Goal: Communication & Community: Answer question/provide support

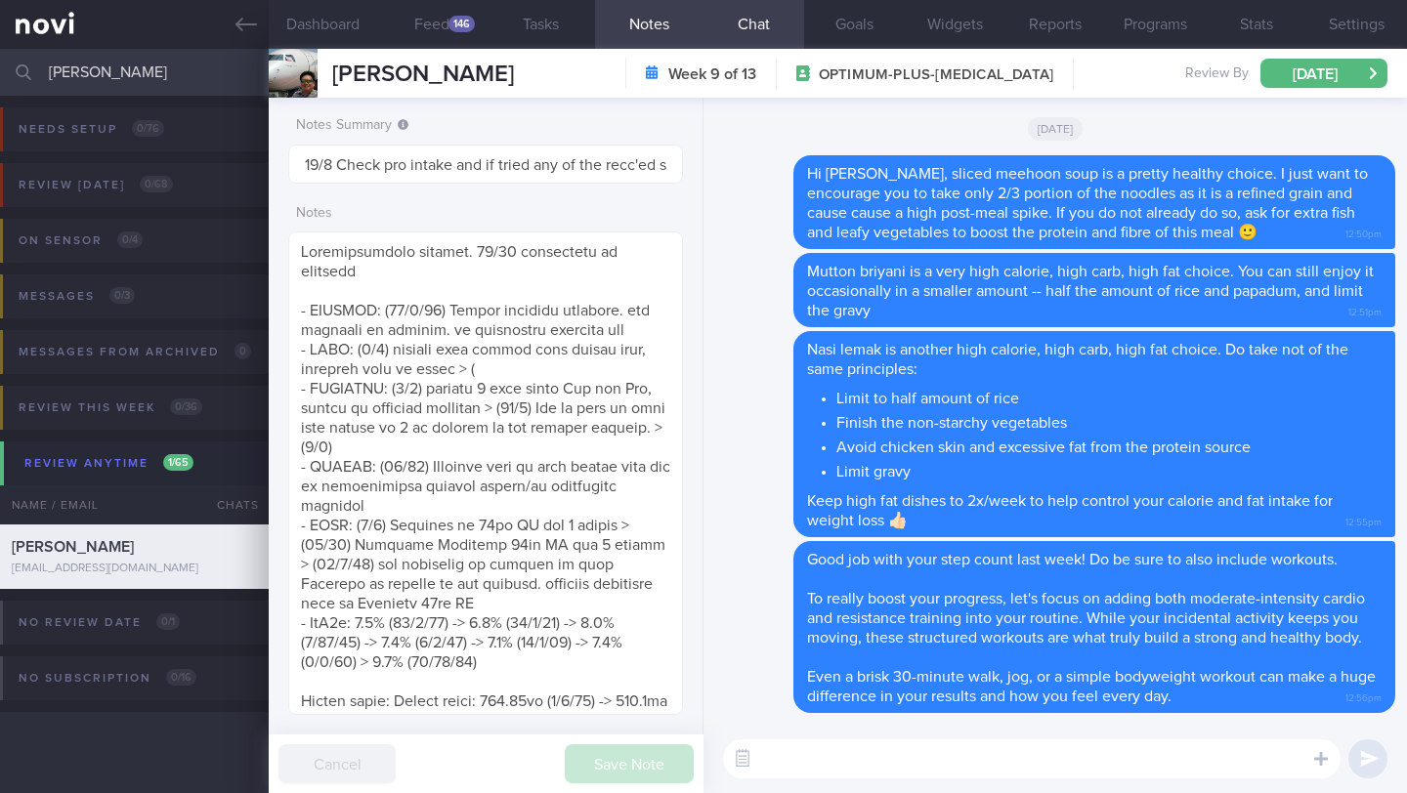
select select "7"
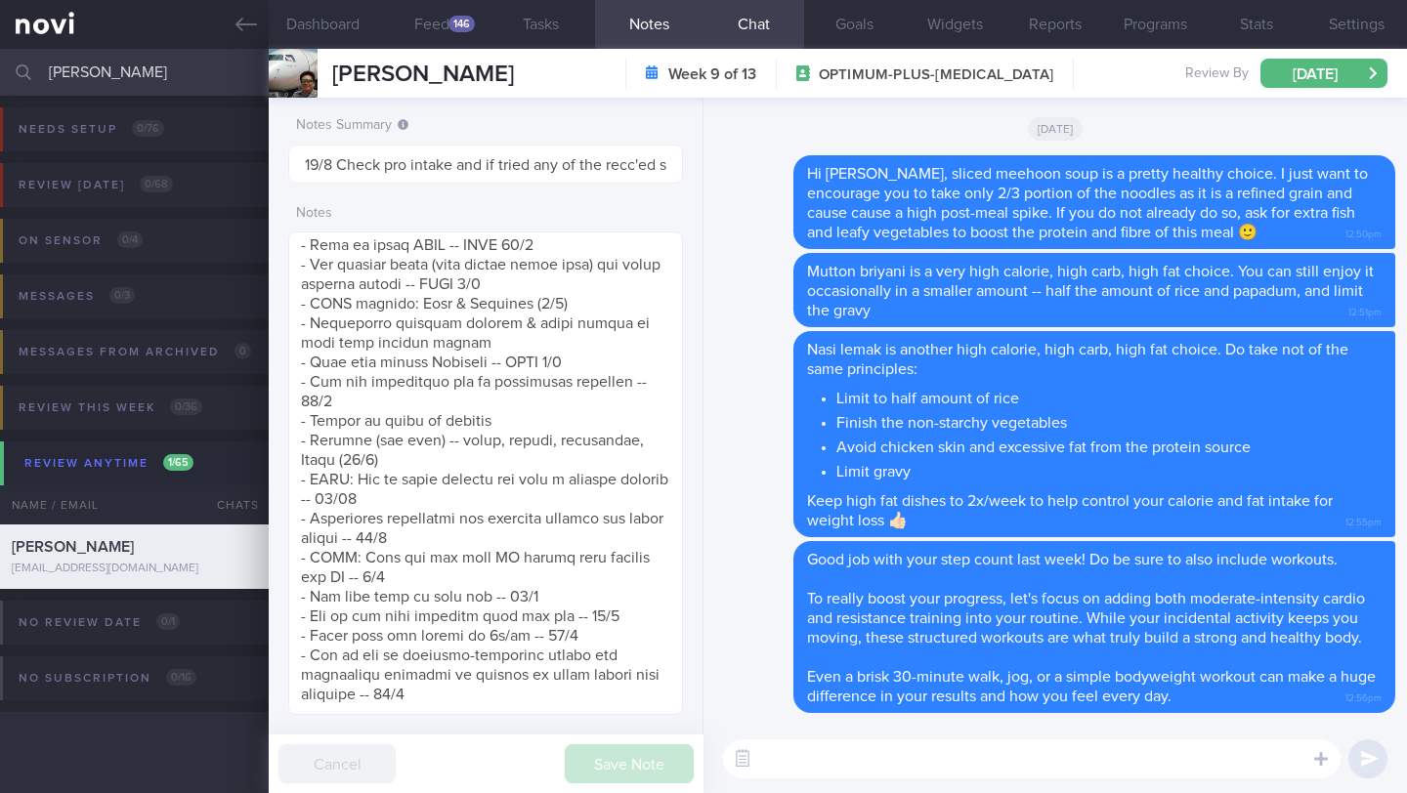
click at [134, 58] on input "[PERSON_NAME]" at bounding box center [703, 72] width 1407 height 47
click at [135, 60] on input "[PERSON_NAME]" at bounding box center [703, 72] width 1407 height 47
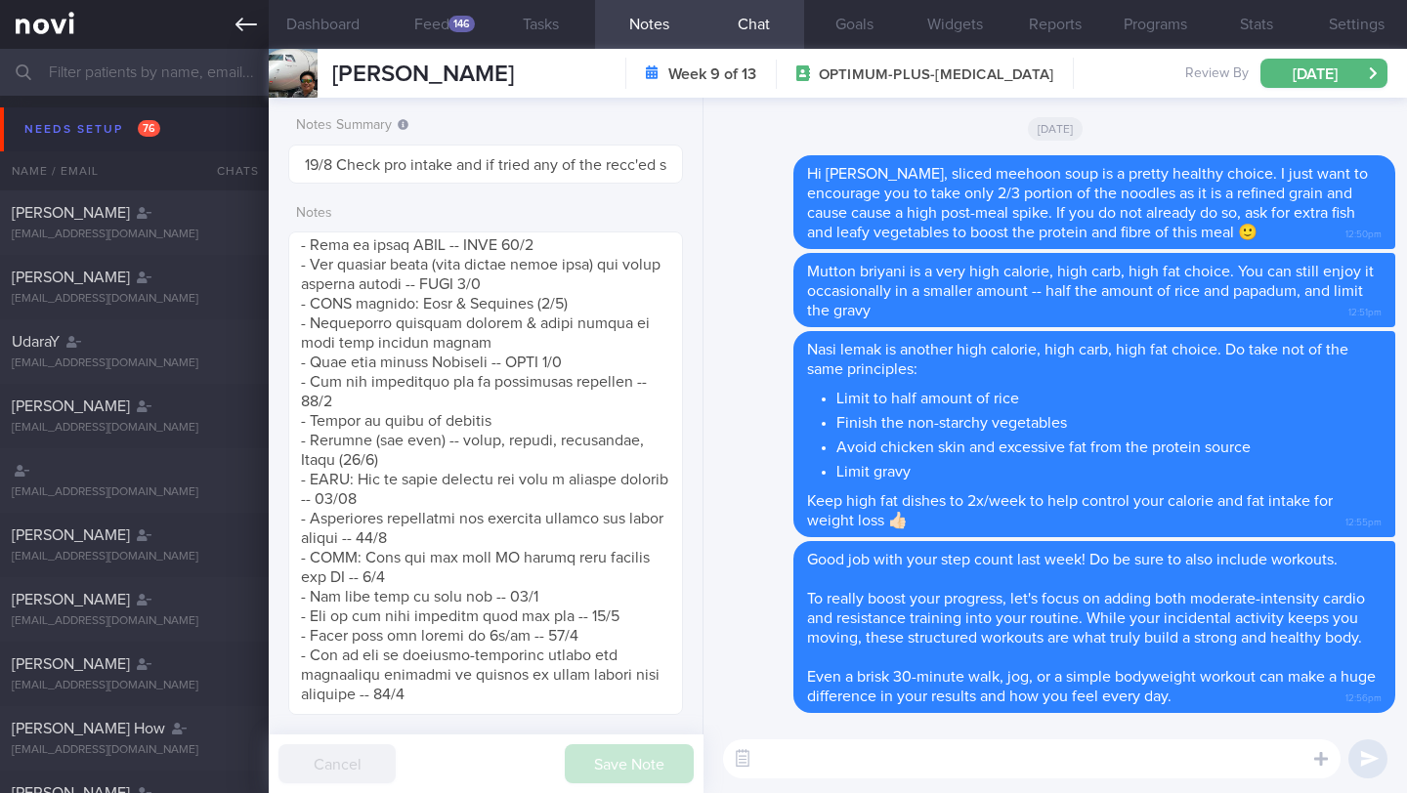
click at [249, 26] on icon at bounding box center [245, 24] width 21 height 21
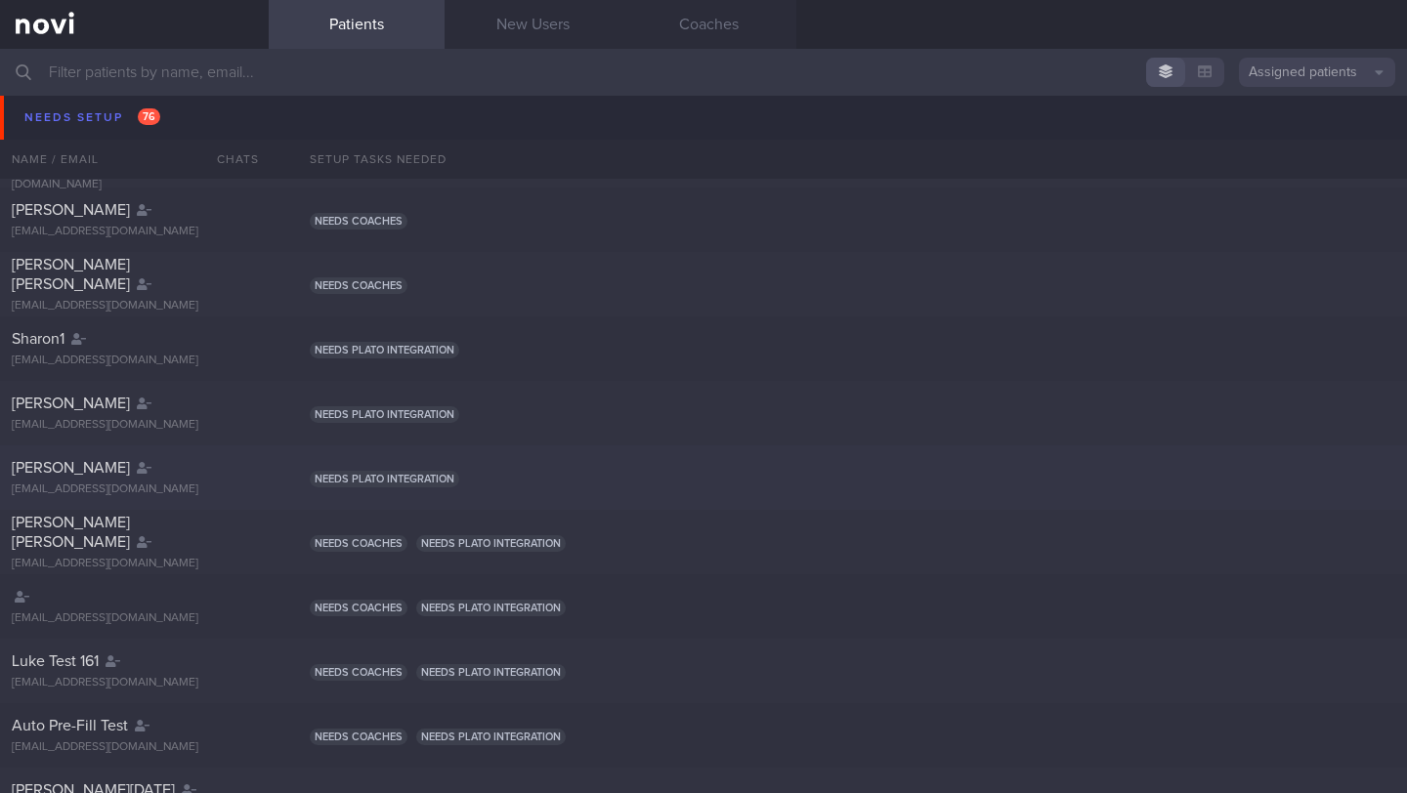
scroll to position [1808, 0]
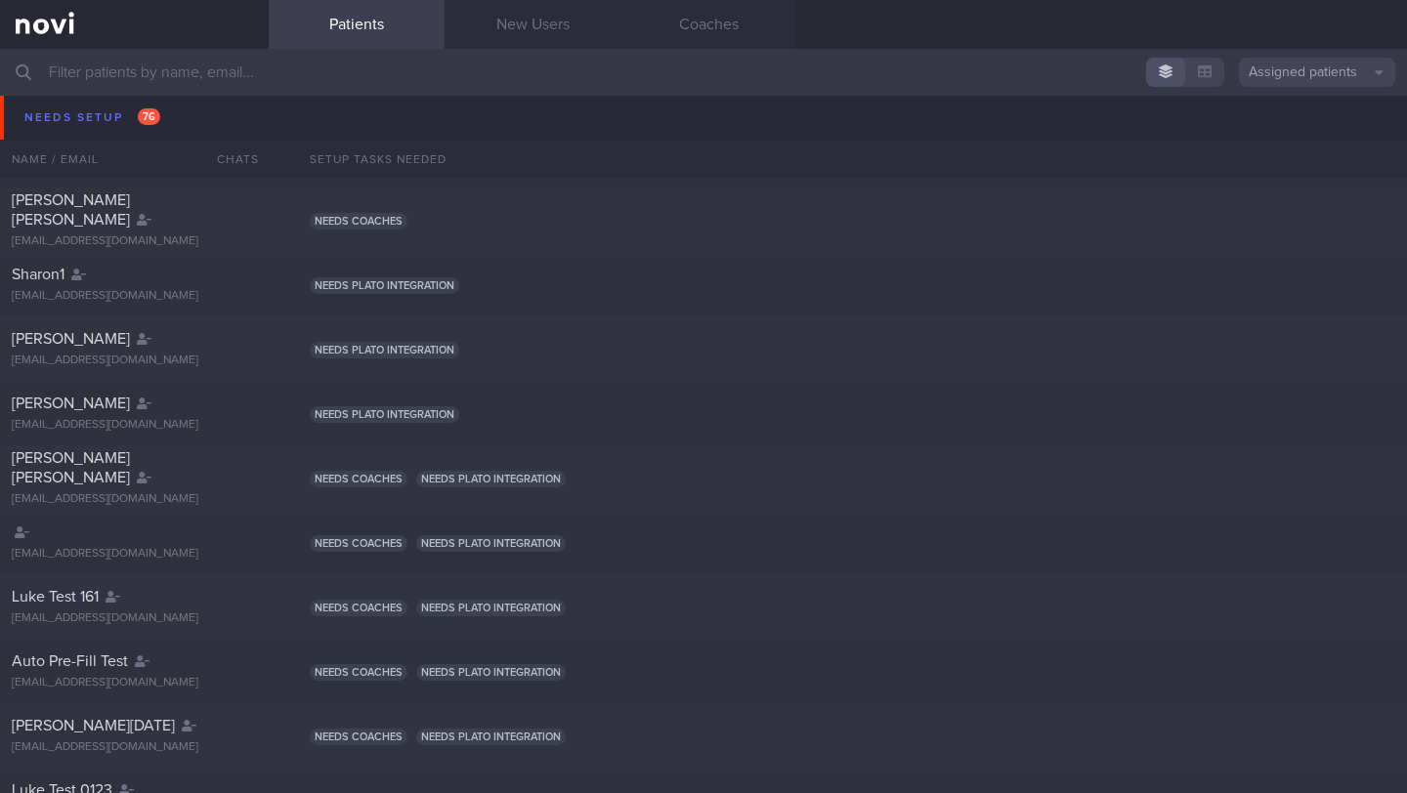
click at [267, 74] on input "text" at bounding box center [703, 72] width 1407 height 47
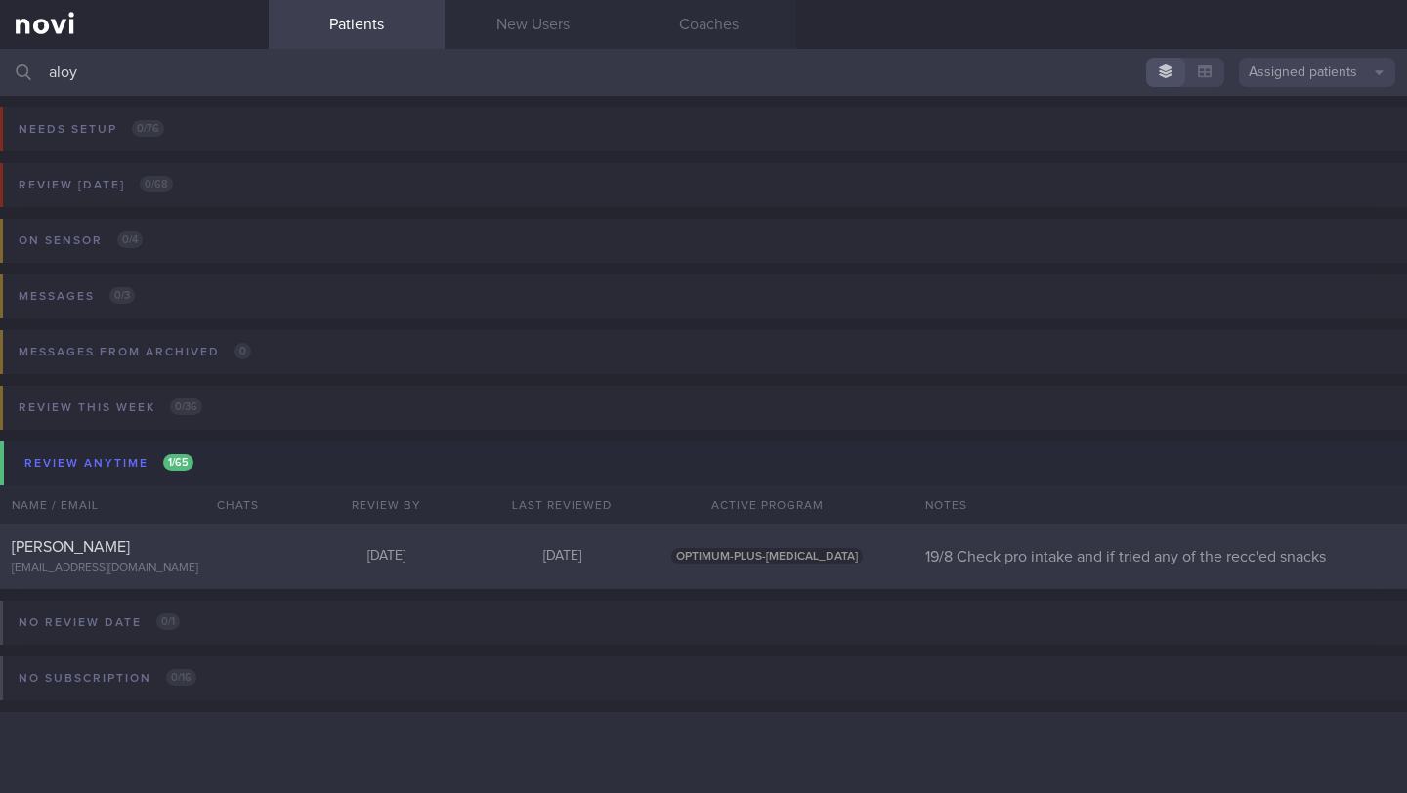
type input "aloy"
click at [413, 570] on div "[PERSON_NAME] [EMAIL_ADDRESS][DOMAIN_NAME] [DATE] [DATE] OPTIMUM-PLUS-[MEDICAL_…" at bounding box center [703, 557] width 1407 height 64
select select "7"
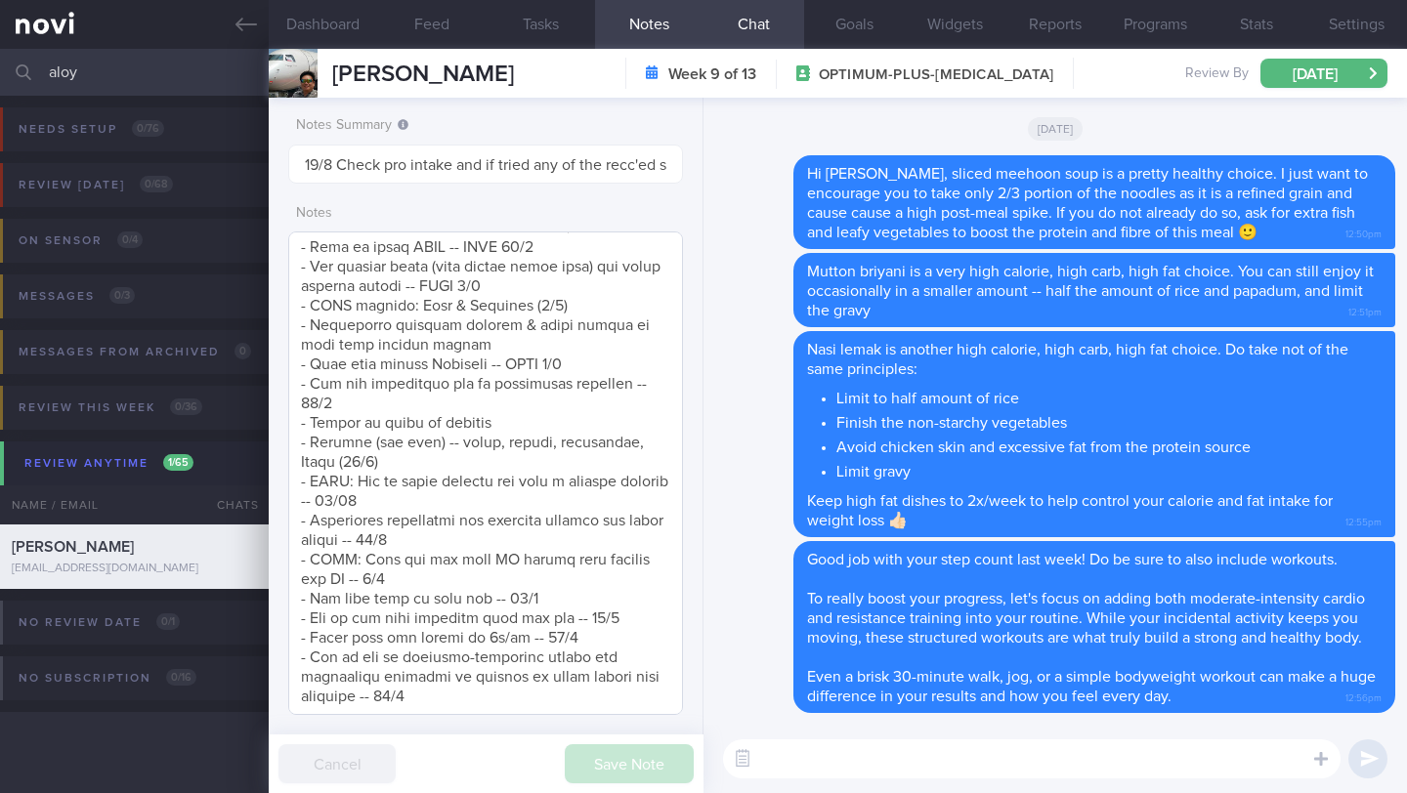
scroll to position [1472, 0]
drag, startPoint x: 77, startPoint y: 72, endPoint x: 39, endPoint y: 71, distance: 38.1
click at [39, 71] on div "aloy Assigned patients Assigned patients All active patients Archived patients" at bounding box center [703, 72] width 1407 height 47
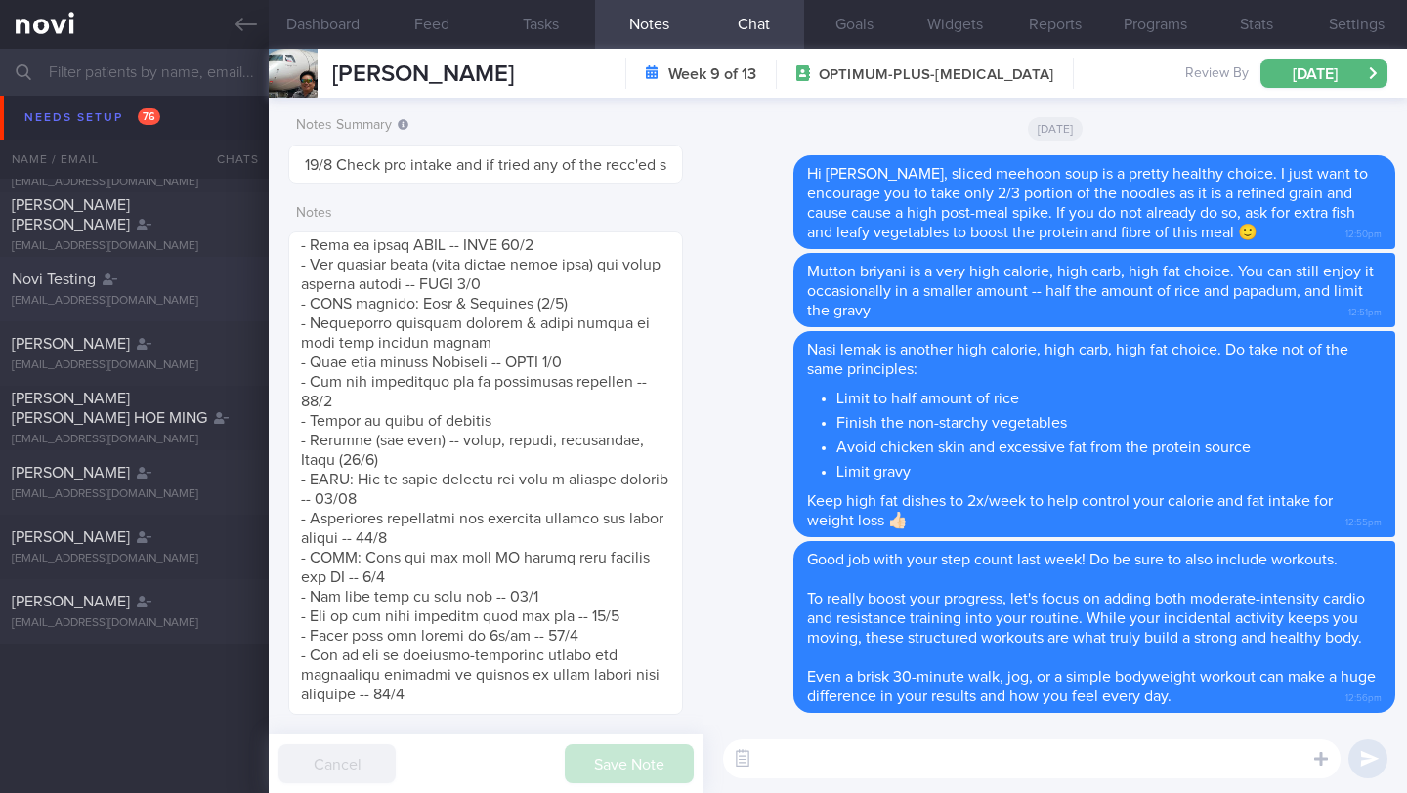
scroll to position [1075, 0]
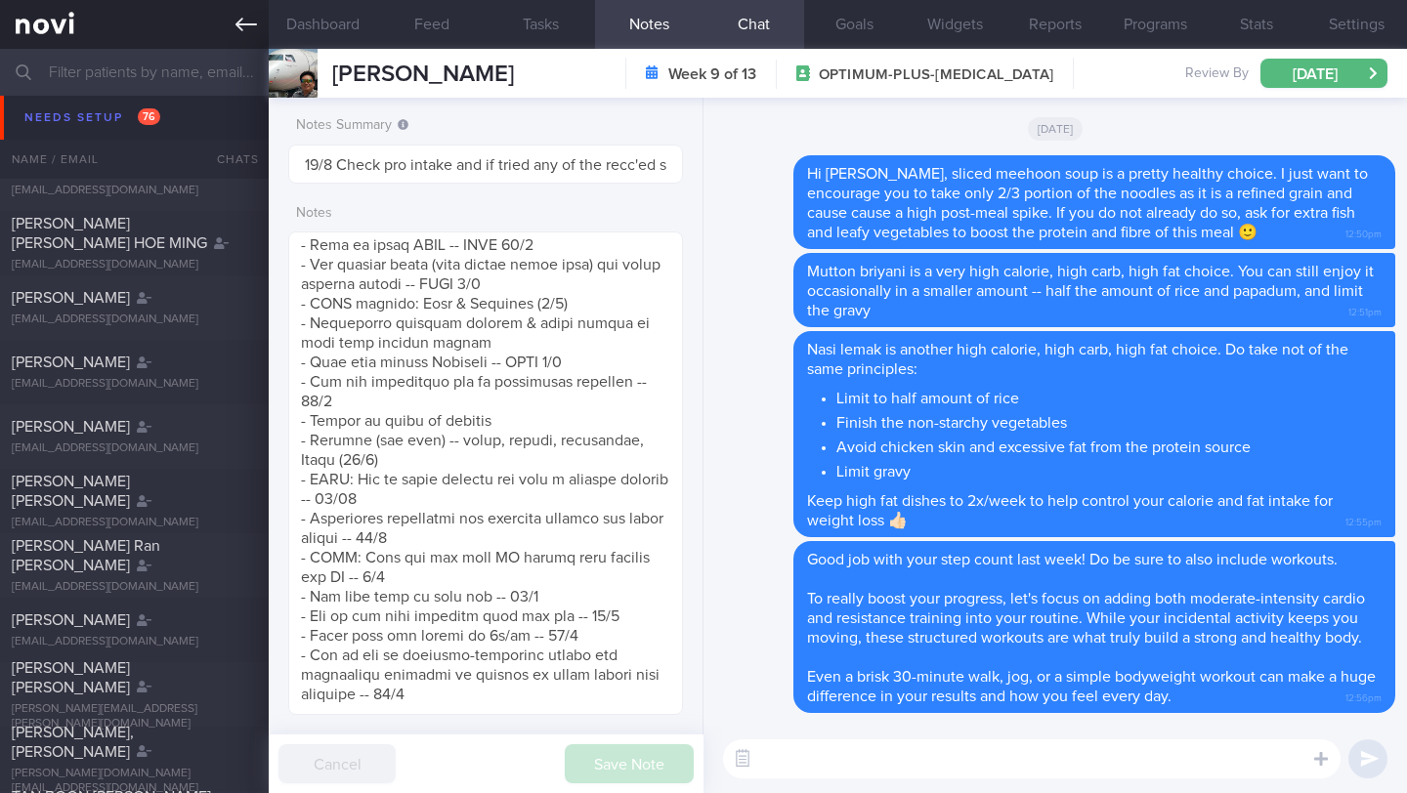
click at [236, 38] on link at bounding box center [134, 24] width 269 height 49
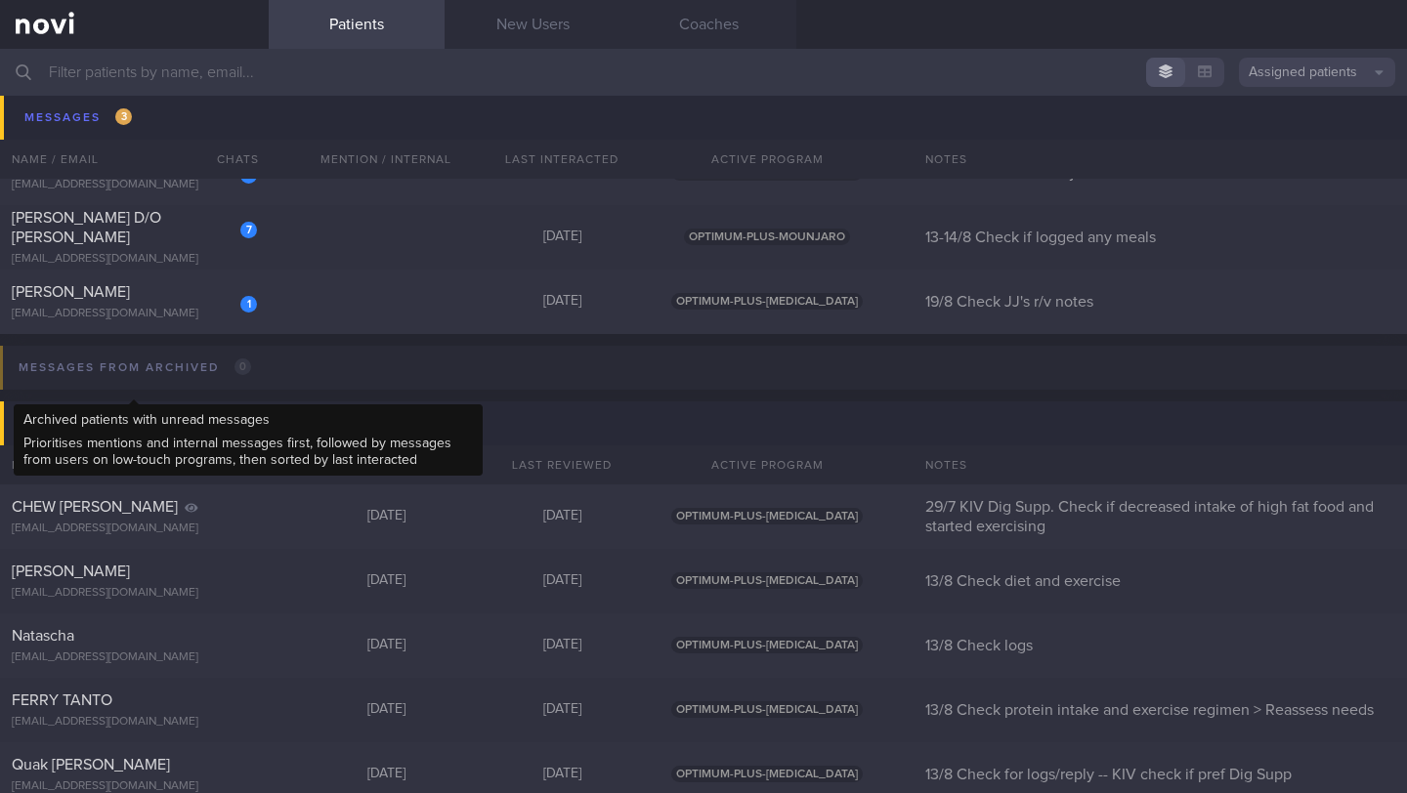
scroll to position [9861, 0]
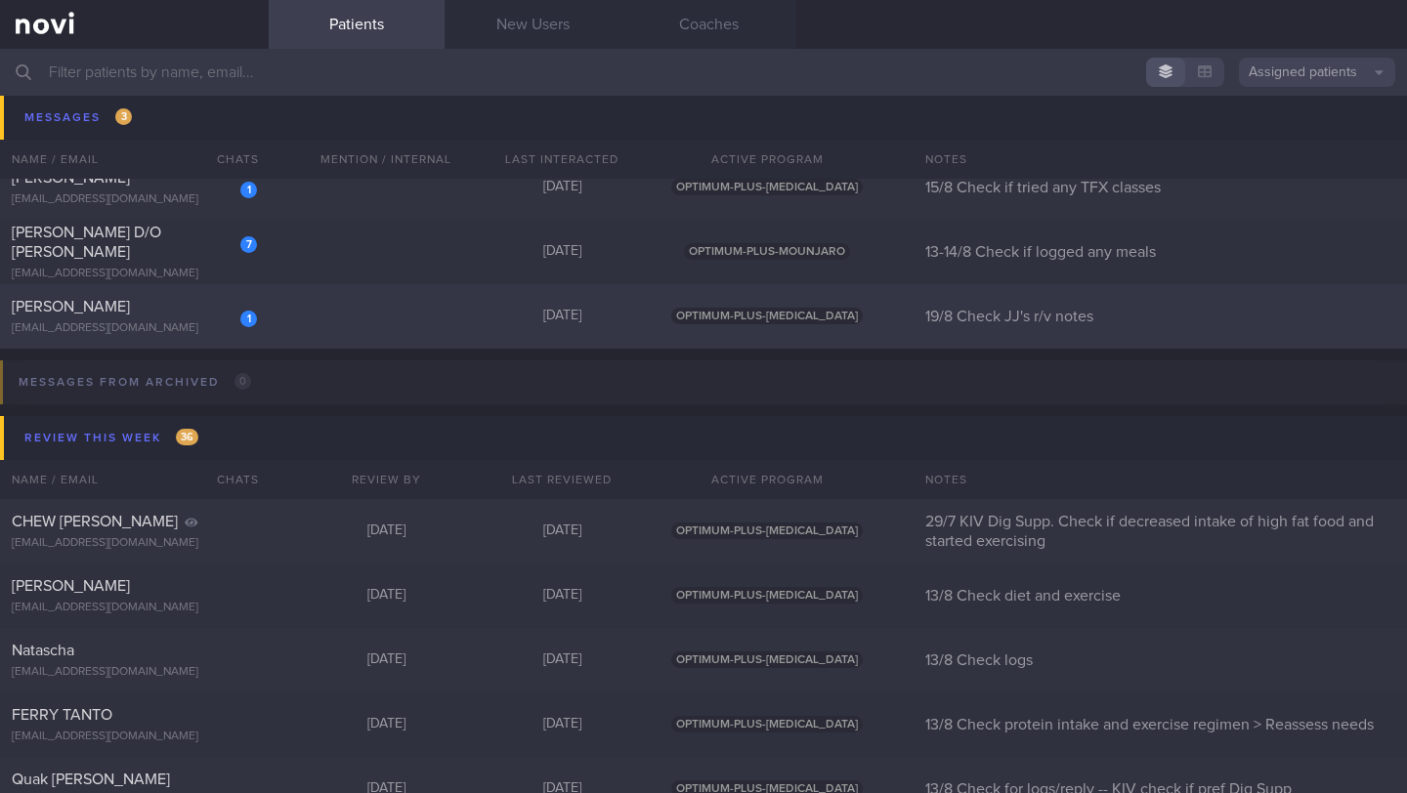
click at [196, 343] on div "1 [PERSON_NAME] [EMAIL_ADDRESS][DOMAIN_NAME] [DATE] OPTIMUM-PLUS-[MEDICAL_DATA]…" at bounding box center [703, 316] width 1407 height 64
select select "7"
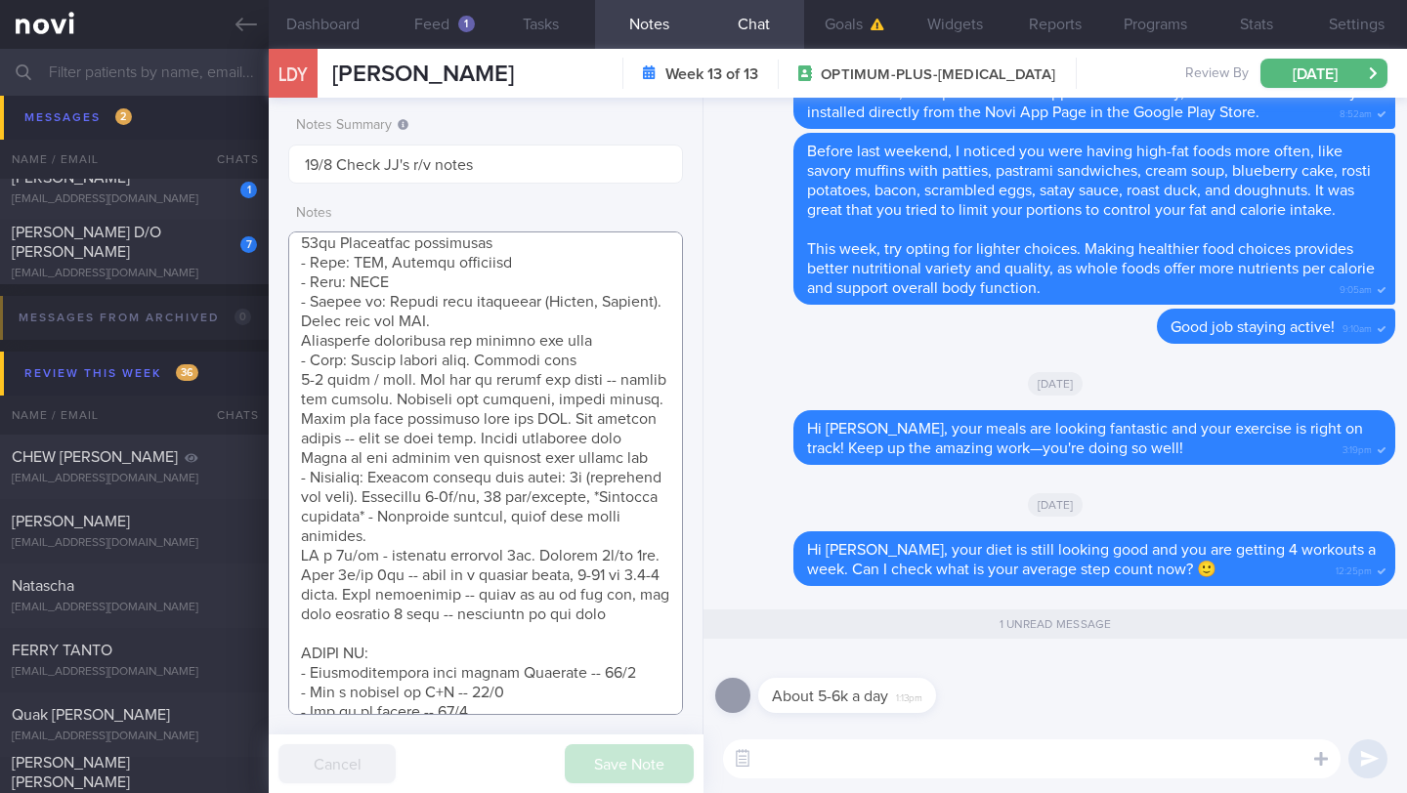
scroll to position [989, 0]
click at [802, 765] on textarea at bounding box center [1031, 758] width 617 height 39
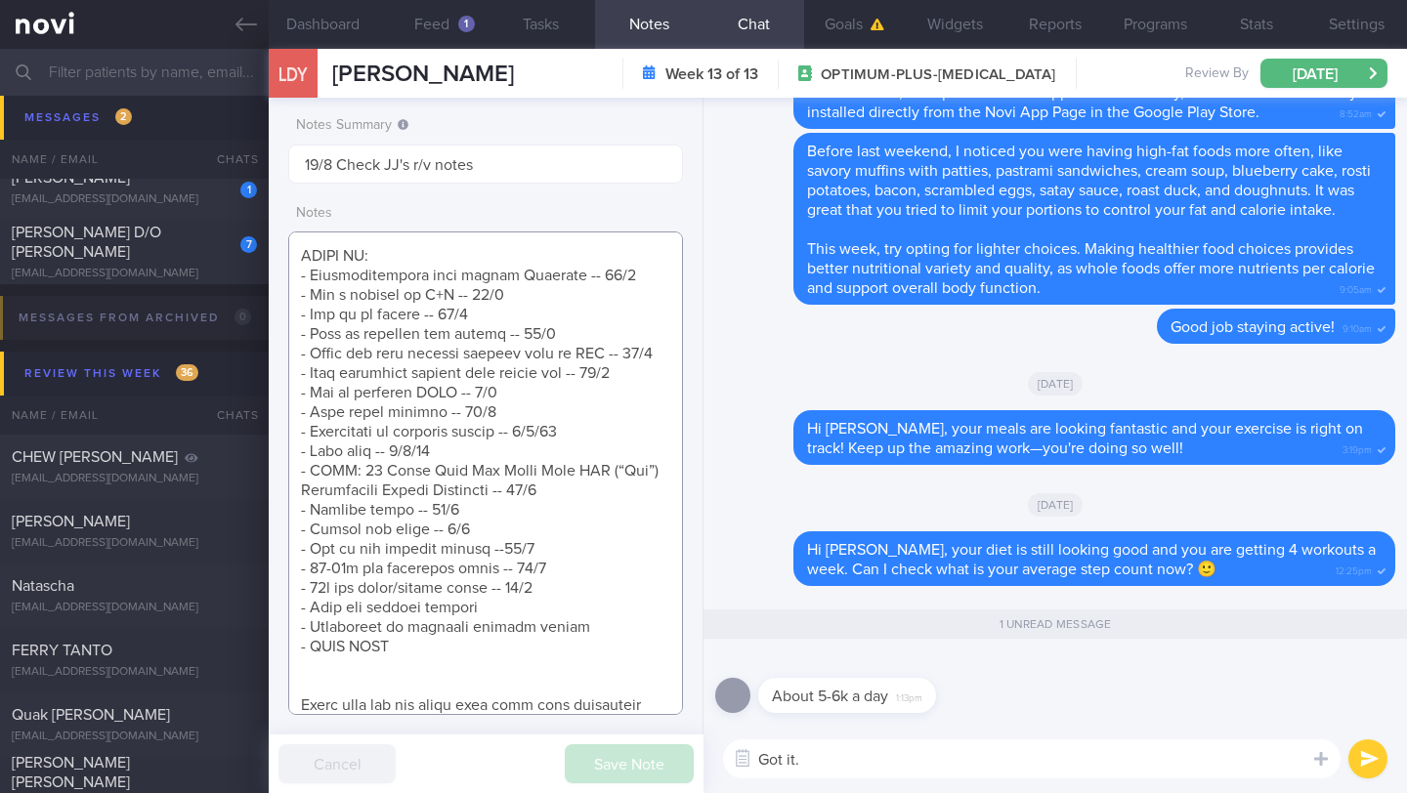
scroll to position [1374, 0]
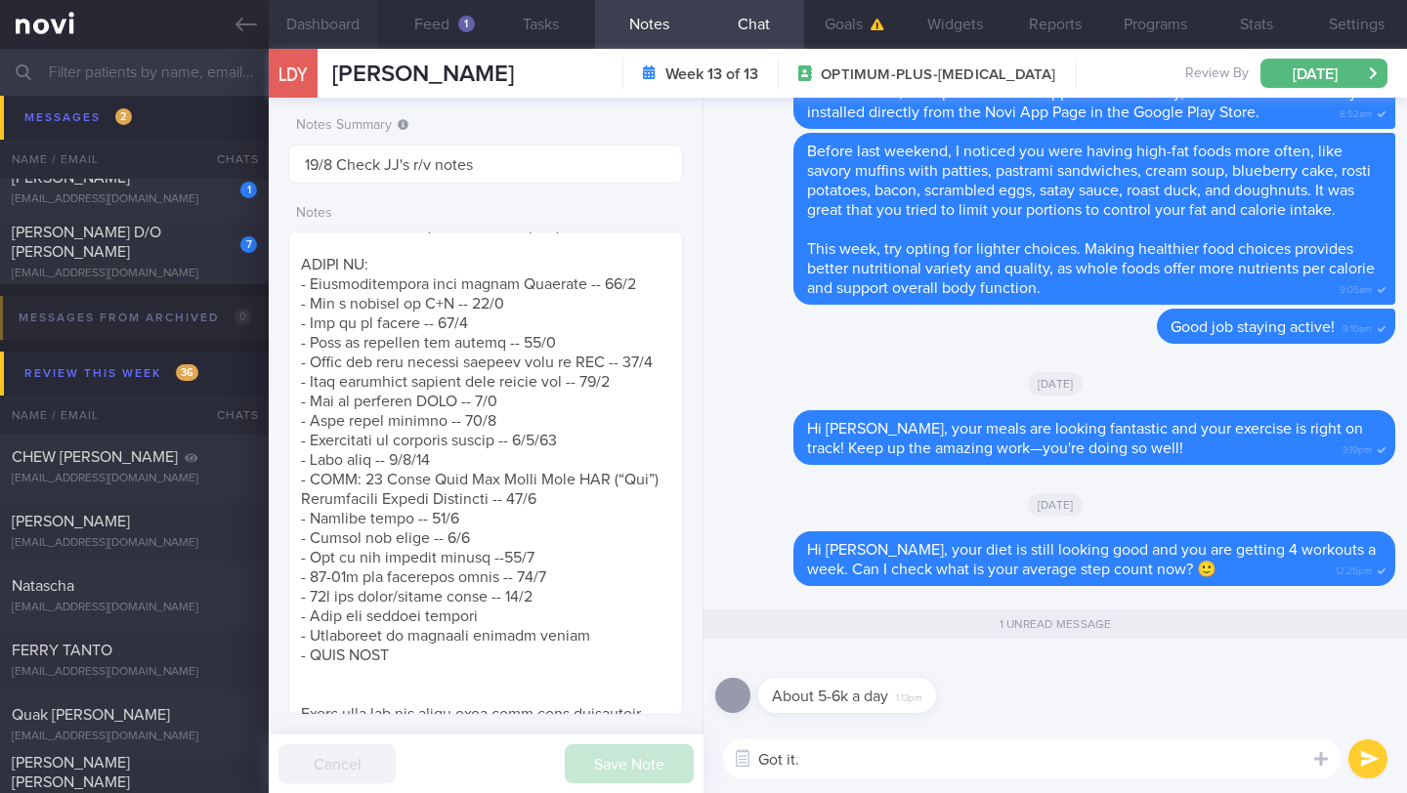
click at [315, 20] on button "Dashboard" at bounding box center [323, 24] width 108 height 49
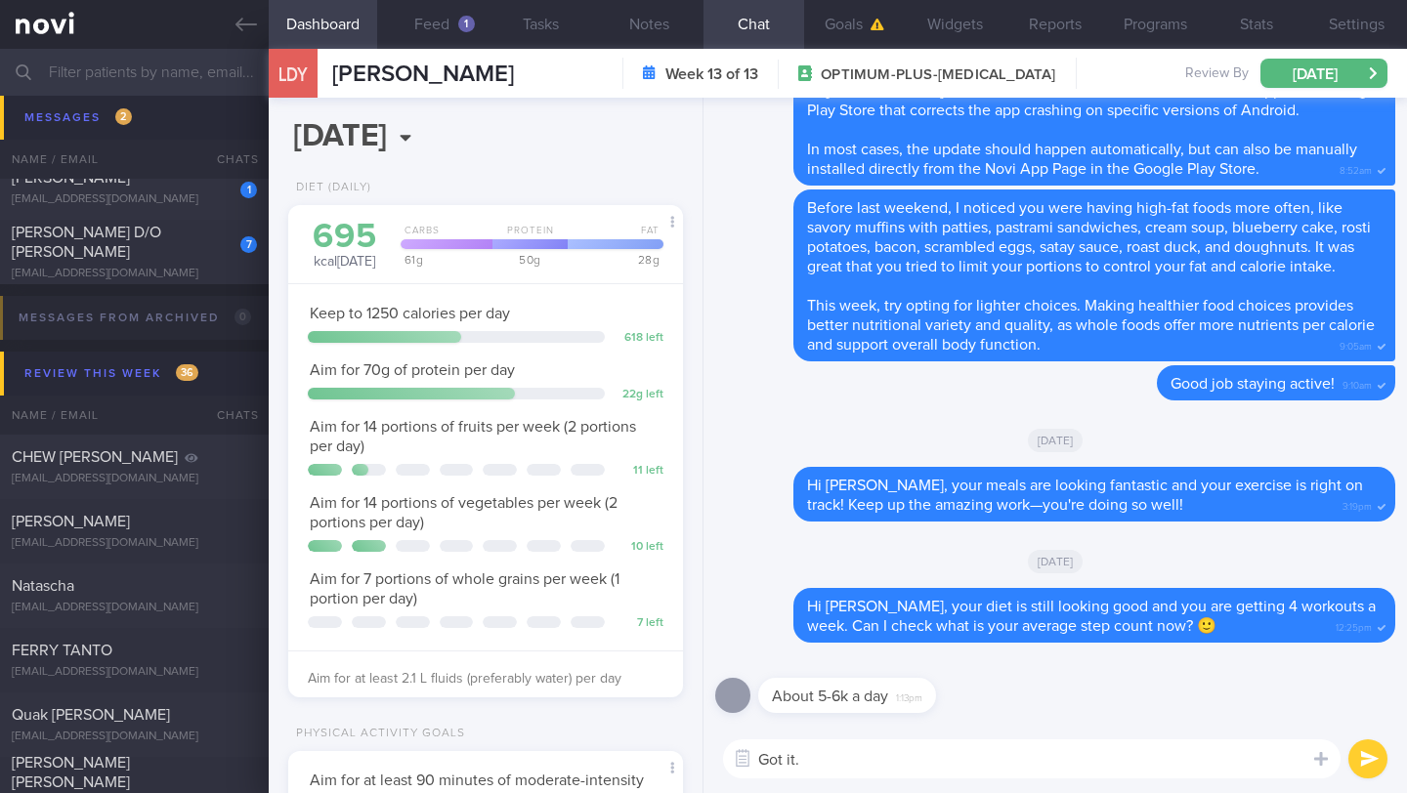
scroll to position [718, 0]
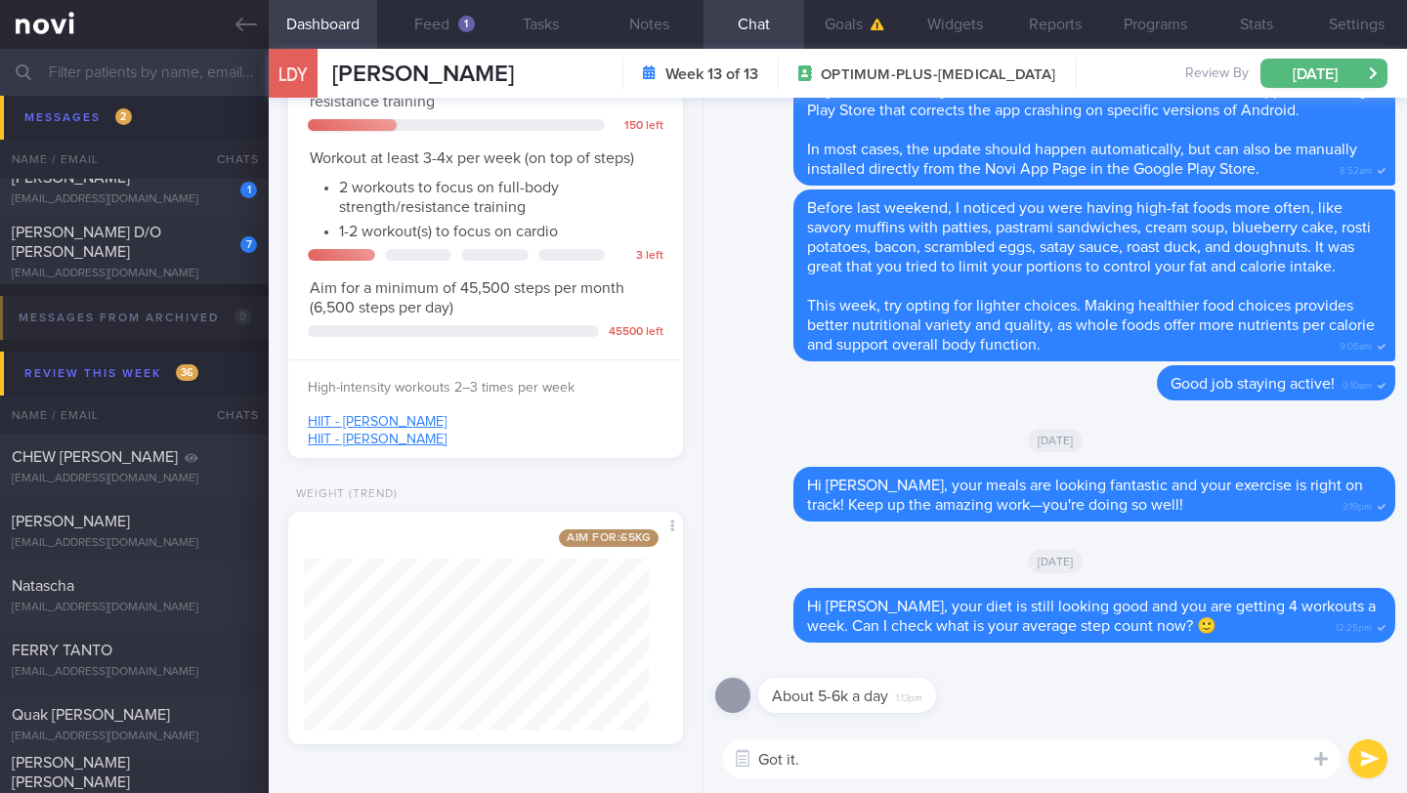
click at [841, 749] on textarea "Got it." at bounding box center [1031, 758] width 617 height 39
click at [841, 763] on textarea "Got it." at bounding box center [1031, 758] width 617 height 39
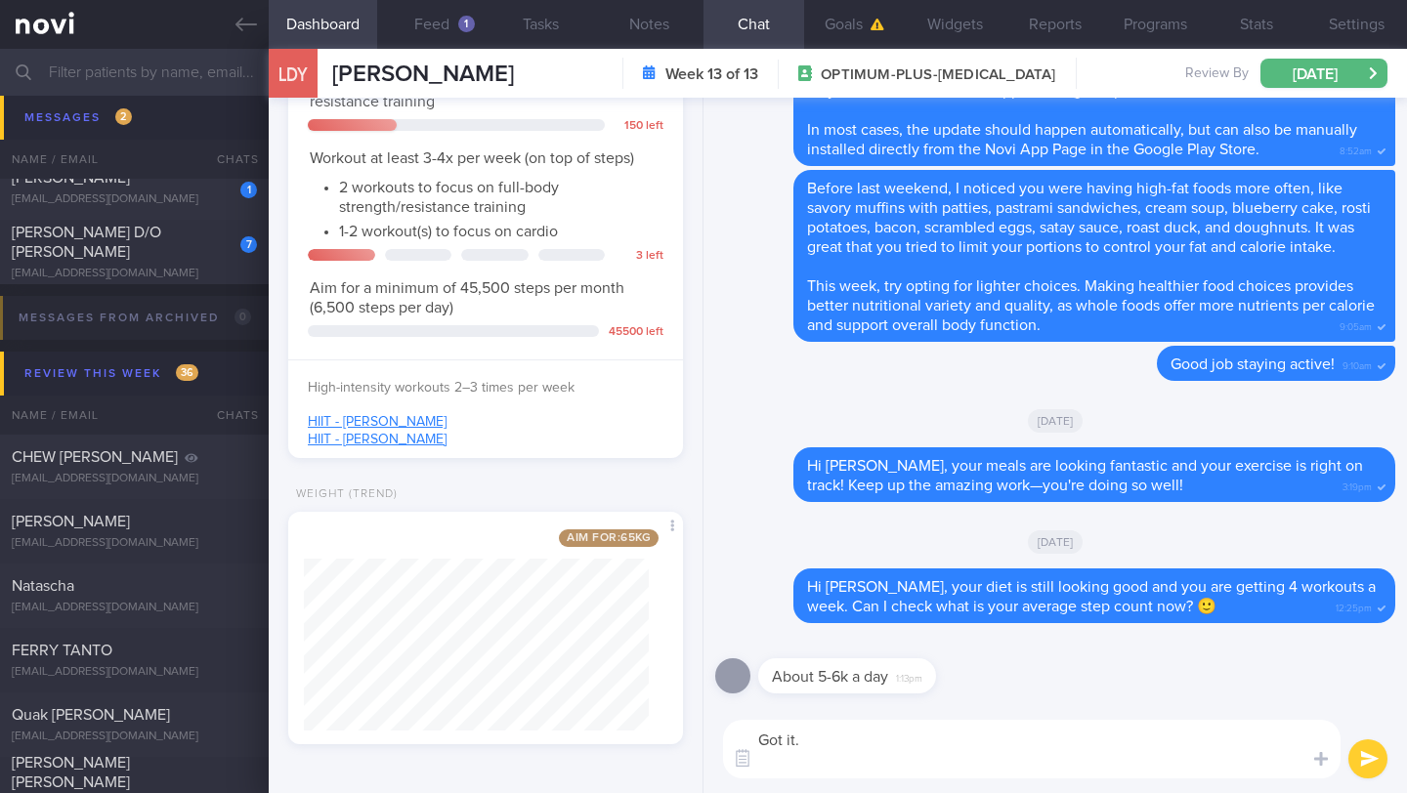
scroll to position [0, 0]
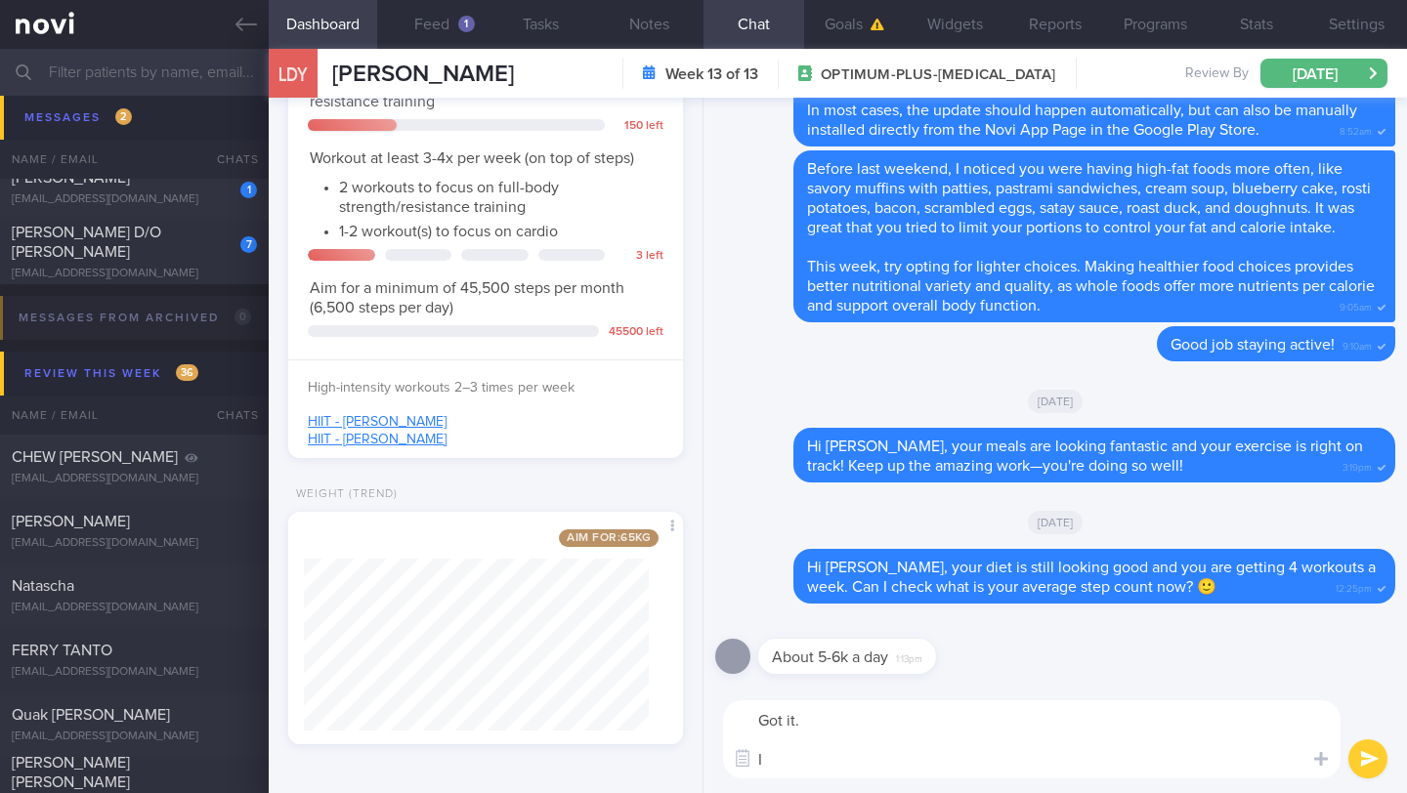
type textarea "Got it."
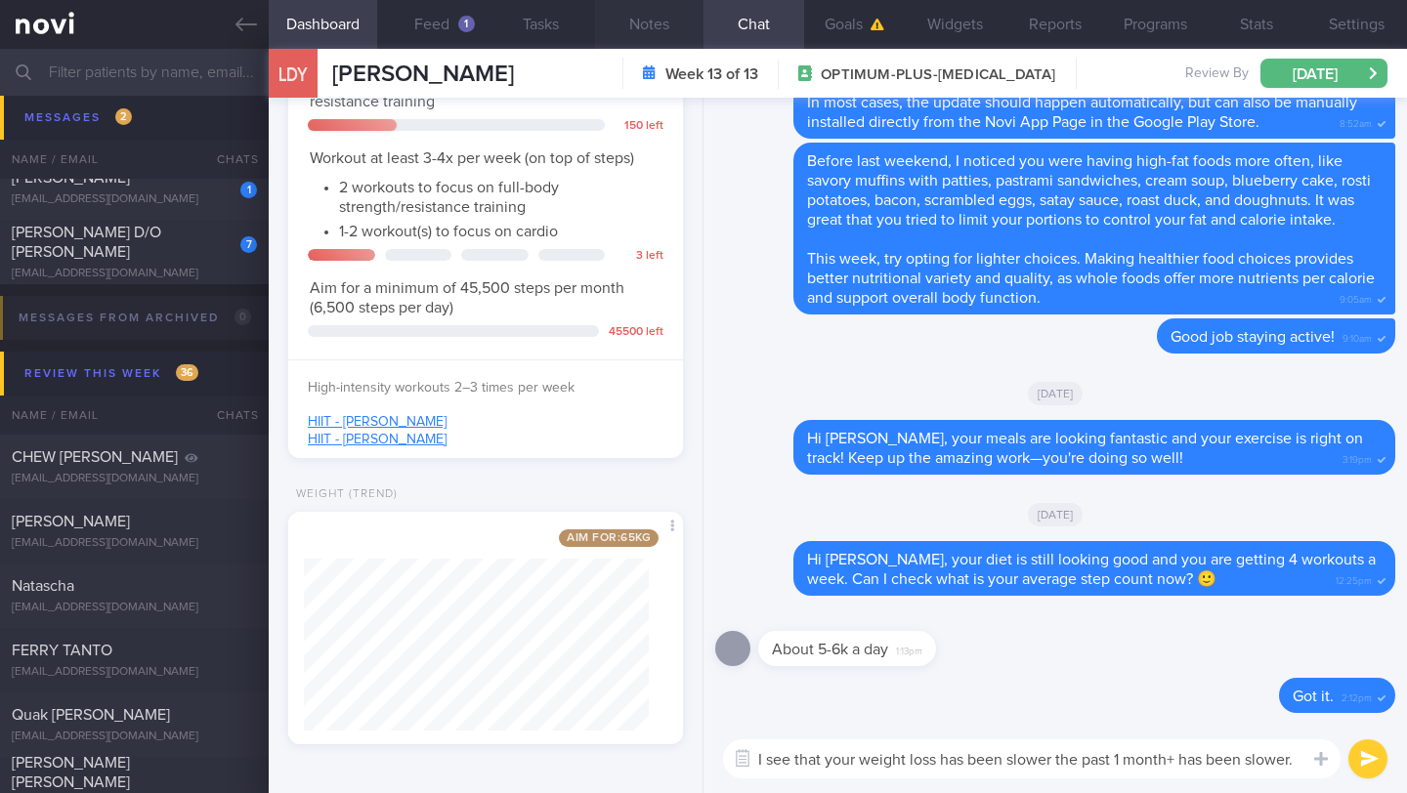
click at [633, 28] on button "Notes" at bounding box center [649, 24] width 108 height 49
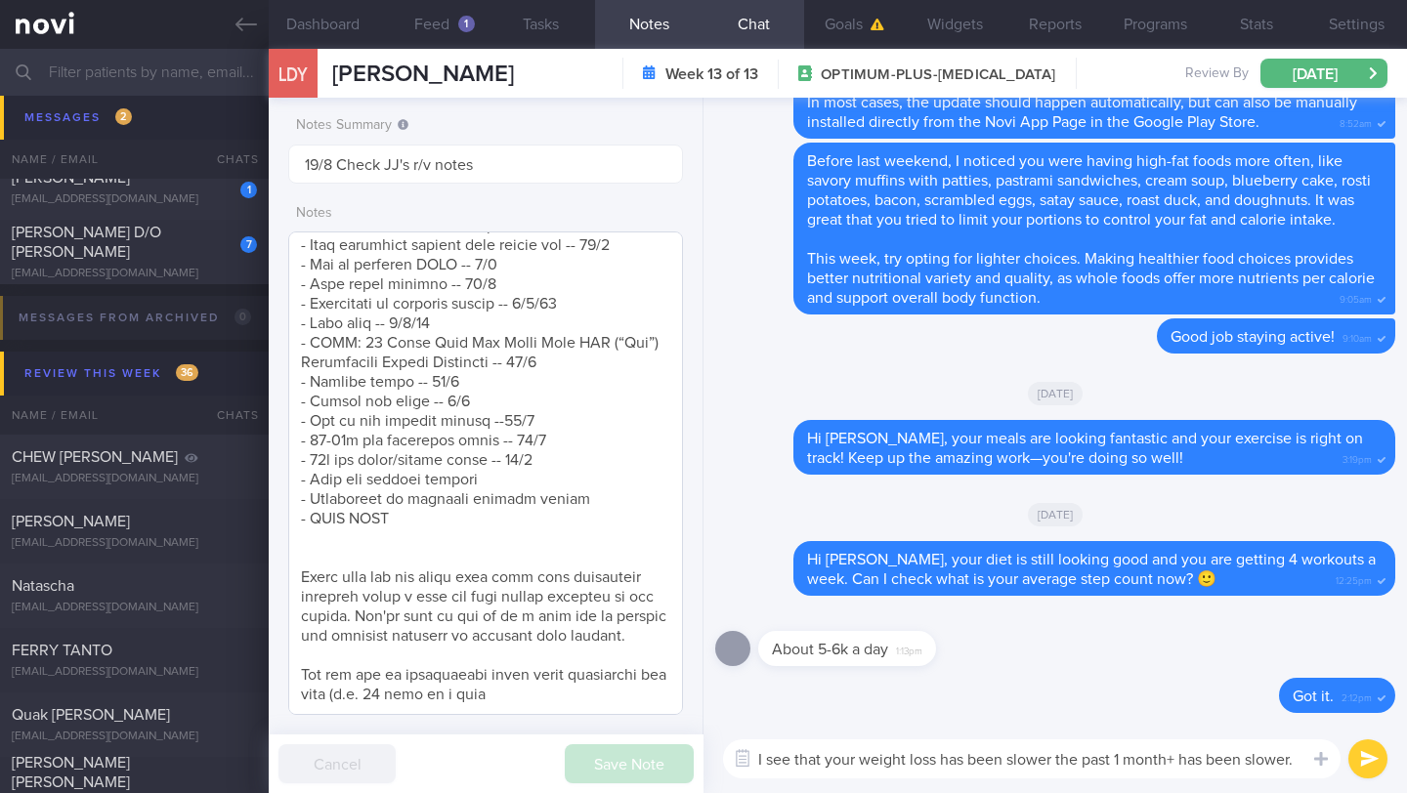
scroll to position [1706, 0]
click at [1294, 761] on textarea "I see that your weight loss has been slower the past 1 month+ has been slower." at bounding box center [1031, 758] width 617 height 39
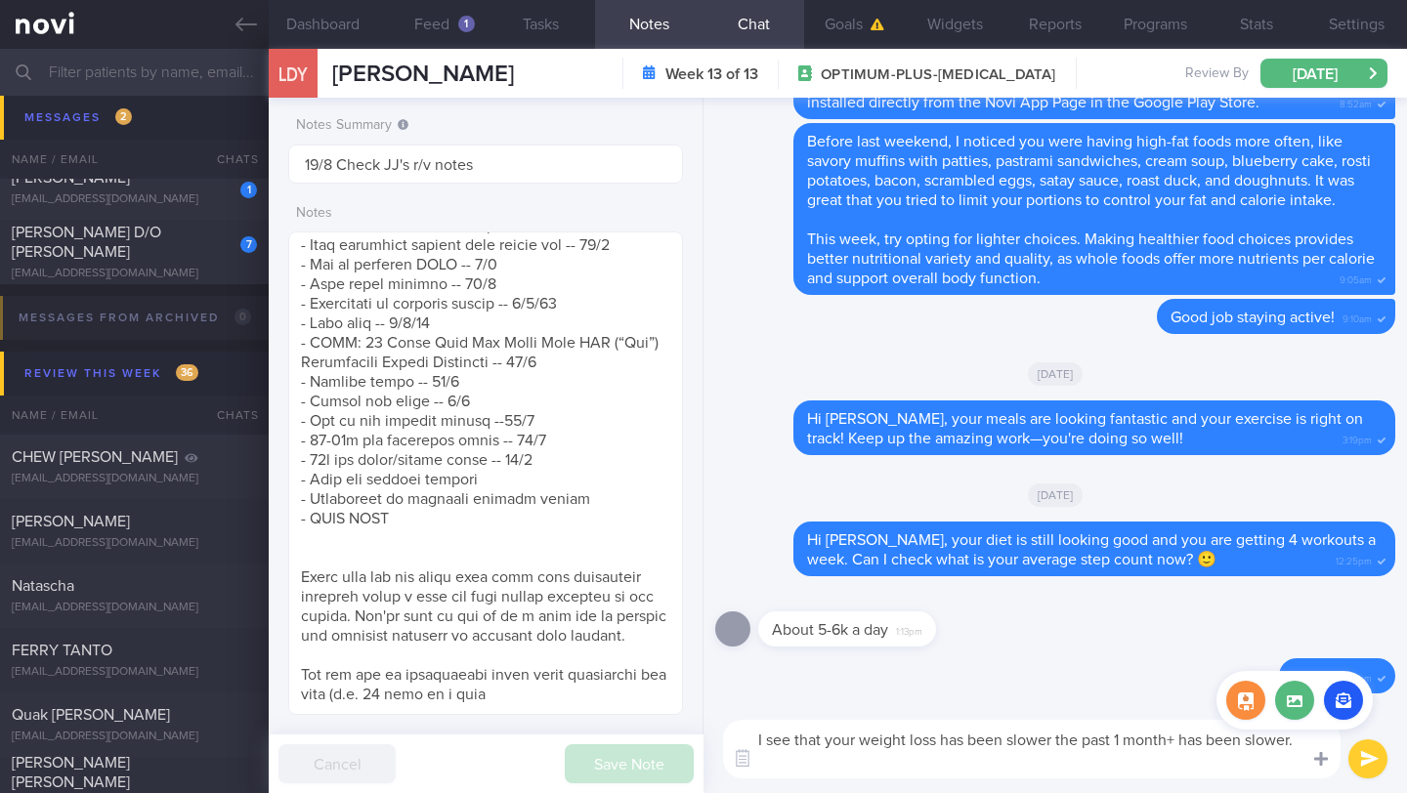
scroll to position [20, 0]
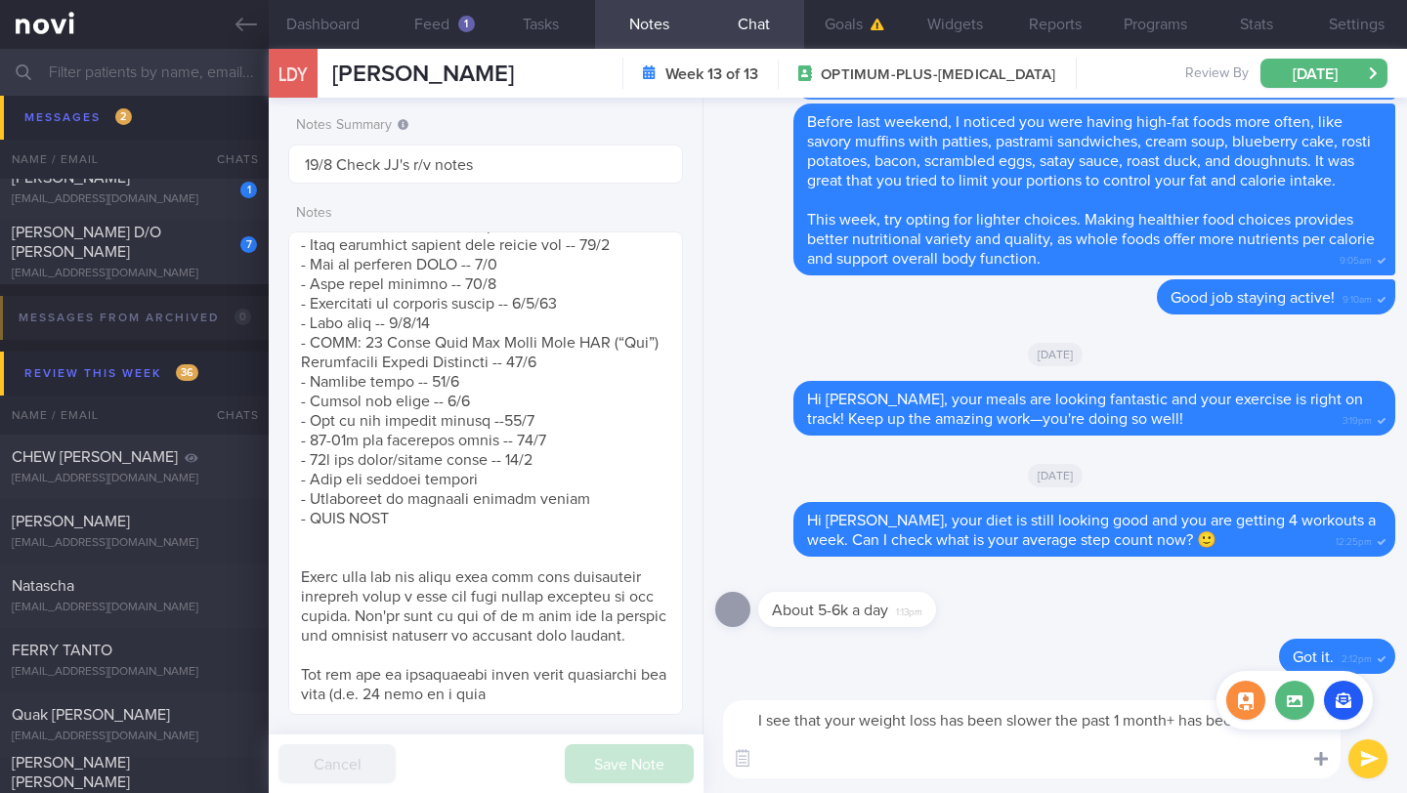
paste textarea "There are a few common reasons this can happen: - *Physical Activity*: It's pos…"
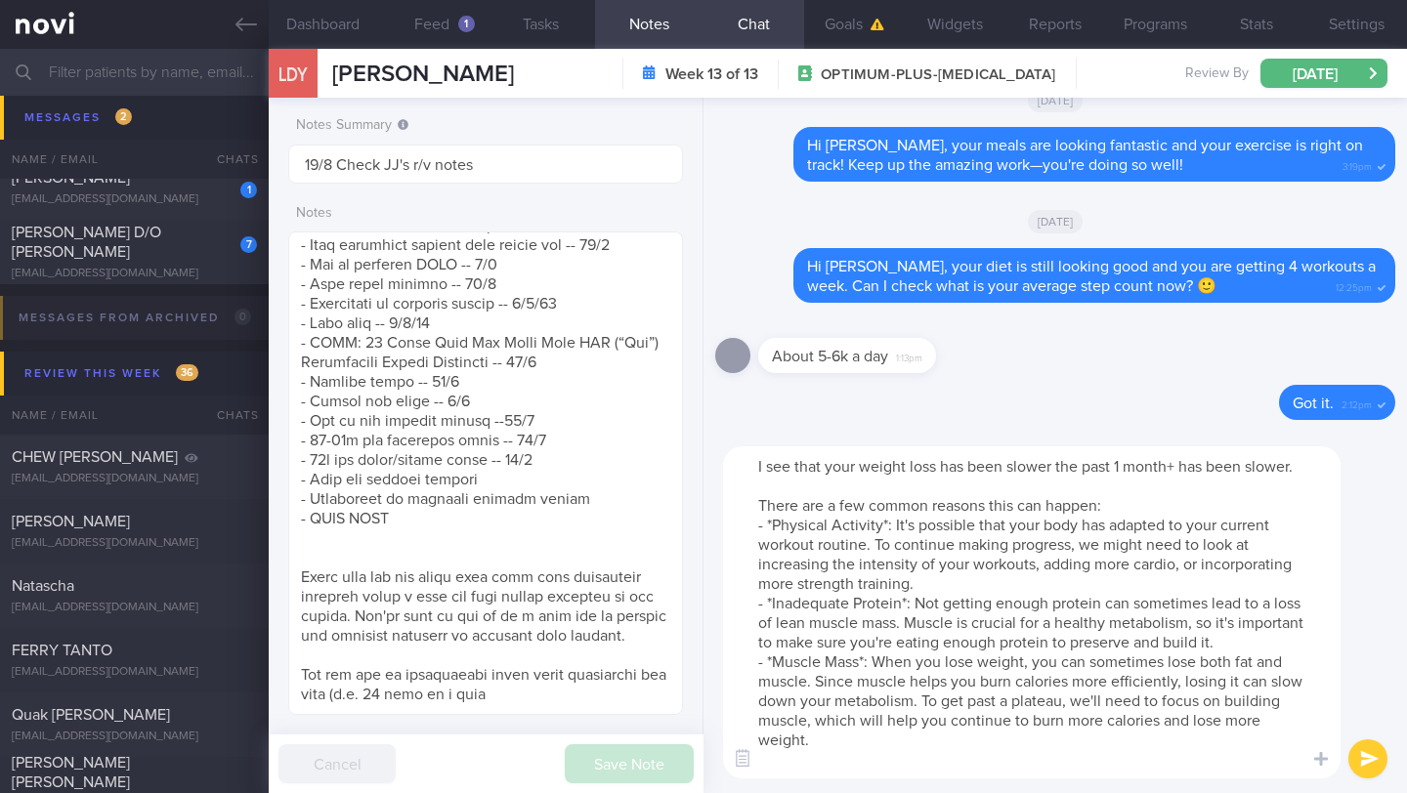
scroll to position [0, 0]
click at [452, 24] on button "Feed 1" at bounding box center [431, 24] width 108 height 49
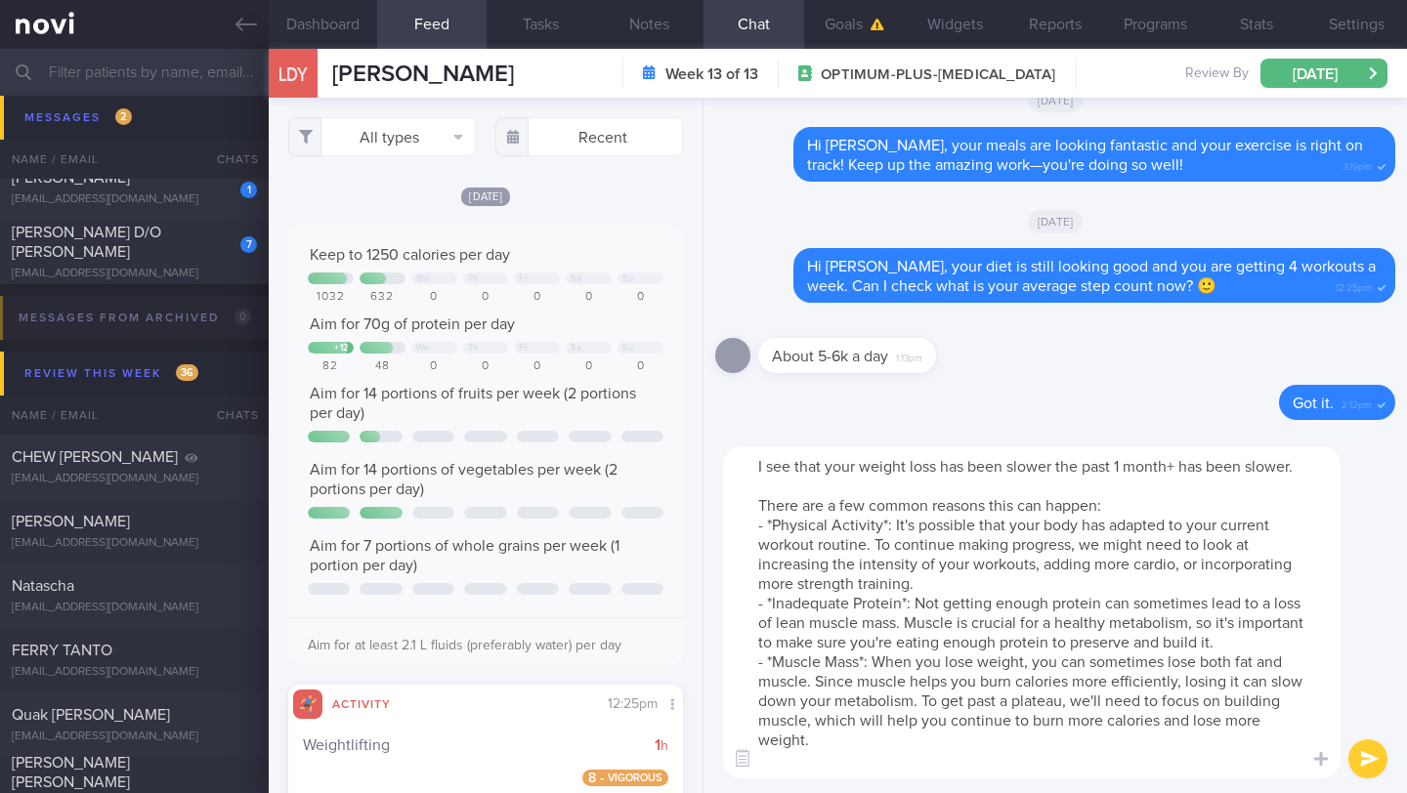
click at [927, 764] on textarea "I see that your weight loss has been slower the past 1 month+ has been slower. …" at bounding box center [1031, 612] width 617 height 332
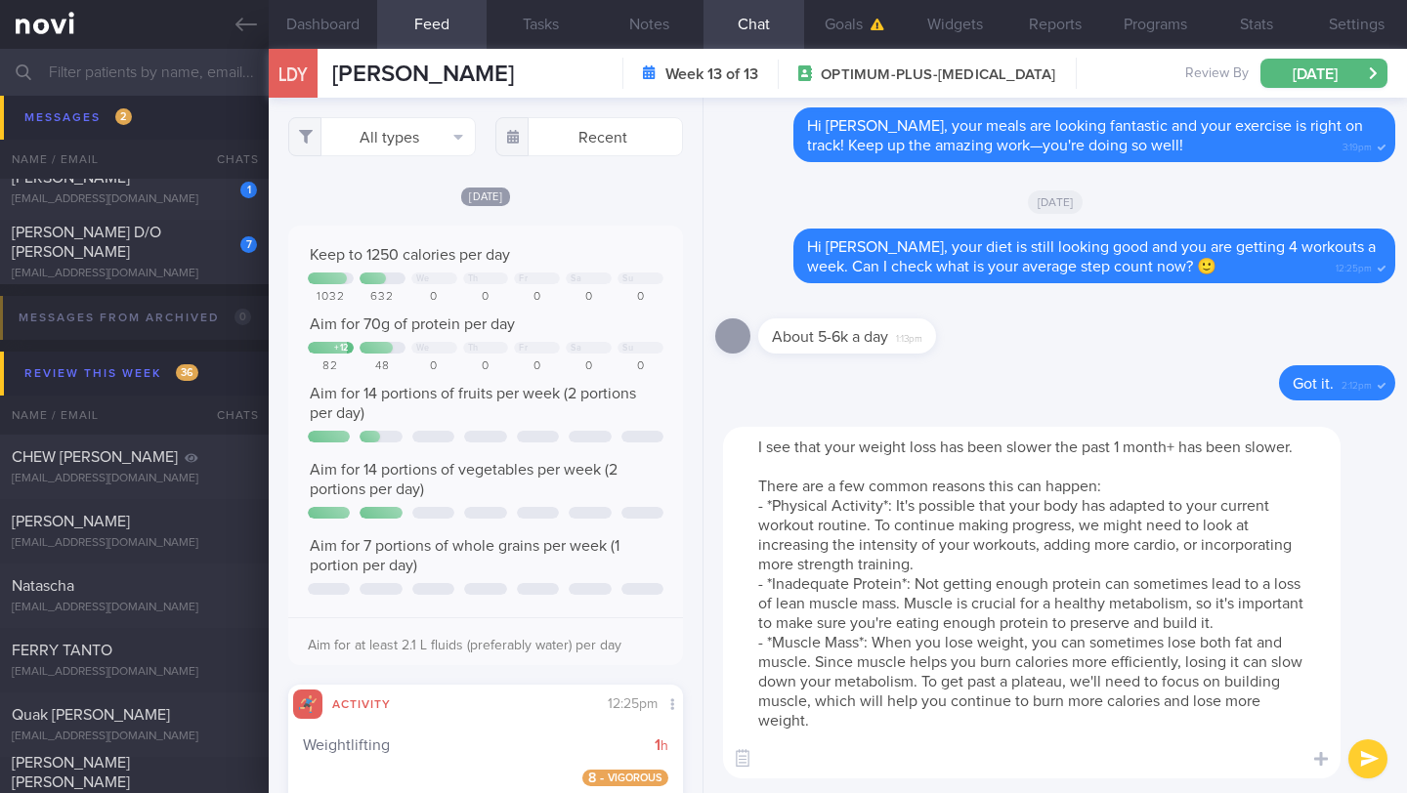
scroll to position [20, 0]
click at [887, 718] on textarea "I see that your weight loss has been slower the past 1 month+ has been slower. …" at bounding box center [1031, 603] width 617 height 352
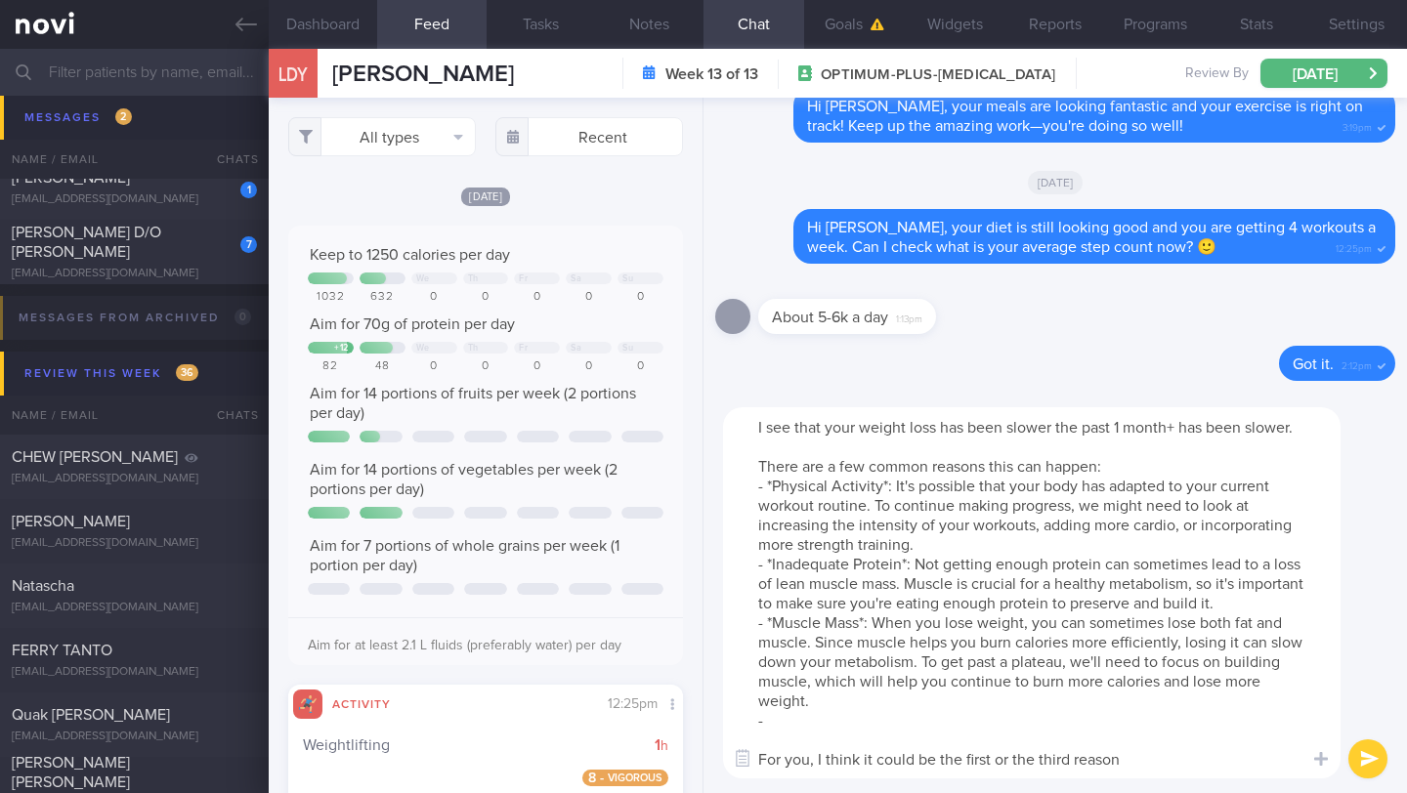
paste textarea "Your body composition may be changing (gaining more muscle) and hence you don't…"
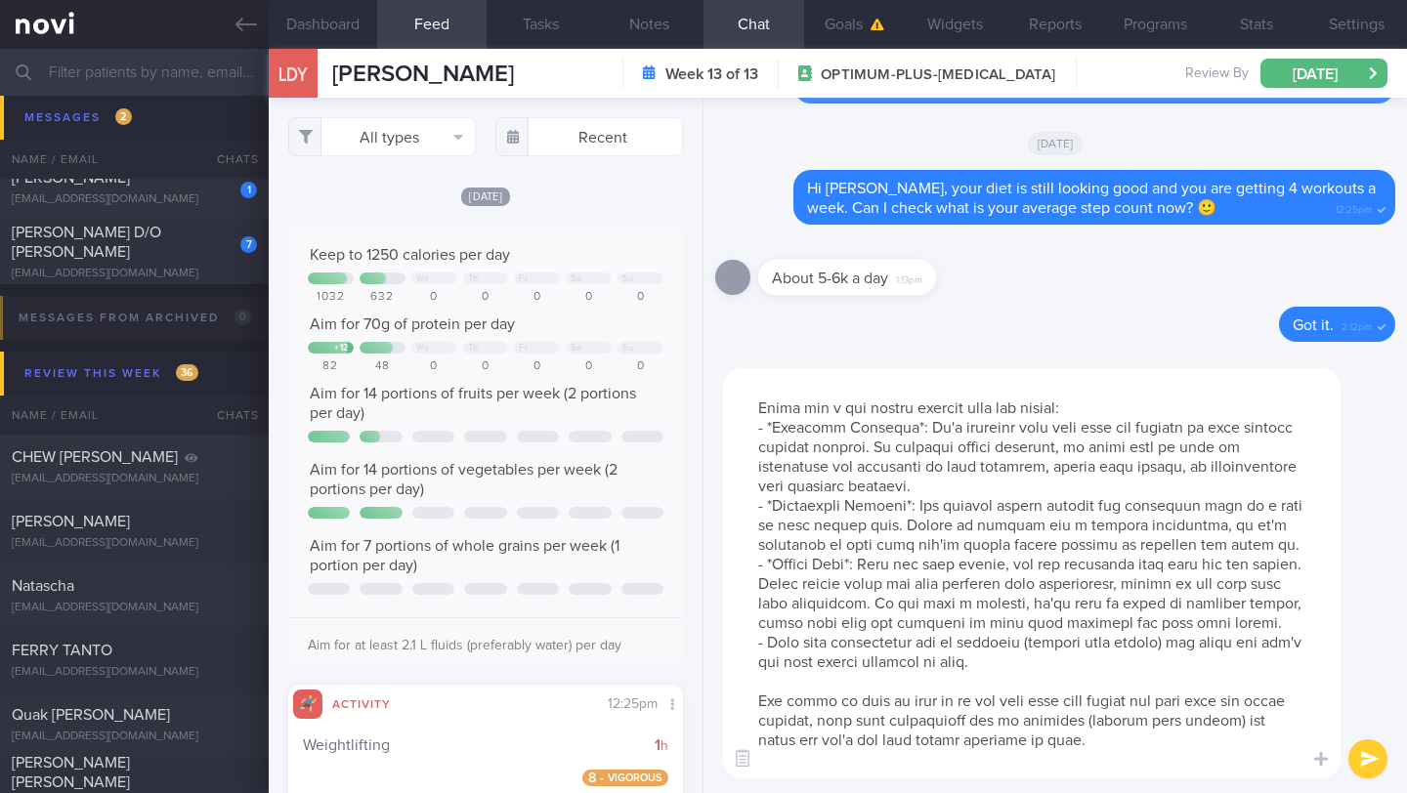
scroll to position [78, 0]
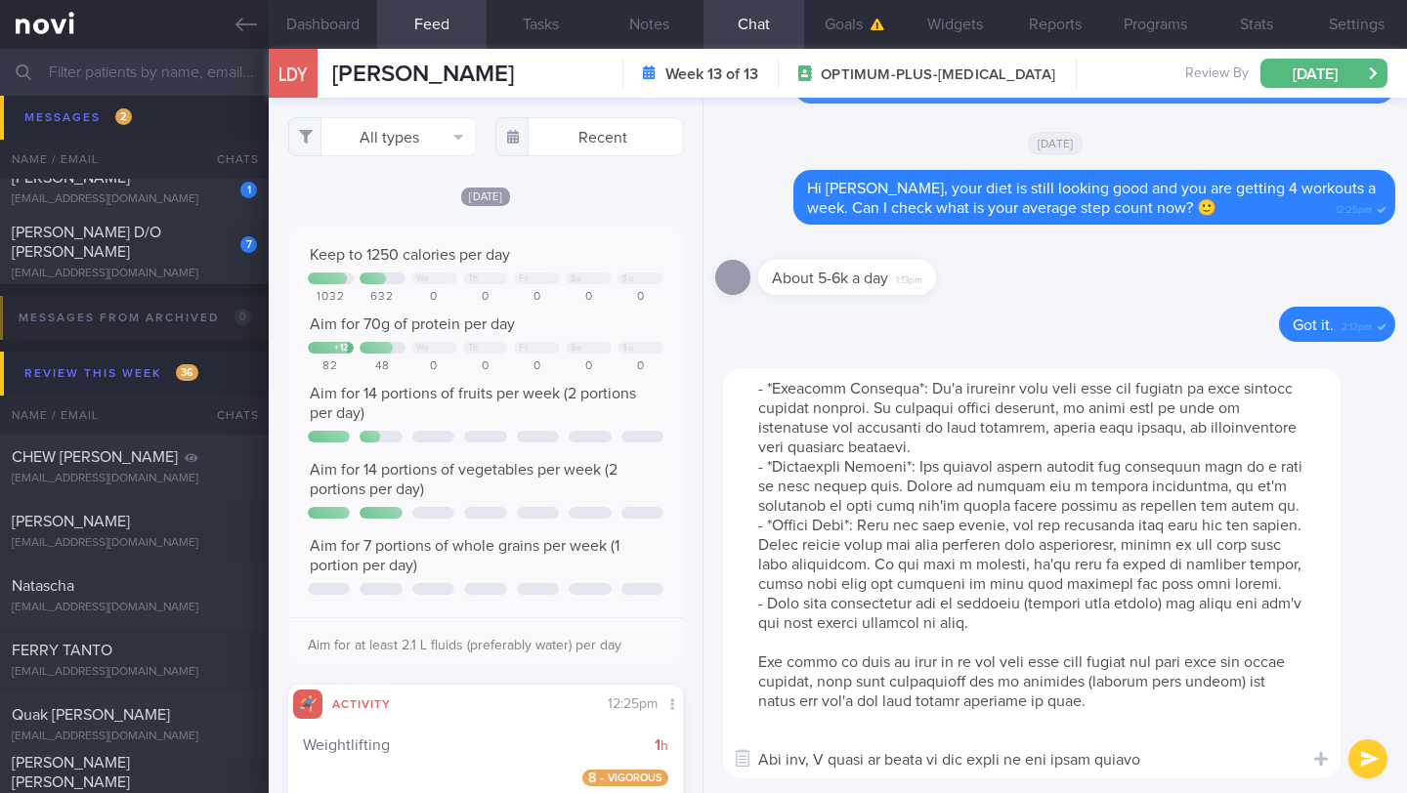
drag, startPoint x: 801, startPoint y: 604, endPoint x: 772, endPoint y: 607, distance: 29.5
click at [773, 605] on textarea at bounding box center [1031, 573] width 617 height 410
click at [772, 607] on textarea at bounding box center [1031, 573] width 617 height 410
click at [744, 676] on textarea at bounding box center [1031, 573] width 617 height 410
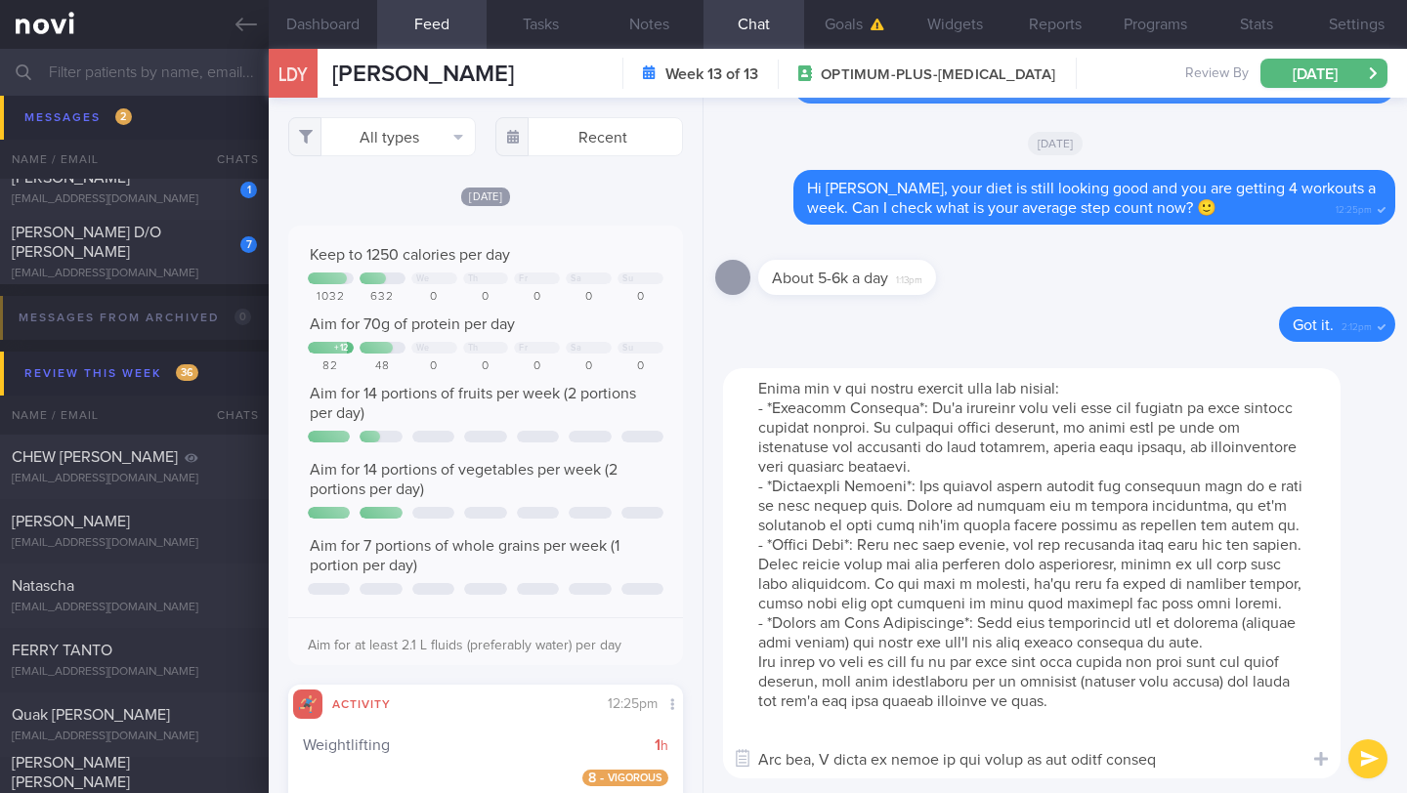
scroll to position [59, 0]
click at [947, 735] on textarea at bounding box center [1031, 573] width 617 height 410
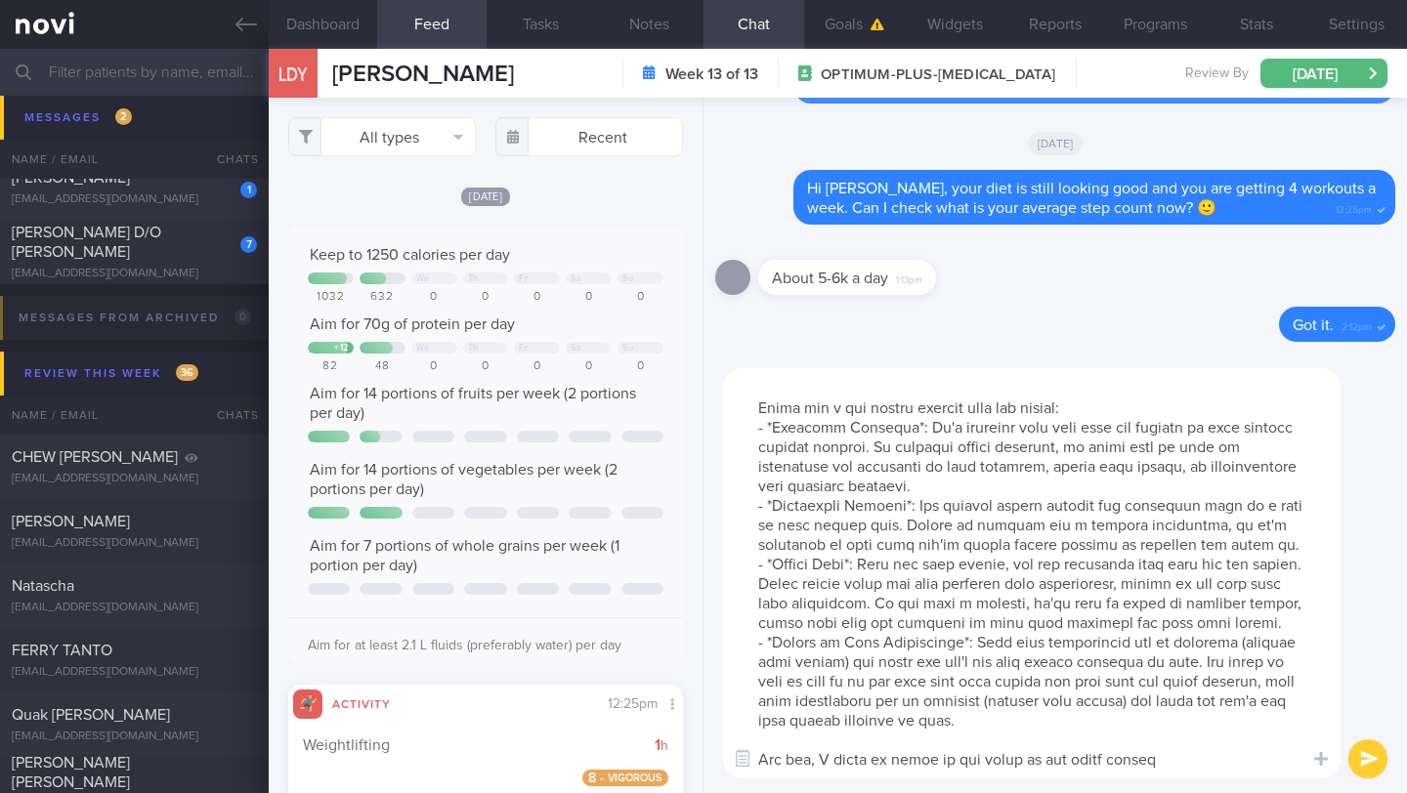
scroll to position [39, 0]
drag, startPoint x: 1117, startPoint y: 755, endPoint x: 938, endPoint y: 760, distance: 179.8
click at [938, 760] on textarea at bounding box center [1031, 573] width 617 height 410
click at [1010, 758] on textarea at bounding box center [1031, 573] width 617 height 410
click at [989, 761] on textarea at bounding box center [1031, 573] width 617 height 410
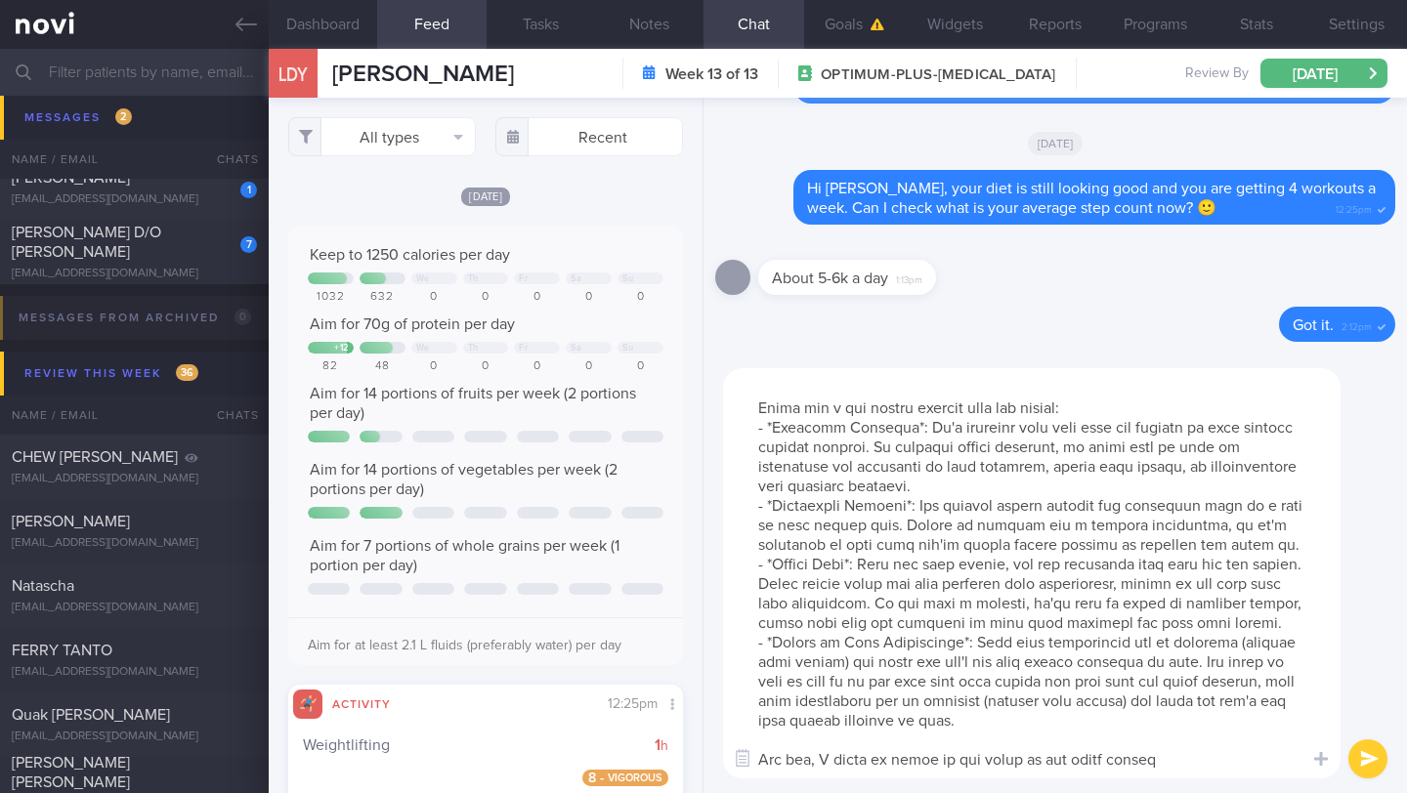
drag, startPoint x: 994, startPoint y: 759, endPoint x: 1066, endPoint y: 755, distance: 71.4
click at [1066, 755] on textarea at bounding box center [1031, 573] width 617 height 410
click at [1137, 755] on textarea at bounding box center [1031, 573] width 617 height 410
click at [1040, 768] on textarea at bounding box center [1031, 573] width 617 height 410
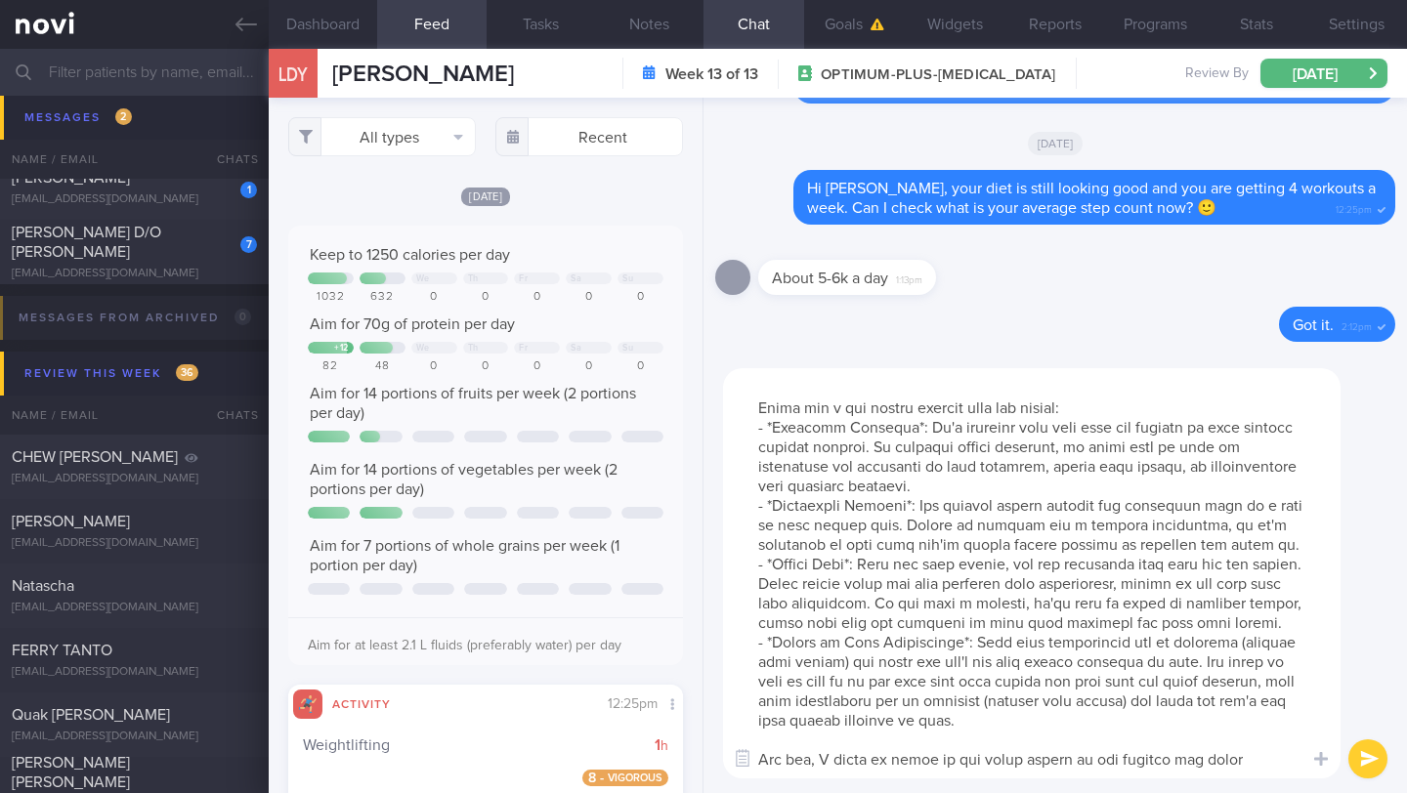
click at [1040, 768] on textarea at bounding box center [1031, 573] width 617 height 410
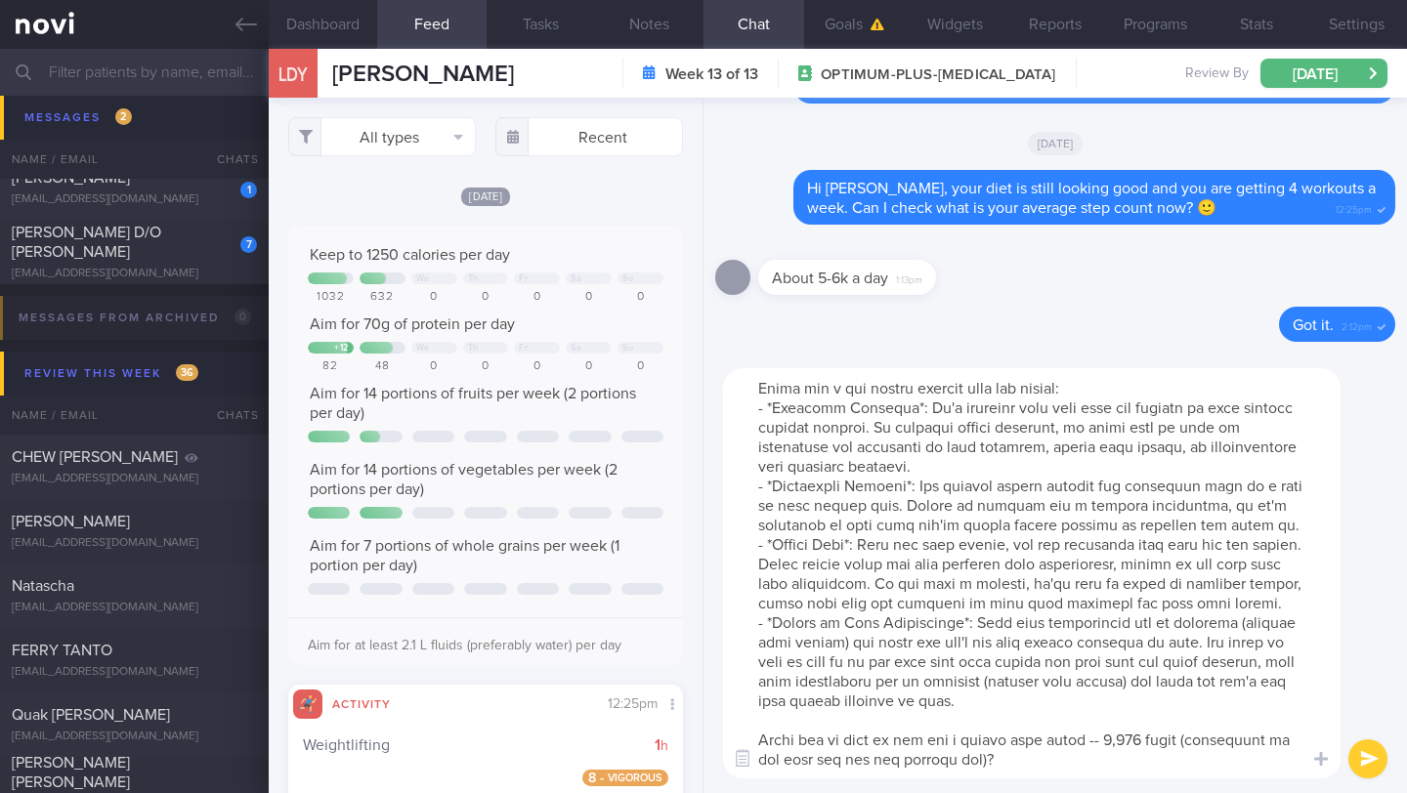
scroll to position [59, 0]
click at [1110, 744] on textarea at bounding box center [1031, 573] width 617 height 410
drag, startPoint x: 1151, startPoint y: 737, endPoint x: 1108, endPoint y: 735, distance: 43.1
click at [1108, 735] on textarea at bounding box center [1031, 573] width 617 height 410
drag, startPoint x: 1027, startPoint y: 764, endPoint x: 730, endPoint y: 723, distance: 299.8
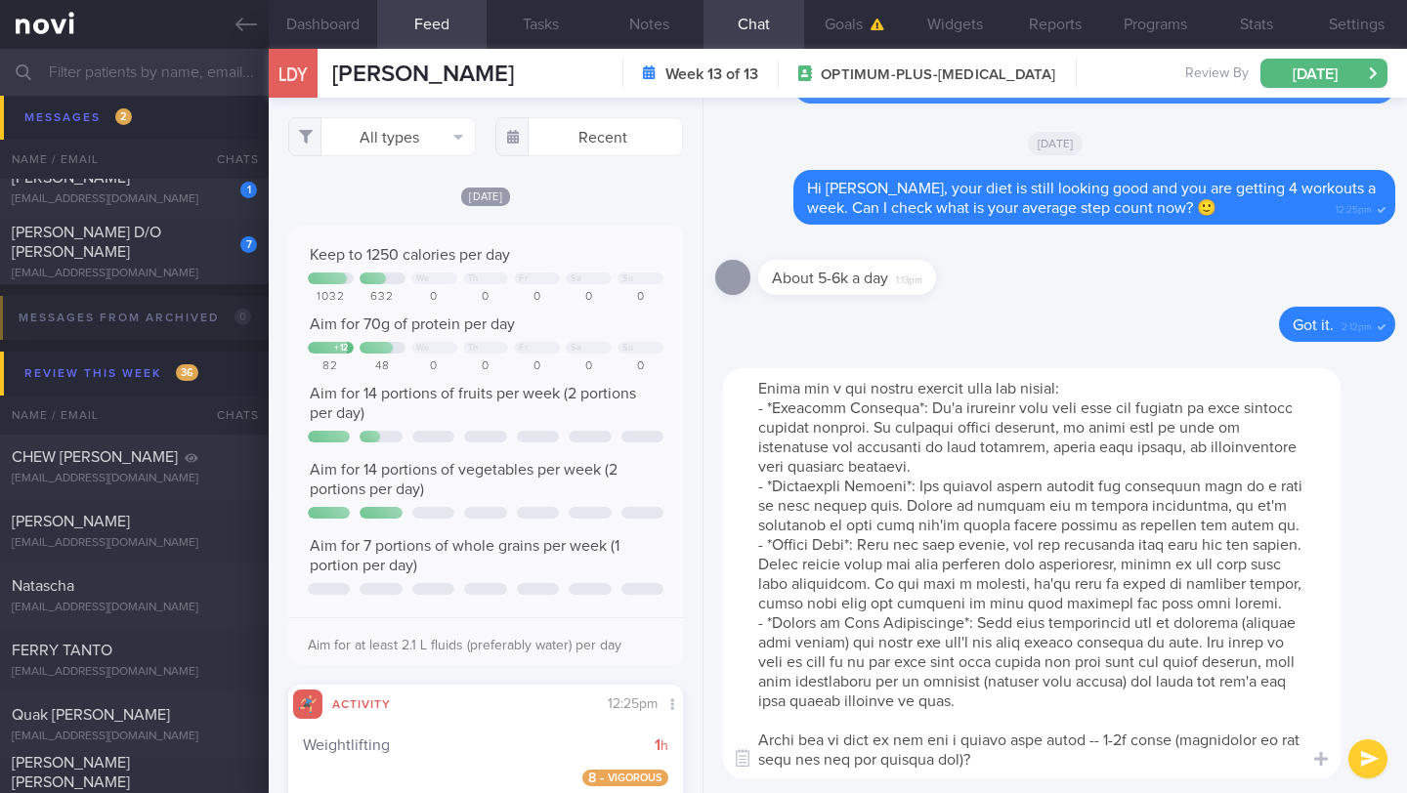
click at [728, 723] on textarea at bounding box center [1031, 573] width 617 height 410
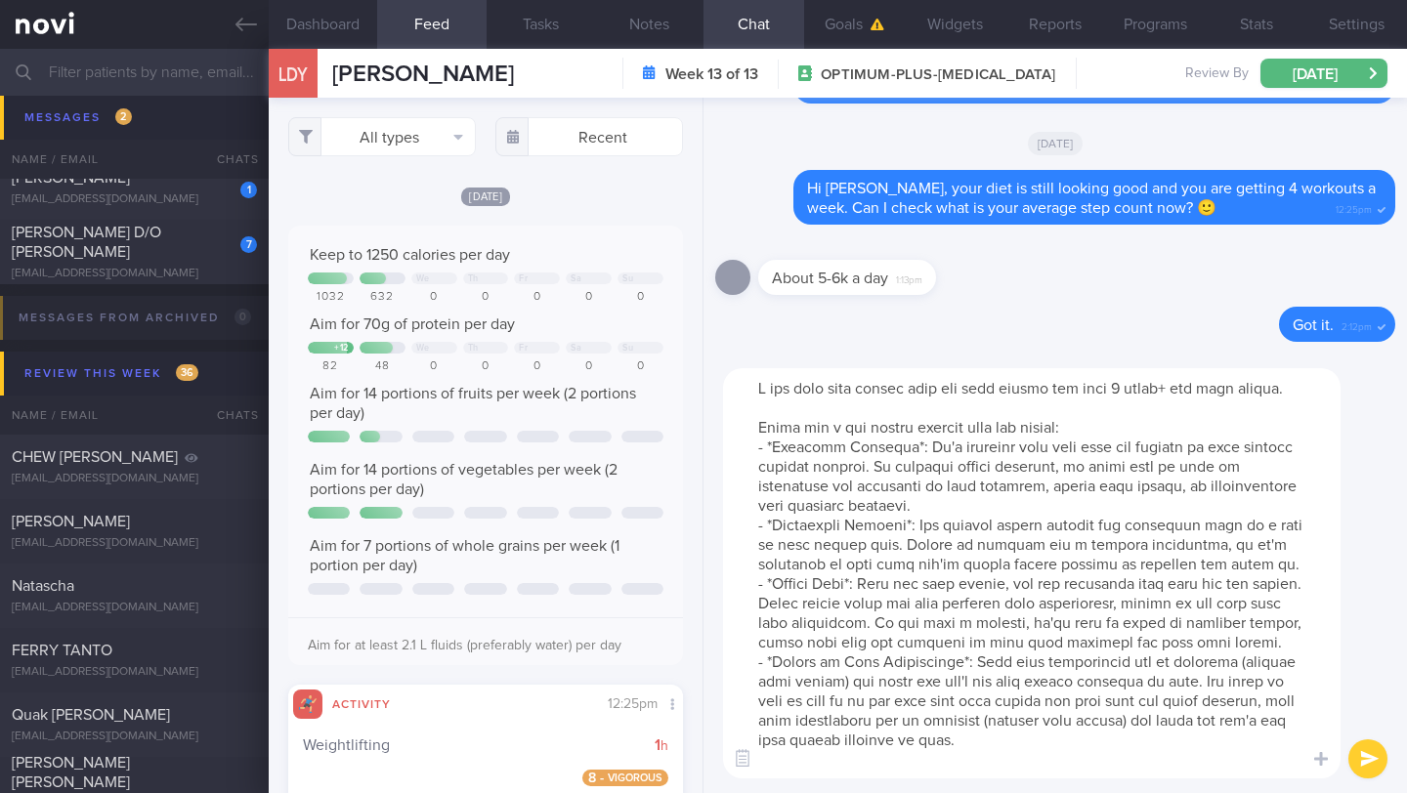
scroll to position [20, 0]
type textarea "I see that your weight loss has been slower the past 1 month+ has been slower. …"
click at [1375, 760] on button "submit" at bounding box center [1367, 758] width 39 height 39
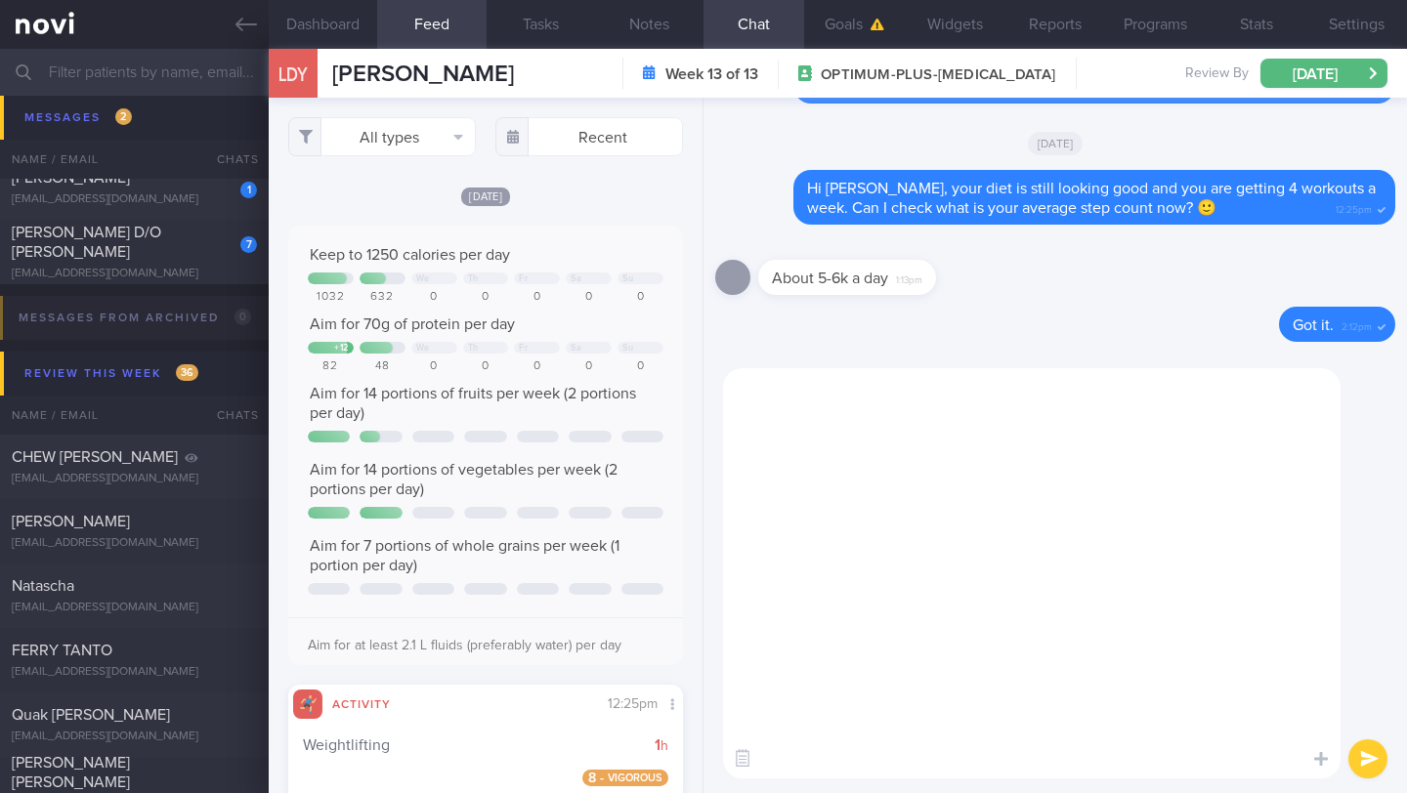
scroll to position [0, 0]
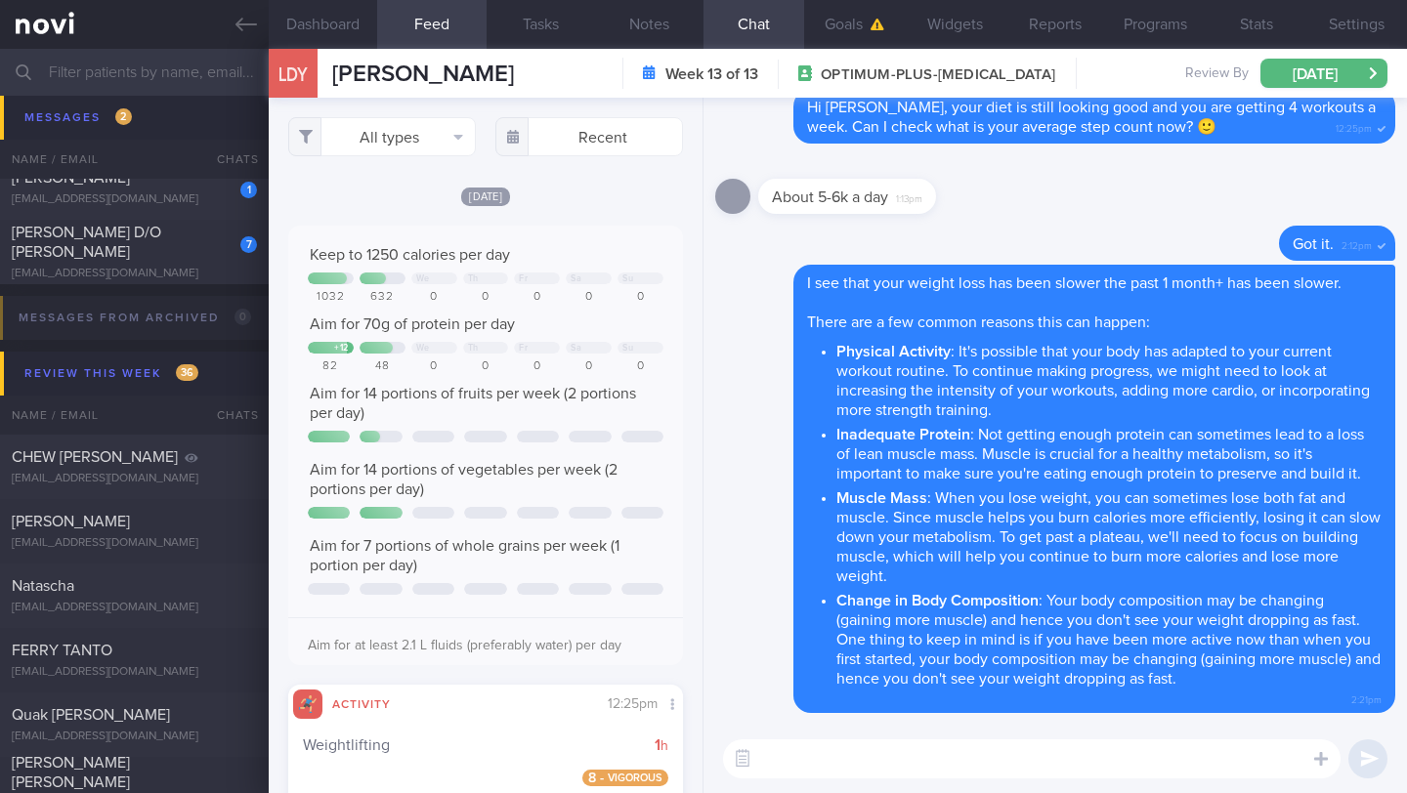
click at [983, 757] on textarea at bounding box center [1031, 758] width 617 height 39
paste textarea "Would you be able to aim for a higher step count -- 6-7k steps (especially on t…"
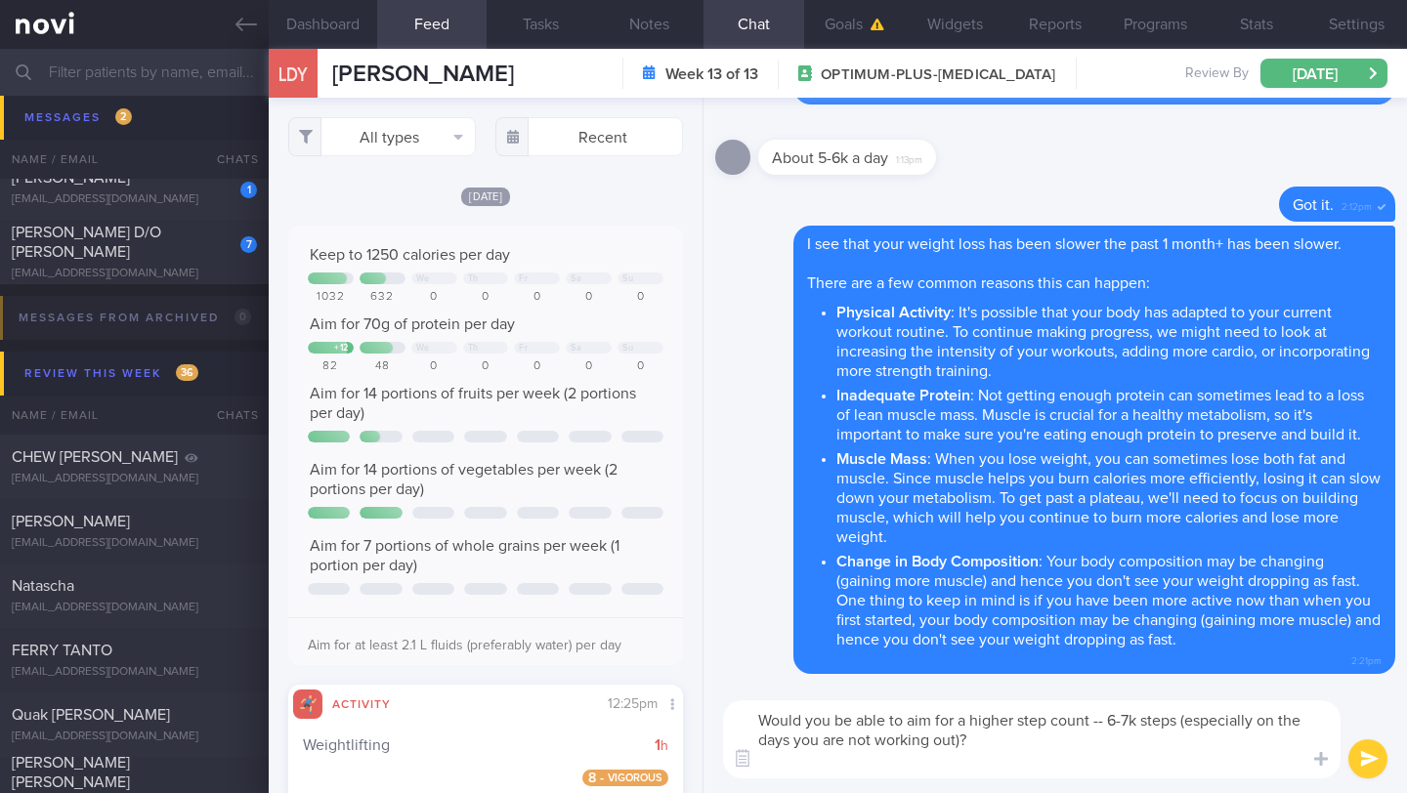
click at [758, 735] on textarea "Would you be able to aim for a higher step count -- 6-7k steps (especially on t…" at bounding box center [1031, 739] width 617 height 78
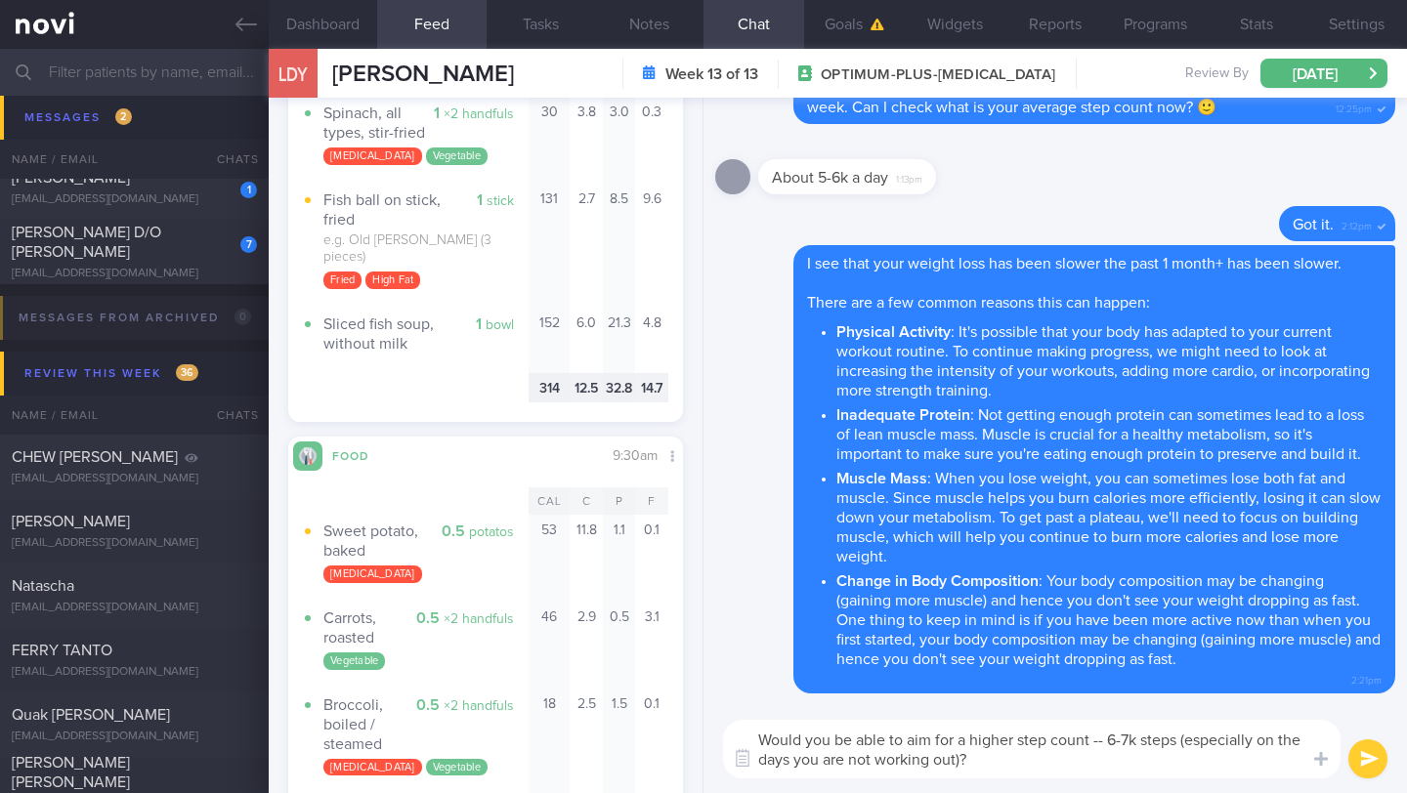
scroll to position [3101, 0]
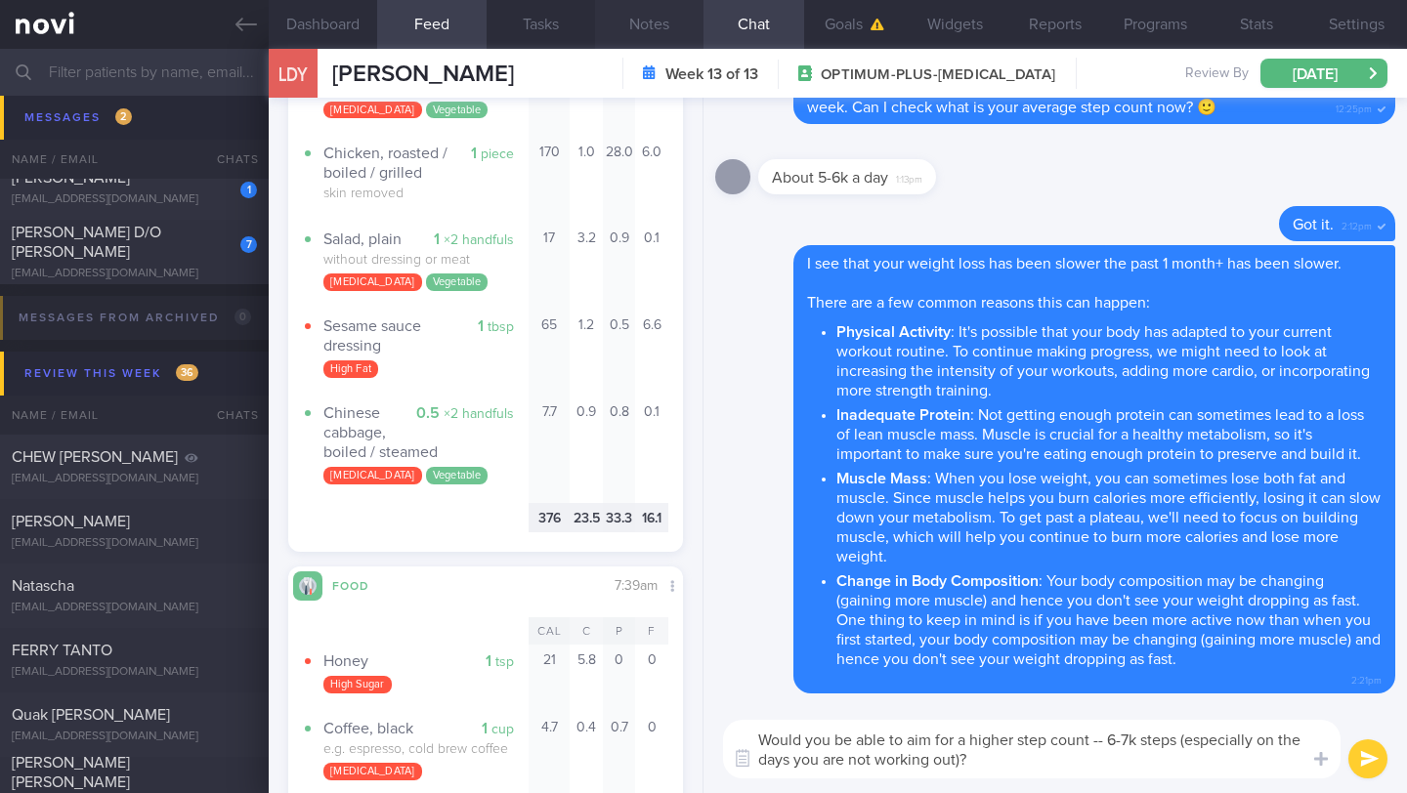
type textarea "Would you be able to aim for a higher step count -- 6-7k steps (especially on t…"
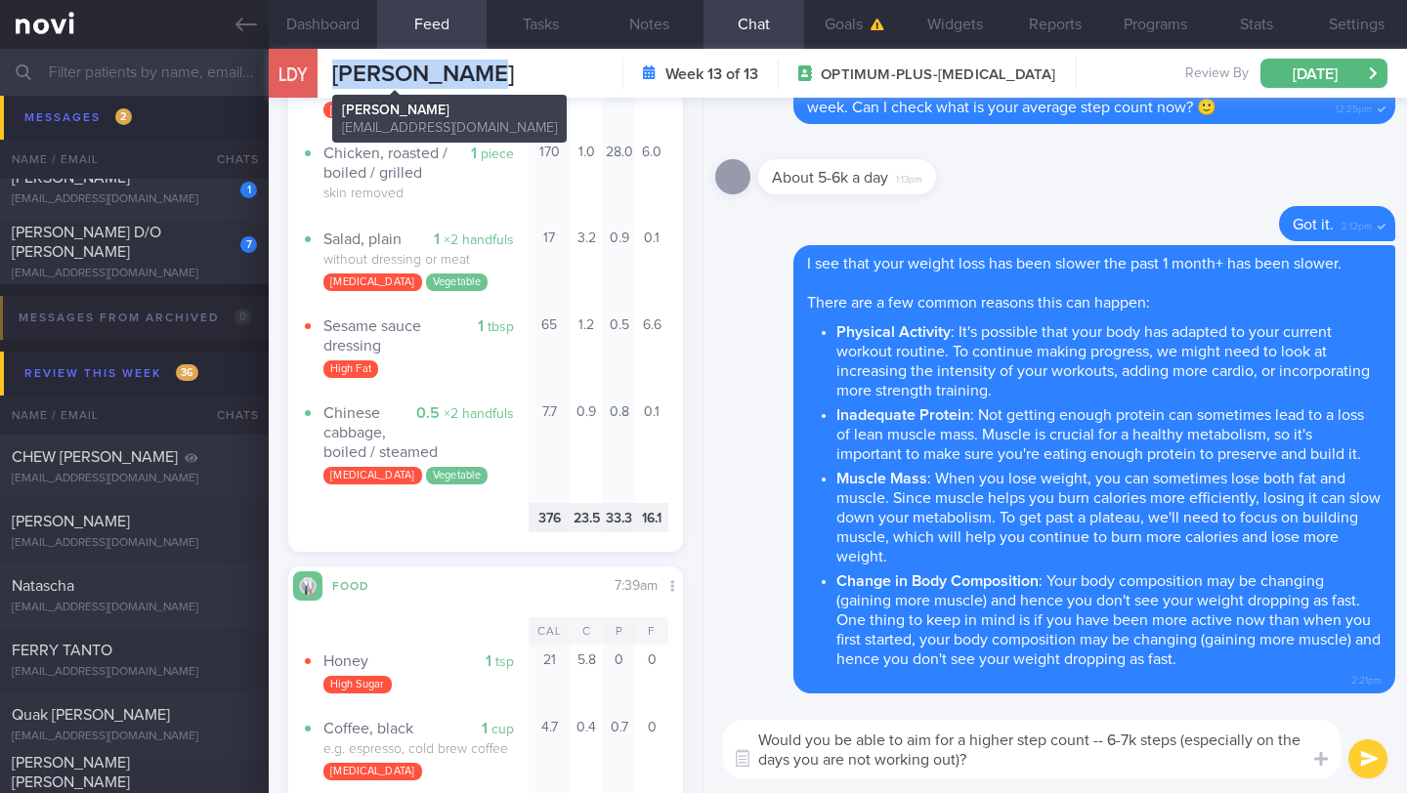
drag, startPoint x: 466, startPoint y: 74, endPoint x: 324, endPoint y: 77, distance: 141.7
click at [323, 78] on div "LDY [PERSON_NAME] Diaan [PERSON_NAME] [EMAIL_ADDRESS][DOMAIN_NAME] Week 13 of 1…" at bounding box center [838, 73] width 1138 height 49
copy div "[PERSON_NAME]"
click at [1373, 761] on button "submit" at bounding box center [1367, 758] width 39 height 39
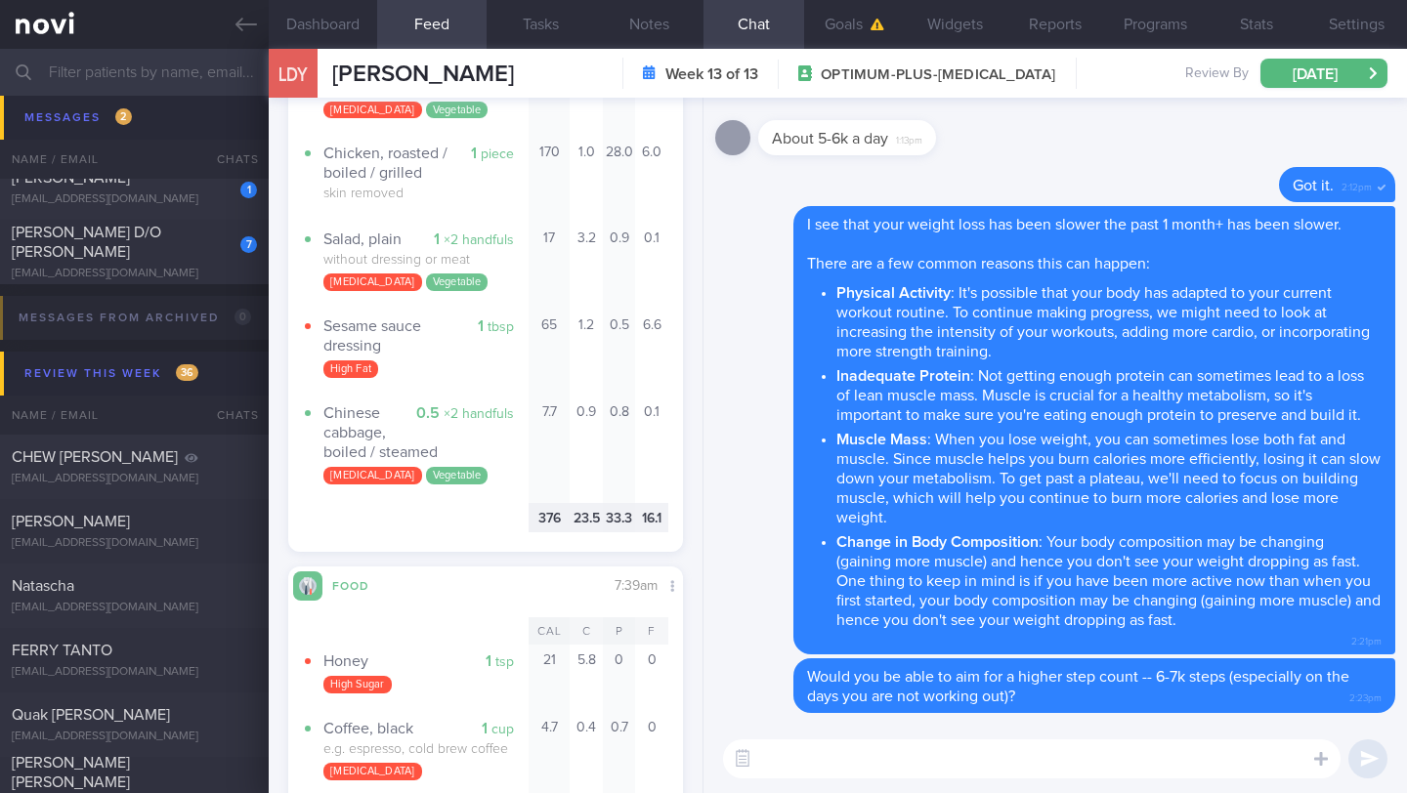
click at [1105, 764] on textarea at bounding box center [1031, 758] width 617 height 39
click at [313, 20] on button "Dashboard" at bounding box center [323, 24] width 108 height 49
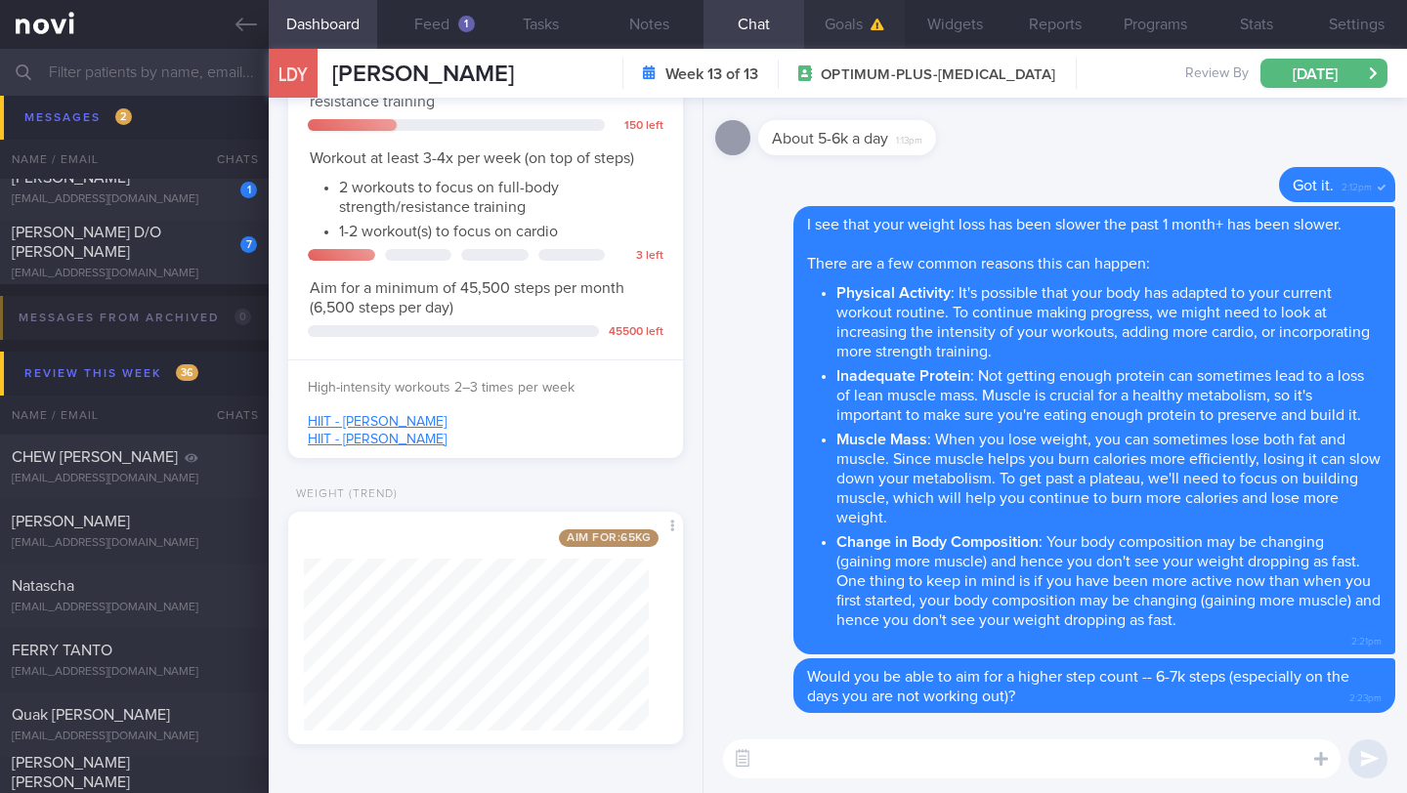
click at [846, 44] on button "Goals" at bounding box center [854, 24] width 101 height 49
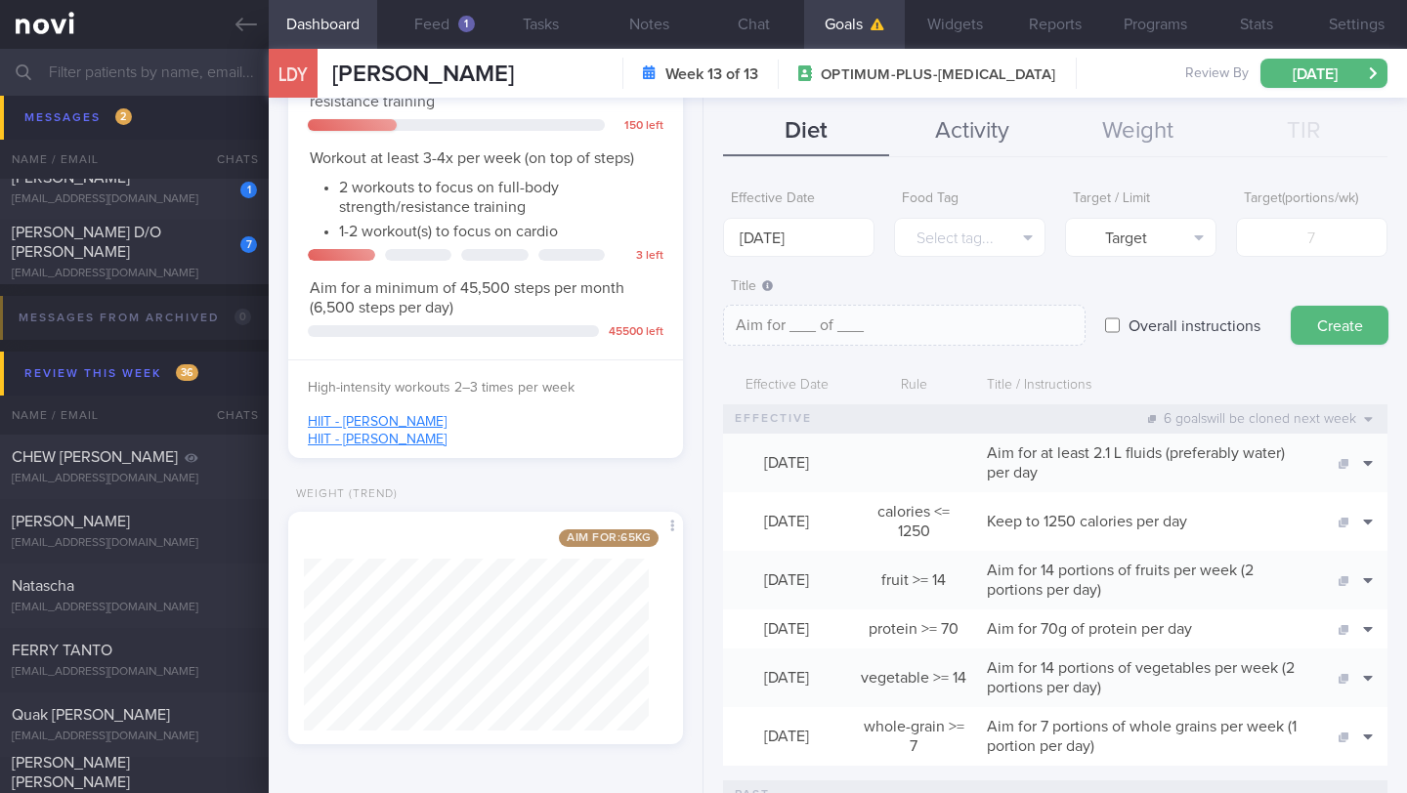
click at [985, 141] on button "Activity" at bounding box center [972, 131] width 166 height 49
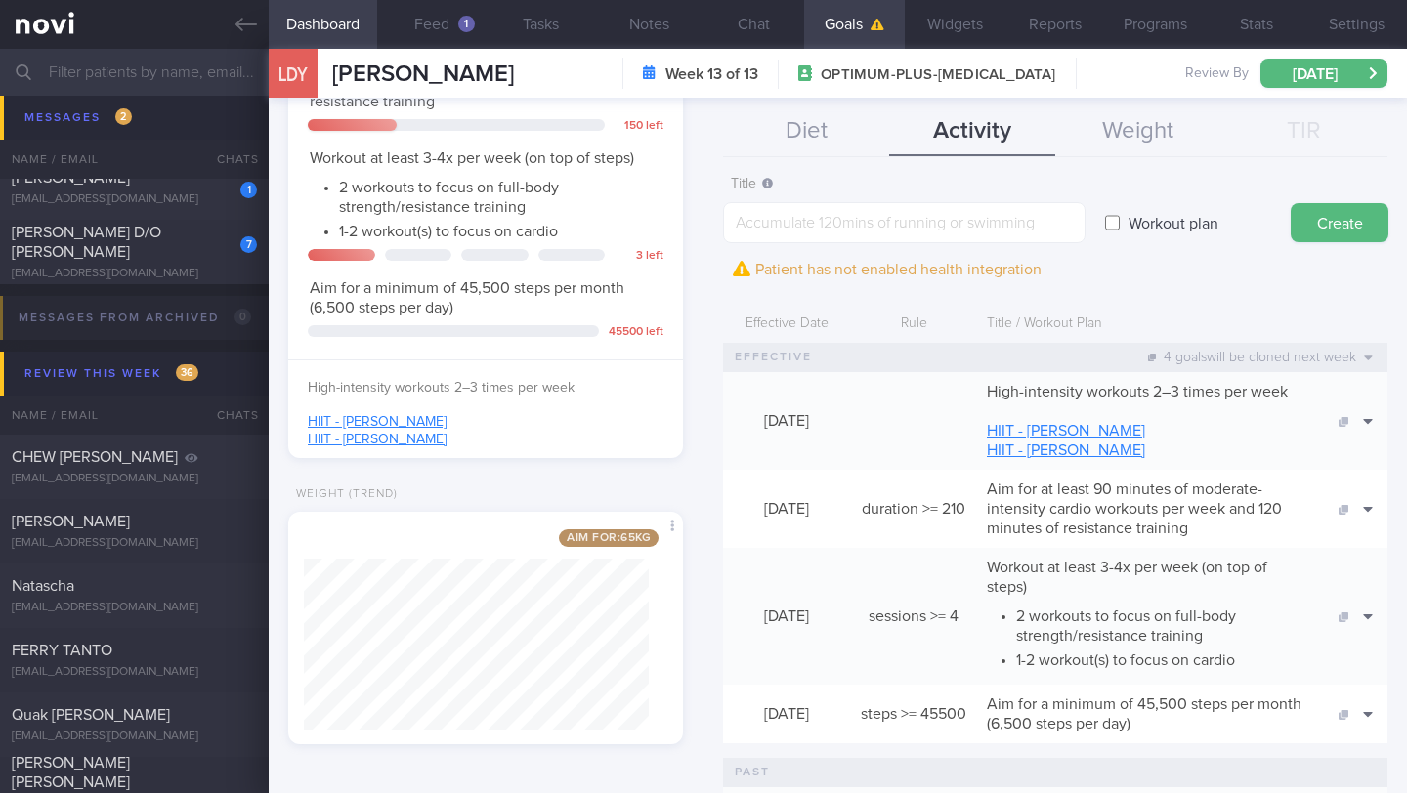
scroll to position [105, 0]
click at [1350, 752] on button "Clone" at bounding box center [1333, 741] width 95 height 29
type textarea "Aim for a minimum of 45,500 steps per month (6,500 steps per day)"
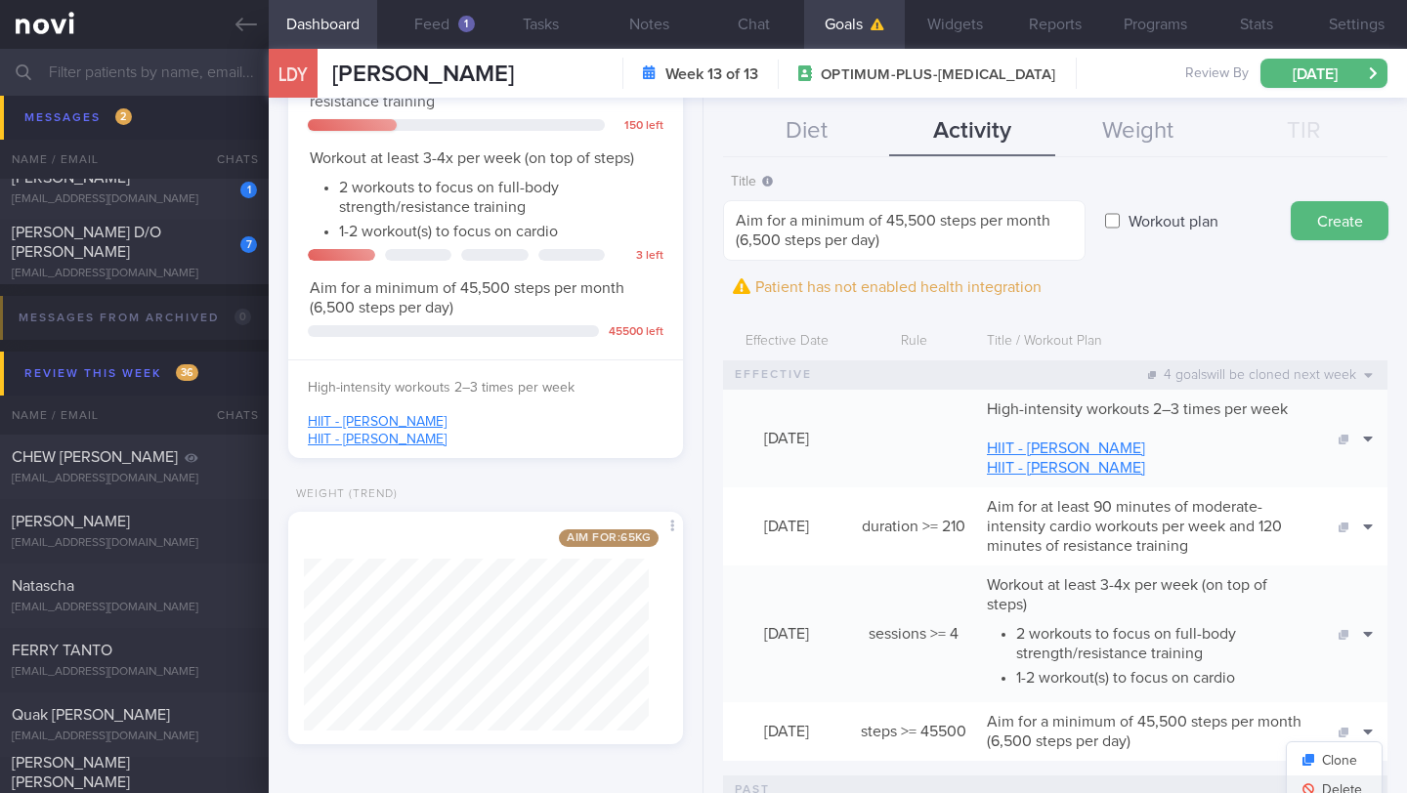
click at [1349, 782] on button "Delete" at bounding box center [1333, 790] width 95 height 29
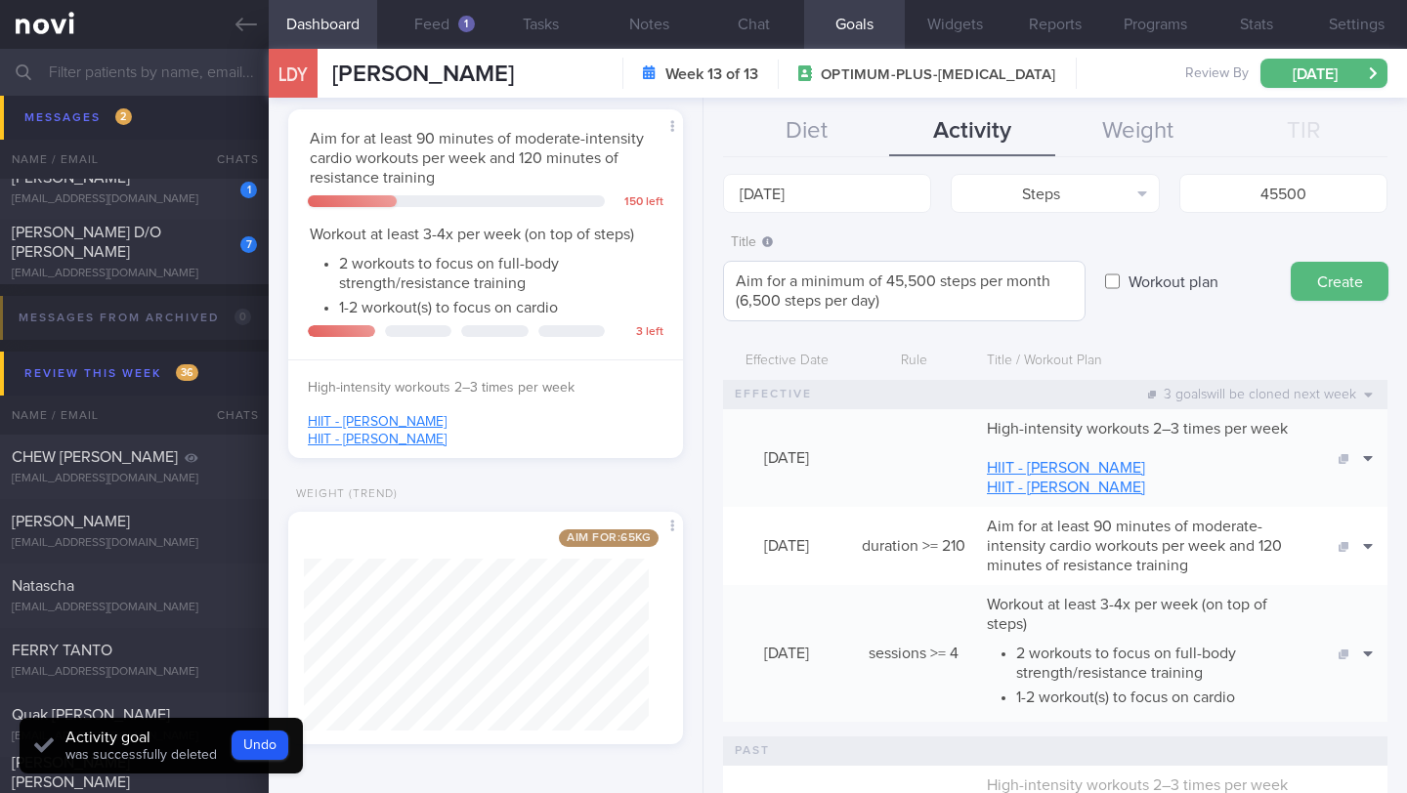
scroll to position [0, 0]
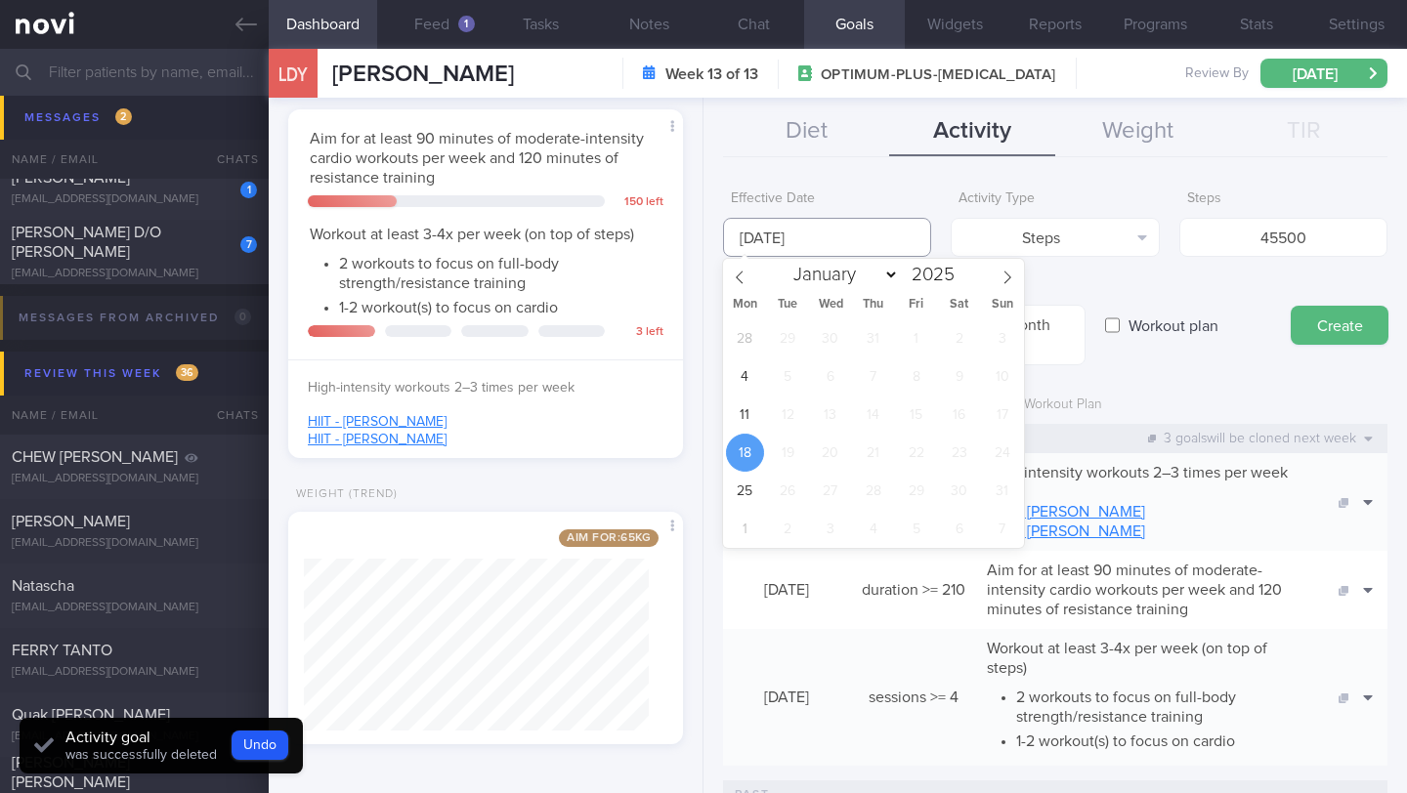
click at [802, 239] on input "[DATE]" at bounding box center [827, 237] width 208 height 39
click at [737, 424] on span "11" at bounding box center [745, 415] width 38 height 38
type input "[DATE]"
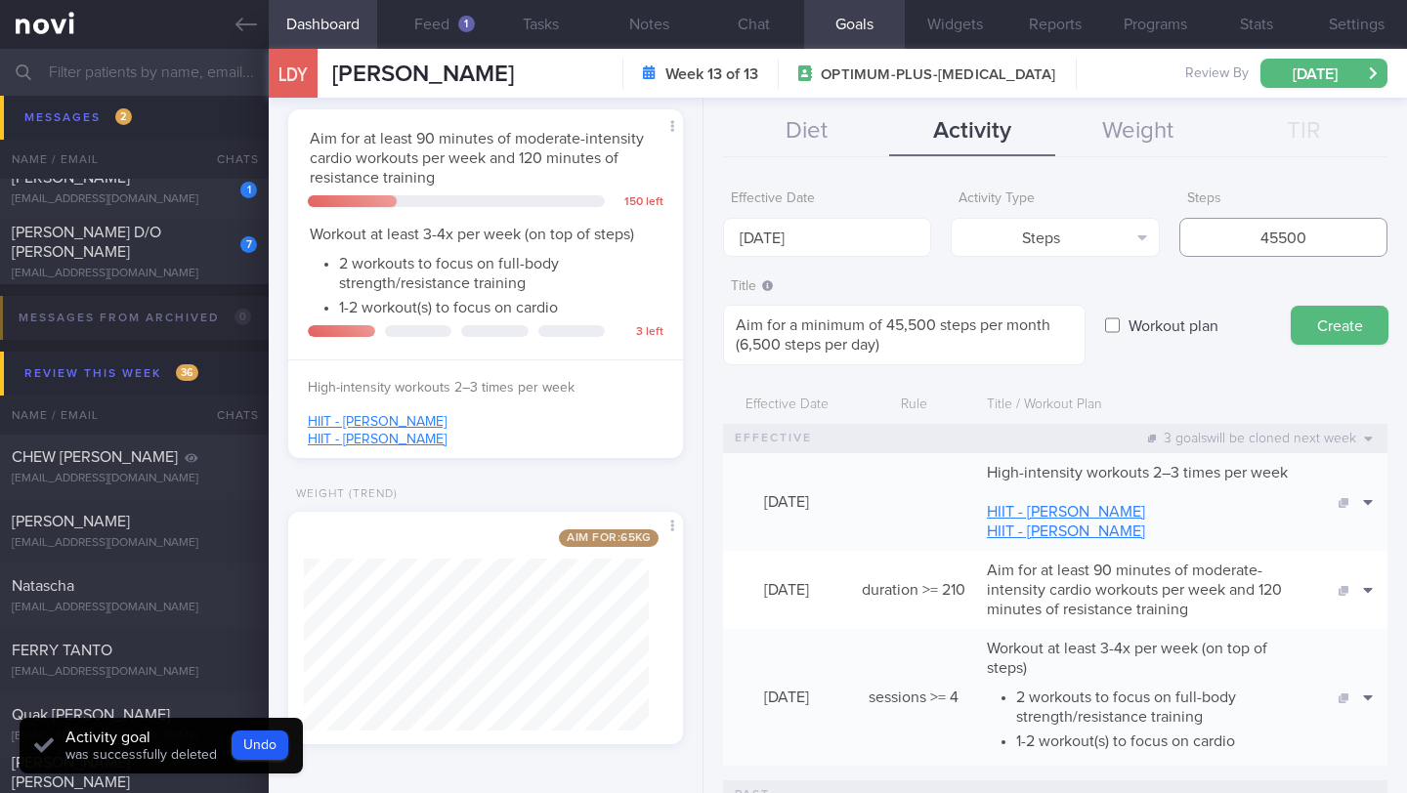
click at [1290, 242] on input "45500" at bounding box center [1283, 237] width 208 height 39
drag, startPoint x: 1246, startPoint y: 238, endPoint x: 1305, endPoint y: 238, distance: 58.6
click at [1305, 238] on input "45500" at bounding box center [1283, 237] width 208 height 39
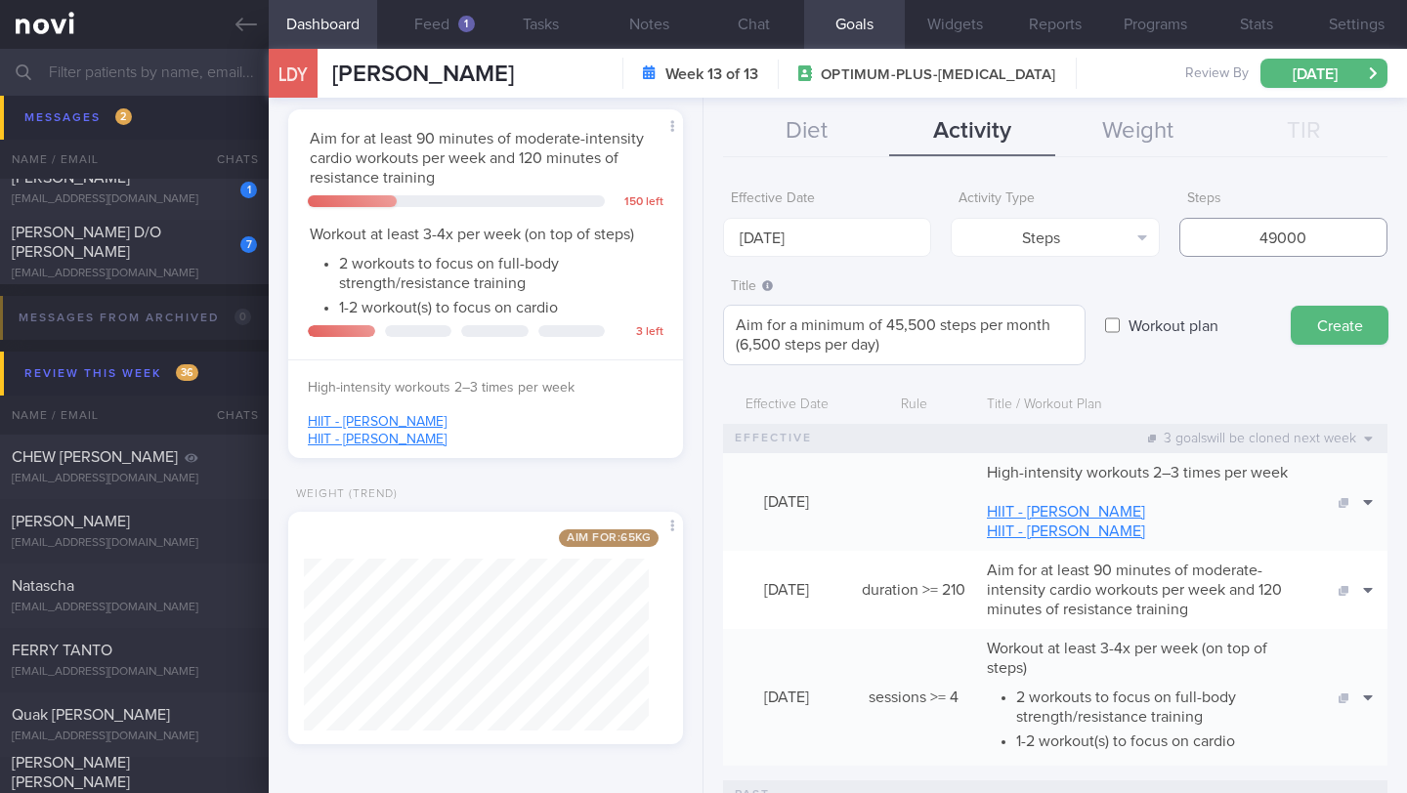
type input "49000"
drag, startPoint x: 912, startPoint y: 322, endPoint x: 897, endPoint y: 328, distance: 16.7
click at [897, 328] on textarea "Aim for a minimum of 45,500 steps per month (6,500 steps per day)" at bounding box center [904, 335] width 362 height 61
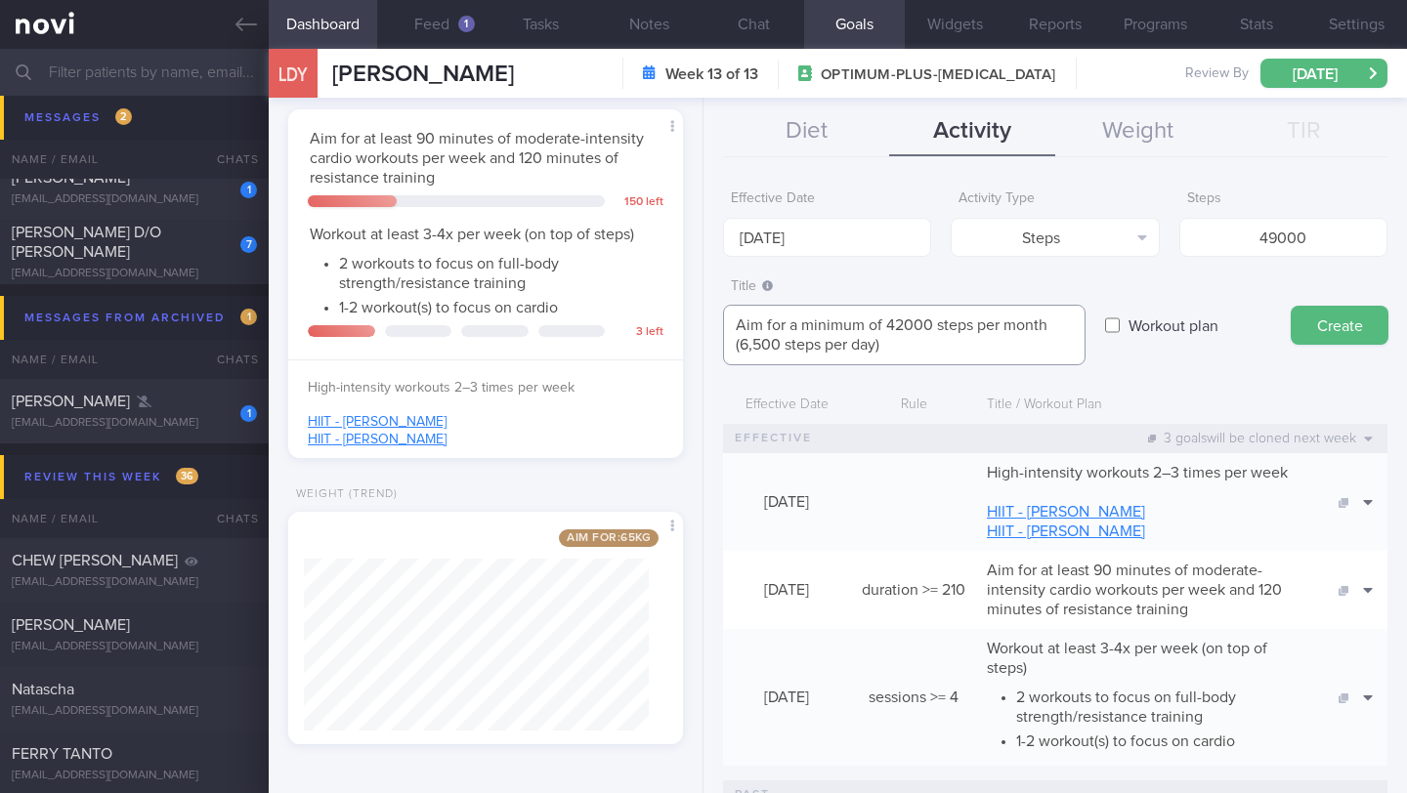
drag, startPoint x: 780, startPoint y: 343, endPoint x: 755, endPoint y: 347, distance: 25.7
click at [754, 348] on textarea "Aim for a minimum of 42000 steps per month (6,500 steps per day)" at bounding box center [904, 335] width 362 height 61
drag, startPoint x: 903, startPoint y: 326, endPoint x: 883, endPoint y: 324, distance: 19.6
click at [883, 324] on textarea "Aim for a minimum of 42000 steps per month (6,000 steps per day)" at bounding box center [904, 335] width 362 height 61
click at [740, 348] on textarea "Aim for a minimum of 49000 steps per month (6,000 steps per day)" at bounding box center [904, 335] width 362 height 61
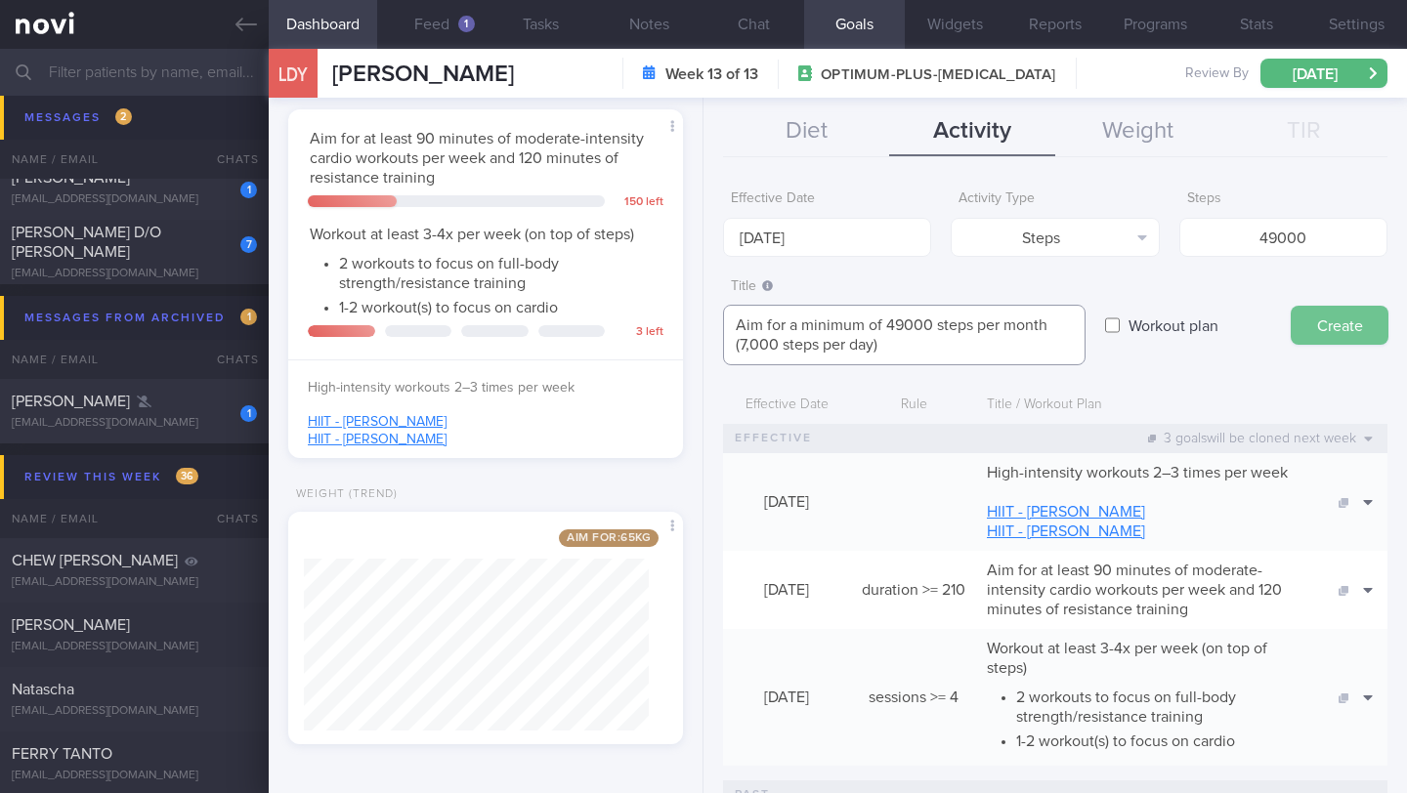
type textarea "Aim for a minimum of 49000 steps per month (7,000 steps per day)"
click at [1325, 334] on button "Create" at bounding box center [1339, 325] width 98 height 39
type input "[DATE]"
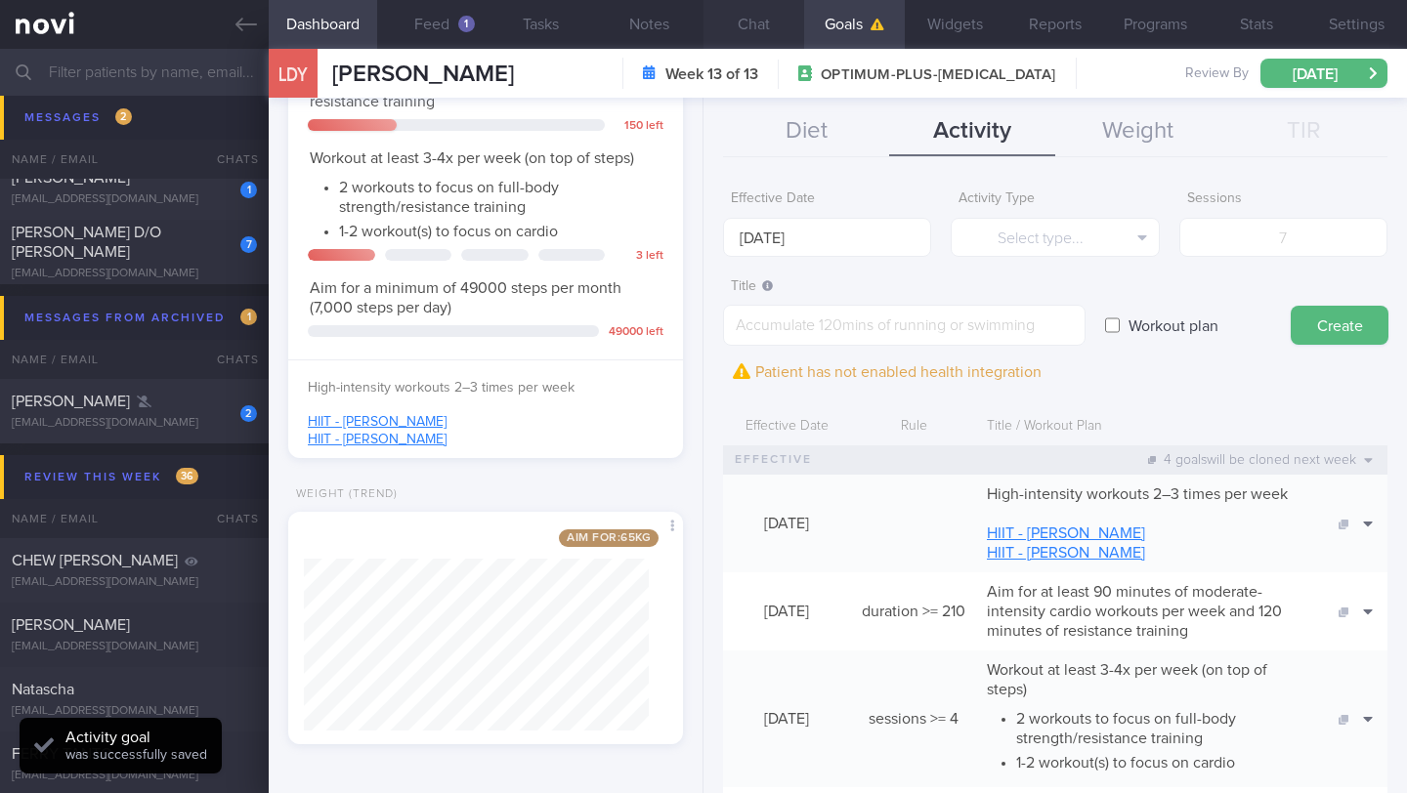
click at [722, 36] on button "Chat" at bounding box center [753, 24] width 101 height 49
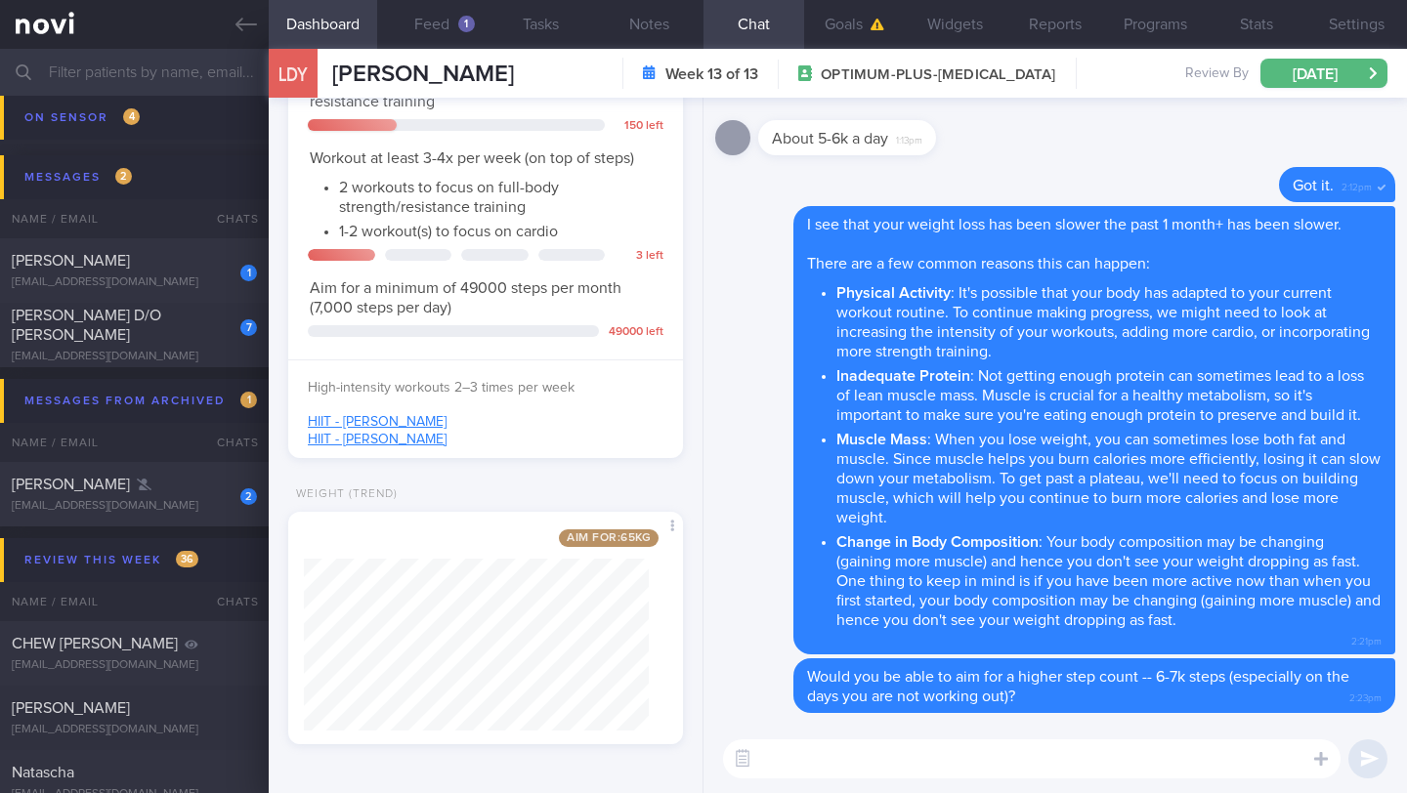
scroll to position [9531, 0]
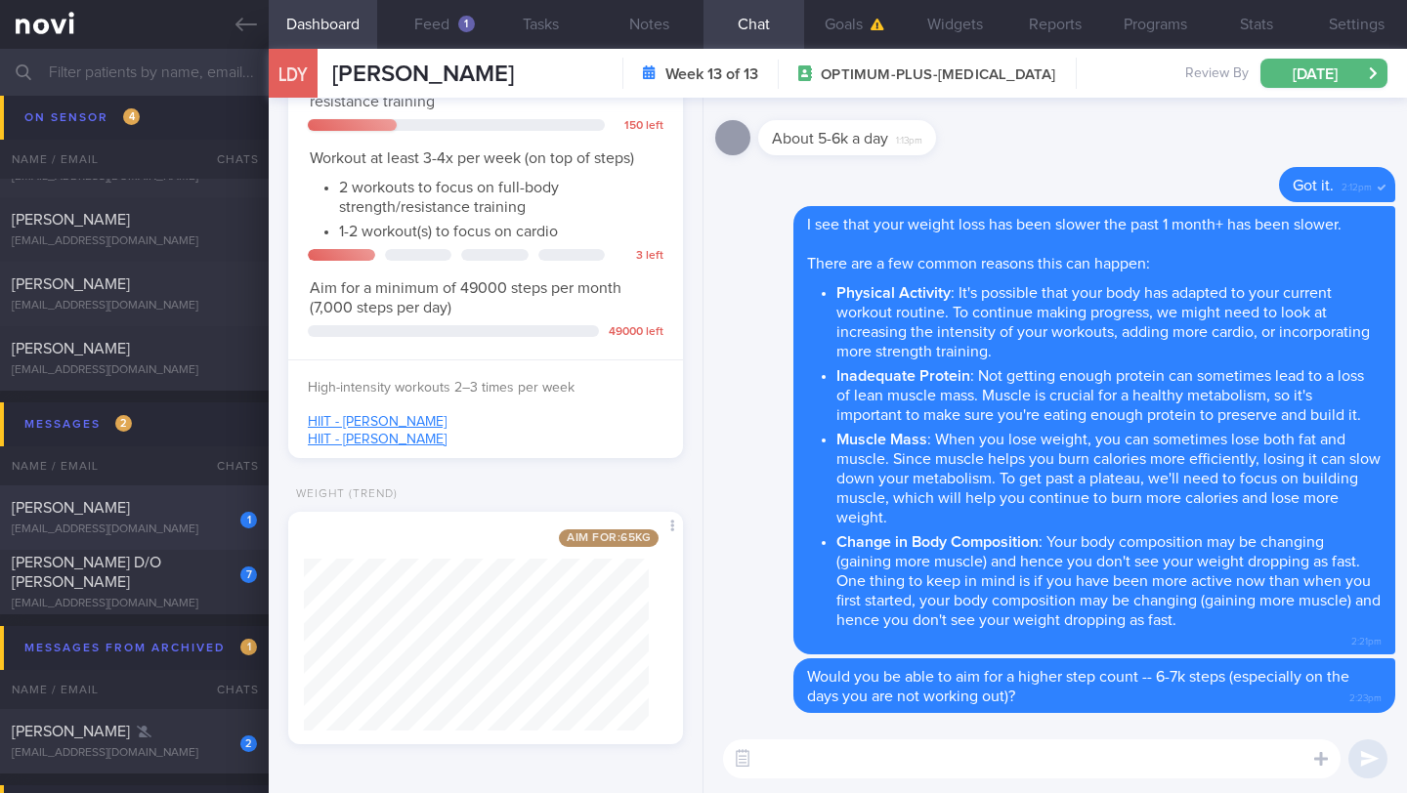
click at [198, 509] on div "[PERSON_NAME]" at bounding box center [132, 508] width 240 height 20
type input "15/8 Check if tried any TFX classes"
type textarea "NOTE: May find articles too long. Send summaries intstead Protein Powder Used: …"
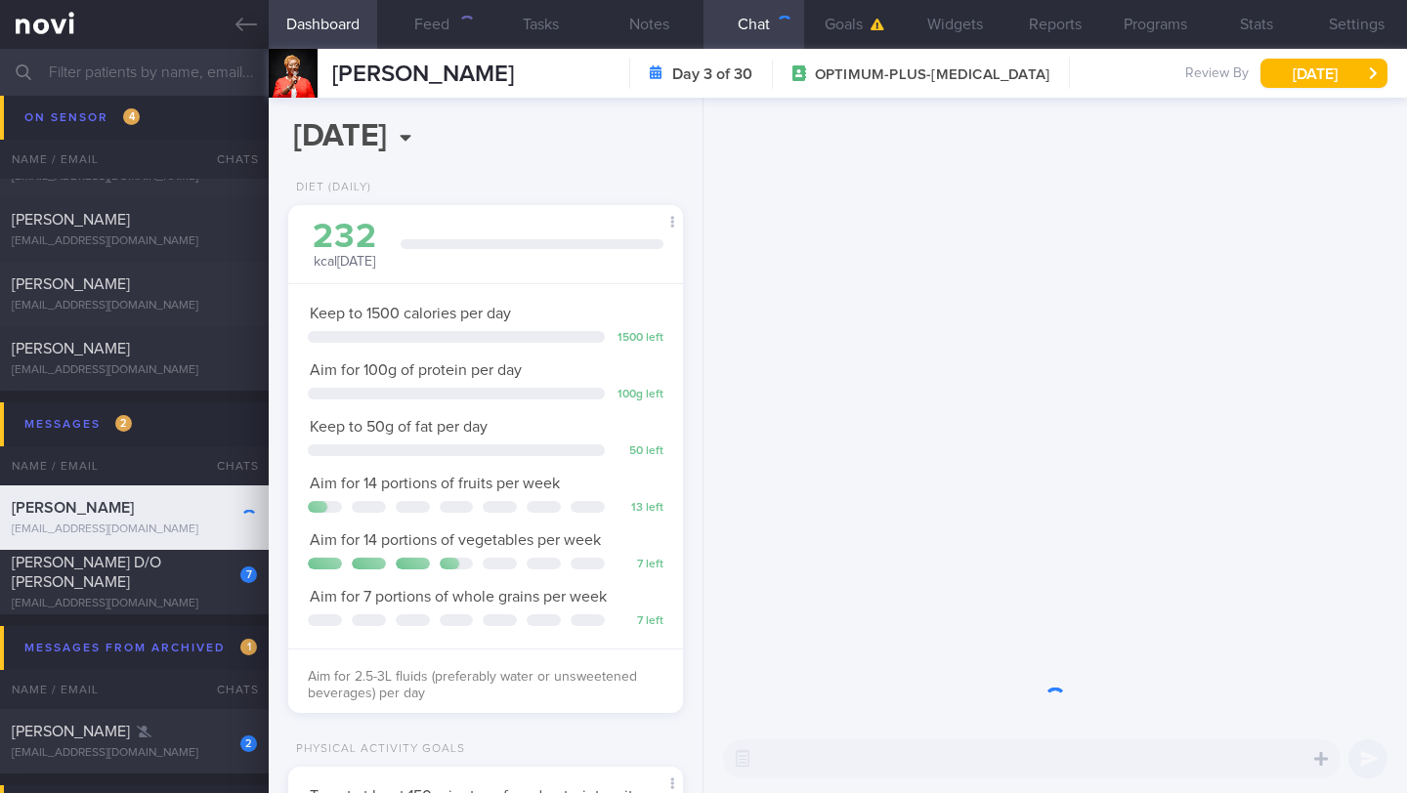
scroll to position [200, 345]
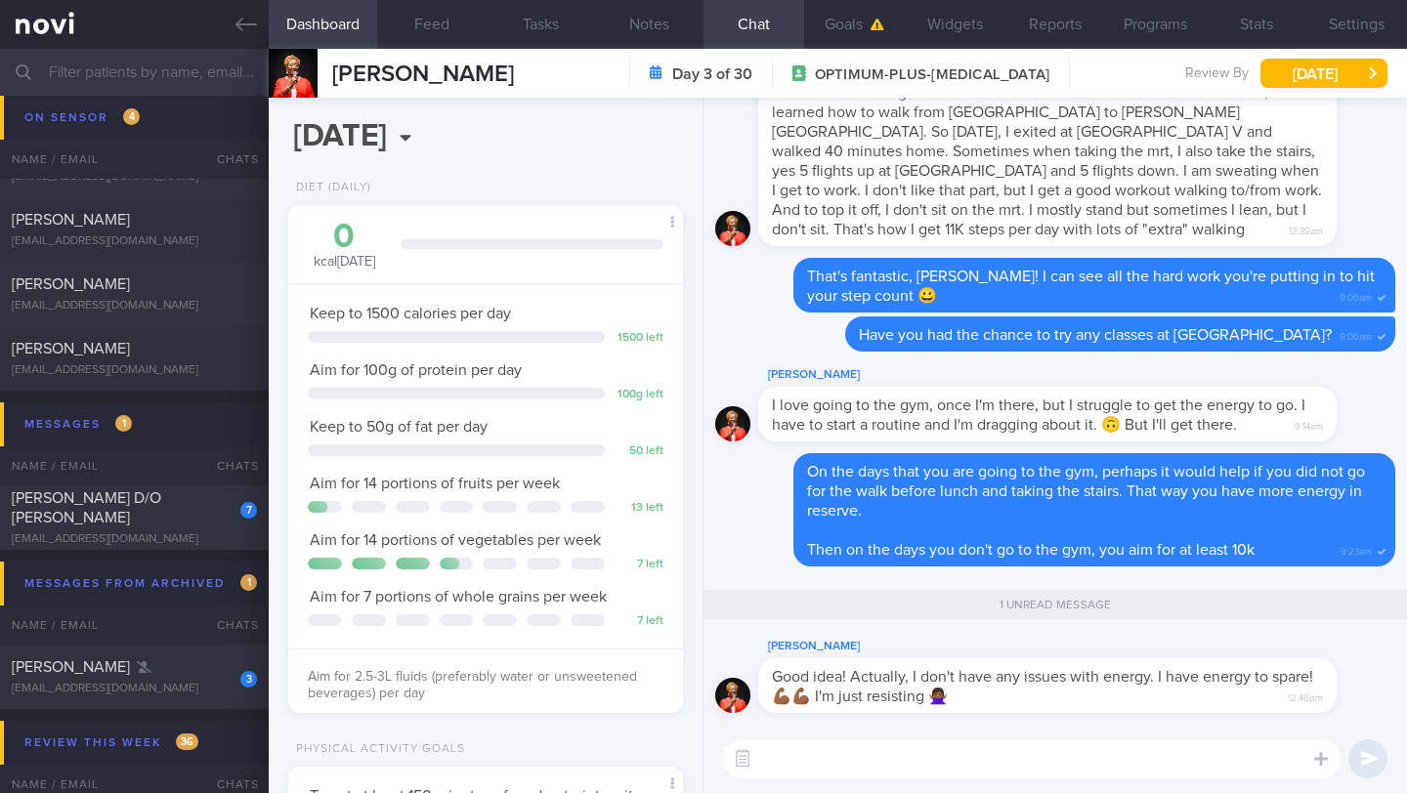
click at [812, 766] on textarea at bounding box center [1031, 758] width 617 height 39
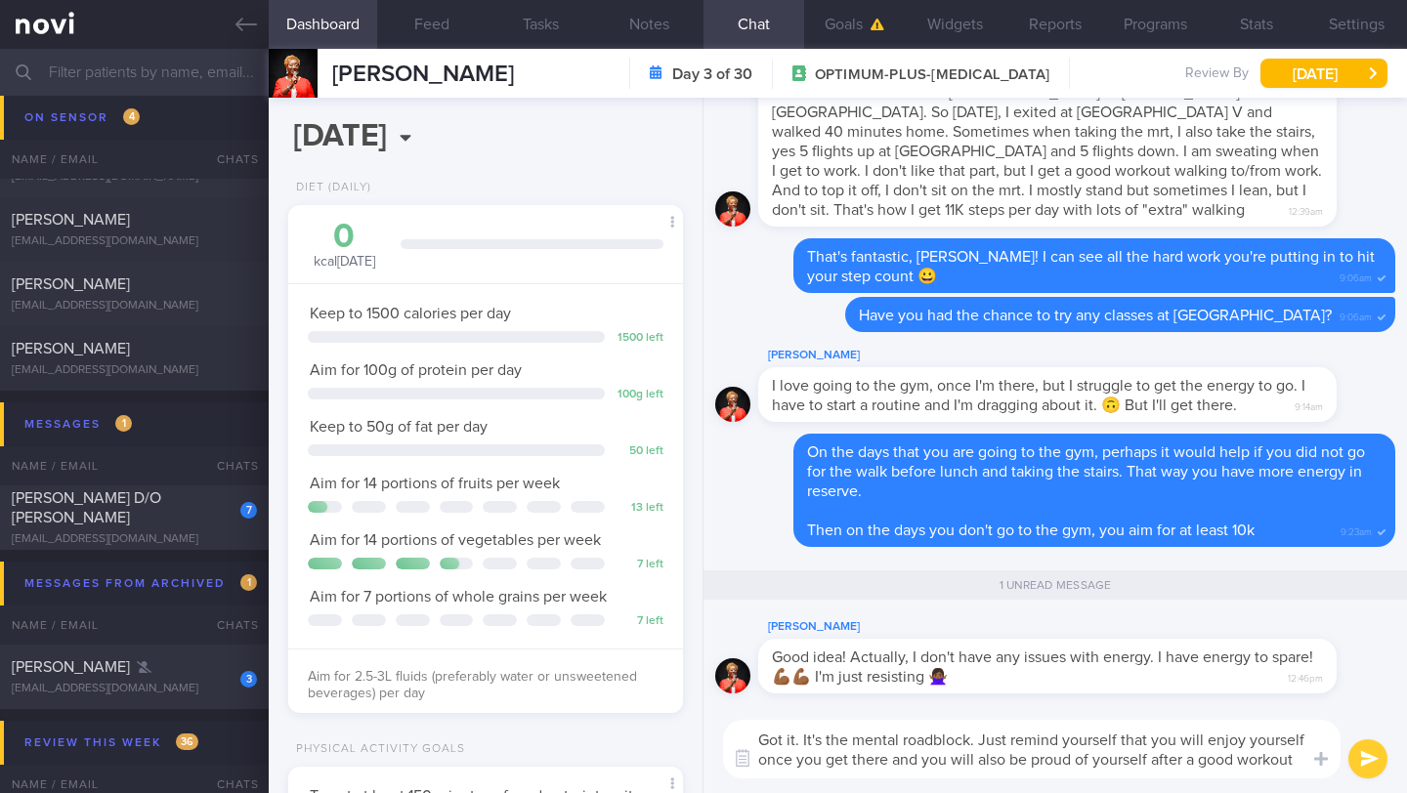
scroll to position [0, 0]
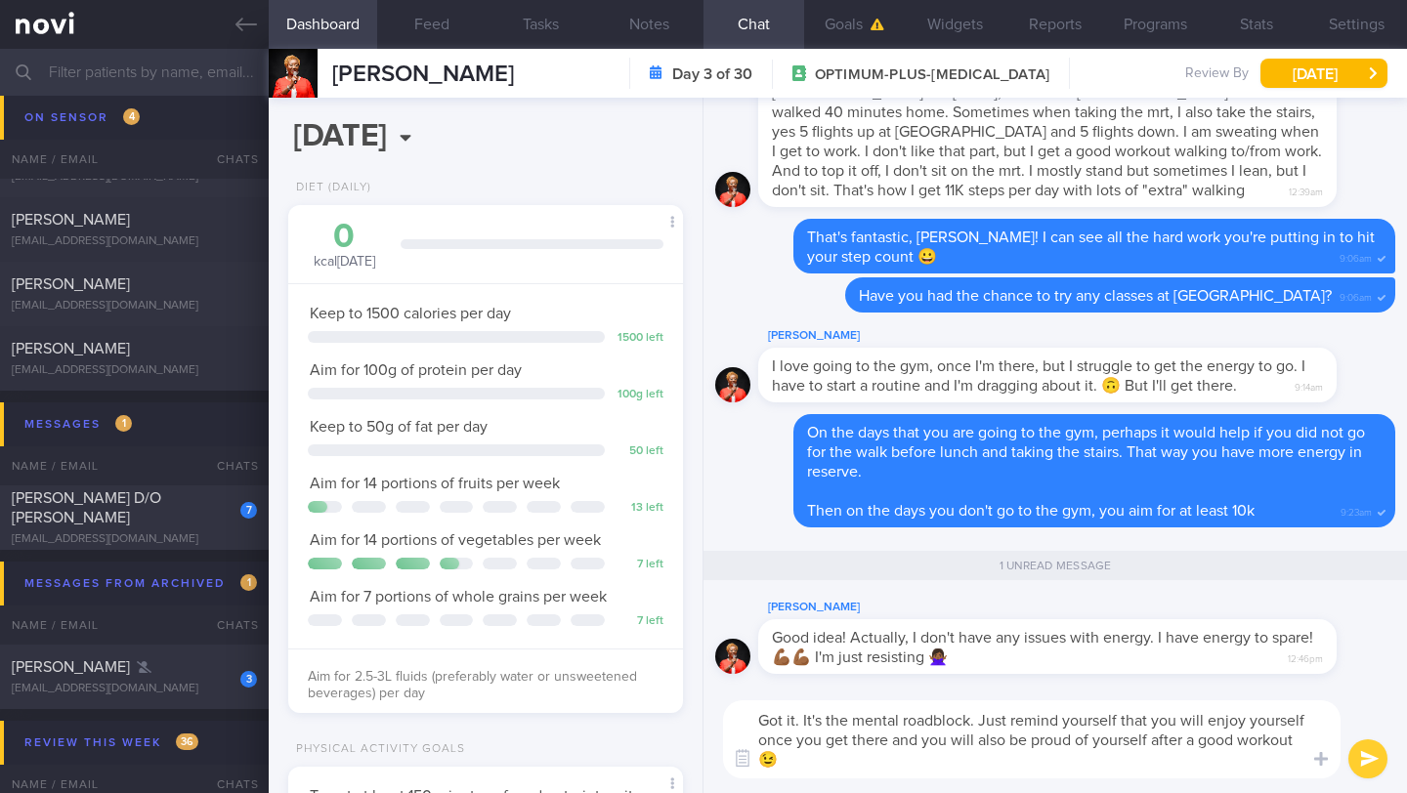
drag, startPoint x: 858, startPoint y: 740, endPoint x: 890, endPoint y: 735, distance: 32.8
click at [890, 735] on textarea "Got it. It's the mental roadblock. Just remind yourself that you will enjoy you…" at bounding box center [1031, 739] width 617 height 78
type textarea "Got it. It's the mental roadblock. Just remind yourself that you will enjoy you…"
click at [1371, 759] on button "submit" at bounding box center [1367, 758] width 39 height 39
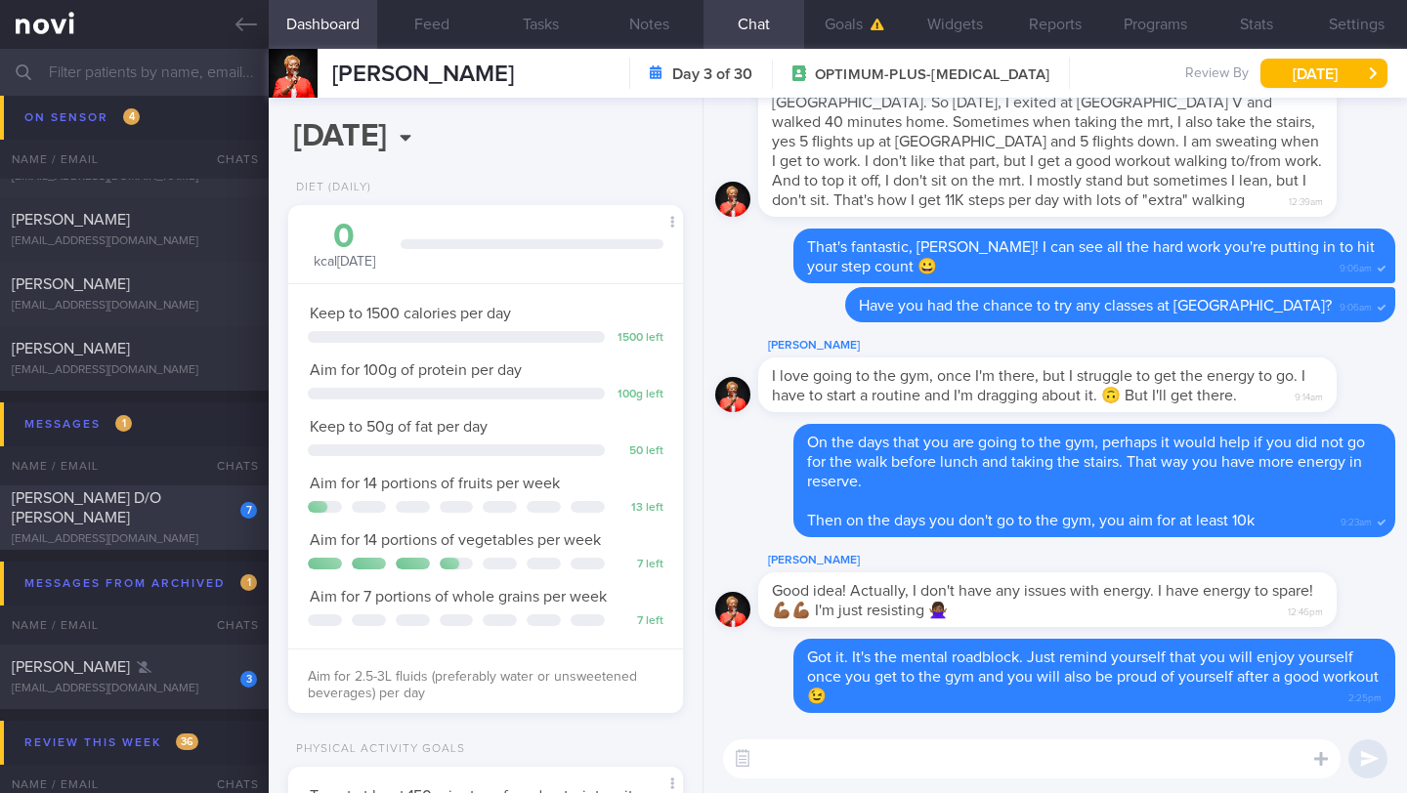
click at [196, 495] on div "[PERSON_NAME] D/O [PERSON_NAME]" at bounding box center [132, 507] width 240 height 39
type input "13-14/8 Check if logged any meals"
type textarea "Teacher - DIET: (14/5) Not been logging food - no time. But keeps to calorie an…"
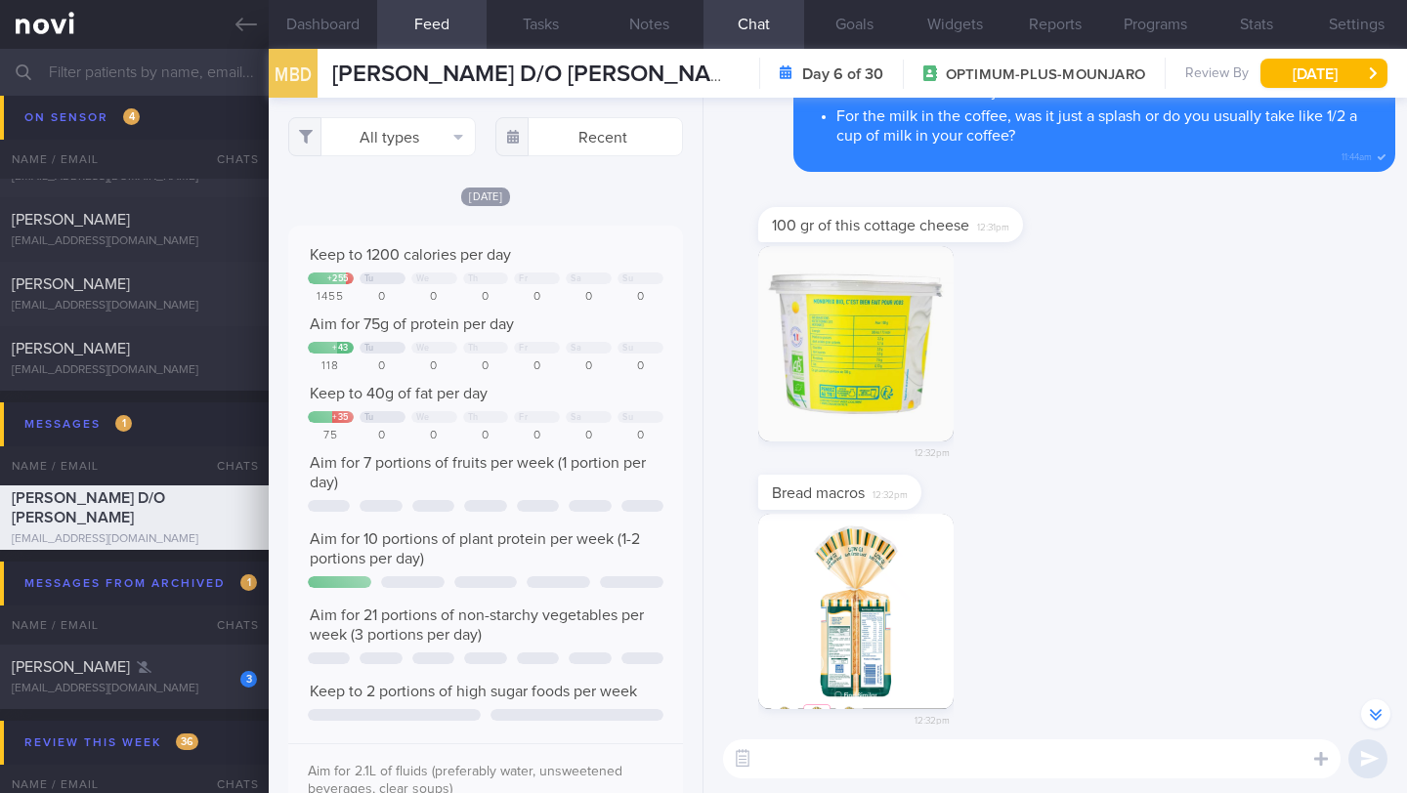
scroll to position [-397, 0]
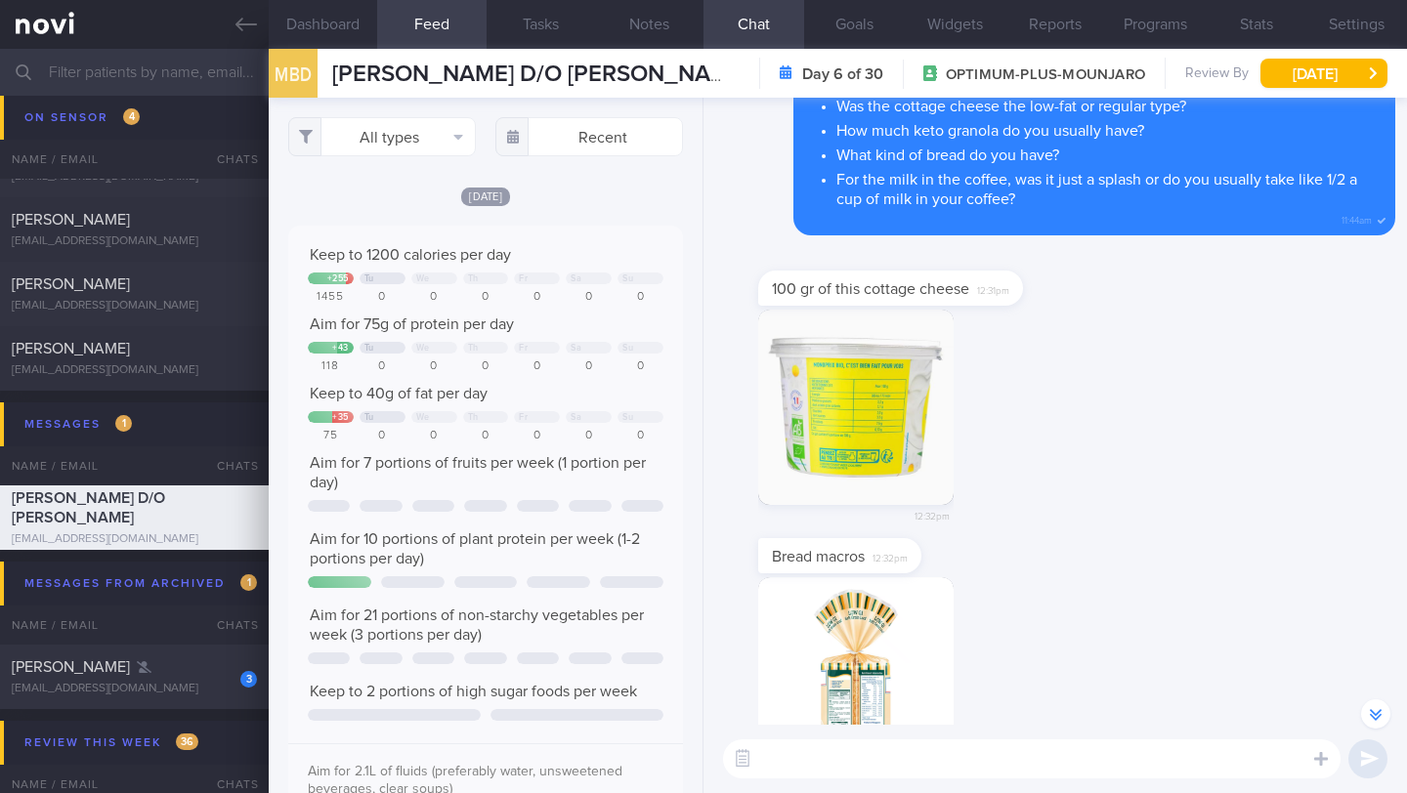
click at [866, 441] on button "button" at bounding box center [855, 407] width 195 height 195
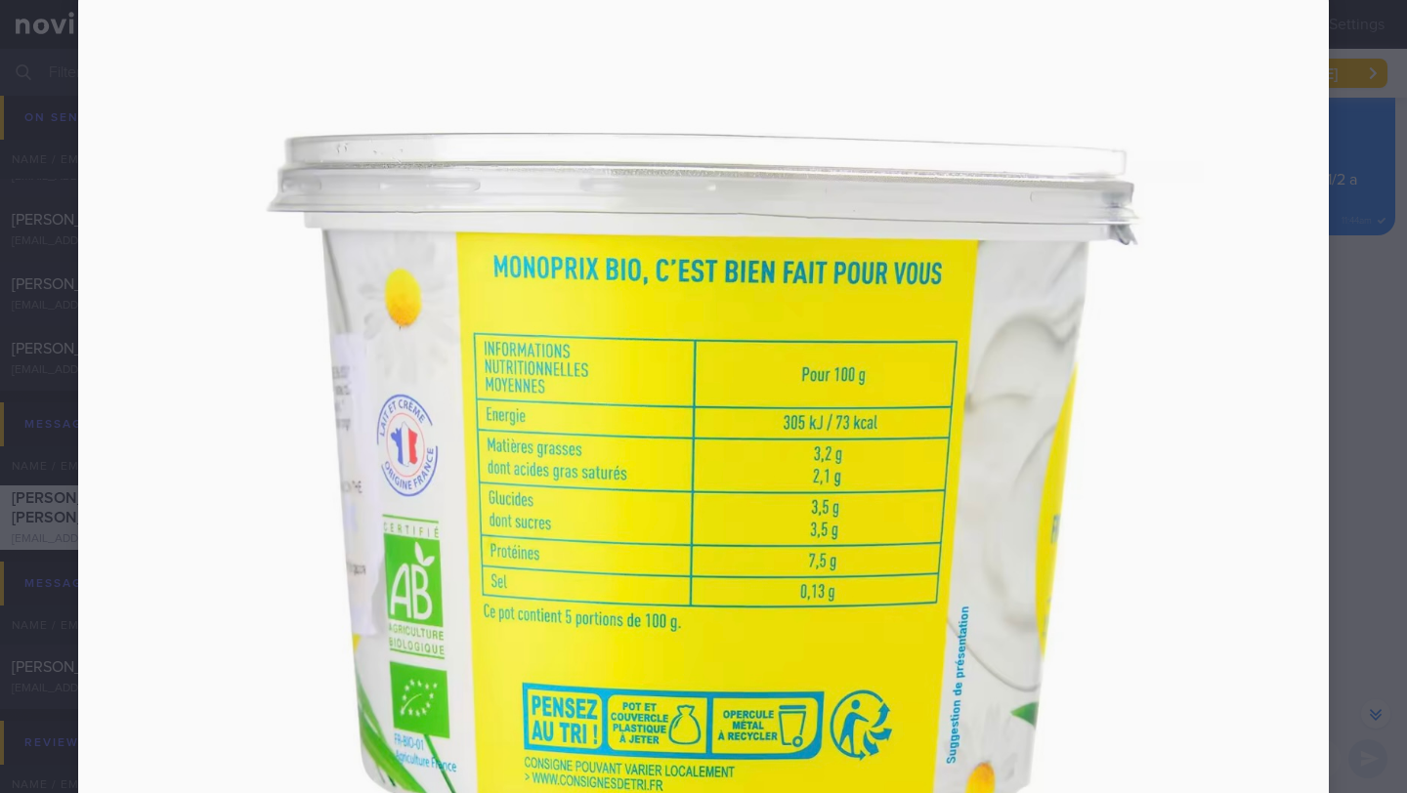
scroll to position [225, 0]
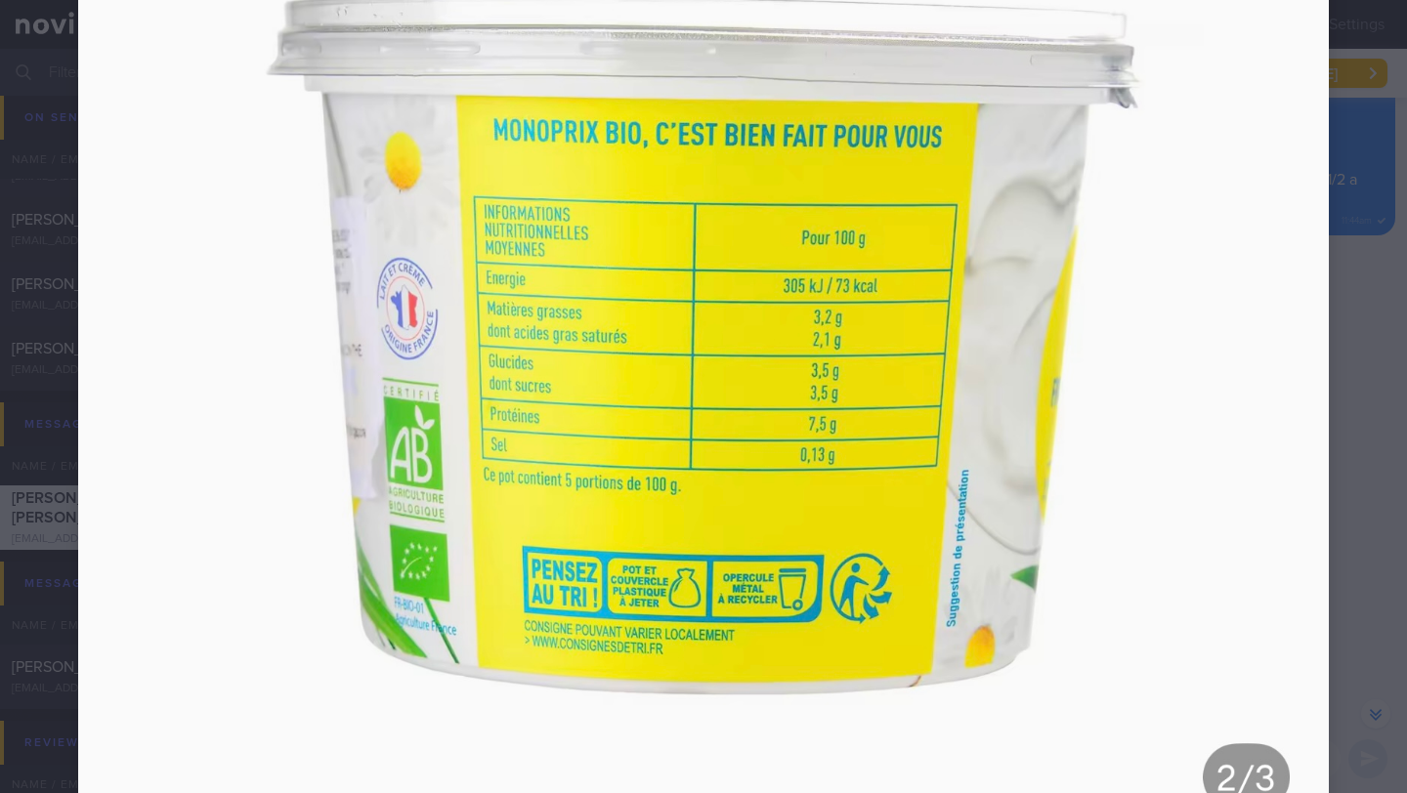
click at [1369, 484] on div at bounding box center [703, 342] width 1407 height 1134
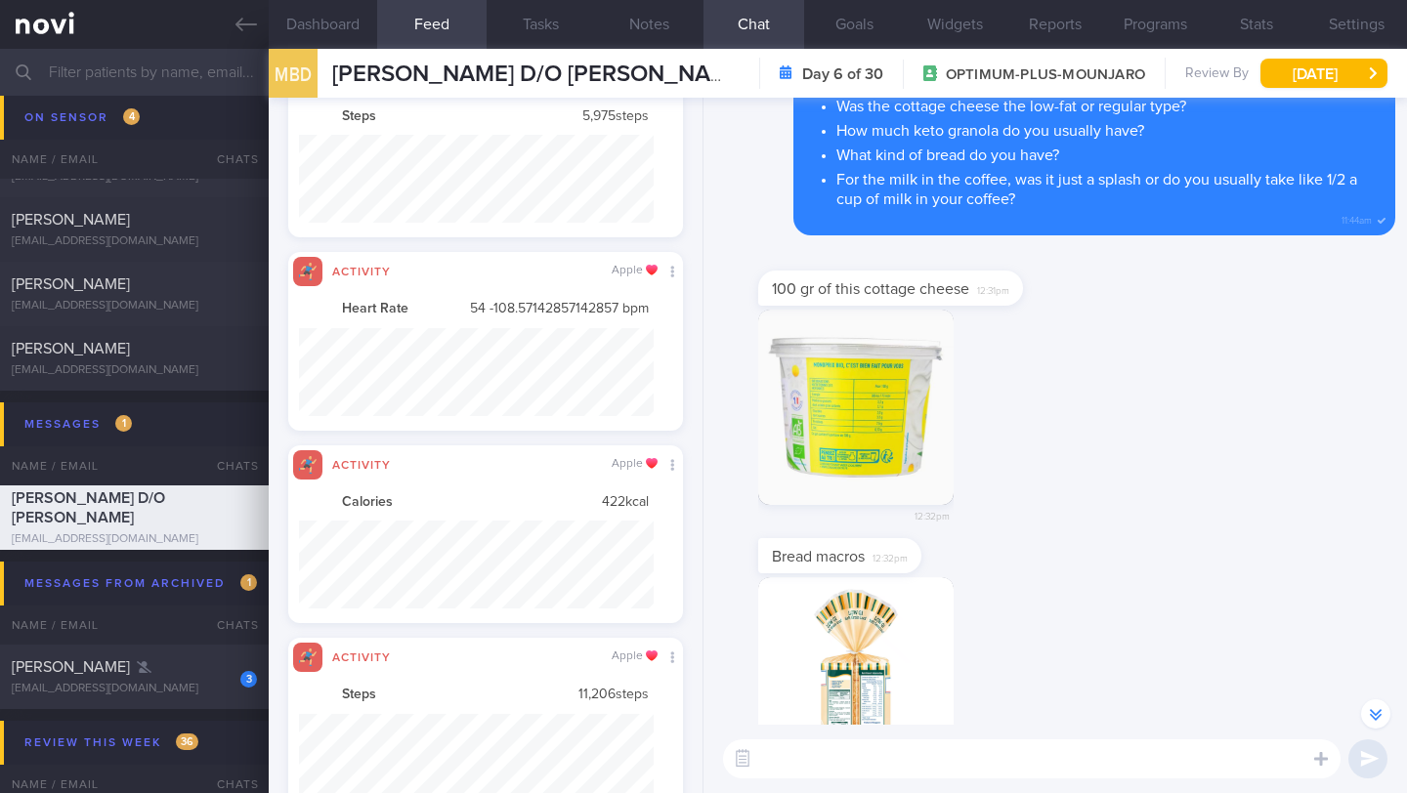
scroll to position [976712, 976445]
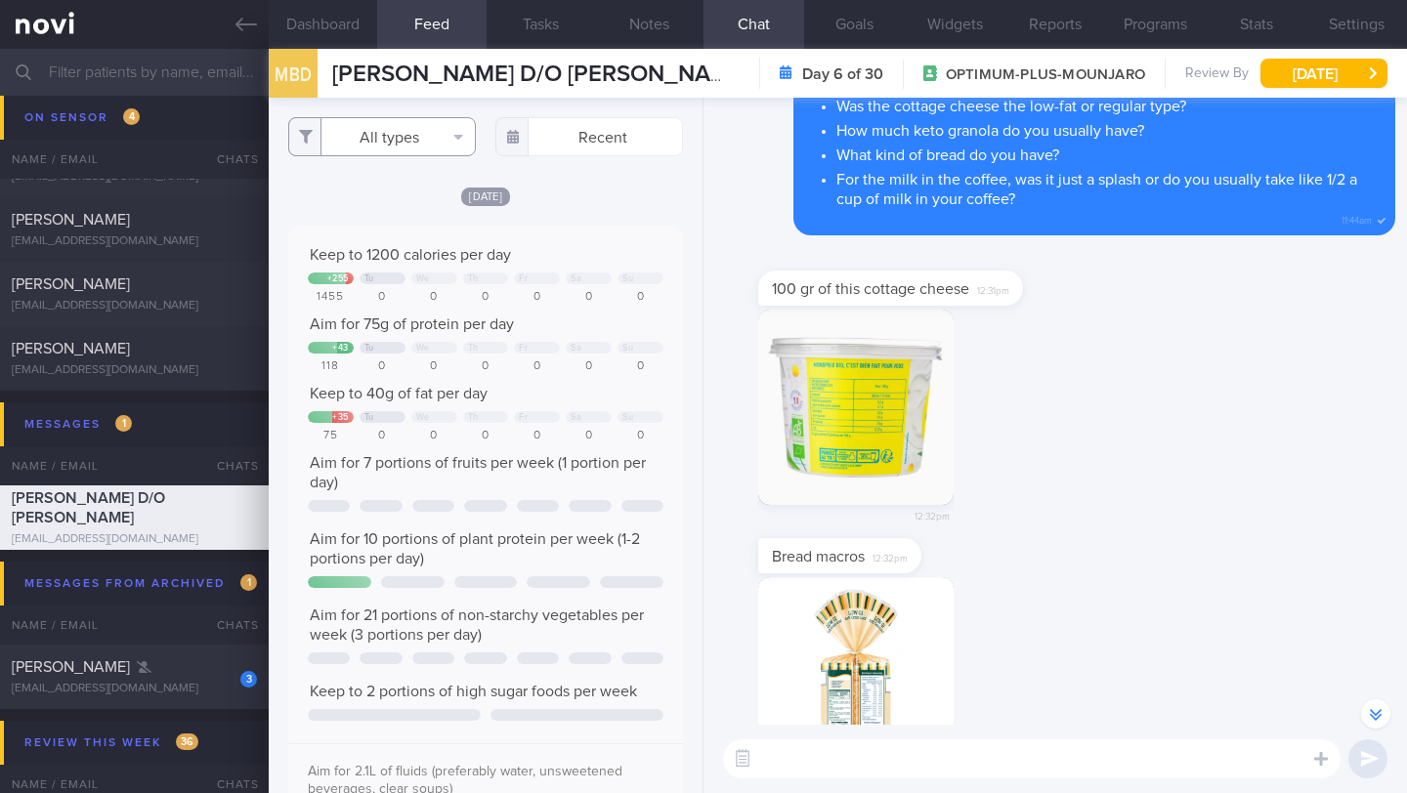
click at [446, 144] on button "All types" at bounding box center [382, 136] width 188 height 39
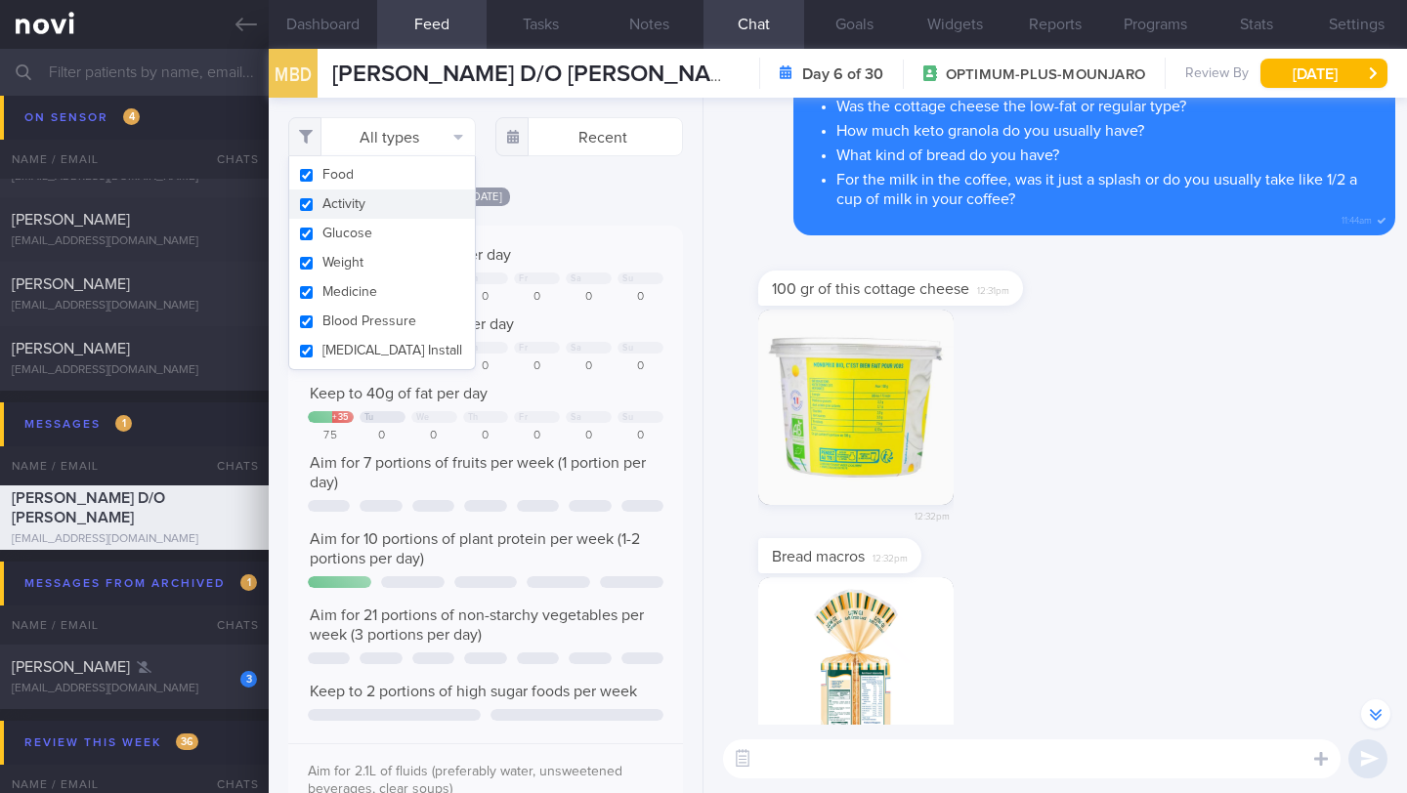
click at [405, 193] on button "Activity" at bounding box center [382, 203] width 186 height 29
checkbox input "false"
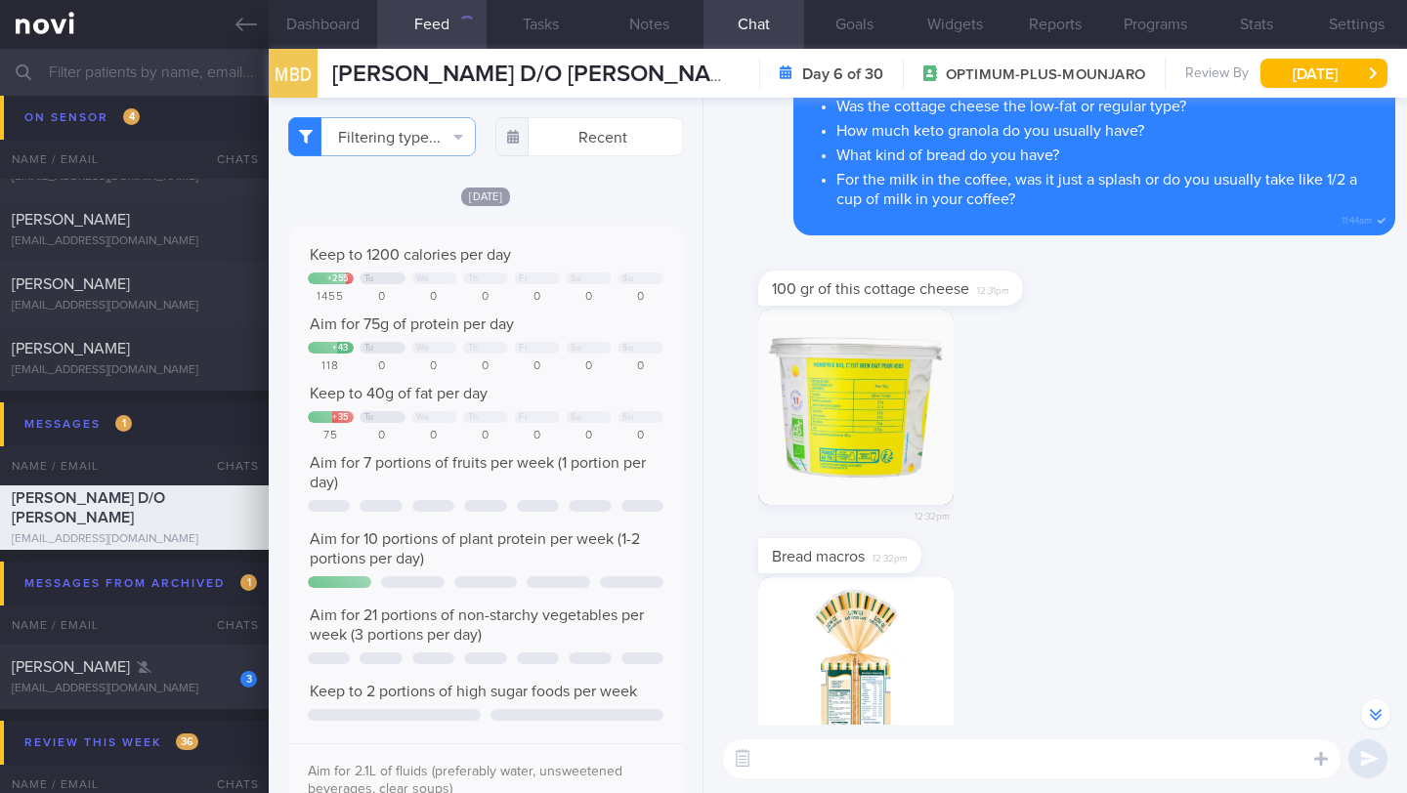
click at [594, 190] on div "Filtering type... Food Activity Glucose Weight Medicine Blood Pressure [MEDICAL…" at bounding box center [486, 445] width 434 height 695
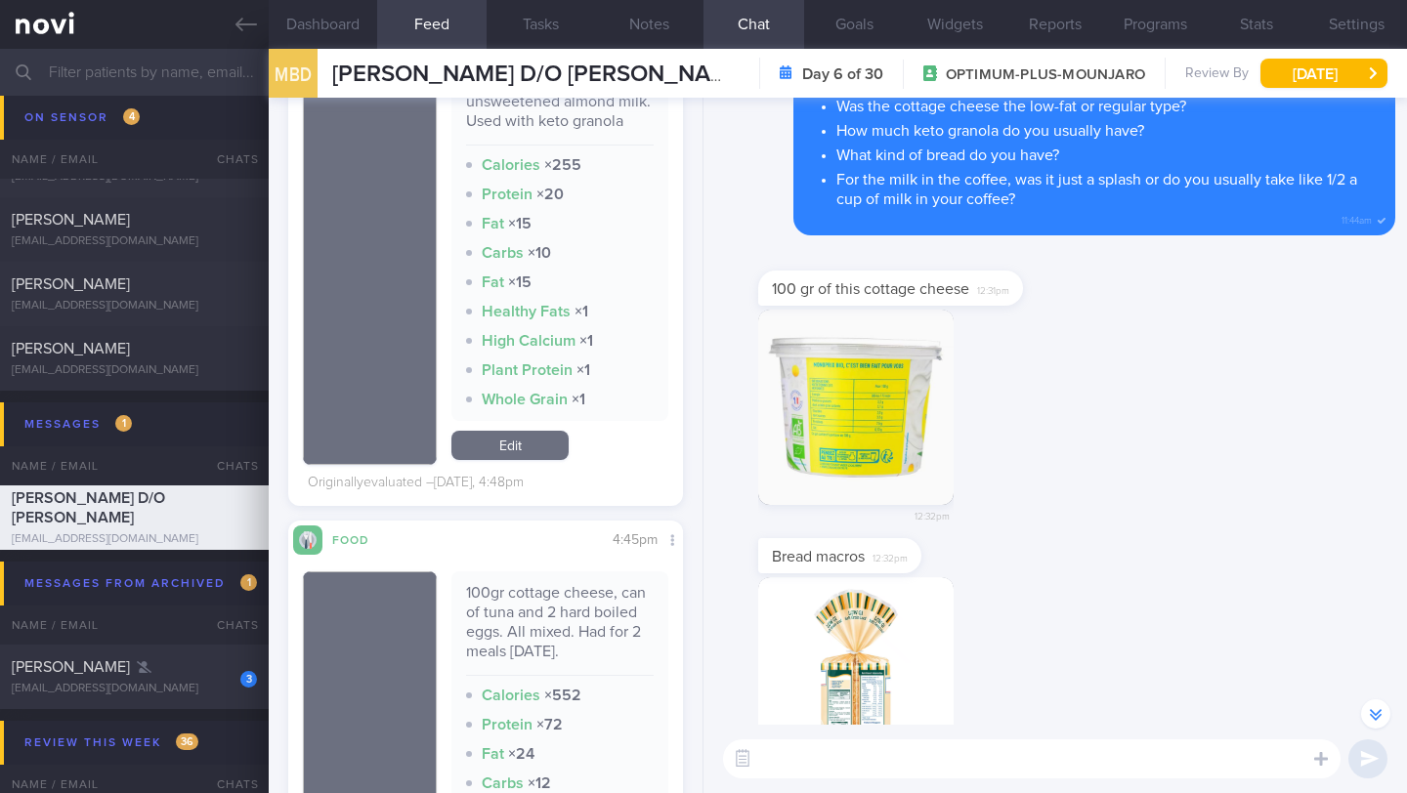
scroll to position [2345, 0]
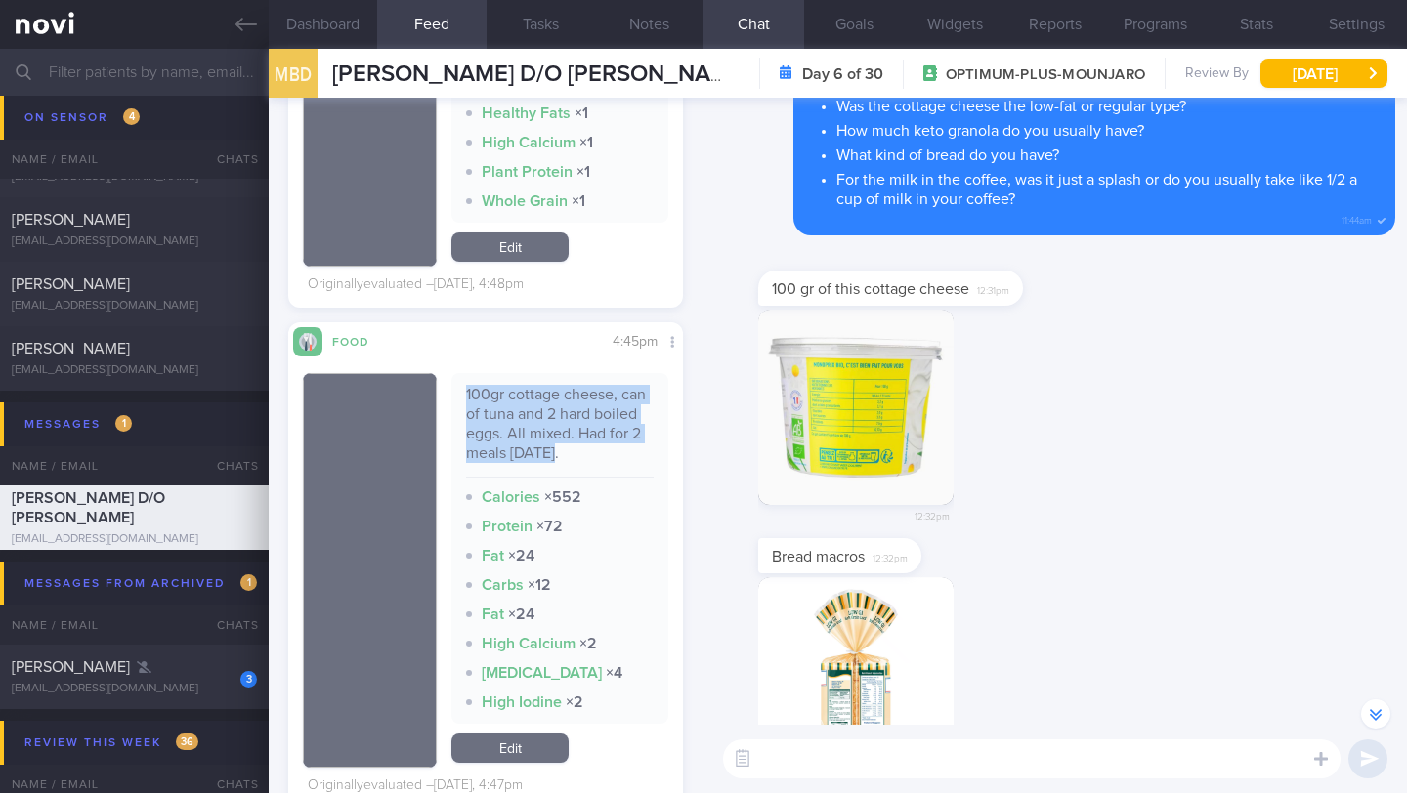
drag, startPoint x: 458, startPoint y: 416, endPoint x: 628, endPoint y: 481, distance: 181.8
click at [630, 484] on div "100gr cottage cheese, can of tuna and 2 hard boiled eggs. All mixed. Had for 2 …" at bounding box center [559, 548] width 217 height 351
copy div "100gr cottage cheese, can of tuna and 2 hard boiled eggs. All mixed. Had for 2 …"
click at [503, 757] on link "Edit" at bounding box center [509, 748] width 117 height 29
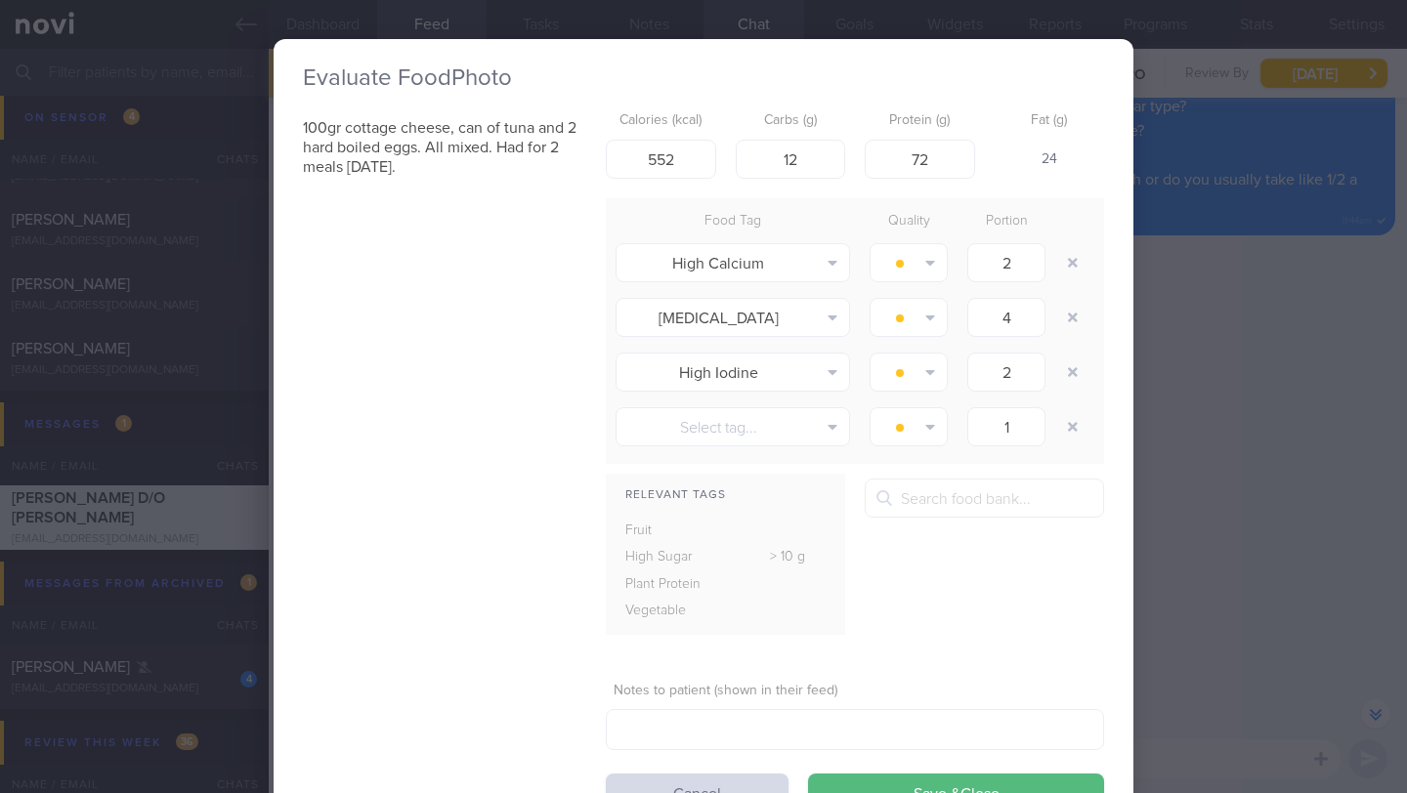
scroll to position [1140, 0]
drag, startPoint x: 676, startPoint y: 159, endPoint x: 629, endPoint y: 154, distance: 47.1
click at [629, 154] on input "552" at bounding box center [661, 159] width 110 height 39
type input "450"
drag, startPoint x: 767, startPoint y: 154, endPoint x: 825, endPoint y: 160, distance: 58.9
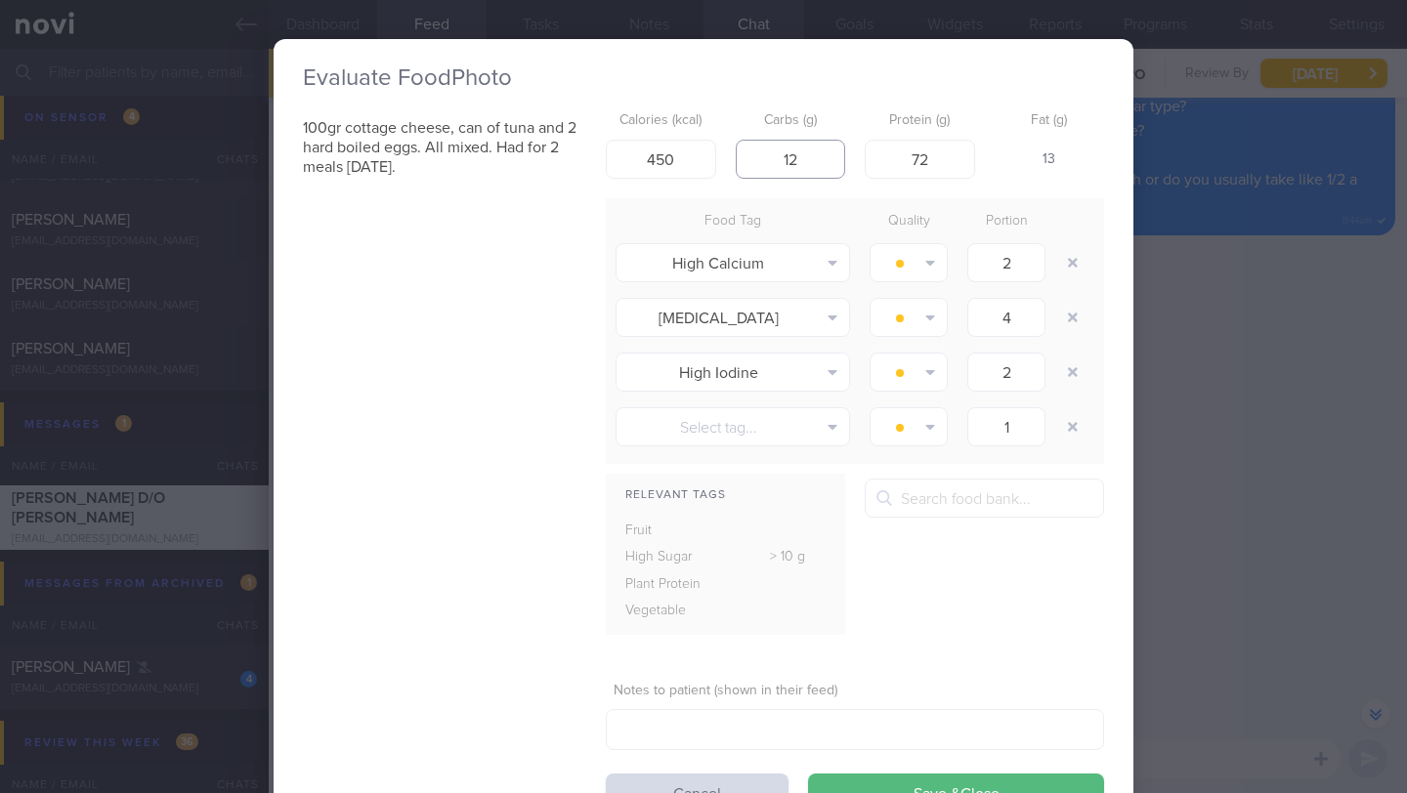
click at [825, 160] on input "12" at bounding box center [791, 159] width 110 height 39
type input "5"
drag, startPoint x: 900, startPoint y: 169, endPoint x: 944, endPoint y: 164, distance: 44.2
click at [944, 164] on input "72" at bounding box center [919, 159] width 110 height 39
drag, startPoint x: 937, startPoint y: 157, endPoint x: 822, endPoint y: 140, distance: 115.6
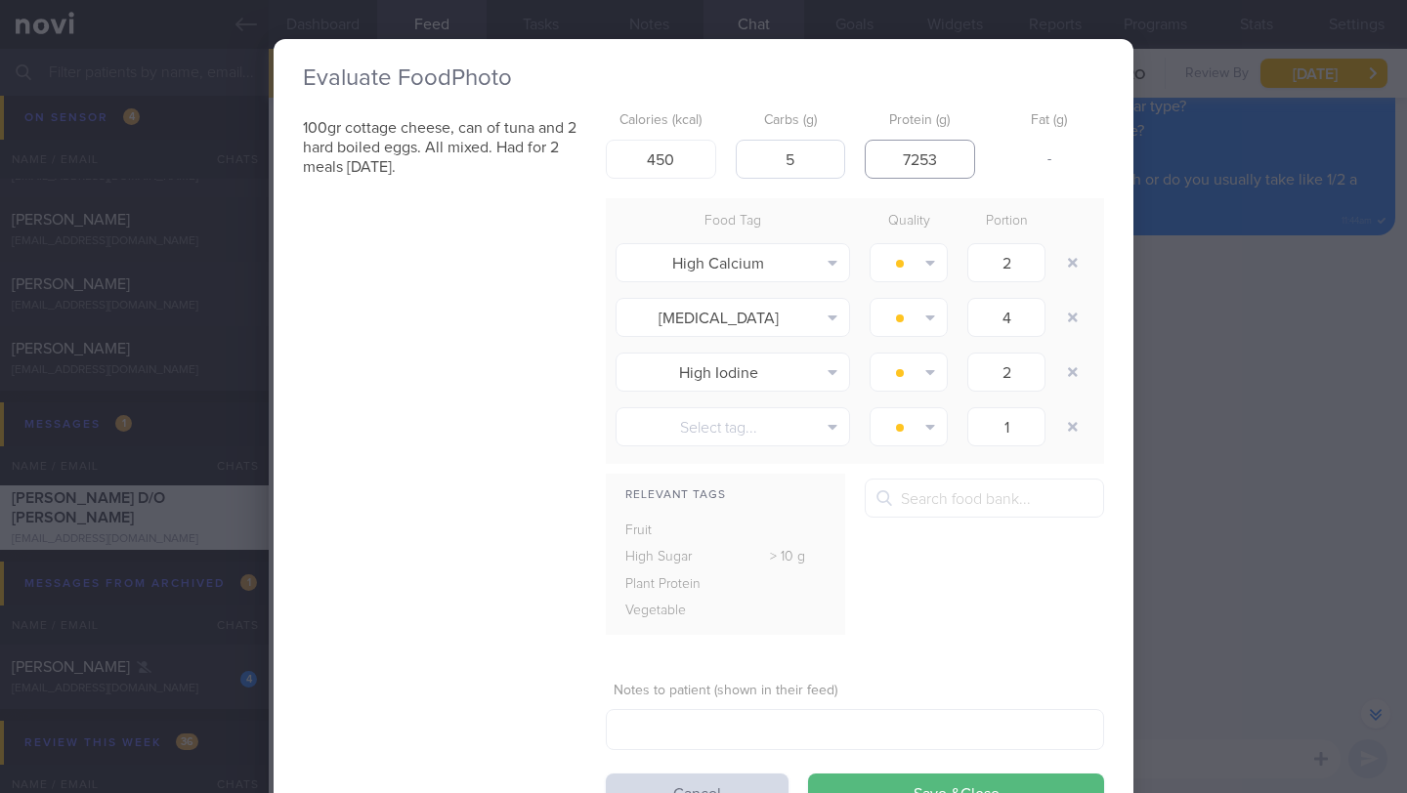
click at [822, 140] on div "Calories (kcal) 450 Carbs (g) 5 Protein (g) 7253 Fat (g) -" at bounding box center [855, 141] width 498 height 77
type input "53"
click at [927, 784] on button "Save & Close" at bounding box center [956, 793] width 296 height 39
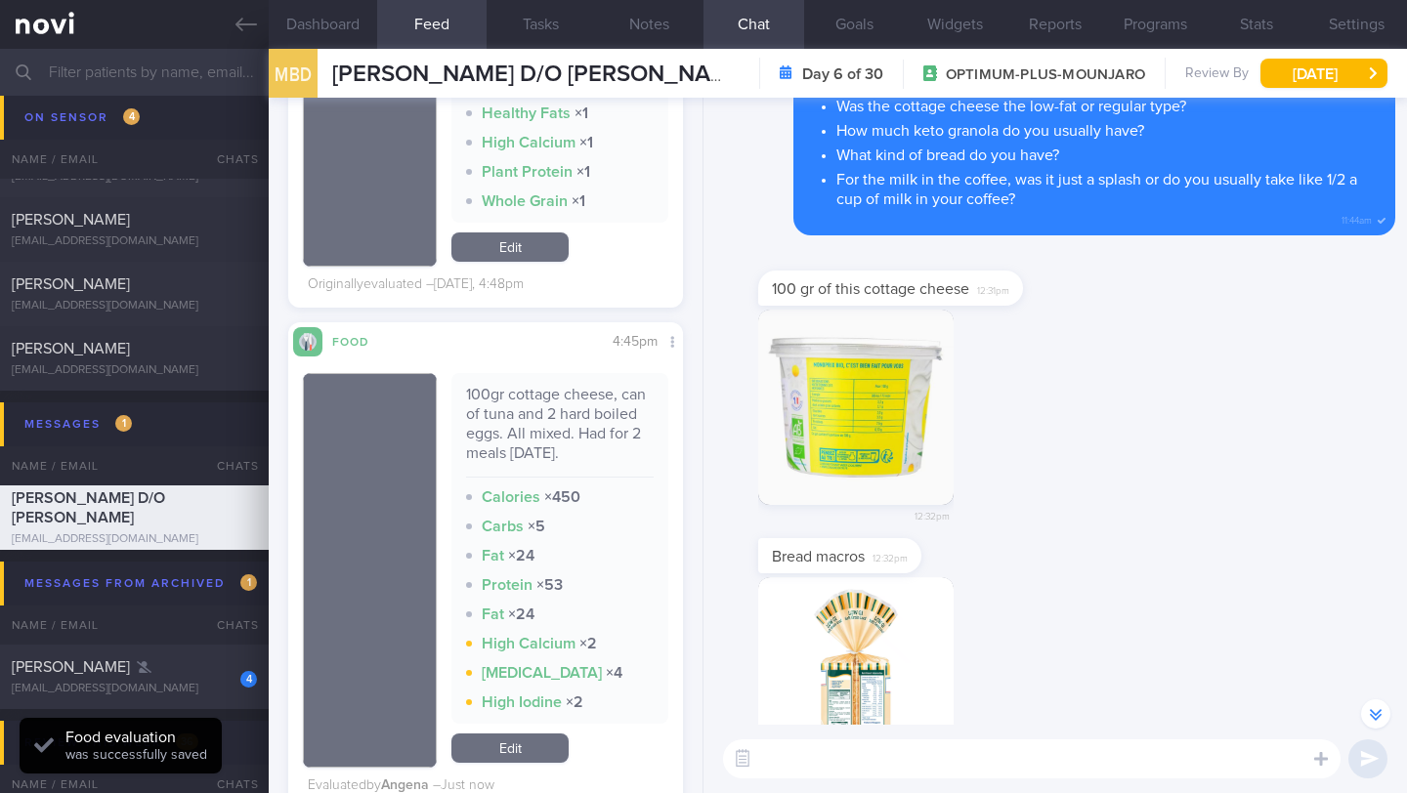
click at [520, 763] on link "Edit" at bounding box center [509, 748] width 117 height 29
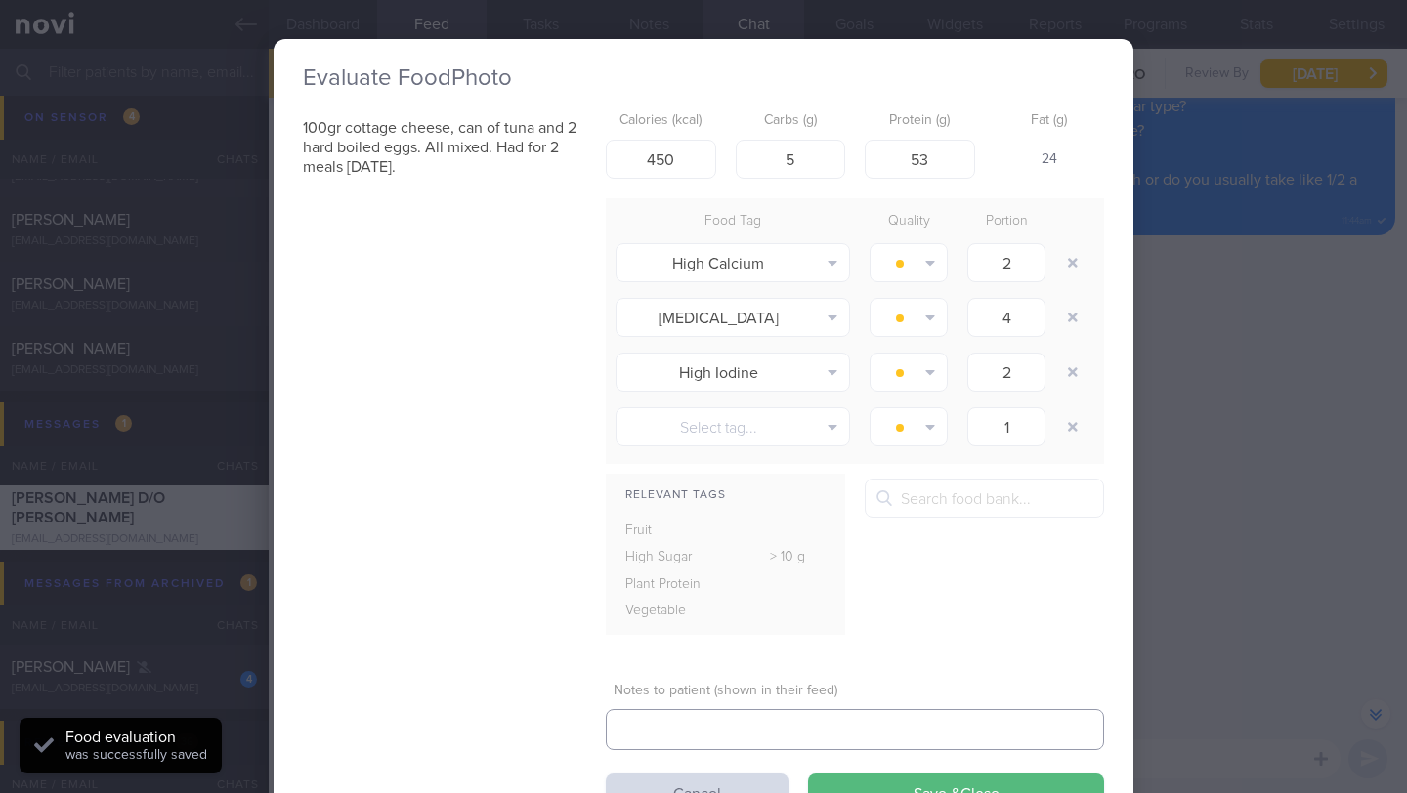
click at [681, 716] on textarea at bounding box center [855, 729] width 498 height 41
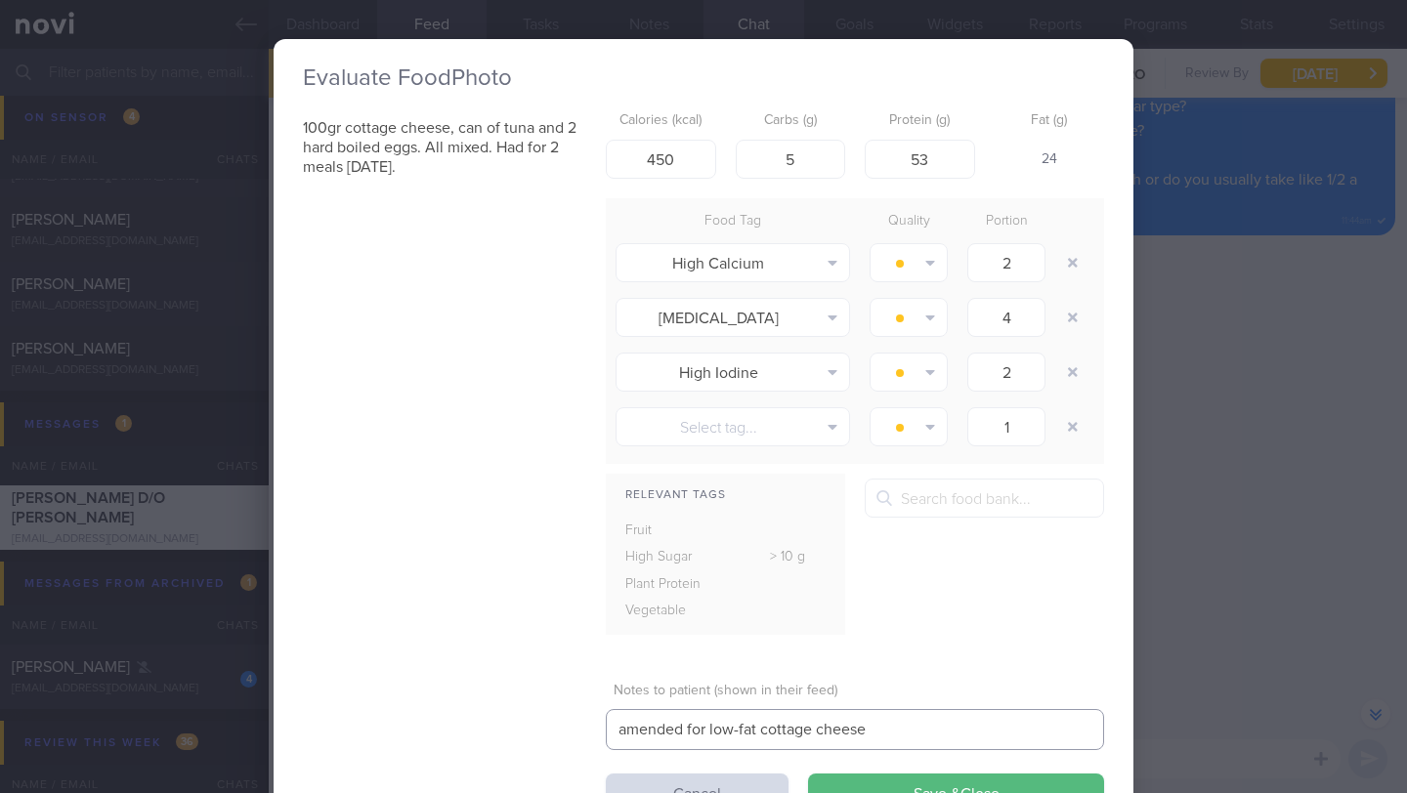
type textarea "amended for low-fat cottage cheese"
click at [870, 787] on button "Save & Close" at bounding box center [956, 793] width 296 height 39
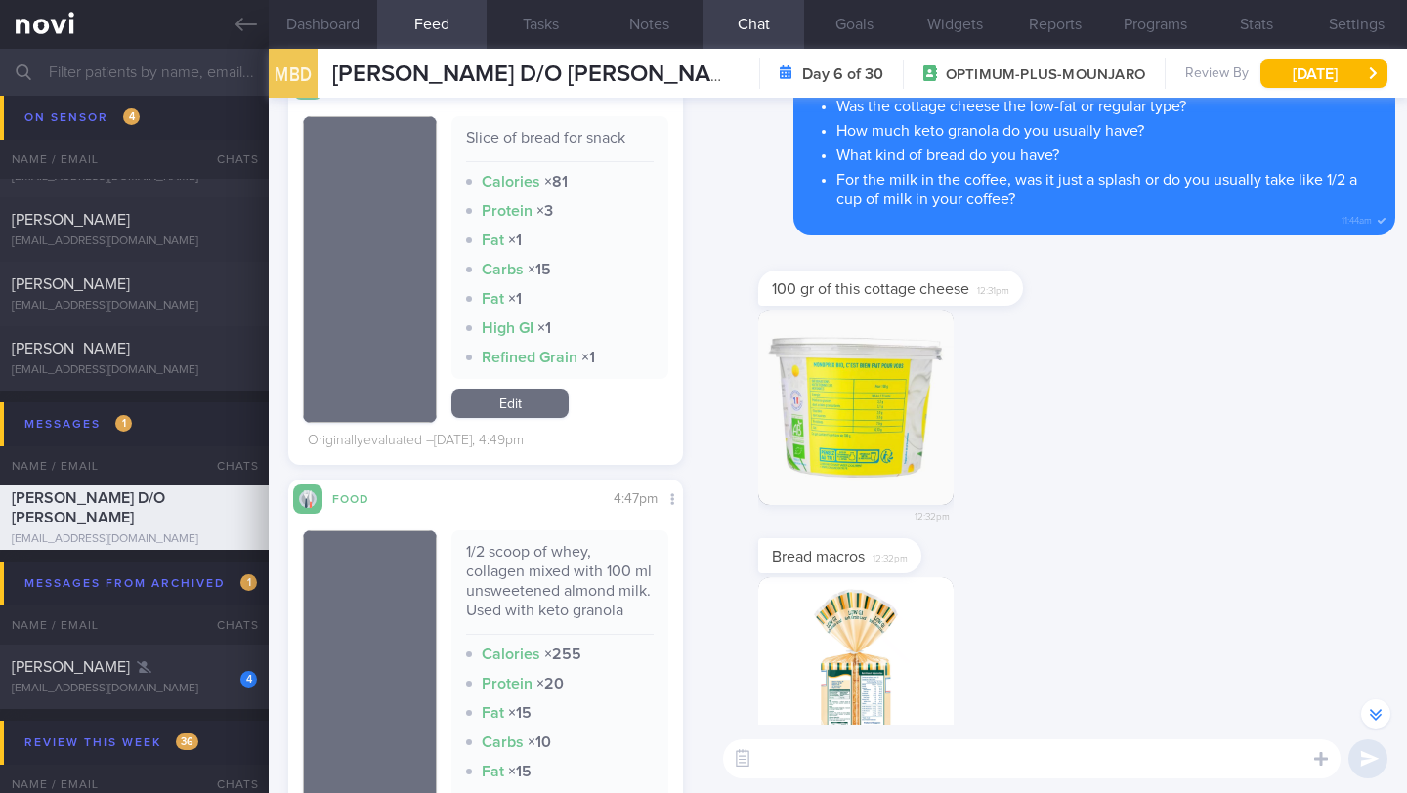
scroll to position [1346, 0]
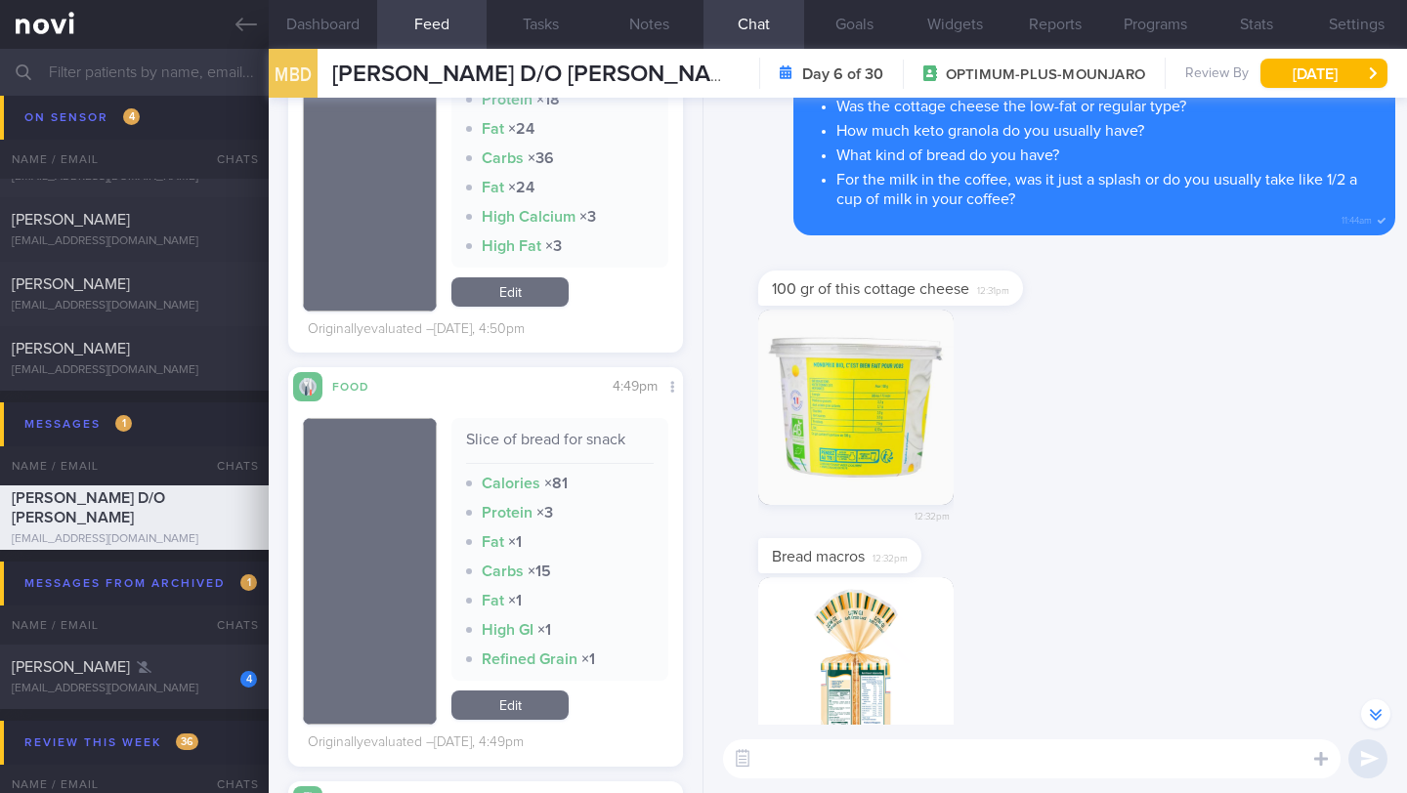
click at [864, 676] on button "button" at bounding box center [855, 674] width 195 height 195
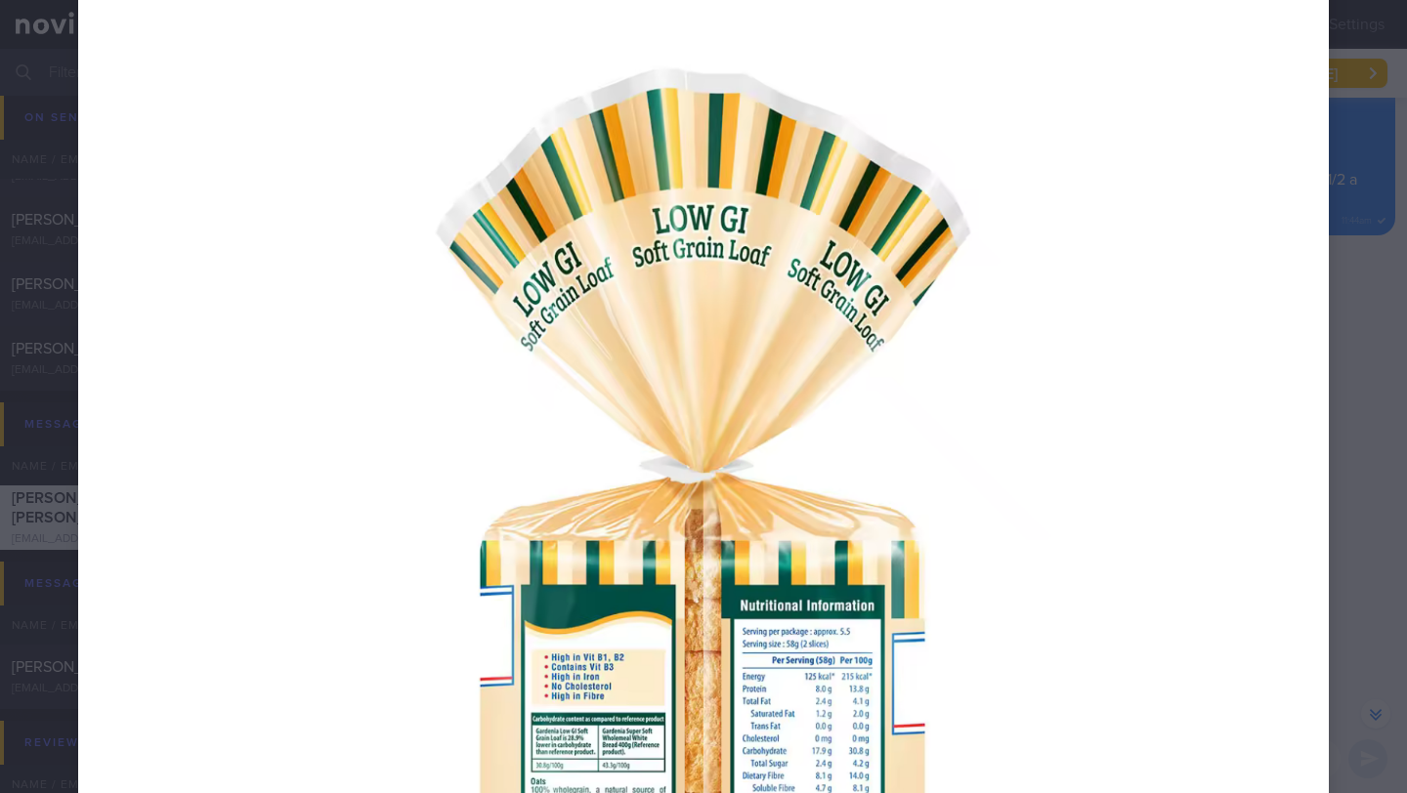
scroll to position [729, 0]
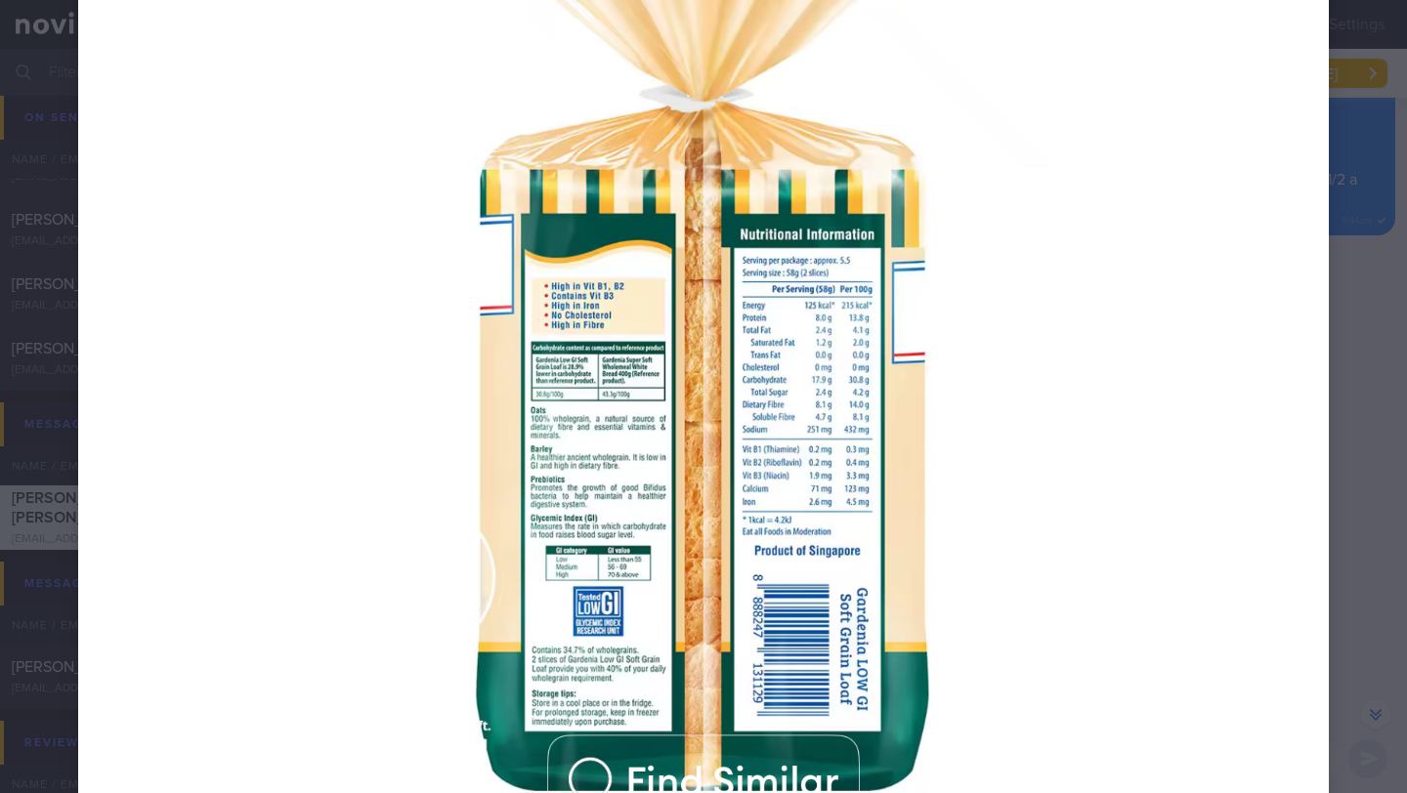
click at [1338, 350] on div at bounding box center [703, 244] width 1407 height 1947
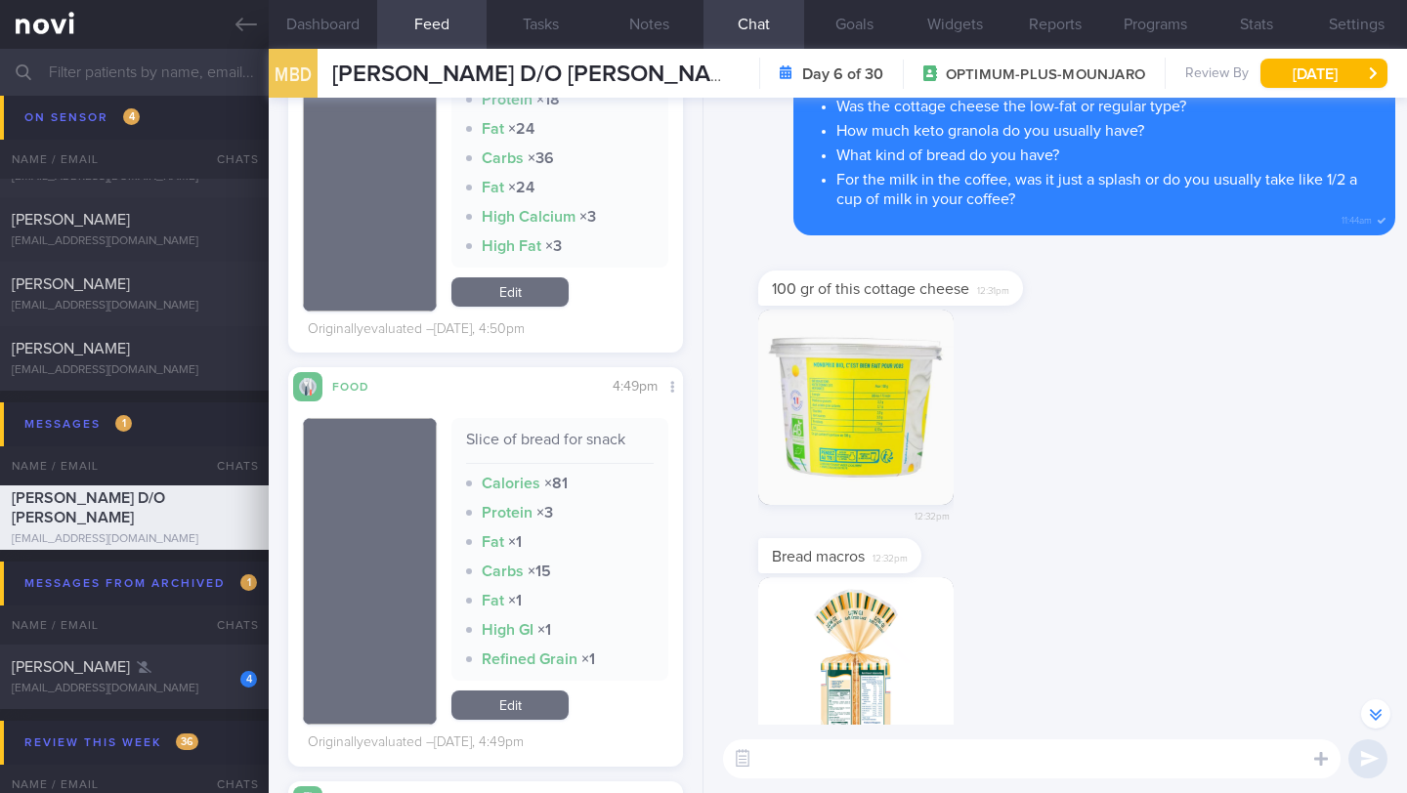
click at [516, 720] on link "Edit" at bounding box center [509, 705] width 117 height 29
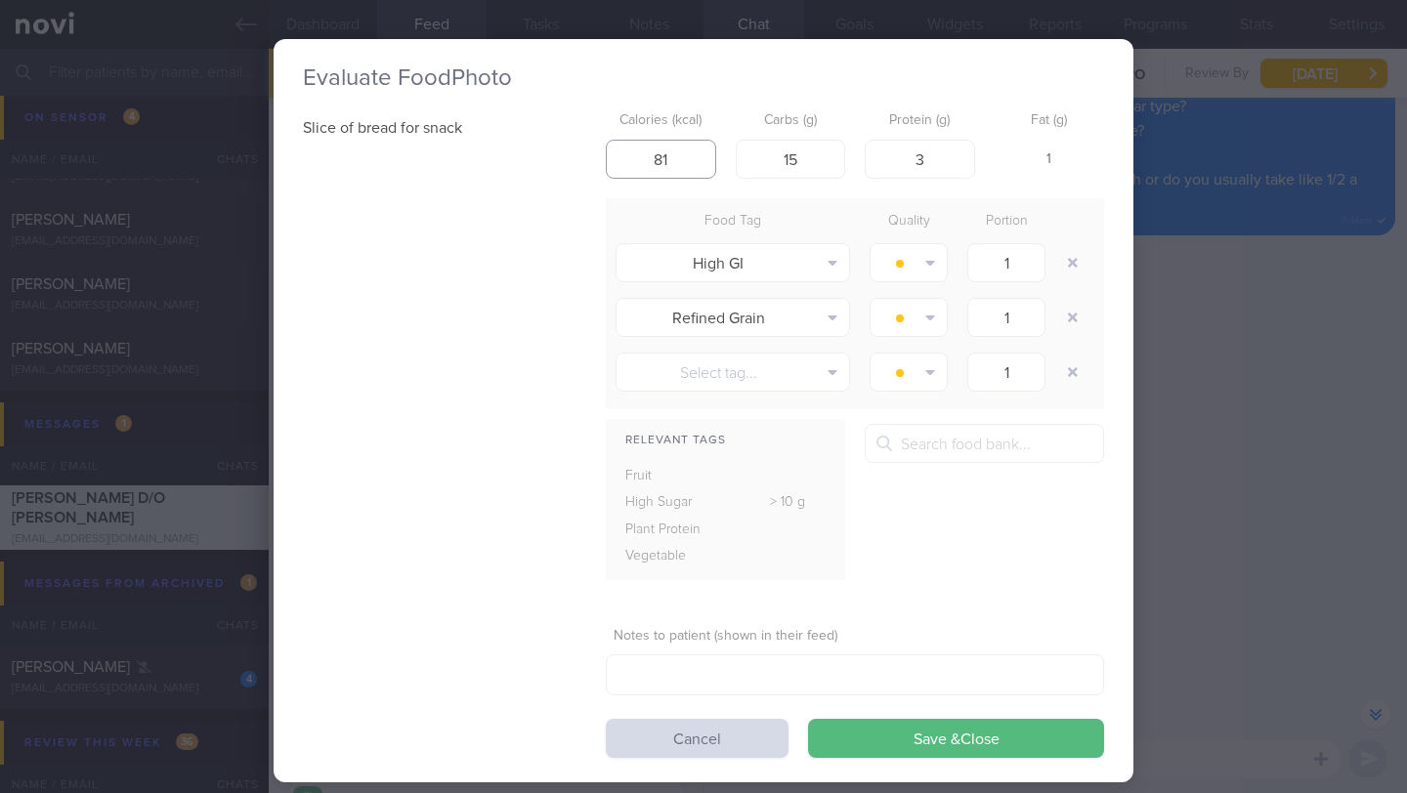
drag, startPoint x: 670, startPoint y: 160, endPoint x: 610, endPoint y: 154, distance: 60.8
click at [610, 154] on input "81" at bounding box center [661, 159] width 110 height 39
click at [1303, 372] on div "Evaluate Food Photo Slice of bread for snack Calories (kcal) 81 Carbs (g) 15 Pr…" at bounding box center [703, 396] width 1407 height 793
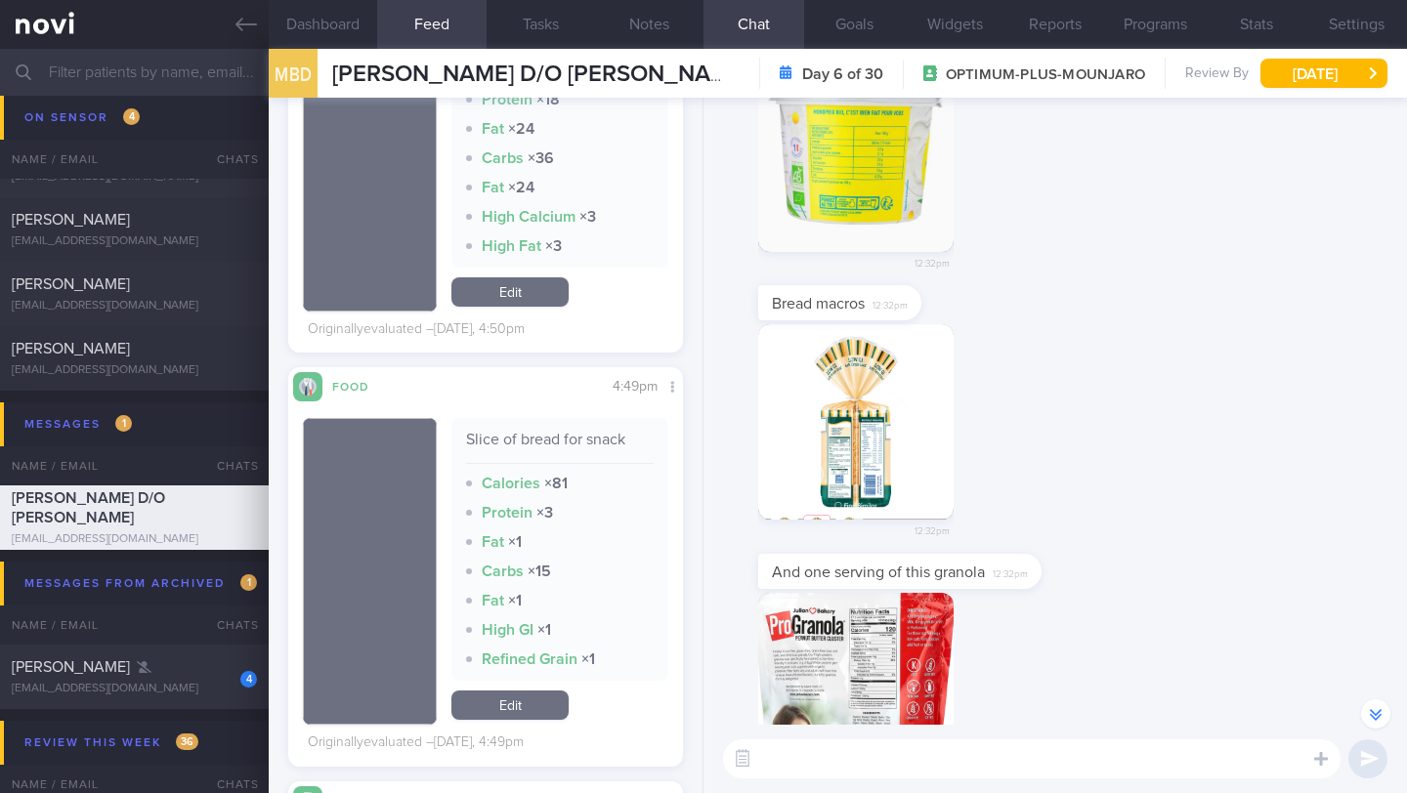
scroll to position [-118, 0]
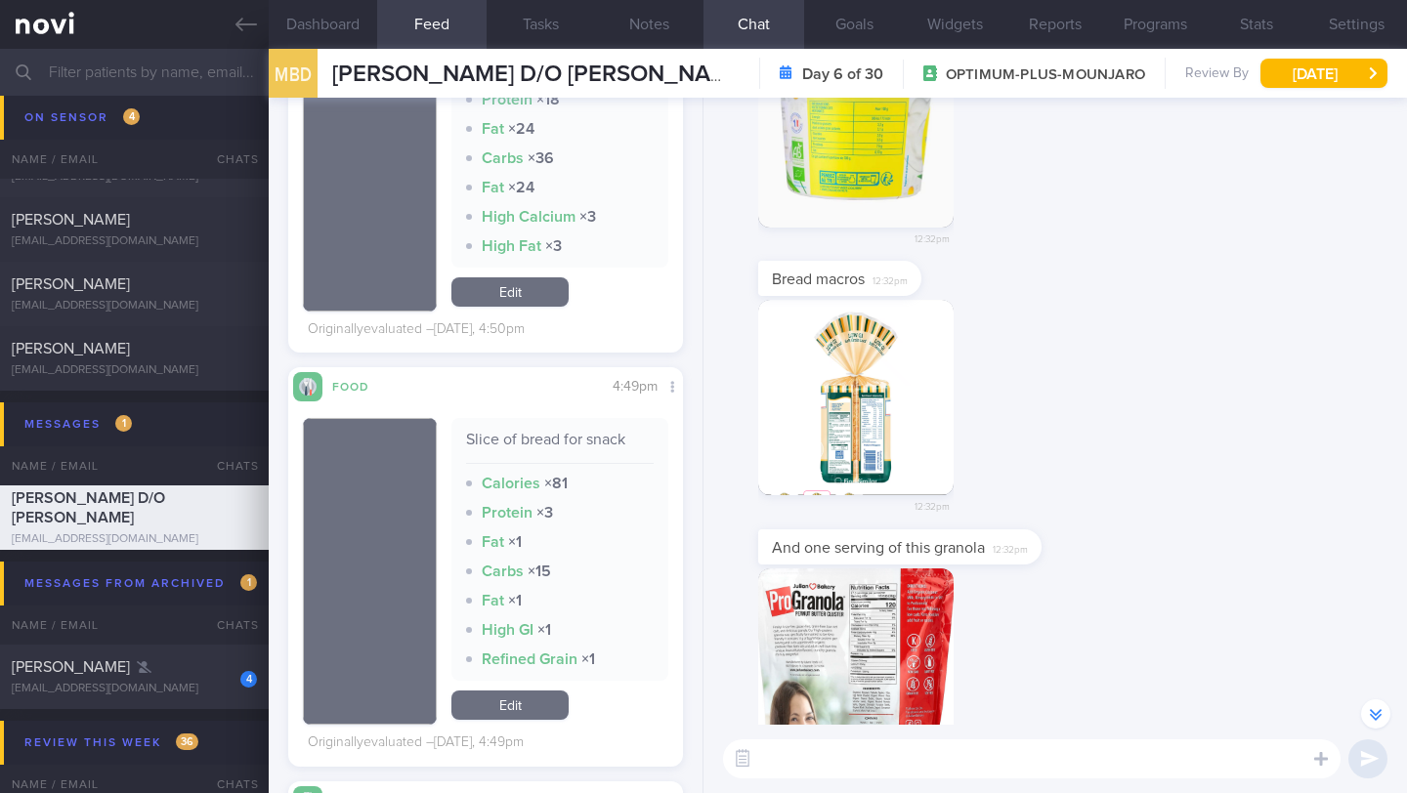
click at [875, 436] on button "button" at bounding box center [855, 397] width 195 height 195
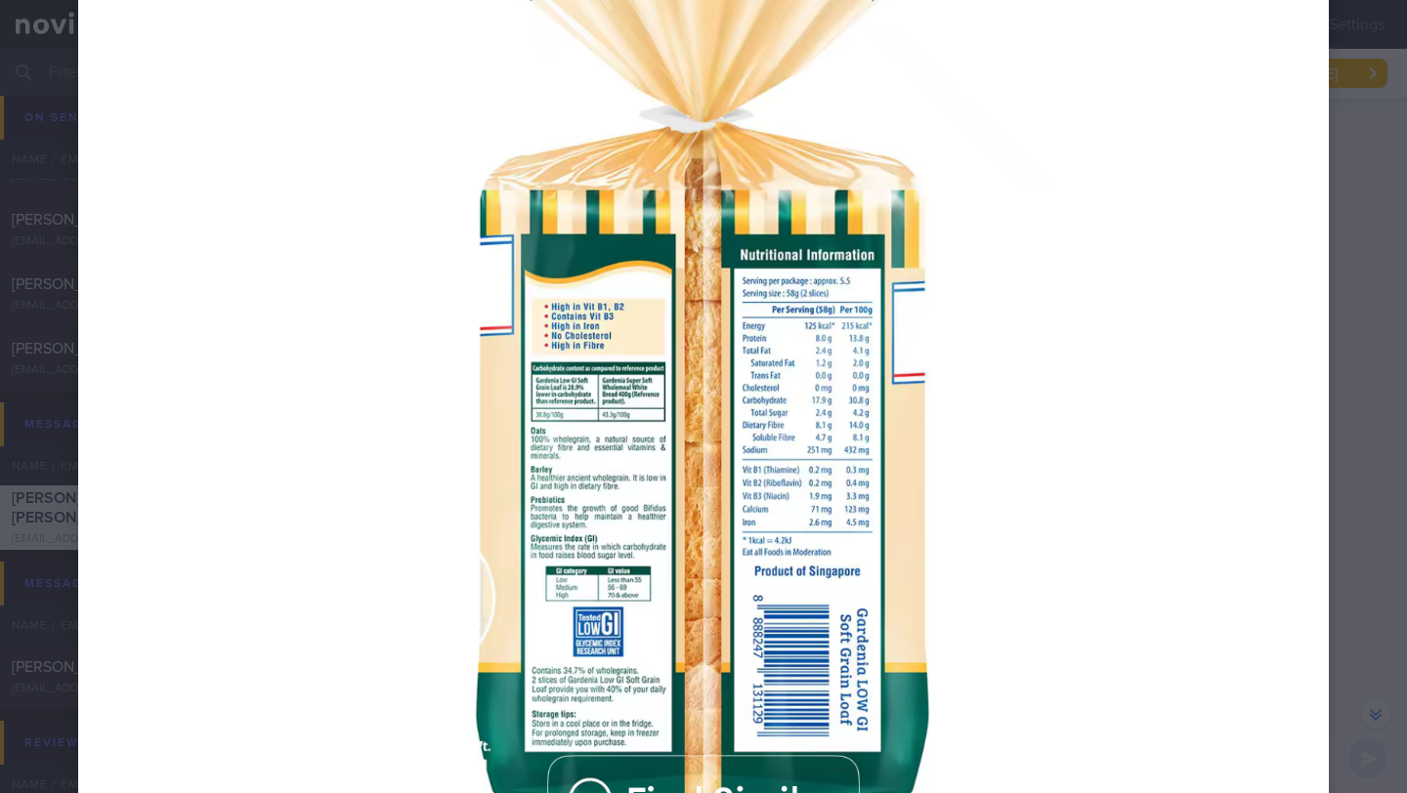
scroll to position [967, 0]
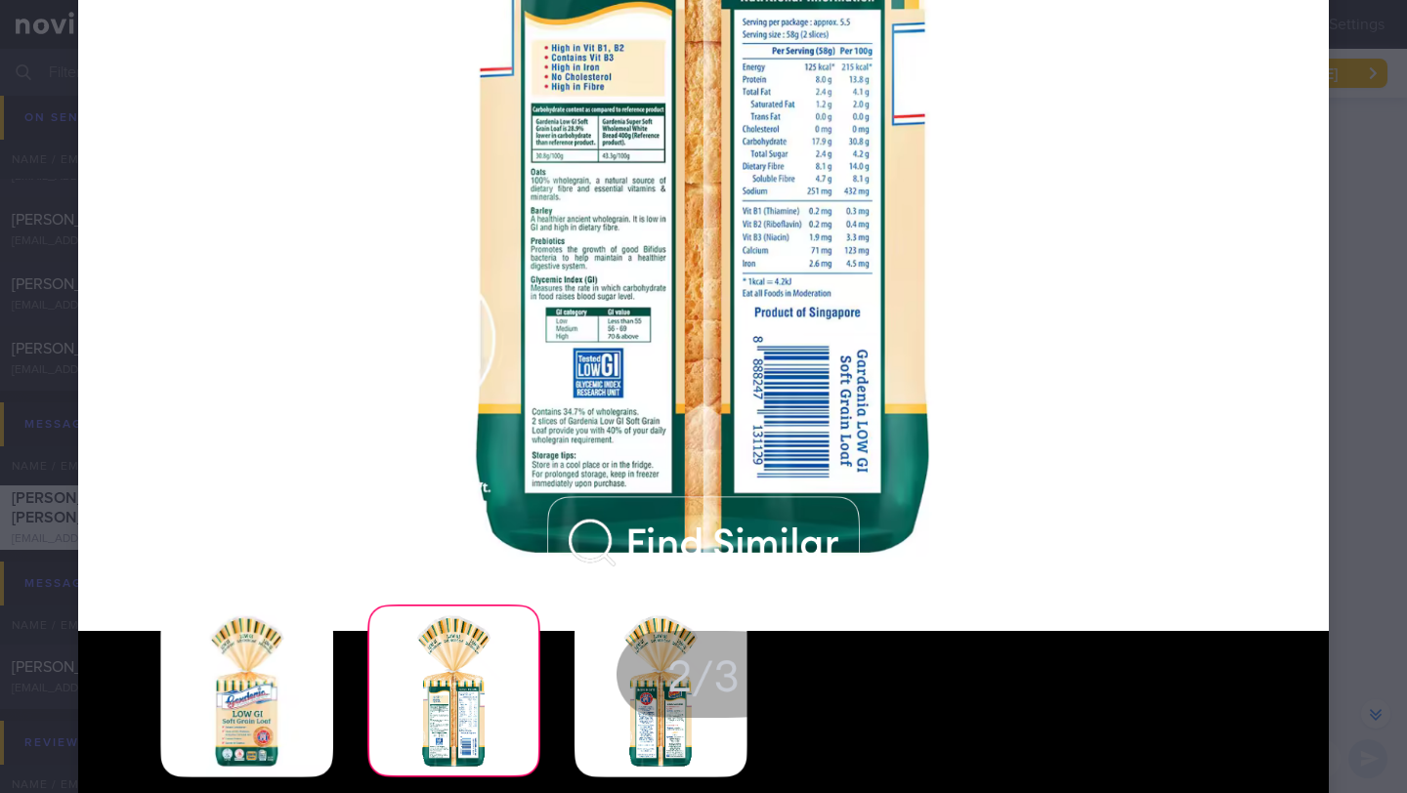
click at [1364, 274] on div at bounding box center [703, 6] width 1407 height 1947
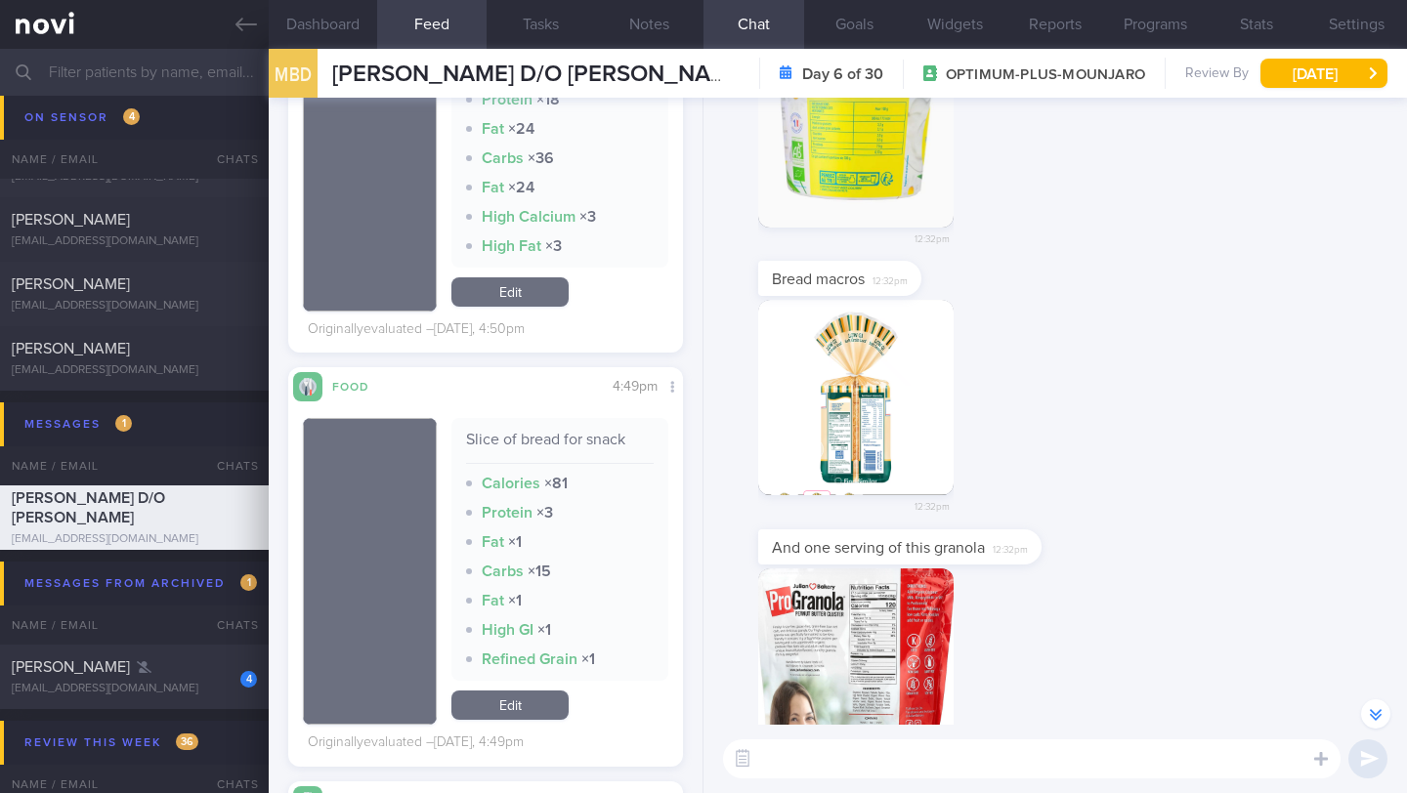
click at [486, 720] on link "Edit" at bounding box center [509, 705] width 117 height 29
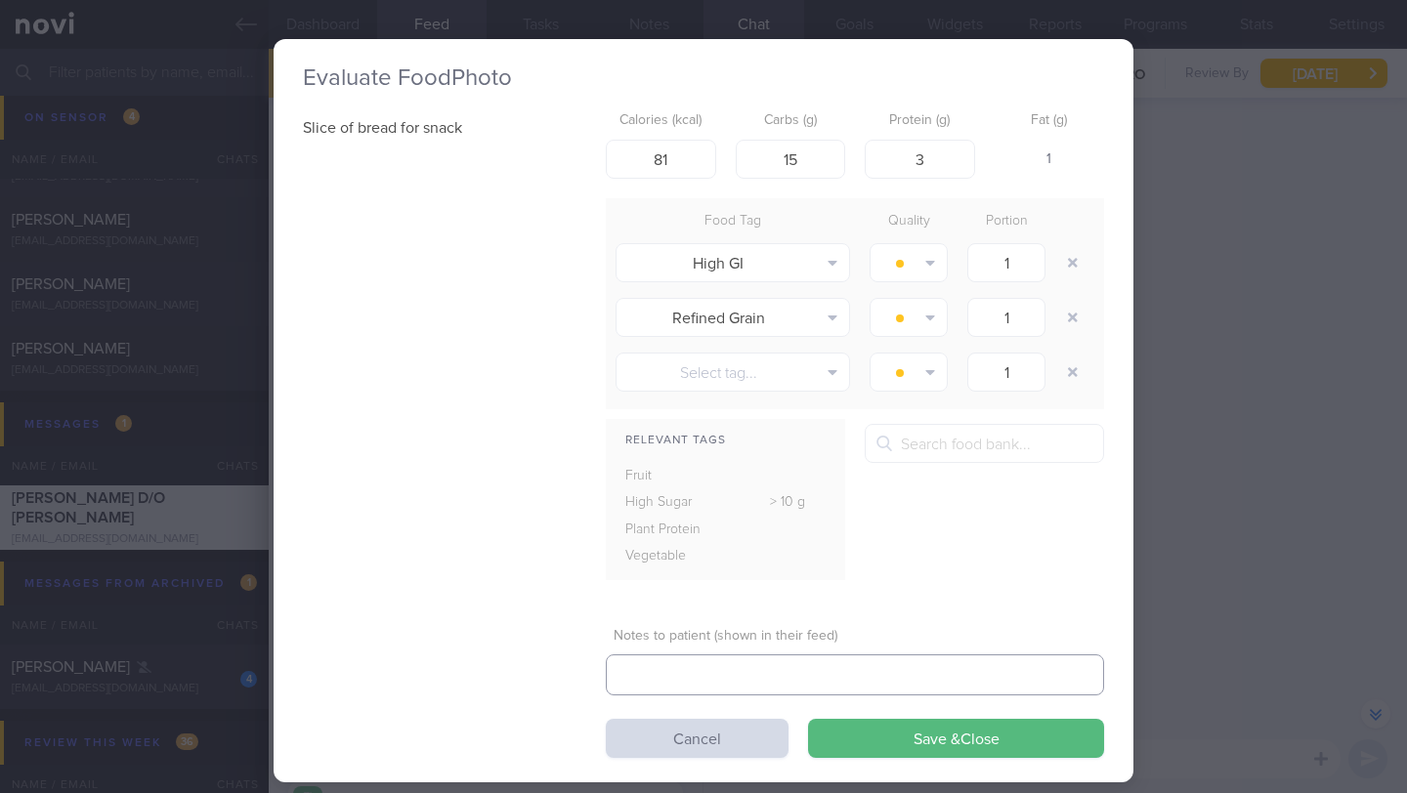
click at [789, 678] on textarea at bounding box center [855, 674] width 498 height 41
type textarea "amended for Gardenia Low GI soft grain"
click at [545, 144] on div "Slice of bread for snack Calories (kcal) 81 Carbs (g) 15 Protein (g) 3 Fat (g) …" at bounding box center [703, 430] width 801 height 655
type input "125"
drag, startPoint x: 785, startPoint y: 157, endPoint x: 757, endPoint y: 152, distance: 28.7
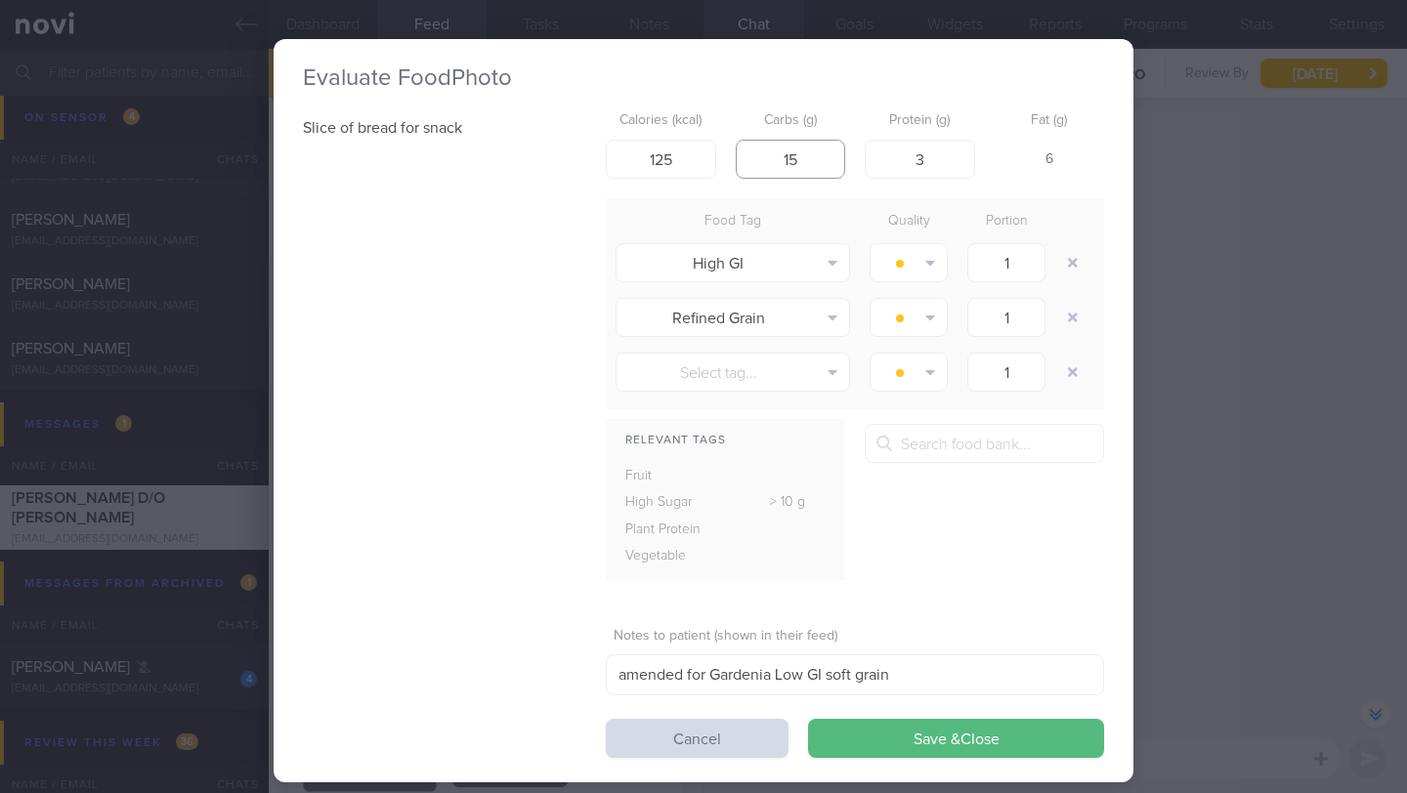
click at [757, 152] on input "15" at bounding box center [791, 159] width 110 height 39
type input "17.9"
drag, startPoint x: 912, startPoint y: 158, endPoint x: 933, endPoint y: 160, distance: 20.6
click at [933, 160] on input "3" at bounding box center [919, 159] width 110 height 39
click at [932, 160] on input "3" at bounding box center [919, 159] width 110 height 39
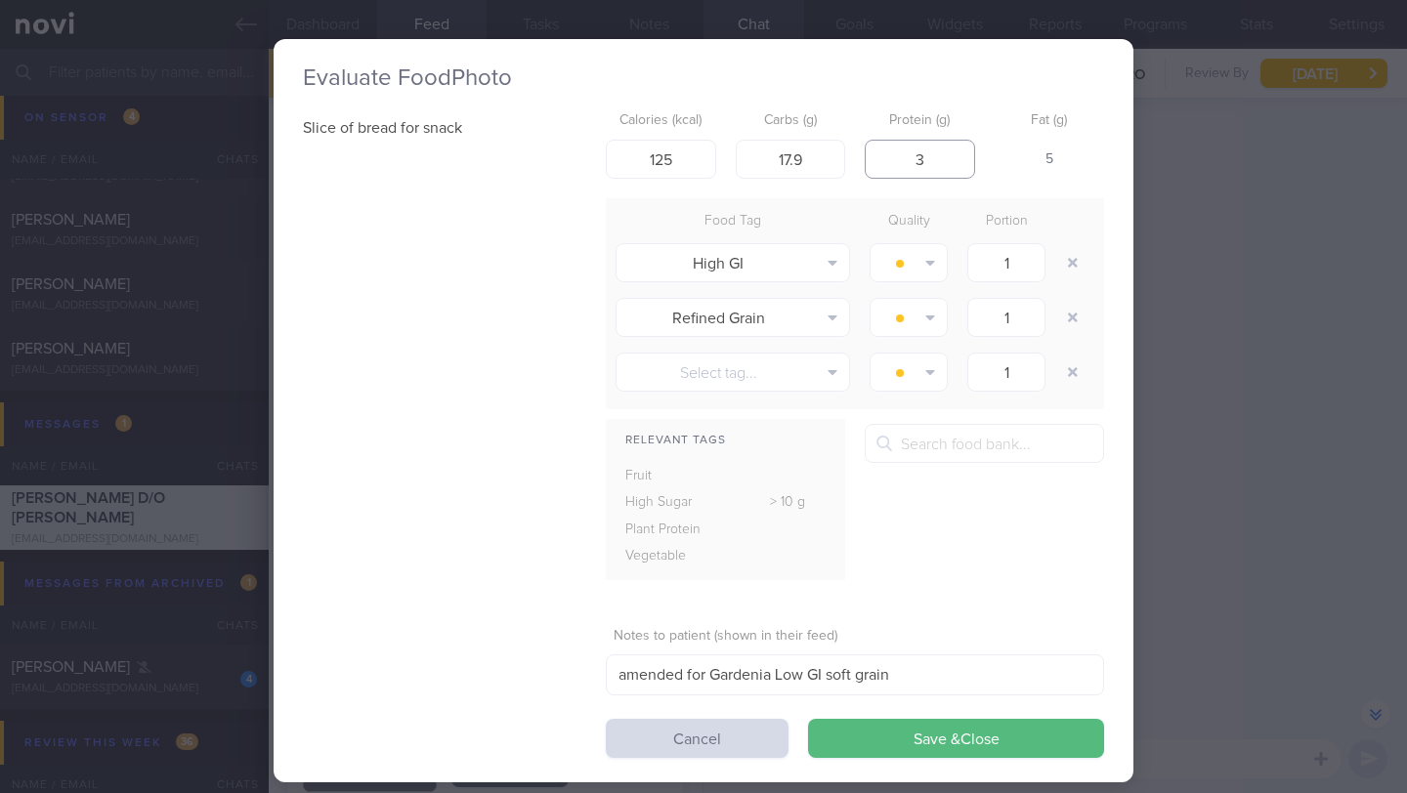
drag, startPoint x: 929, startPoint y: 160, endPoint x: 881, endPoint y: 151, distance: 48.7
click at [881, 151] on input "3" at bounding box center [919, 159] width 110 height 39
type input "8"
click at [918, 748] on button "Save & Close" at bounding box center [956, 738] width 296 height 39
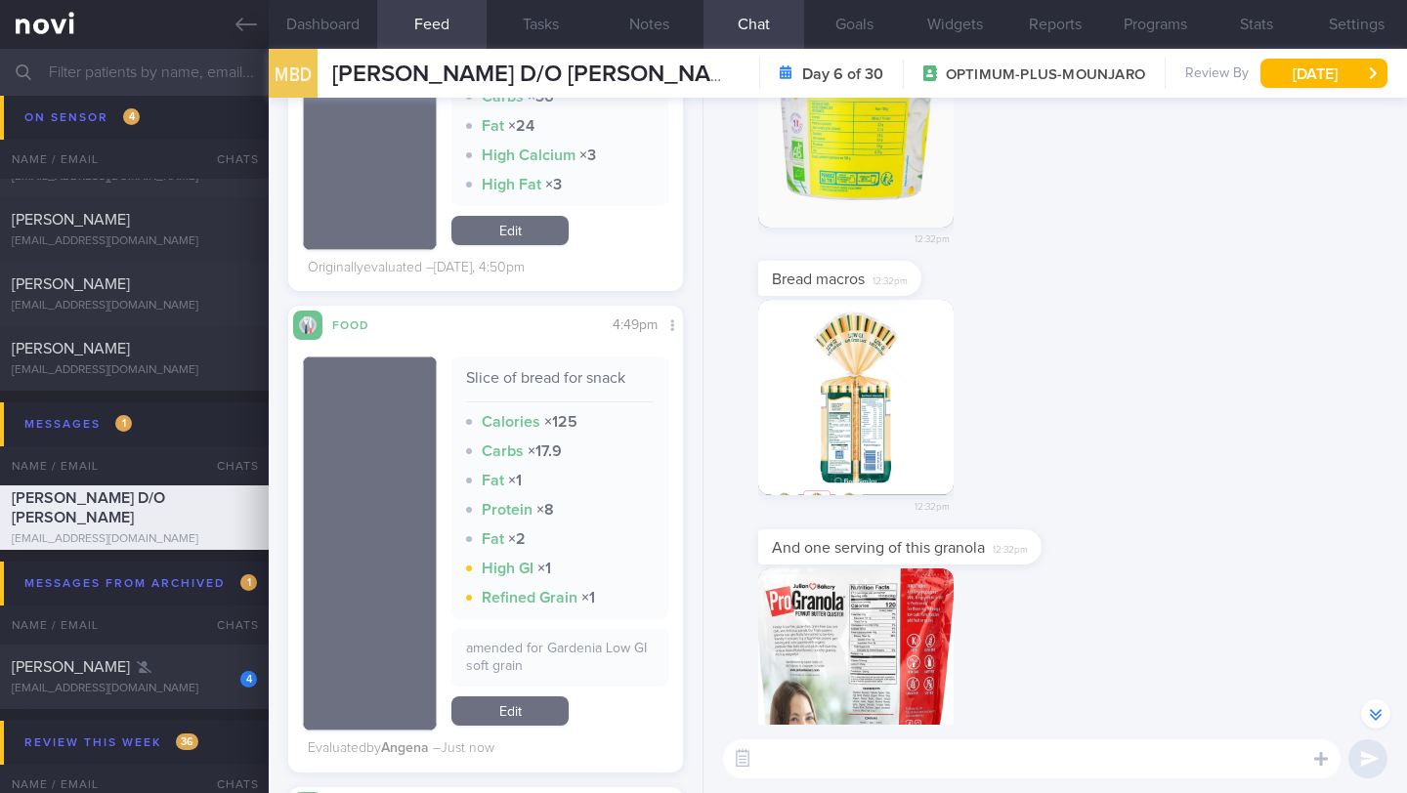
scroll to position [1410, 0]
click at [511, 724] on link "Edit" at bounding box center [509, 709] width 117 height 29
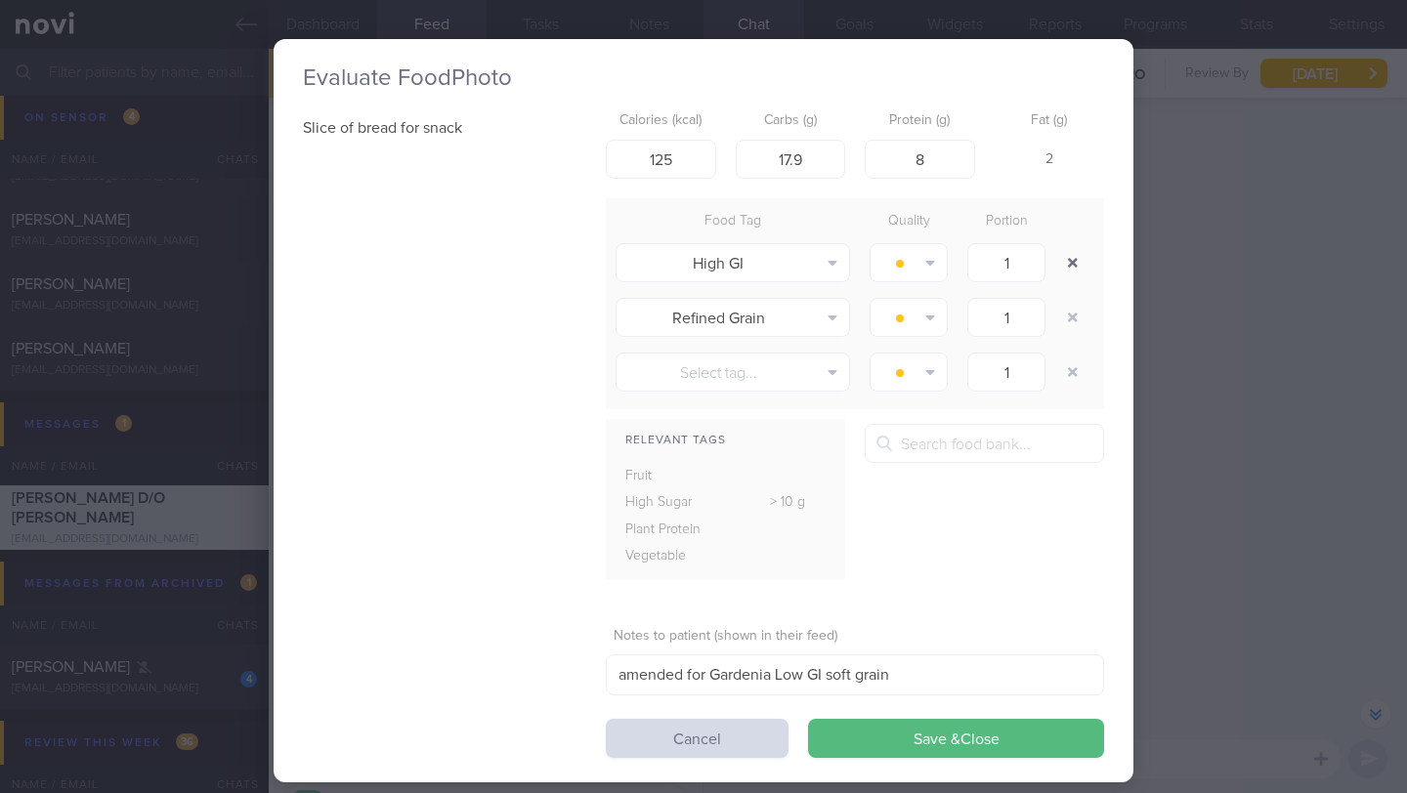
click at [1071, 269] on button "button" at bounding box center [1072, 262] width 35 height 35
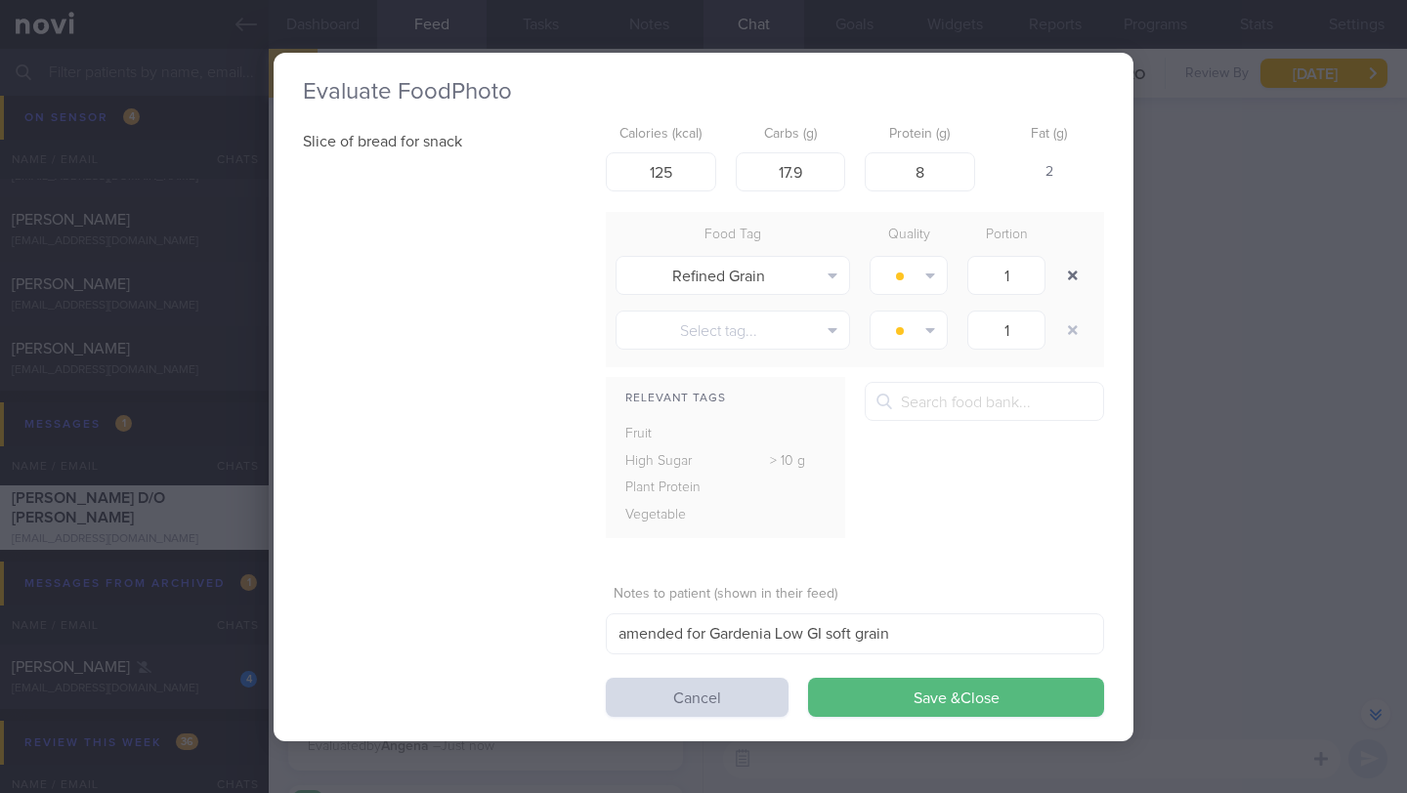
click at [1063, 274] on button "button" at bounding box center [1072, 275] width 35 height 35
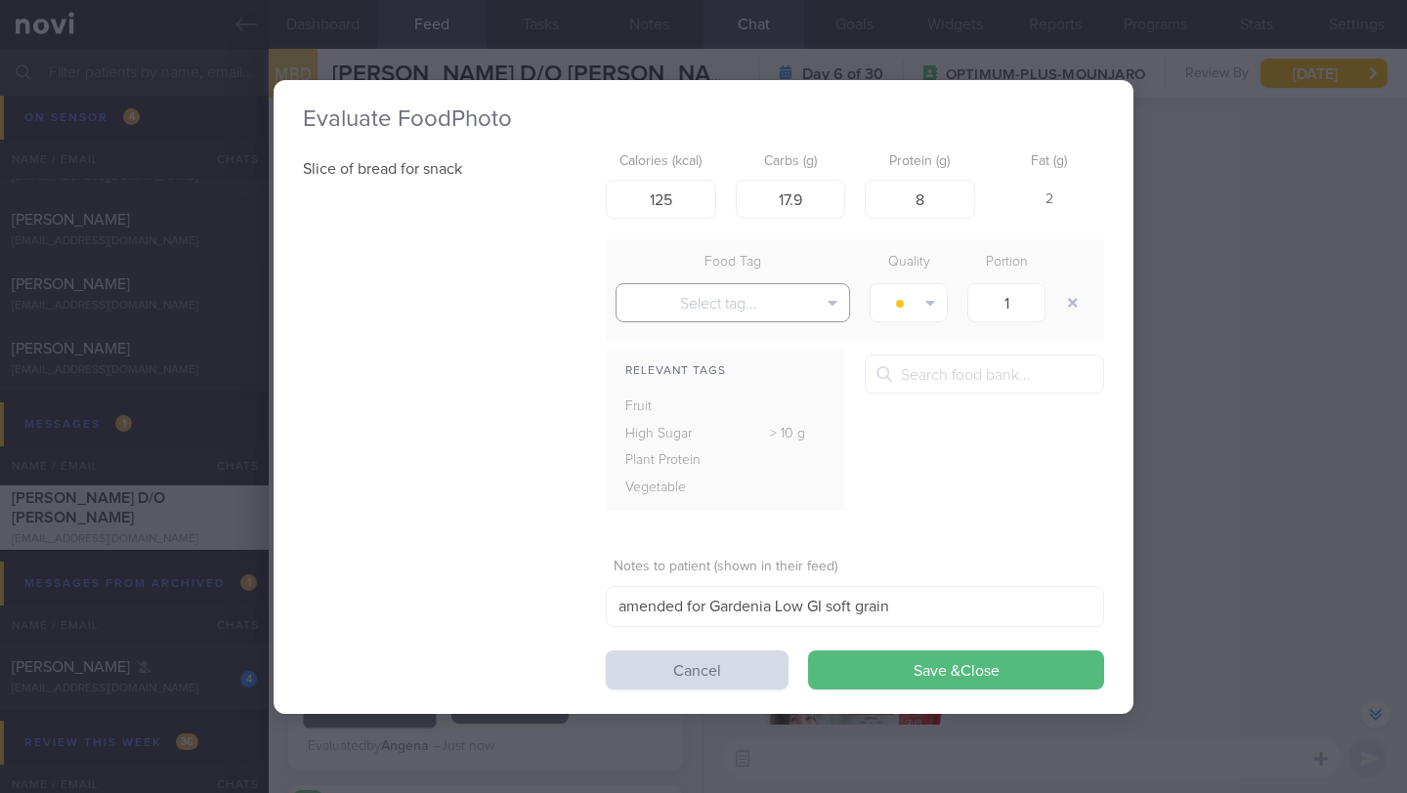
click at [847, 310] on button "Select tag..." at bounding box center [732, 302] width 234 height 39
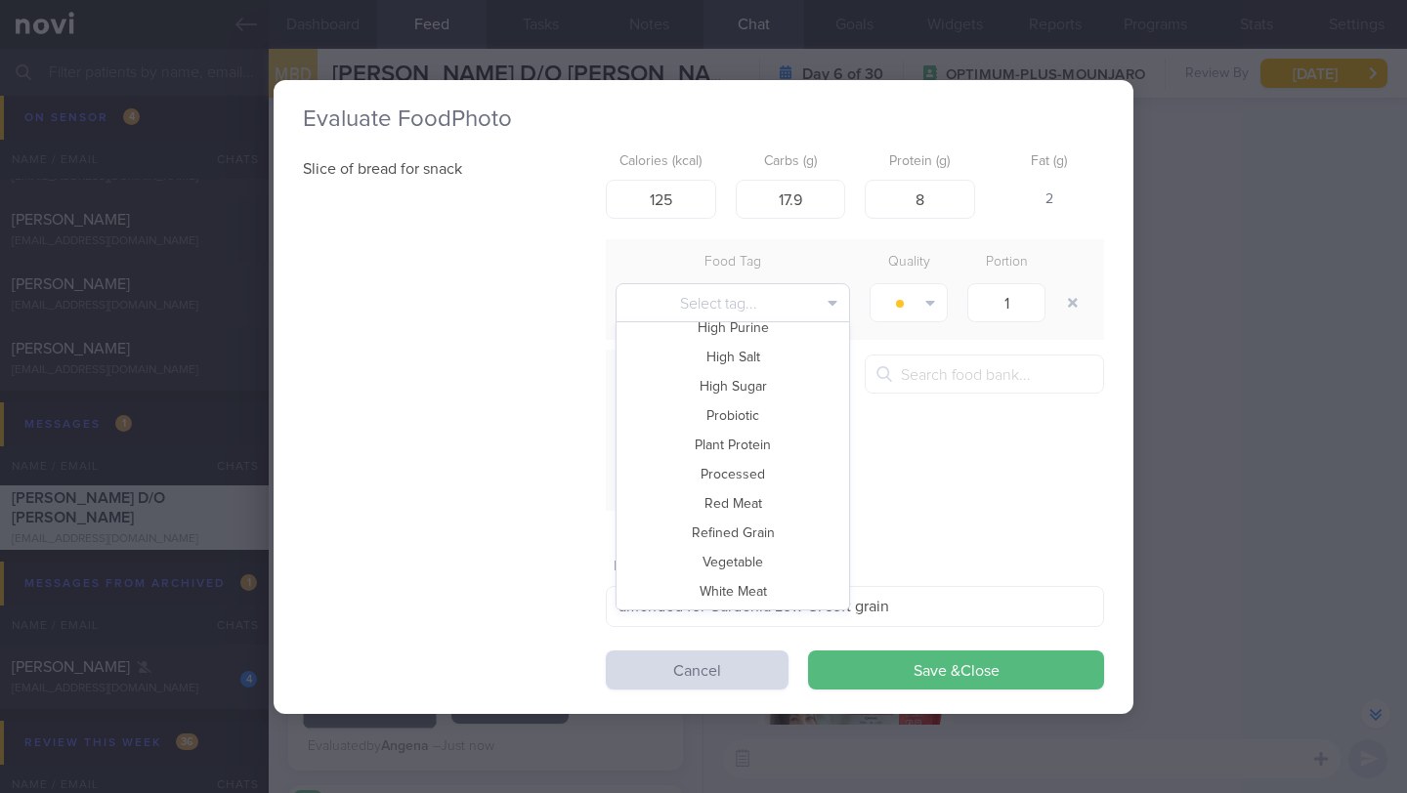
scroll to position [424, 0]
click at [790, 599] on button "Whole Grain" at bounding box center [732, 590] width 232 height 29
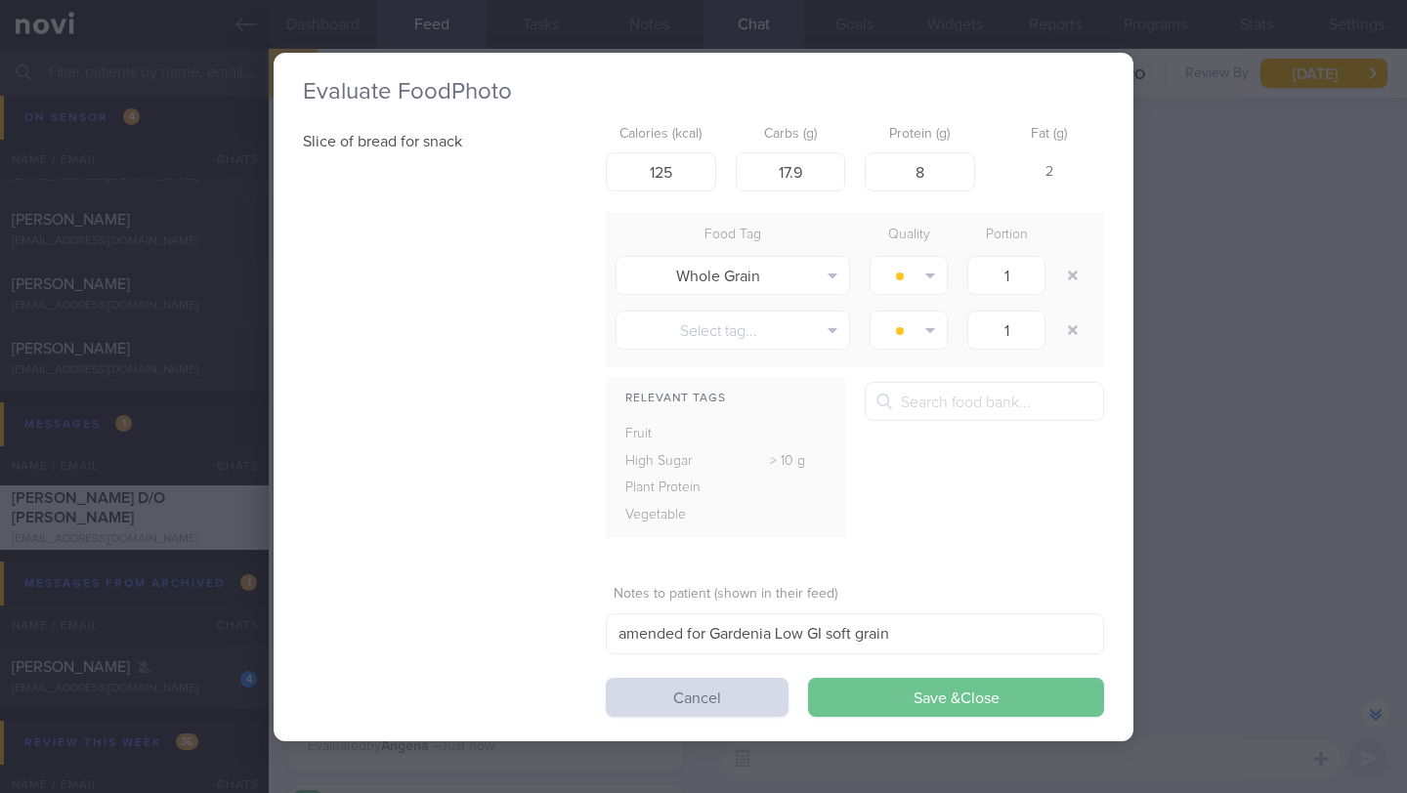
click at [855, 691] on button "Save & Close" at bounding box center [956, 697] width 296 height 39
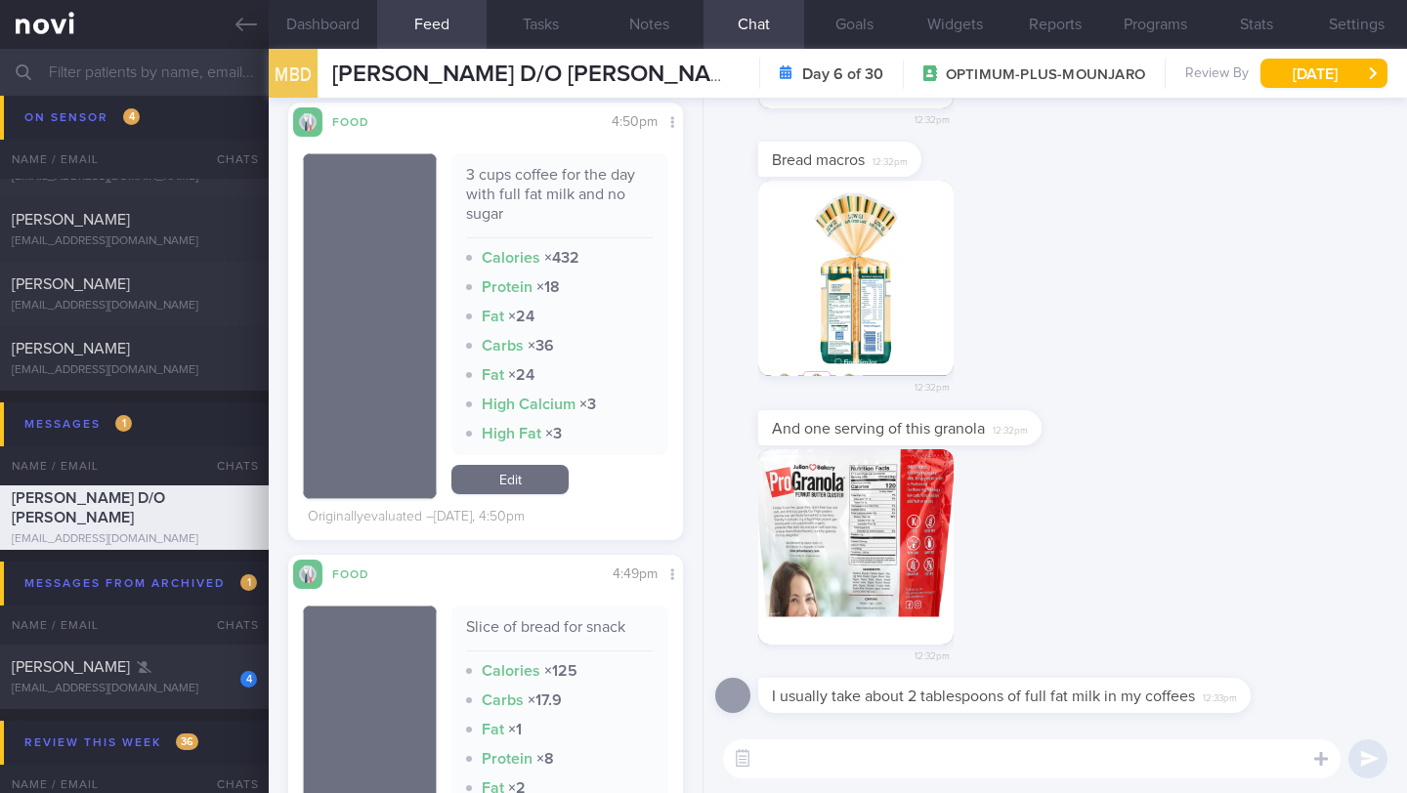
click at [868, 558] on button "button" at bounding box center [855, 546] width 195 height 195
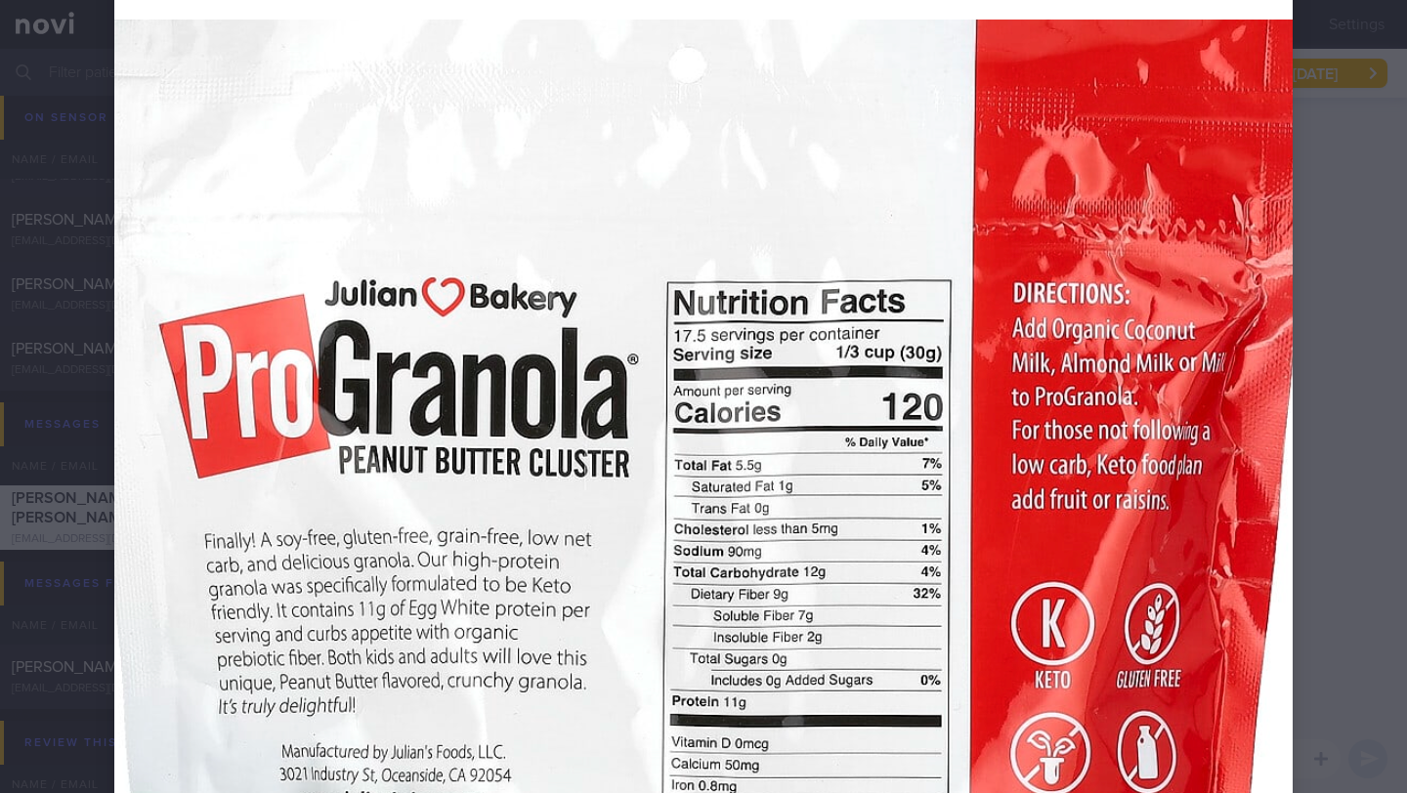
scroll to position [781, 0]
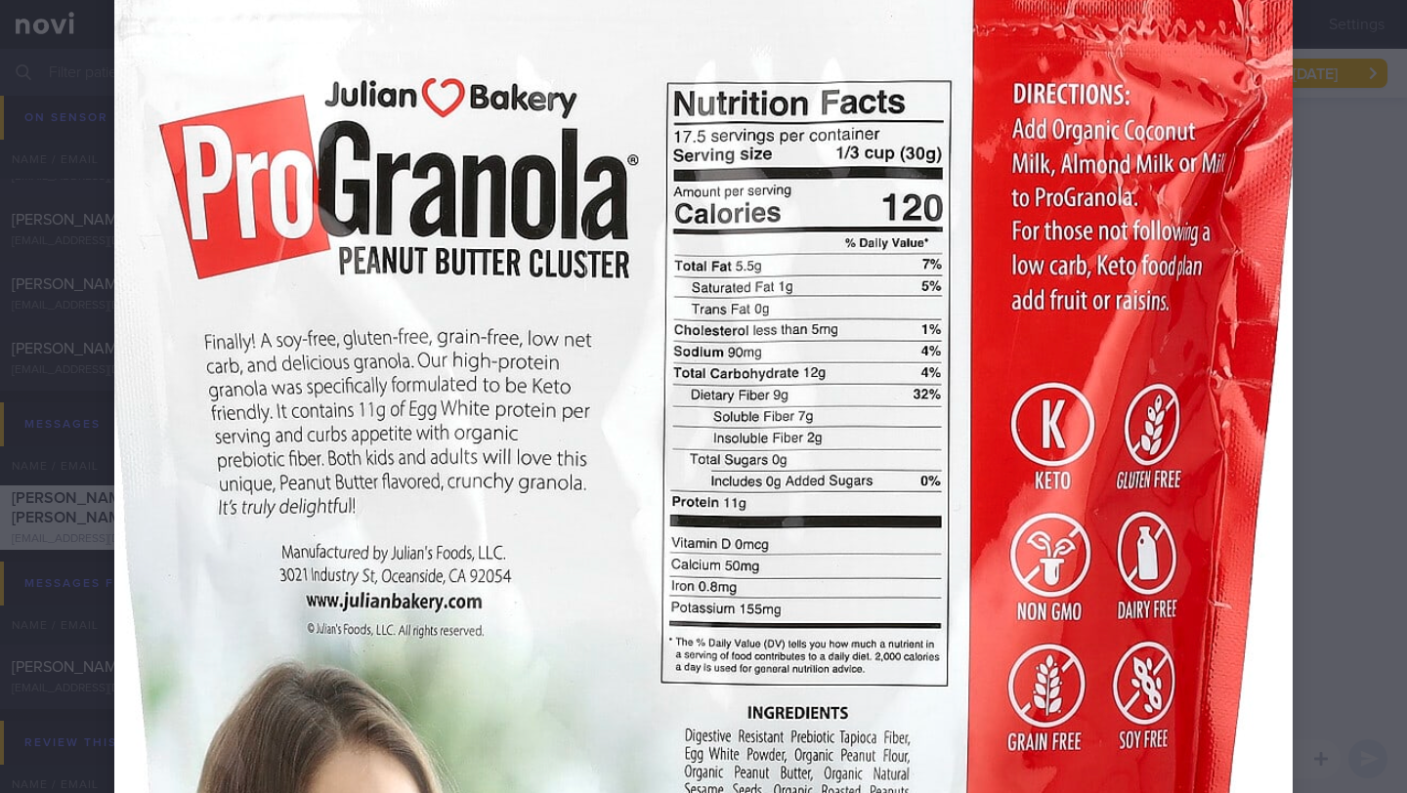
click at [1348, 192] on div at bounding box center [703, 577] width 1334 height 2717
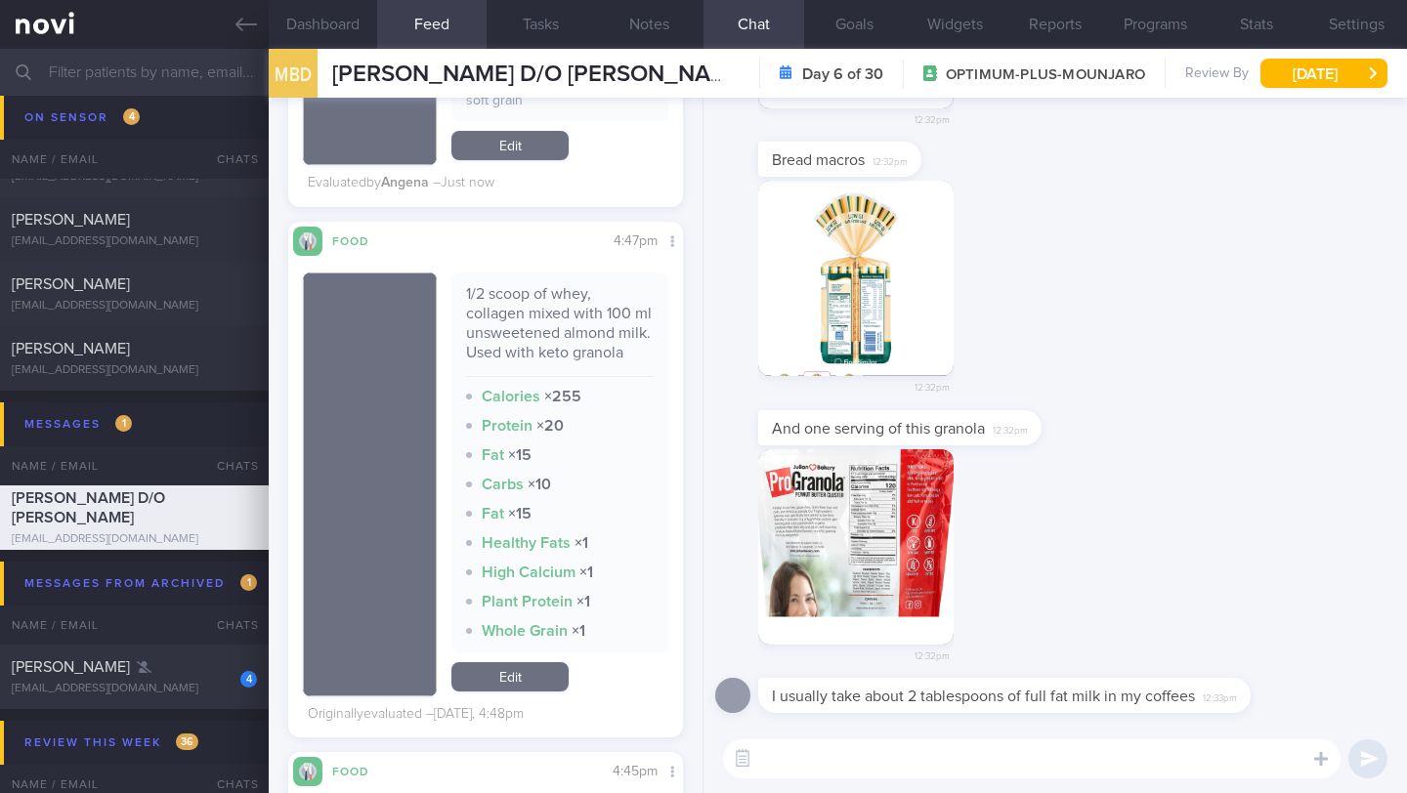
scroll to position [1948, 0]
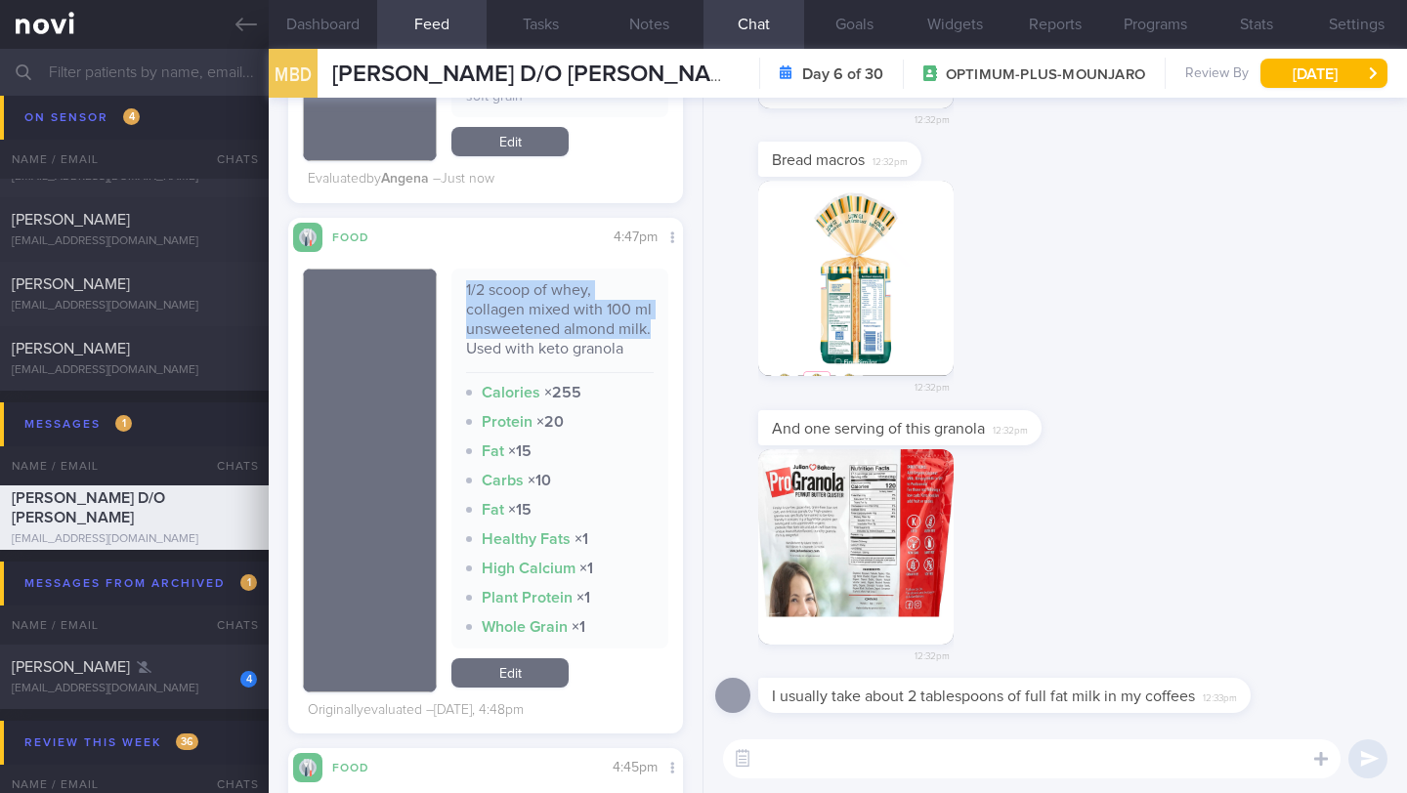
drag, startPoint x: 455, startPoint y: 315, endPoint x: 492, endPoint y: 360, distance: 59.0
click at [493, 368] on div "1/2 scoop of whey, collagen mixed with 100 ml unsweetened almond milk. Used wit…" at bounding box center [559, 459] width 217 height 380
copy div "1/2 scoop of whey, collagen mixed with 100 ml unsweetened almond milk."
click at [871, 512] on button "button" at bounding box center [855, 546] width 195 height 195
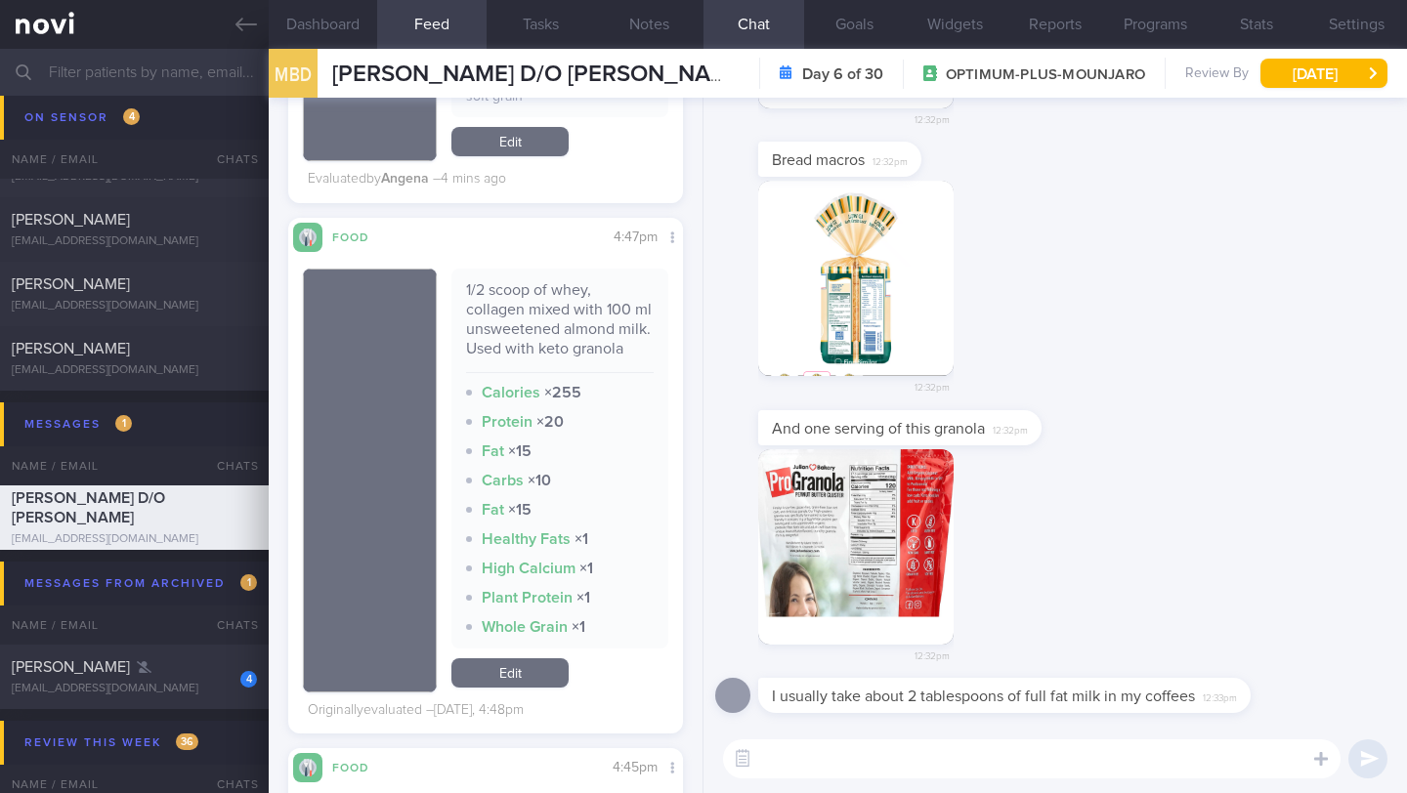
click at [522, 688] on link "Edit" at bounding box center [509, 672] width 117 height 29
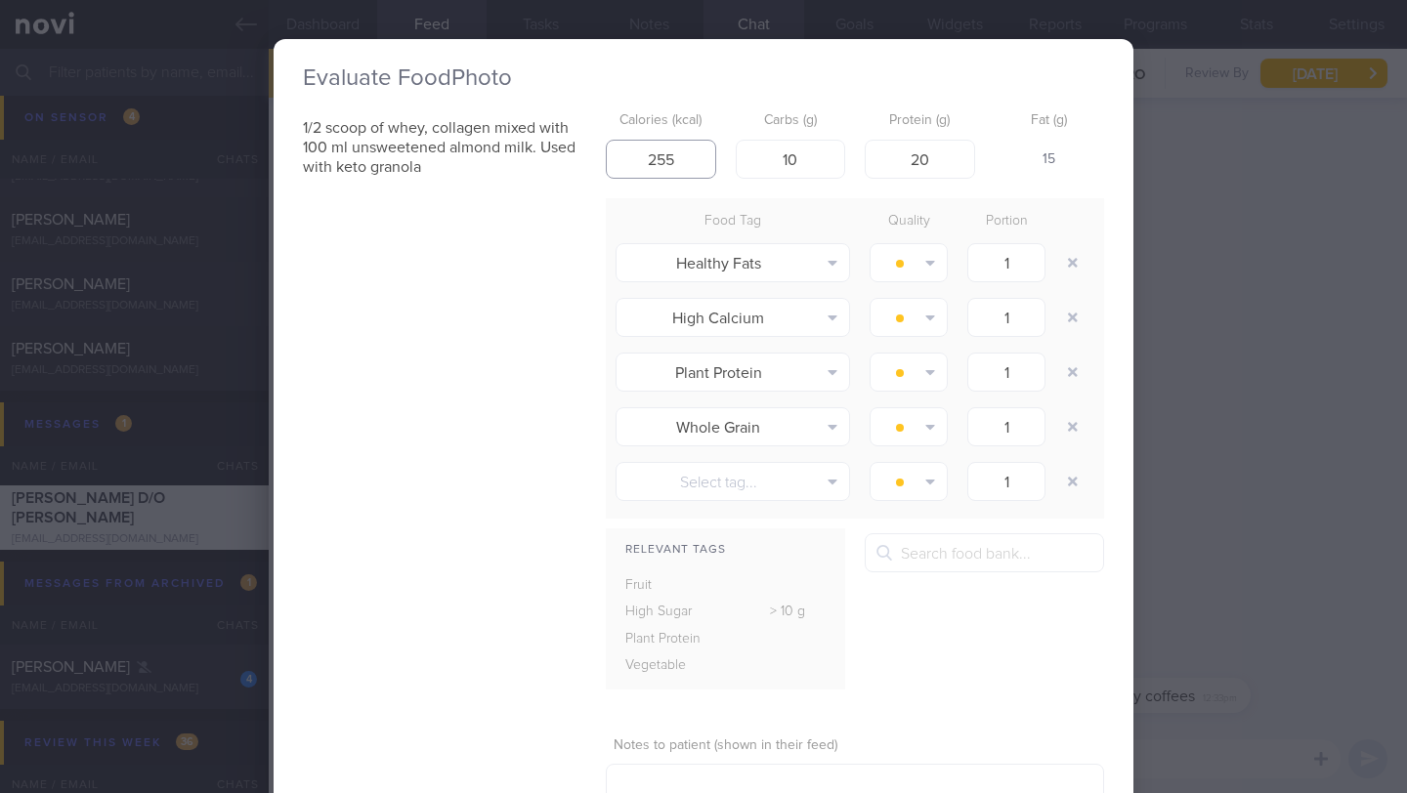
drag, startPoint x: 674, startPoint y: 156, endPoint x: 604, endPoint y: 155, distance: 70.3
click at [606, 156] on input "255" at bounding box center [661, 159] width 110 height 39
type input "280"
drag, startPoint x: 793, startPoint y: 160, endPoint x: 728, endPoint y: 150, distance: 66.2
click at [736, 150] on input "10" at bounding box center [791, 159] width 110 height 39
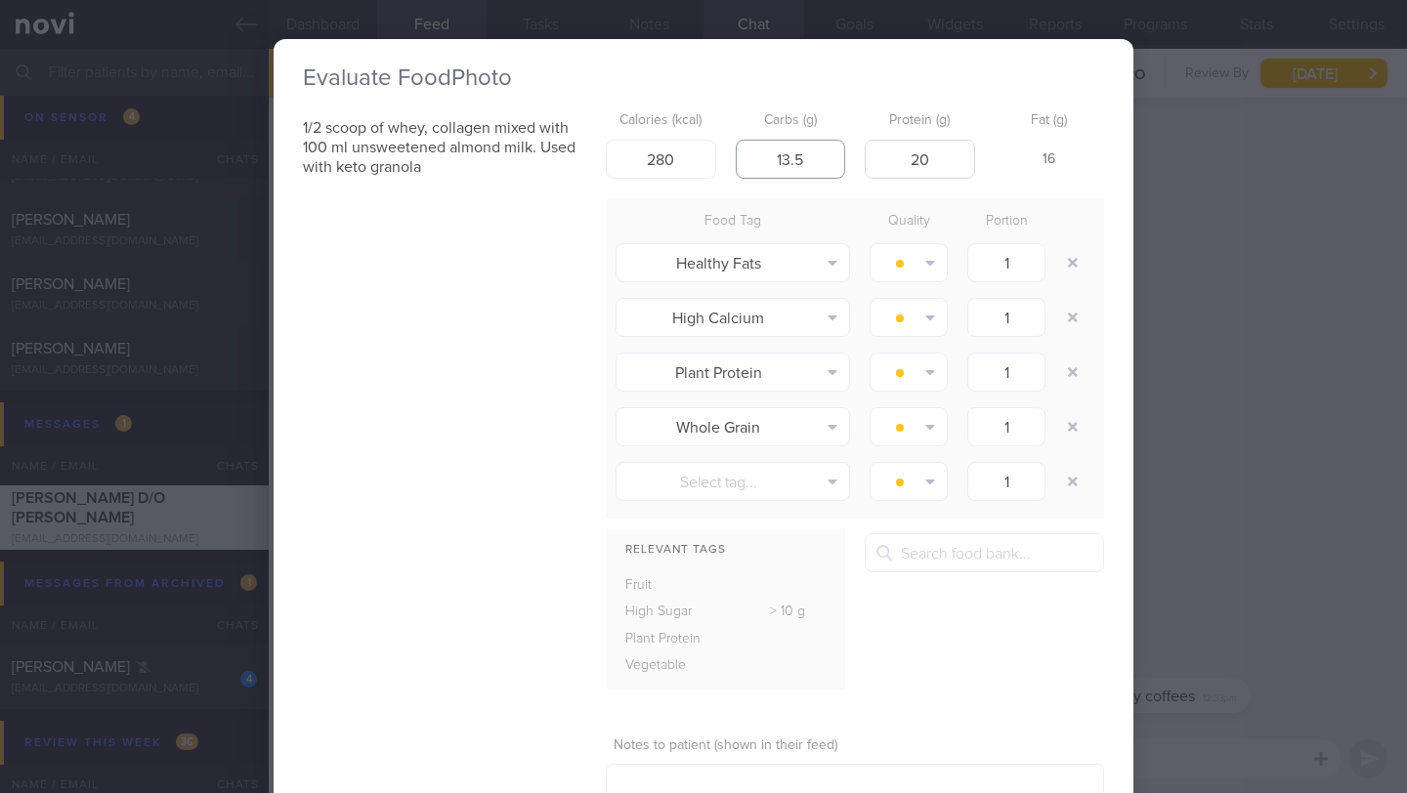
type input "13.5"
drag, startPoint x: 941, startPoint y: 166, endPoint x: 868, endPoint y: 166, distance: 72.3
click at [868, 166] on input "20" at bounding box center [919, 159] width 110 height 39
type input "30"
click at [999, 621] on div "Relevant Tags Fruit High Sugar > 10 g Plant Protein" at bounding box center [855, 618] width 498 height 171
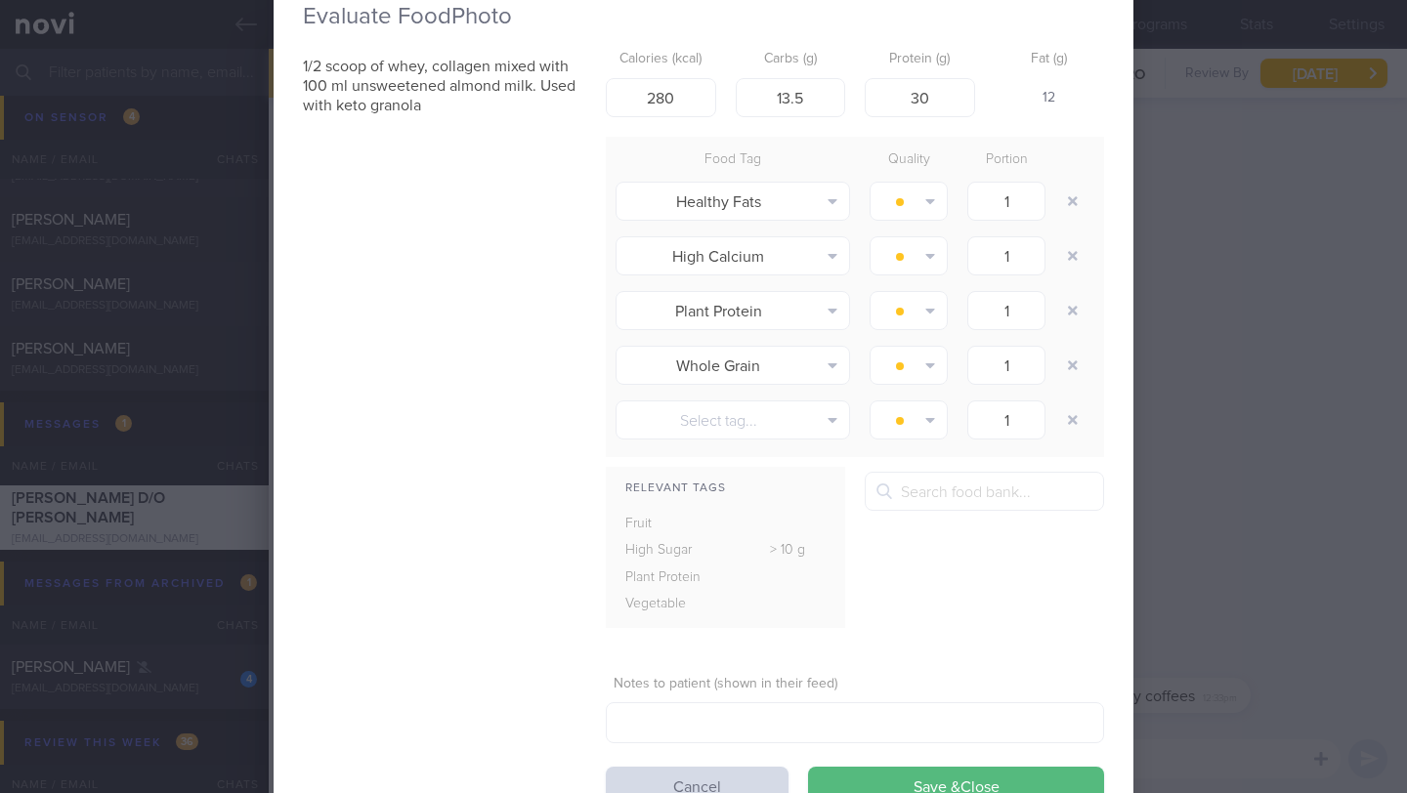
scroll to position [138, 0]
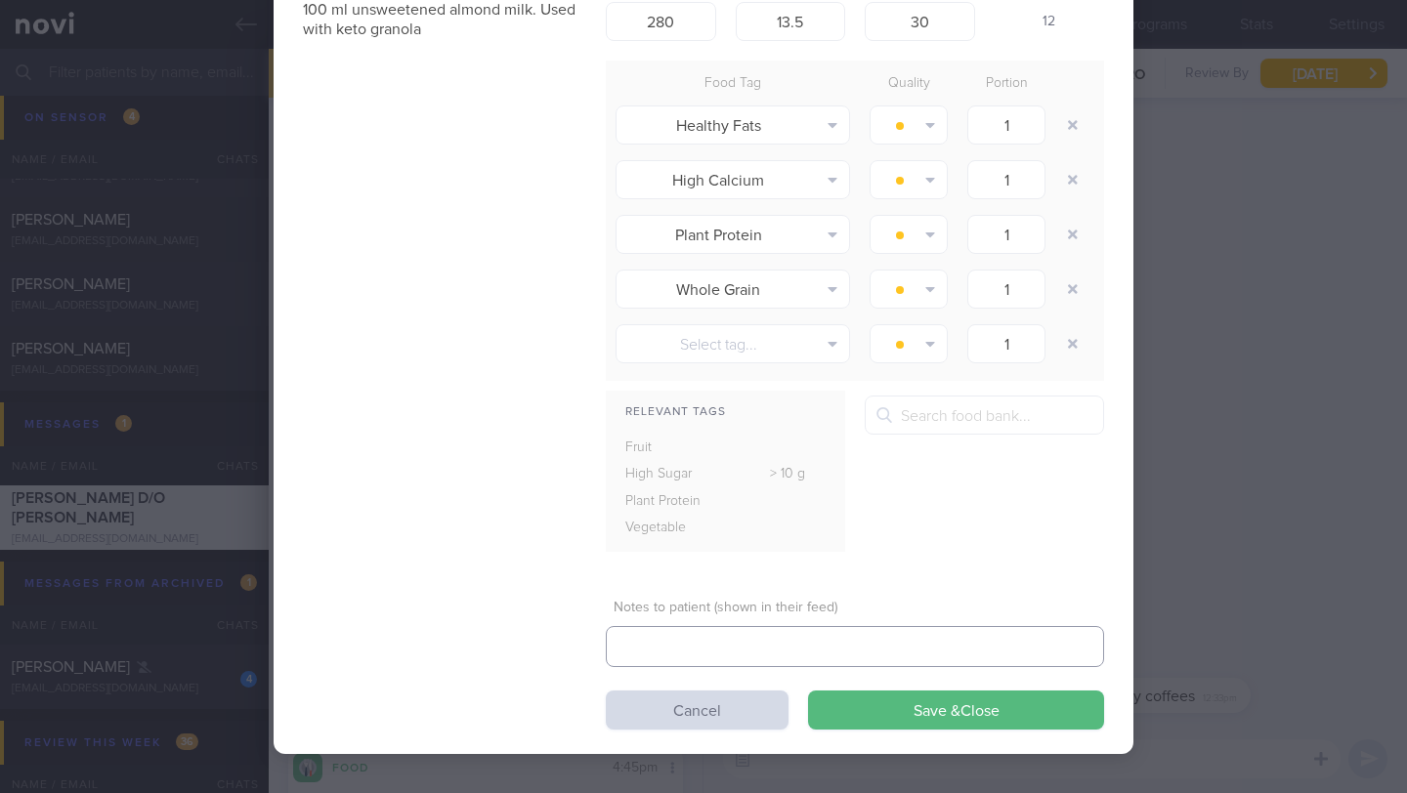
click at [837, 647] on textarea at bounding box center [855, 646] width 498 height 41
type textarea "Amended based on Keto granola nutrition"
click at [813, 716] on button "Save & Close" at bounding box center [956, 710] width 296 height 39
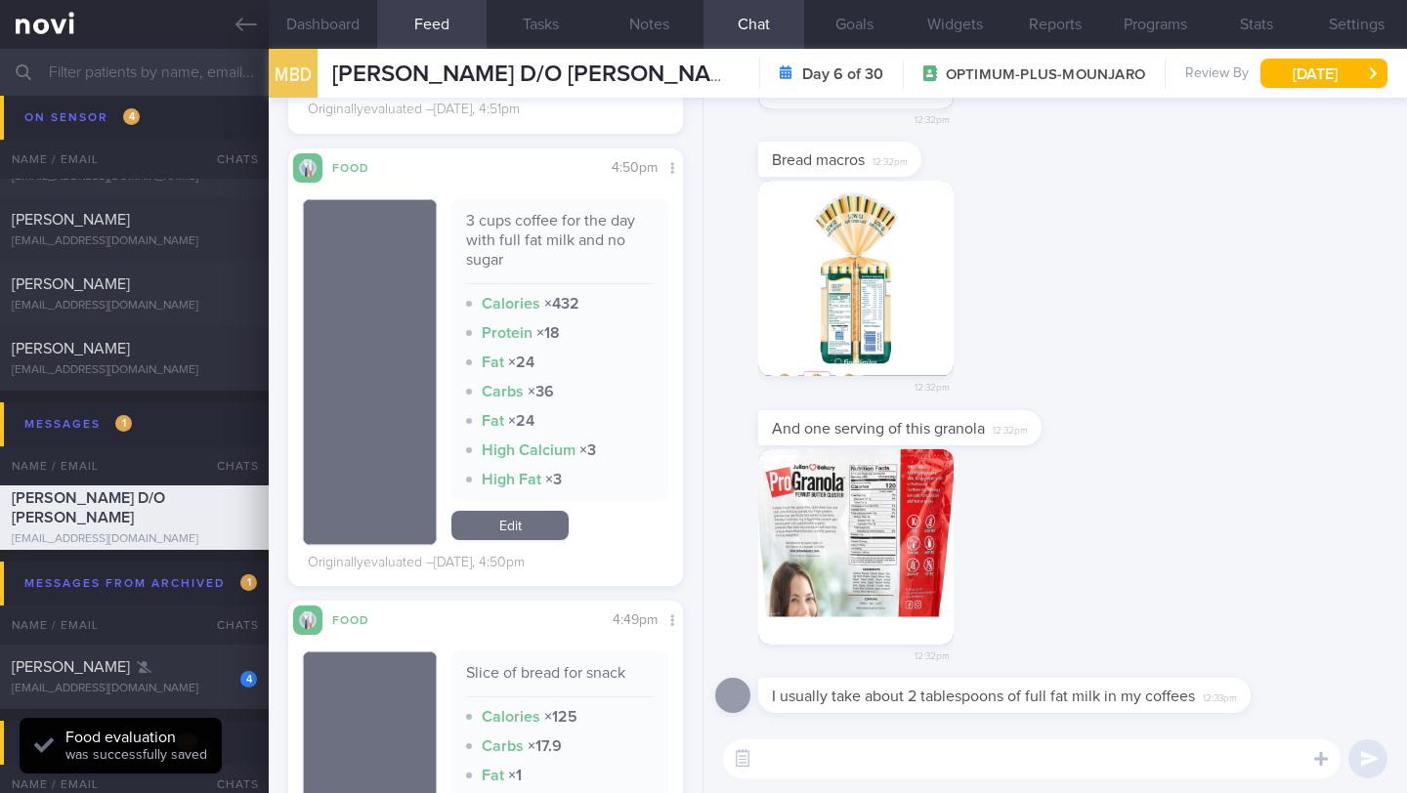
scroll to position [1111, 0]
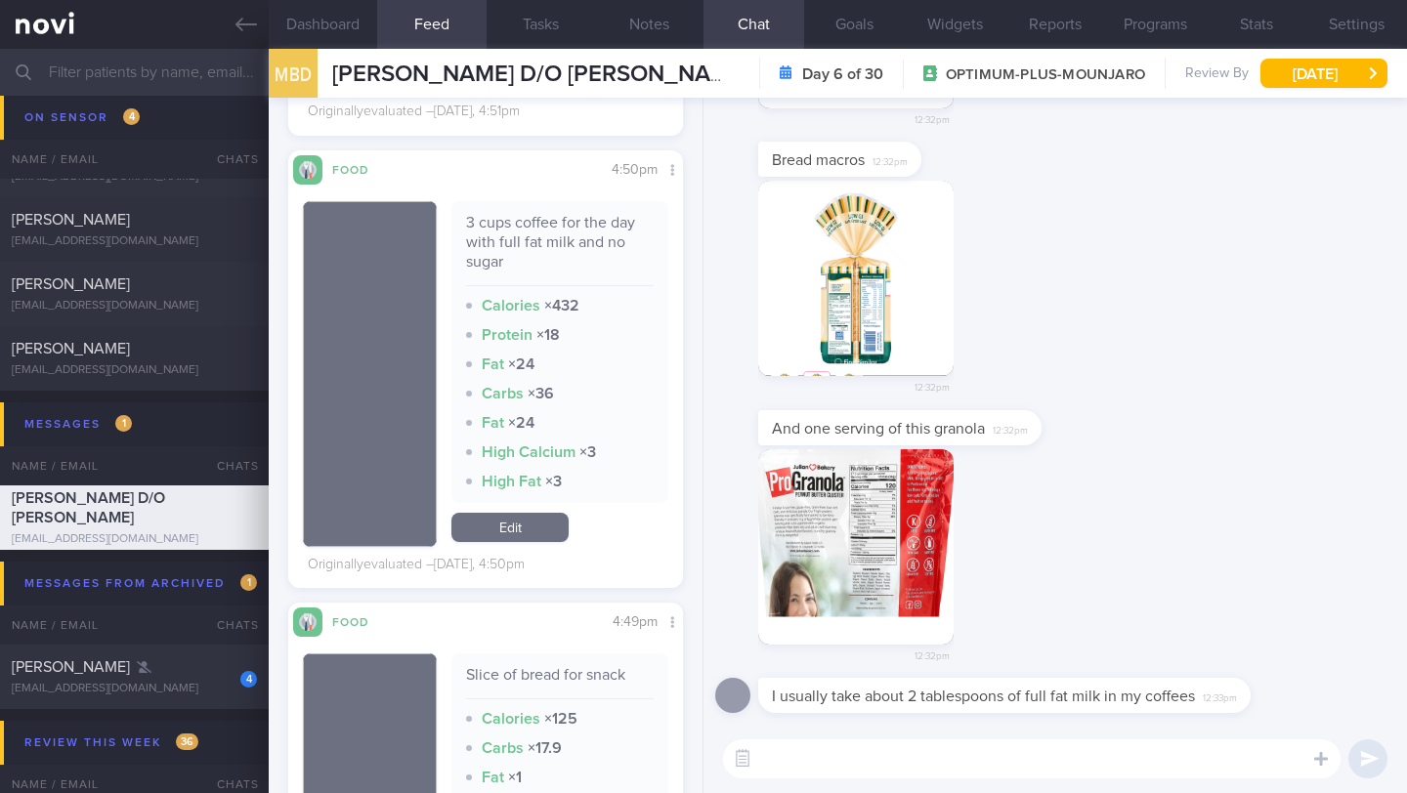
click at [503, 542] on link "Edit" at bounding box center [509, 527] width 117 height 29
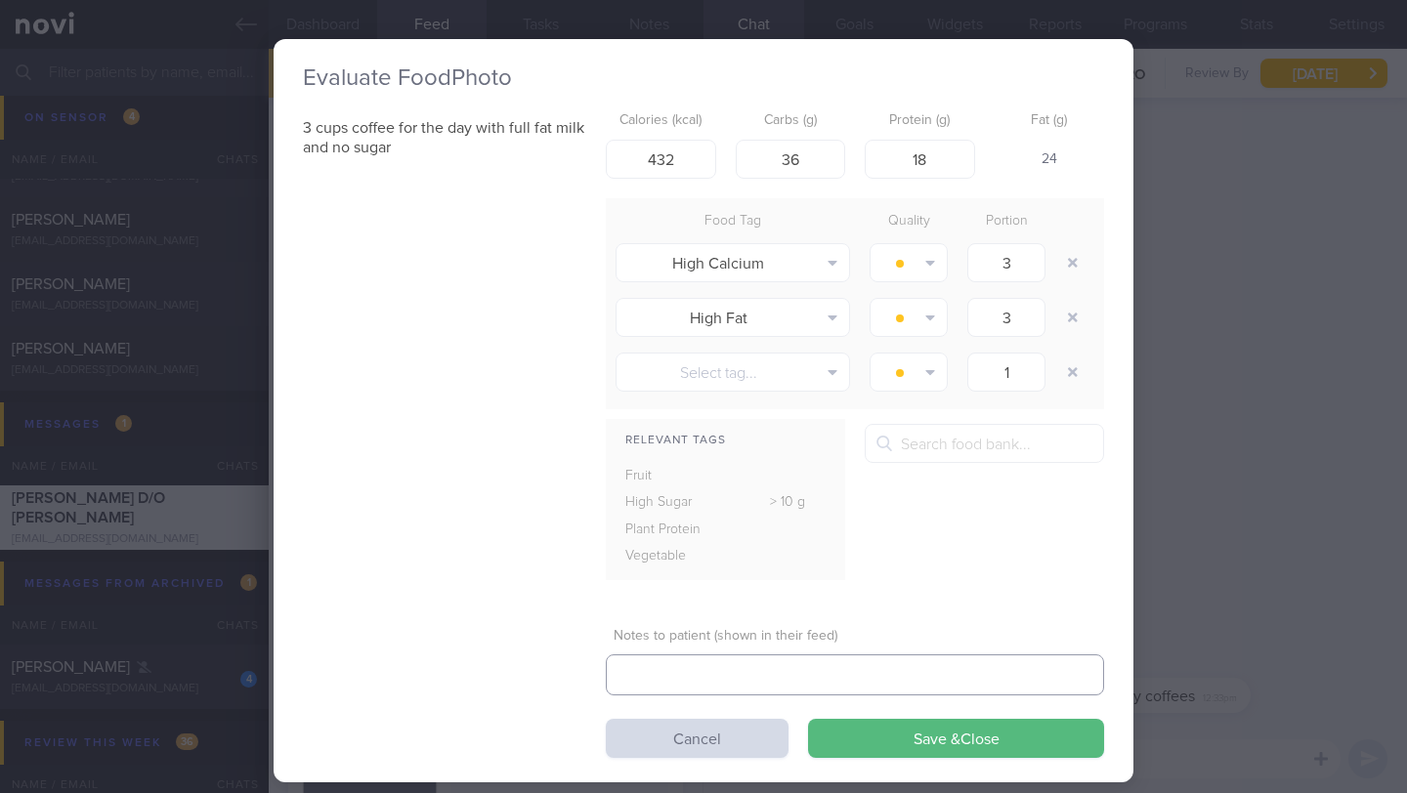
click at [661, 673] on textarea at bounding box center [855, 674] width 498 height 41
type textarea "A"
type textarea "amended for 2 tbsps of full fat milk per cup"
click at [677, 153] on input "432" at bounding box center [661, 159] width 110 height 39
drag, startPoint x: 673, startPoint y: 159, endPoint x: 592, endPoint y: 152, distance: 81.4
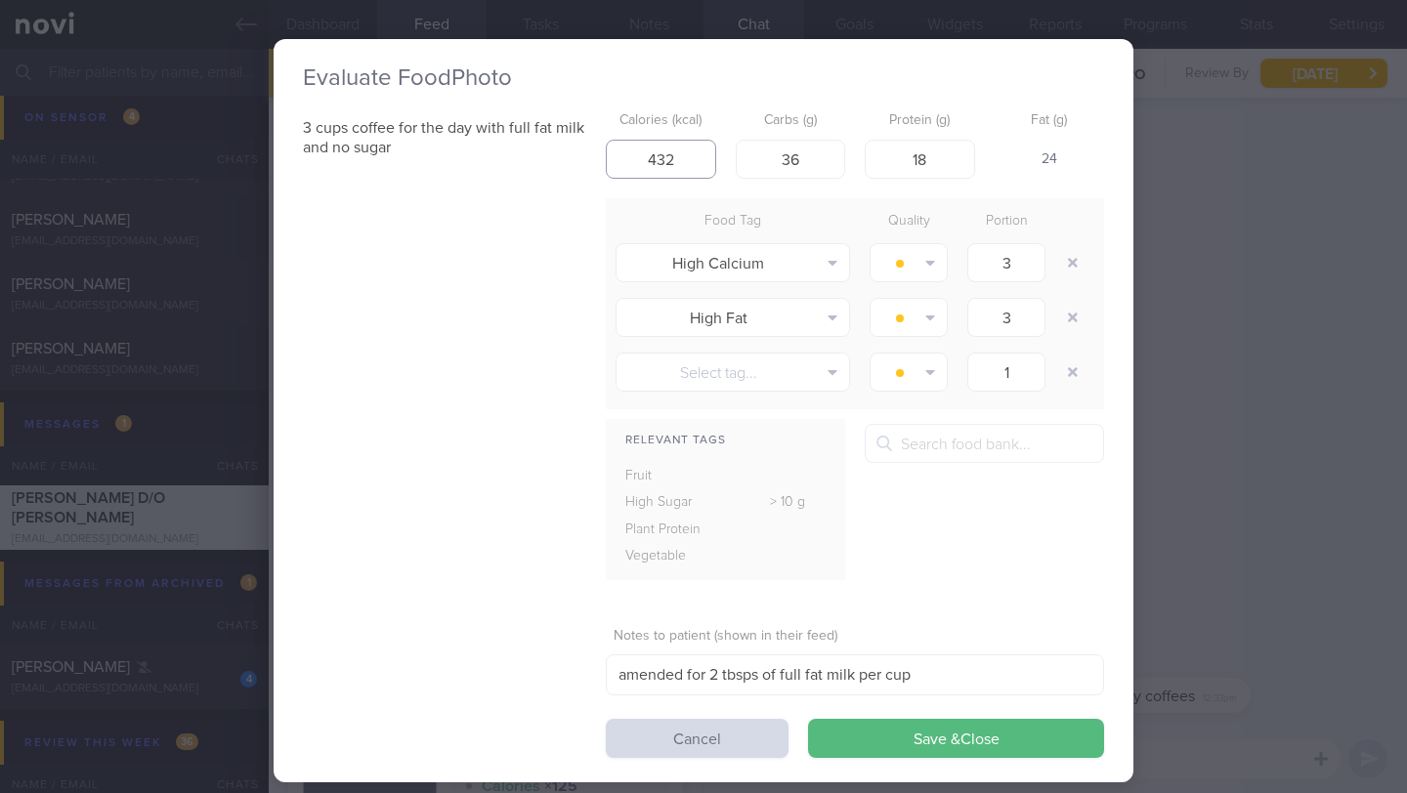
click at [592, 152] on div "3 cups coffee for the day with full fat milk and no sugar Calories (kcal) 432 C…" at bounding box center [703, 430] width 801 height 655
type input "60"
drag, startPoint x: 770, startPoint y: 154, endPoint x: 821, endPoint y: 164, distance: 52.7
click at [821, 164] on input "36" at bounding box center [791, 159] width 110 height 39
type input "4.2"
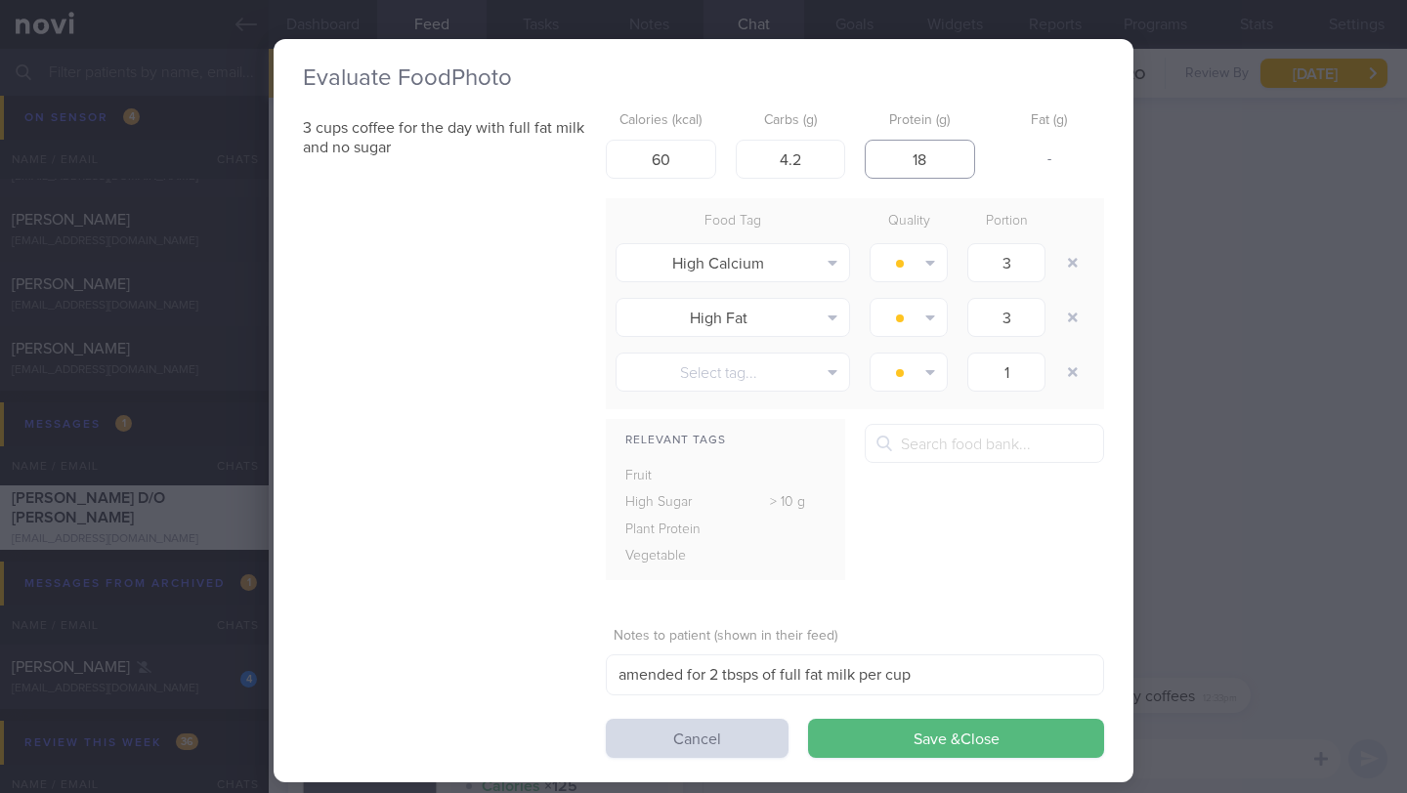
drag, startPoint x: 894, startPoint y: 160, endPoint x: 923, endPoint y: 159, distance: 29.3
click at [922, 159] on input "18" at bounding box center [919, 159] width 110 height 39
type input "3.2"
click at [1031, 560] on div "Relevant Tags Fruit High Sugar > 10 g Plant Protein" at bounding box center [855, 509] width 498 height 171
click at [939, 732] on button "Save & Close" at bounding box center [956, 738] width 296 height 39
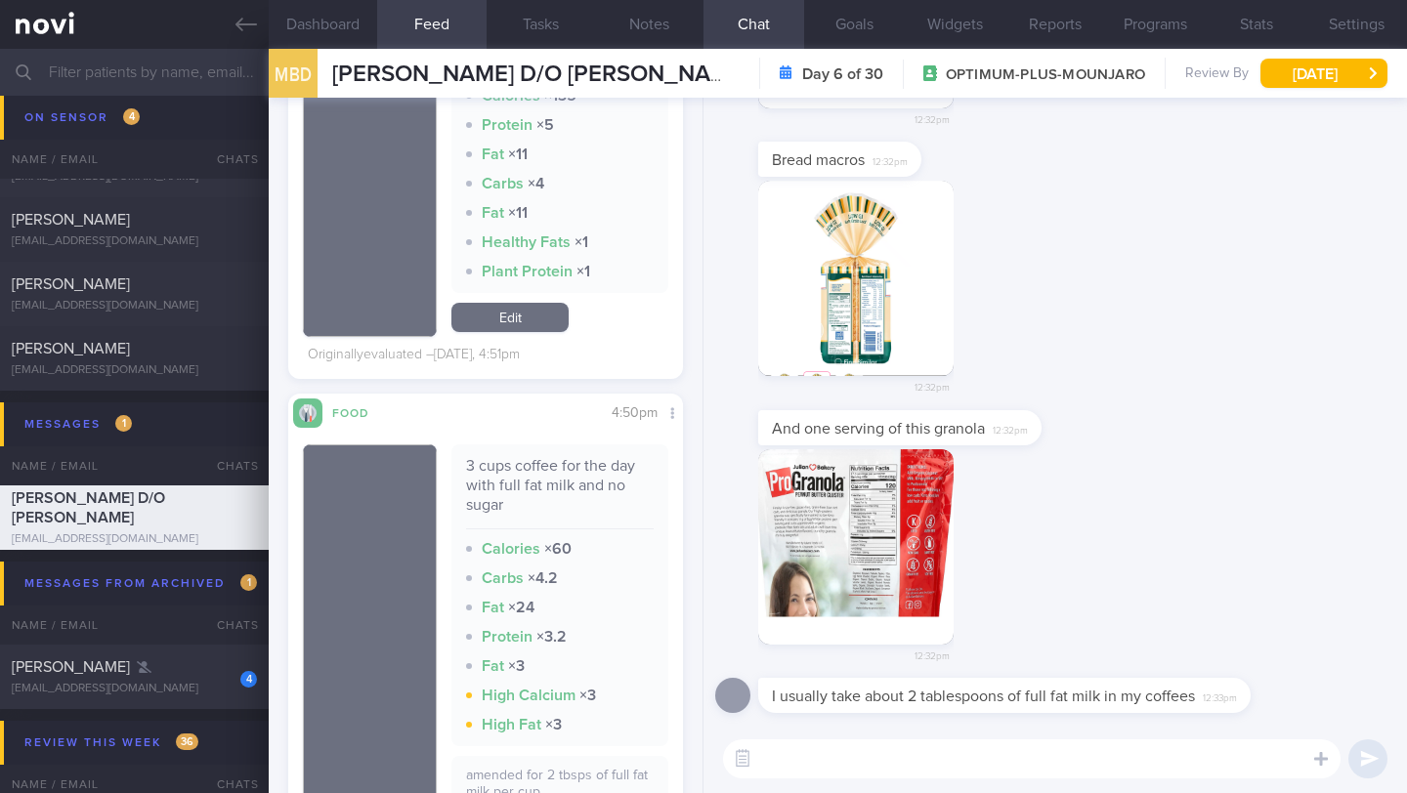
scroll to position [743, 0]
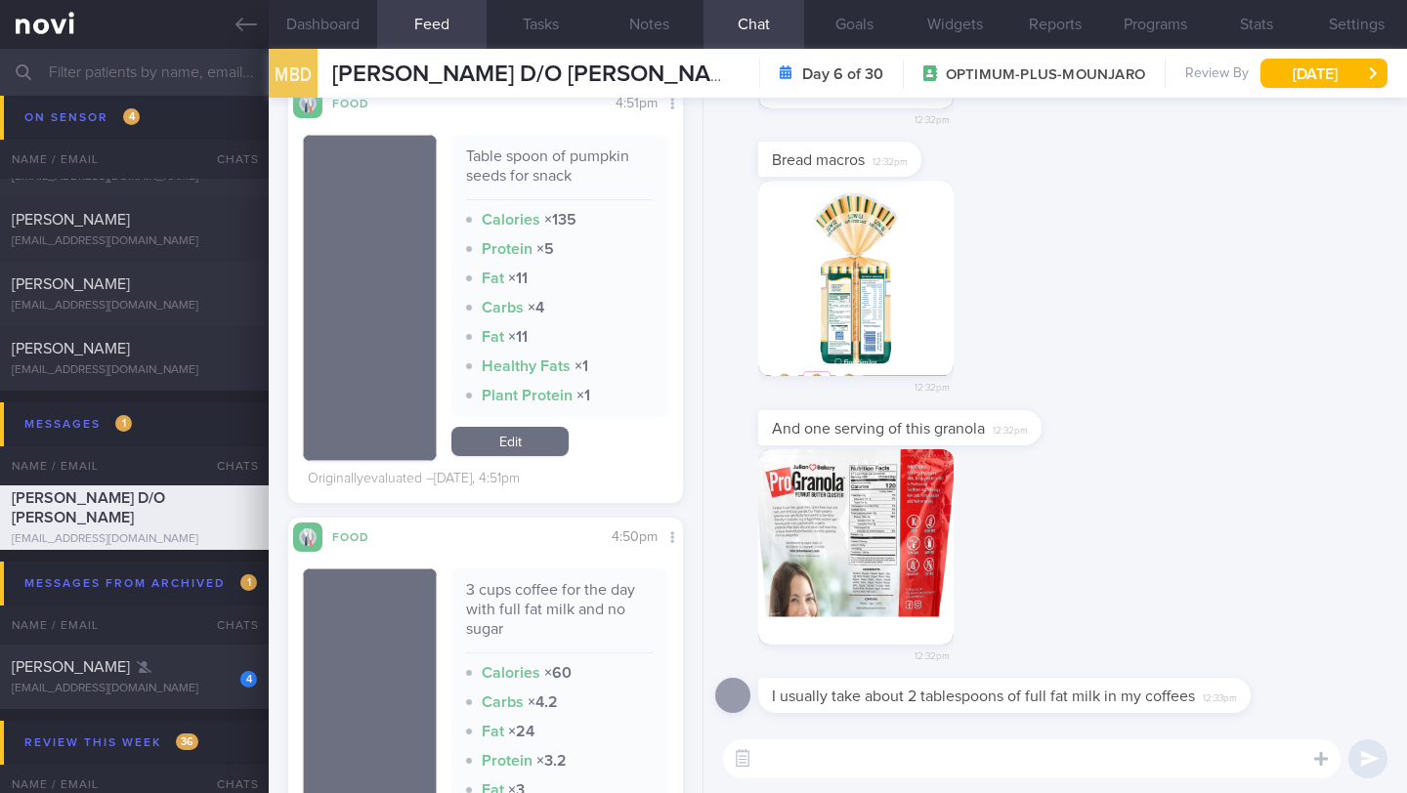
click at [496, 456] on link "Edit" at bounding box center [509, 441] width 117 height 29
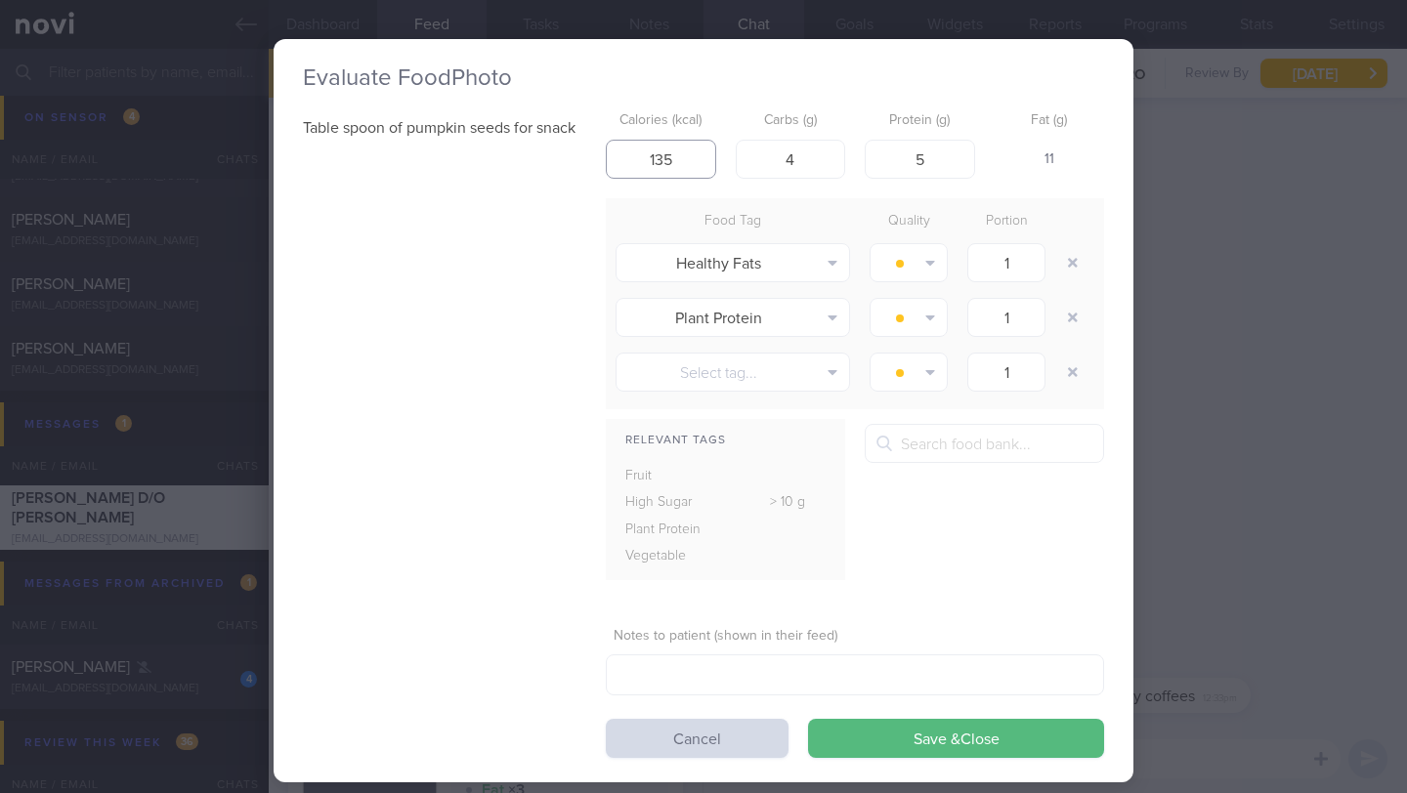
drag, startPoint x: 670, startPoint y: 168, endPoint x: 551, endPoint y: 159, distance: 119.5
click at [551, 159] on div "Table spoon of pumpkin seeds for snack Calories (kcal) 135 Carbs (g) 4 Protein …" at bounding box center [703, 430] width 801 height 655
type input "40"
drag, startPoint x: 775, startPoint y: 163, endPoint x: 811, endPoint y: 158, distance: 36.5
click at [812, 158] on input "4" at bounding box center [791, 159] width 110 height 39
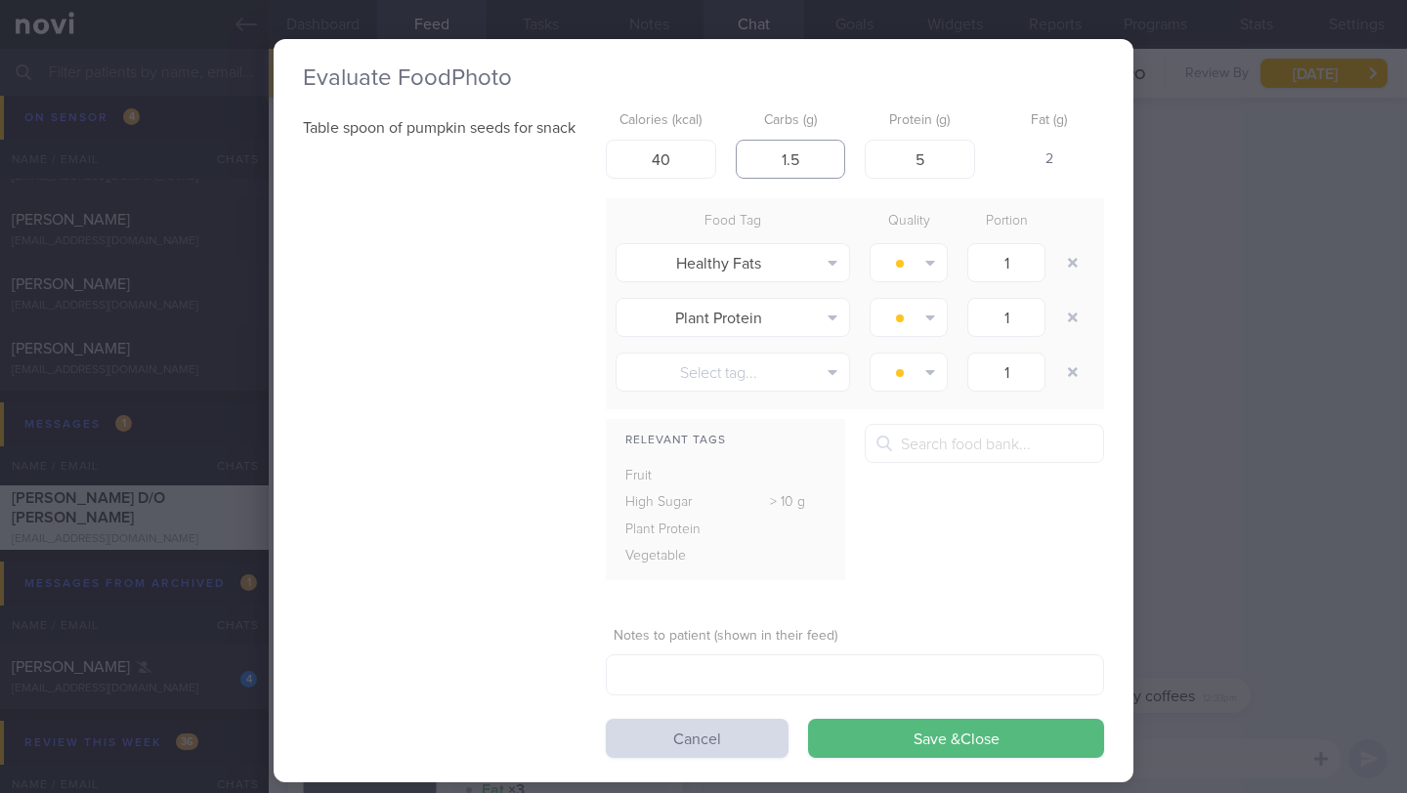
type input "1.5"
drag, startPoint x: 949, startPoint y: 162, endPoint x: 970, endPoint y: 162, distance: 20.5
click at [970, 162] on div "Calories (kcal) 40 Carbs (g) 1.5 Protein (g) 5 Fat (g) 2" at bounding box center [855, 141] width 498 height 77
type input "2"
click at [905, 742] on button "Save & Close" at bounding box center [956, 738] width 296 height 39
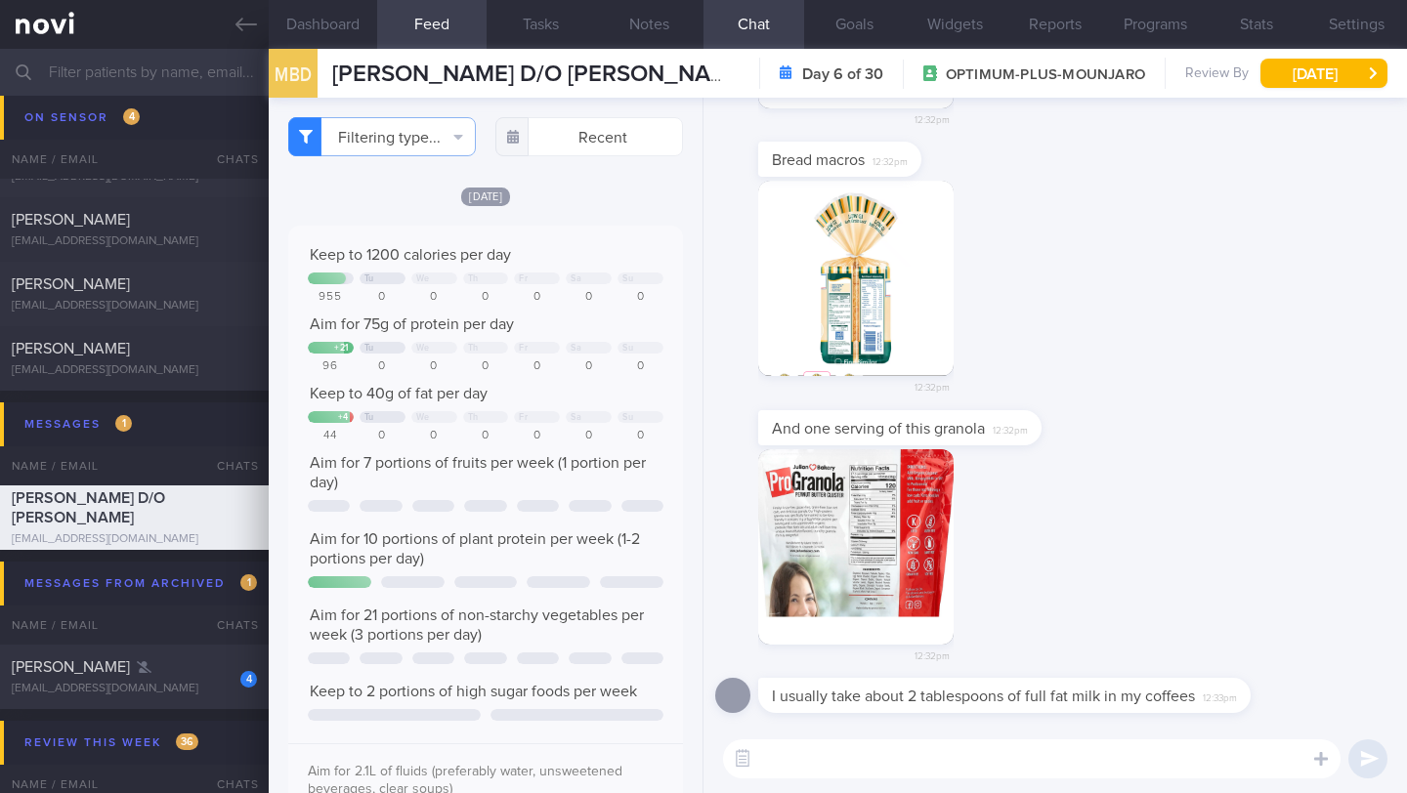
click at [1057, 768] on textarea at bounding box center [1031, 758] width 617 height 39
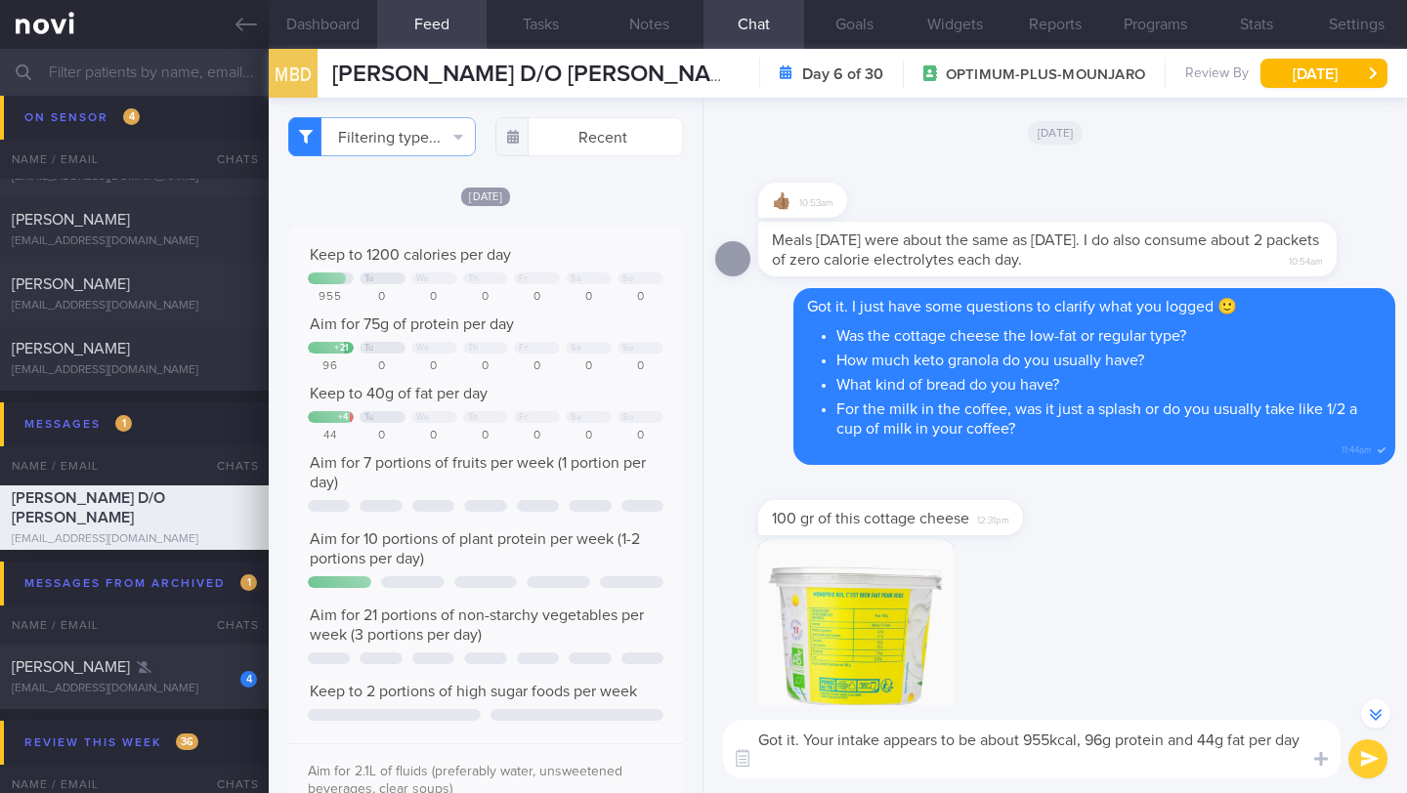
scroll to position [-847, 0]
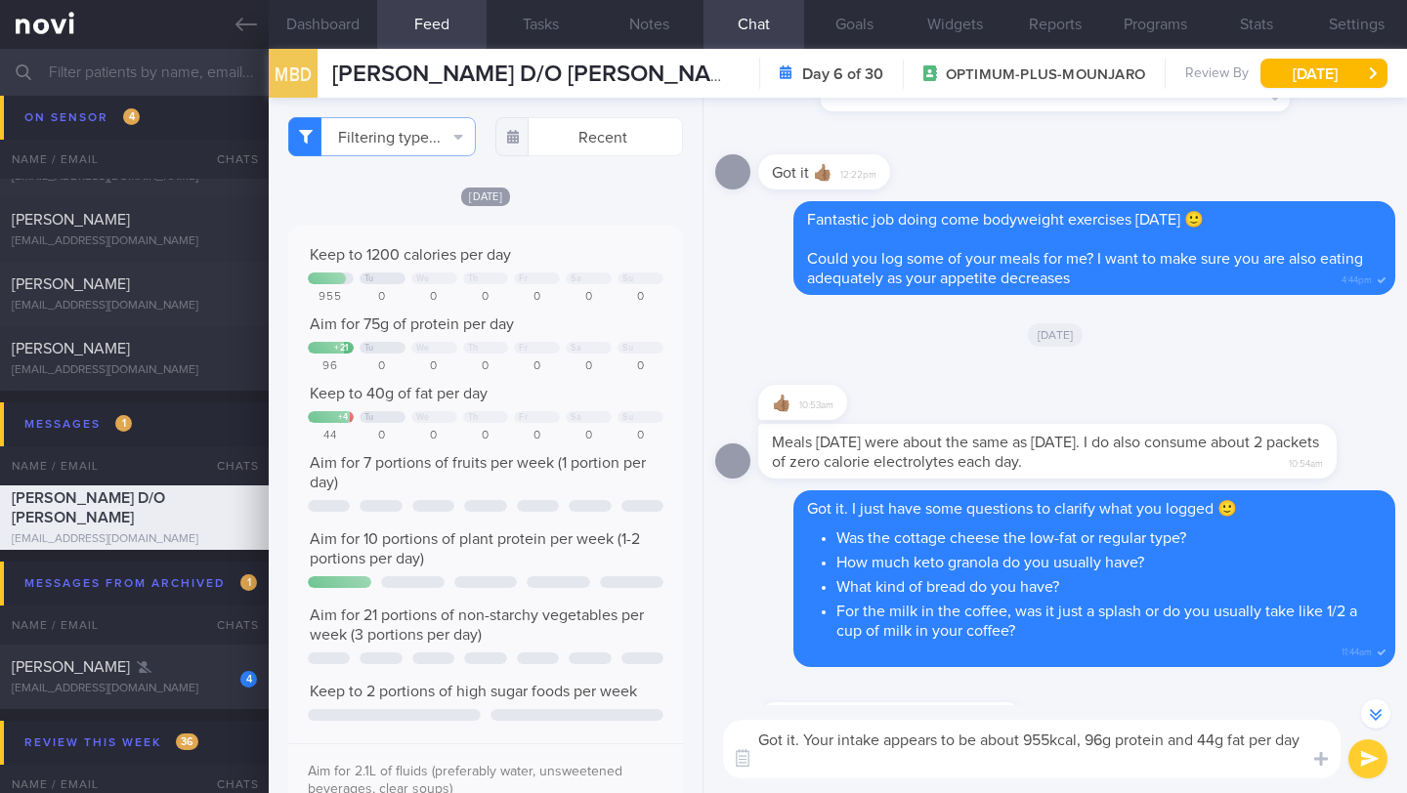
click at [896, 771] on textarea "Got it. Your intake appears to be about 955kcal, 96g protein and 44g fat per day" at bounding box center [1031, 749] width 617 height 59
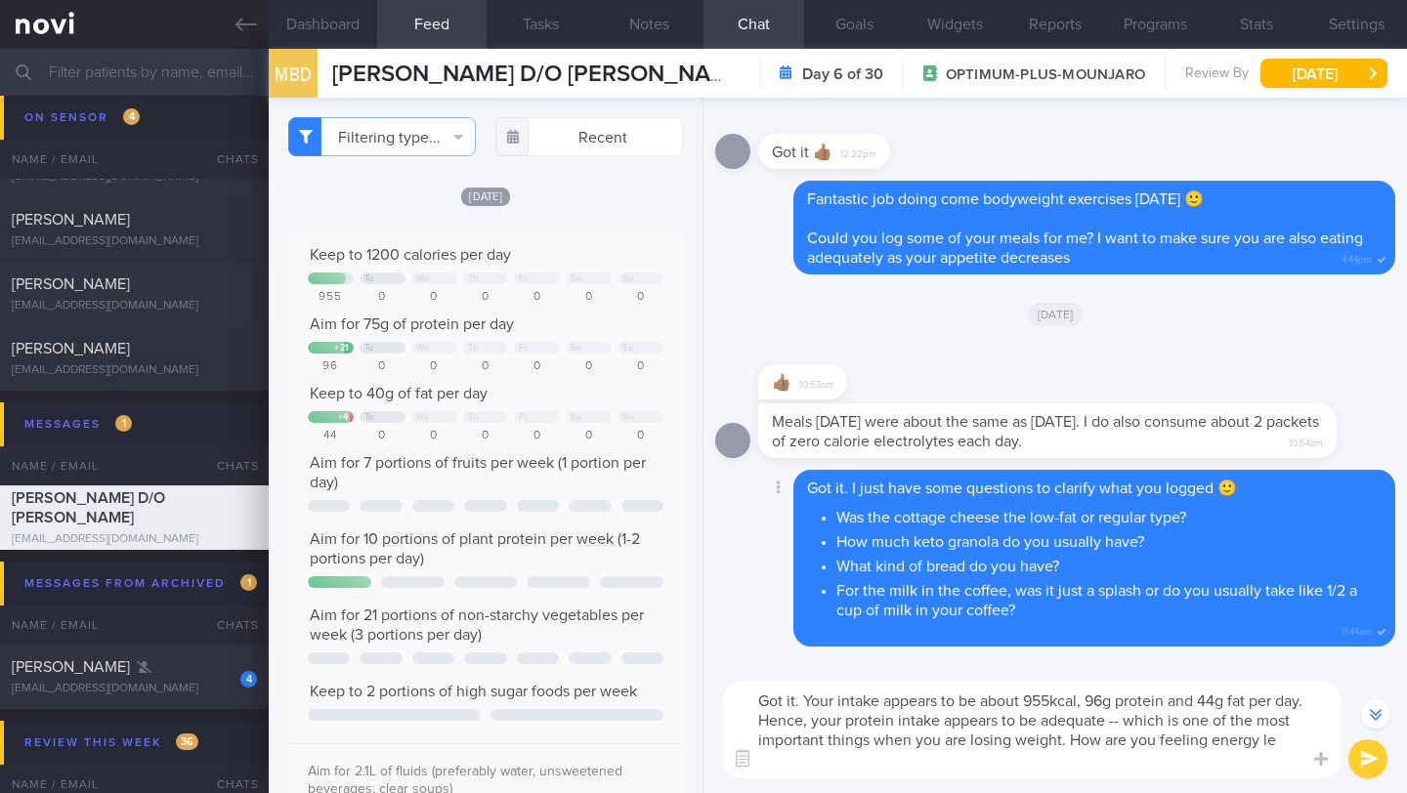
scroll to position [-887, 0]
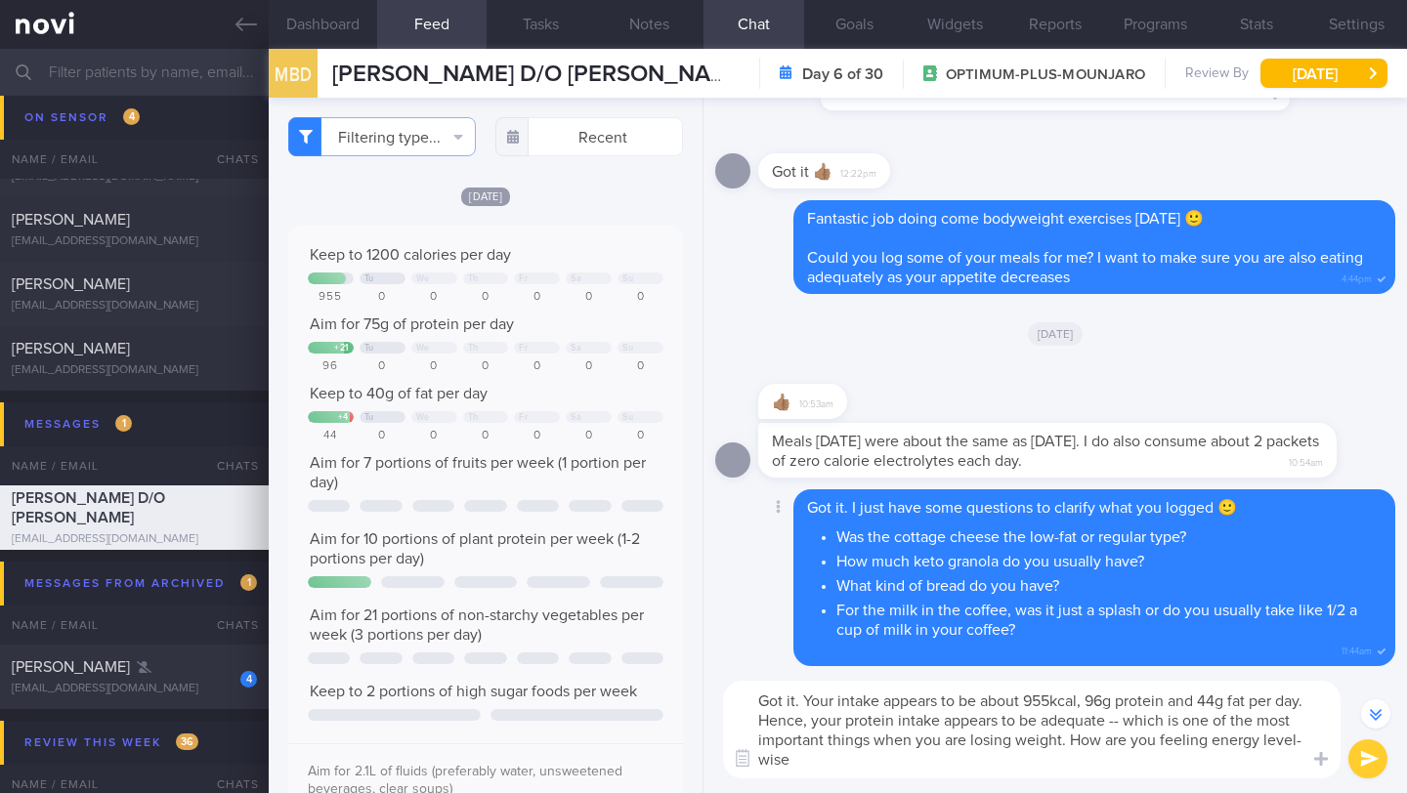
type textarea "Got it. Your intake appears to be about 955kcal, 96g protein and 44g fat per da…"
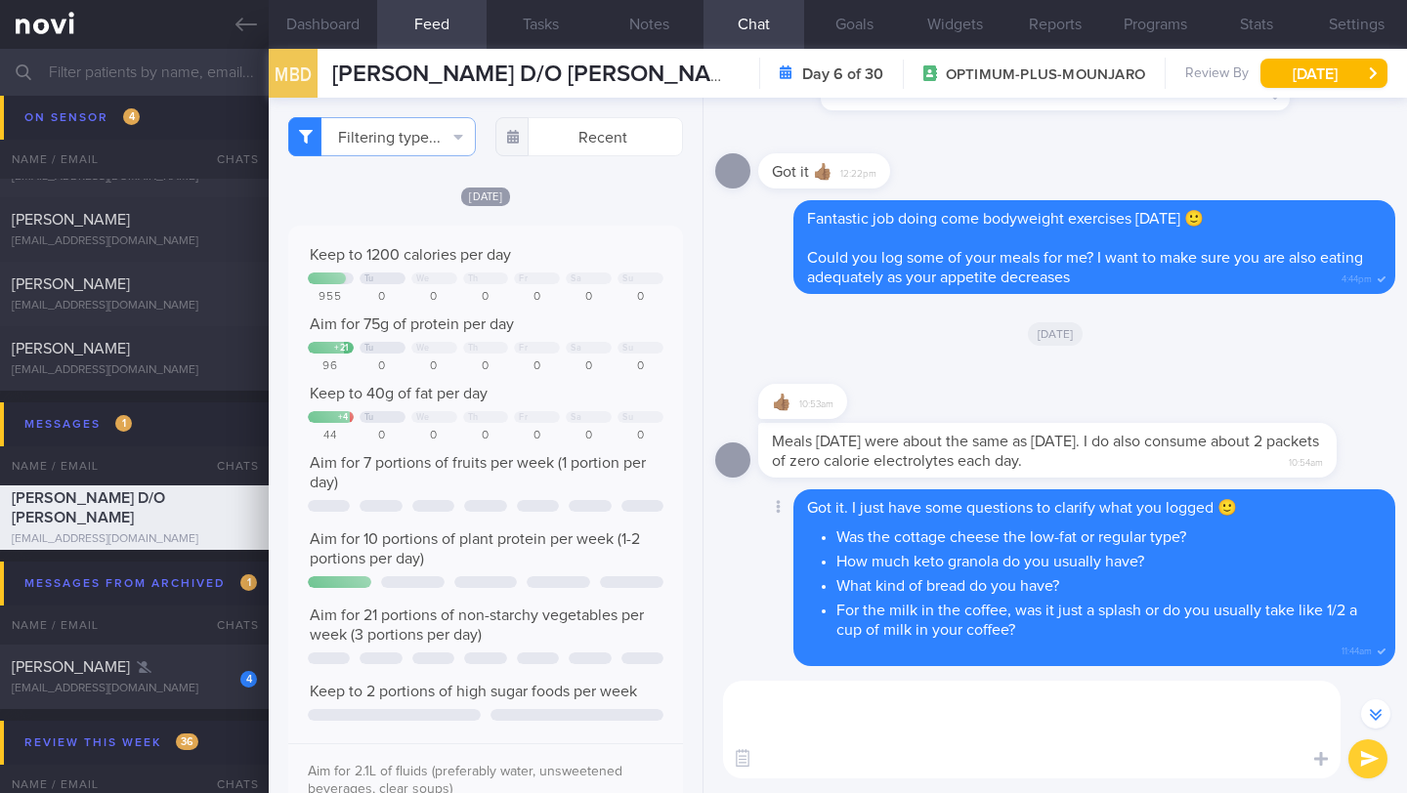
scroll to position [0, 0]
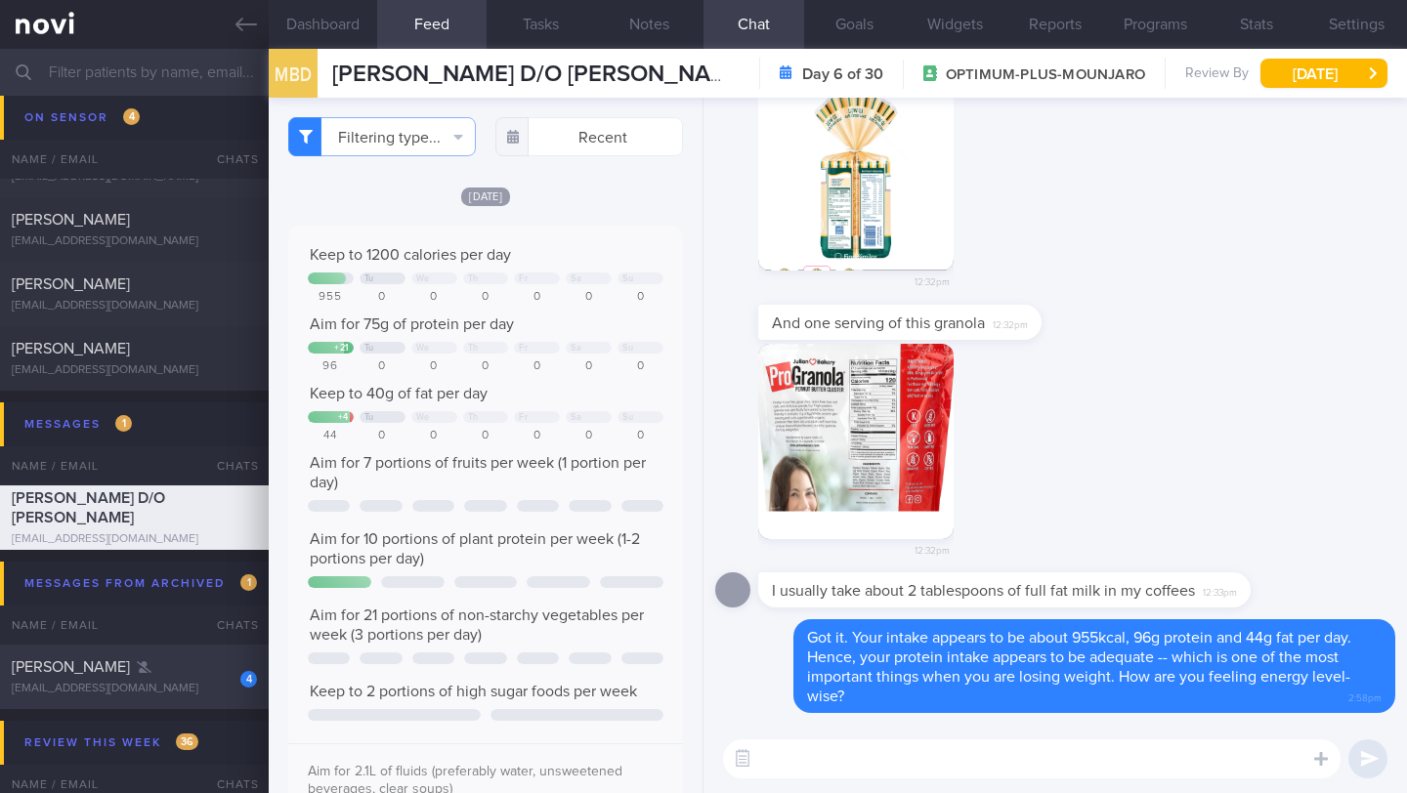
click at [172, 685] on div "[EMAIL_ADDRESS][DOMAIN_NAME]" at bounding box center [134, 689] width 245 height 15
type input "30/6 Check if cont prog"
type textarea "*Steps clocks may not be accurate as i dont always carry my mobile with me espe…"
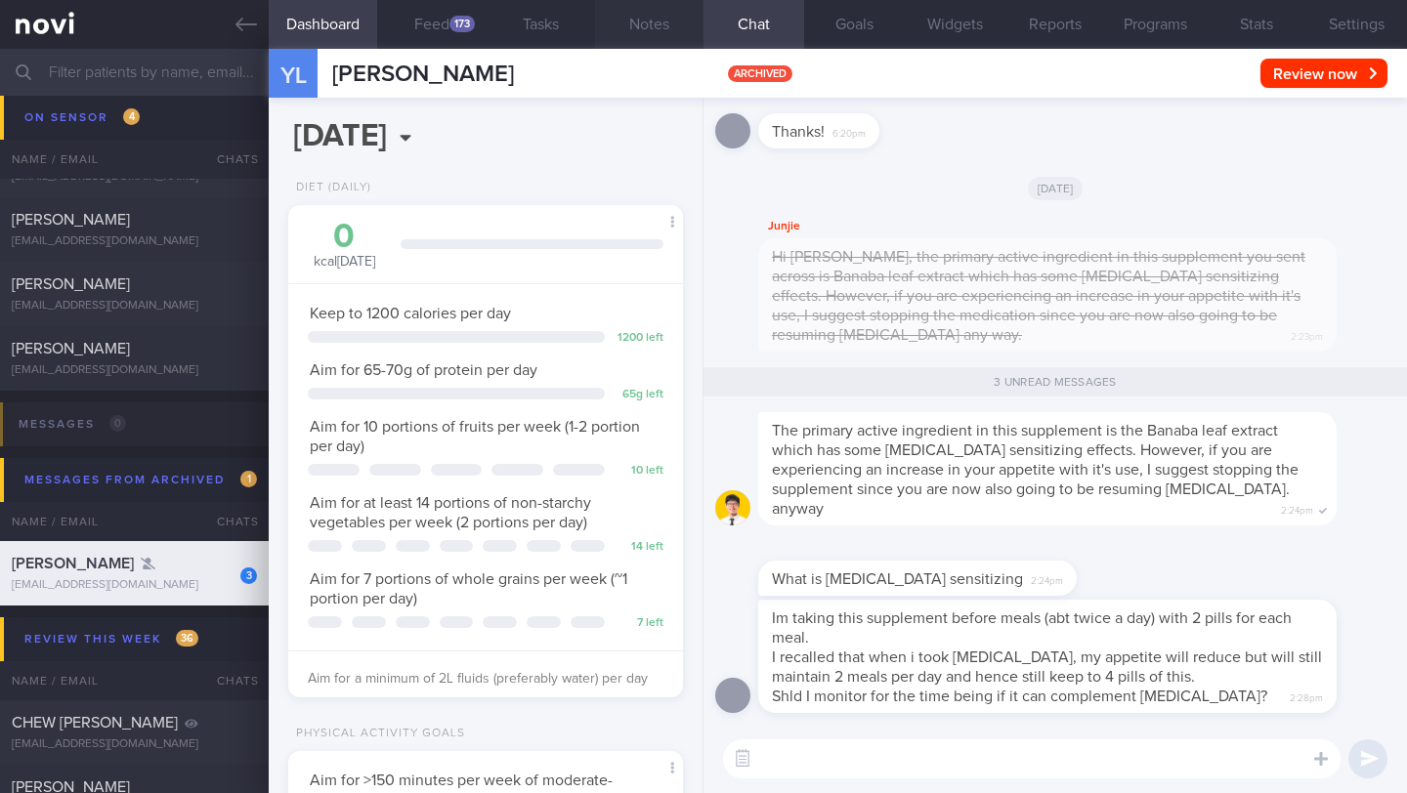
click at [670, 31] on button "Notes" at bounding box center [649, 24] width 108 height 49
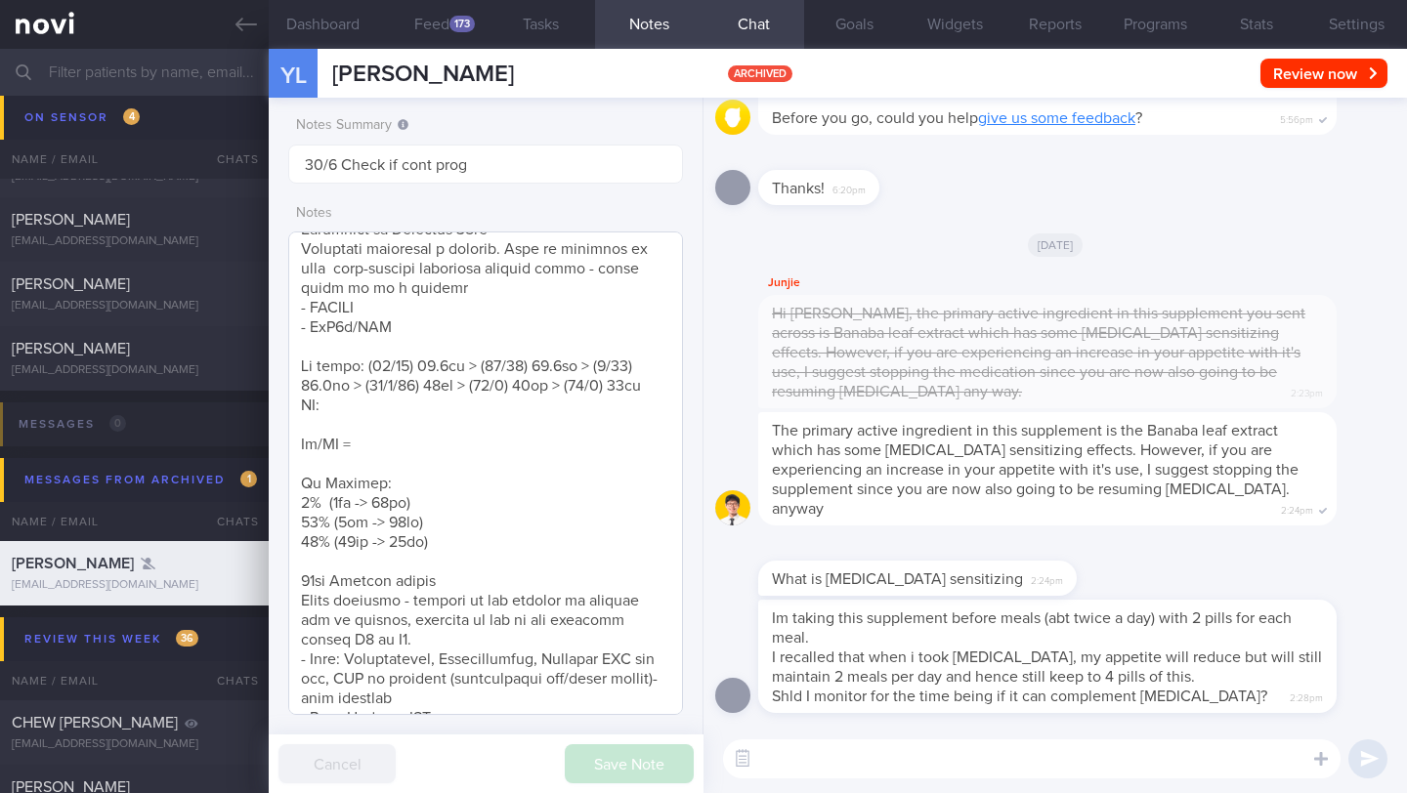
scroll to position [786, 0]
click at [446, 81] on span "[PERSON_NAME]" at bounding box center [423, 74] width 182 height 23
drag, startPoint x: 462, startPoint y: 77, endPoint x: 314, endPoint y: 74, distance: 148.5
click at [314, 73] on div "YL [PERSON_NAME] [PERSON_NAME] [EMAIL_ADDRESS][DOMAIN_NAME] archived Review now…" at bounding box center [838, 73] width 1138 height 49
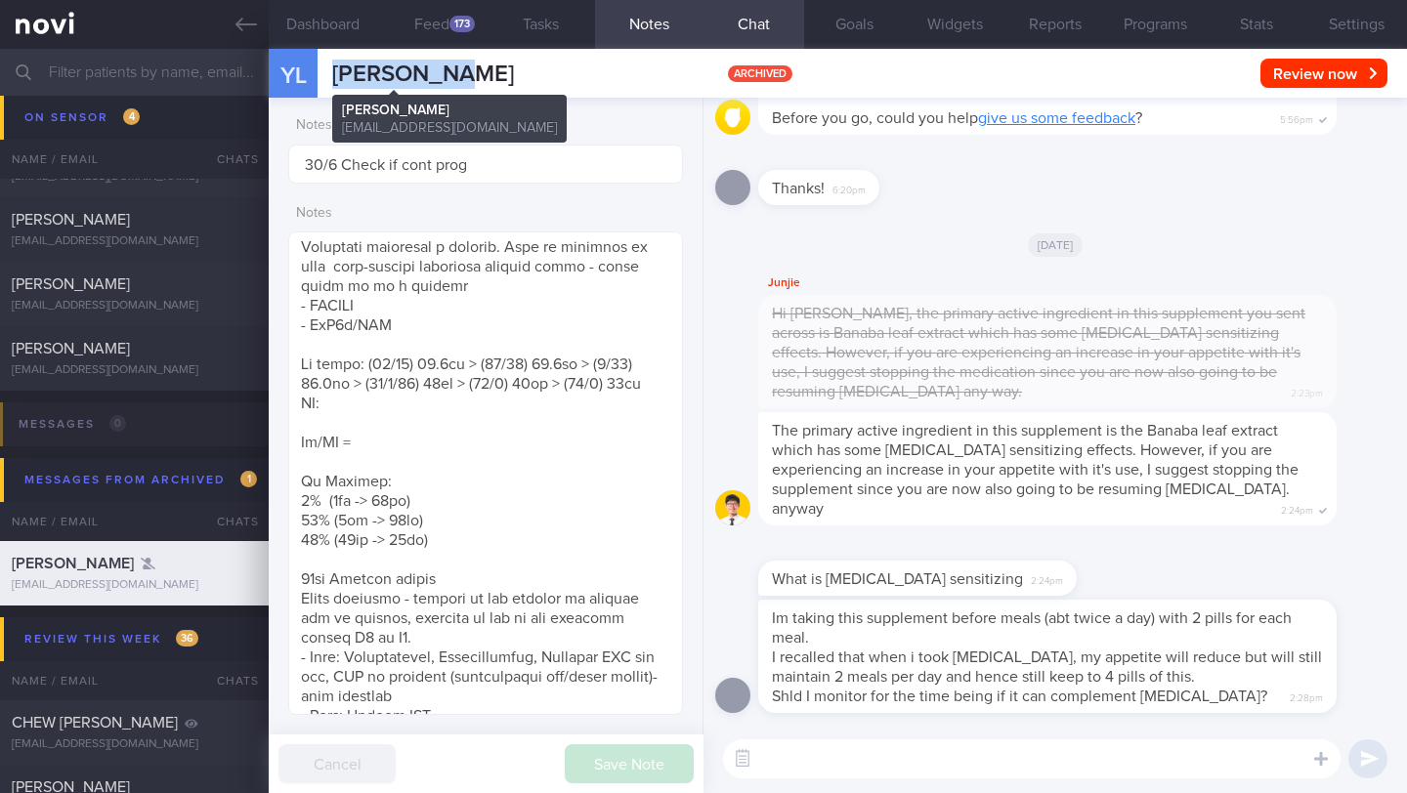
copy div "[PERSON_NAME]"
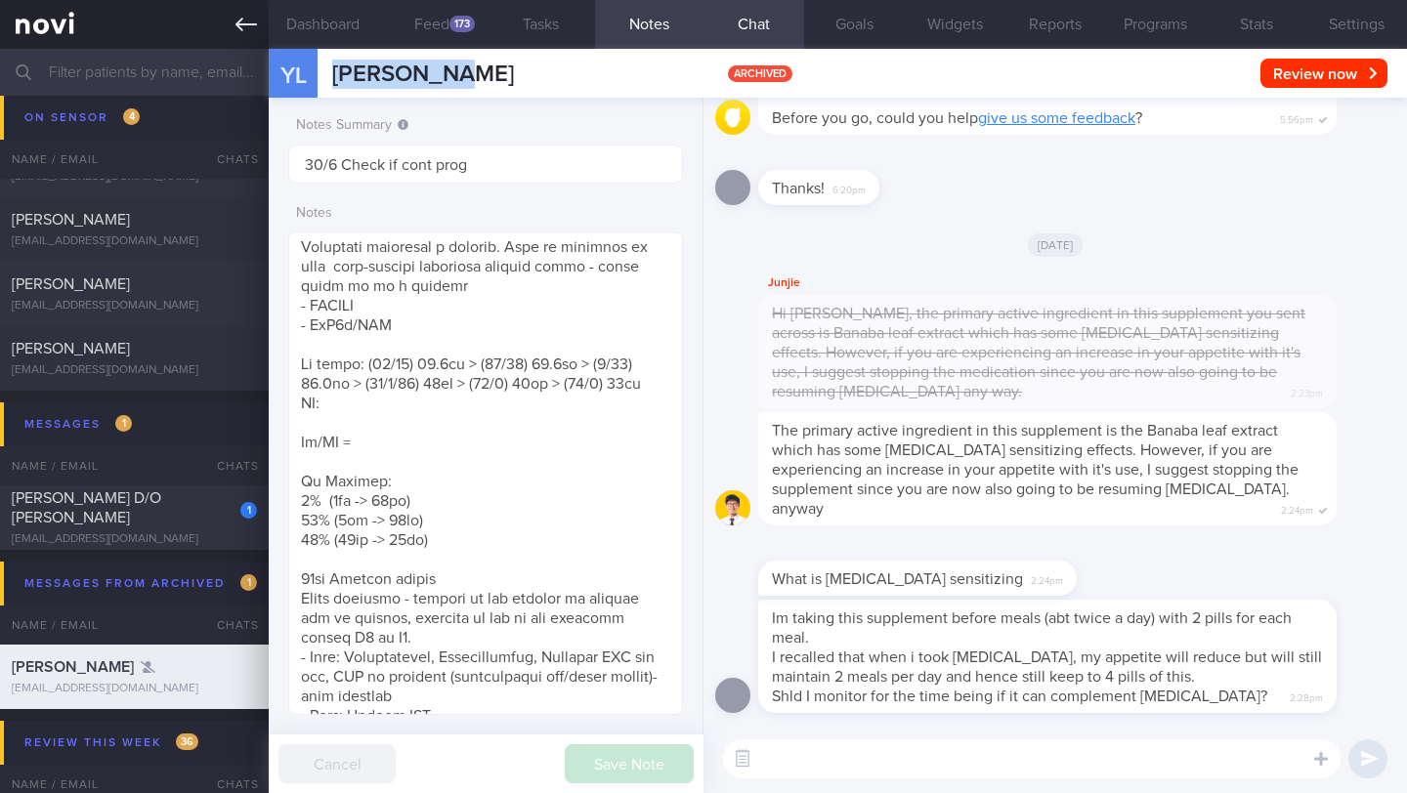
scroll to position [976599, 976455]
copy div "[PERSON_NAME]"
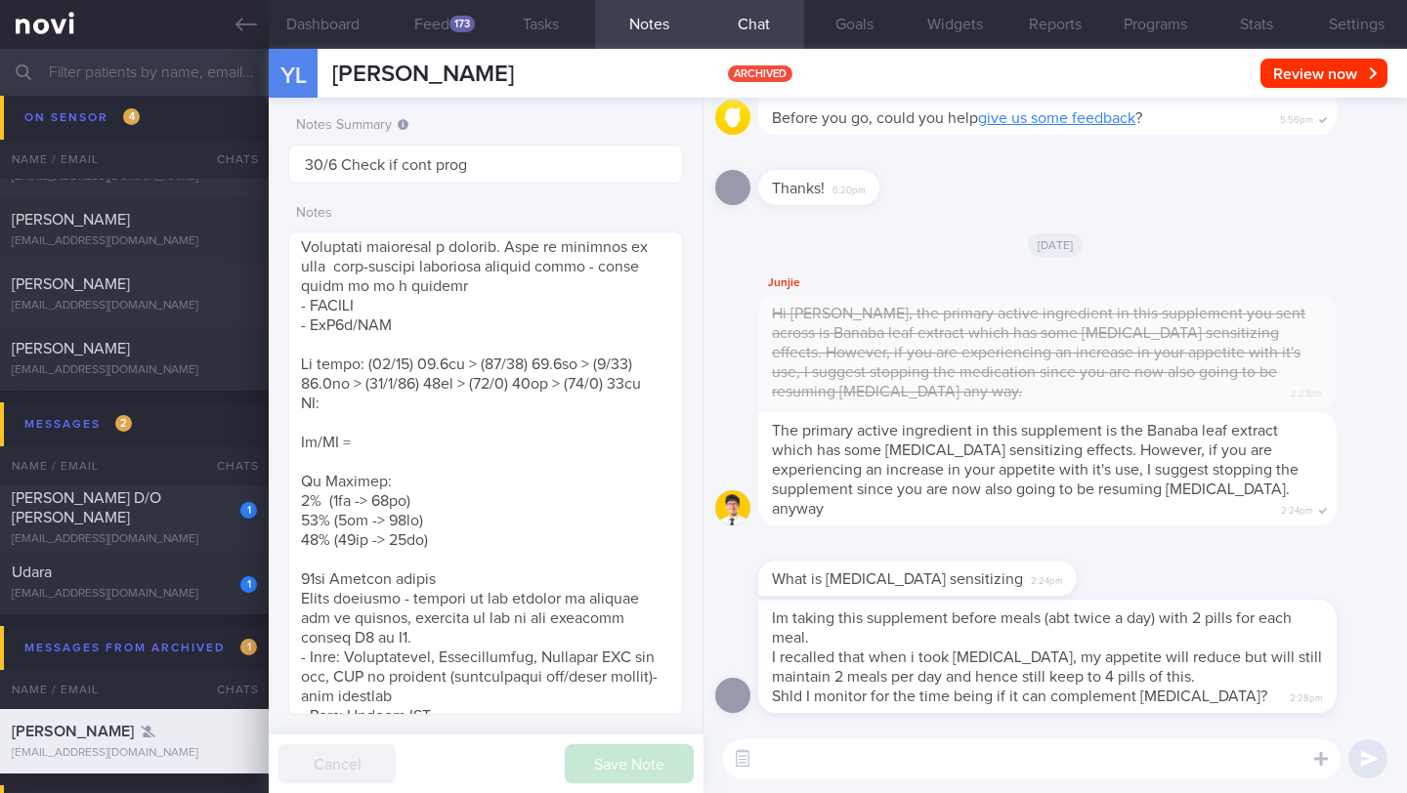
click at [155, 82] on input "text" at bounding box center [703, 72] width 1407 height 47
click at [208, 574] on div "Udara" at bounding box center [132, 573] width 240 height 20
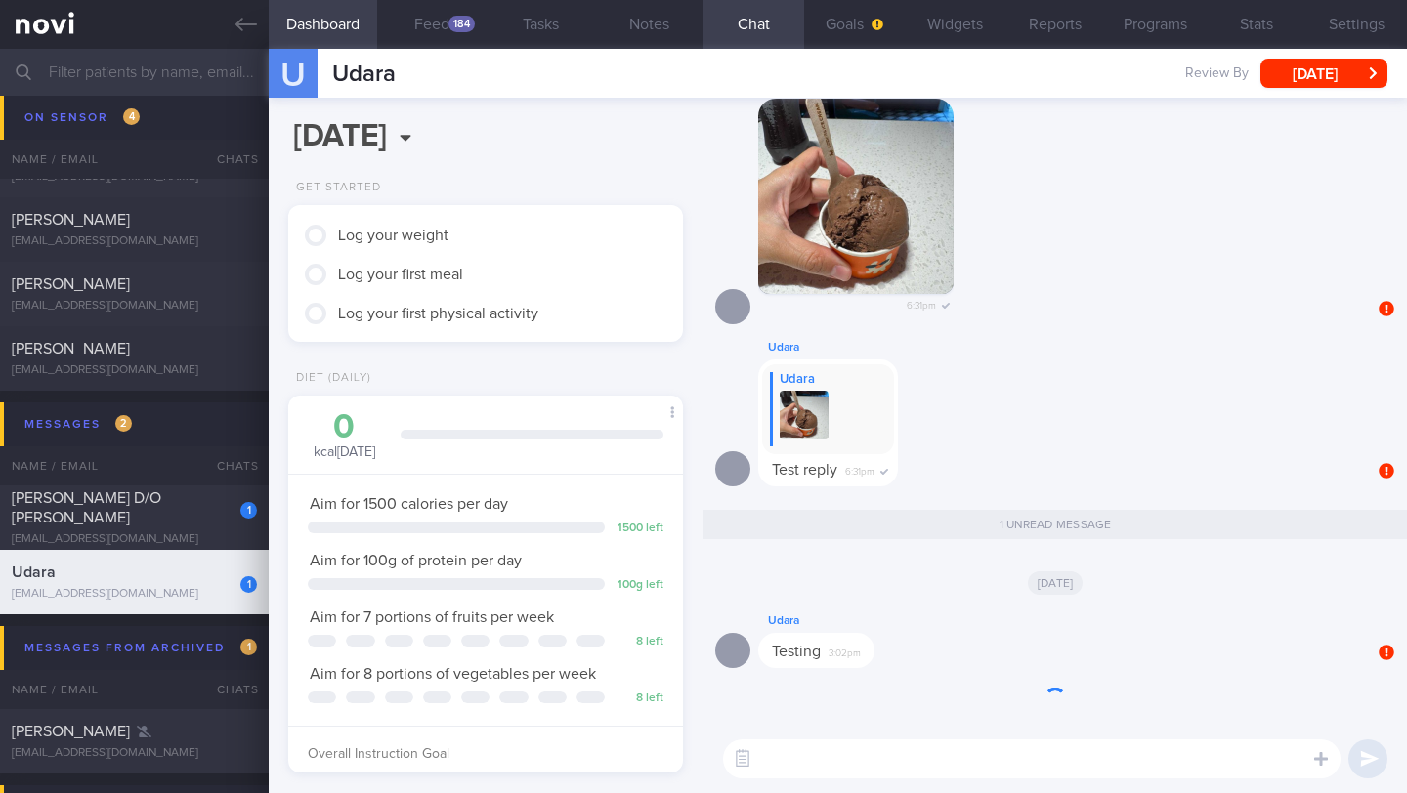
scroll to position [176, 353]
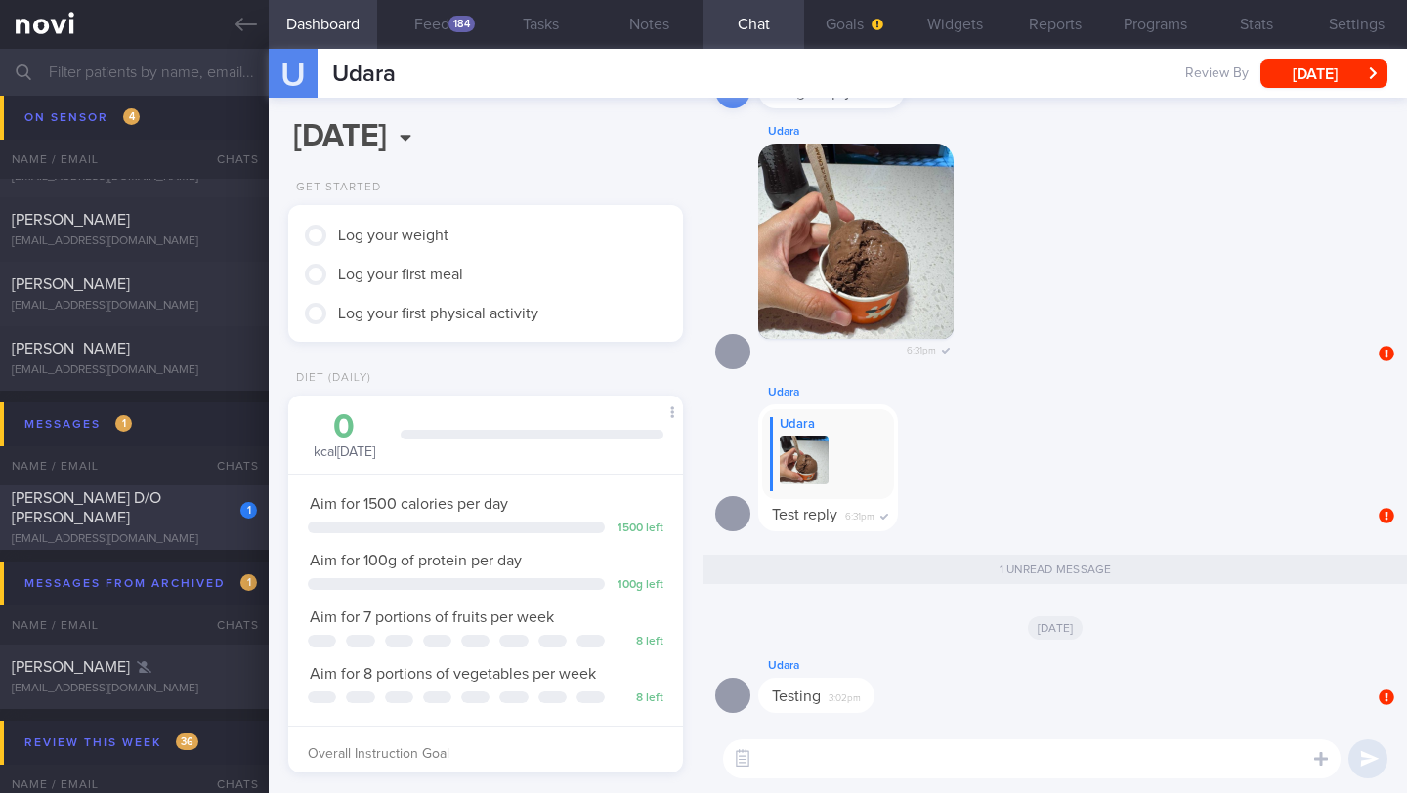
click at [194, 524] on div "[PERSON_NAME] D/O [PERSON_NAME]" at bounding box center [132, 507] width 240 height 39
type input "13-14/8 Check if logged any meals"
type textarea "Teacher - DIET: (14/5) Not been logging food - no time. But keeps to calorie an…"
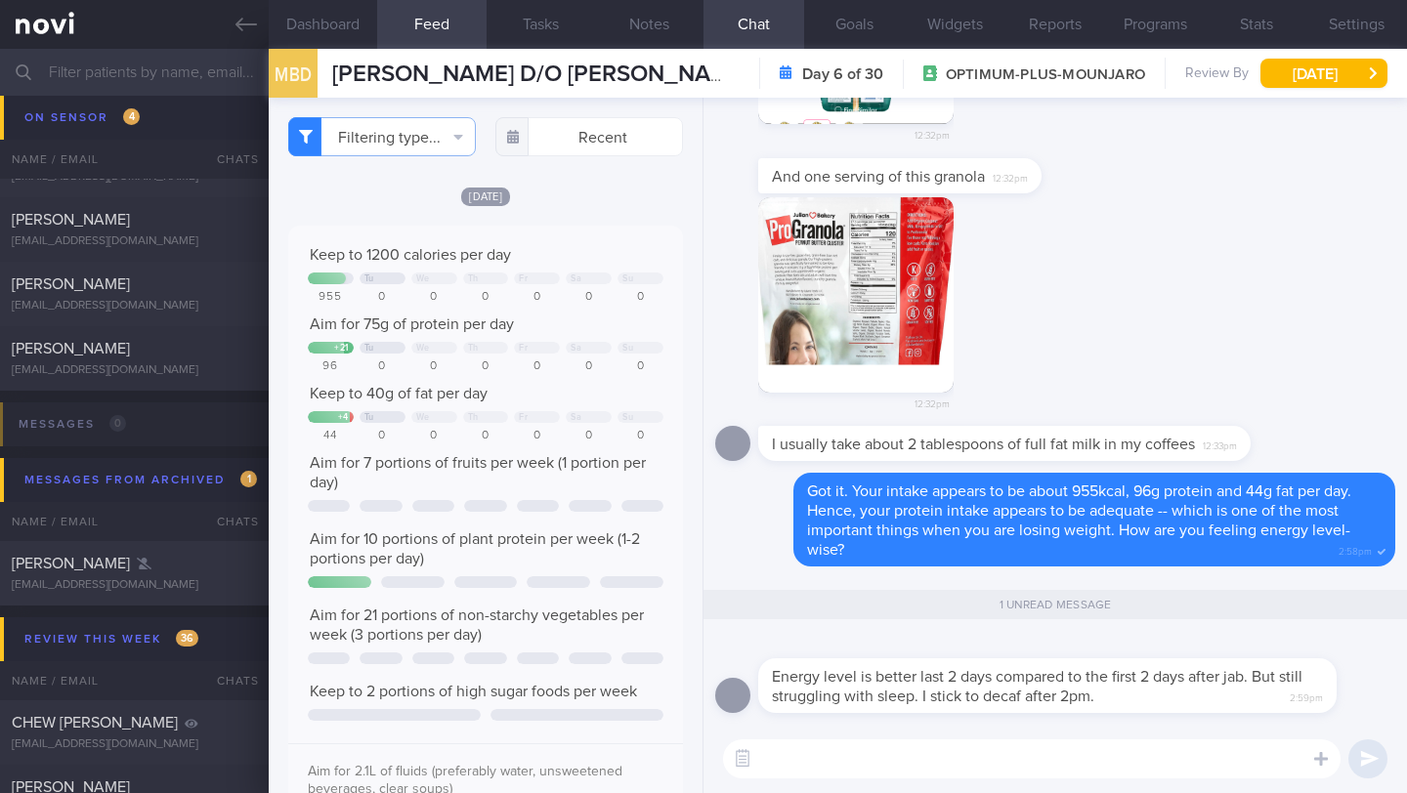
click at [843, 755] on textarea at bounding box center [1031, 758] width 617 height 39
type textarea "I see. What part of sleep do you struggle with? Falling asleep, staying asleep?"
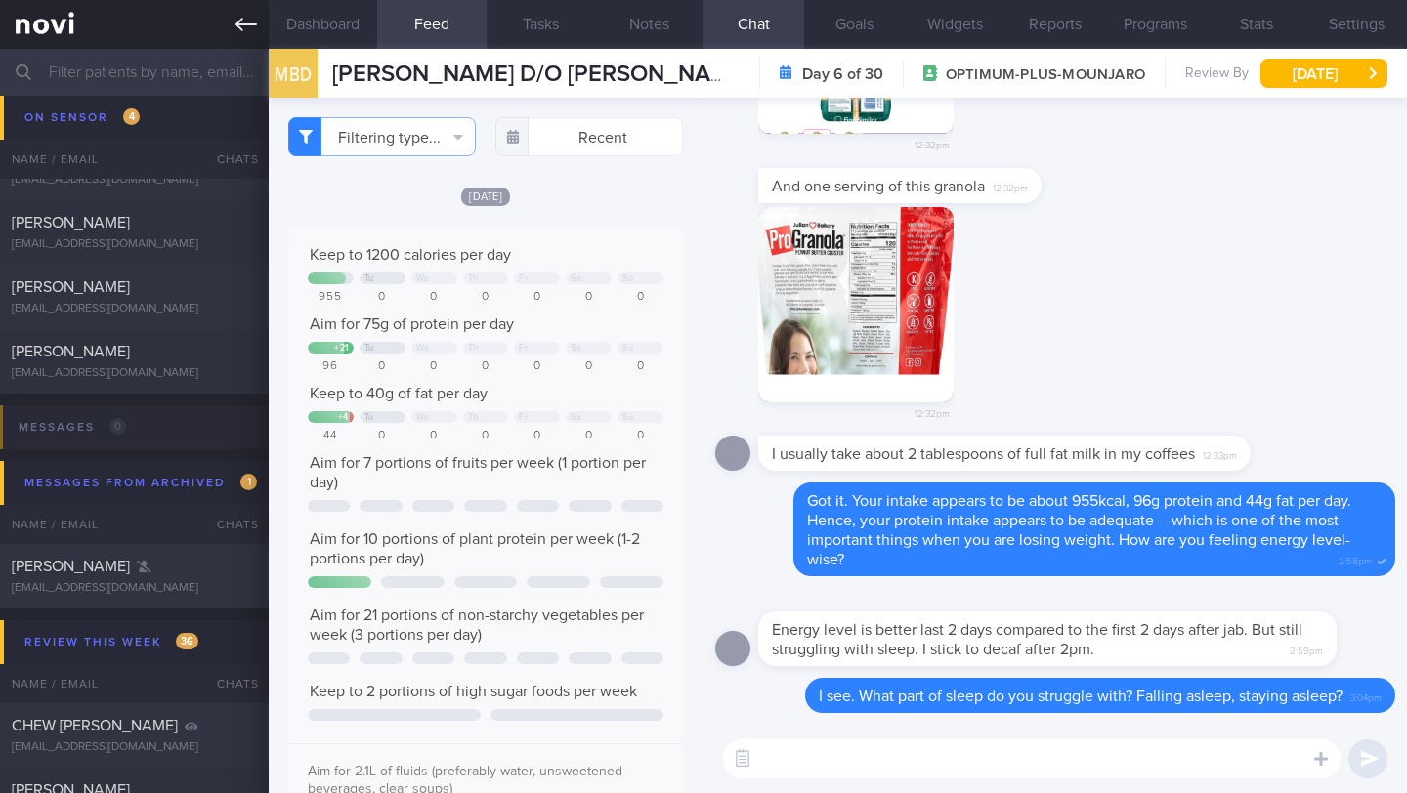
scroll to position [9527, 0]
click at [186, 63] on input "text" at bounding box center [703, 72] width 1407 height 47
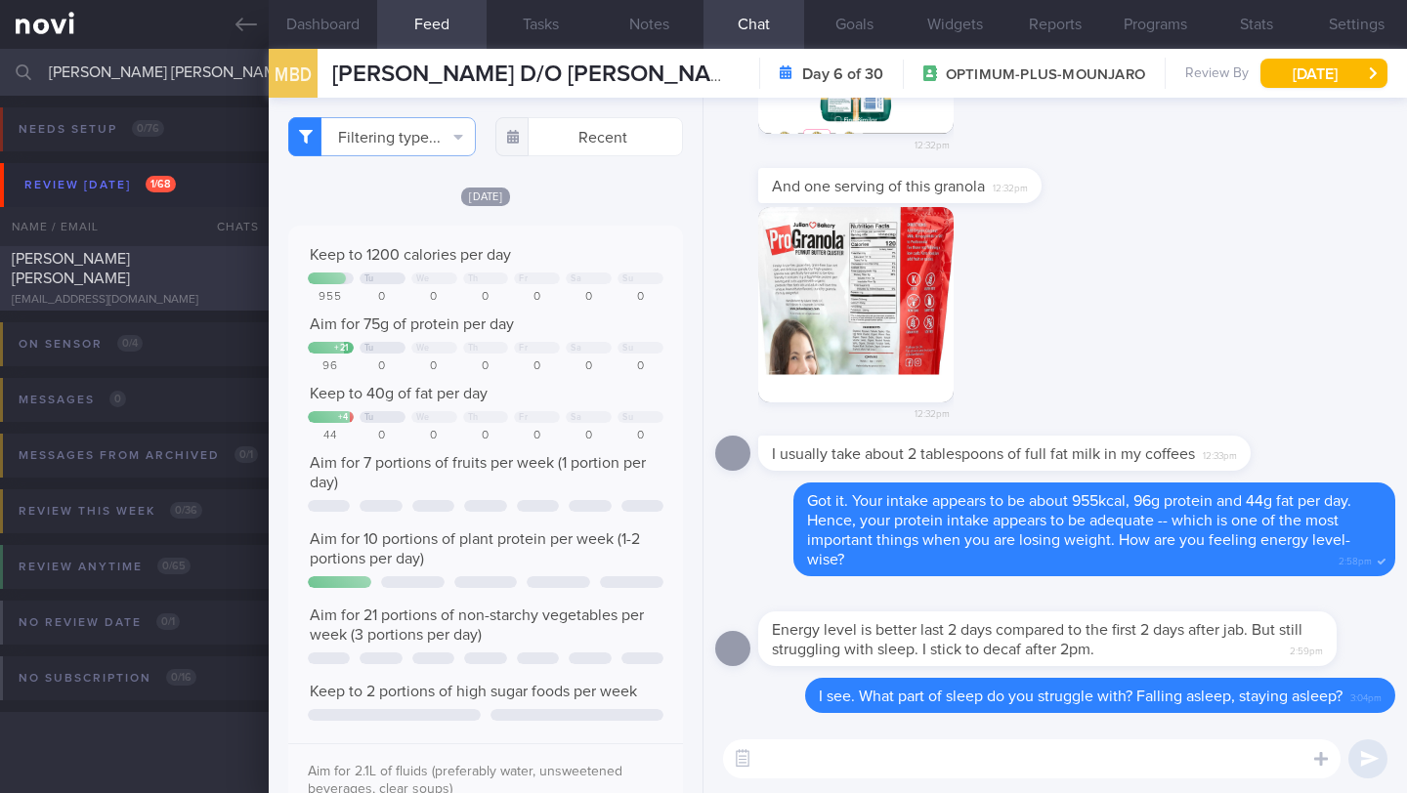
type input "[PERSON_NAME] [PERSON_NAME]"
click at [238, 260] on div at bounding box center [235, 254] width 43 height 11
type input "7/8 Check logs and coach. Check on exercise"
type textarea "Lore-ipsUMDOLOR -- SItamet cons adipi eli sed Doeiusmodt in utl. - ETDO: (96/69…"
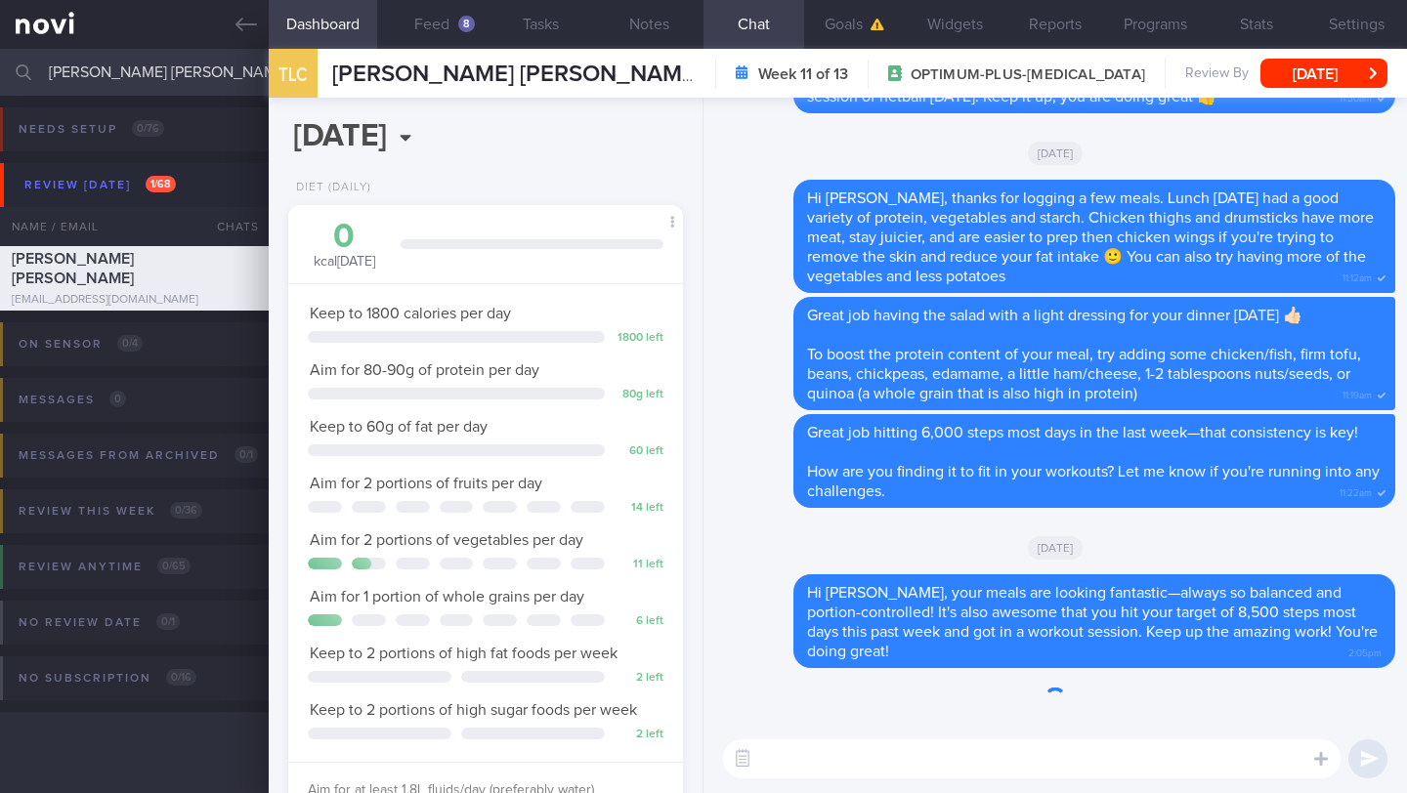
scroll to position [200, 345]
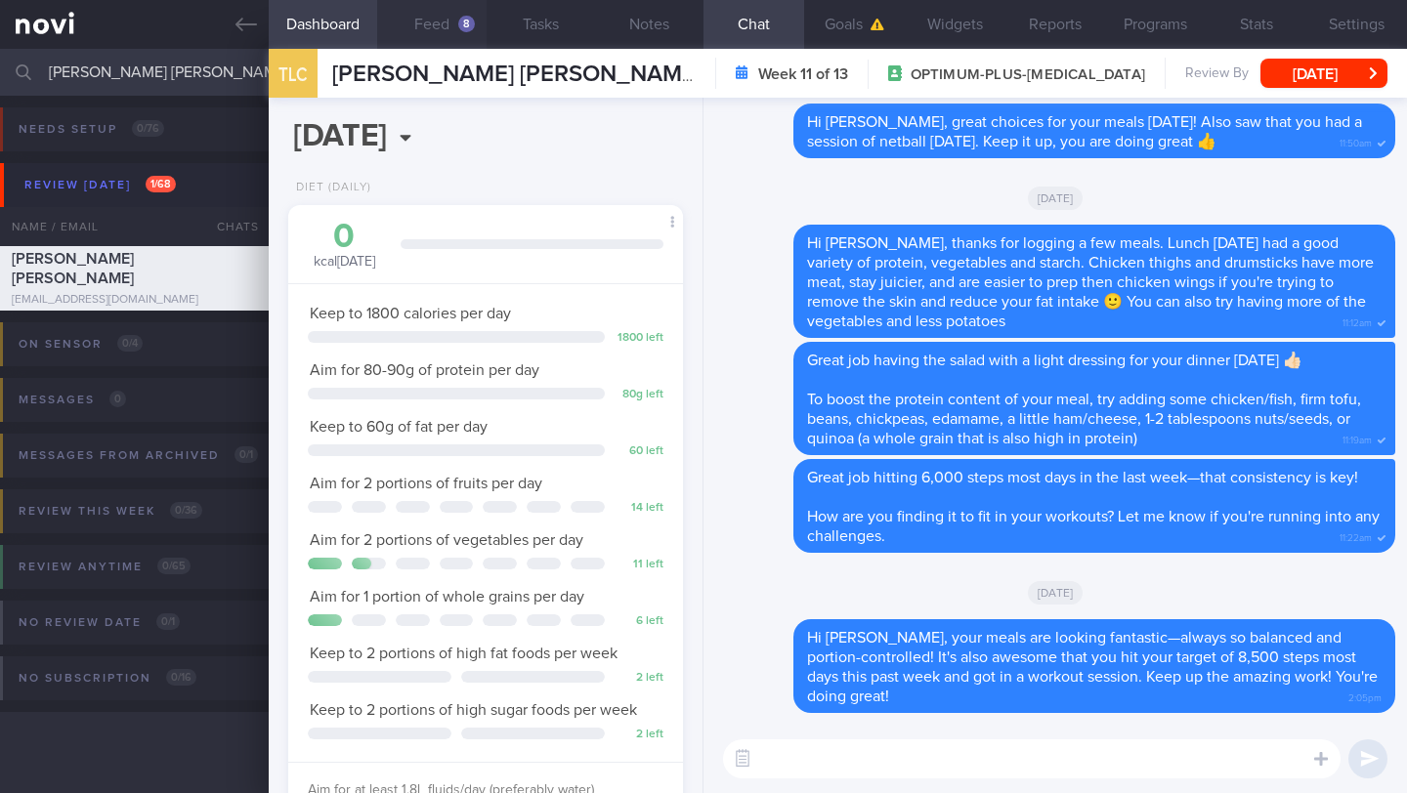
click at [462, 24] on div "8" at bounding box center [466, 24] width 17 height 17
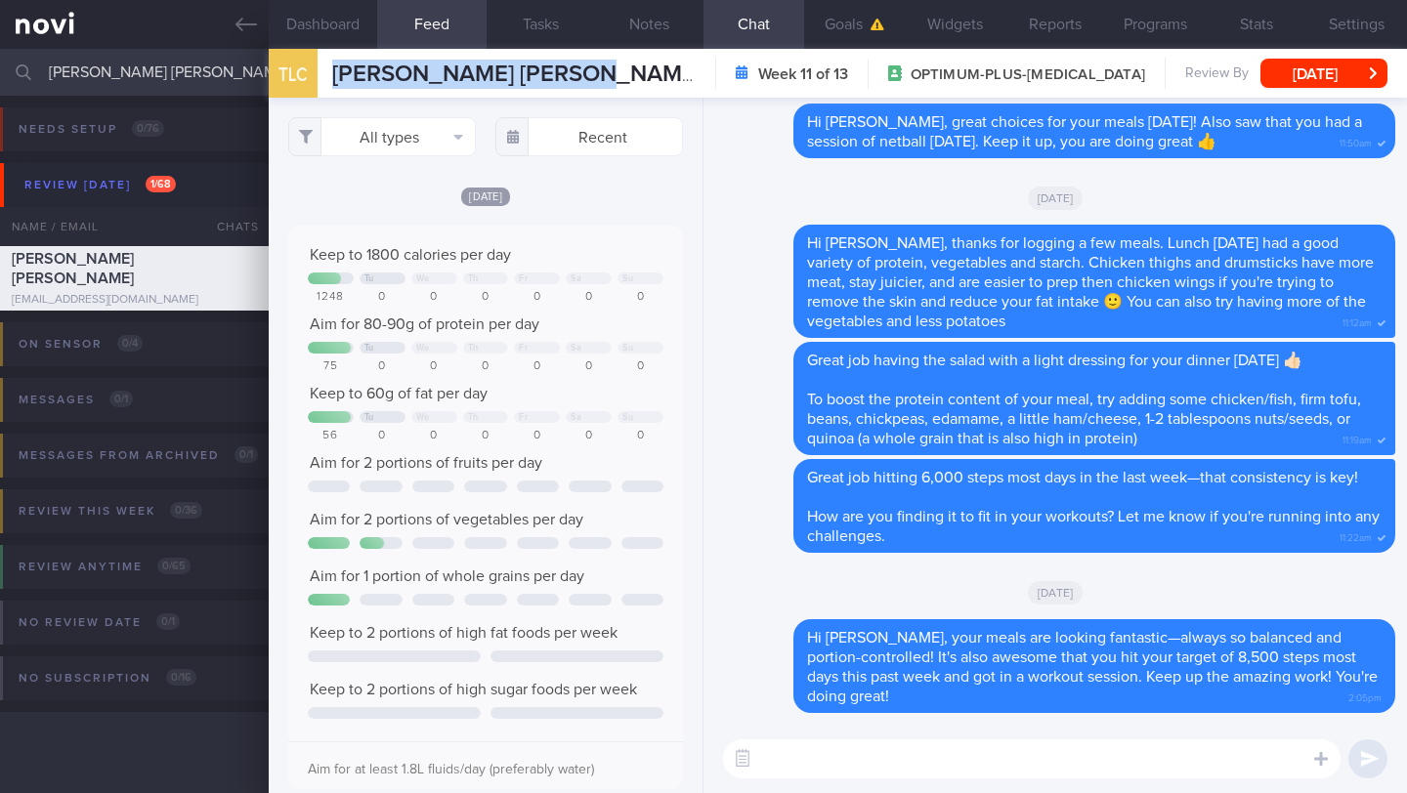
drag, startPoint x: 563, startPoint y: 79, endPoint x: 316, endPoint y: 76, distance: 247.1
click at [318, 85] on div "TLC [PERSON_NAME] [PERSON_NAME] [PERSON_NAME] [PERSON_NAME] [PERSON_NAME][EMAIL…" at bounding box center [838, 73] width 1138 height 49
click at [327, 36] on button "Dashboard" at bounding box center [323, 24] width 108 height 49
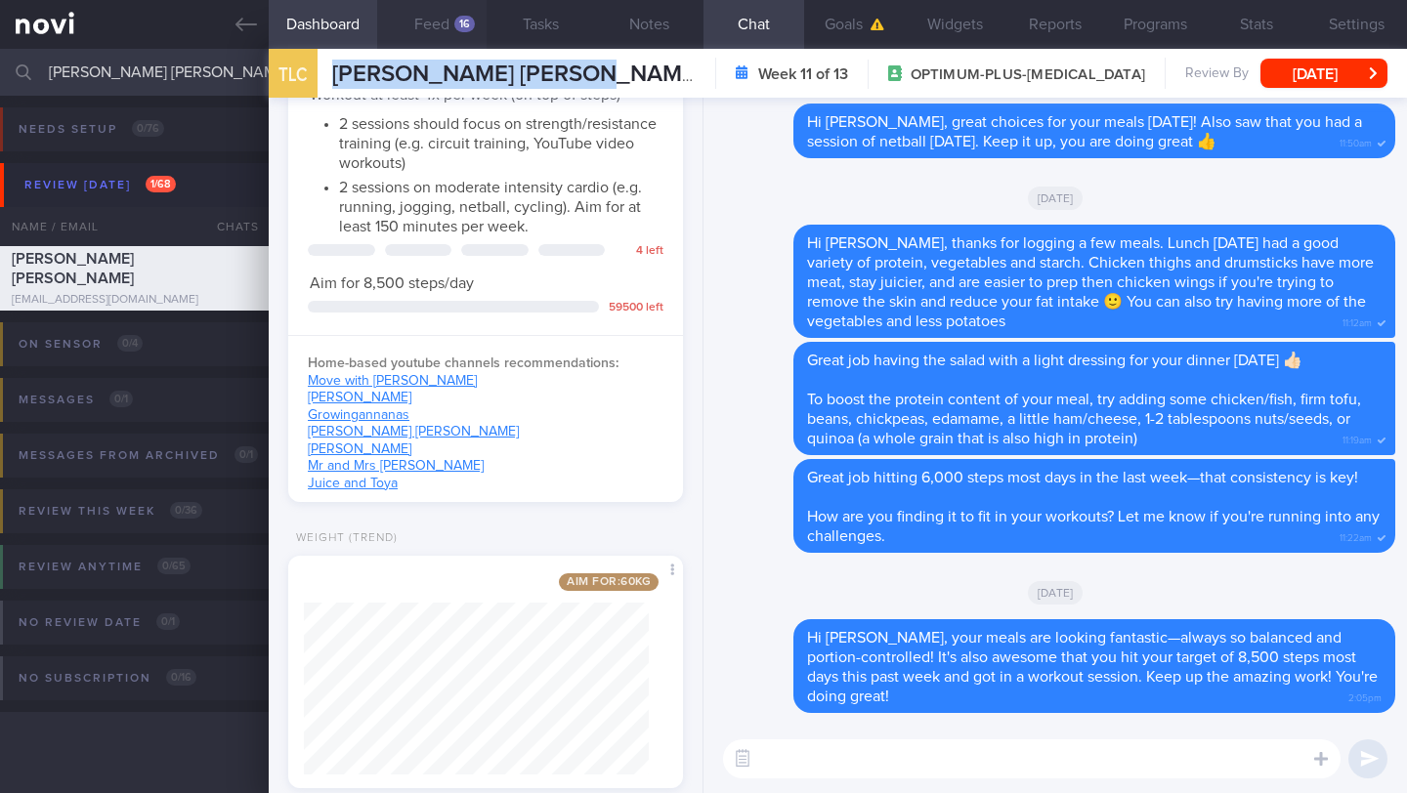
scroll to position [898, 0]
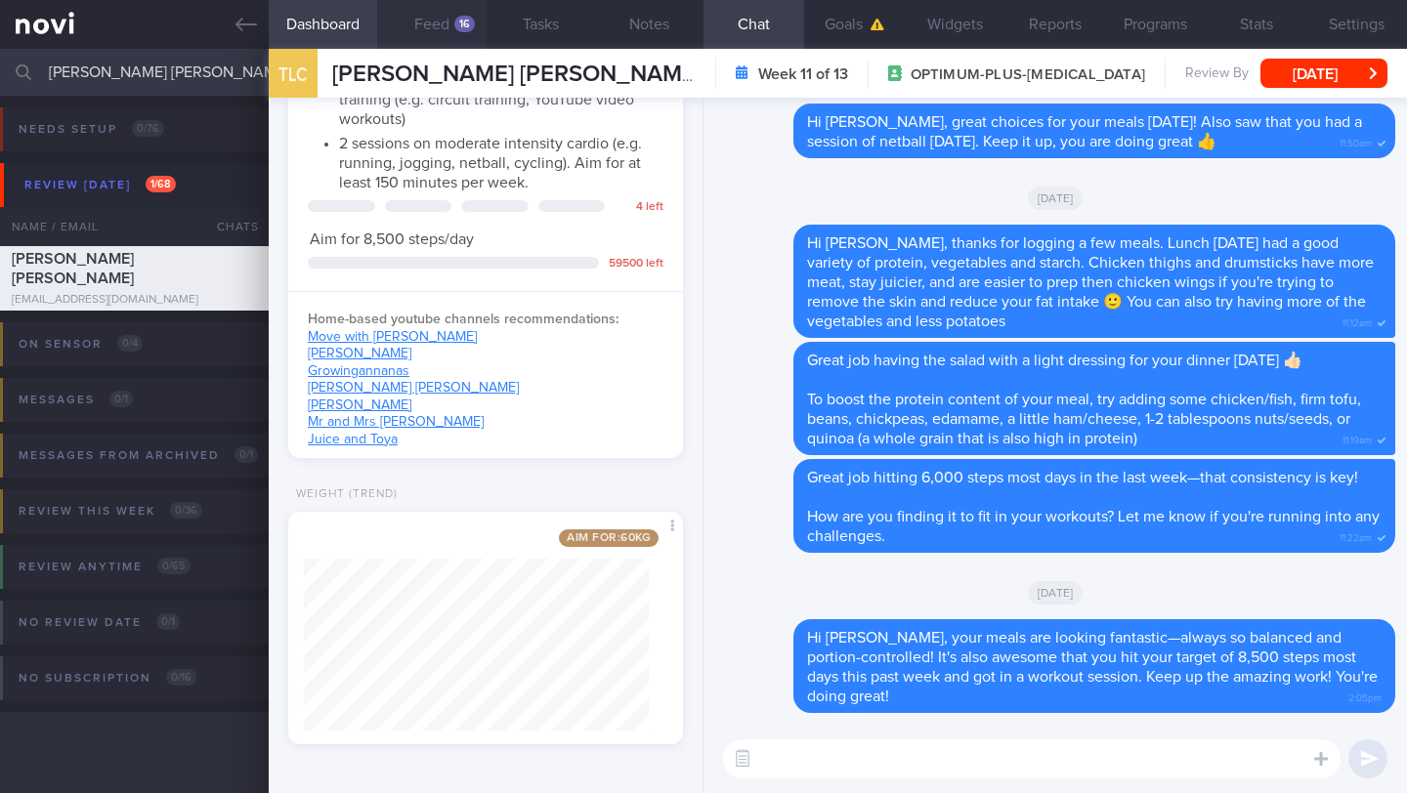
click at [792, 751] on textarea at bounding box center [1031, 758] width 617 height 39
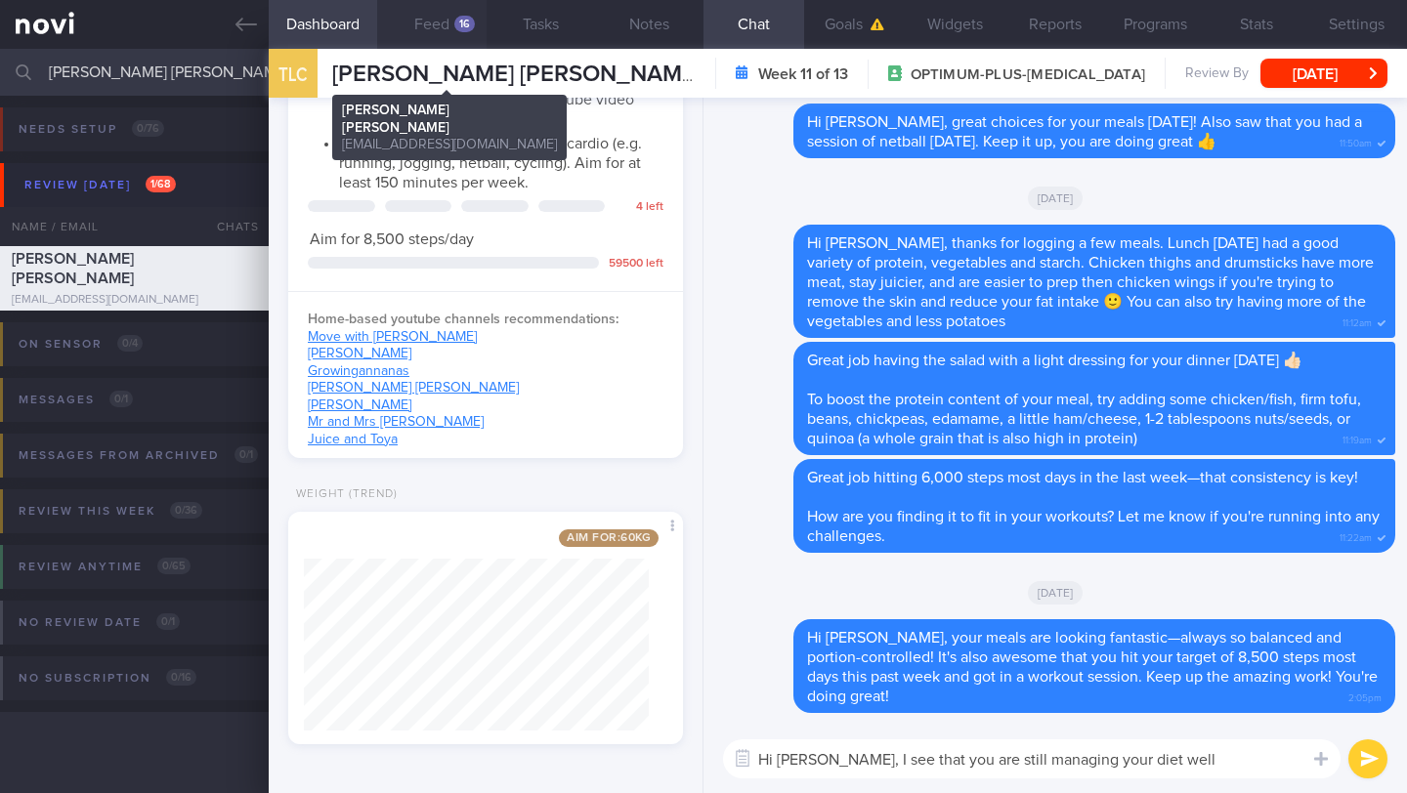
click at [520, 85] on span "[PERSON_NAME] [PERSON_NAME]" at bounding box center [516, 74] width 369 height 23
click at [521, 84] on span "[PERSON_NAME] [PERSON_NAME]" at bounding box center [516, 74] width 369 height 23
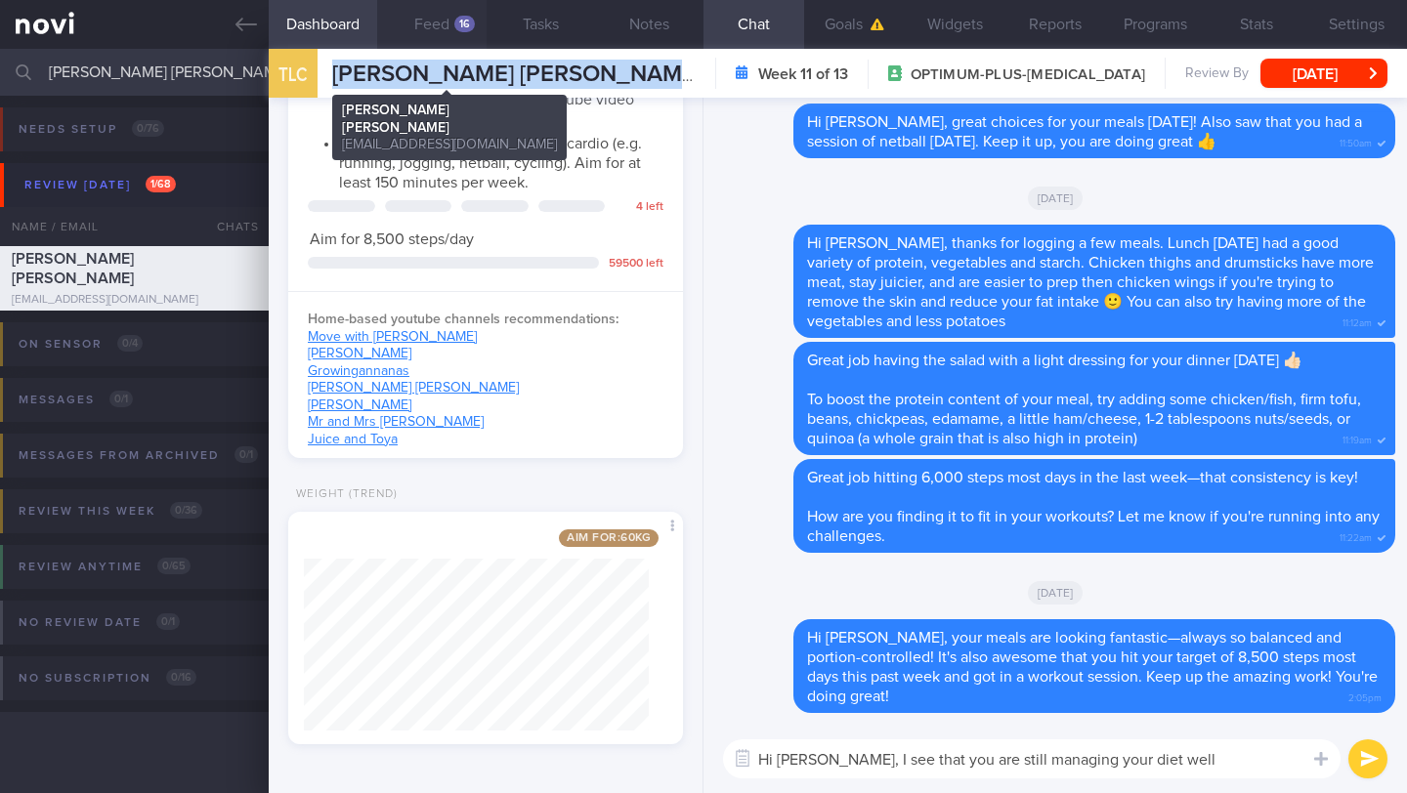
click at [521, 84] on span "[PERSON_NAME] [PERSON_NAME]" at bounding box center [516, 74] width 369 height 23
copy div "[PERSON_NAME] [PERSON_NAME] [PERSON_NAME] [PERSON_NAME] [PERSON_NAME][EMAIL_ADD…"
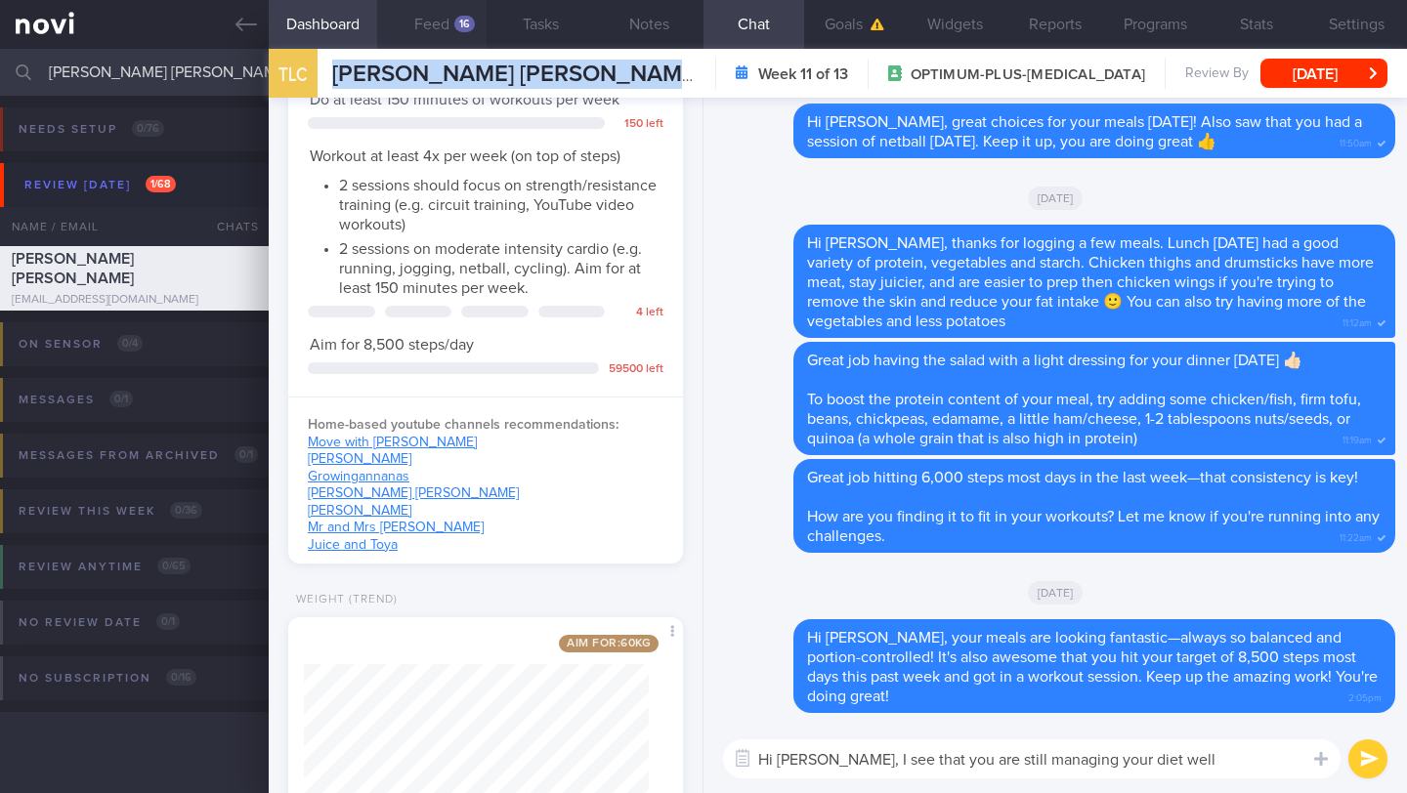
scroll to position [714, 0]
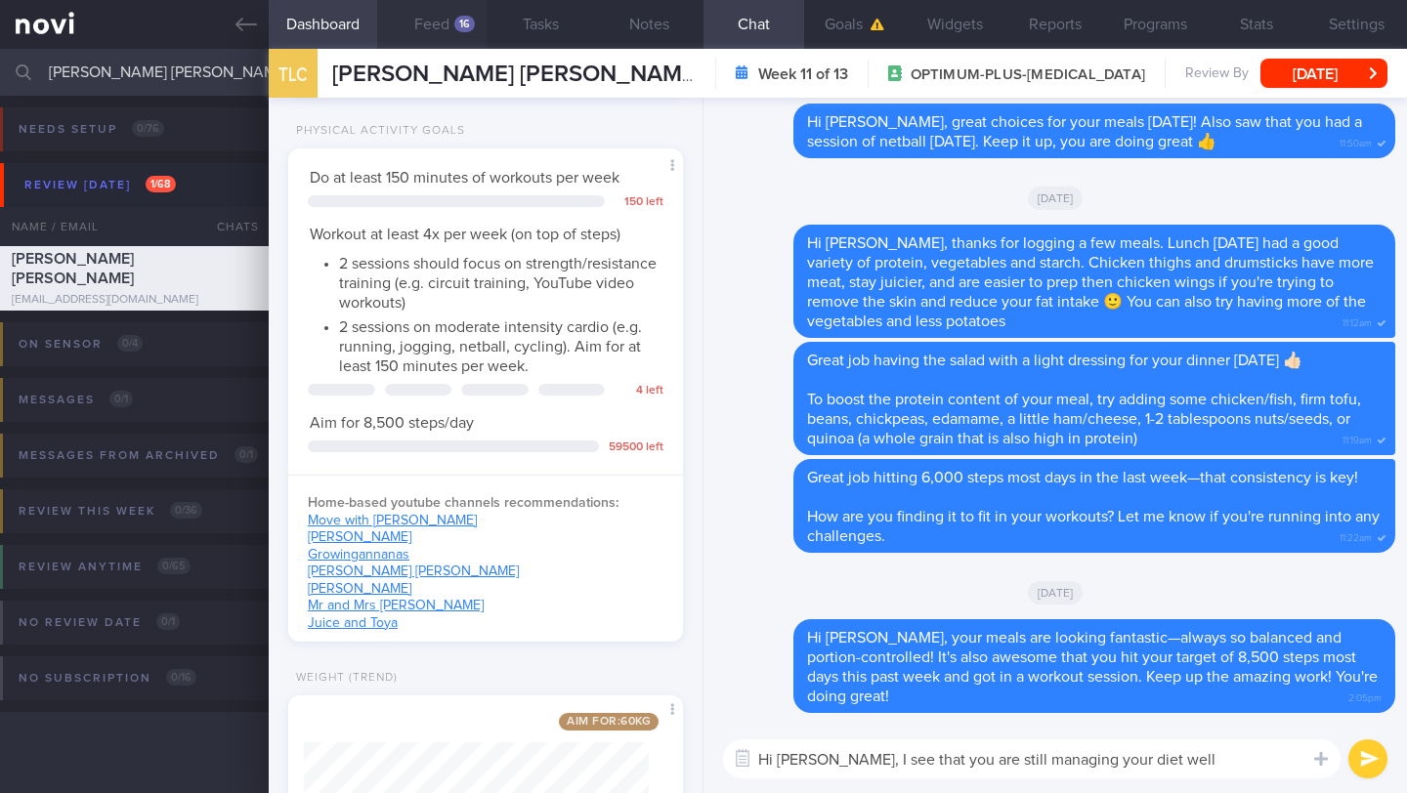
click at [1146, 759] on textarea "Hi [PERSON_NAME], I see that you are still managing your diet well" at bounding box center [1031, 758] width 617 height 39
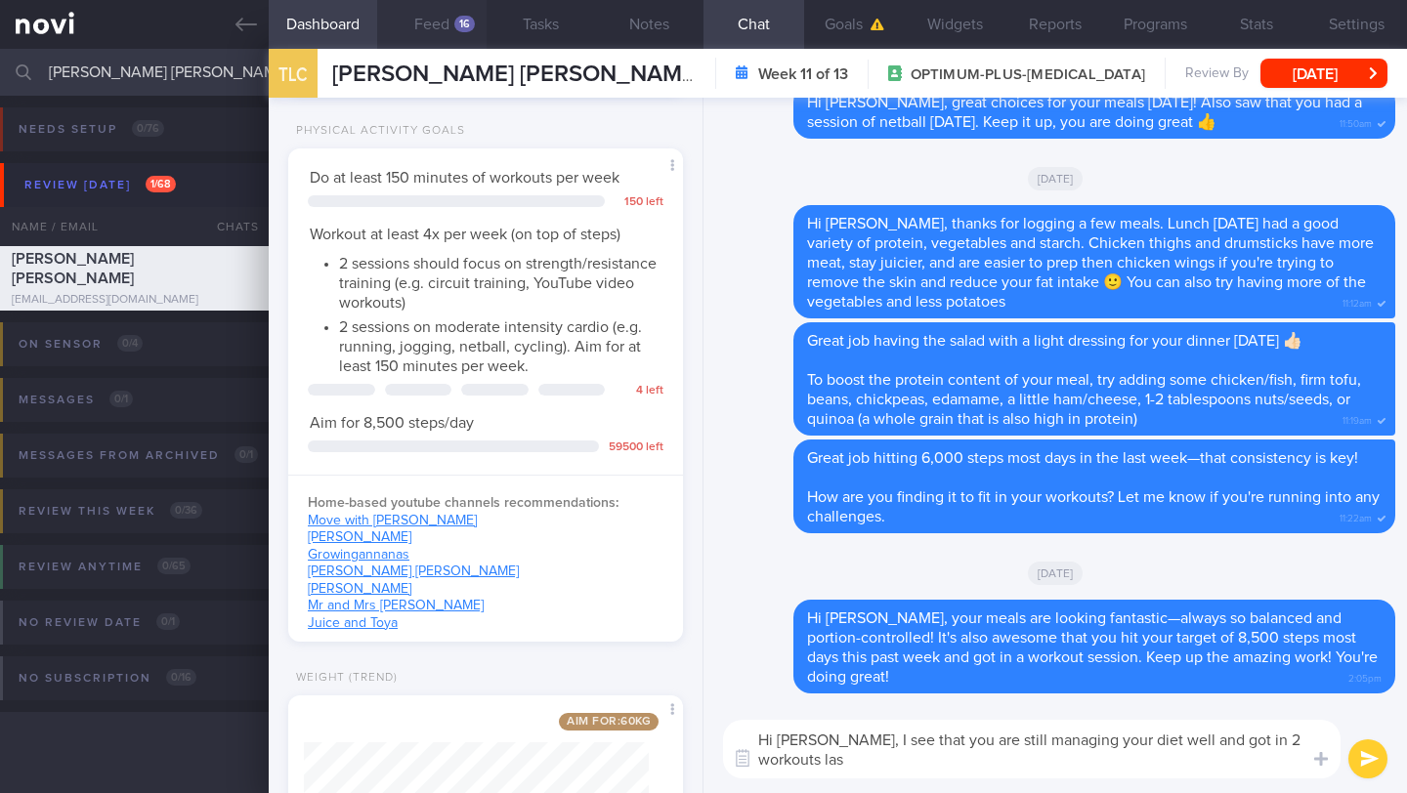
scroll to position [0, 0]
type textarea "Hi [PERSON_NAME], I see that you are still managing your diet well and got in 2…"
click at [654, 36] on button "Notes" at bounding box center [649, 24] width 108 height 49
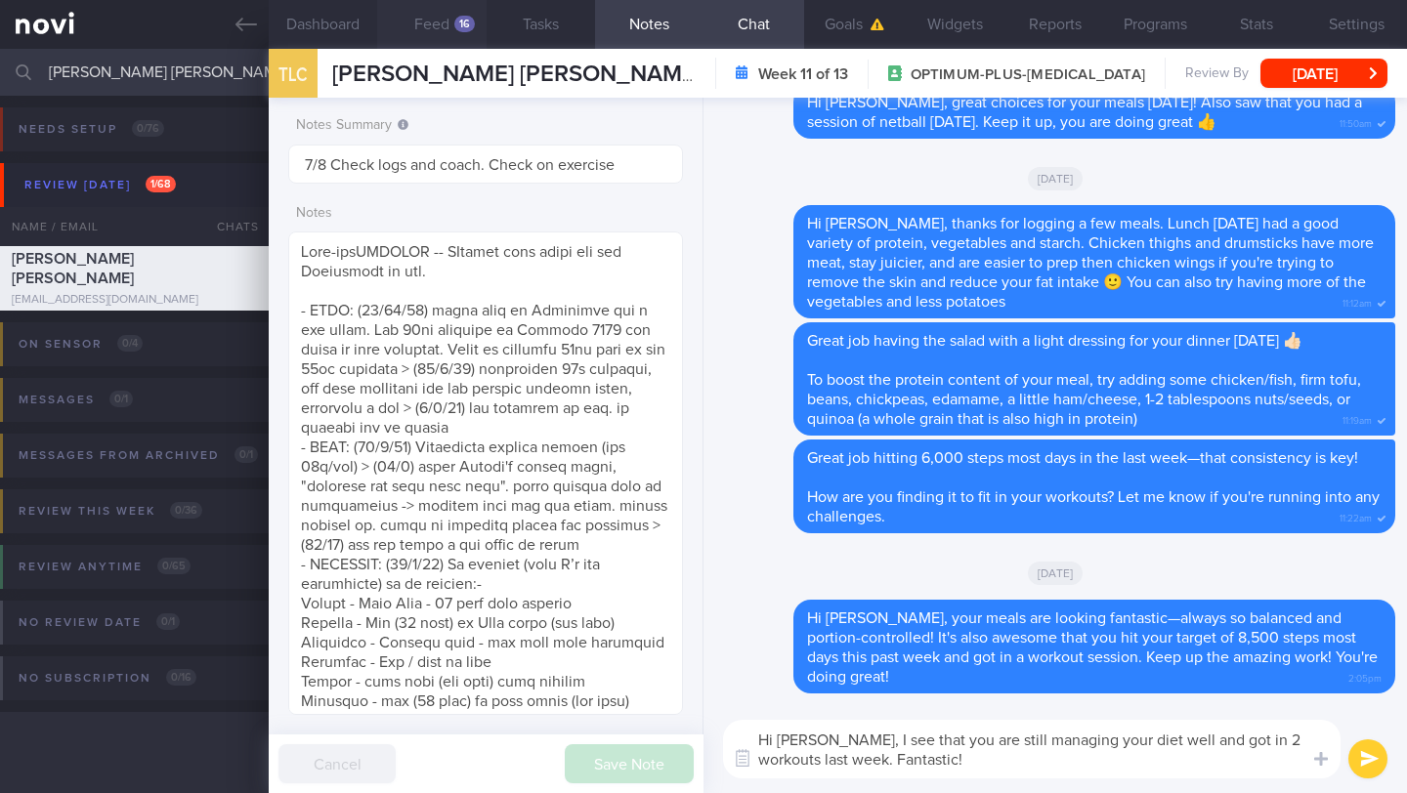
click at [924, 756] on textarea "Hi [PERSON_NAME], I see that you are still managing your diet well and got in 2…" at bounding box center [1031, 749] width 617 height 59
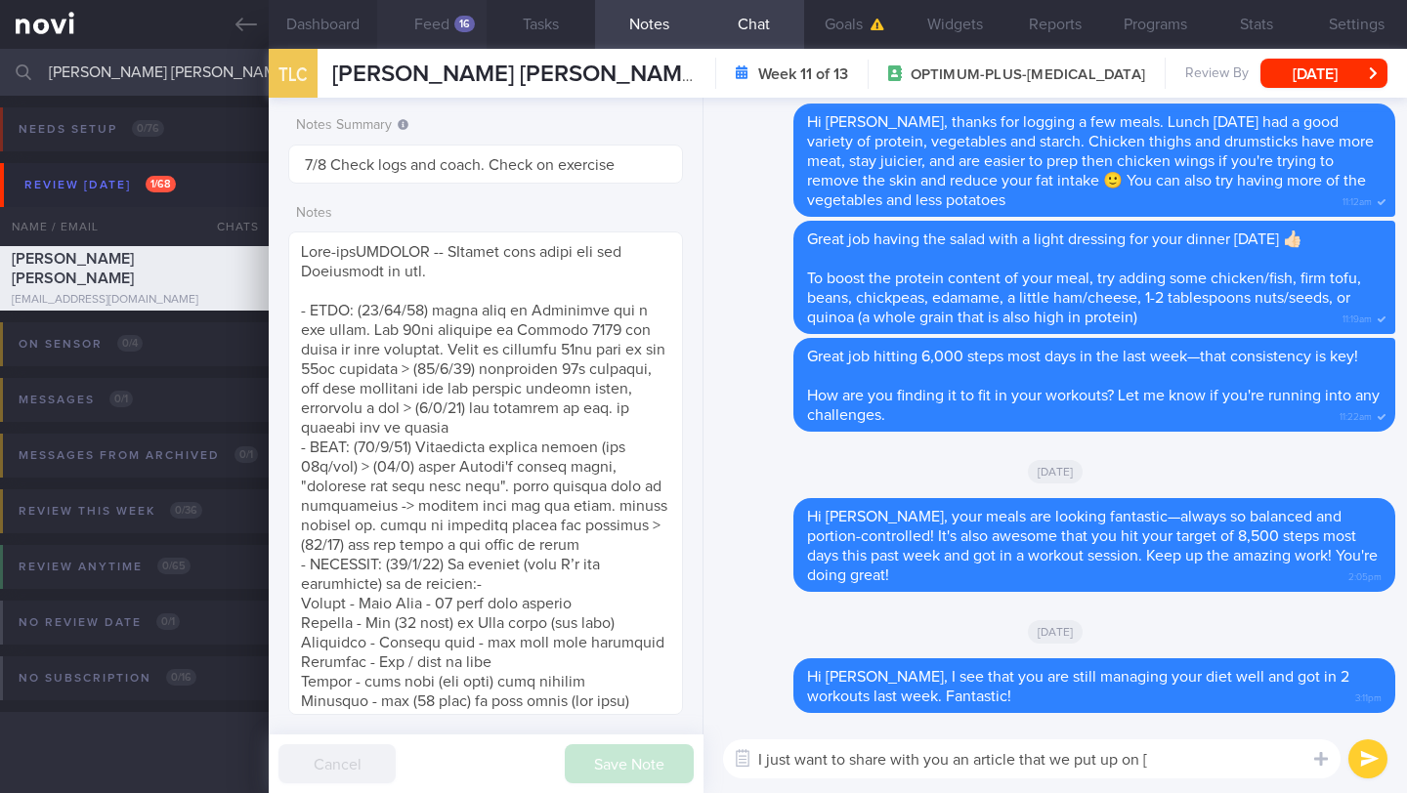
click at [910, 759] on textarea "I just want to share with you an article that we put up on [" at bounding box center [1031, 758] width 617 height 39
click at [910, 758] on textarea "I just want to share with you an article that we put up on [" at bounding box center [1031, 758] width 617 height 39
type textarea "Can I check what is your weight now? 🙂"
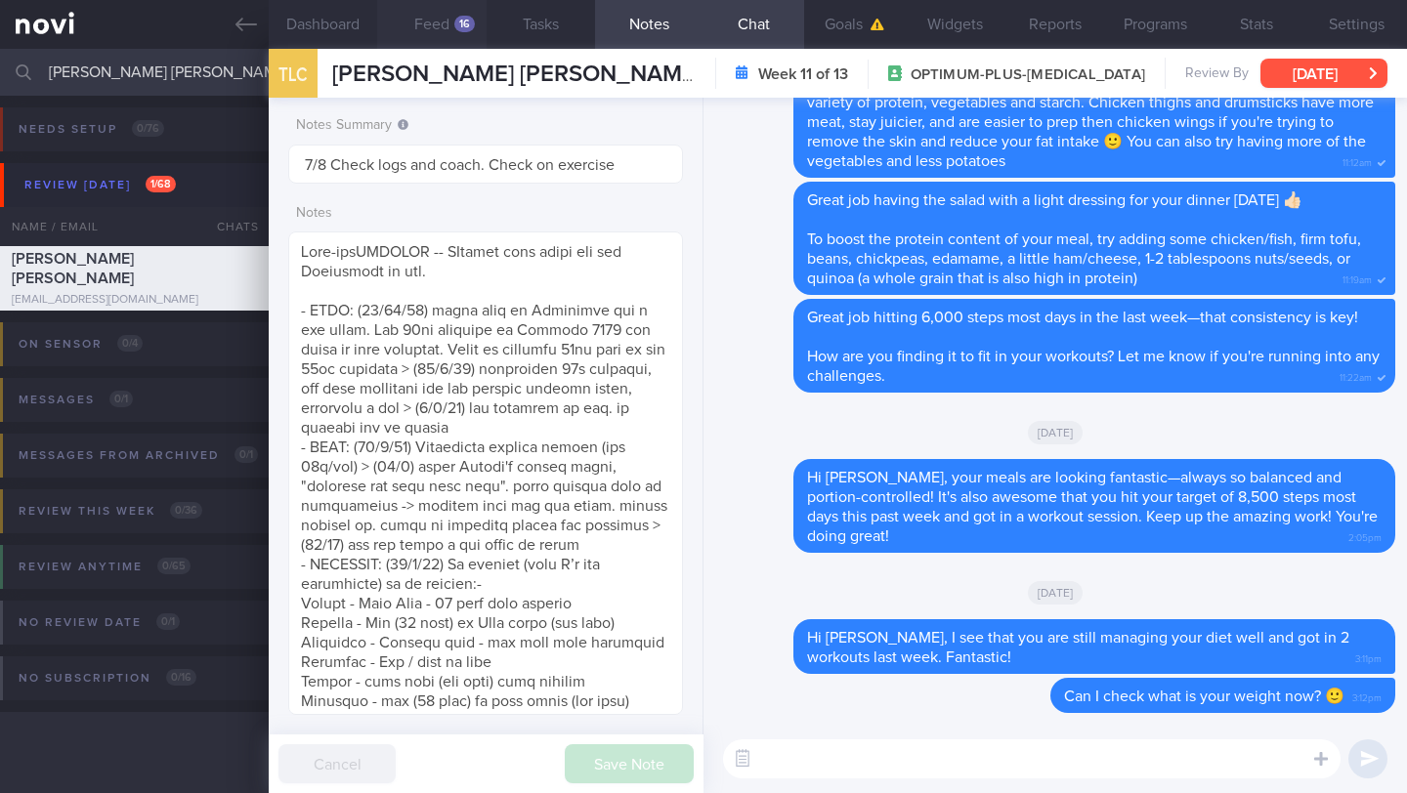
click at [1290, 72] on button "[DATE]" at bounding box center [1323, 73] width 127 height 29
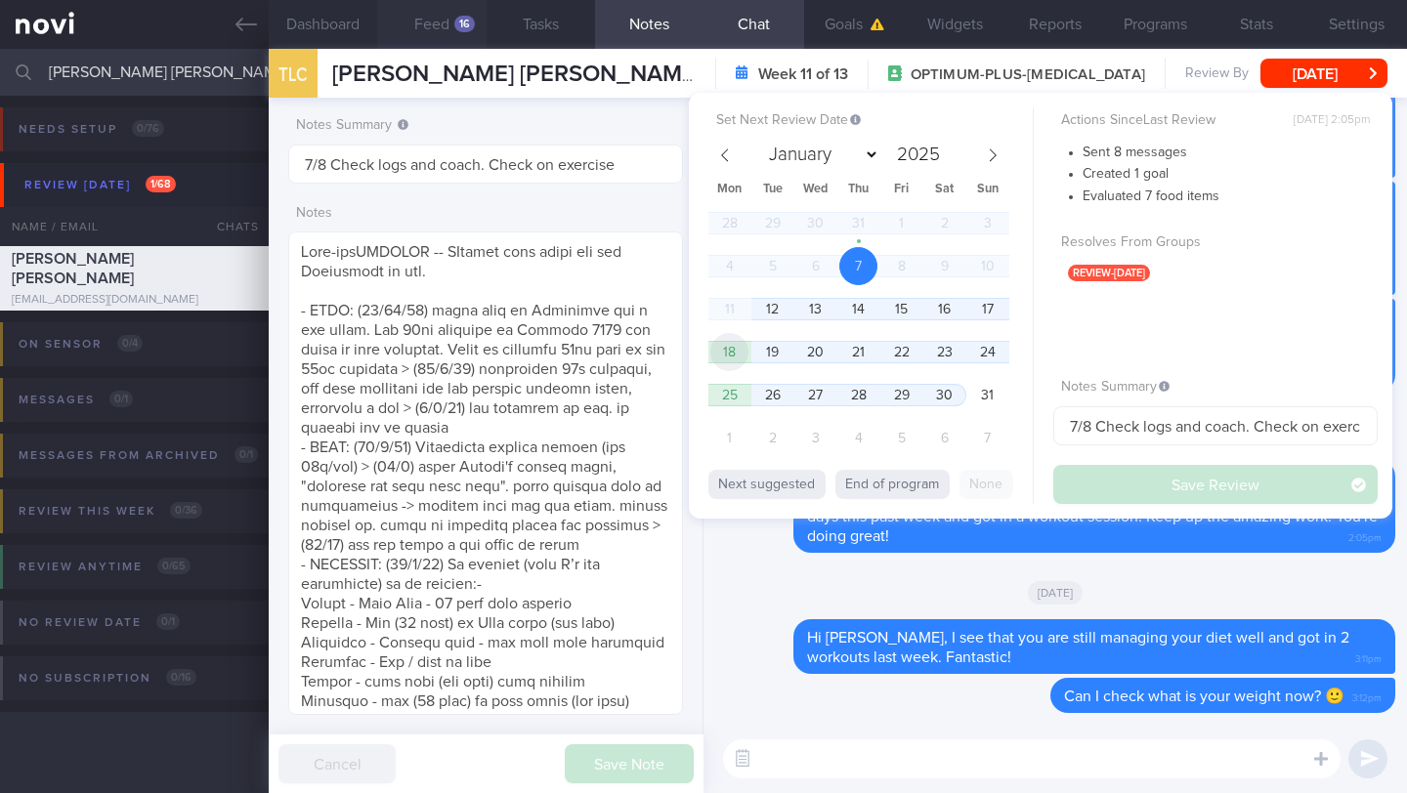
click at [738, 363] on span "18" at bounding box center [729, 352] width 38 height 38
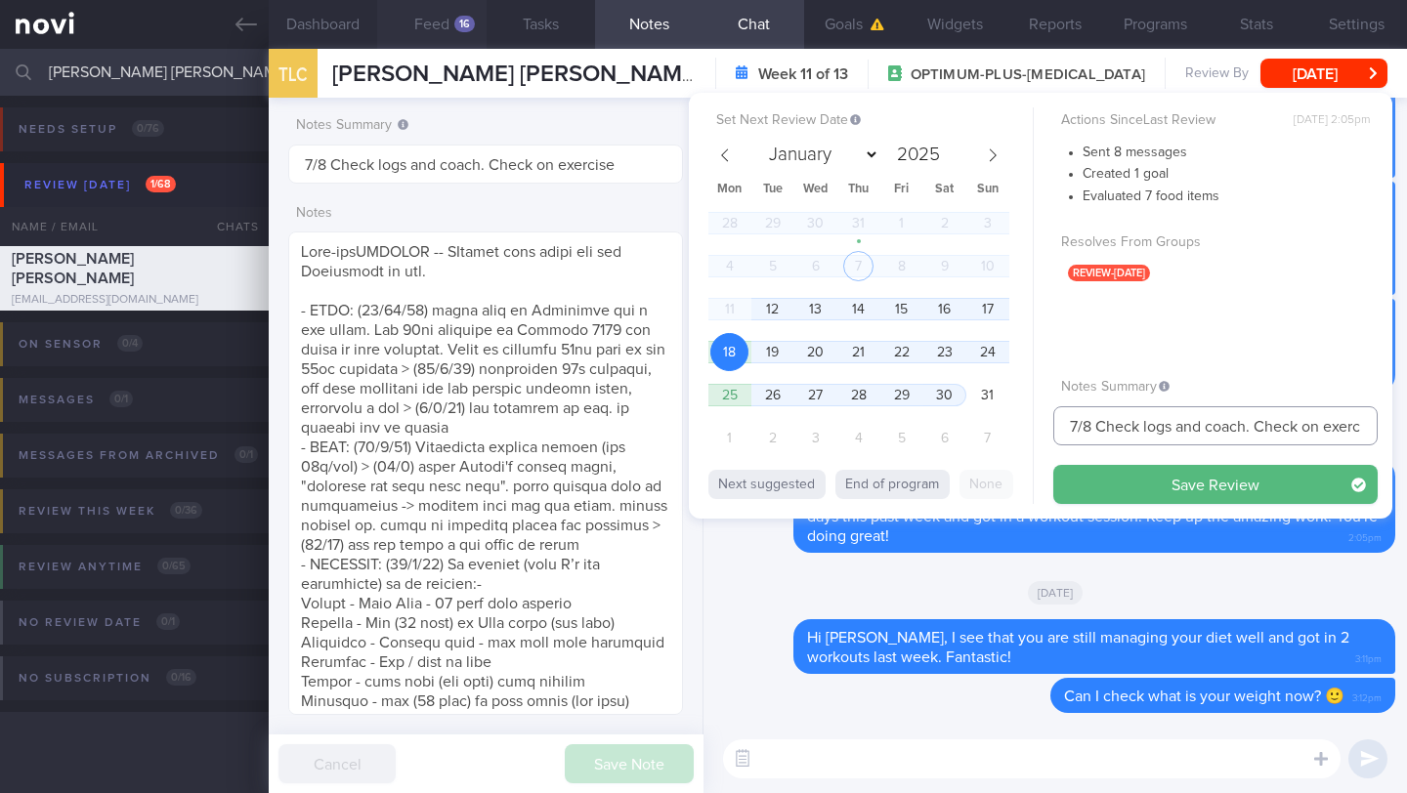
drag, startPoint x: 1075, startPoint y: 427, endPoint x: 1052, endPoint y: 429, distance: 23.5
click at [1053, 429] on input "7/8 Check logs and coach. Check on exercise" at bounding box center [1215, 425] width 324 height 39
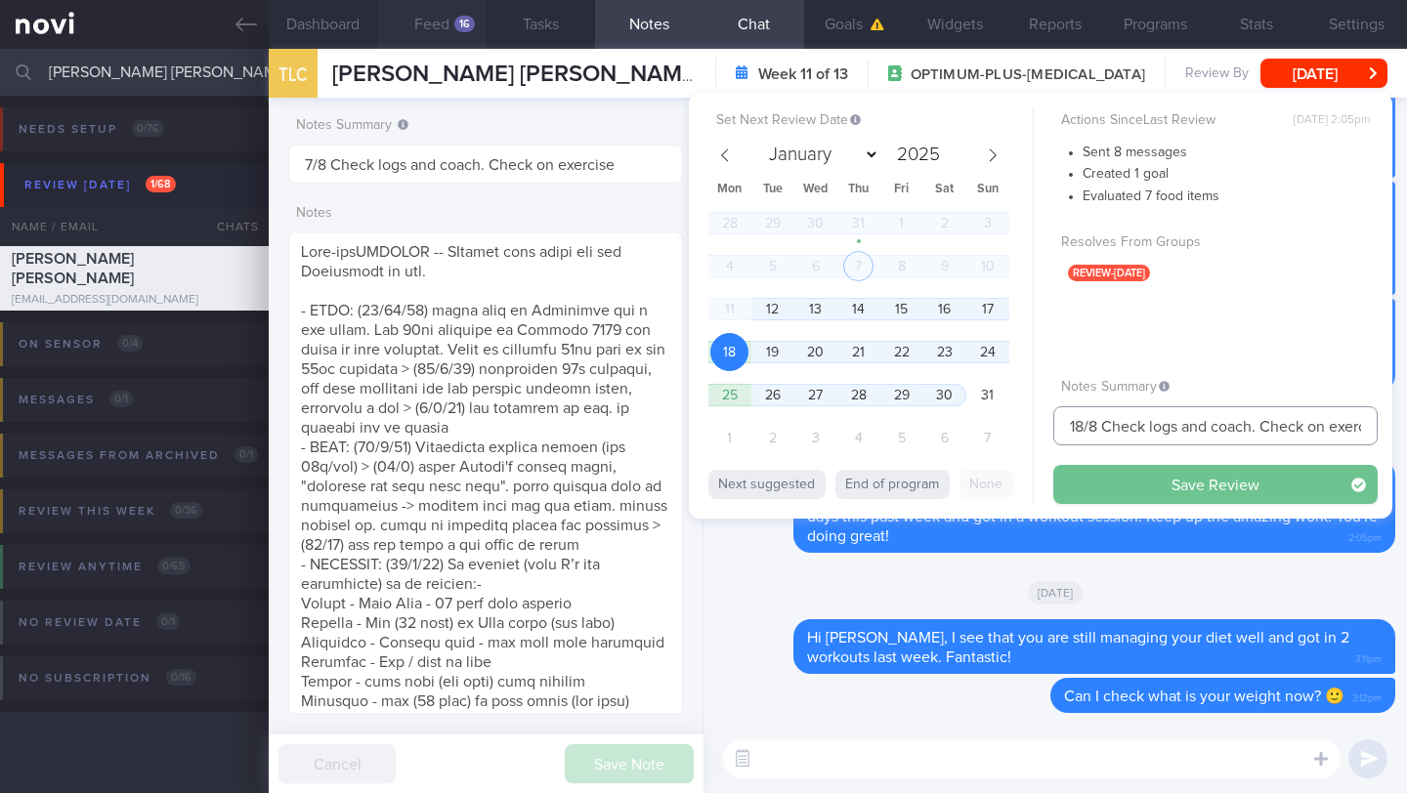
type input "18/8 Check logs and coach. Check on exercise"
click at [1151, 487] on button "Save Review" at bounding box center [1215, 484] width 324 height 39
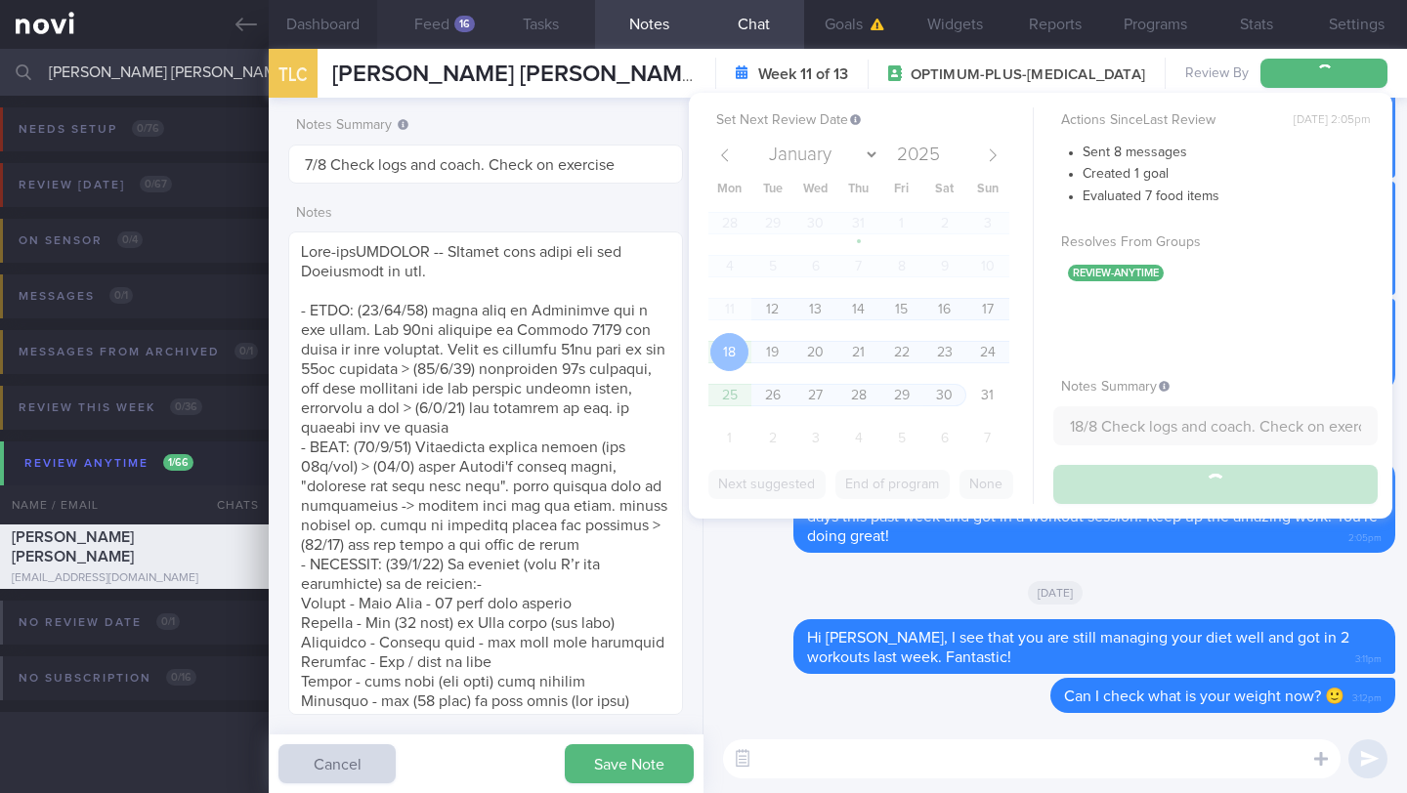
type input "18/8 Check logs and coach. Check on exercise"
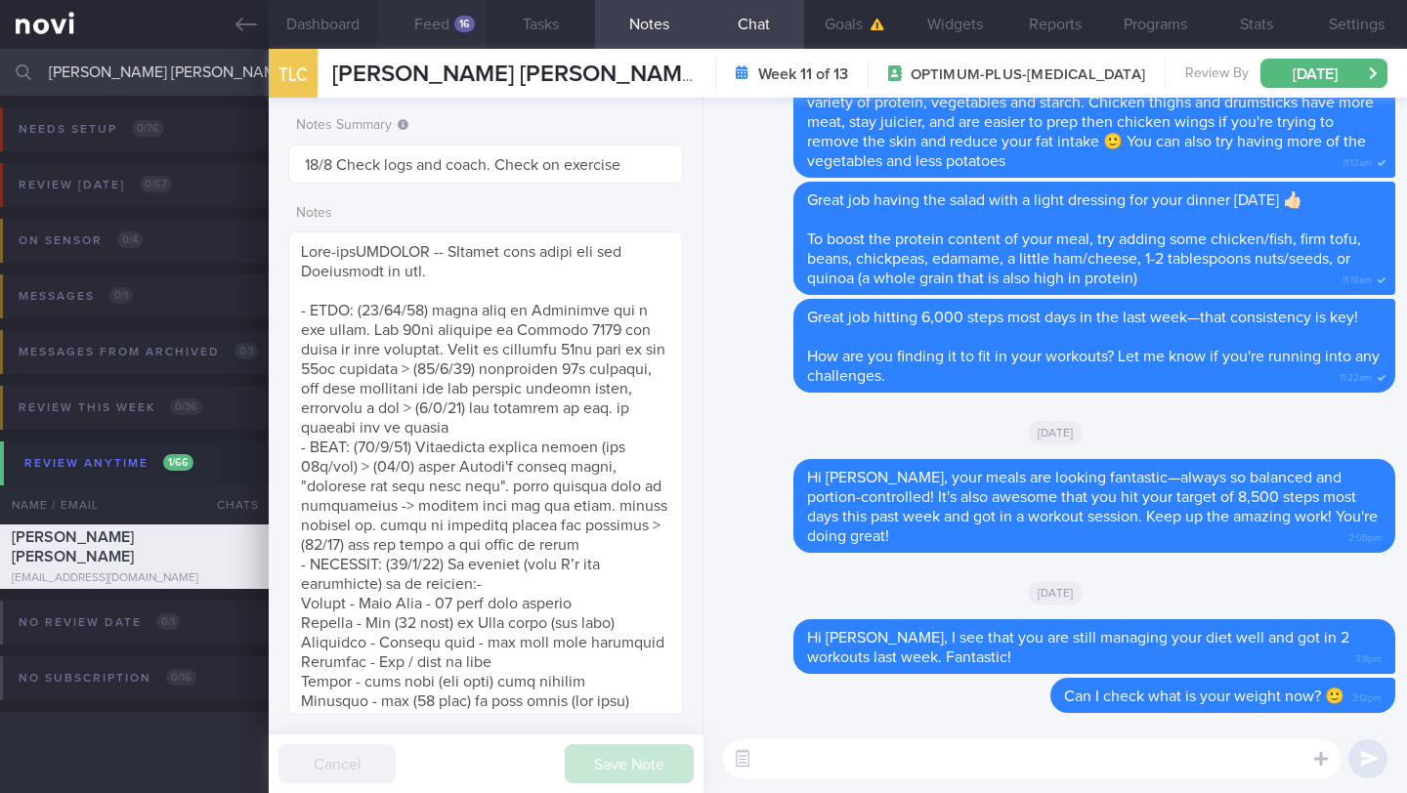
click at [159, 79] on input "[PERSON_NAME] [PERSON_NAME]" at bounding box center [703, 72] width 1407 height 47
click at [160, 78] on input "[PERSON_NAME] [PERSON_NAME]" at bounding box center [703, 72] width 1407 height 47
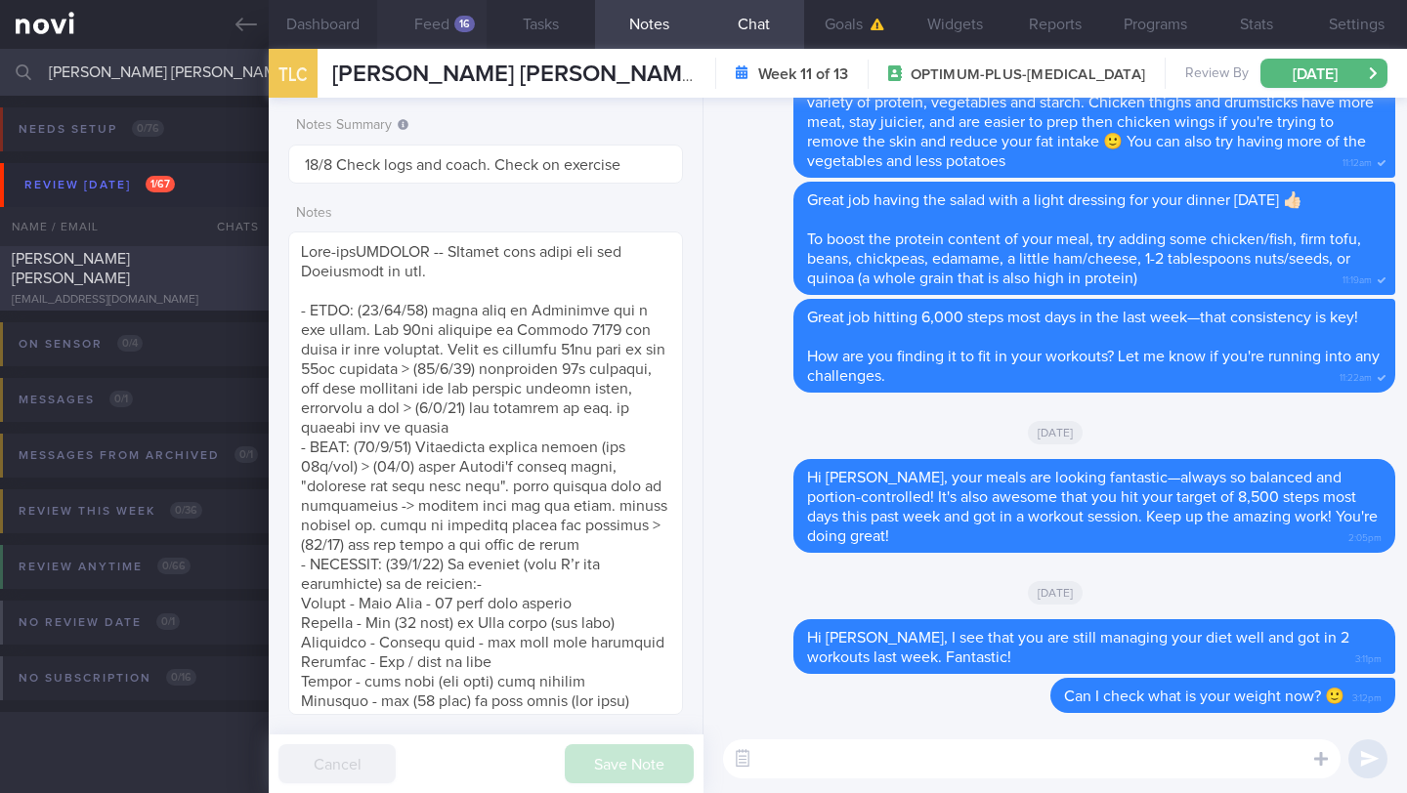
type input "[PERSON_NAME] [PERSON_NAME]"
click at [221, 293] on div "[EMAIL_ADDRESS][DOMAIN_NAME]" at bounding box center [134, 300] width 245 height 15
type input "7/8 Check for logs and coach"
type textarea "**Wants to avoid whey products** SUPPORT NEEDED: Food suggestions for healthier…"
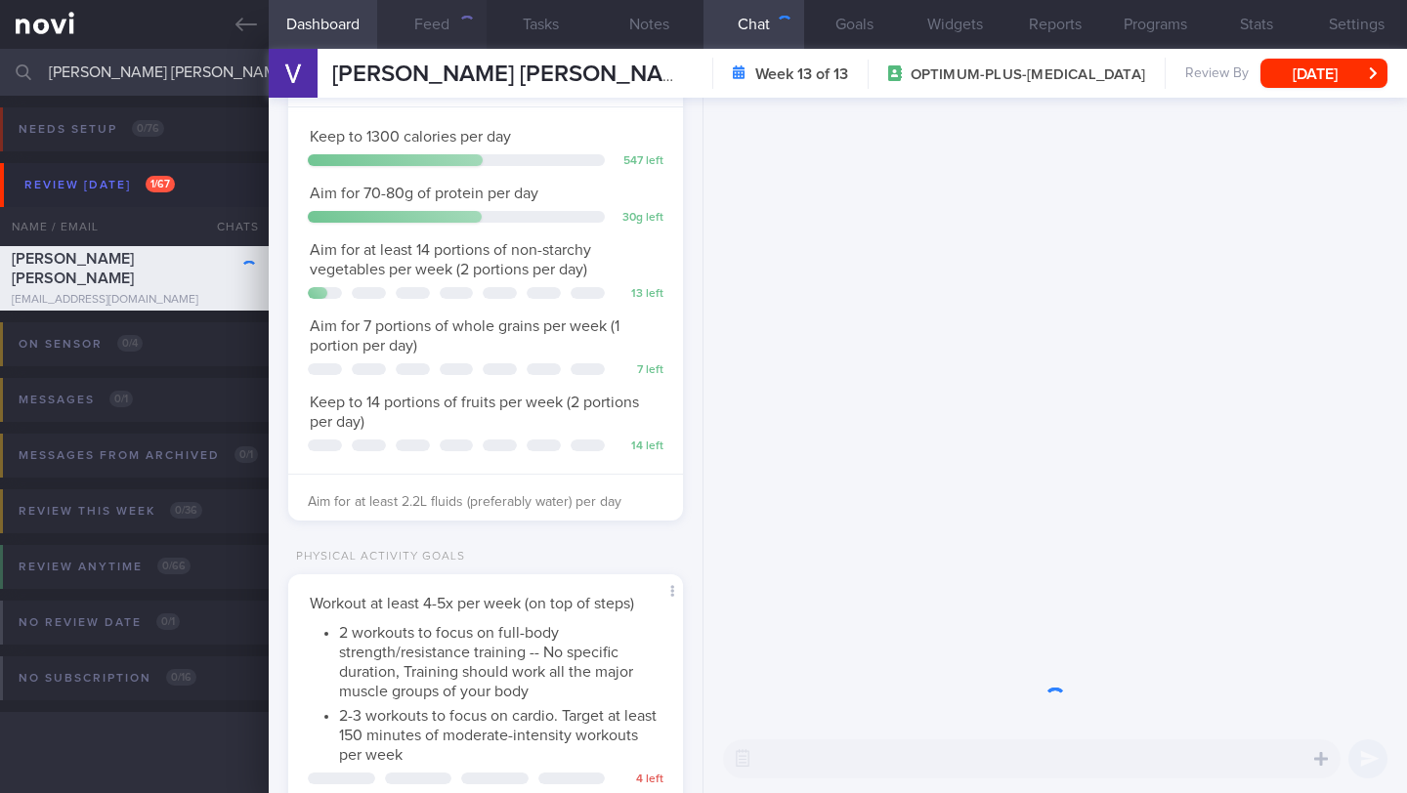
scroll to position [200, 345]
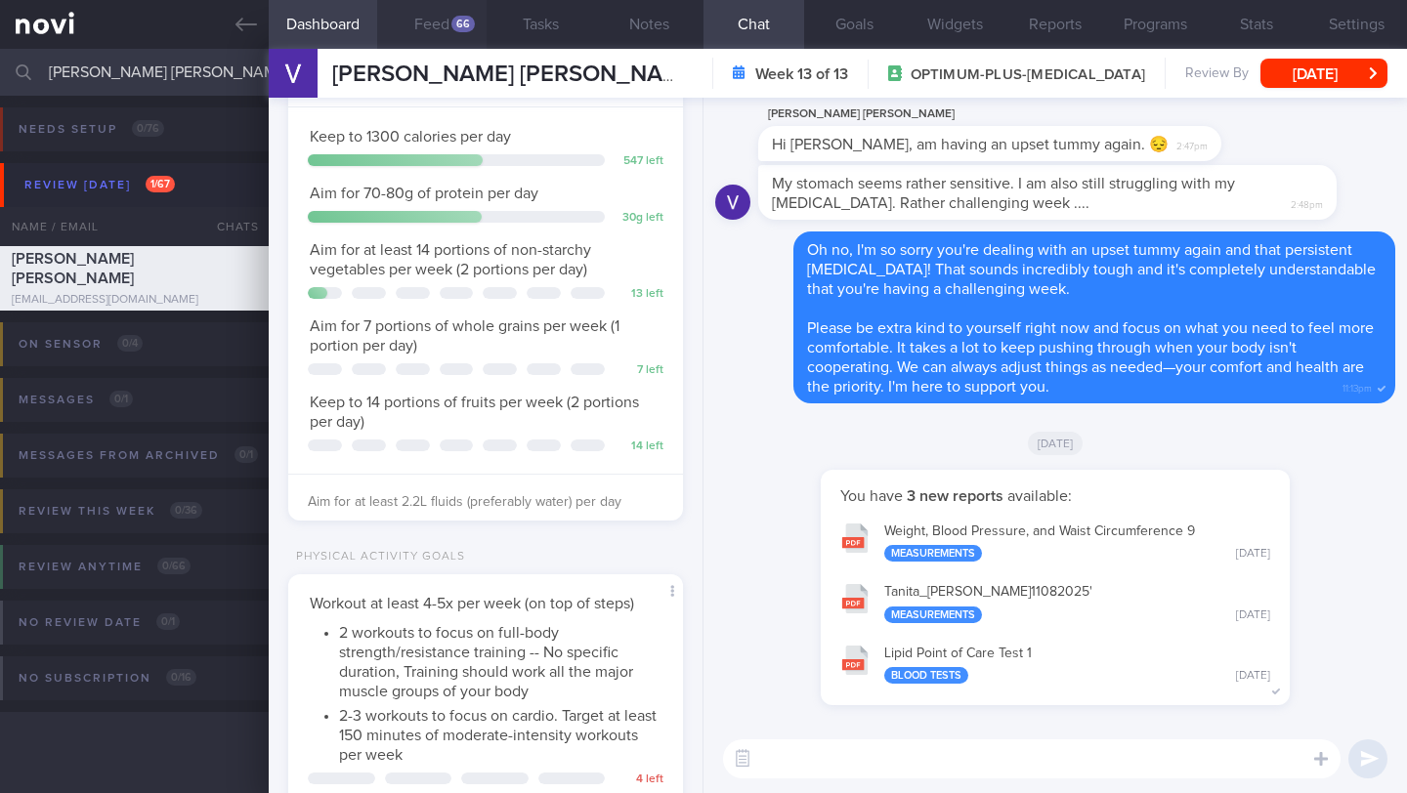
click at [453, 29] on div "66" at bounding box center [462, 24] width 23 height 17
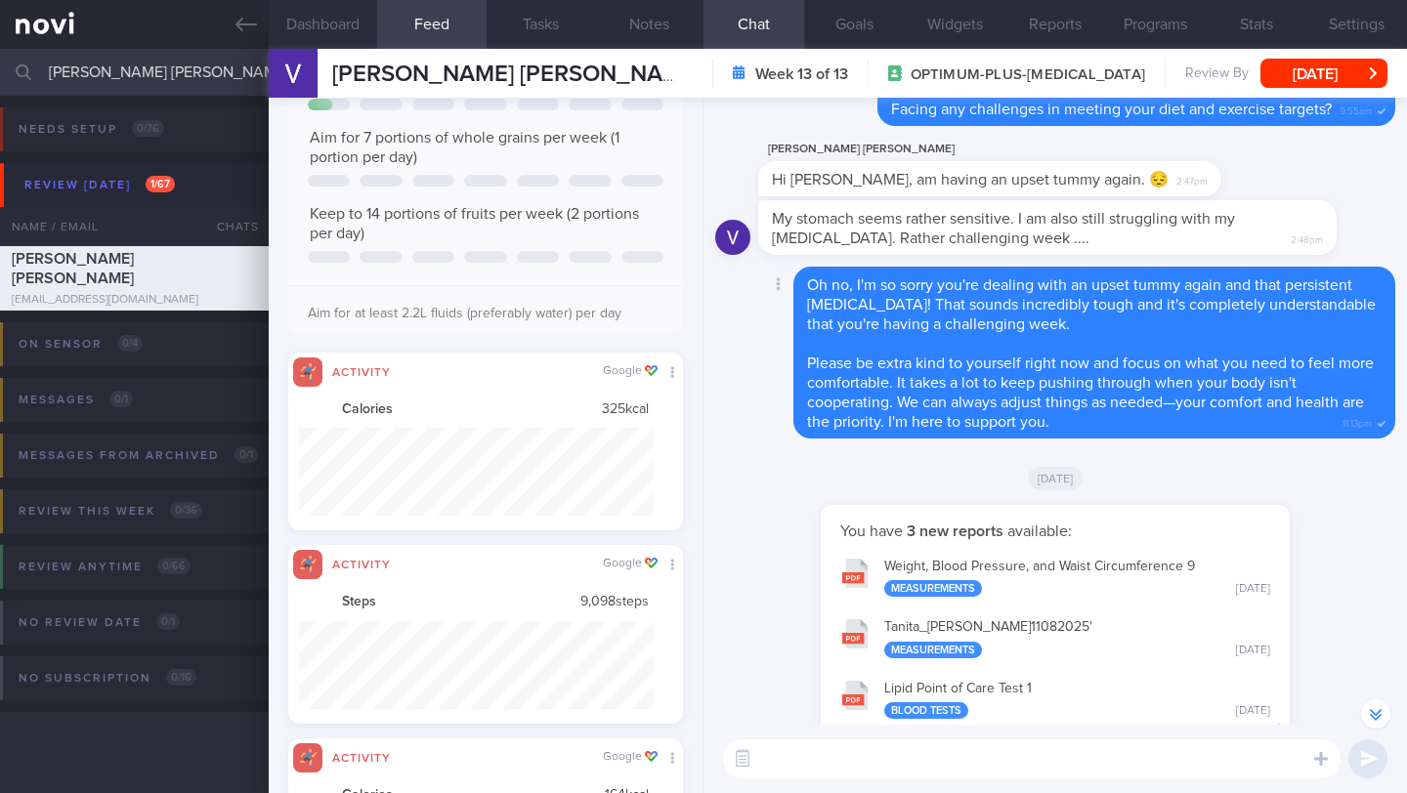
scroll to position [-316, 0]
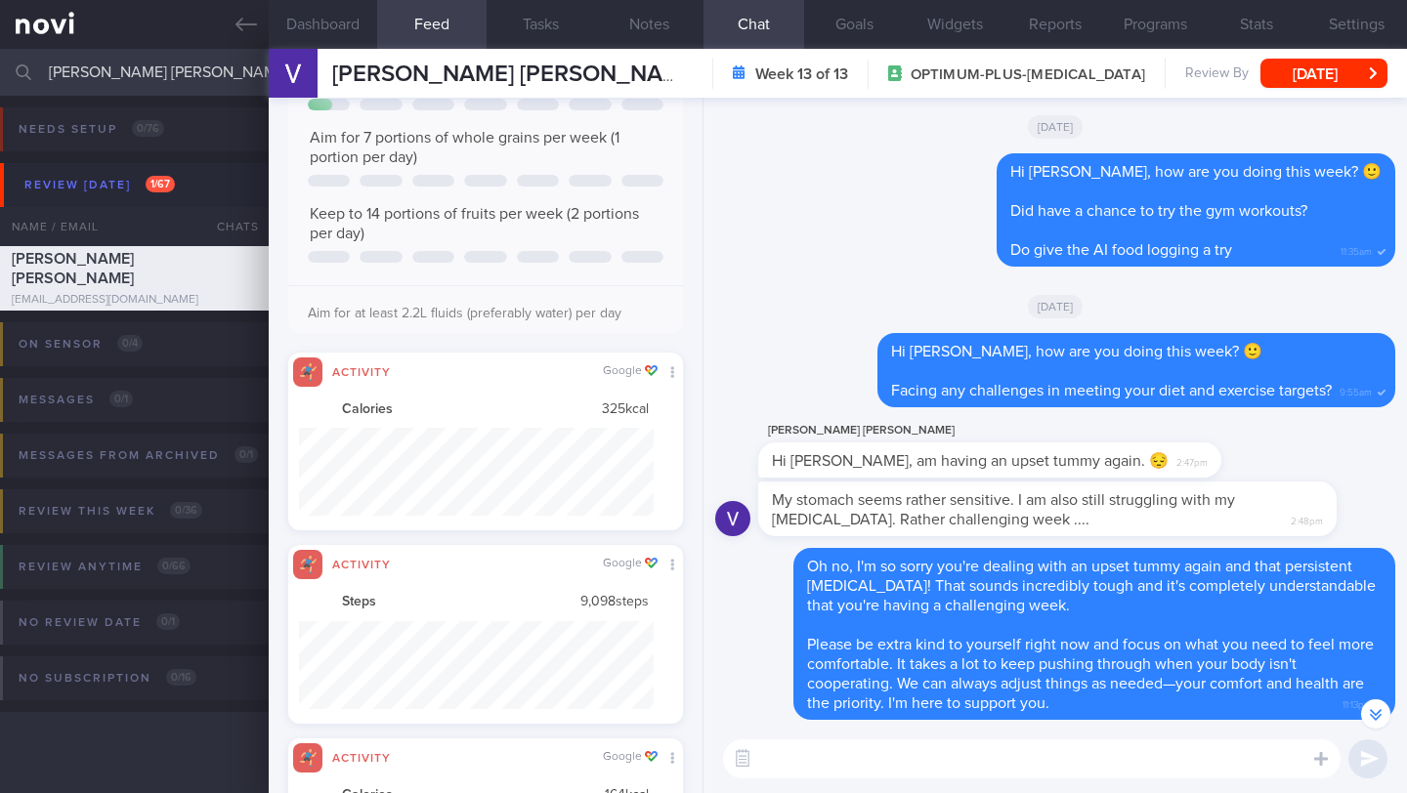
click at [976, 752] on textarea at bounding box center [1031, 758] width 617 height 39
click at [979, 757] on textarea "Hi [PERSON_NAME], how are you doing? Has your upset tummy and [MEDICAL_DATA] re…" at bounding box center [1031, 758] width 617 height 39
type textarea "Hi [PERSON_NAME], how are you doing? Have your upset tummy and [MEDICAL_DATA] r…"
click at [1385, 761] on button "submit" at bounding box center [1367, 758] width 39 height 39
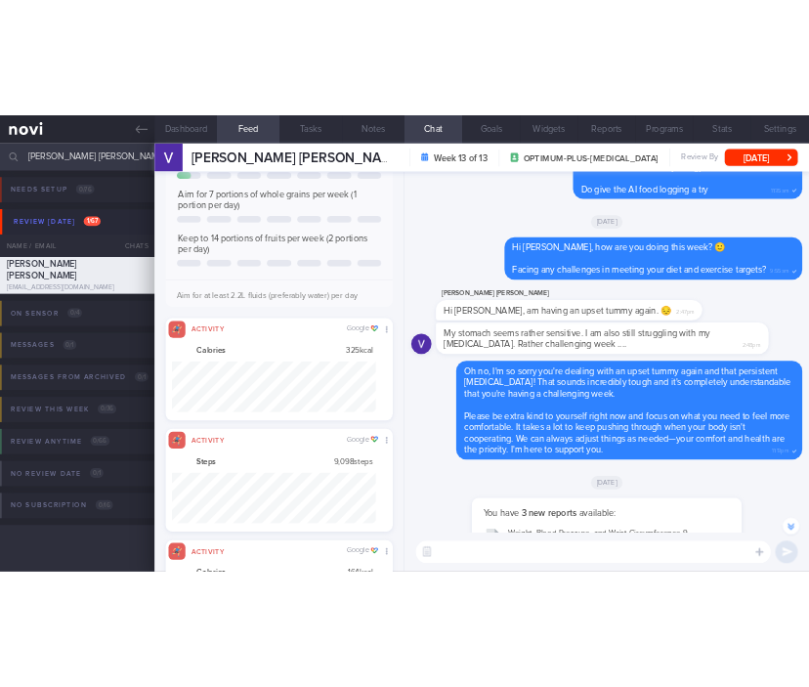
scroll to position [-119, 0]
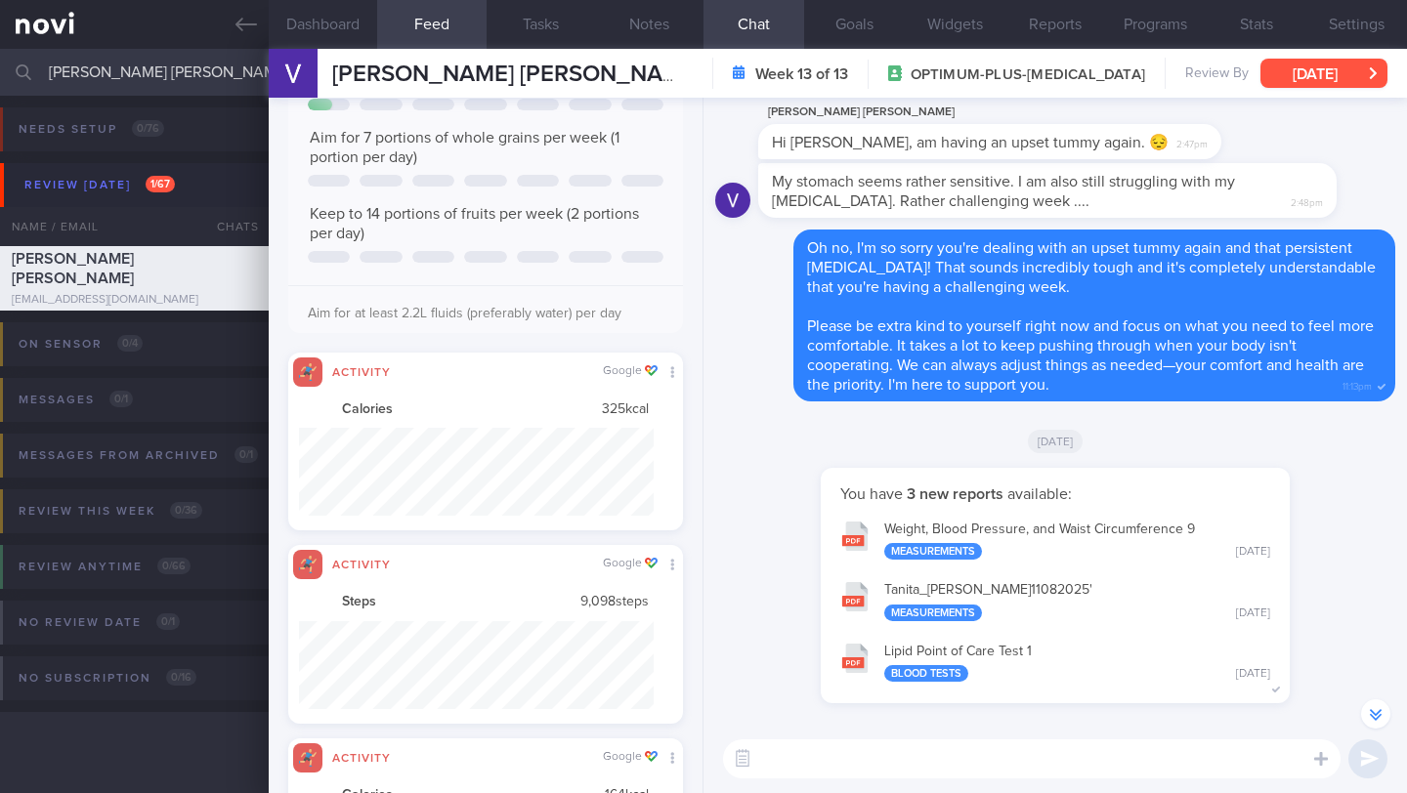
click at [1348, 68] on button "[DATE]" at bounding box center [1323, 73] width 127 height 29
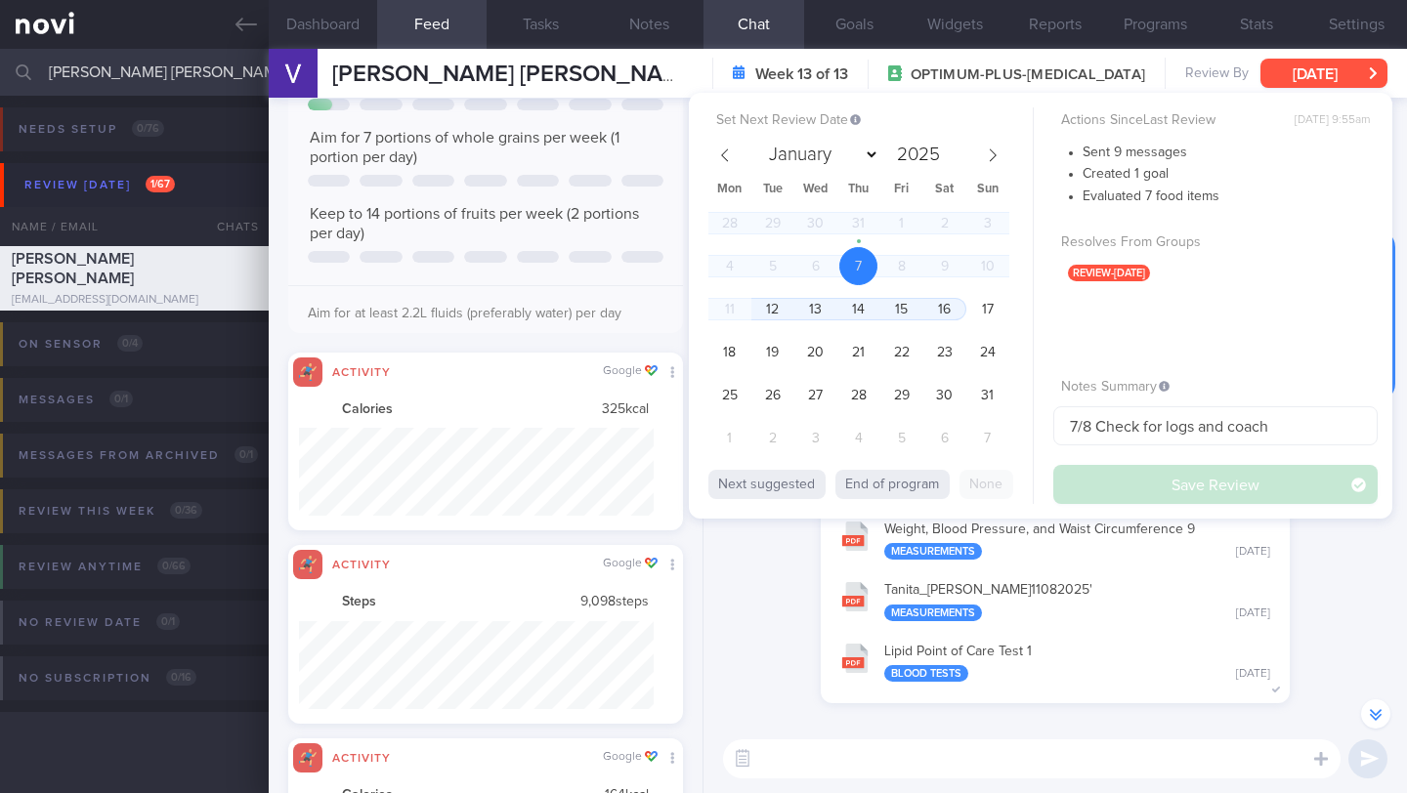
click at [1320, 75] on button "[DATE]" at bounding box center [1323, 73] width 127 height 29
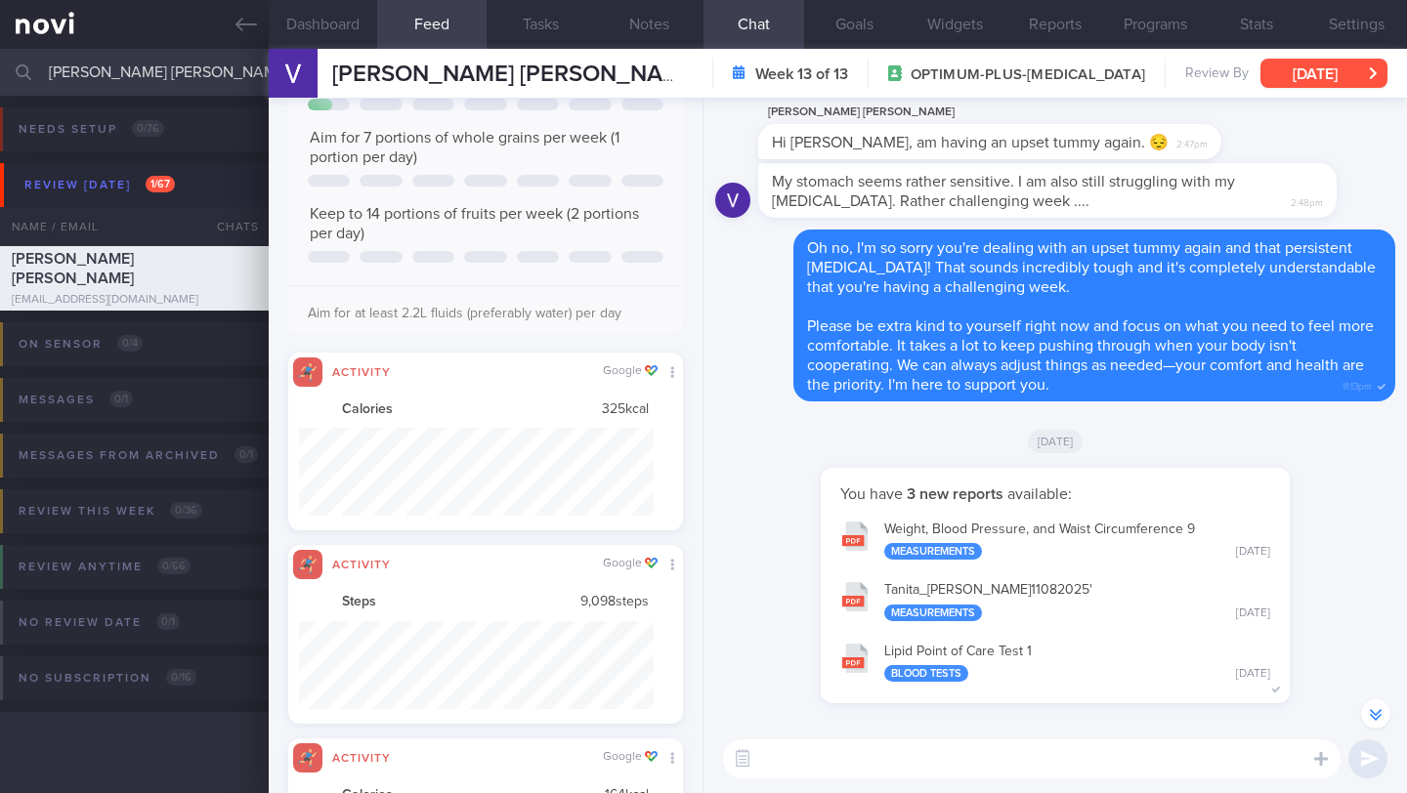
click at [1326, 70] on button "[DATE]" at bounding box center [1323, 73] width 127 height 29
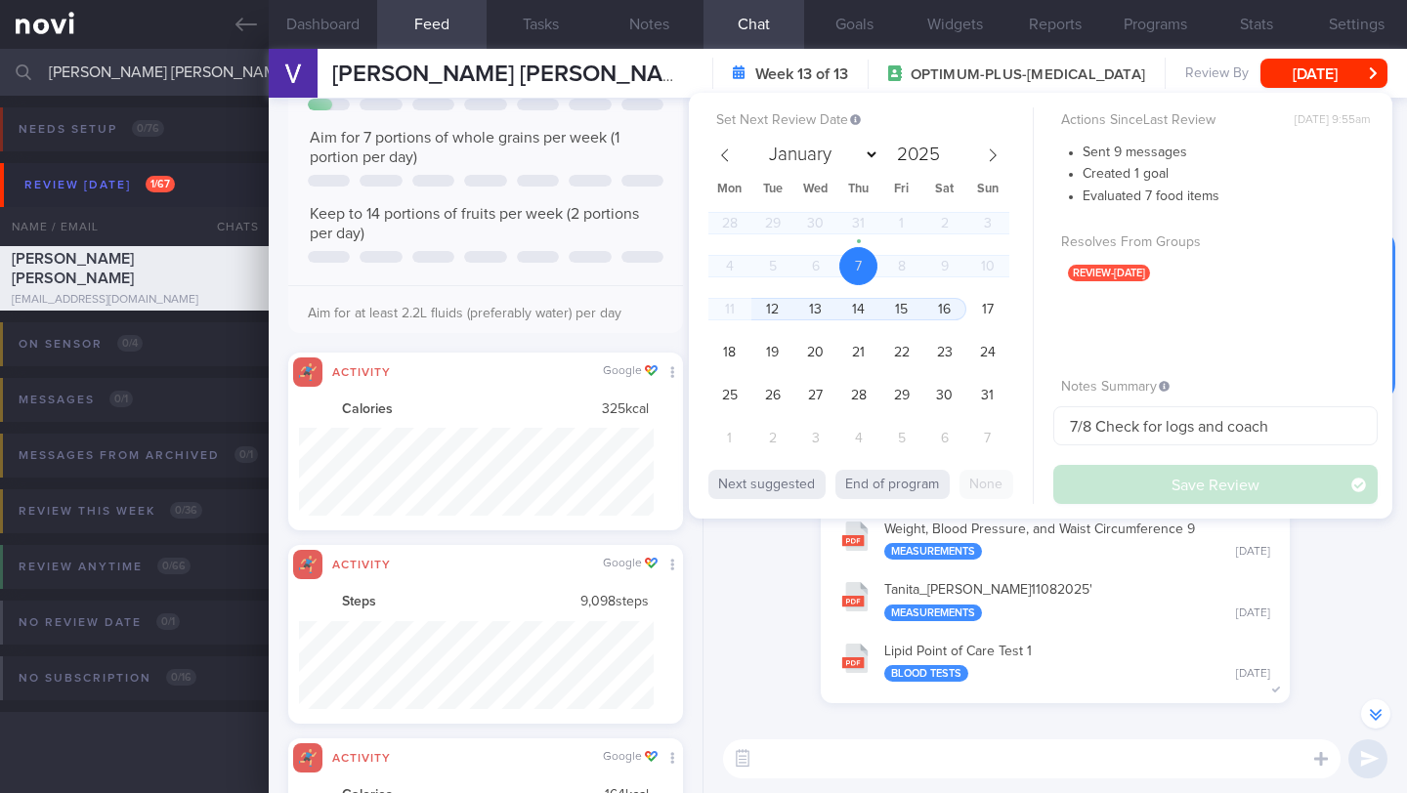
click at [770, 566] on div "You have 3 new reports available: Weight, Blood Pressure, and Waist Circumferen…" at bounding box center [1055, 596] width 680 height 256
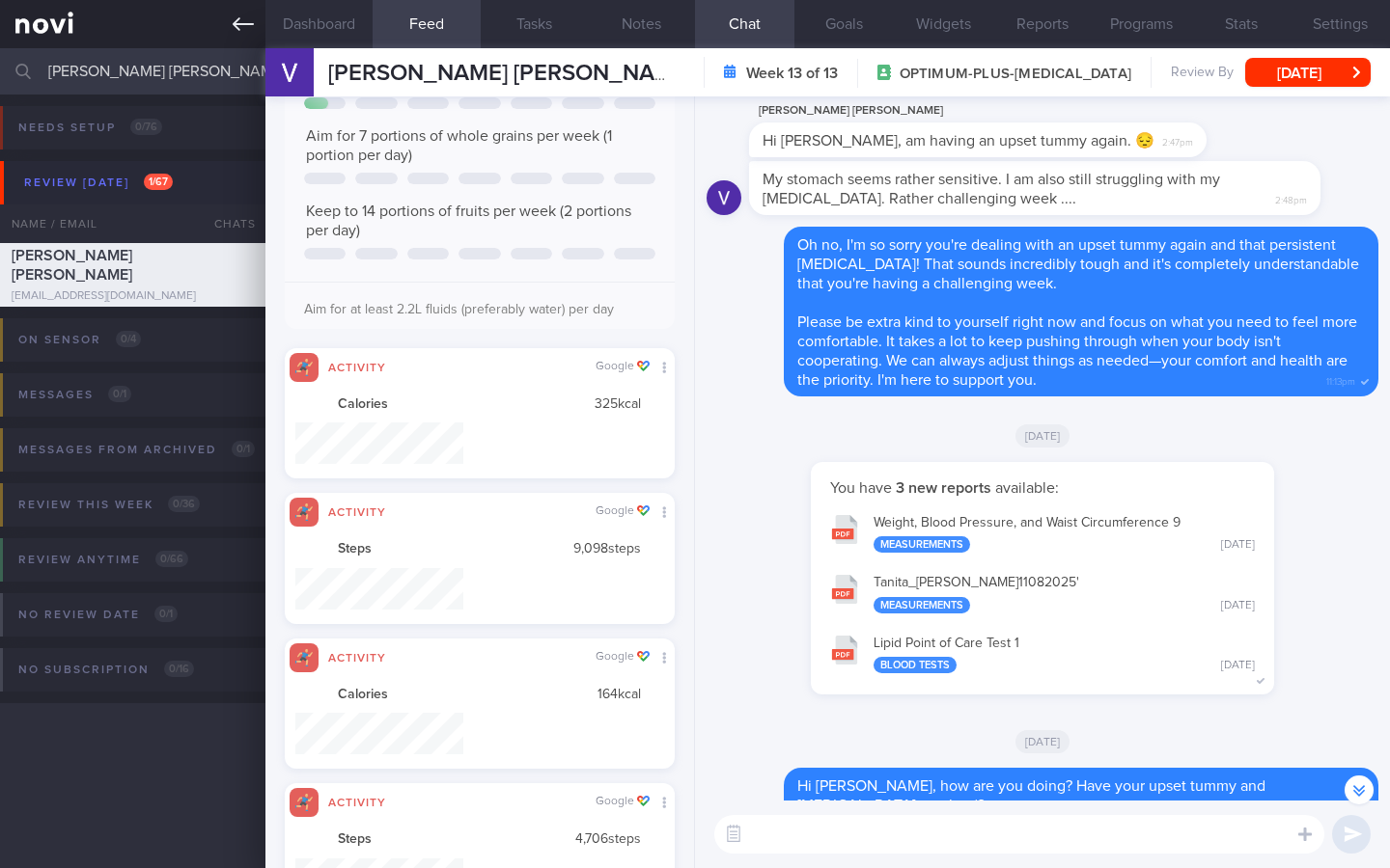
scroll to position [87, 351]
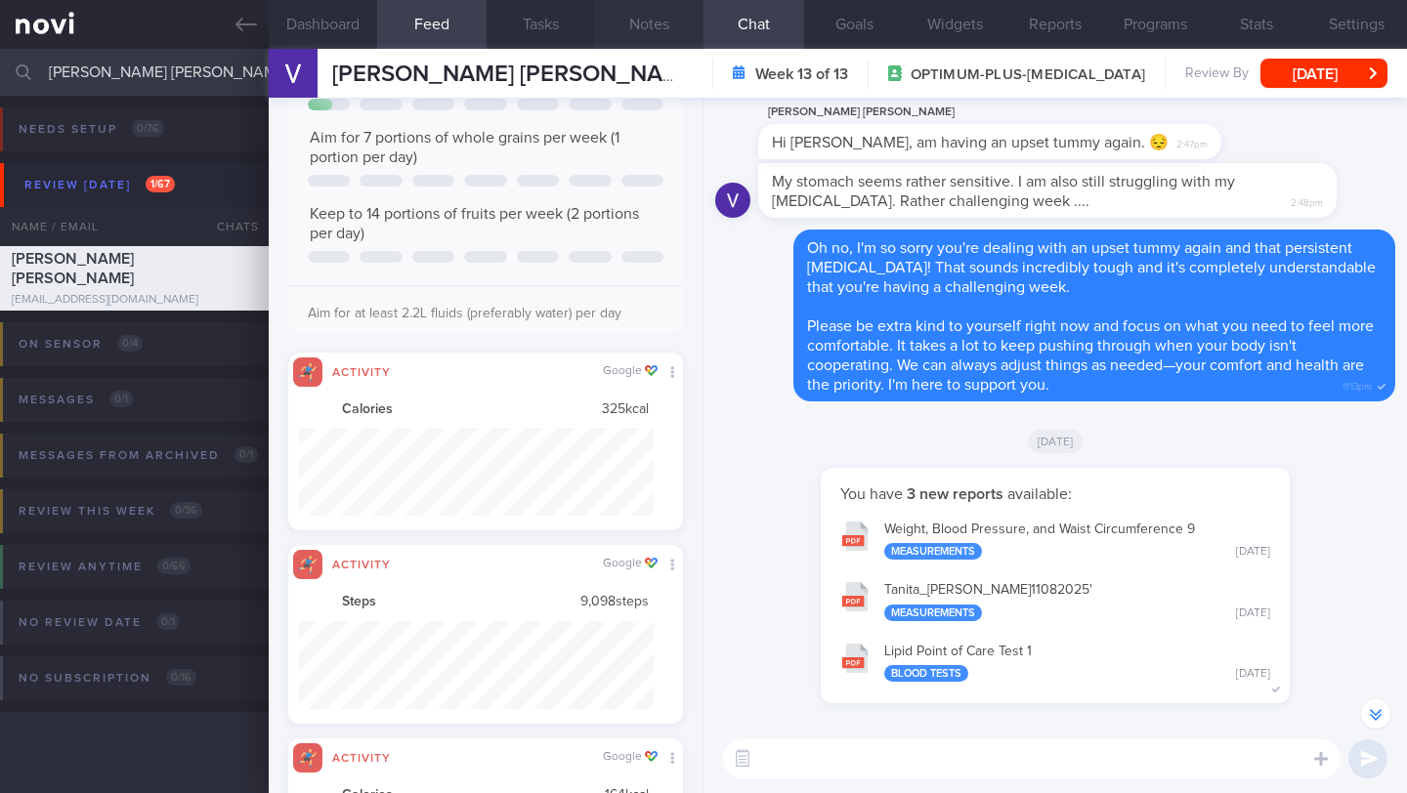
click at [642, 29] on button "Notes" at bounding box center [649, 24] width 108 height 49
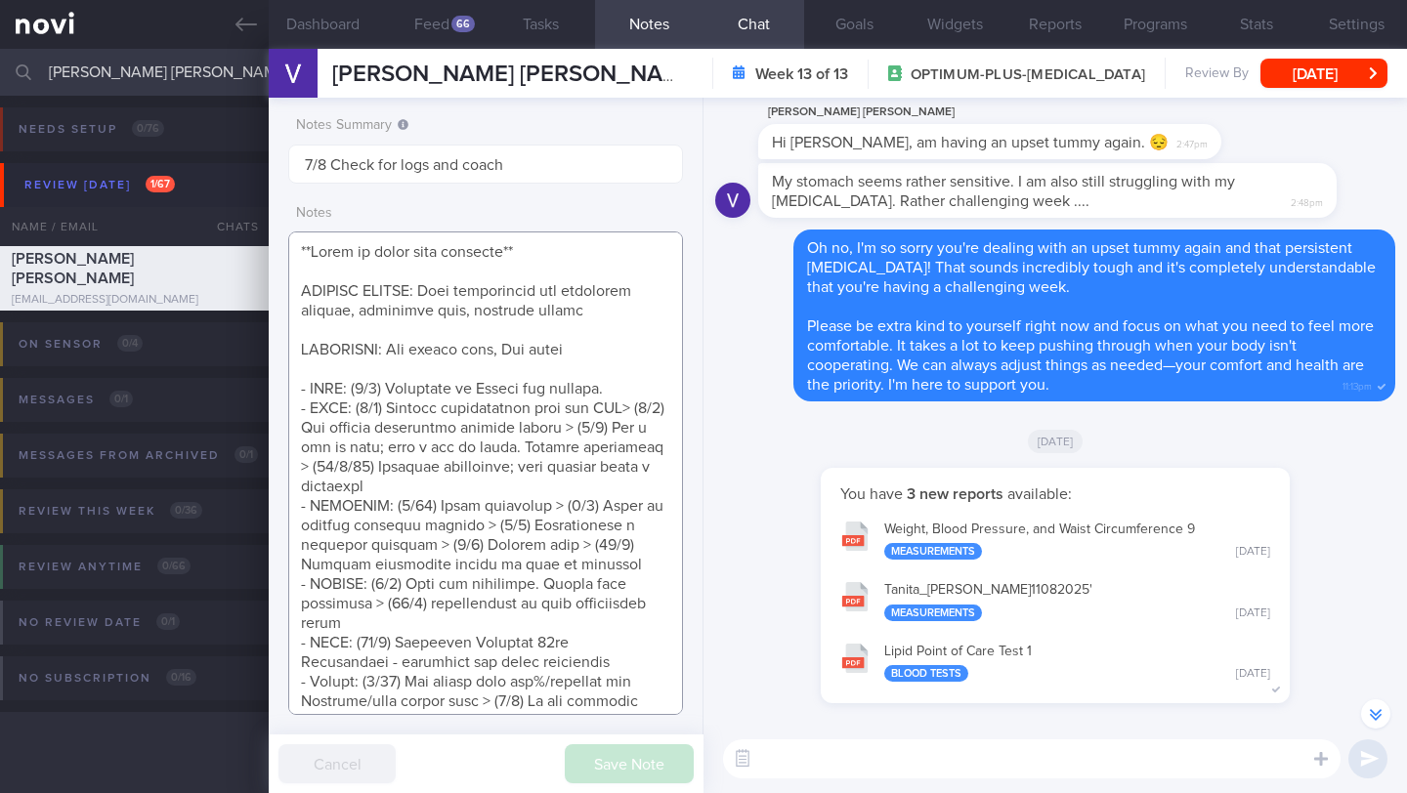
click at [609, 339] on textarea at bounding box center [485, 474] width 395 height 484
click at [610, 349] on textarea at bounding box center [485, 474] width 395 height 484
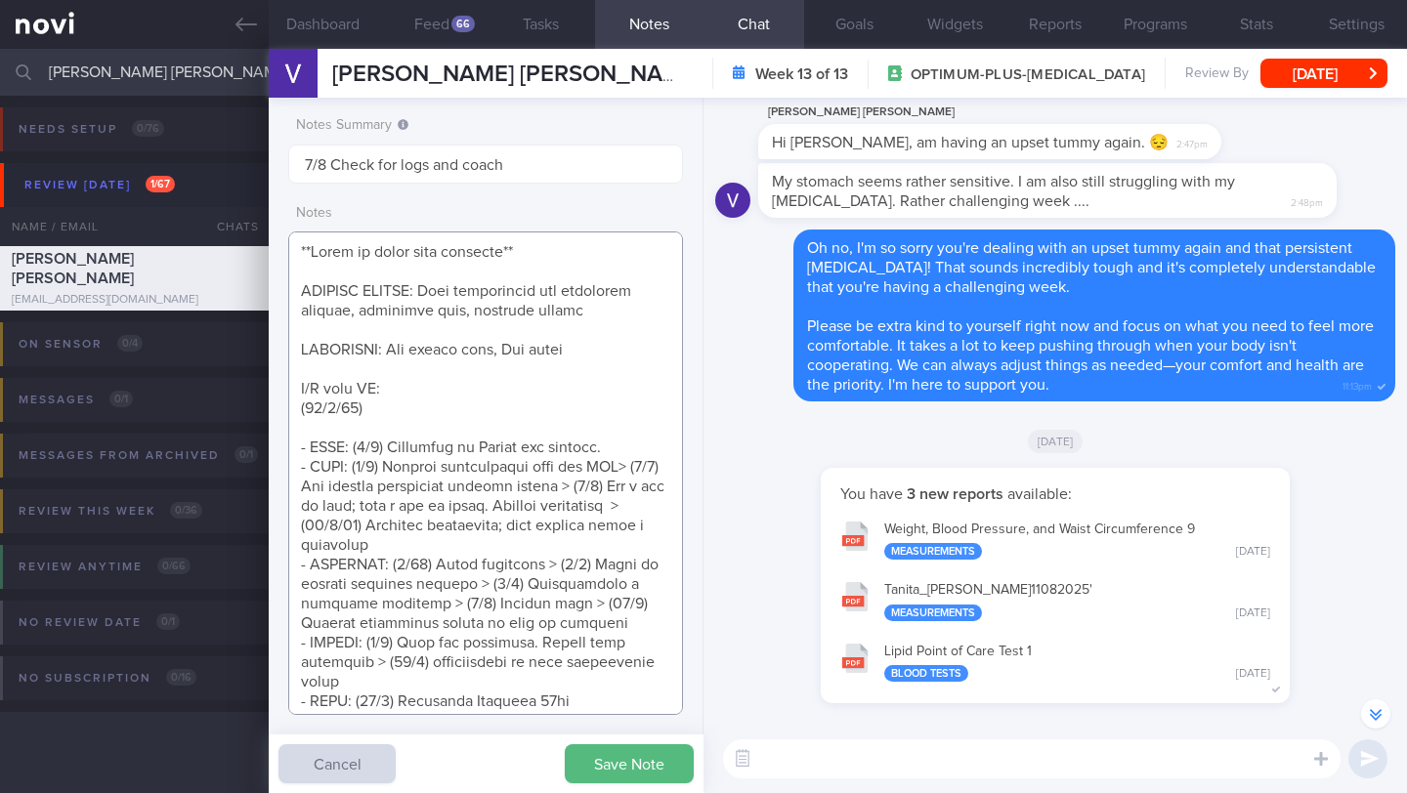
click at [551, 410] on textarea at bounding box center [485, 474] width 395 height 484
paste textarea "Continued on [MEDICAL_DATA] 14mg Effects on appetite and satiety receding Discu…"
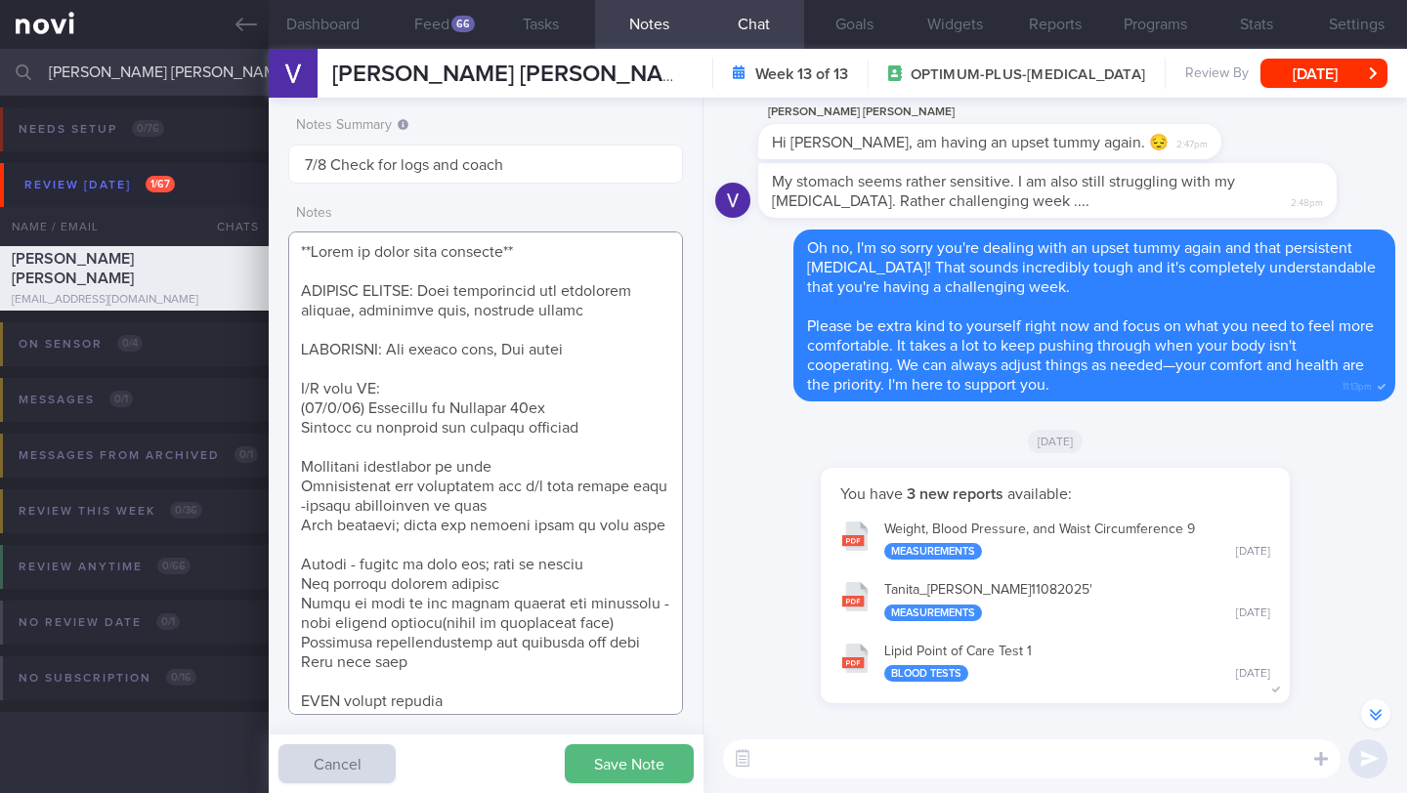
scroll to position [73, 0]
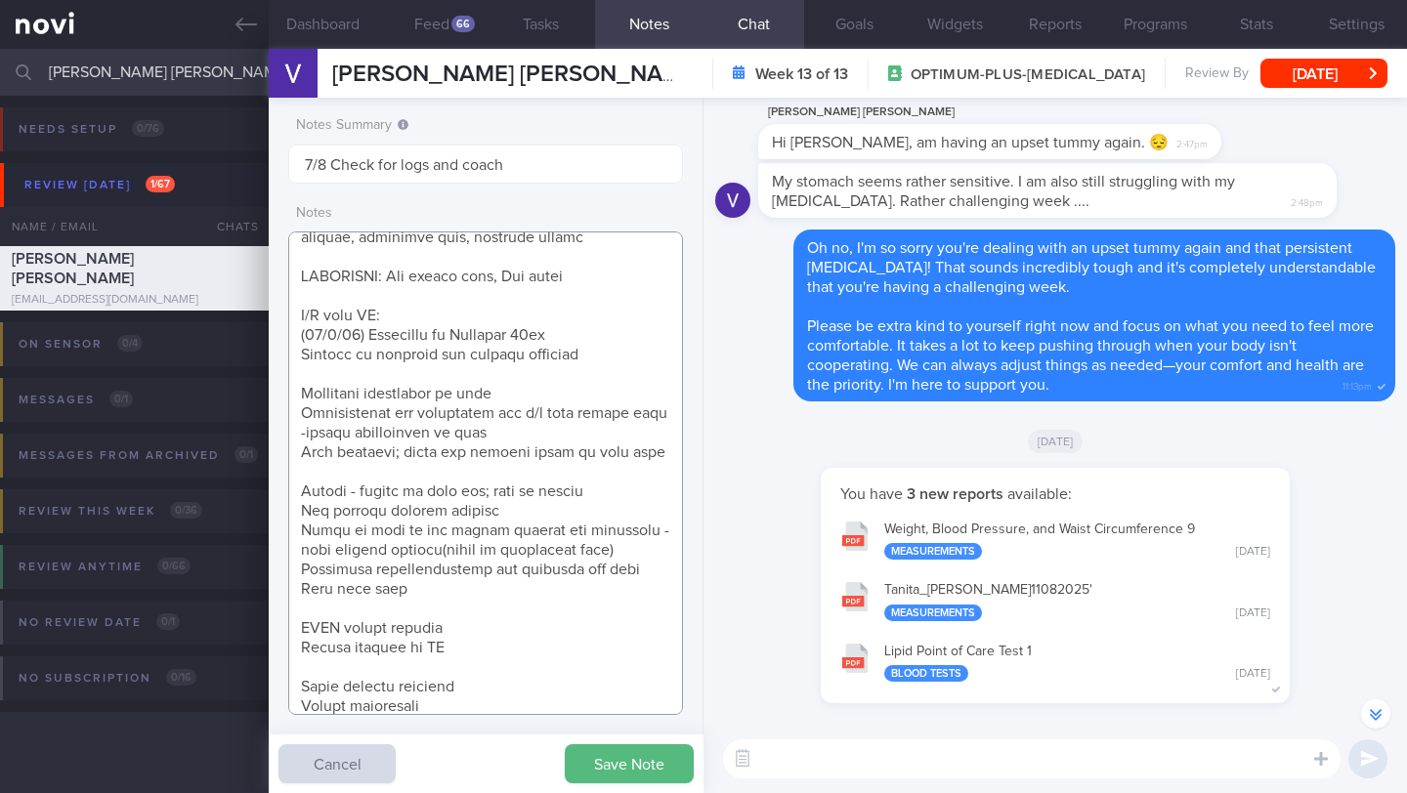
click at [563, 375] on textarea at bounding box center [485, 474] width 395 height 484
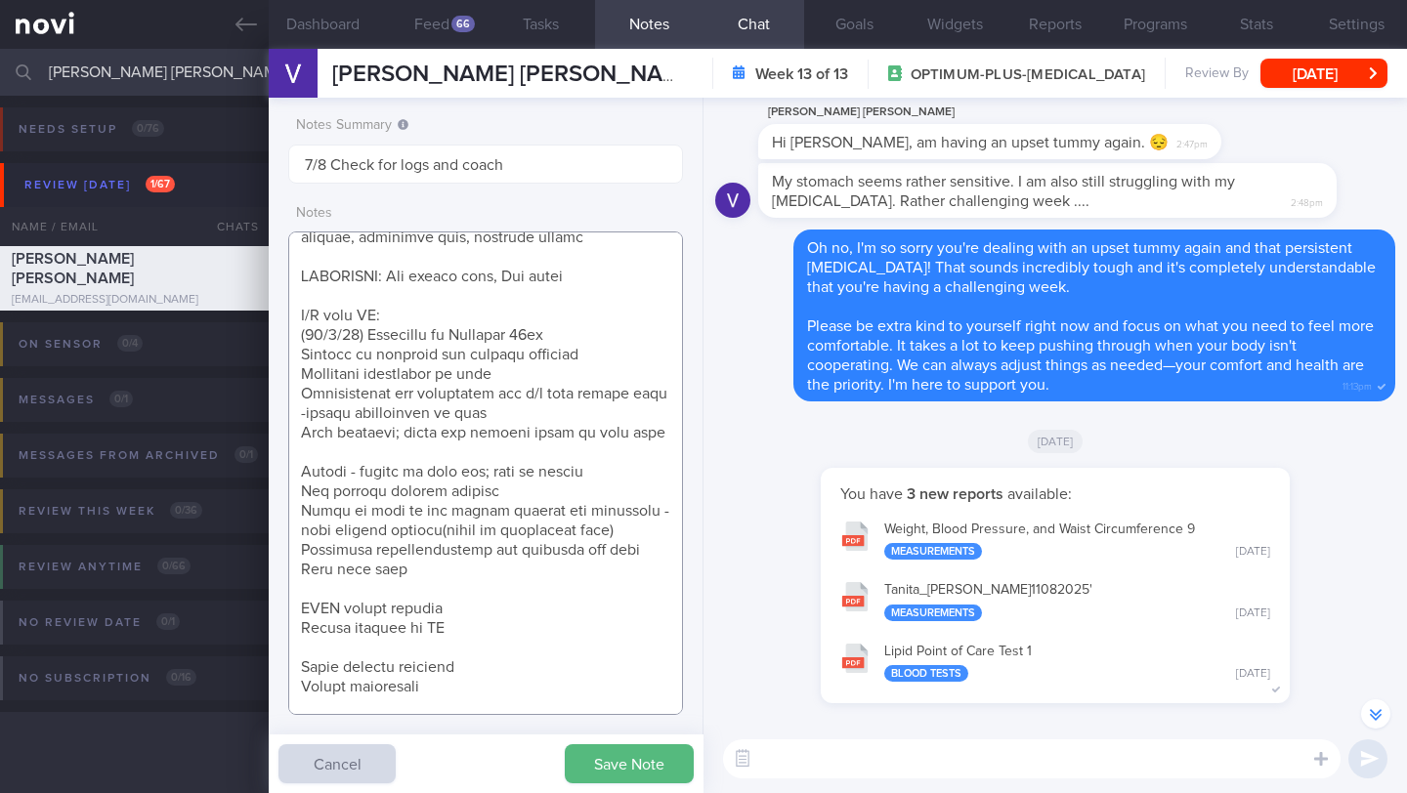
click at [386, 460] on textarea at bounding box center [485, 474] width 395 height 484
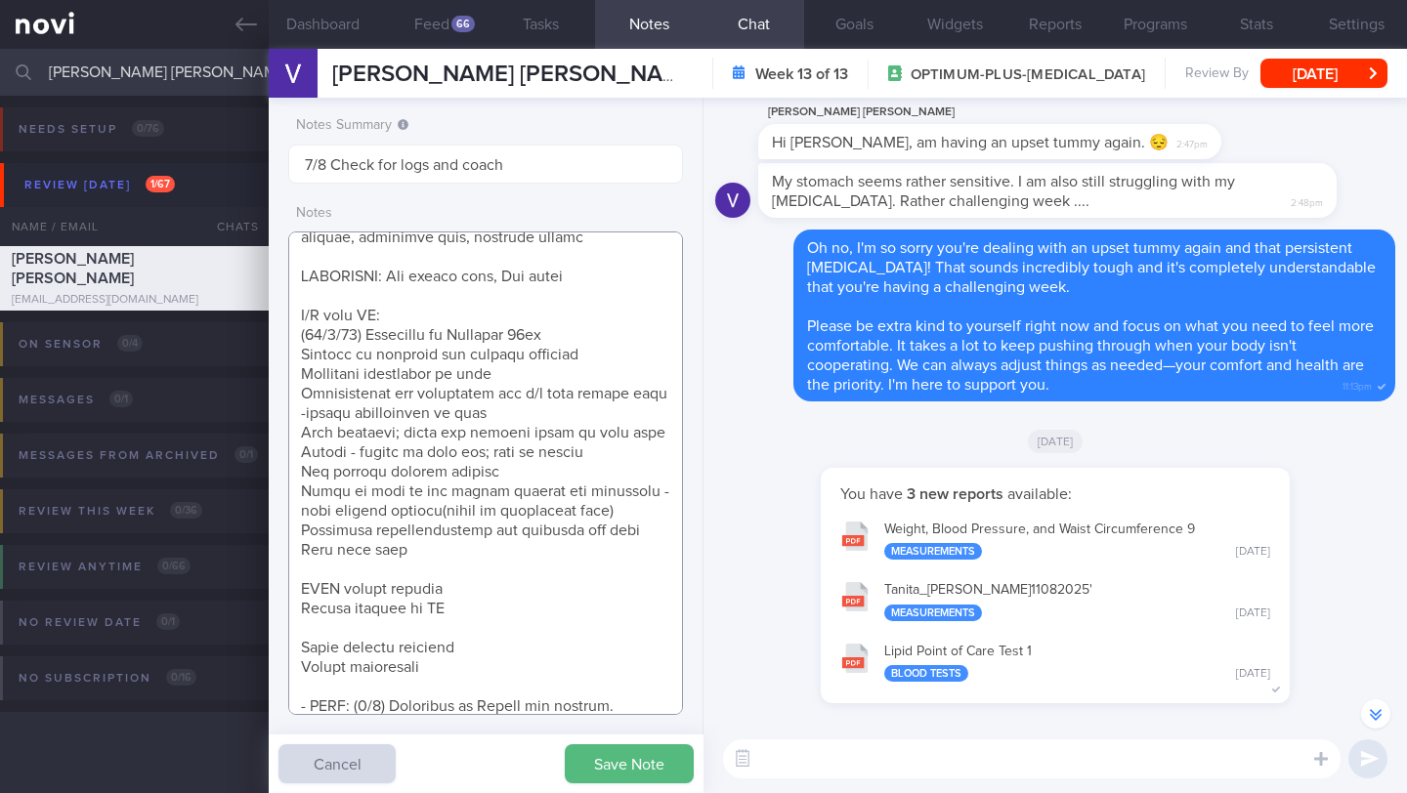
click at [442, 568] on textarea at bounding box center [485, 474] width 395 height 484
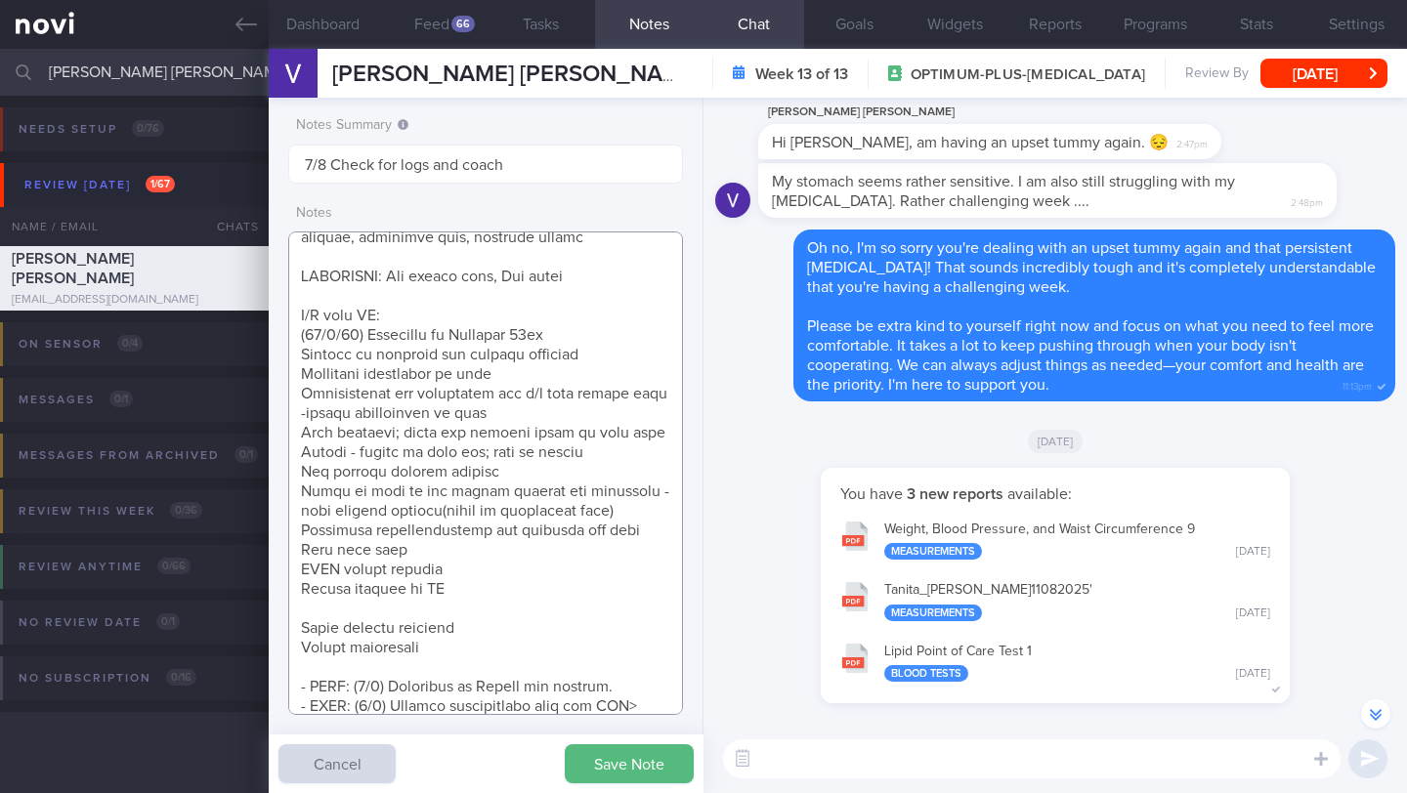
click at [475, 610] on textarea at bounding box center [485, 474] width 395 height 484
type textarea "**Wants to avoid whey products** SUPPORT NEEDED: Food suggestions for healthier…"
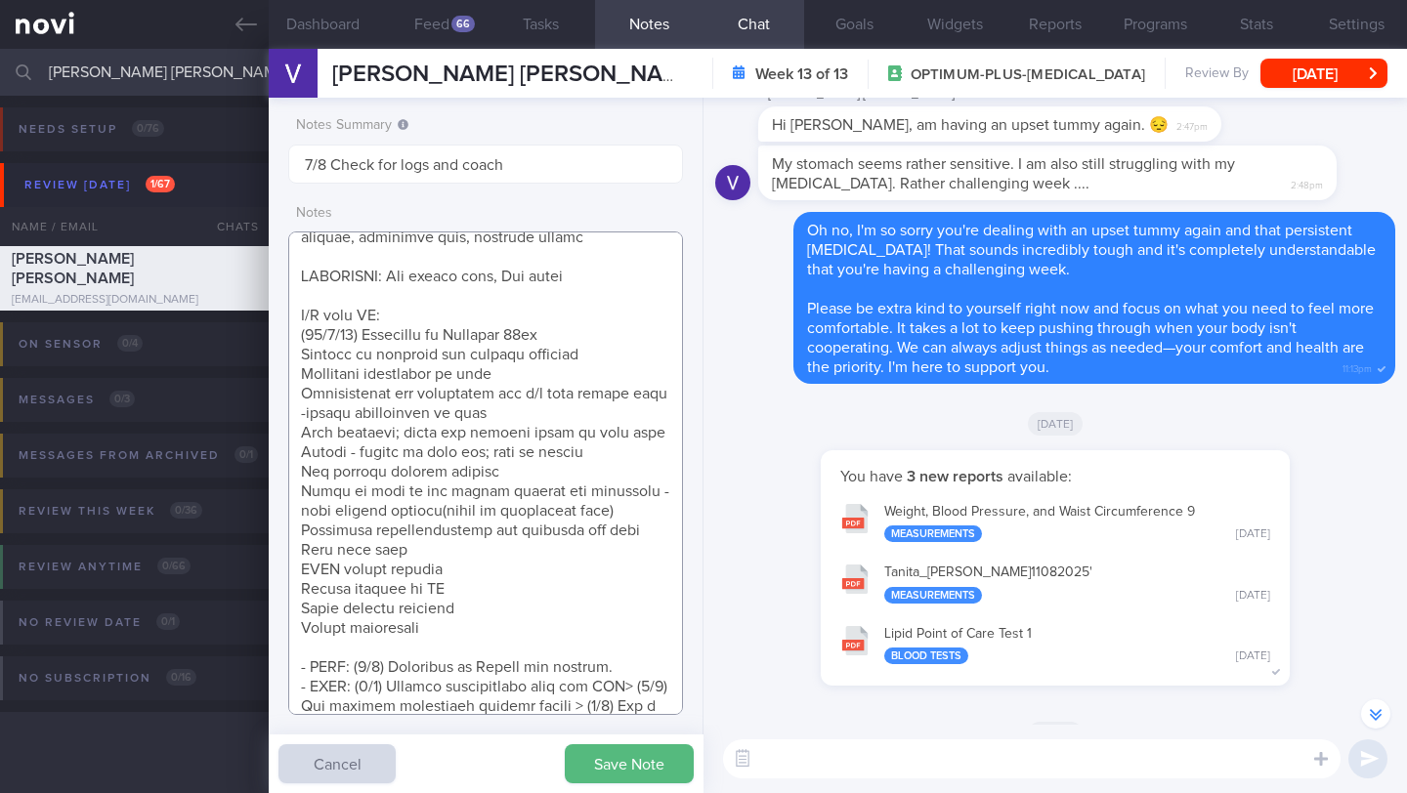
scroll to position [976599, 976455]
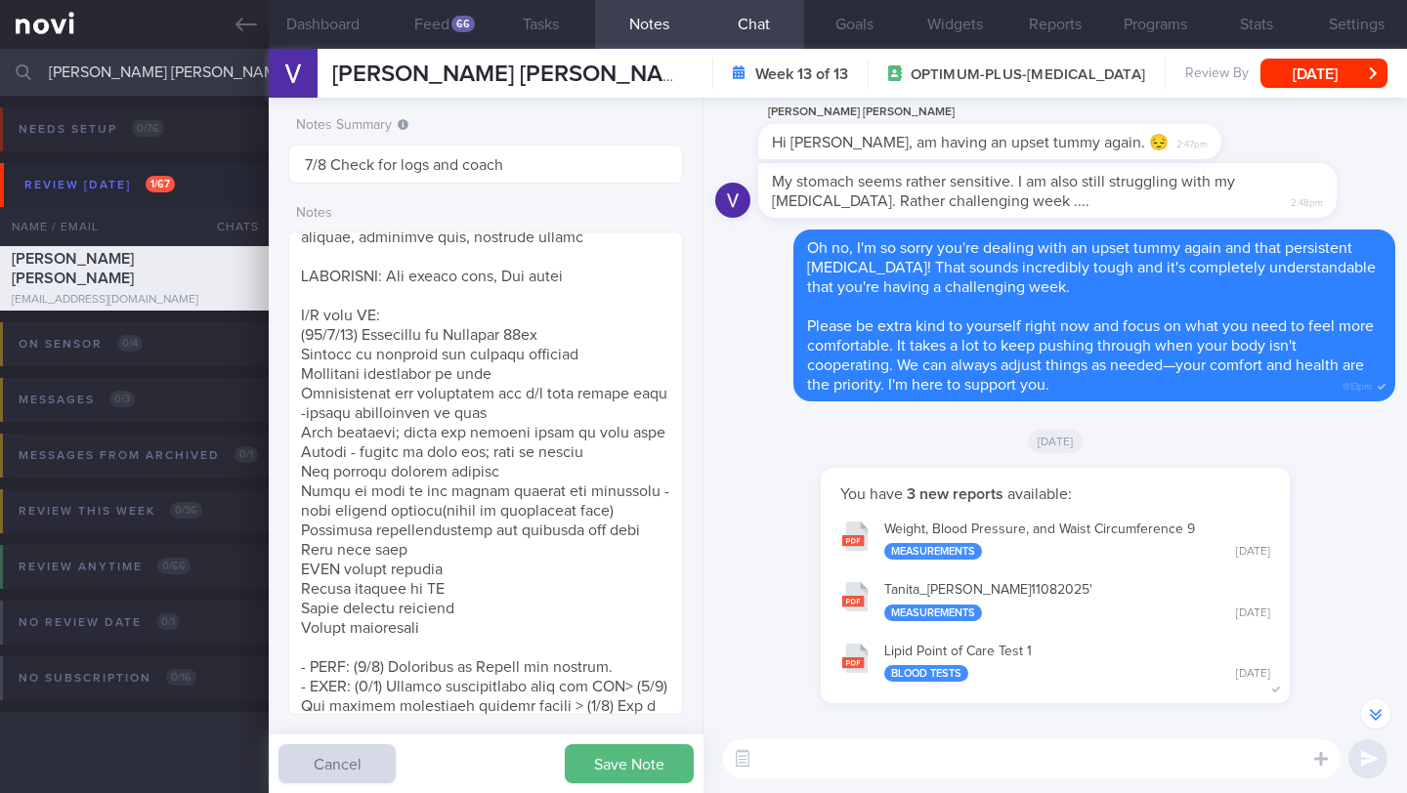
click at [599, 744] on button "Save Note" at bounding box center [629, 763] width 129 height 39
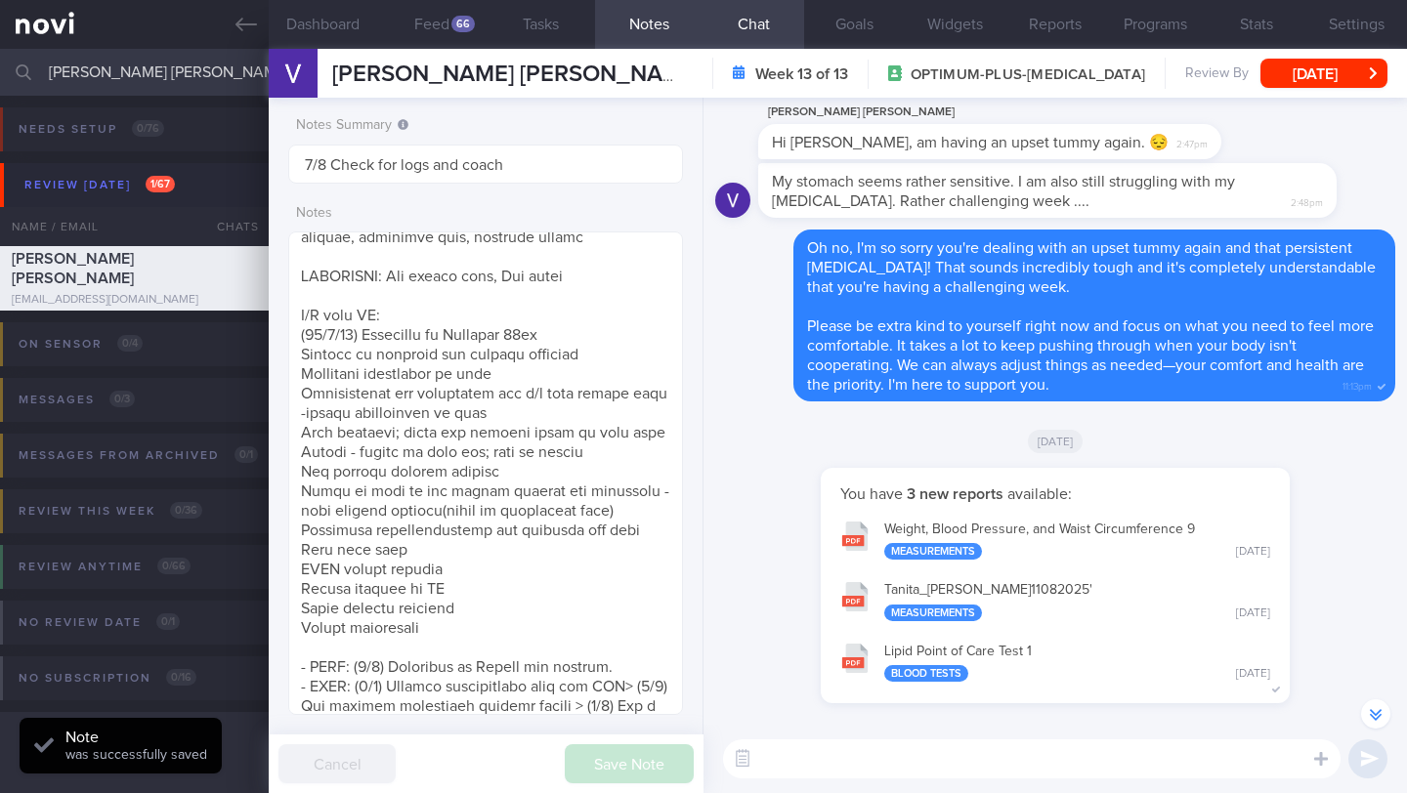
click at [878, 763] on textarea at bounding box center [1031, 758] width 617 height 39
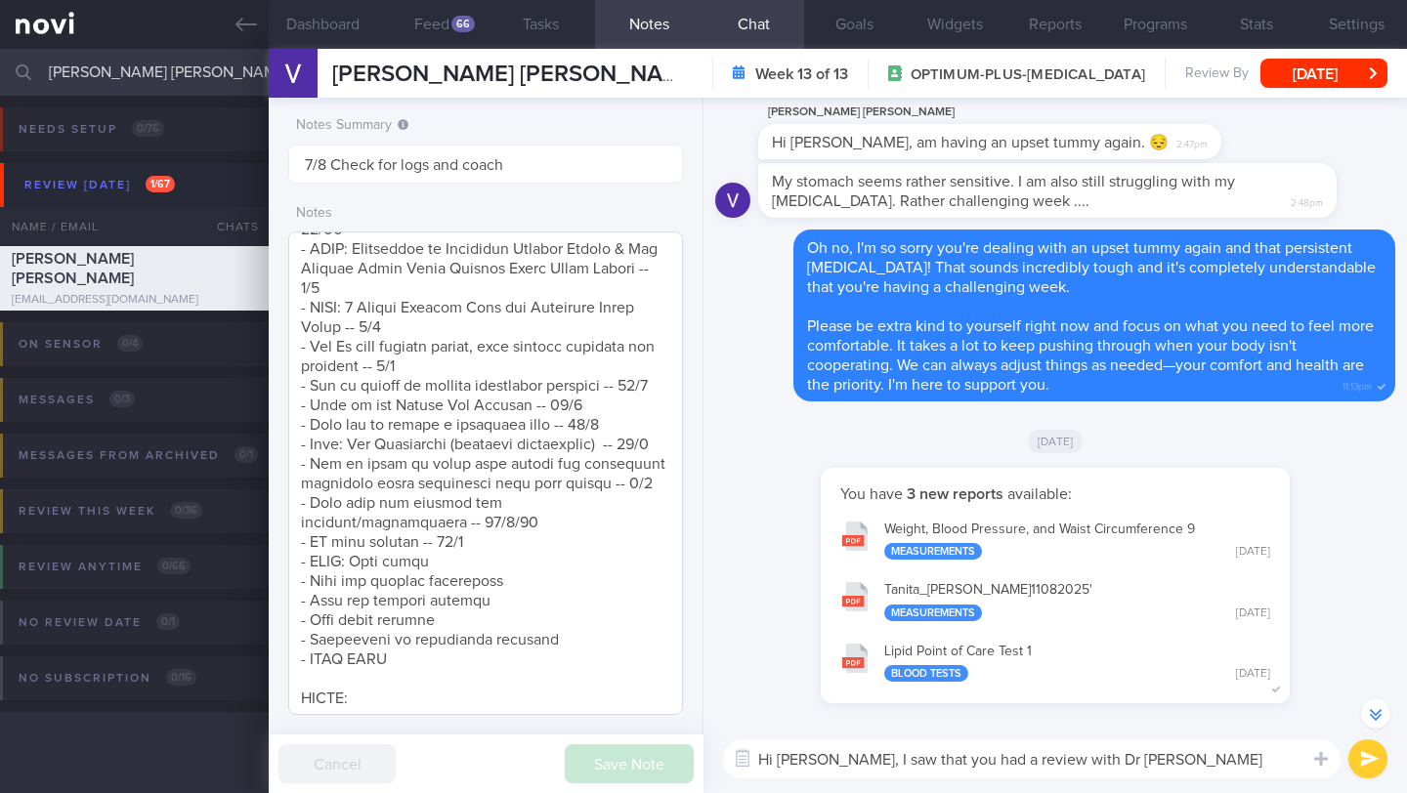
scroll to position [2168, 0]
click at [433, 31] on button "Feed 66" at bounding box center [431, 24] width 108 height 49
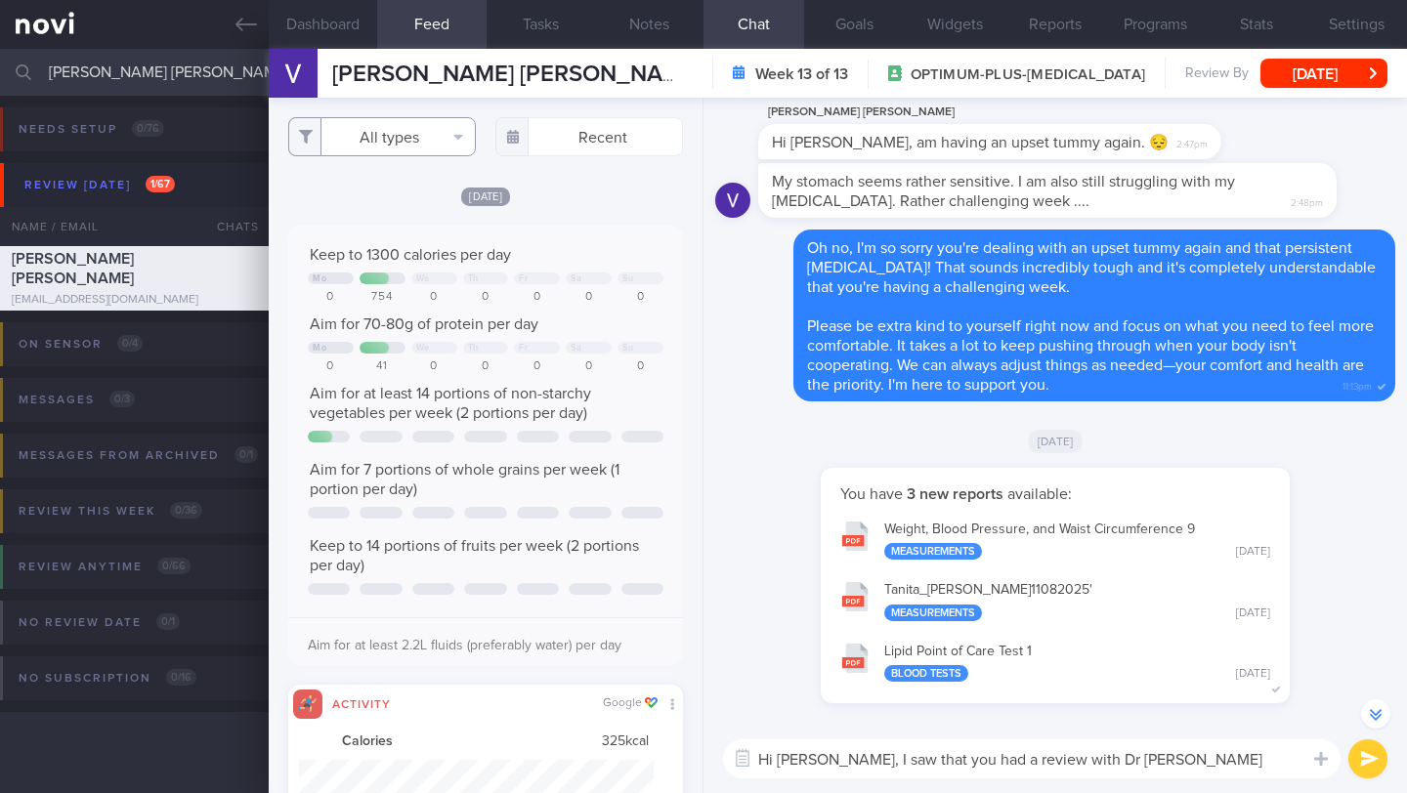
click at [397, 138] on button "All types" at bounding box center [382, 136] width 188 height 39
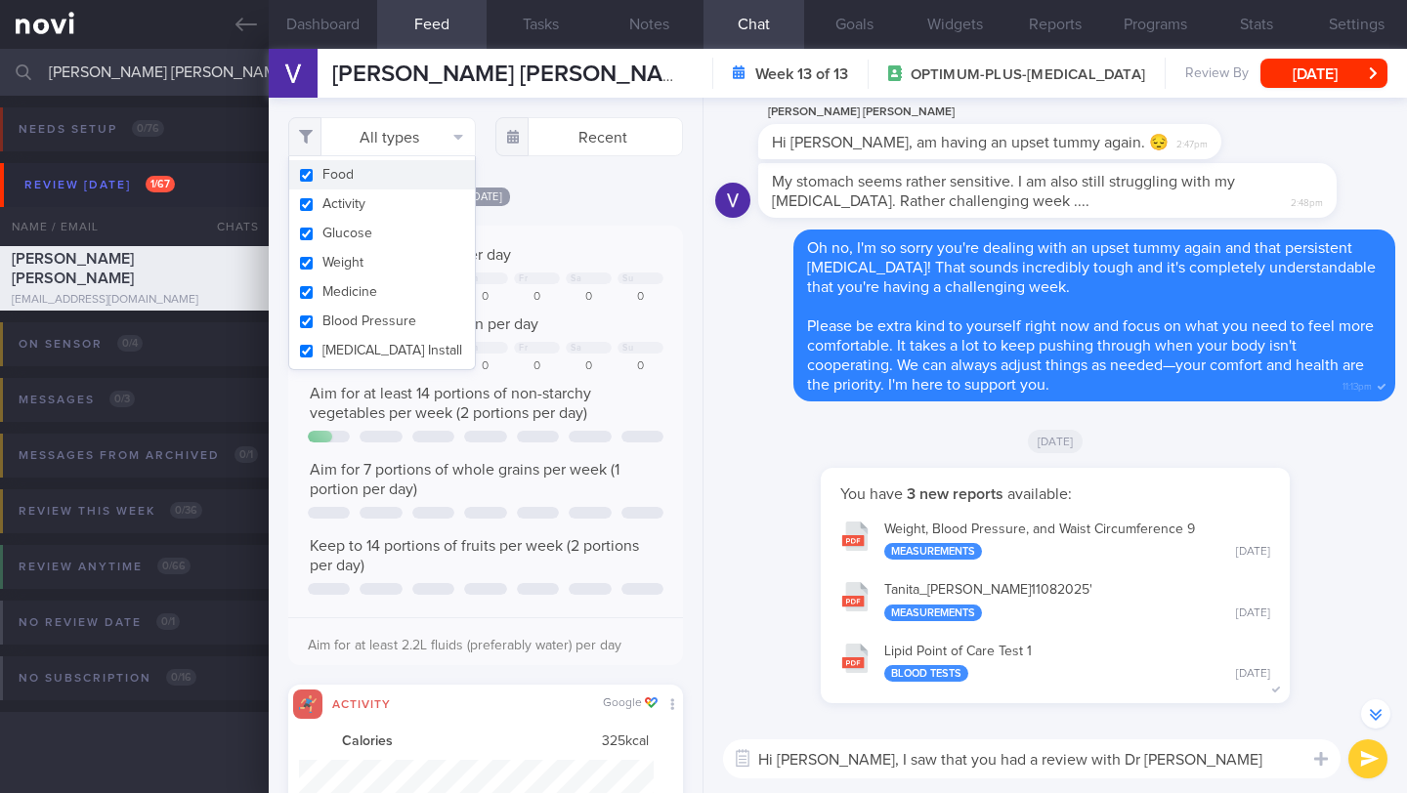
click at [1201, 762] on textarea "Hi [PERSON_NAME], I saw that you had a review with Dr [PERSON_NAME] [DATE]." at bounding box center [1031, 758] width 617 height 39
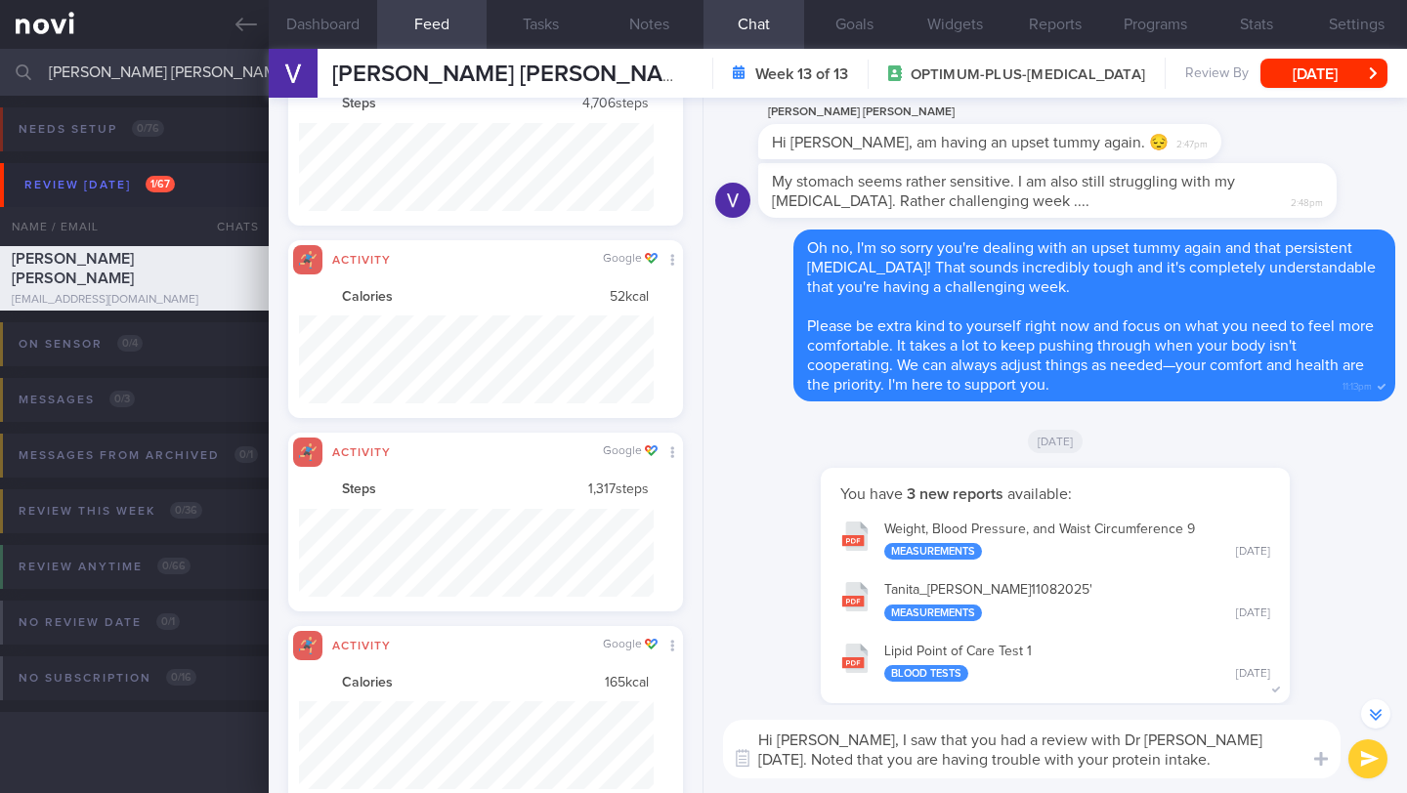
scroll to position [976712, 976445]
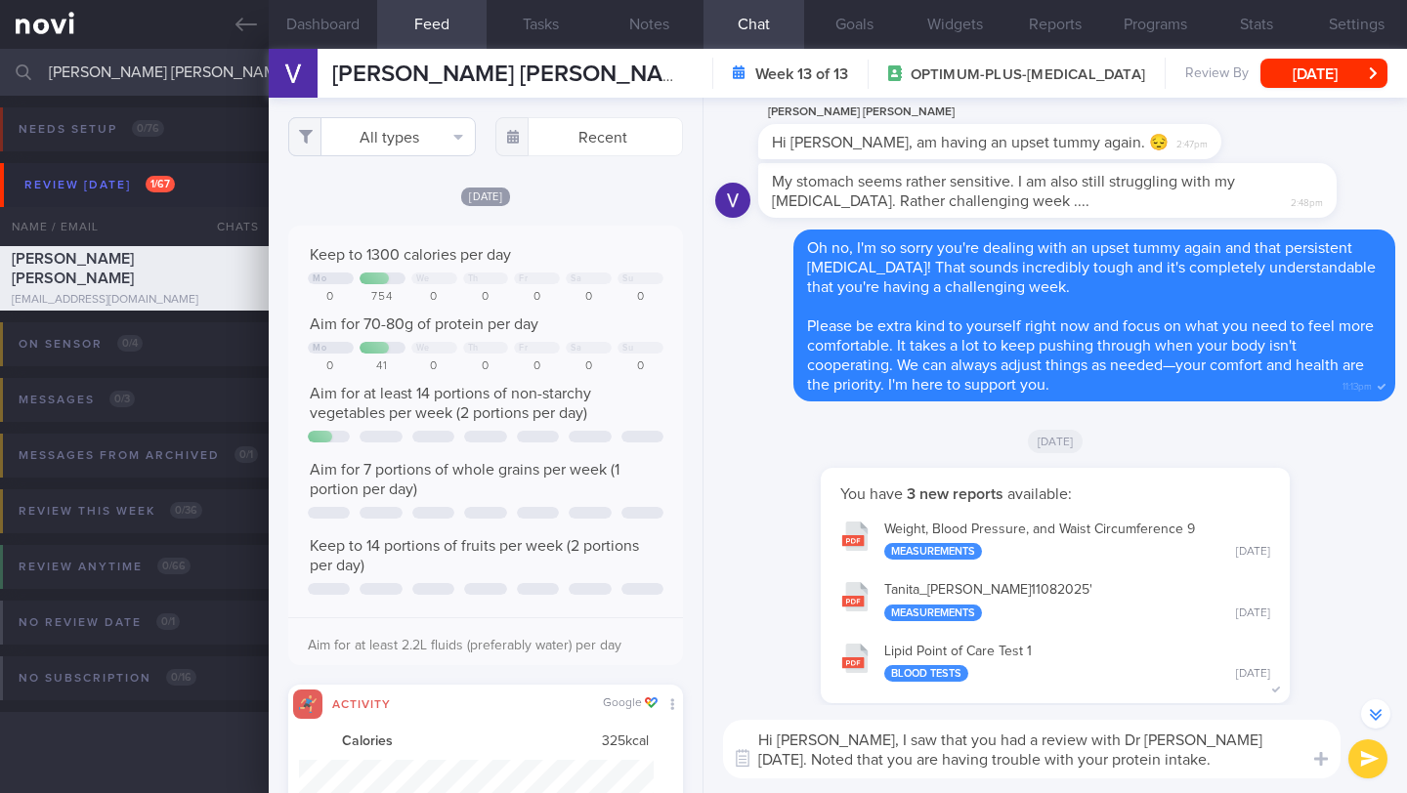
type textarea "Hi [PERSON_NAME], I saw that you had a review with Dr [PERSON_NAME] [DATE]. Not…"
click at [422, 142] on button "All types" at bounding box center [382, 136] width 188 height 39
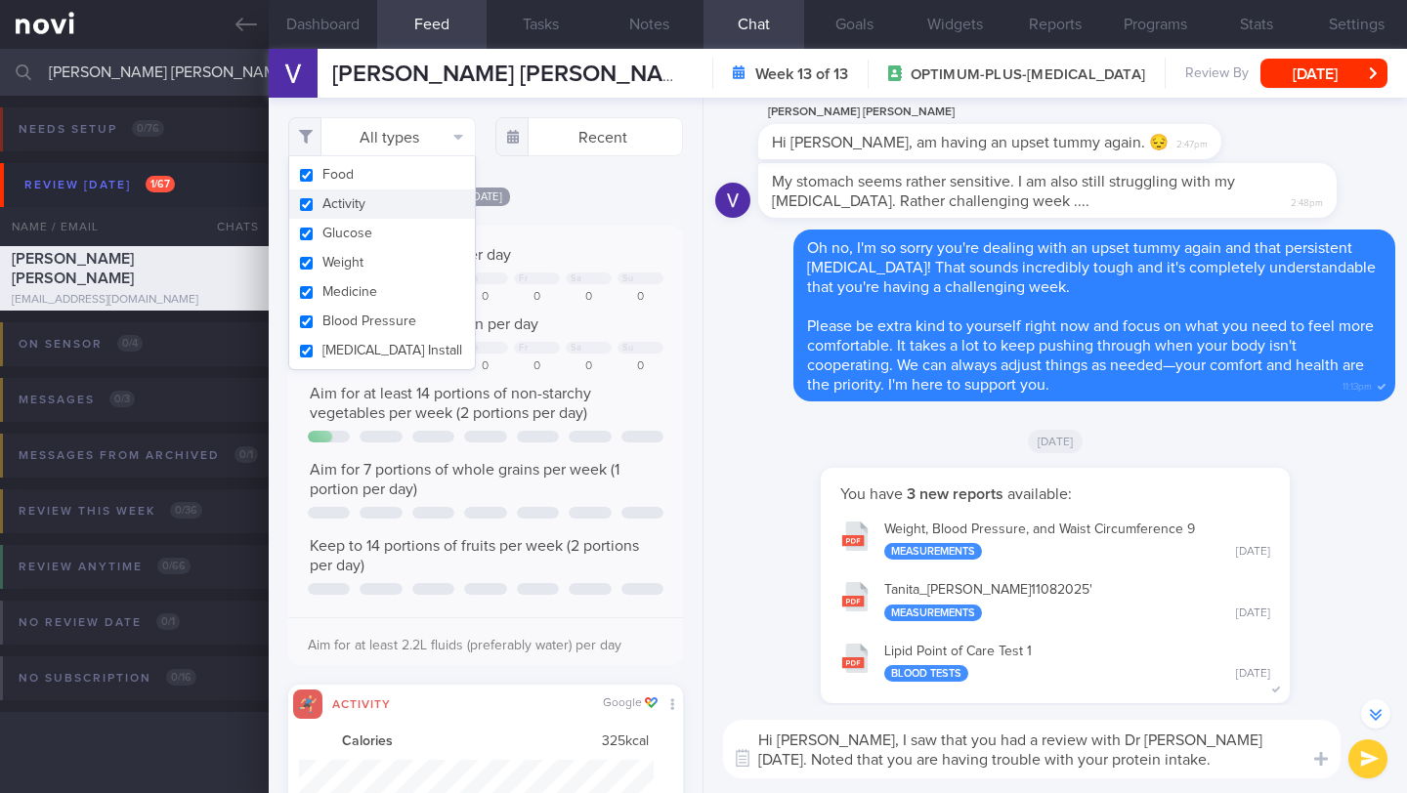
click at [351, 207] on button "Activity" at bounding box center [382, 203] width 186 height 29
checkbox input "false"
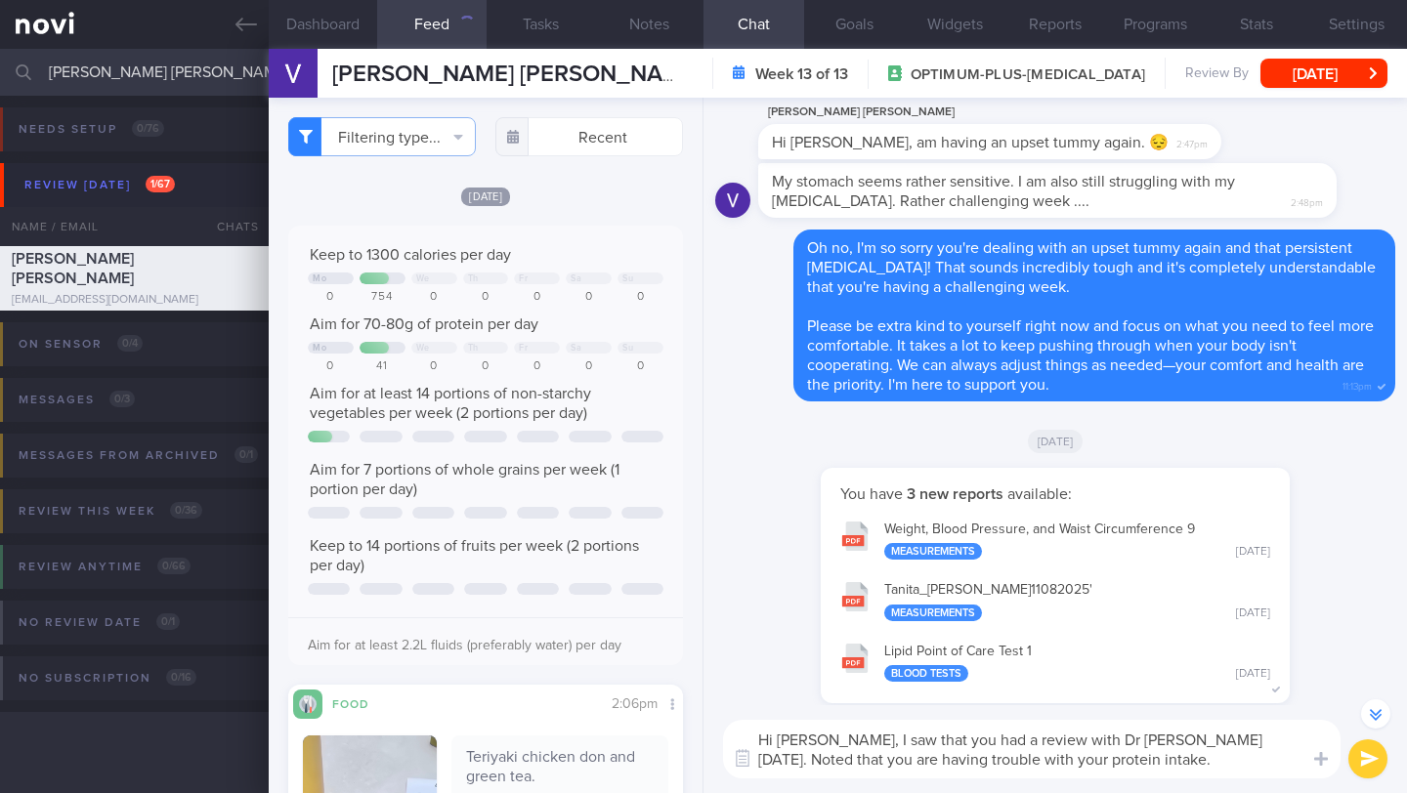
click at [604, 206] on div "[DATE]" at bounding box center [485, 196] width 395 height 21
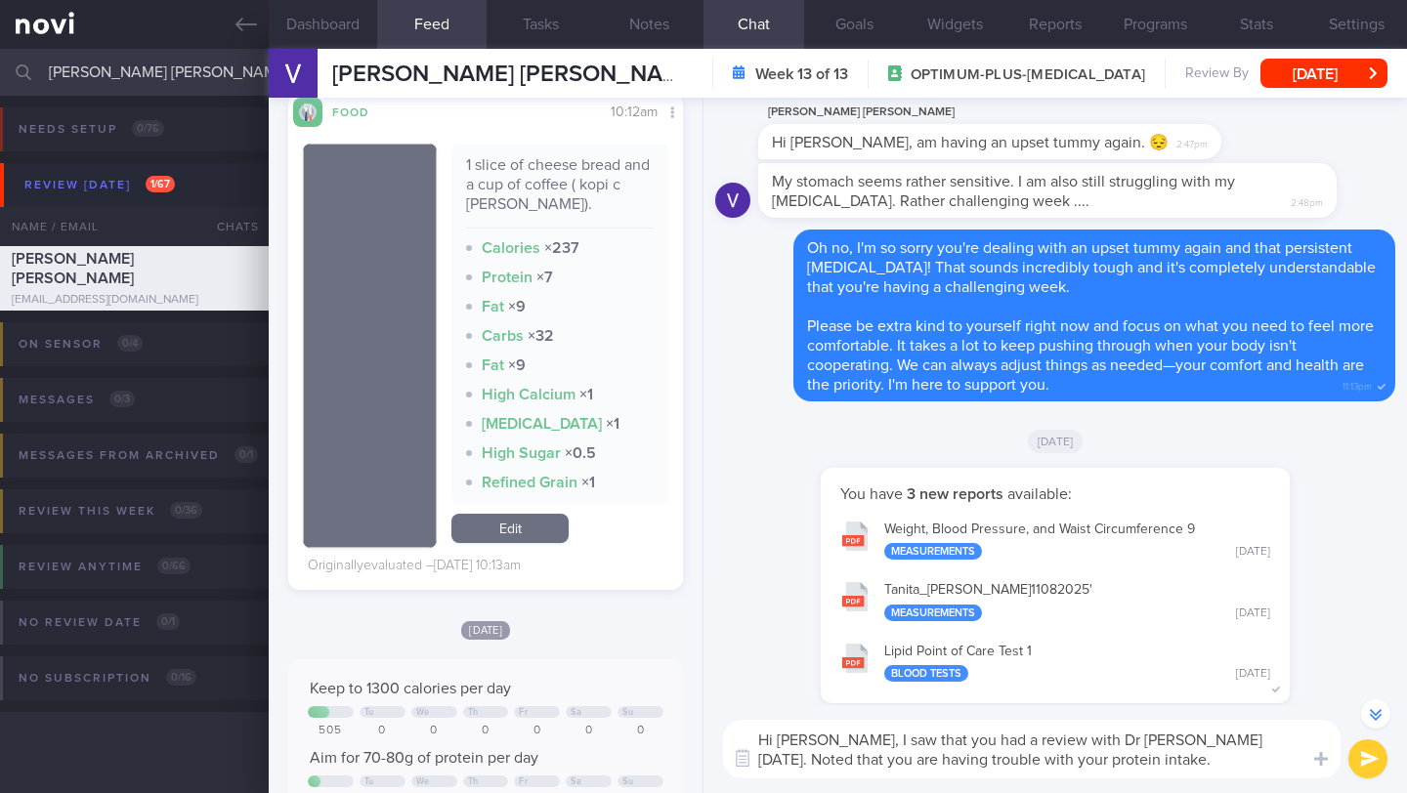
scroll to position [976628, 976455]
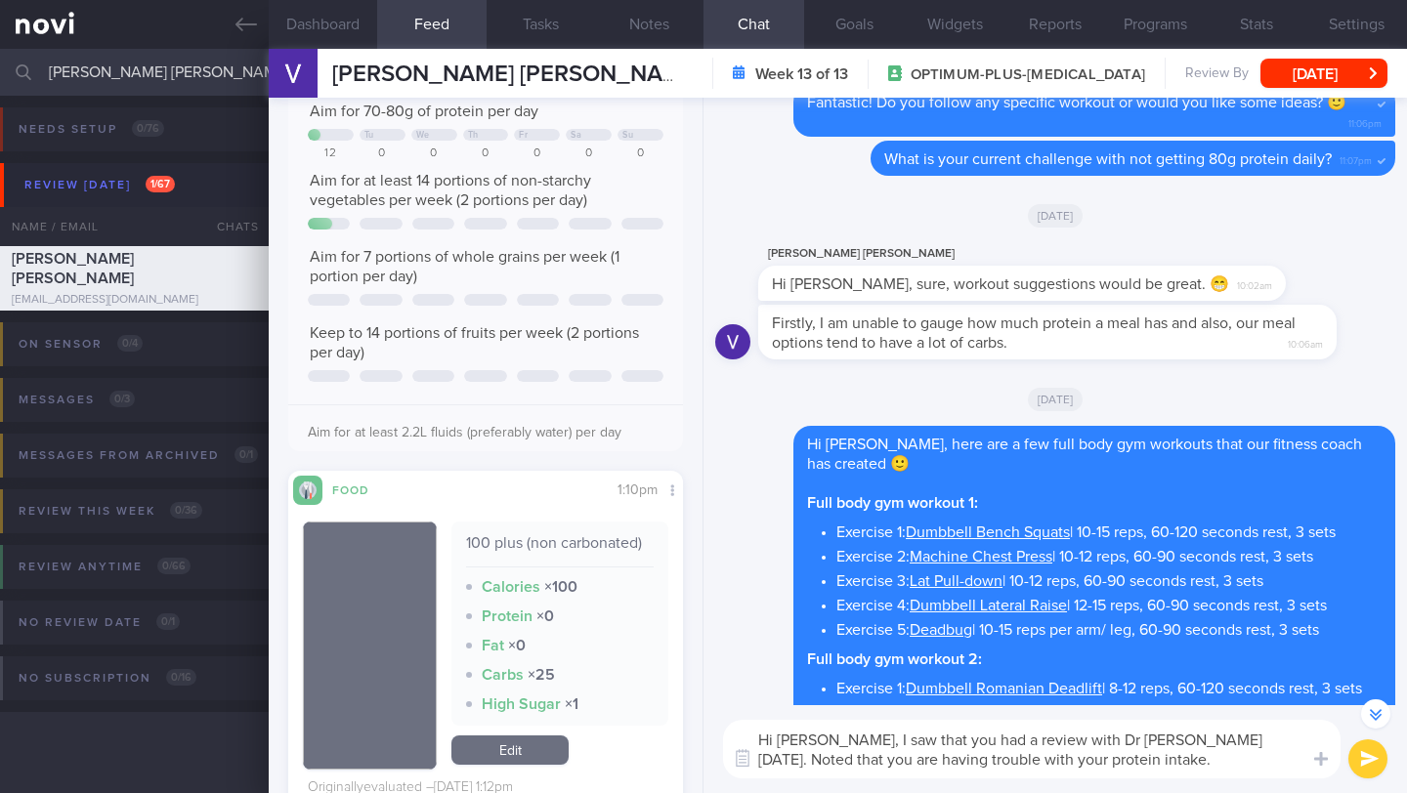
click at [1142, 769] on textarea "Hi [PERSON_NAME], I saw that you had a review with Dr [PERSON_NAME] [DATE]. Not…" at bounding box center [1031, 749] width 617 height 59
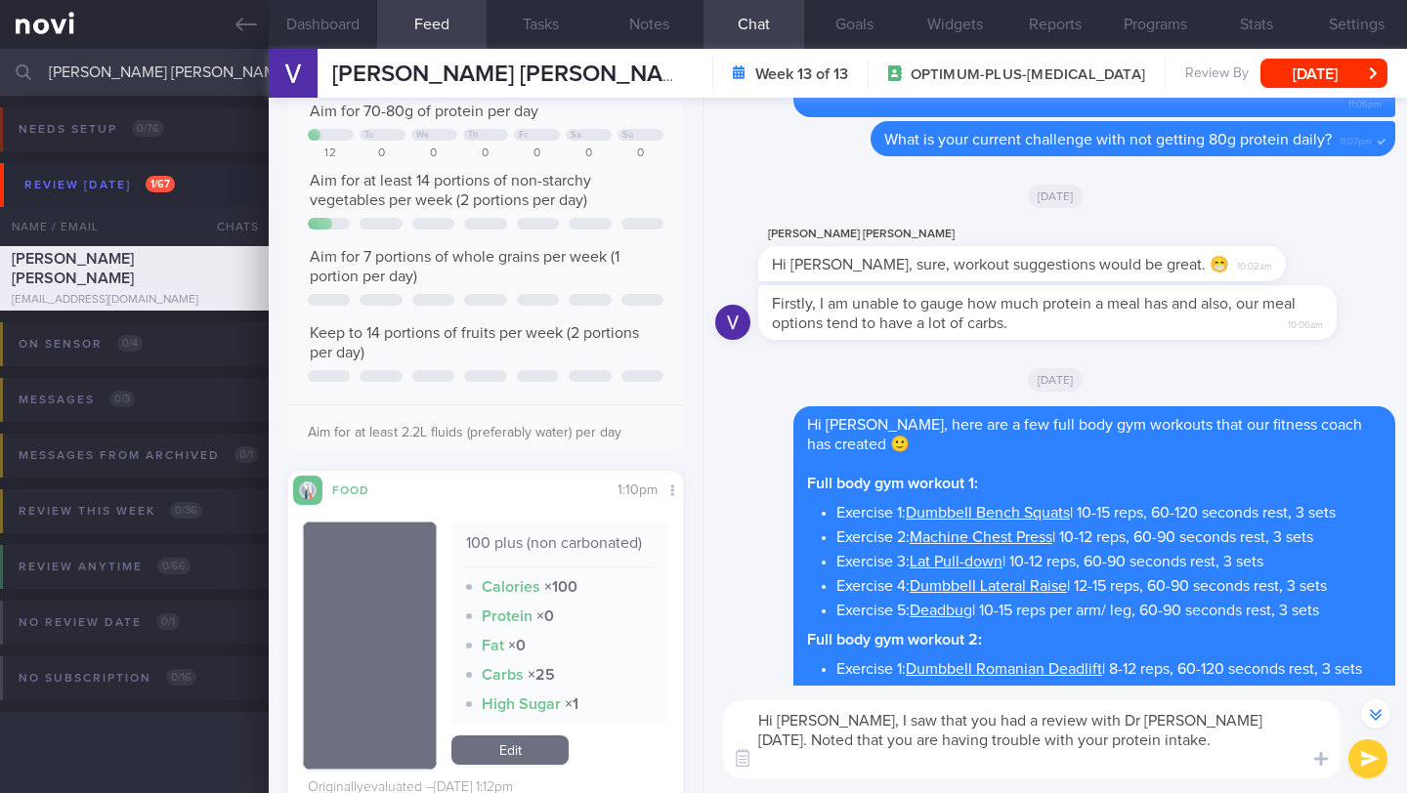
scroll to position [0, 0]
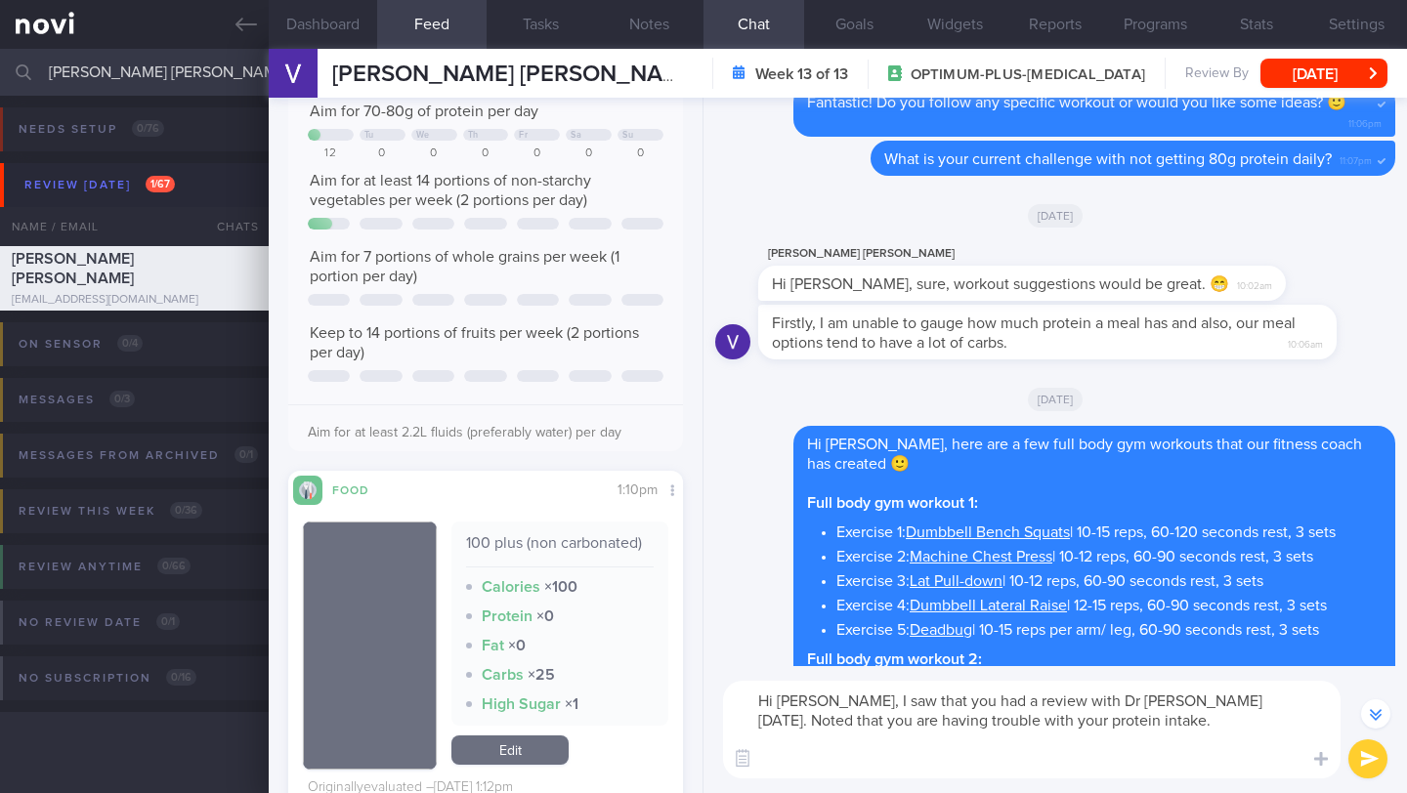
paste textarea "Which do you think will be more realistic for you to do to boost your protein i…"
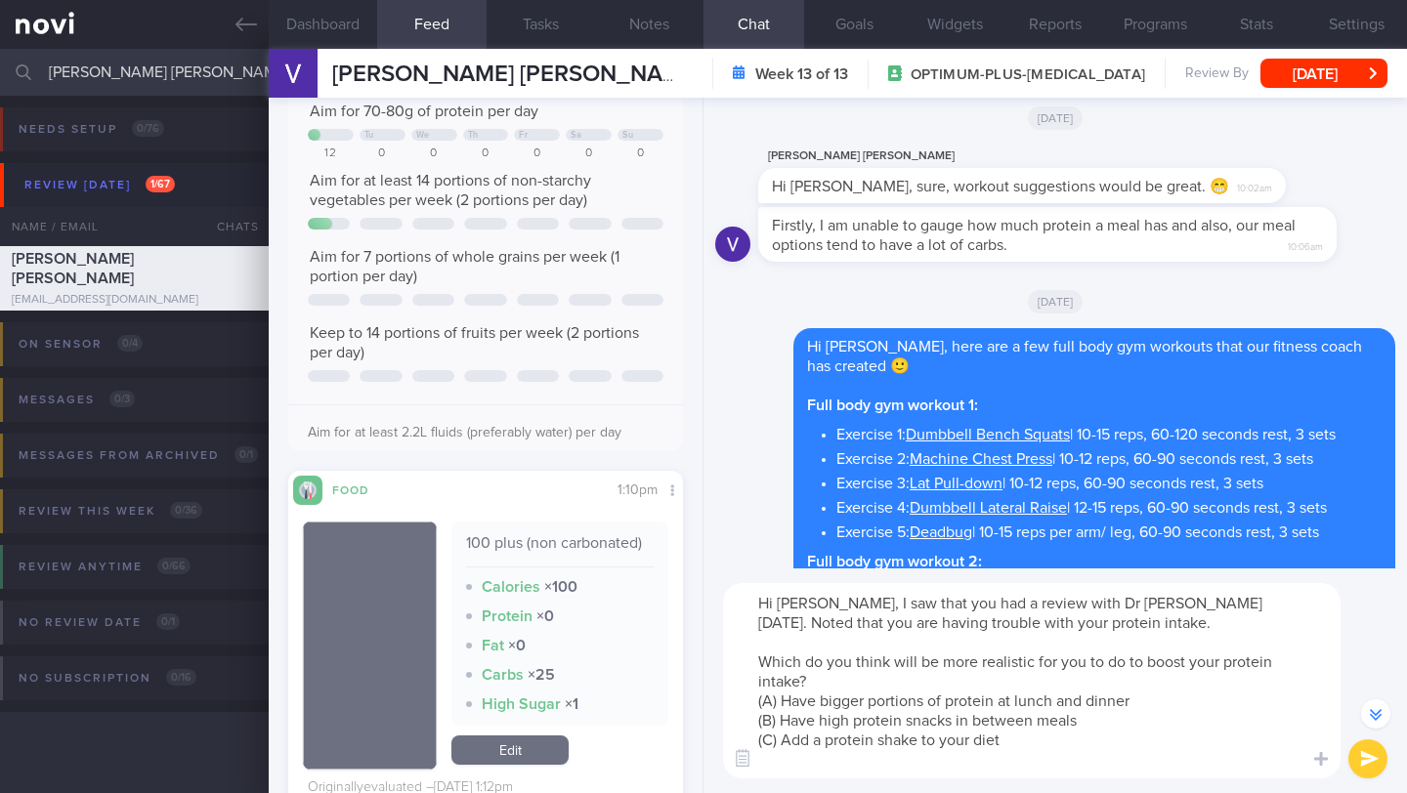
scroll to position [-1688, 0]
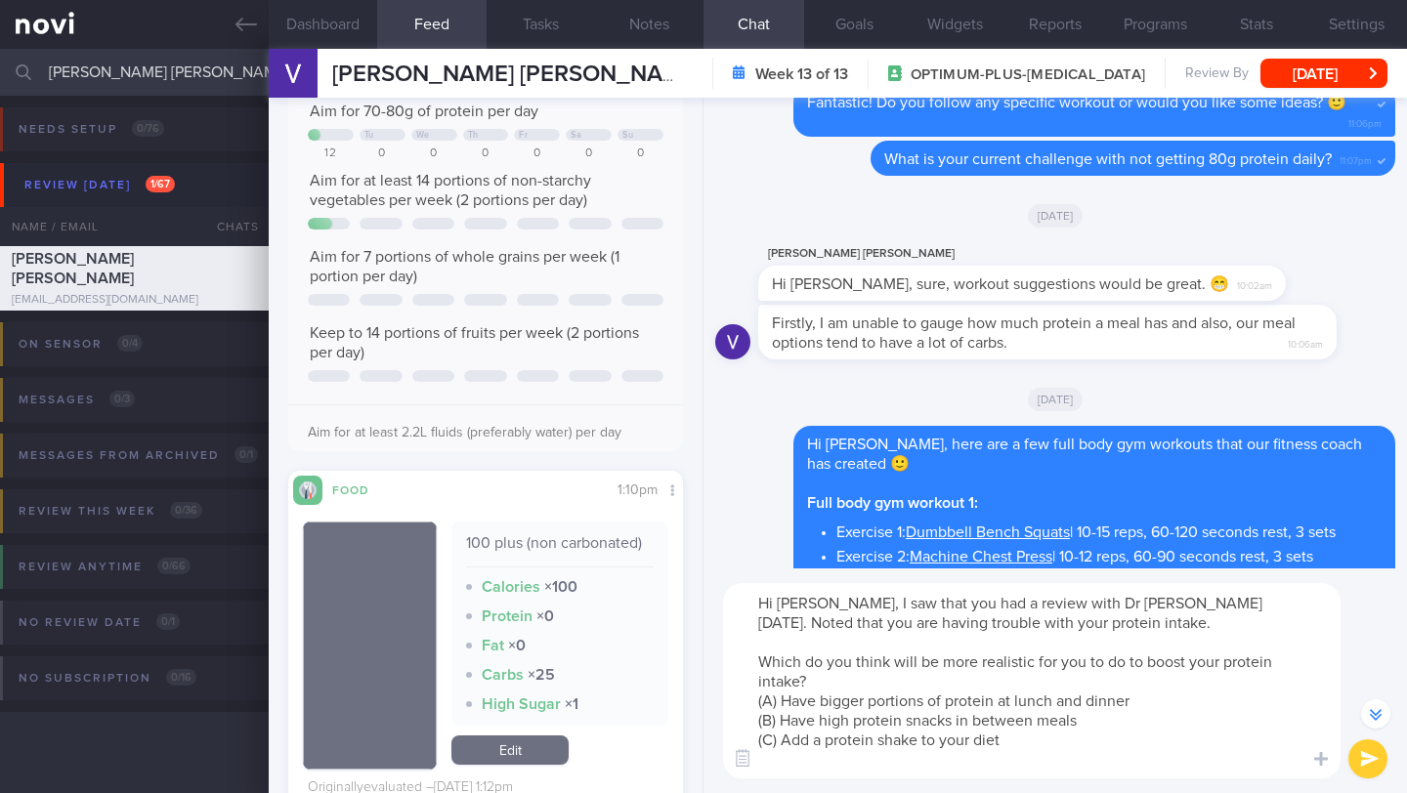
click at [1089, 663] on textarea "Hi [PERSON_NAME], I saw that you had a review with Dr [PERSON_NAME] [DATE]. Not…" at bounding box center [1031, 680] width 617 height 195
type textarea "Hi [PERSON_NAME], I saw that you had a review with Dr [PERSON_NAME] [DATE]. Not…"
click at [1358, 766] on button "submit" at bounding box center [1367, 758] width 39 height 39
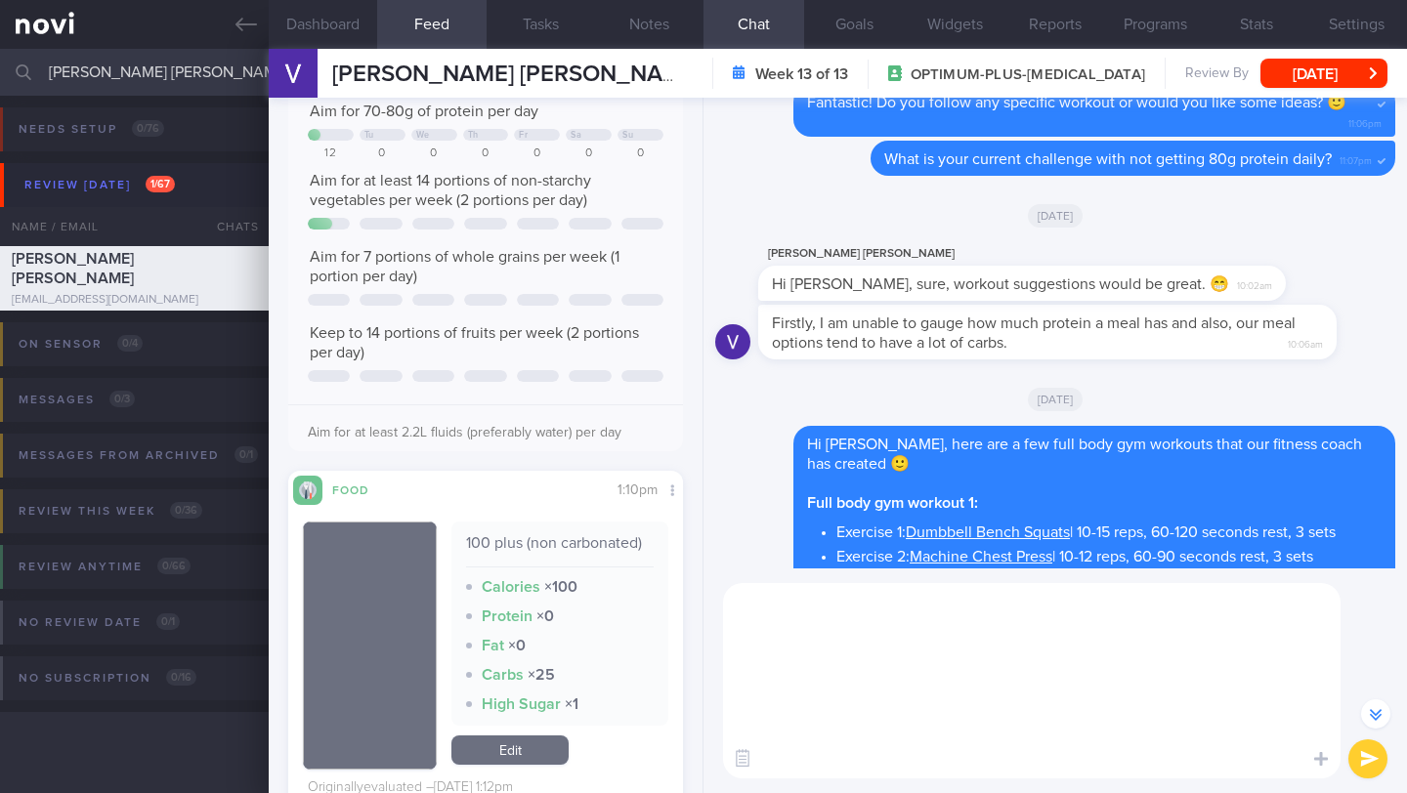
scroll to position [0, 0]
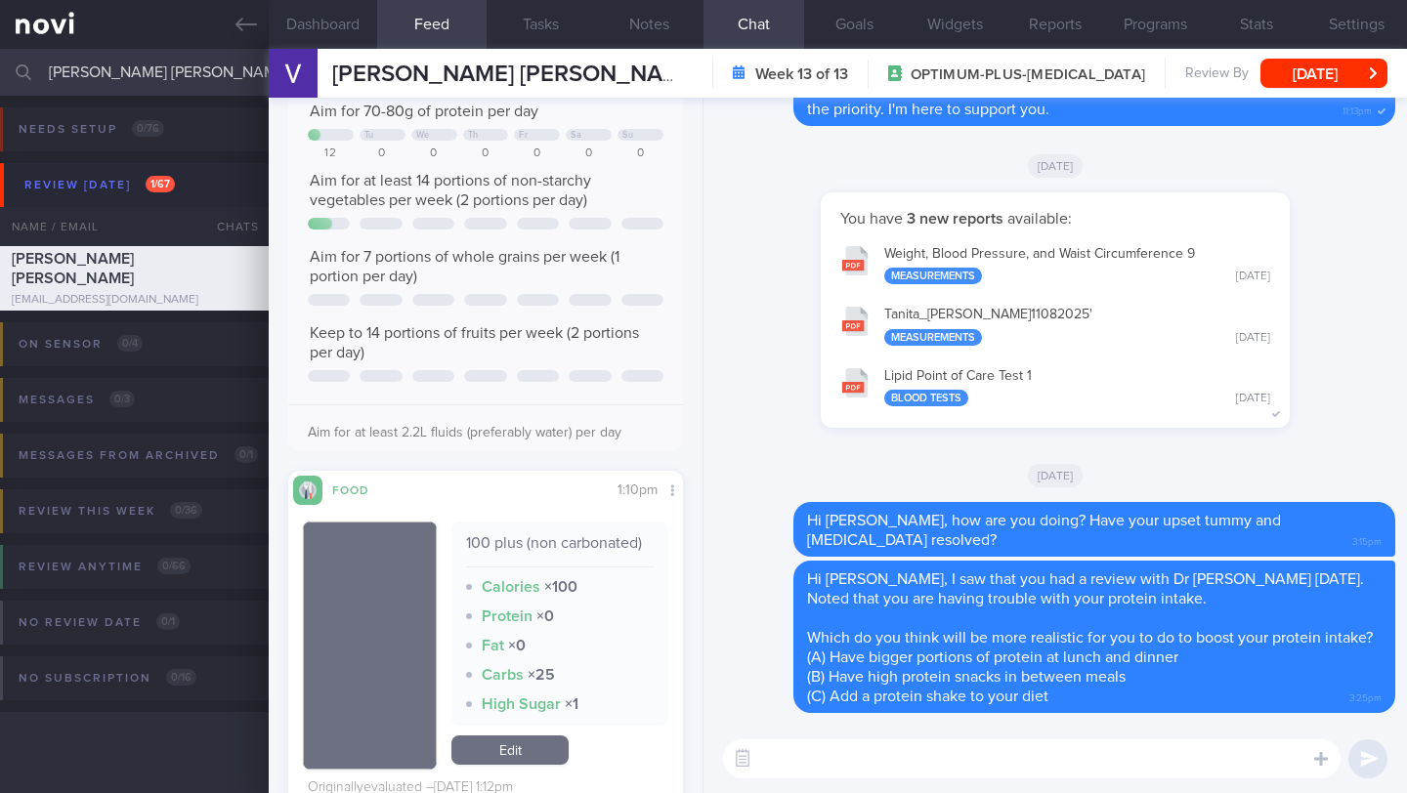
click at [853, 762] on textarea at bounding box center [1031, 758] width 617 height 39
type textarea "I"
click at [644, 35] on button "Notes" at bounding box center [649, 24] width 108 height 49
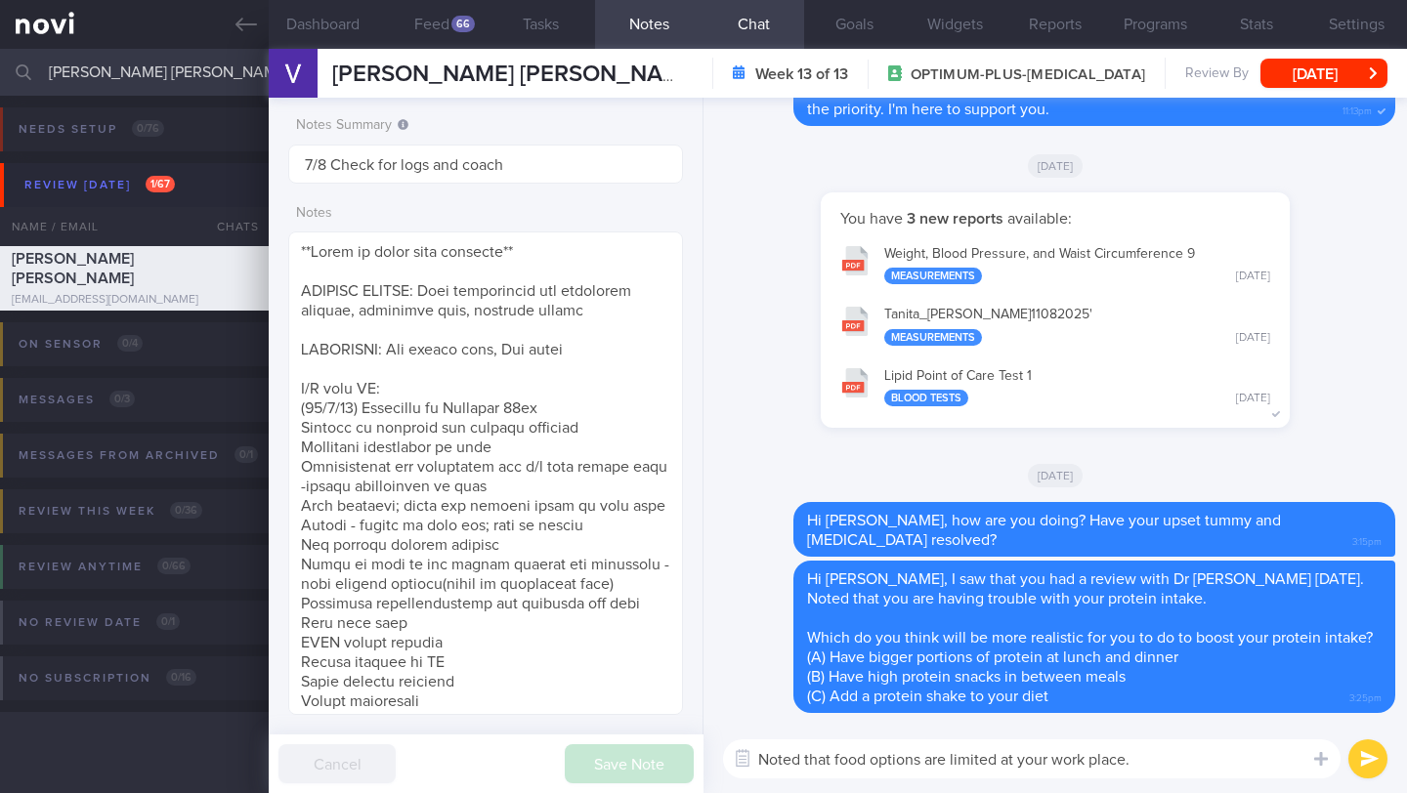
click at [1215, 773] on textarea "Noted that food options are limited at your work place." at bounding box center [1031, 758] width 617 height 39
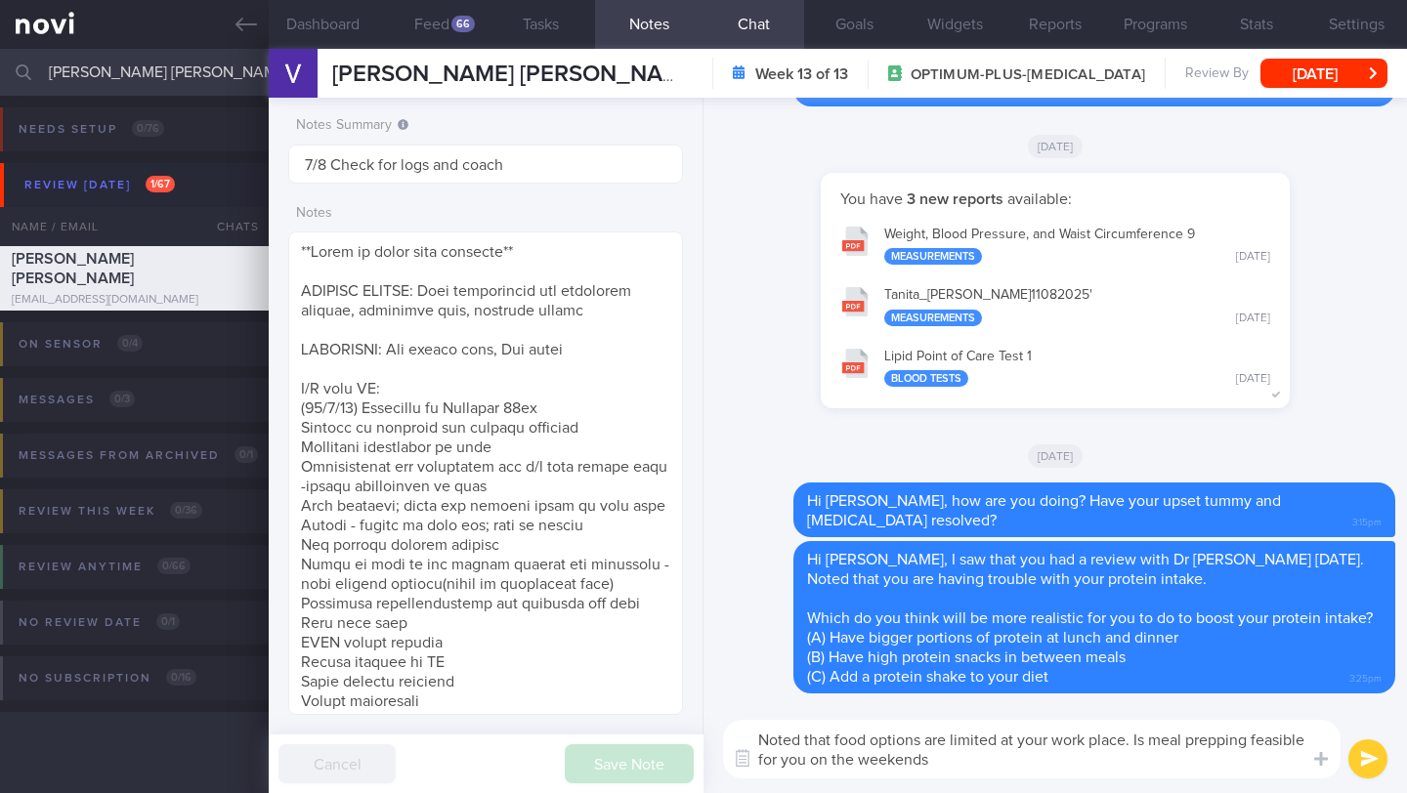
type textarea "Noted that food options are limited at your work place. Is meal prepping feasib…"
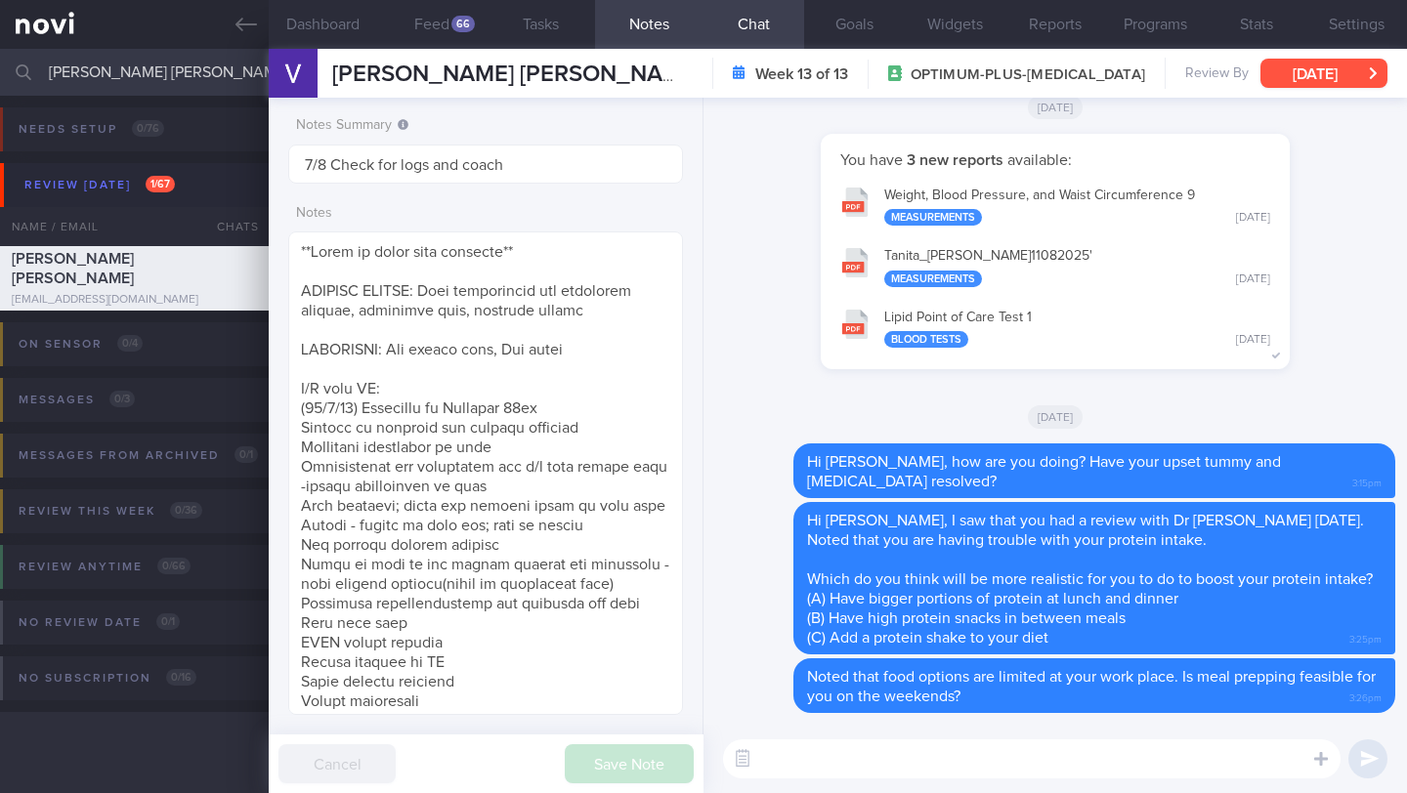
click at [1280, 79] on button "[DATE]" at bounding box center [1323, 73] width 127 height 29
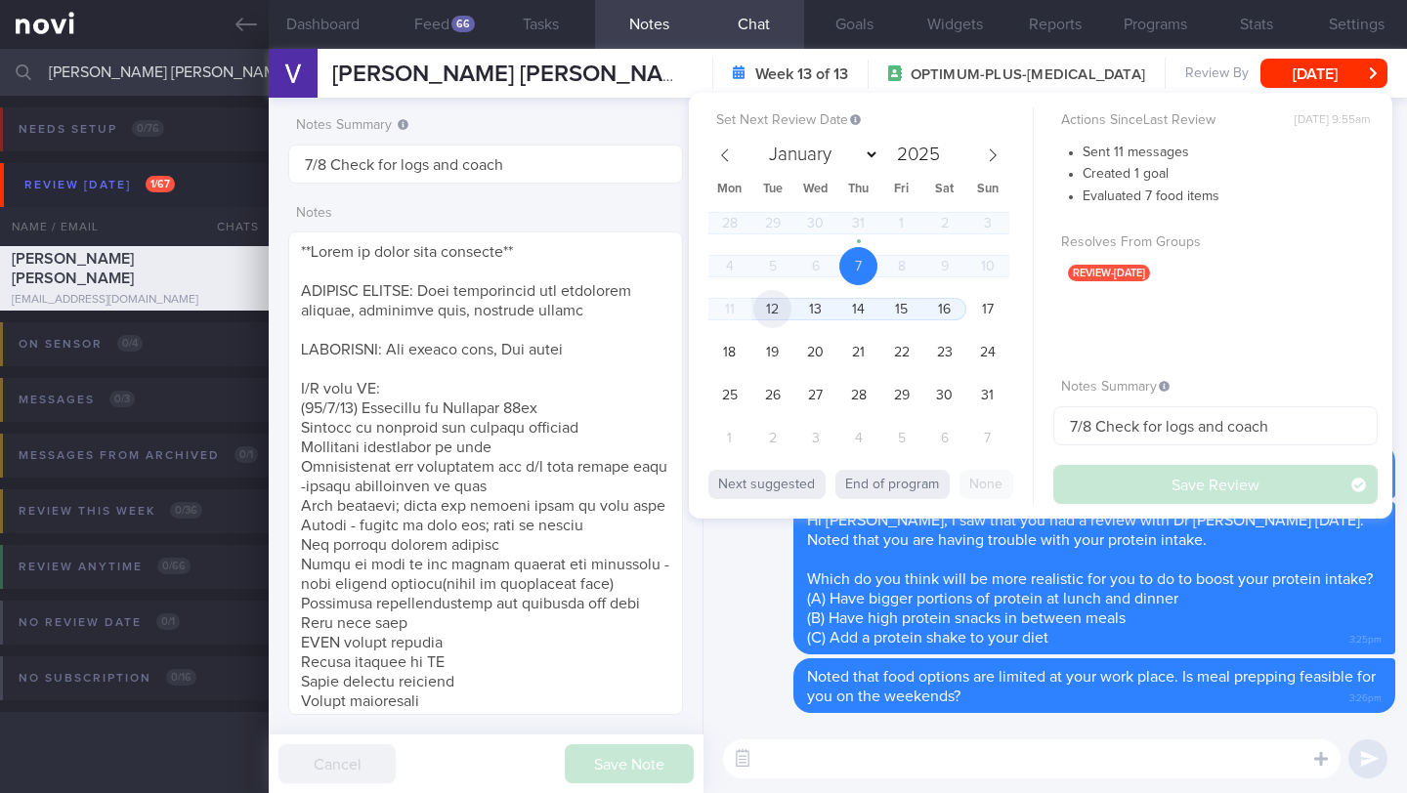
click at [772, 319] on span "12" at bounding box center [772, 309] width 38 height 38
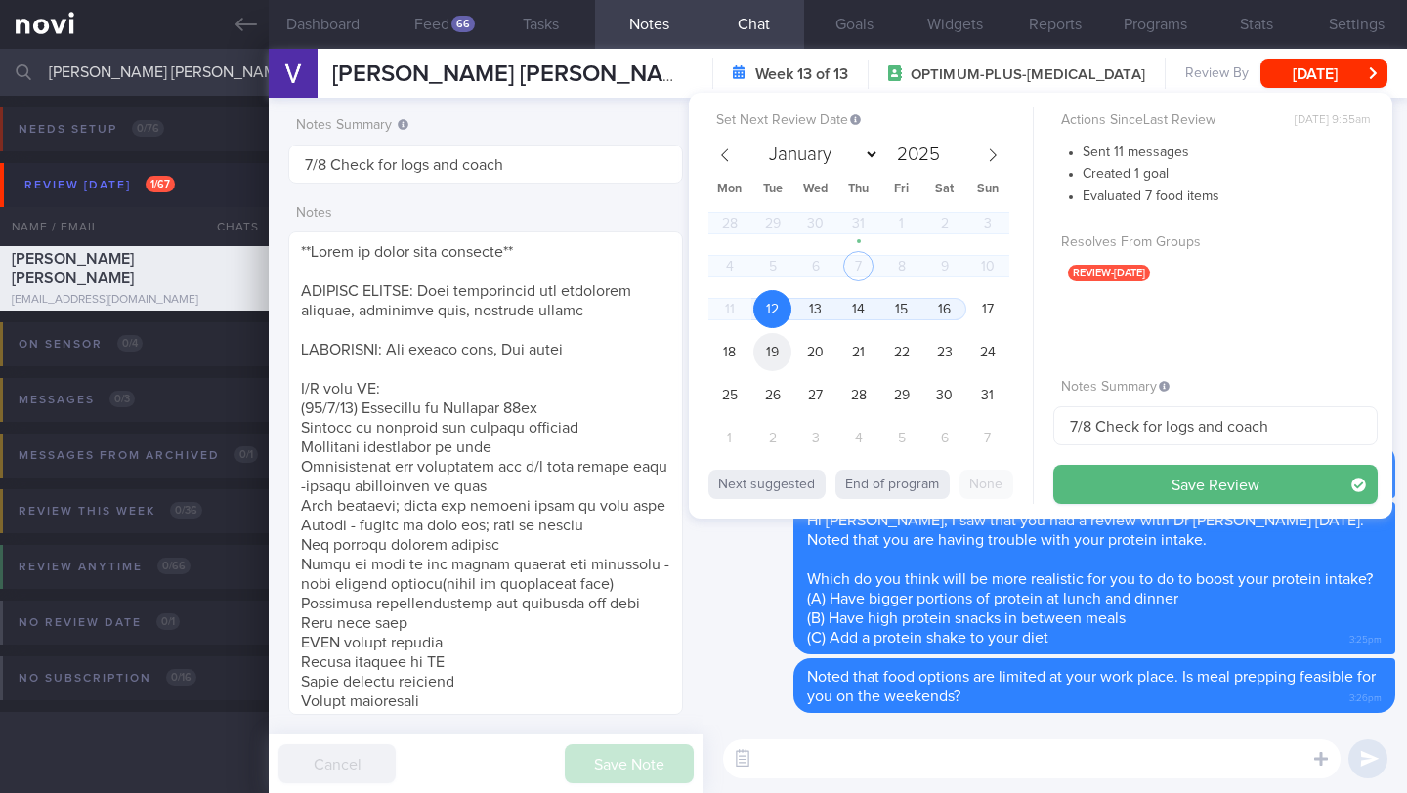
click at [777, 348] on span "19" at bounding box center [772, 352] width 38 height 38
drag, startPoint x: 1079, startPoint y: 424, endPoint x: 1038, endPoint y: 430, distance: 41.4
click at [1038, 430] on div "Set Next Review Date [DATE] January February March April May June July August S…" at bounding box center [1040, 306] width 703 height 426
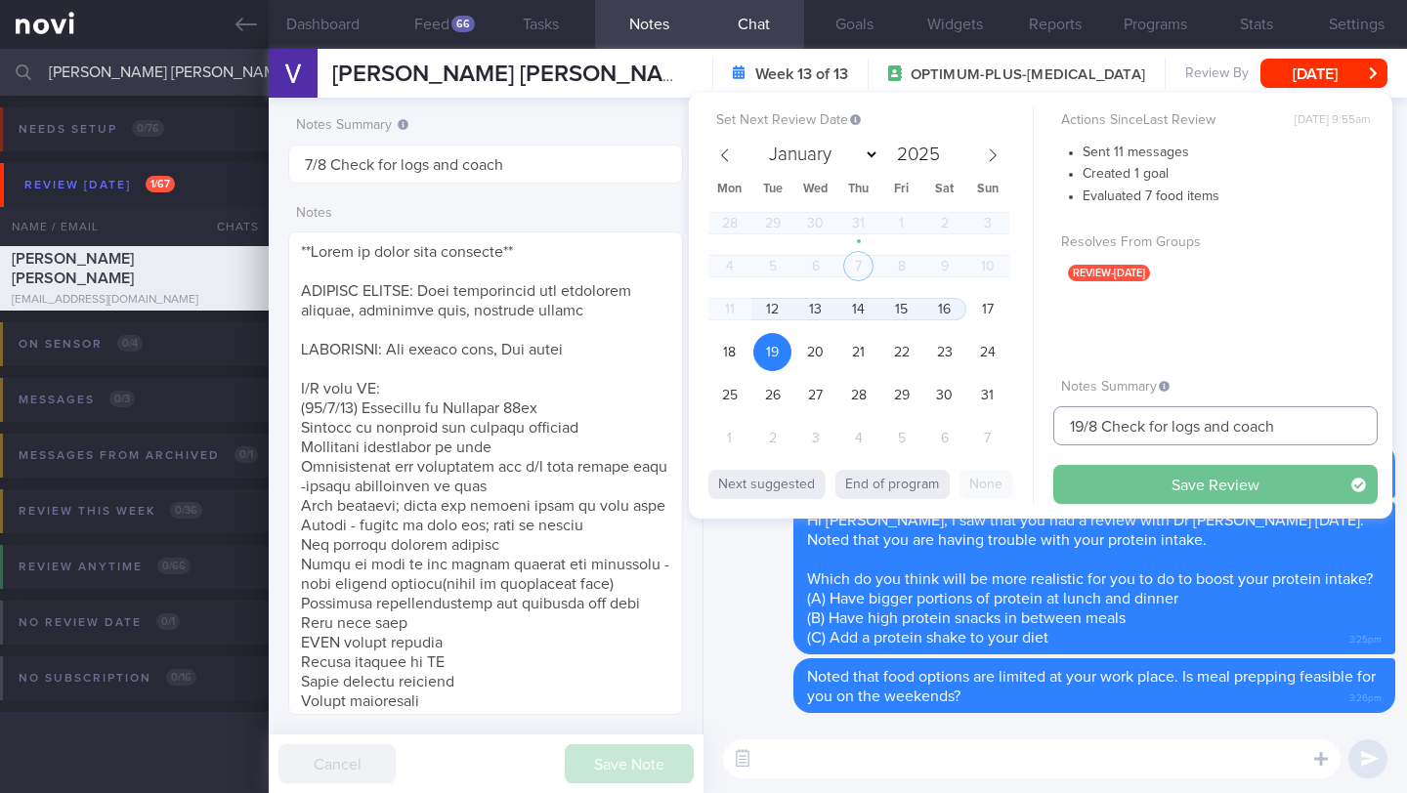
type input "19/8 Check for logs and coach"
click at [1142, 493] on button "Save Review" at bounding box center [1215, 484] width 324 height 39
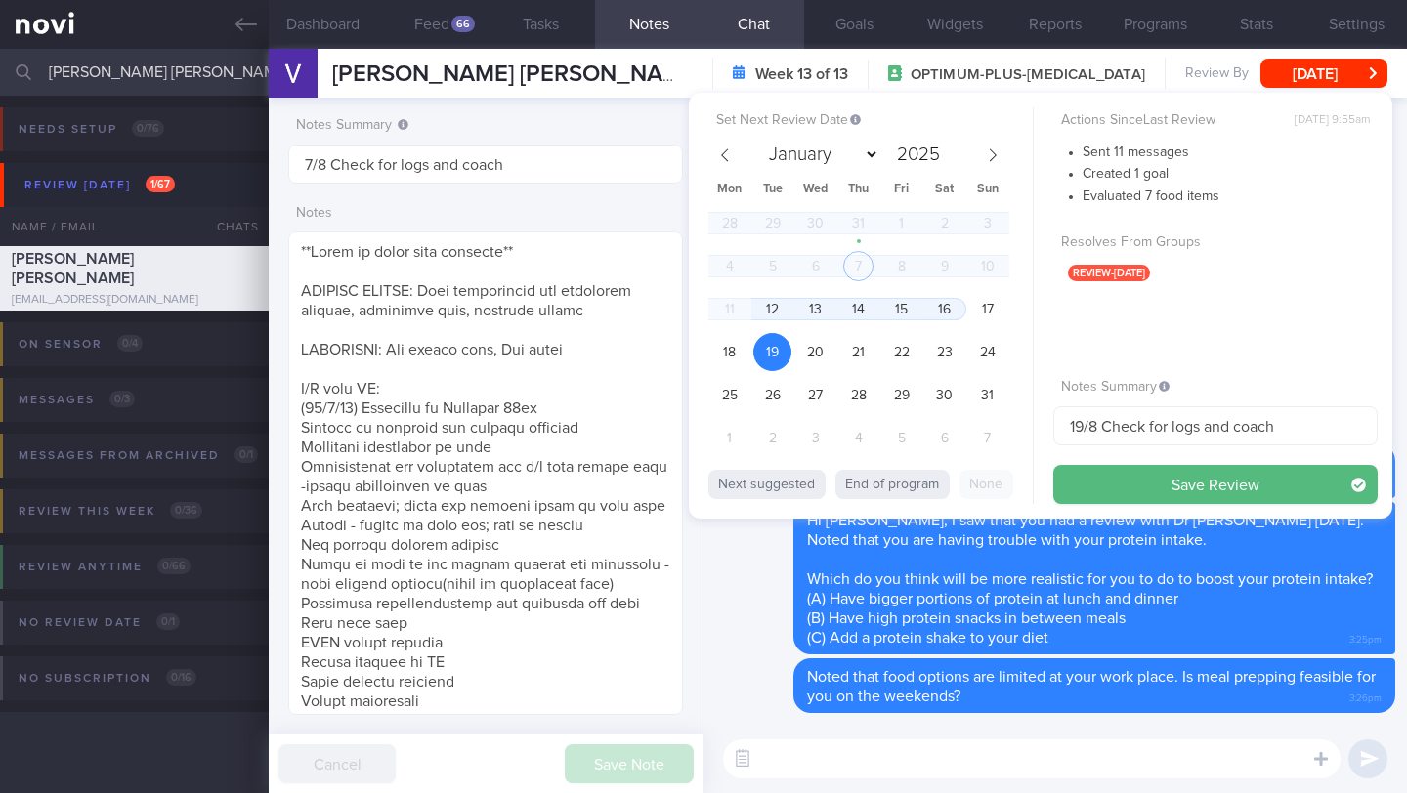
type input "19/8 Check for logs and coach"
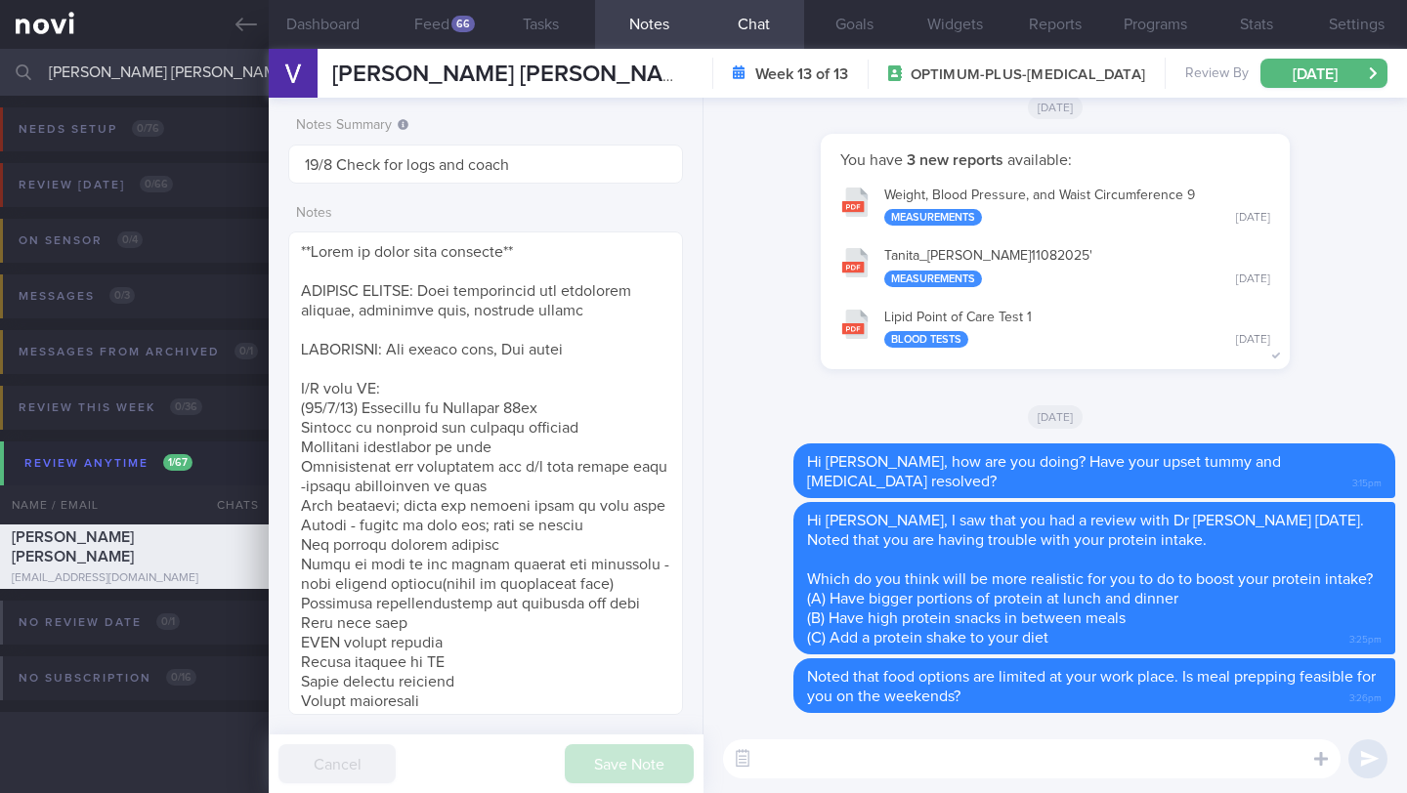
click at [124, 72] on input "[PERSON_NAME] [PERSON_NAME]" at bounding box center [703, 72] width 1407 height 47
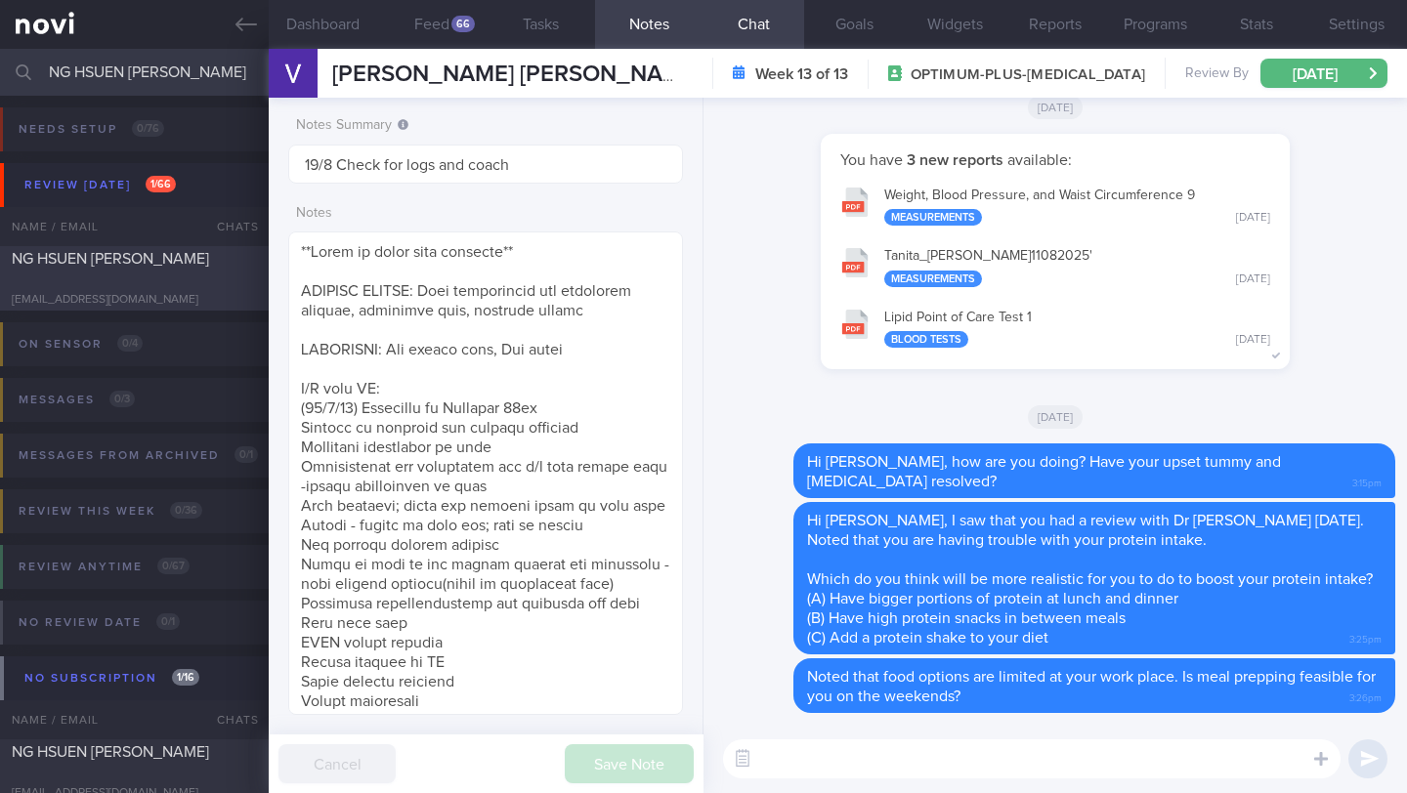
type input "NG HSUEN [PERSON_NAME]"
click at [189, 293] on div "[EMAIL_ADDRESS][DOMAIN_NAME]" at bounding box center [134, 300] width 245 height 15
type input "7/8 (with IFG) Check if increase intake and exercise"
type textarea "SUPPORT NEEDED: CHALLENGE: - SUBJECTIVE: (21/1) Feels good, so much better! Ene…"
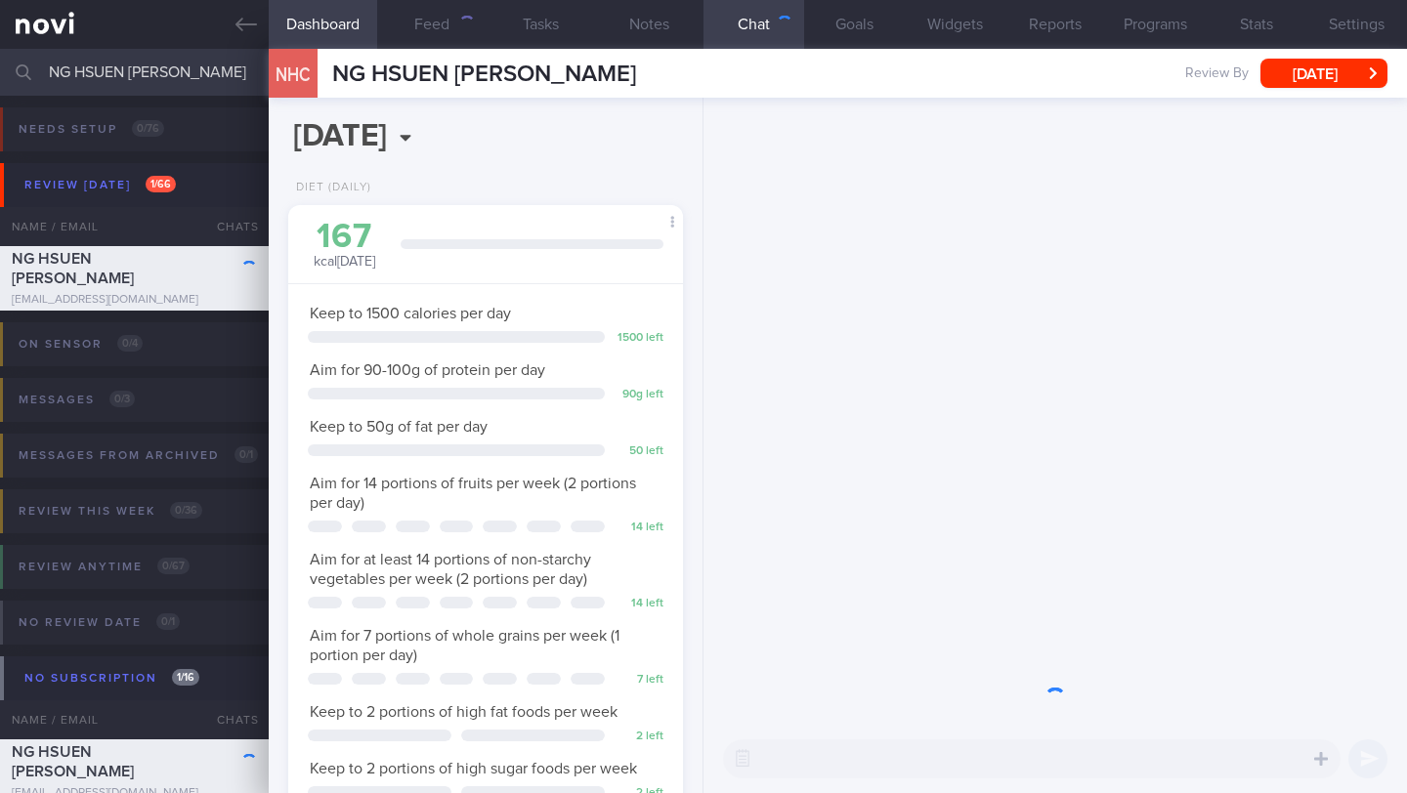
scroll to position [200, 345]
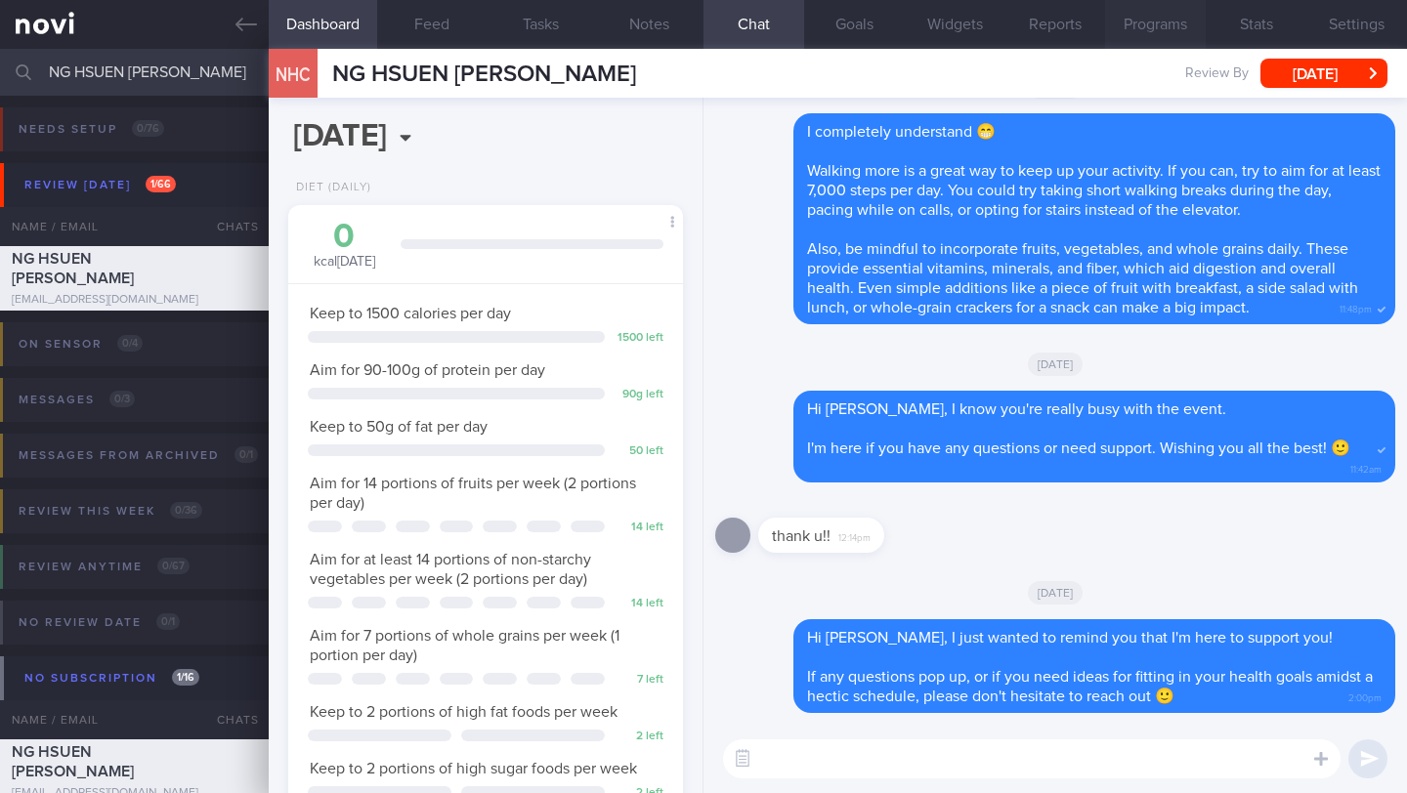
click at [1162, 14] on button "Programs" at bounding box center [1155, 24] width 101 height 49
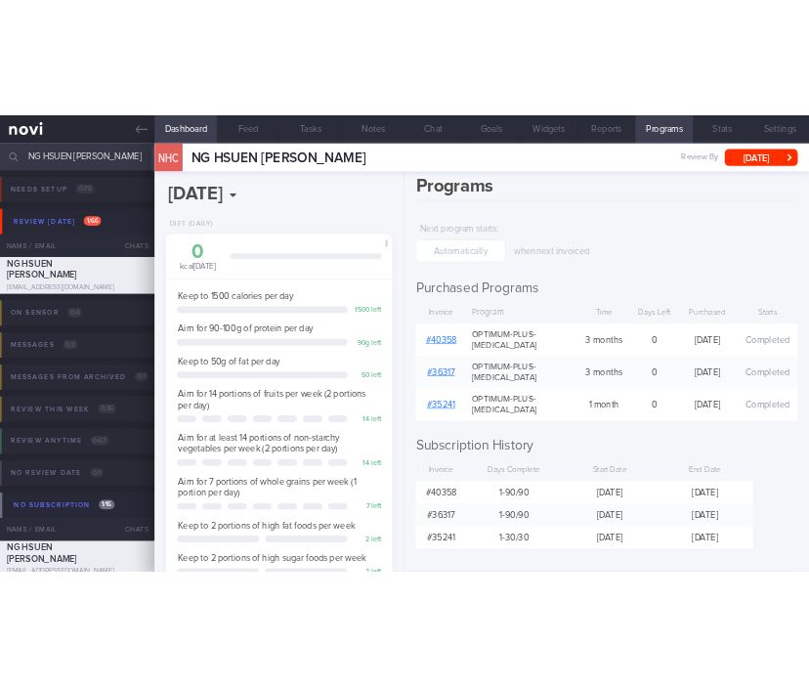
scroll to position [24, 0]
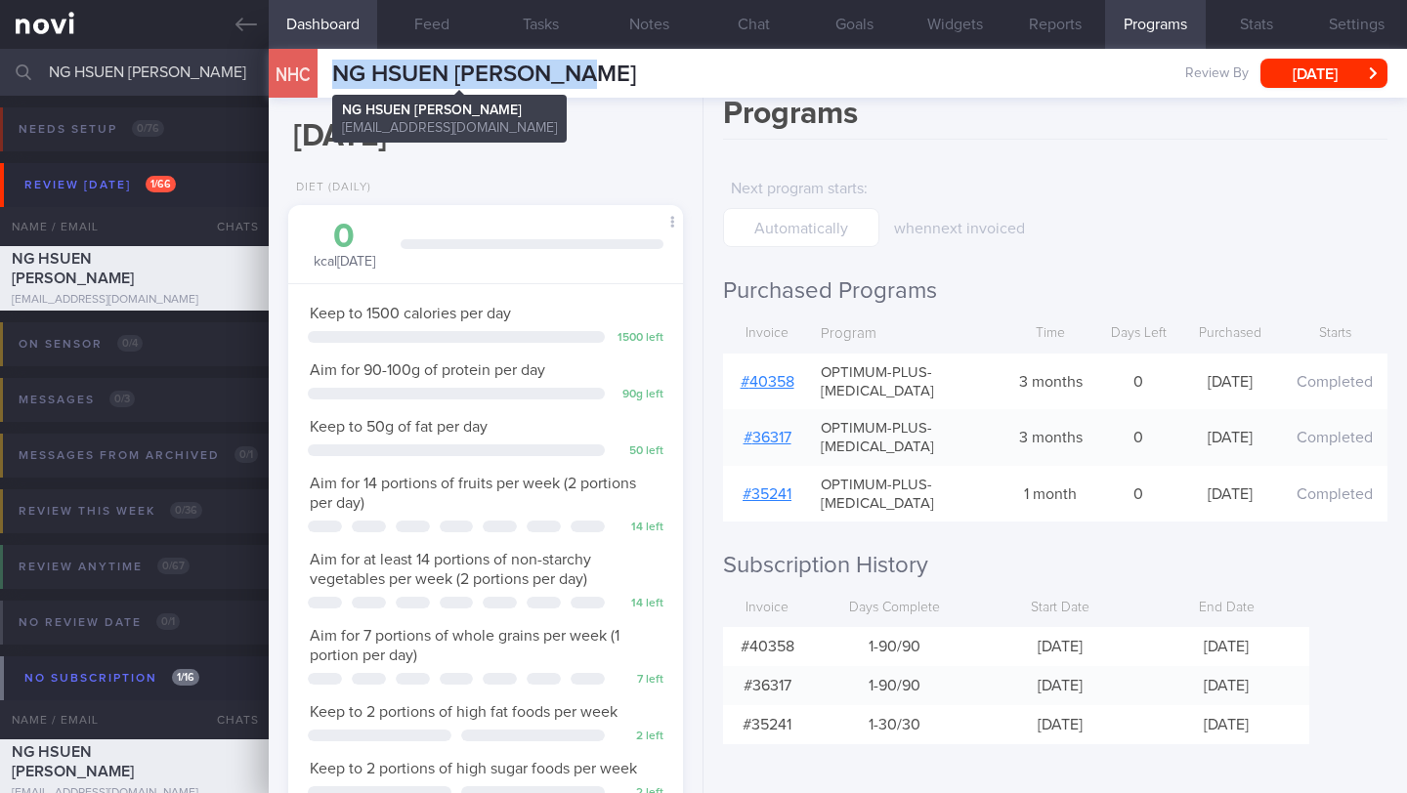
drag, startPoint x: 597, startPoint y: 75, endPoint x: 329, endPoint y: 75, distance: 267.6
click at [329, 75] on div "NHC NG [PERSON_NAME] [PERSON_NAME] HSUEN [PERSON_NAME] [EMAIL_ADDRESS][DOMAIN_N…" at bounding box center [838, 73] width 1138 height 49
copy span "NG HSUEN [PERSON_NAME]"
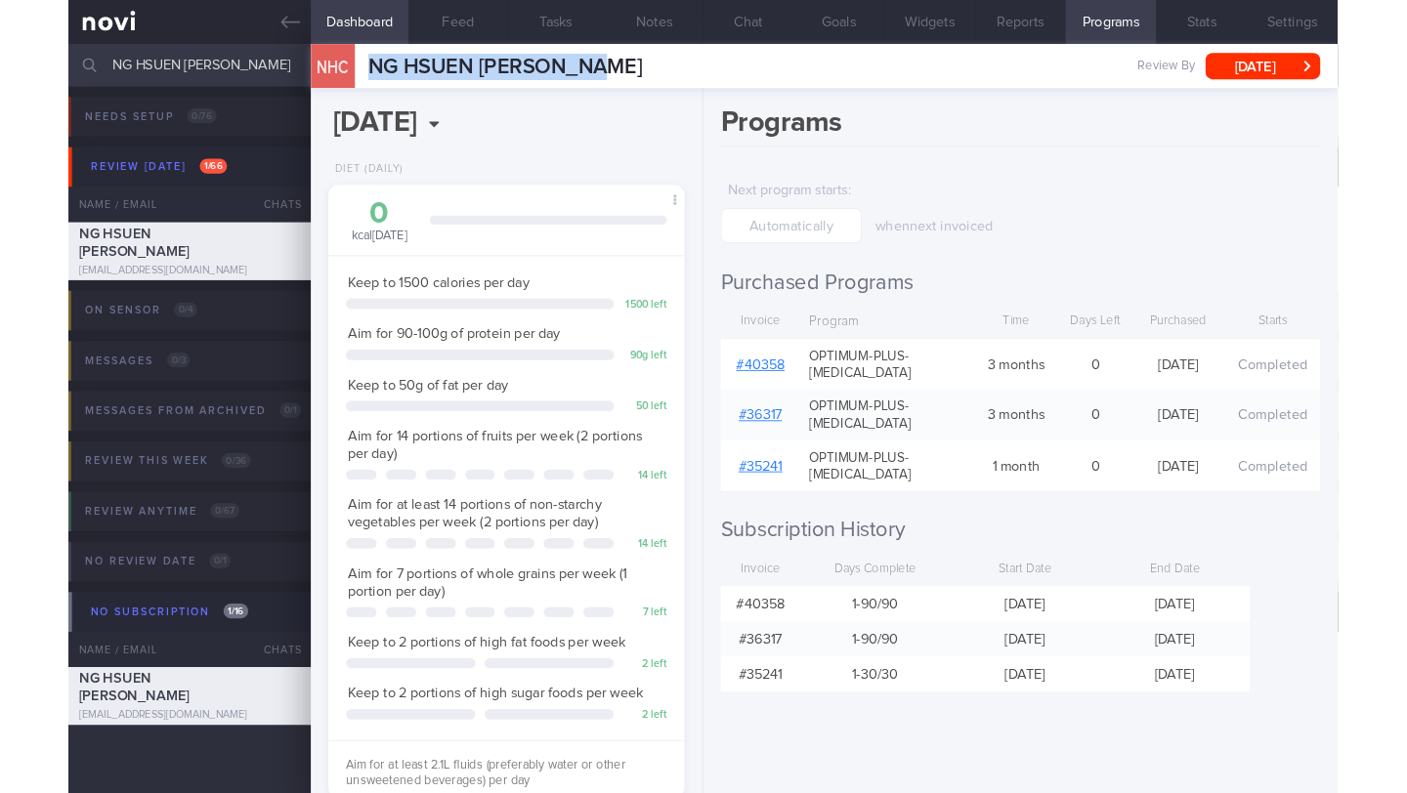
scroll to position [200, 345]
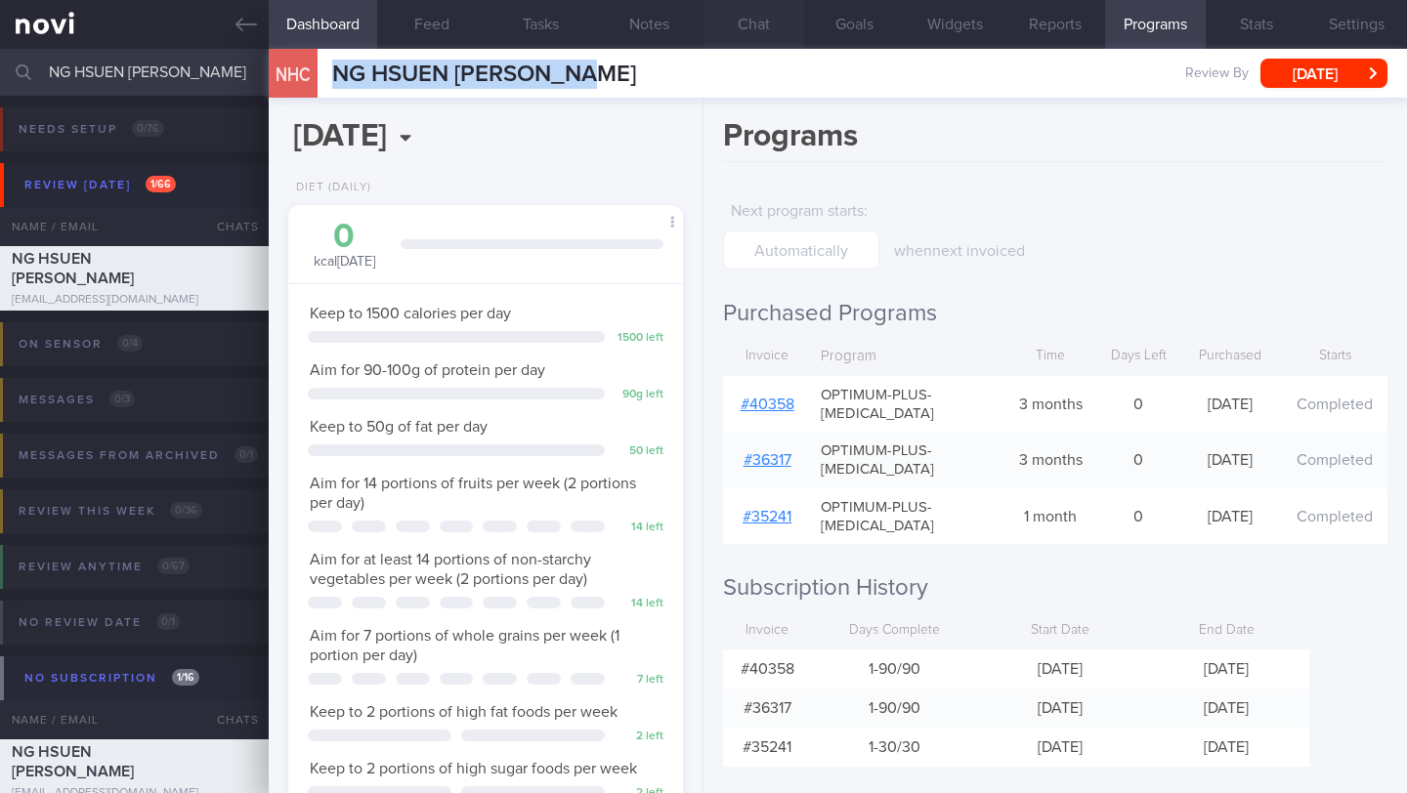
click at [755, 32] on button "Chat" at bounding box center [753, 24] width 101 height 49
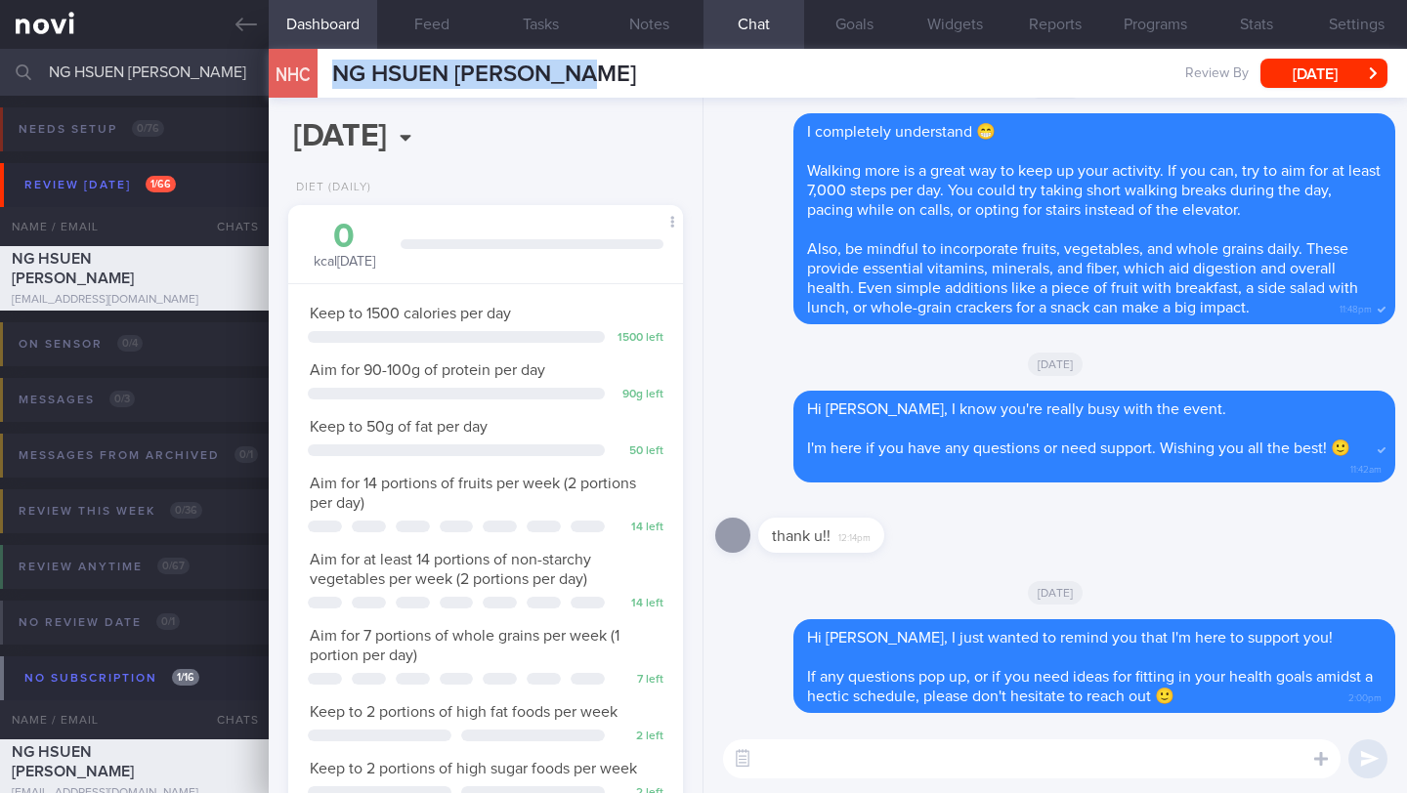
click at [842, 764] on textarea at bounding box center [1031, 758] width 617 height 39
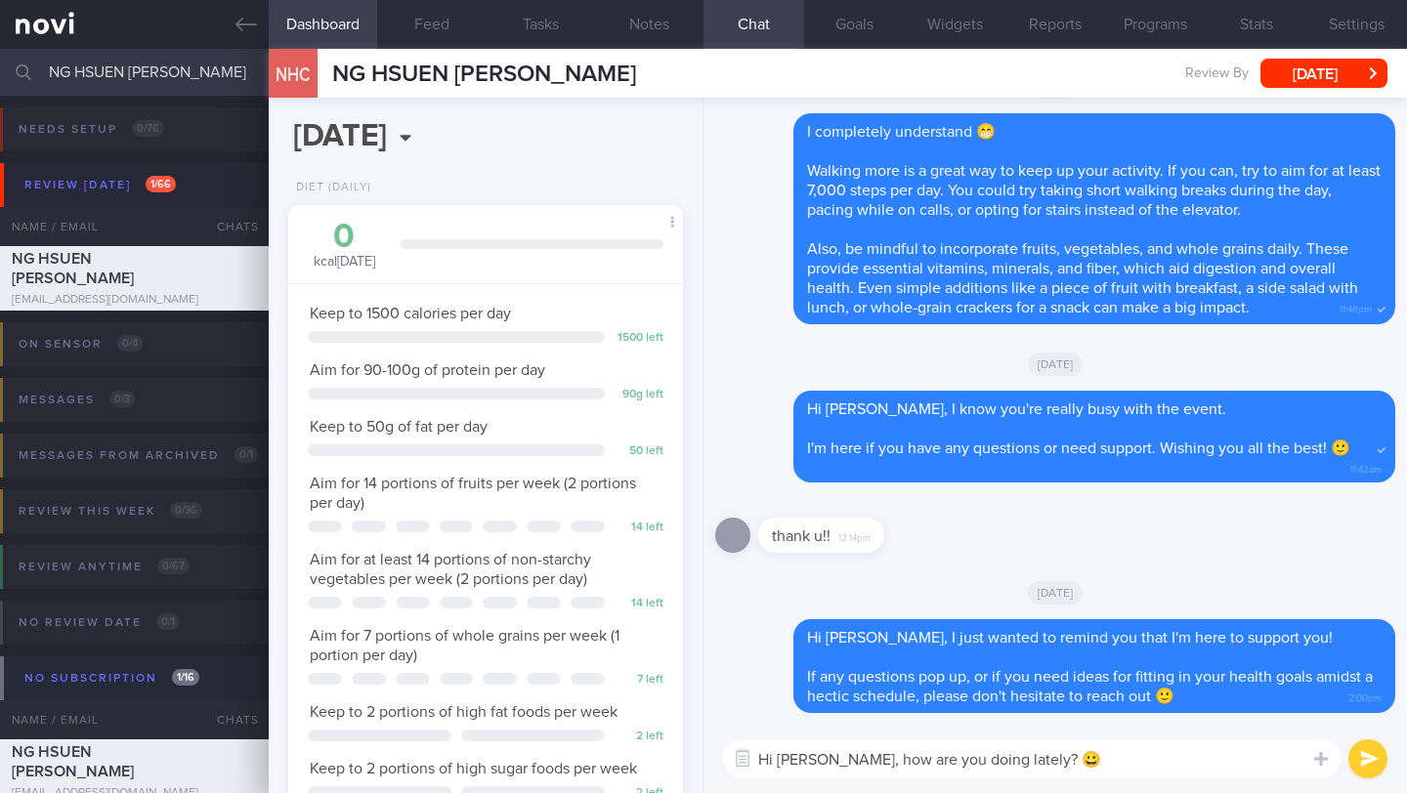
type textarea "Hi [PERSON_NAME], how are you doing lately? 😀"
click at [1372, 774] on button "submit" at bounding box center [1367, 758] width 39 height 39
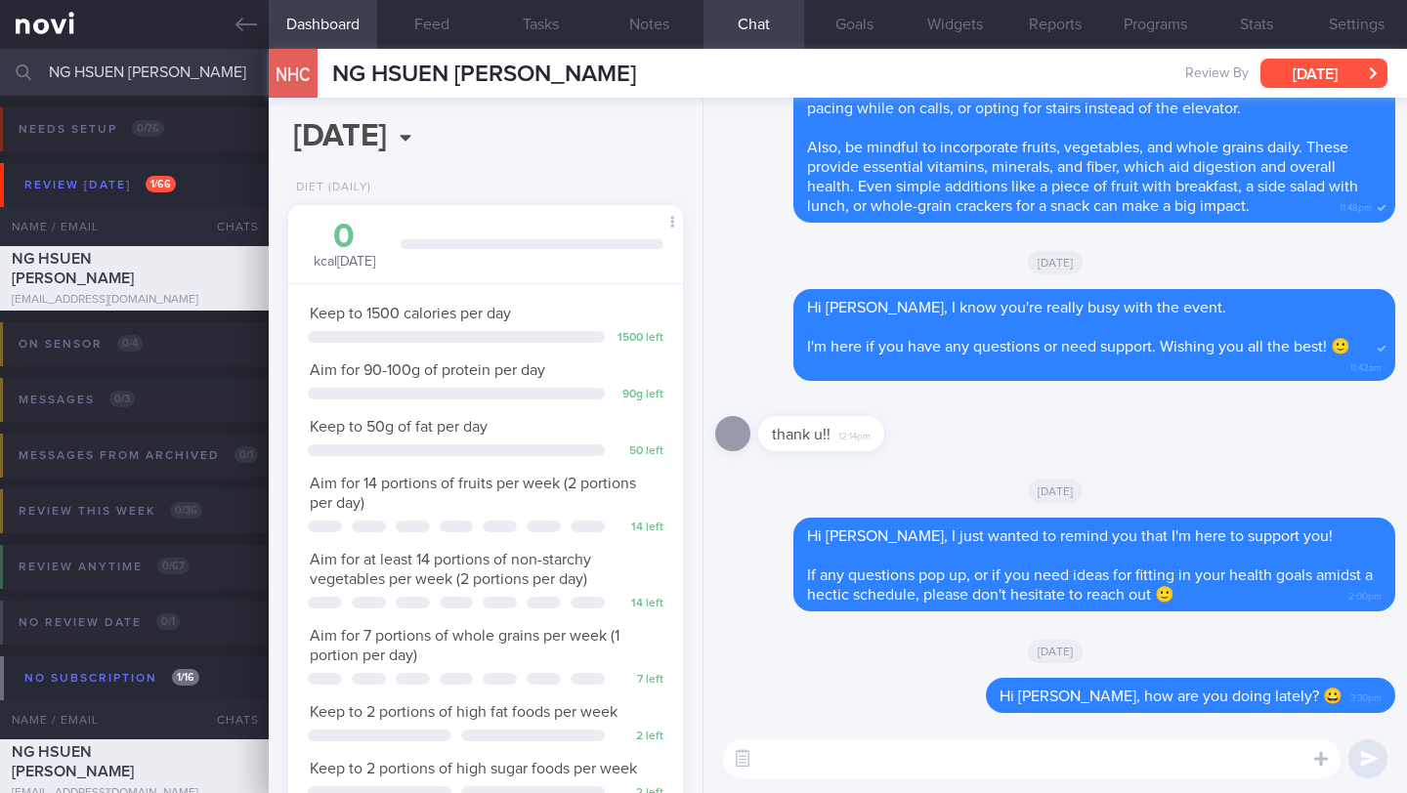
click at [1318, 79] on button "[DATE]" at bounding box center [1323, 73] width 127 height 29
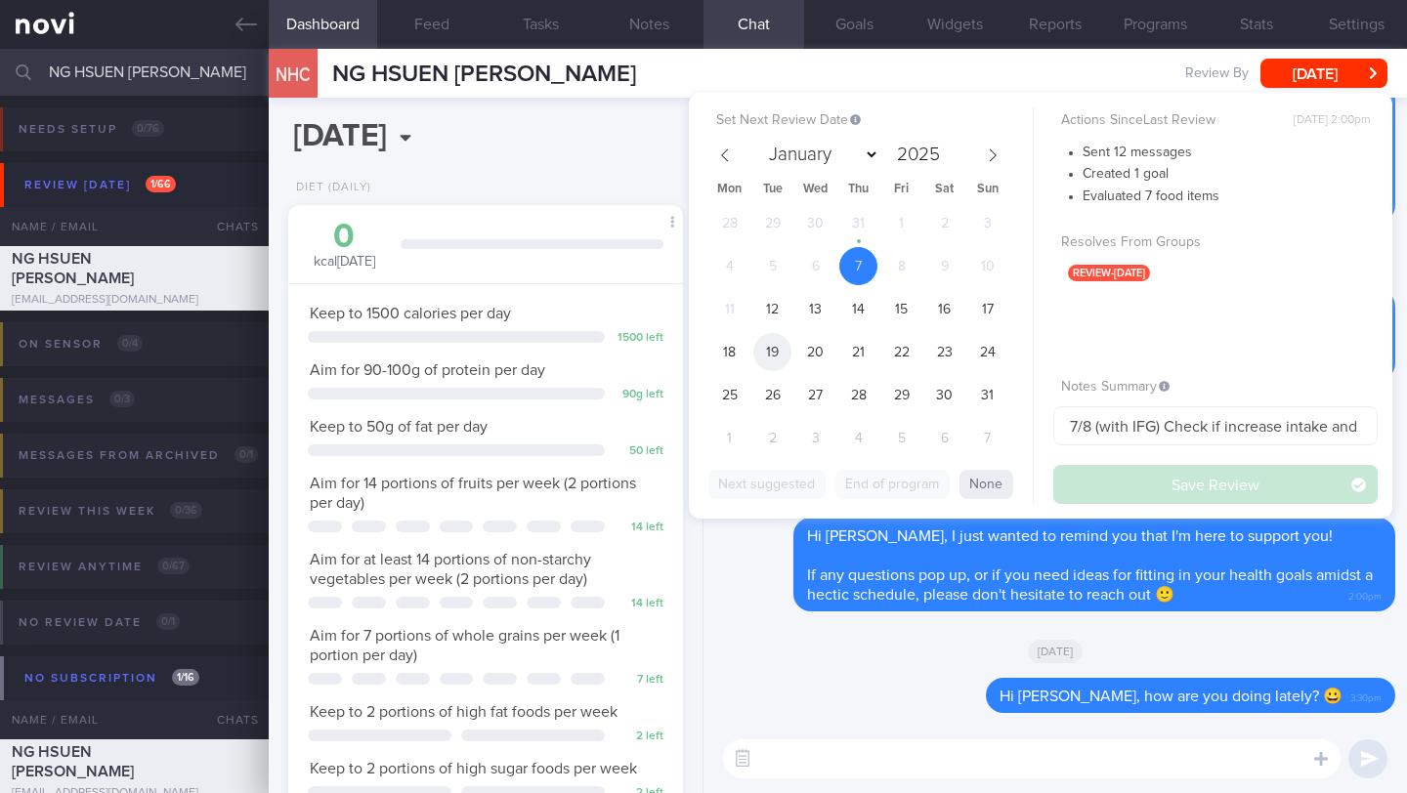
click at [772, 358] on span "19" at bounding box center [772, 352] width 38 height 38
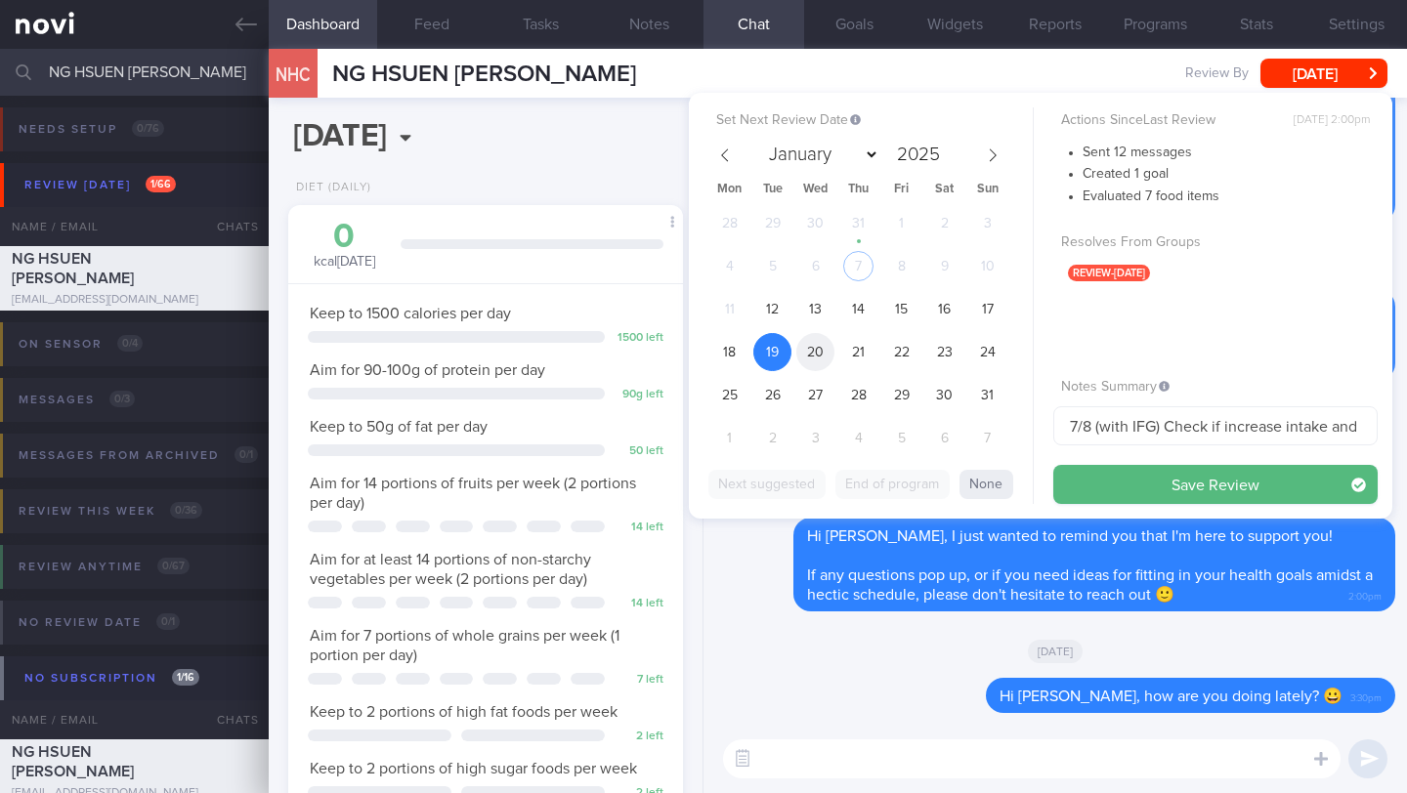
click at [806, 353] on span "20" at bounding box center [815, 352] width 38 height 38
drag, startPoint x: 1077, startPoint y: 428, endPoint x: 1048, endPoint y: 428, distance: 29.3
click at [1048, 428] on div "Set Next Review Date [DATE] January February March April May June July August S…" at bounding box center [1040, 306] width 703 height 426
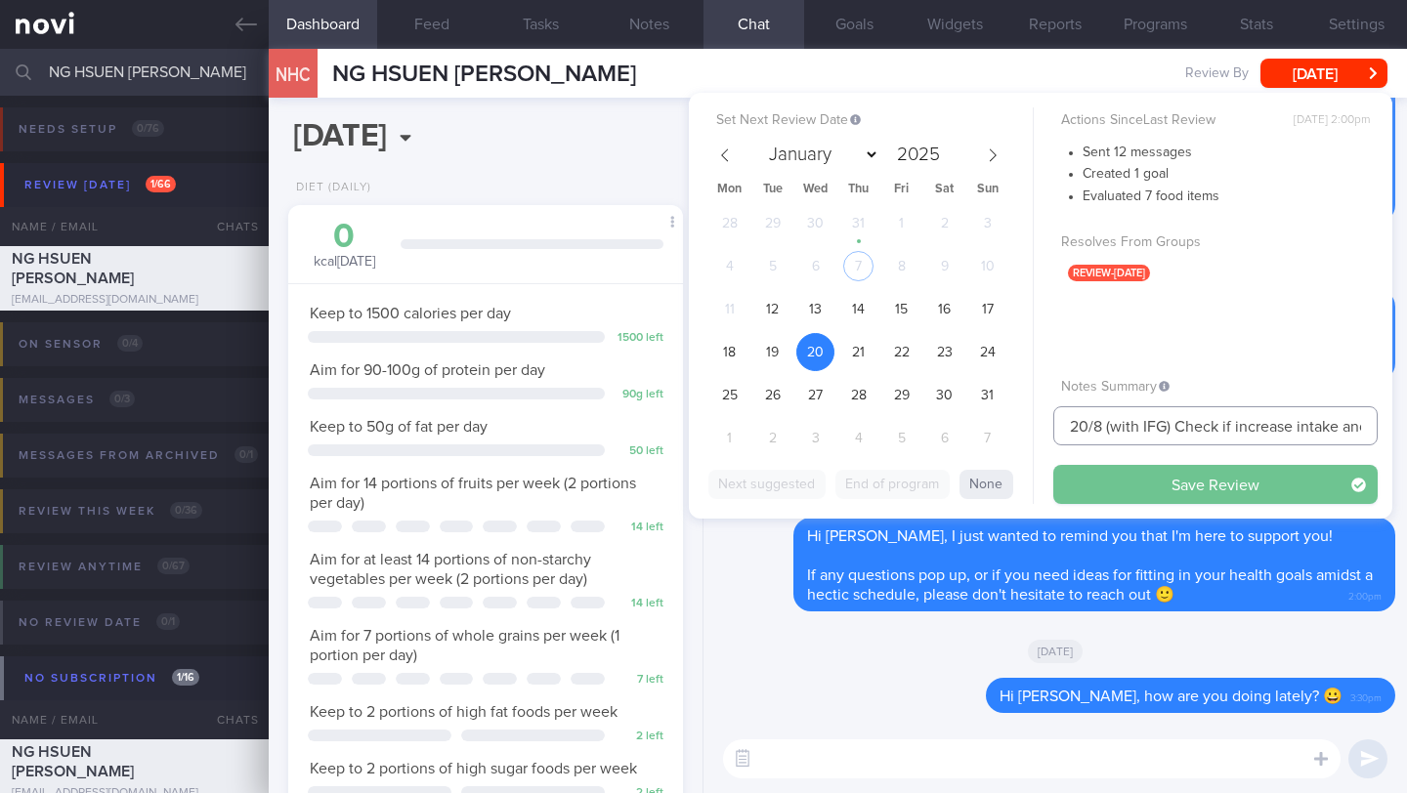
type input "20/8 (with IFG) Check if increase intake and exercise"
click at [1154, 491] on button "Save Review" at bounding box center [1215, 484] width 324 height 39
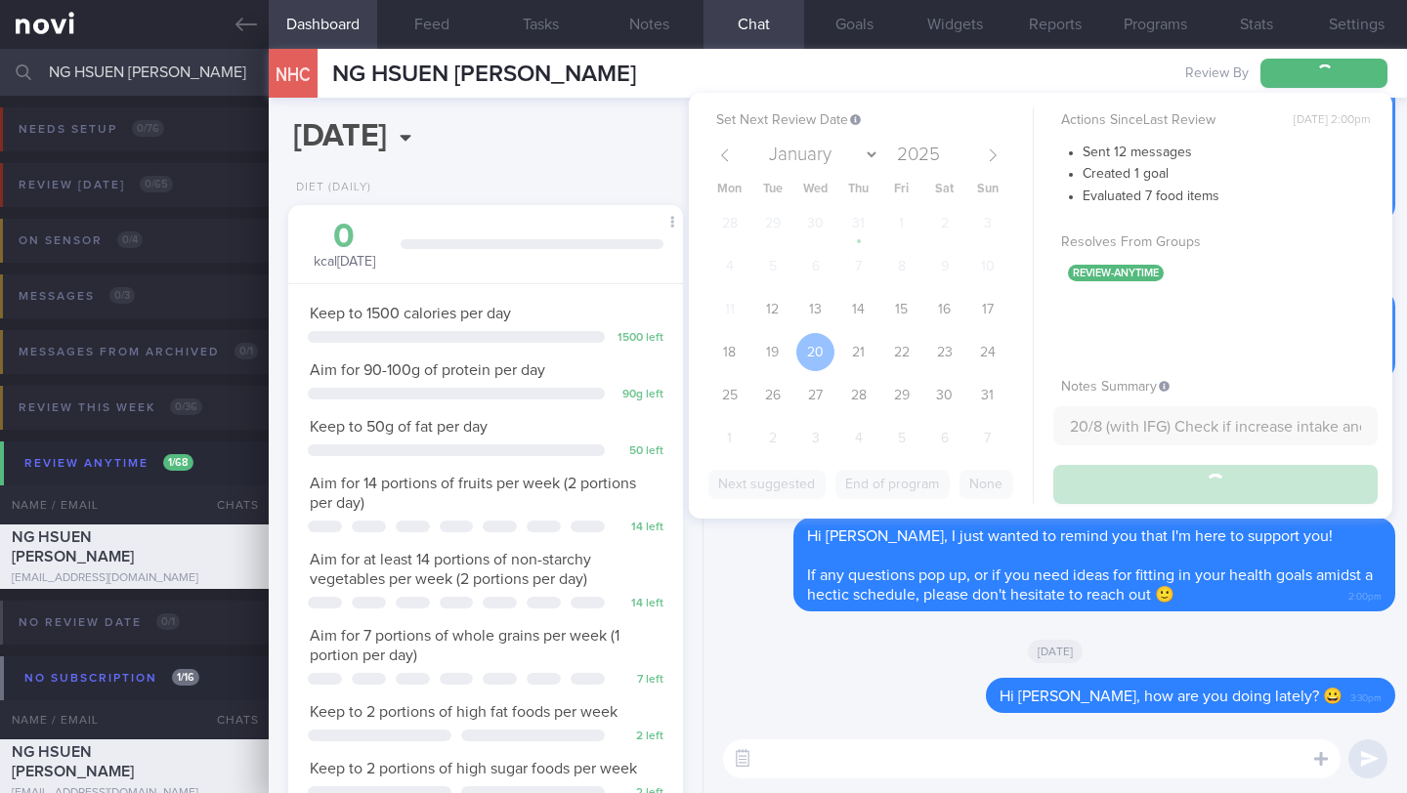
type input "20/8 (with IFG) Check if increase intake and exercise"
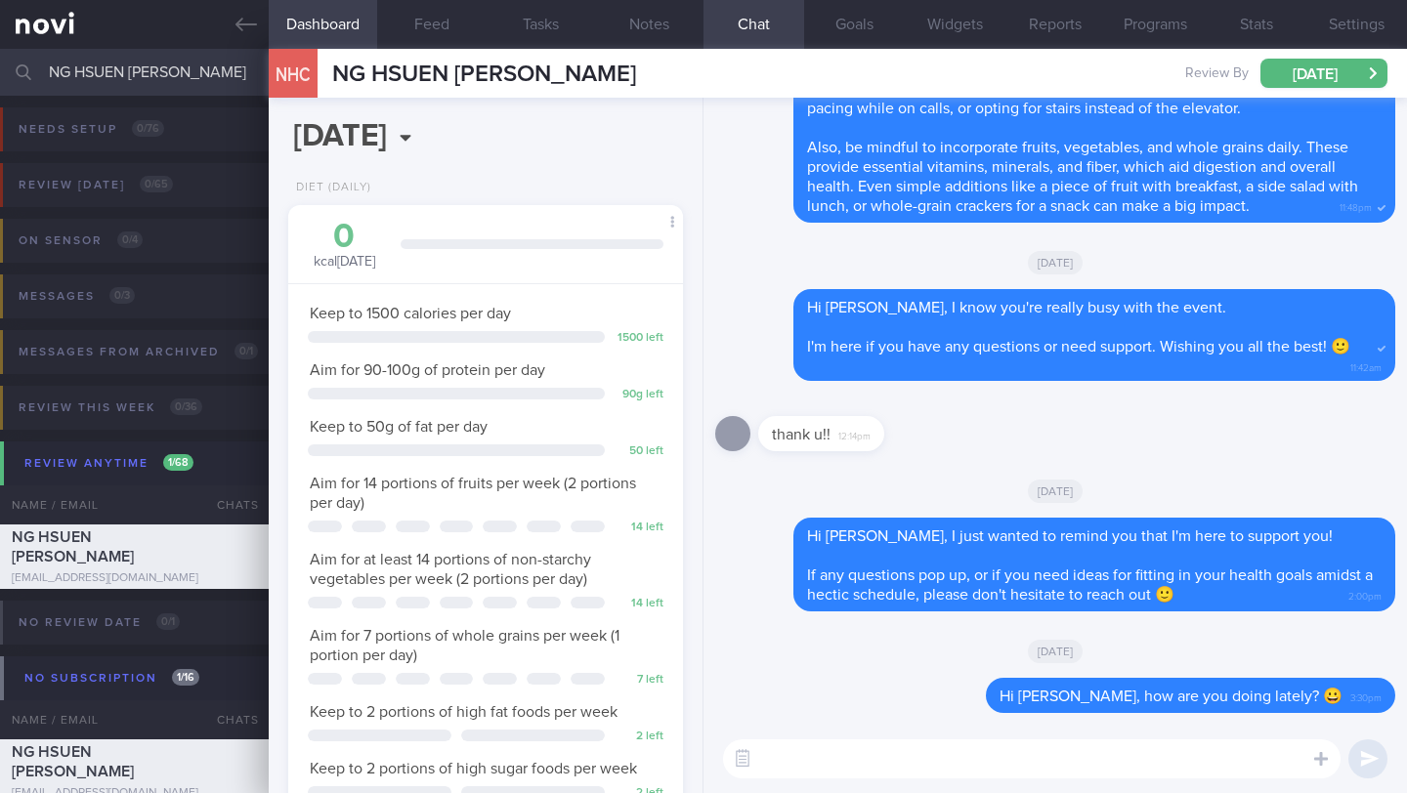
click at [174, 82] on input "NG HSUEN [PERSON_NAME]" at bounding box center [703, 72] width 1407 height 47
click at [175, 81] on input "NG HSUEN [PERSON_NAME]" at bounding box center [703, 72] width 1407 height 47
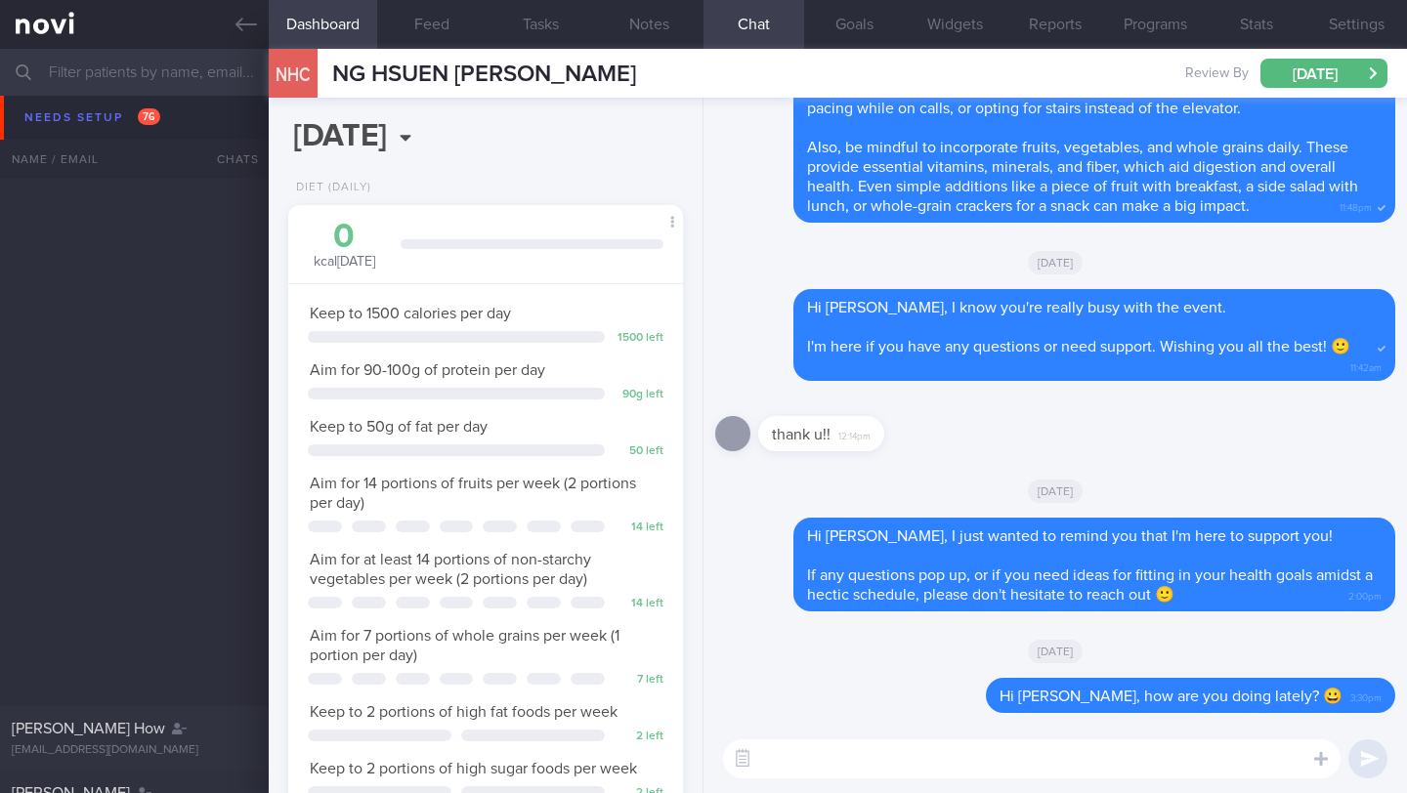
scroll to position [967, 0]
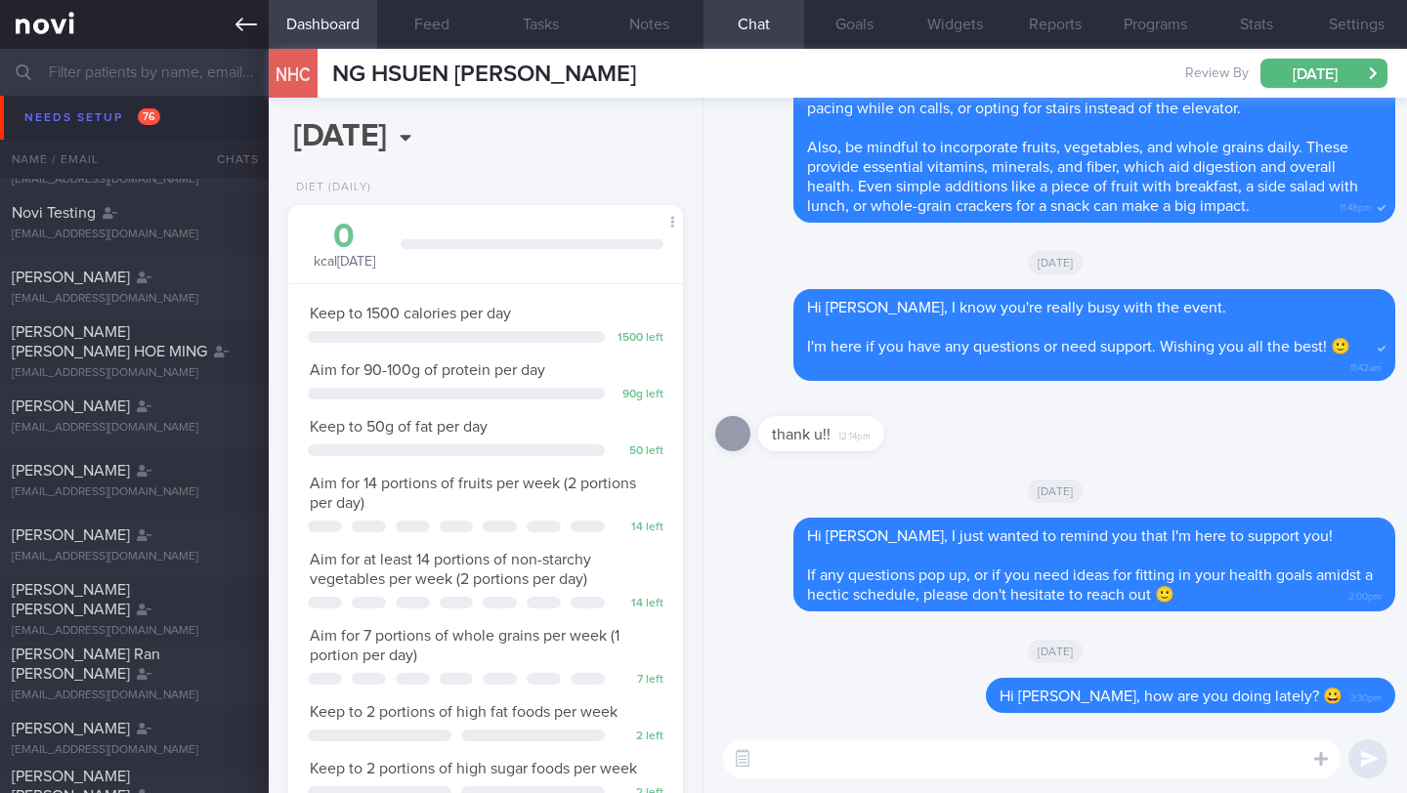
click at [245, 24] on icon at bounding box center [245, 25] width 21 height 14
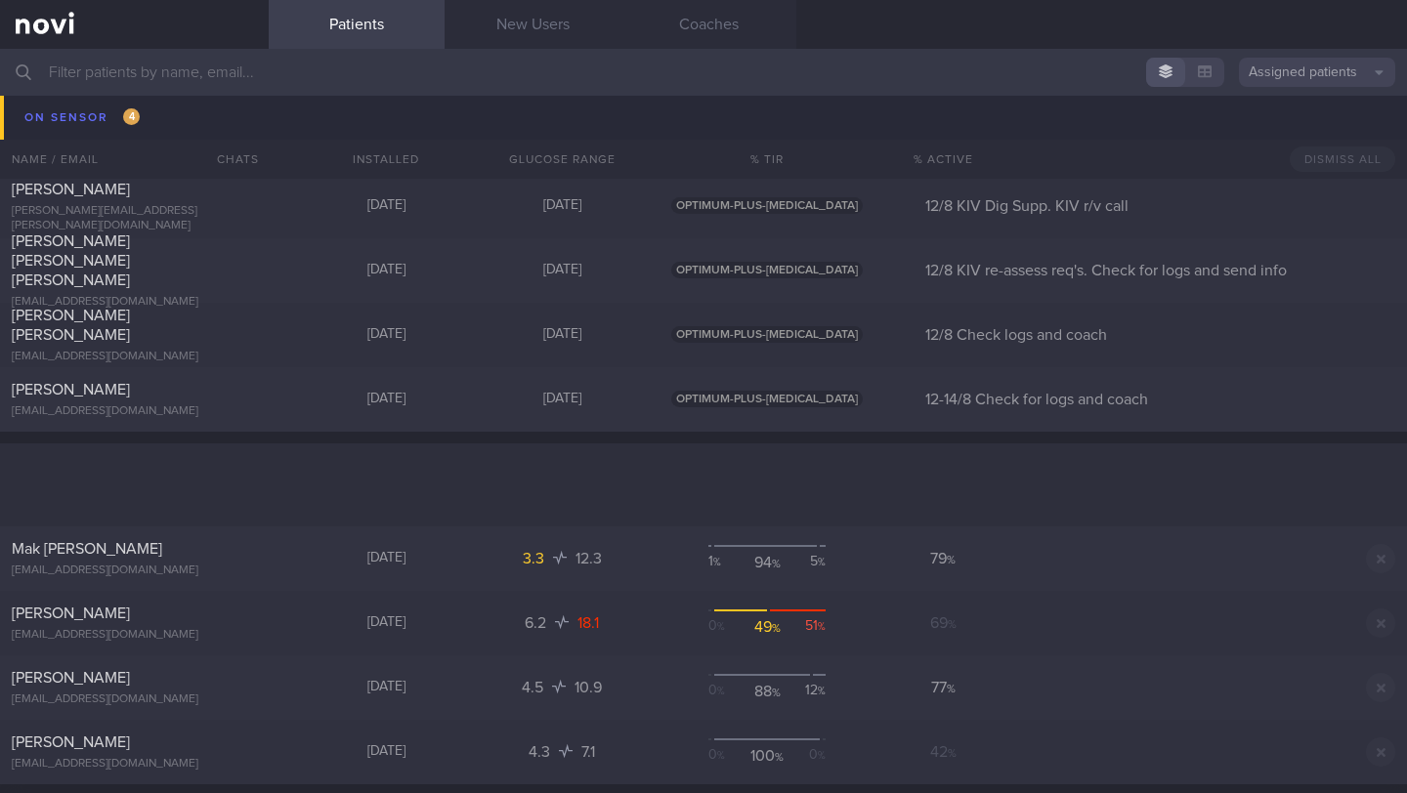
scroll to position [9631, 0]
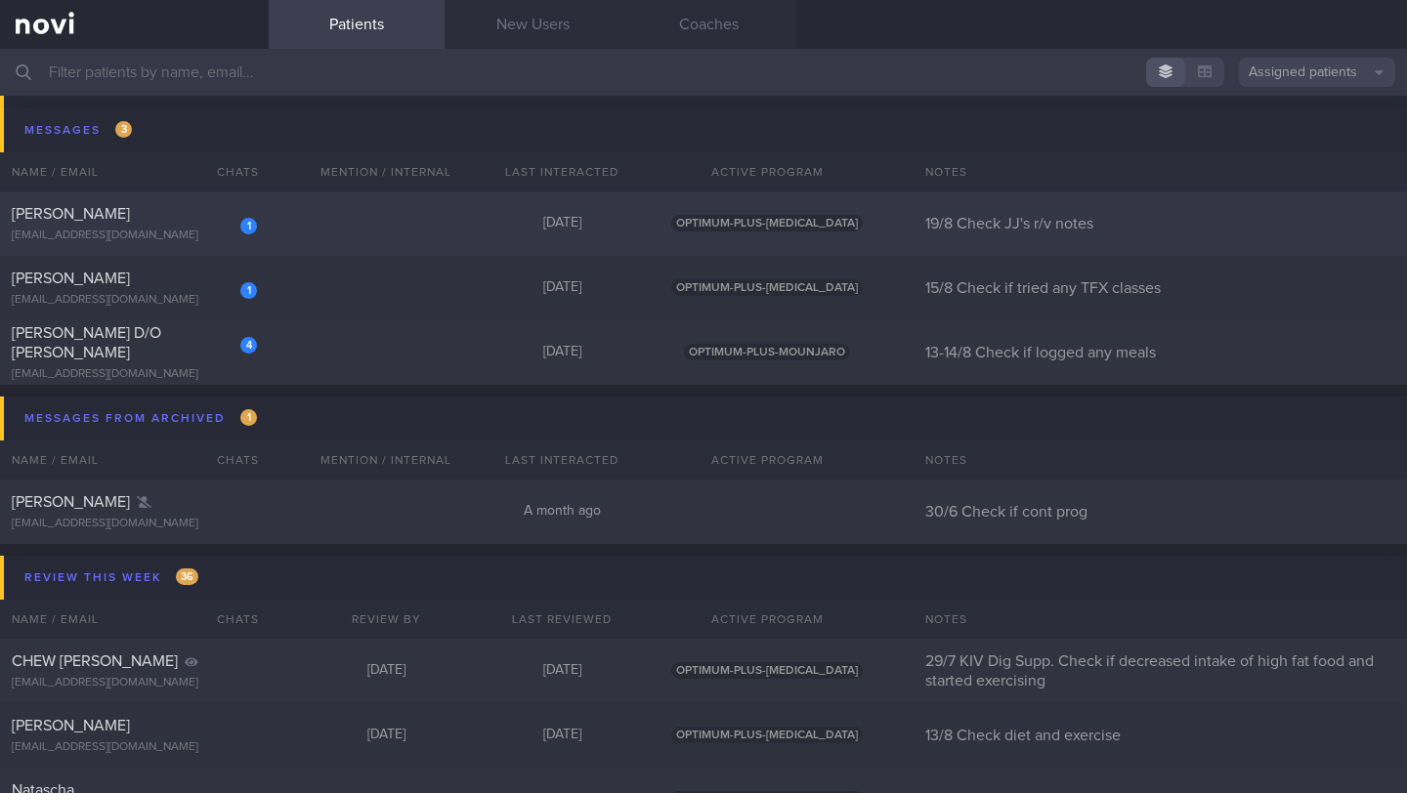
click at [161, 221] on div "[PERSON_NAME]" at bounding box center [132, 214] width 240 height 20
select select "7"
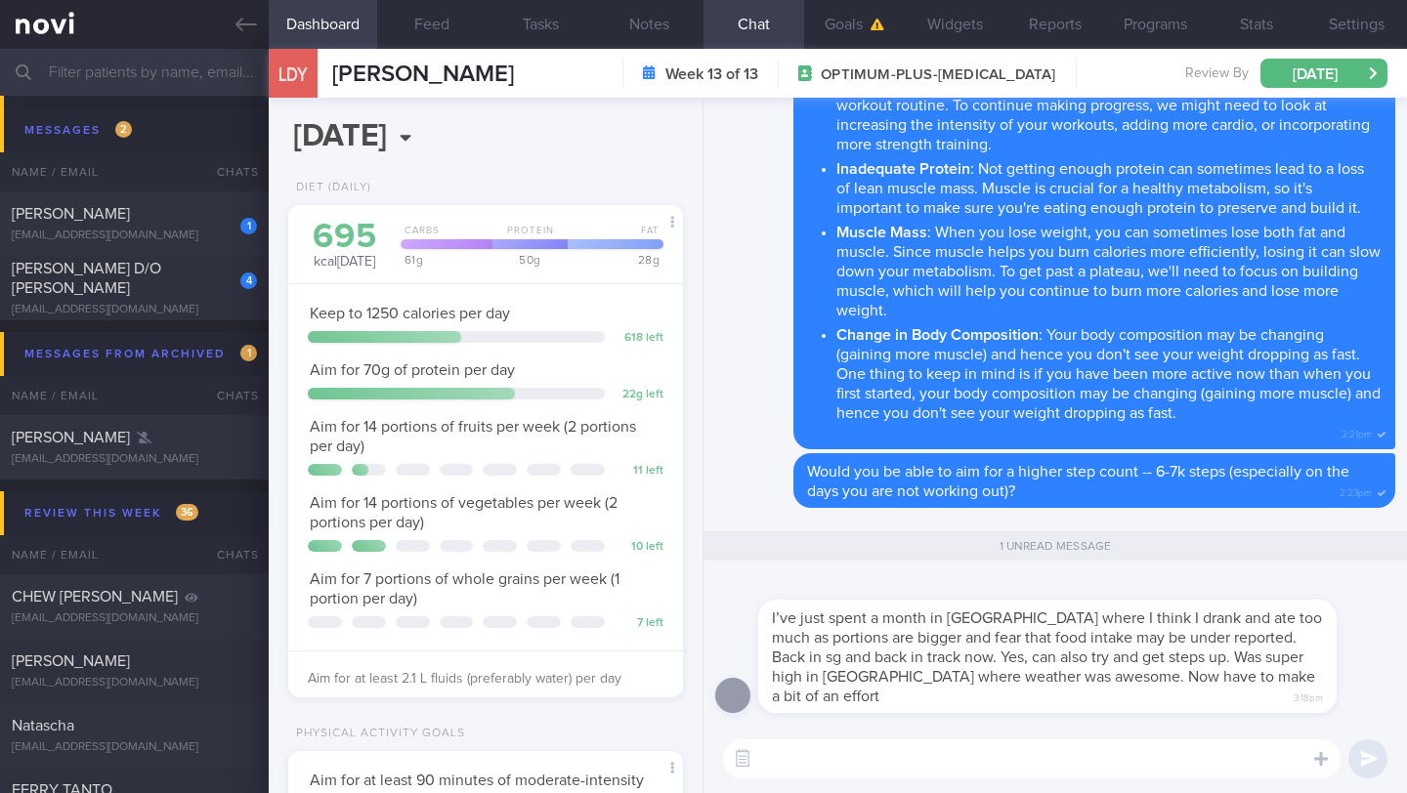
click at [902, 743] on textarea at bounding box center [1031, 758] width 617 height 39
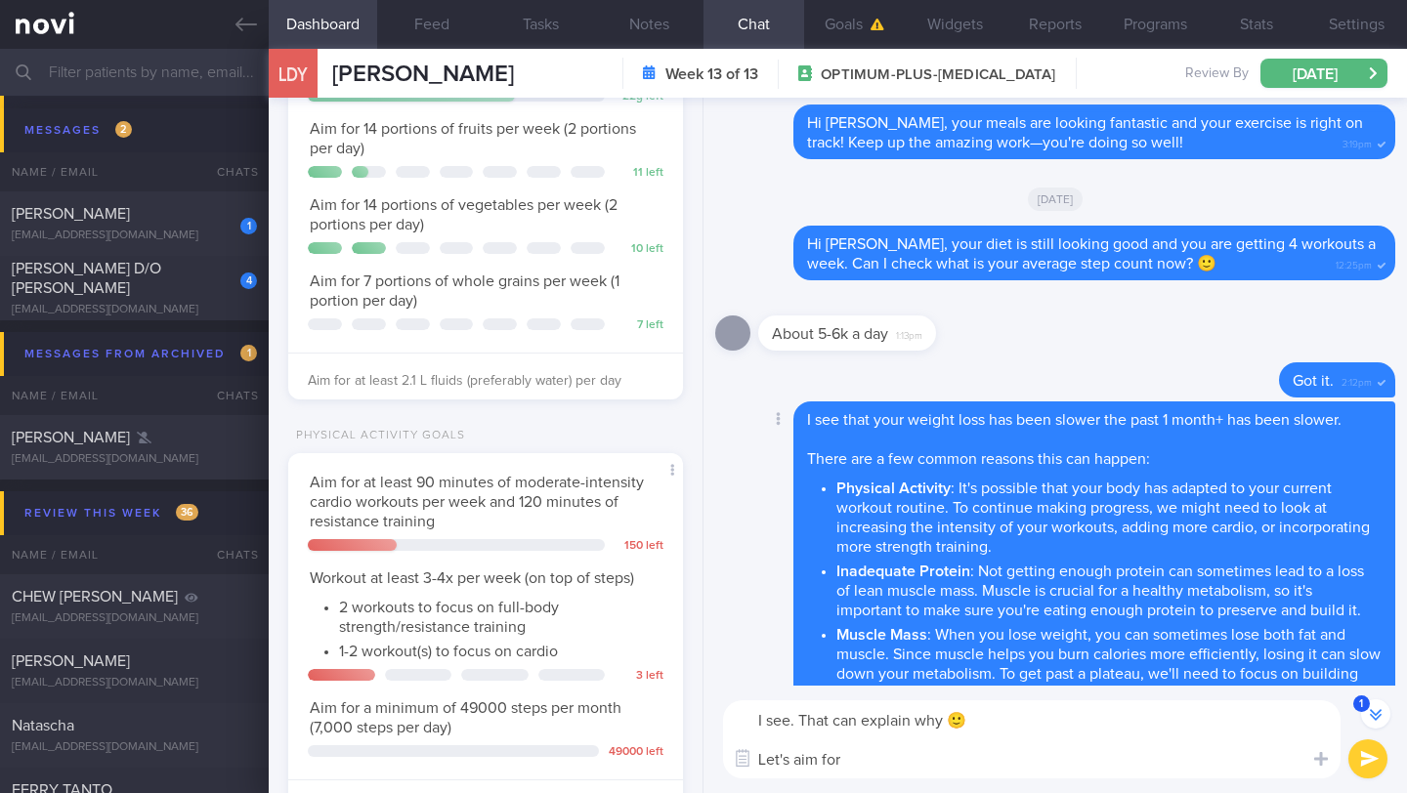
scroll to position [-512, 0]
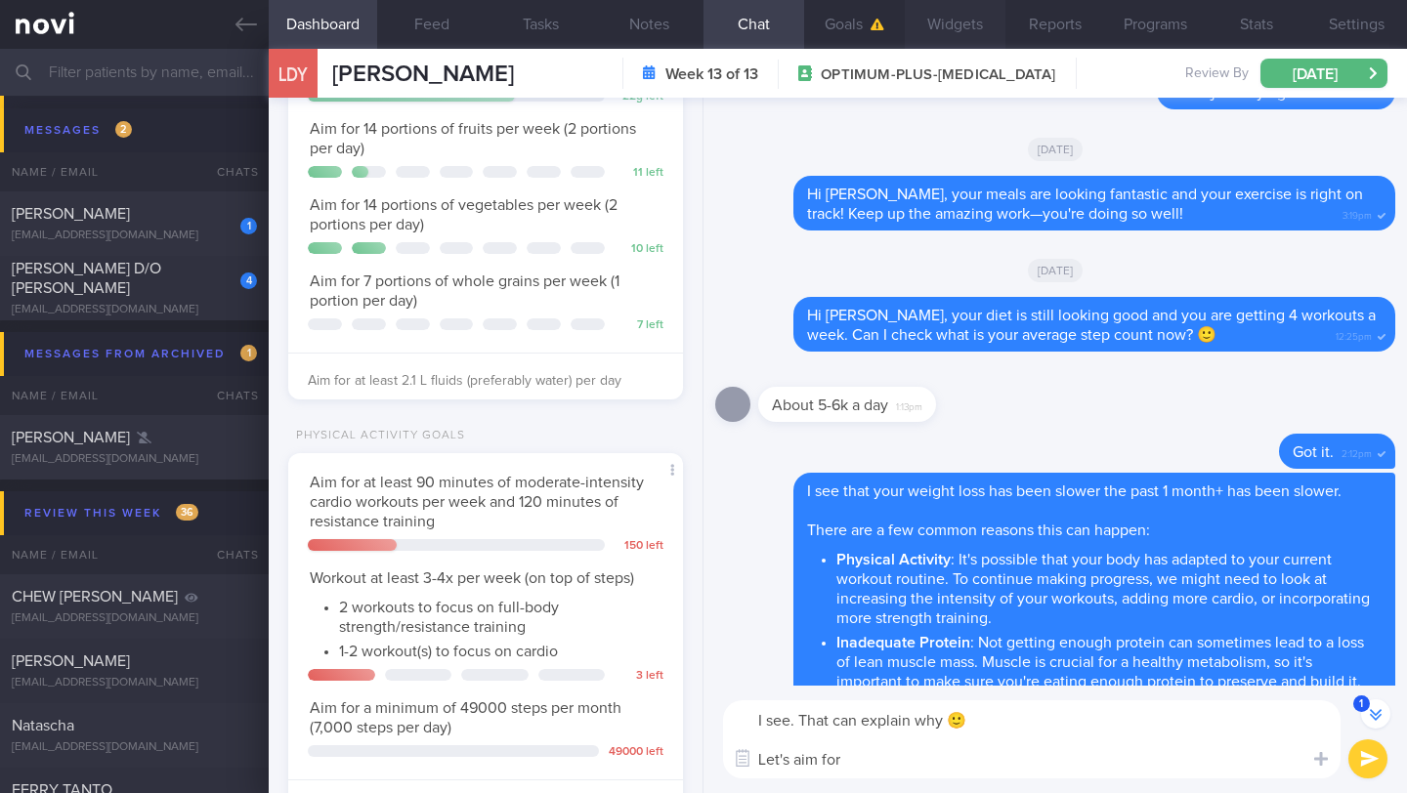
type textarea "I see. That can explain why 🙂 Let's aim for"
click at [946, 31] on button "Widgets" at bounding box center [955, 24] width 101 height 49
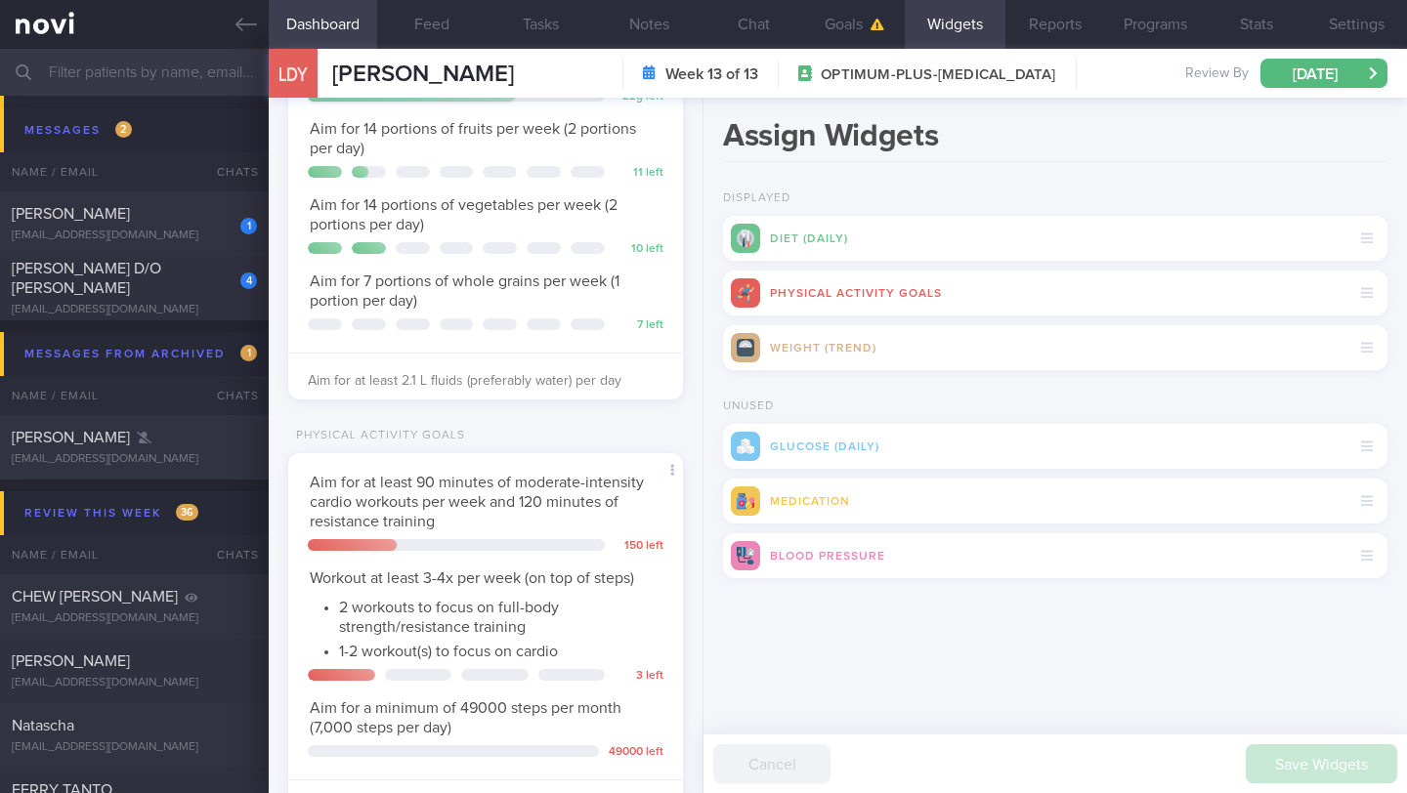
scroll to position [-455, 0]
click at [855, 35] on button "Goals" at bounding box center [854, 24] width 101 height 49
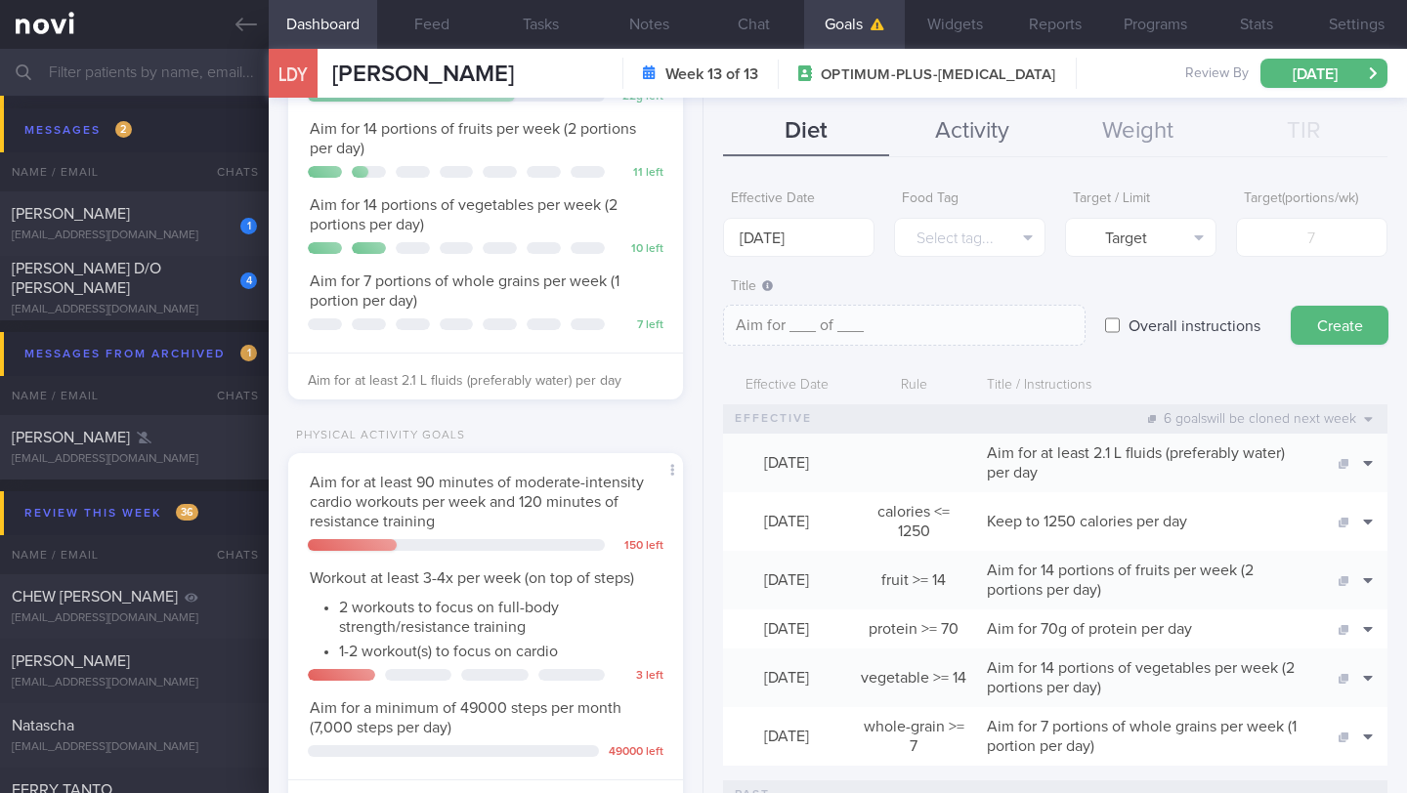
click at [977, 129] on button "Activity" at bounding box center [972, 131] width 166 height 49
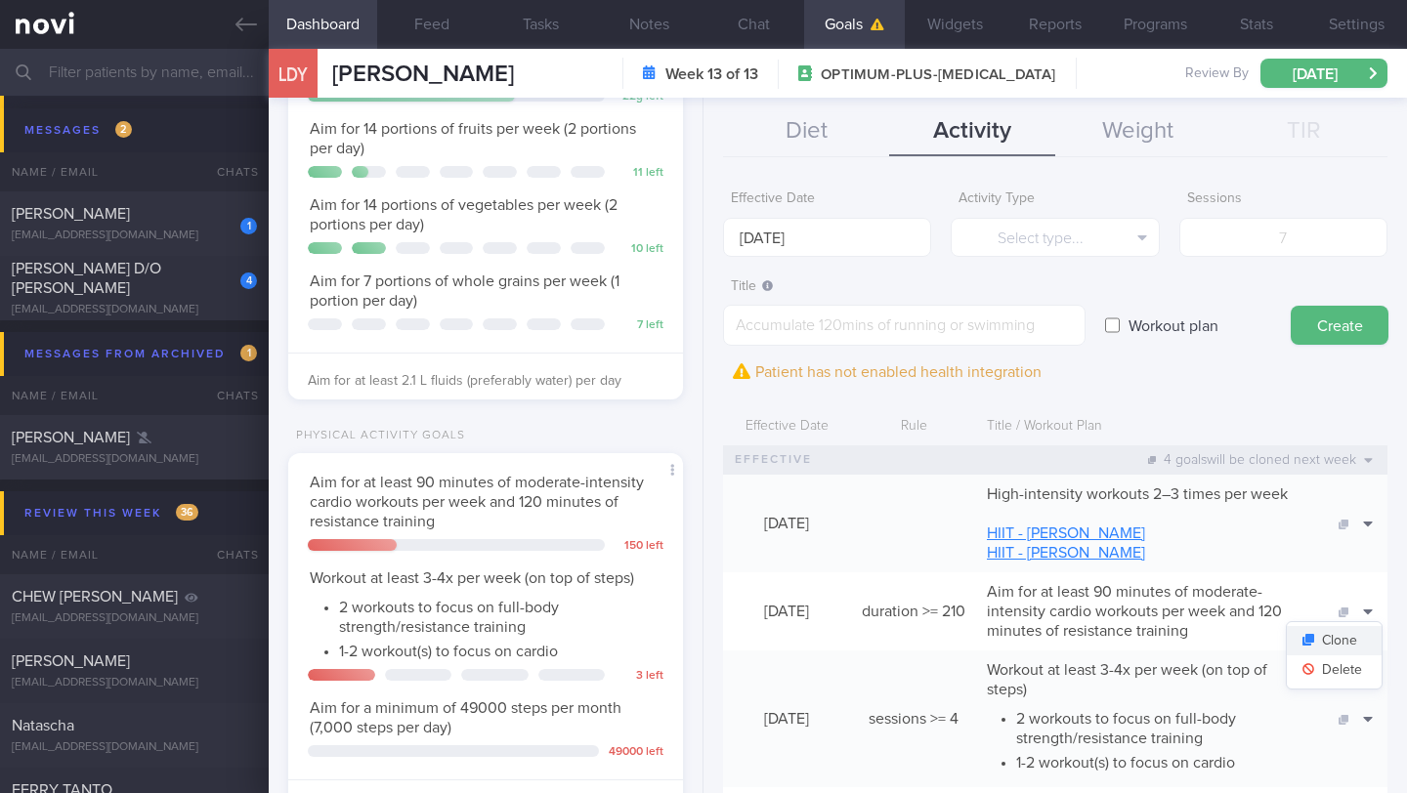
click at [1336, 643] on button "Clone" at bounding box center [1333, 640] width 95 height 29
type textarea "Aim for at least 90 minutes of moderate-intensity cardio workouts per week and …"
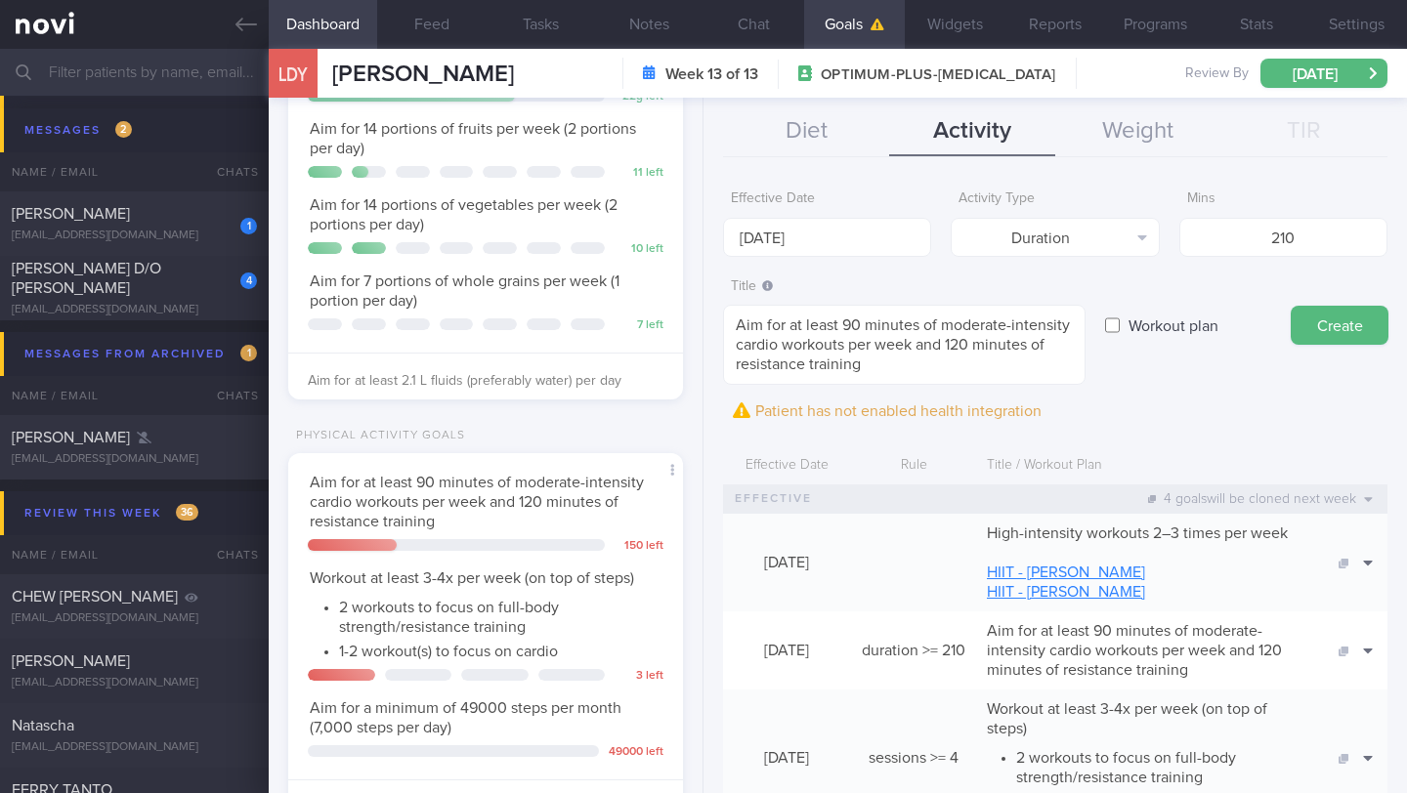
click at [1340, 709] on button "Delete" at bounding box center [1333, 709] width 95 height 29
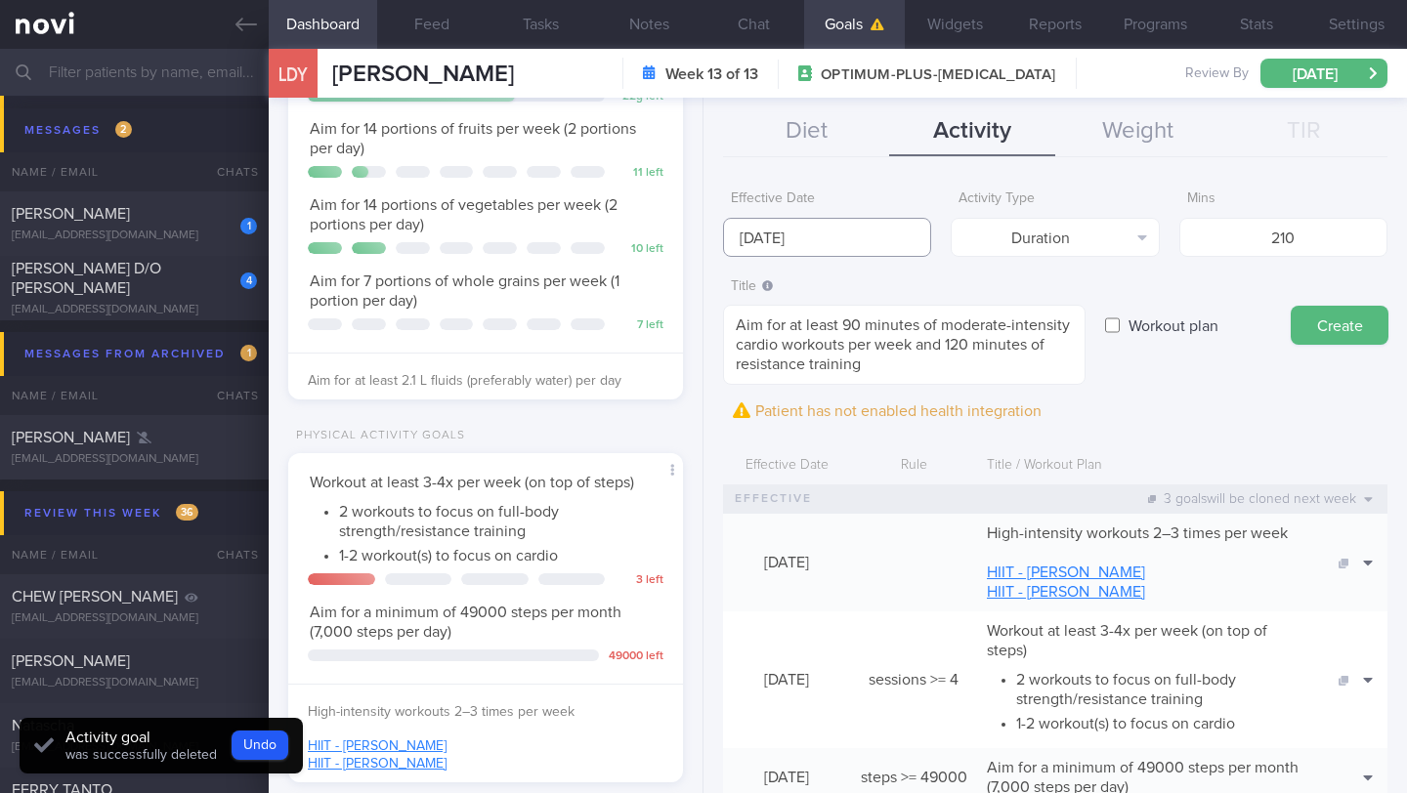
click at [836, 243] on input "[DATE]" at bounding box center [827, 237] width 208 height 39
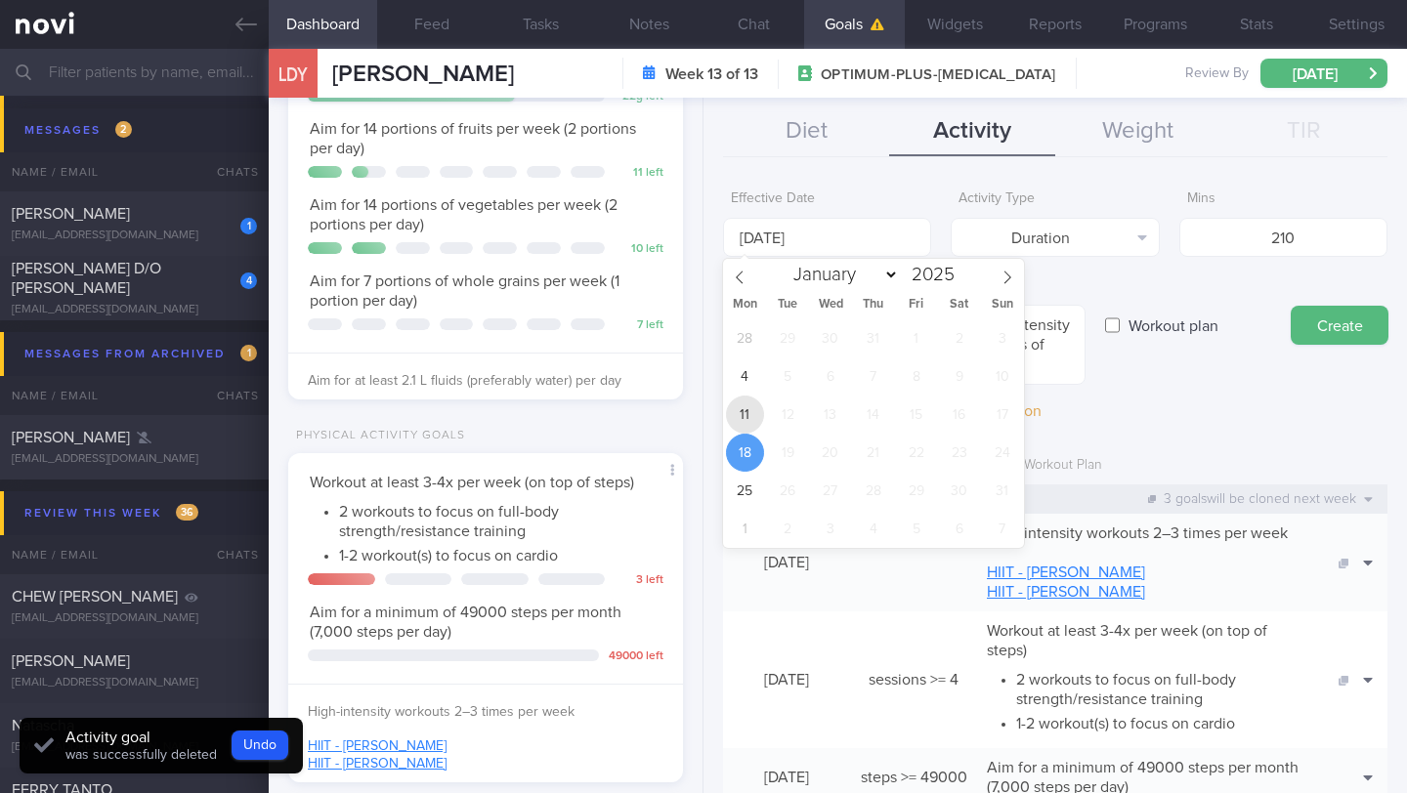
click at [748, 411] on span "11" at bounding box center [745, 415] width 38 height 38
type input "[DATE]"
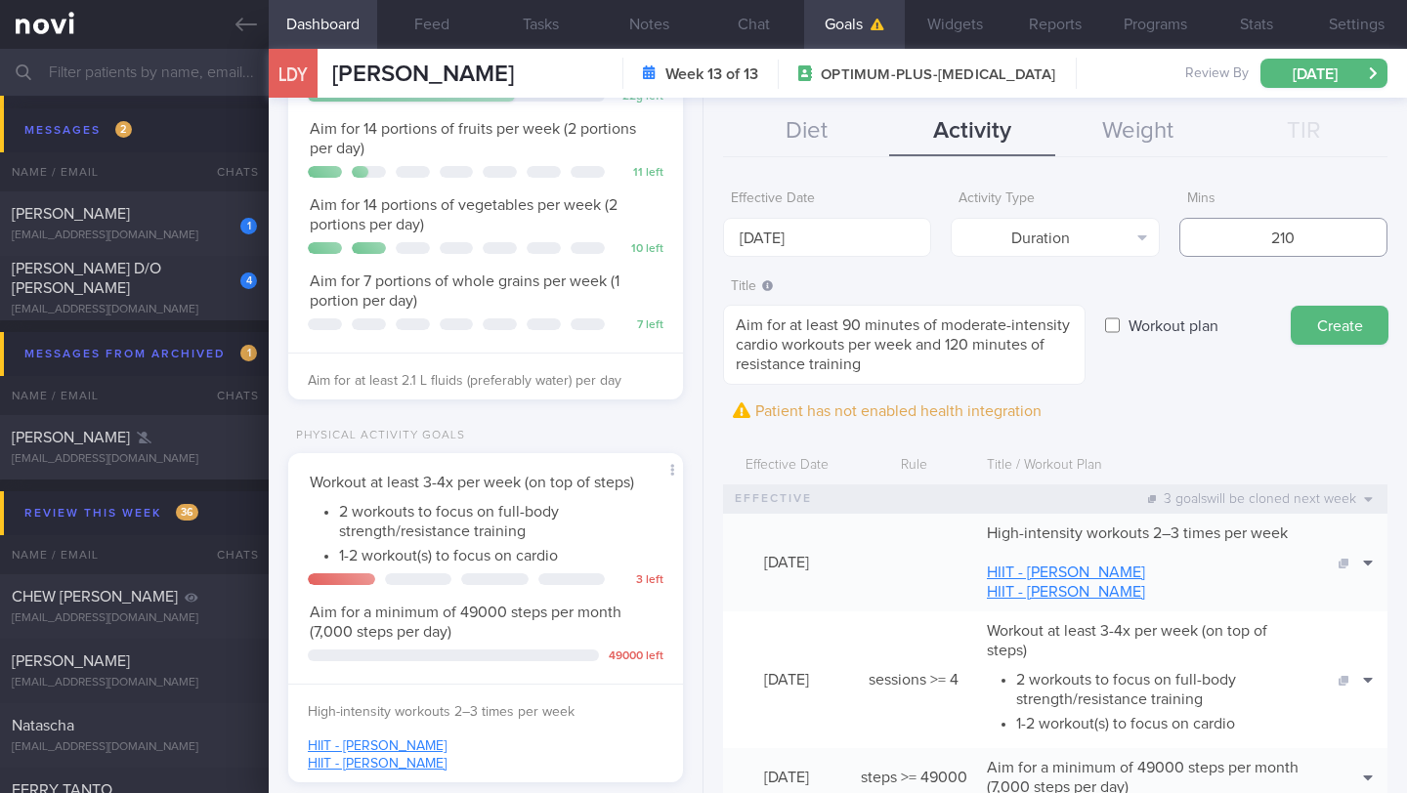
drag, startPoint x: 1259, startPoint y: 243, endPoint x: 1303, endPoint y: 238, distance: 44.2
click at [1303, 238] on input "210" at bounding box center [1283, 237] width 208 height 39
type input "200"
drag, startPoint x: 844, startPoint y: 326, endPoint x: 861, endPoint y: 325, distance: 16.6
click at [861, 325] on textarea "Aim for at least 90 minutes of moderate-intensity cardio workouts per week and …" at bounding box center [904, 345] width 362 height 80
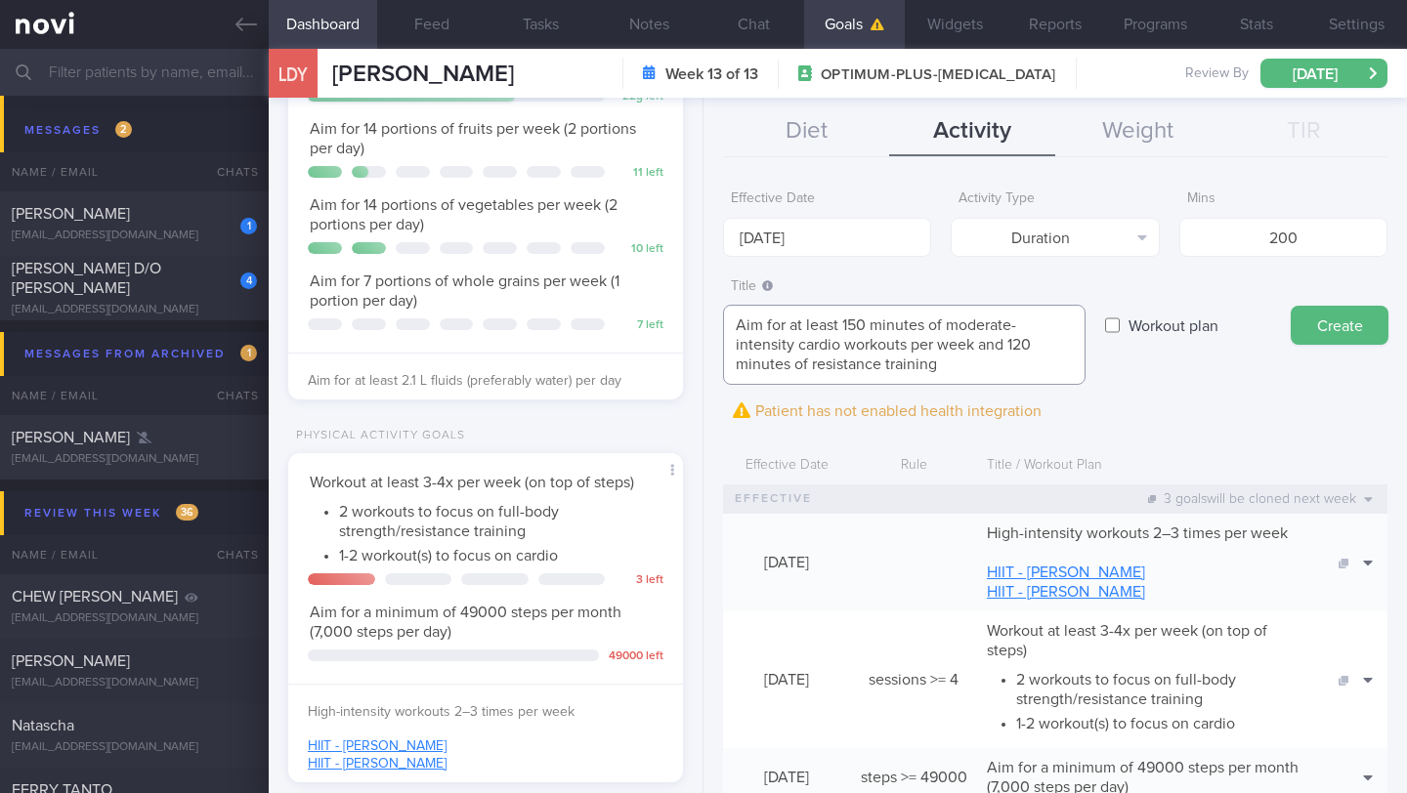
drag, startPoint x: 981, startPoint y: 347, endPoint x: 1017, endPoint y: 376, distance: 46.5
click at [1016, 377] on textarea "Aim for at least 150 minutes of moderate-intensity cardio workouts per week and…" at bounding box center [904, 345] width 362 height 80
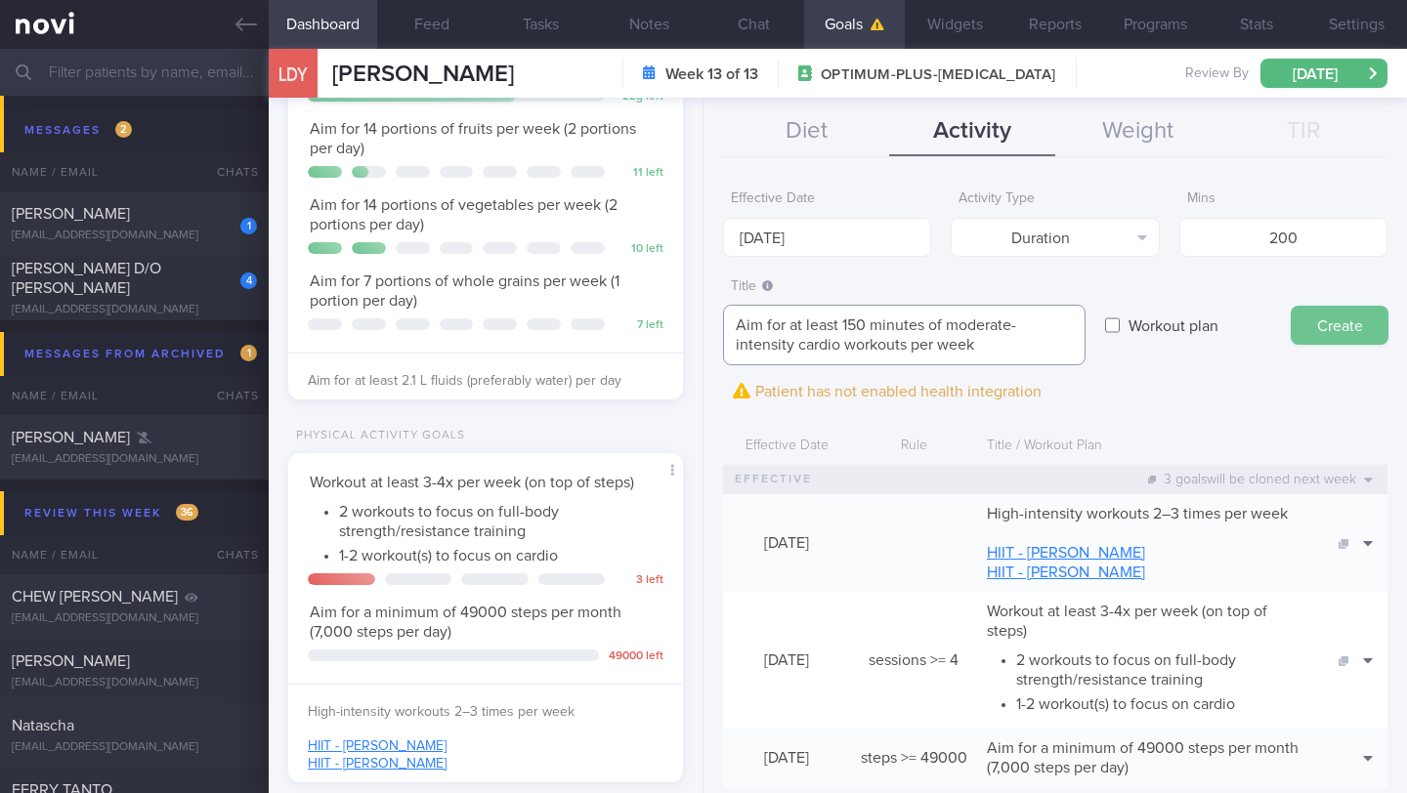
type textarea "Aim for at least 150 minutes of moderate-intensity cardio workouts per week"
click at [1332, 328] on button "Create" at bounding box center [1339, 325] width 98 height 39
type input "[DATE]"
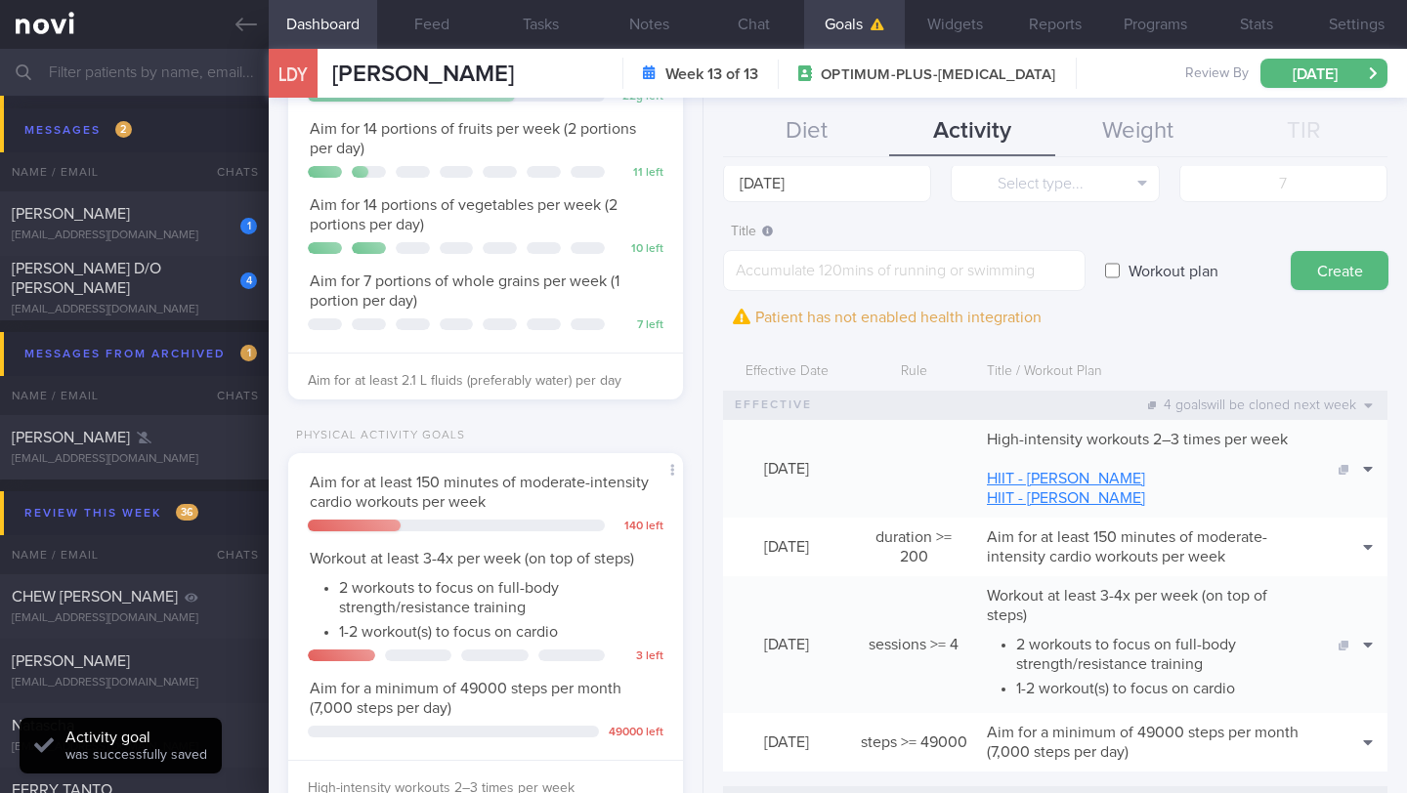
scroll to position [58, 0]
click at [1341, 676] on button "Clone" at bounding box center [1333, 670] width 95 height 29
type textarea "Workout at least 3-4x per week (on top of steps) - 2 workouts to focus on full-…"
type input "4"
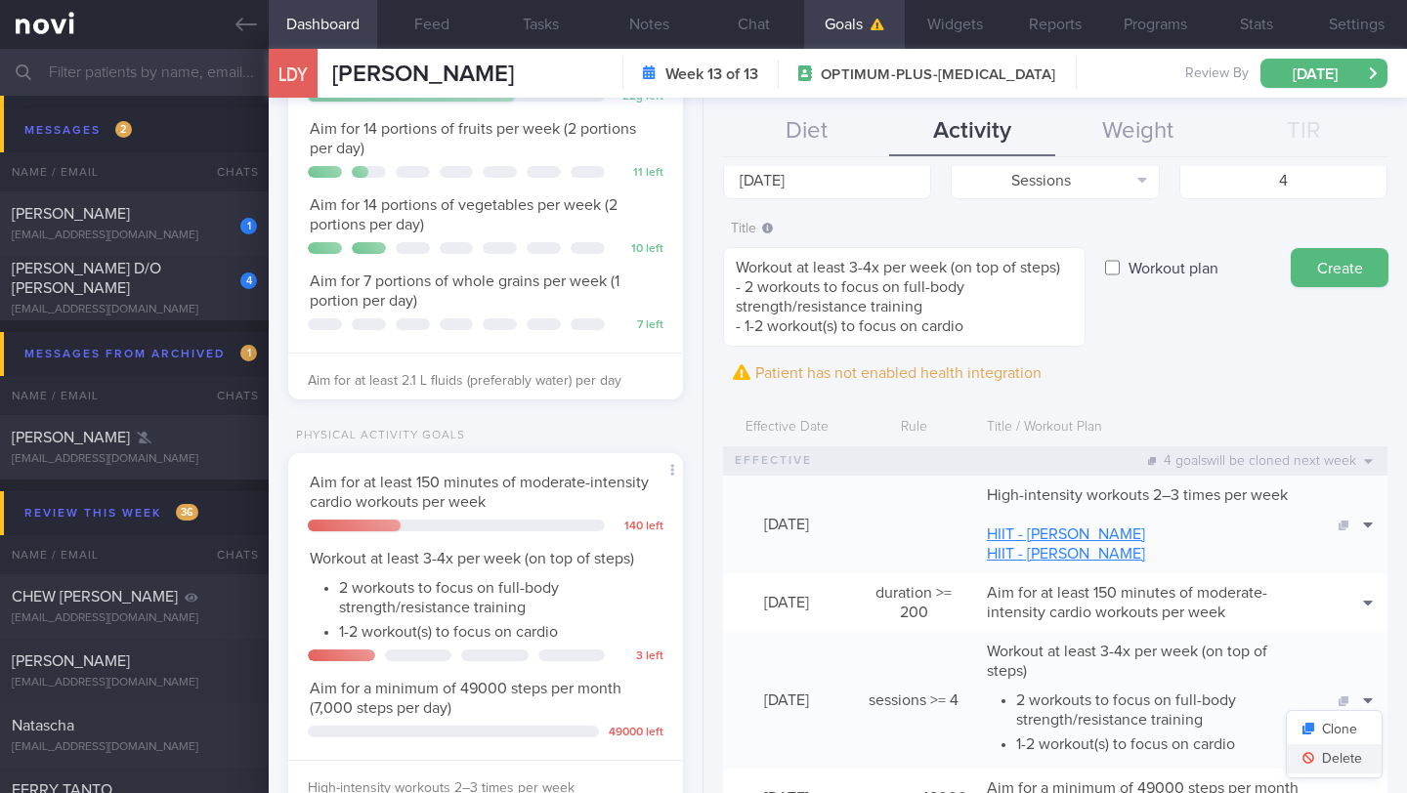
click at [1343, 768] on button "Delete" at bounding box center [1333, 758] width 95 height 29
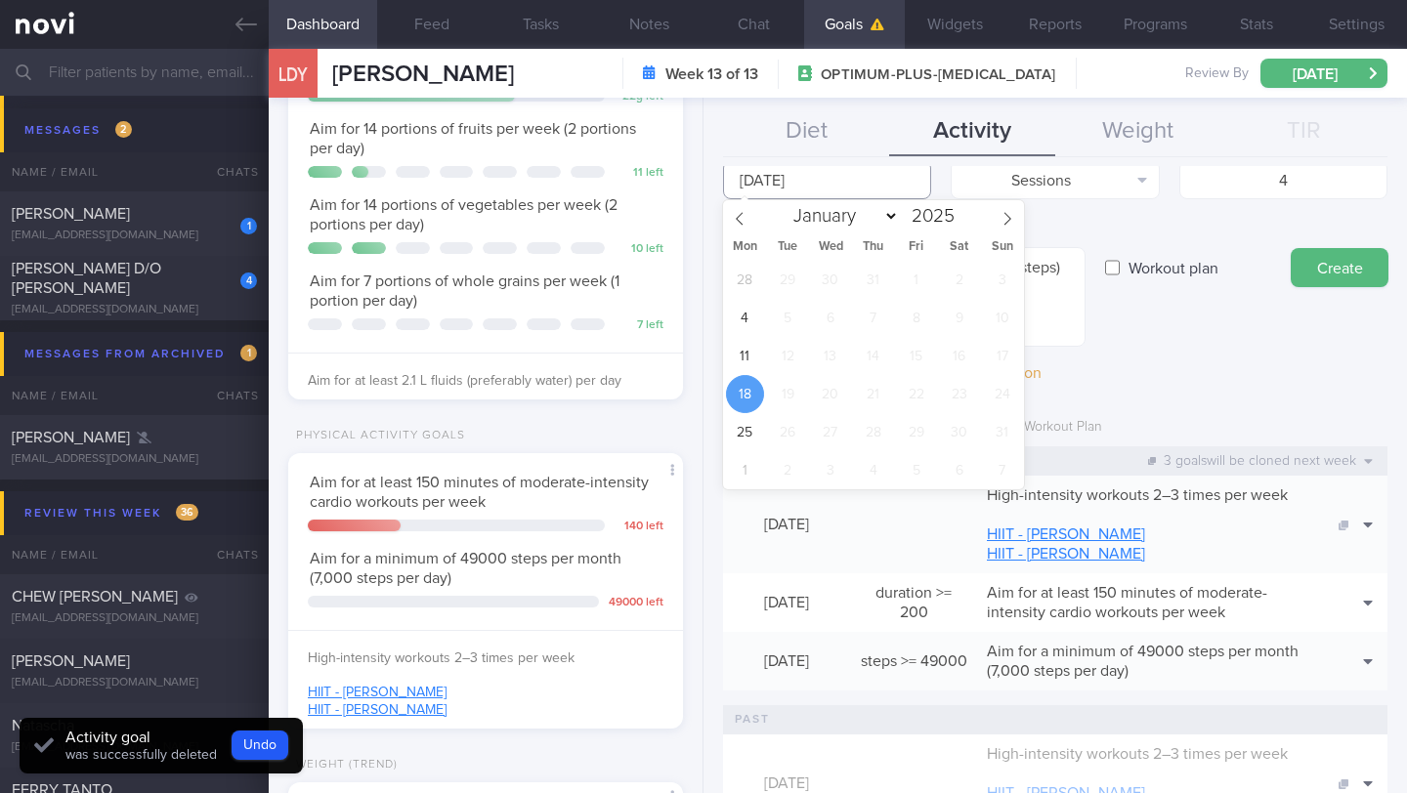
click at [862, 180] on input "[DATE]" at bounding box center [827, 179] width 208 height 39
click at [747, 351] on span "11" at bounding box center [745, 356] width 38 height 38
type input "[DATE]"
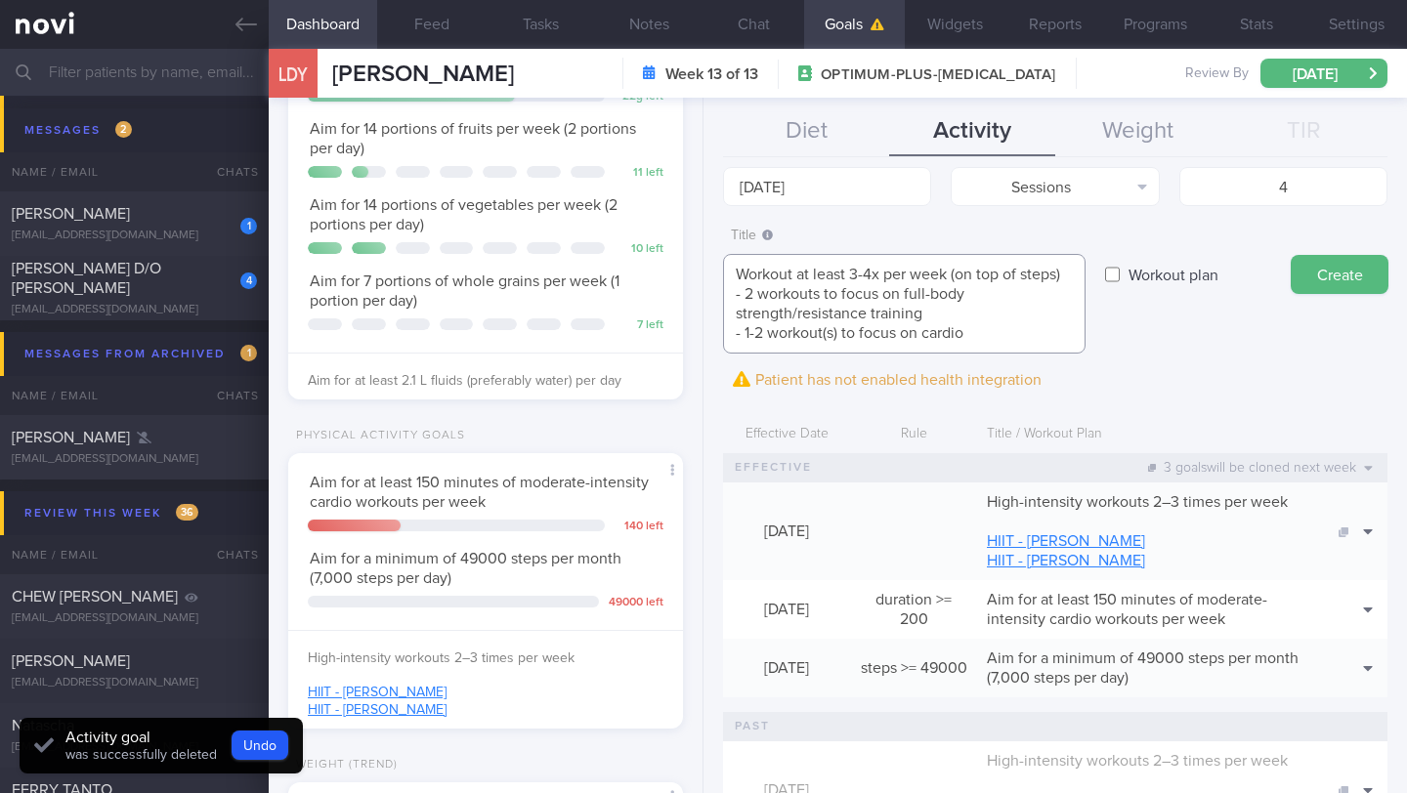
click at [865, 277] on textarea "Workout at least 3-4x per week (on top of steps) - 2 workouts to focus on full-…" at bounding box center [904, 304] width 362 height 100
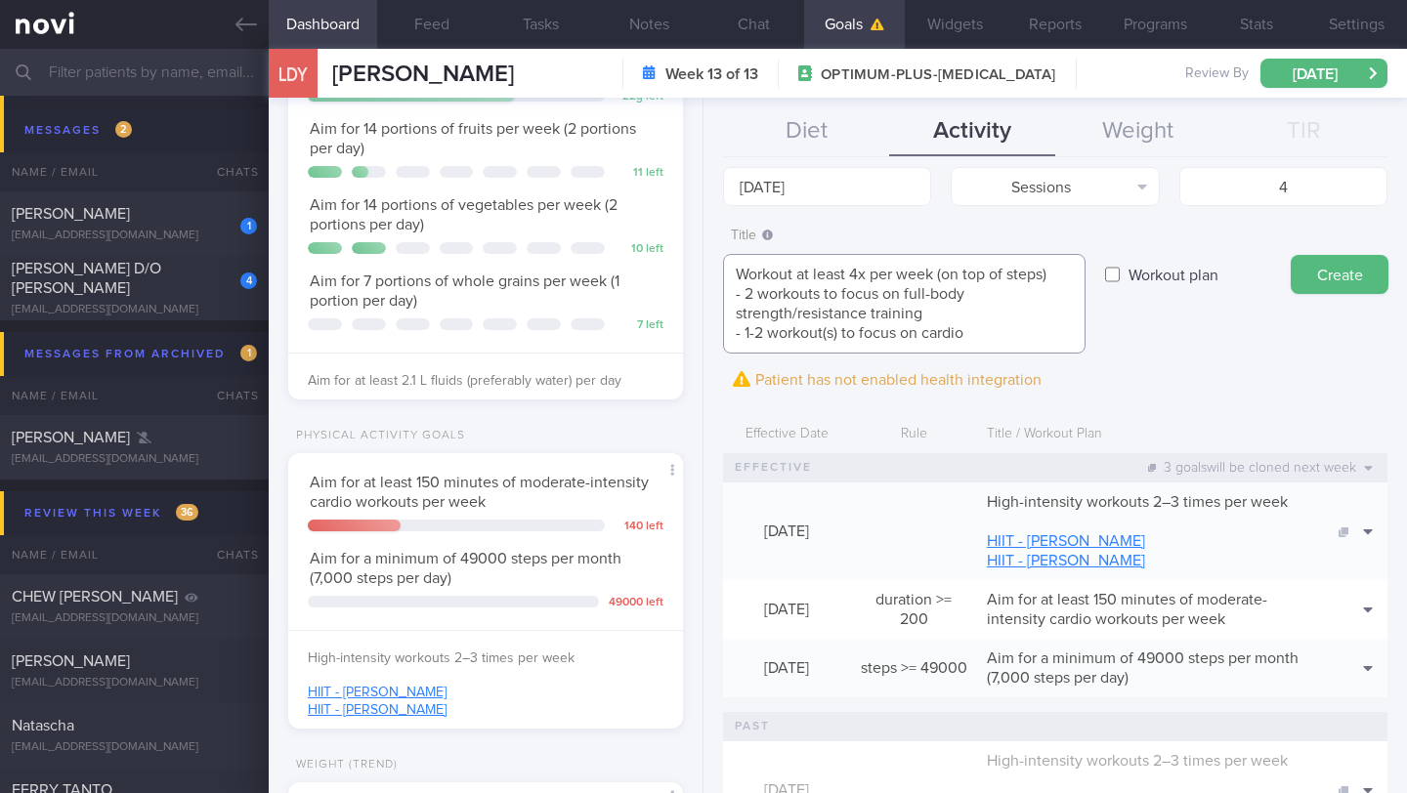
click at [739, 331] on textarea "Workout at least 4x per week (on top of steps) - 2 workouts to focus on full-bo…" at bounding box center [904, 304] width 362 height 100
click at [752, 293] on textarea "Workout at least 4x per week (on top of steps) - 2 workouts to focus on full-bo…" at bounding box center [904, 304] width 362 height 100
drag, startPoint x: 764, startPoint y: 333, endPoint x: 744, endPoint y: 332, distance: 19.6
click at [744, 332] on textarea "Workout at least 4x per week (on top of steps) - 2-3 workouts to focus on full-…" at bounding box center [904, 304] width 362 height 100
type textarea "Workout at least 4x per week (on top of steps) - 2-3 workouts to focus on full-…"
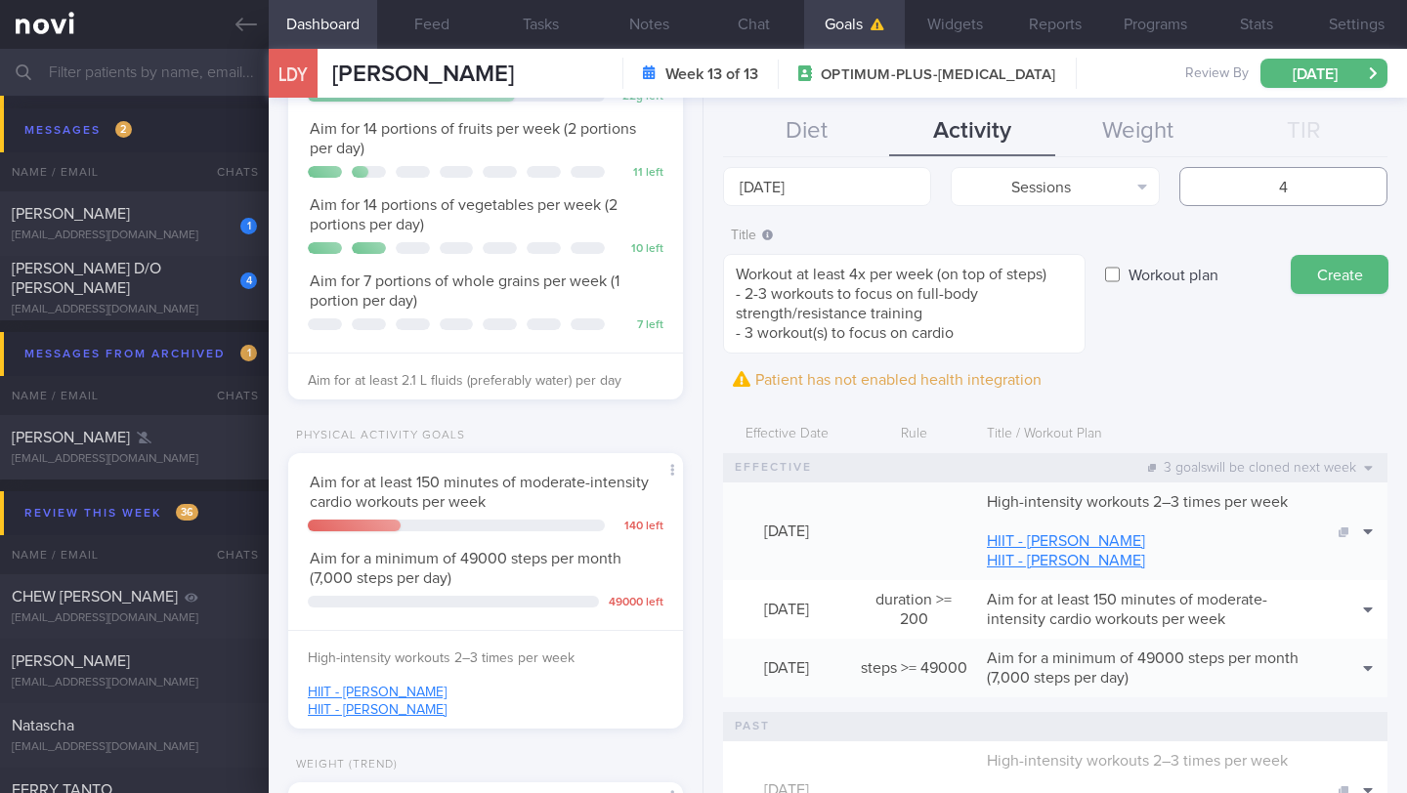
drag, startPoint x: 1259, startPoint y: 189, endPoint x: 1292, endPoint y: 189, distance: 33.2
click at [1292, 189] on input "4" at bounding box center [1283, 186] width 208 height 39
type input "5"
click at [832, 333] on textarea "Workout at least 4x per week (on top of steps) - 2-3 workouts to focus on full-…" at bounding box center [904, 304] width 362 height 100
click at [905, 331] on textarea "Workout at least 4x per week (on top of steps) - 2-3 workouts to focus on full-…" at bounding box center [904, 304] width 362 height 100
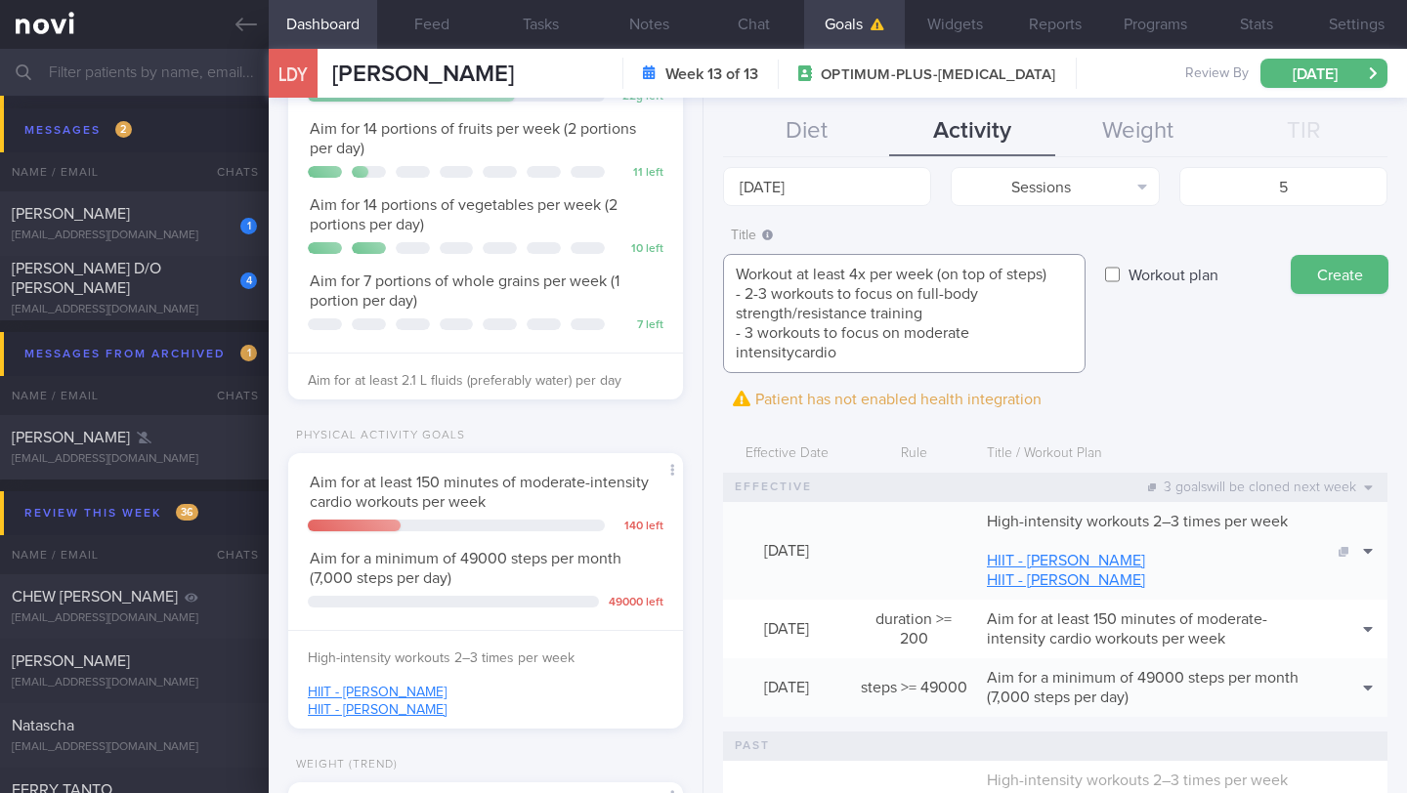
scroll to position [0, 0]
type textarea "Workout at least 4x per week (on top of steps) - 2-3 workouts to focus on full-…"
click at [1340, 274] on button "Create" at bounding box center [1339, 274] width 98 height 39
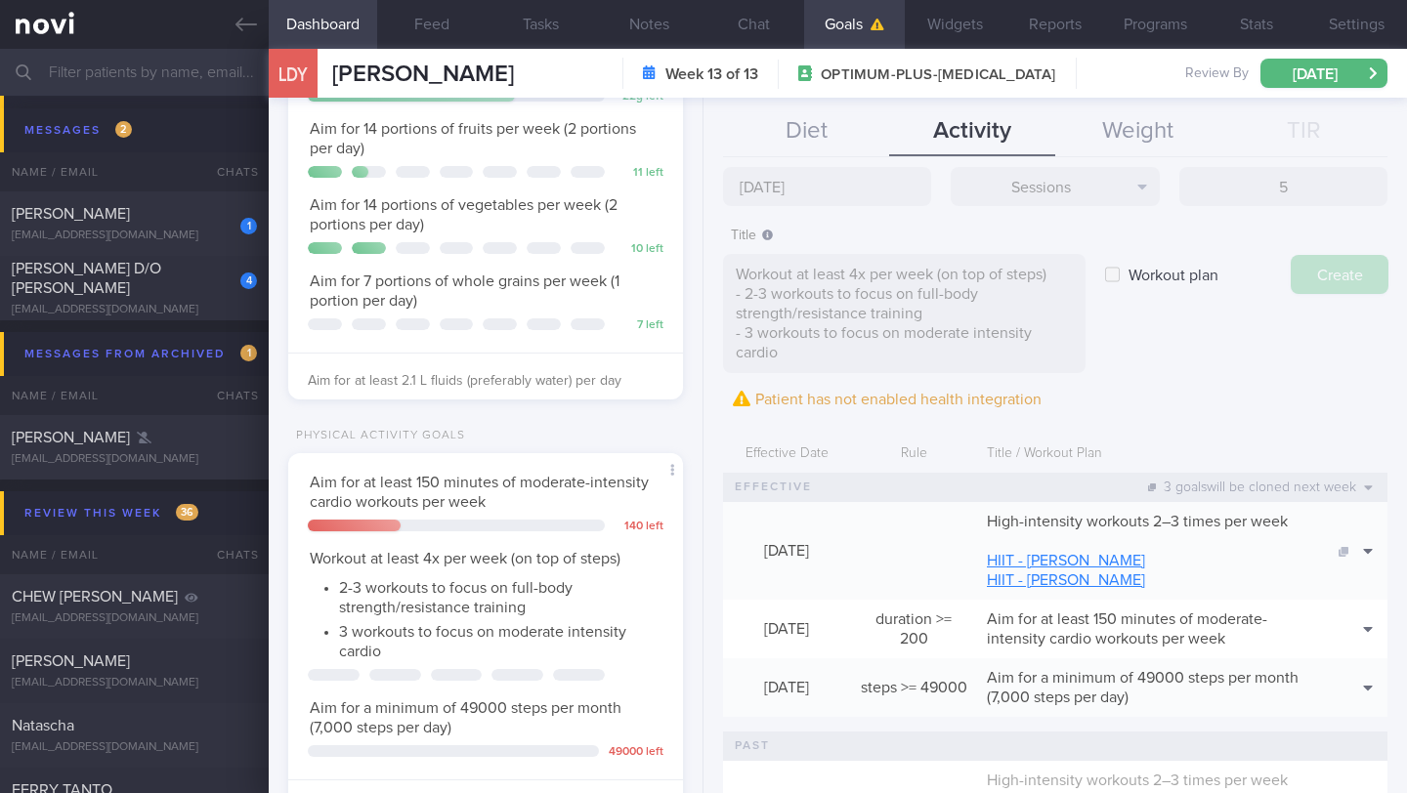
type input "[DATE]"
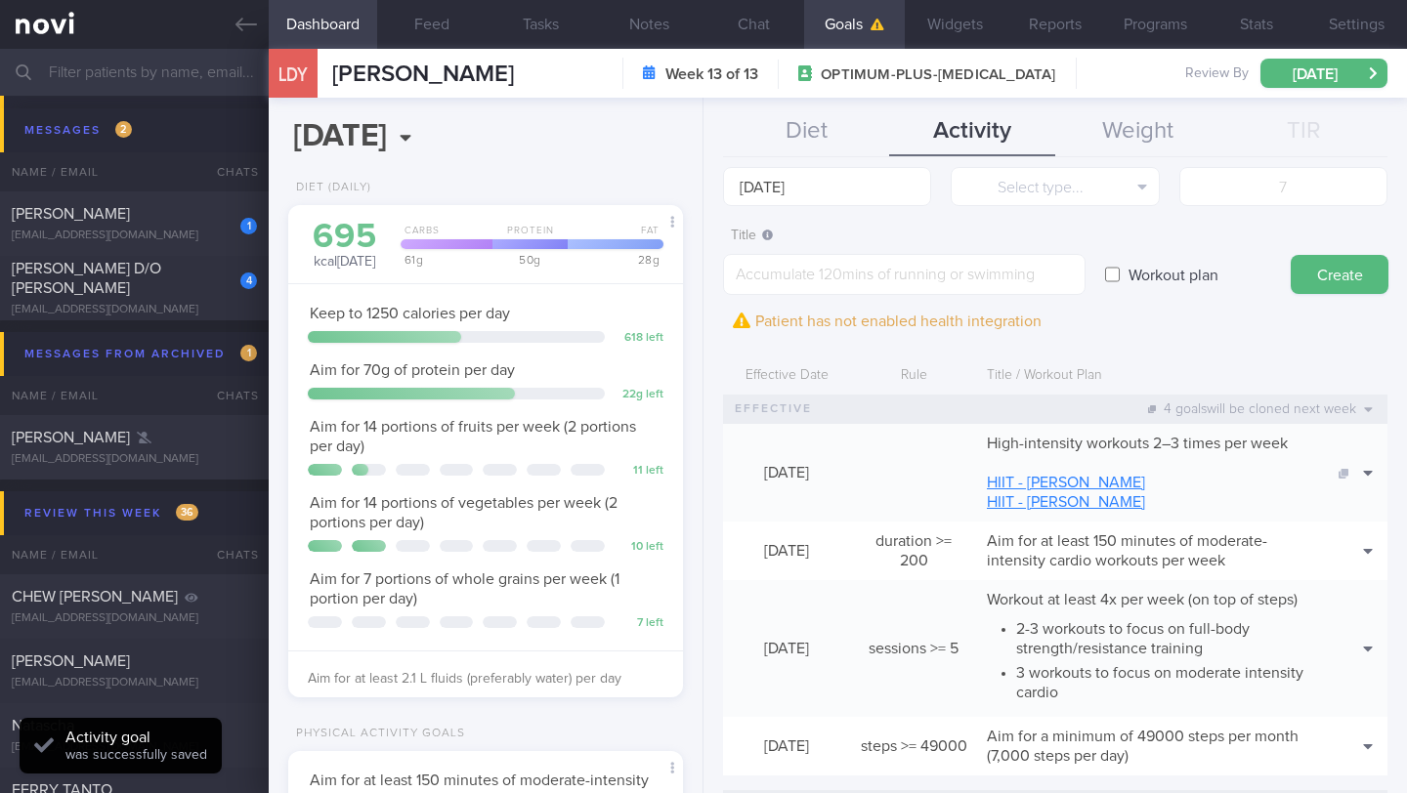
scroll to position [379, 0]
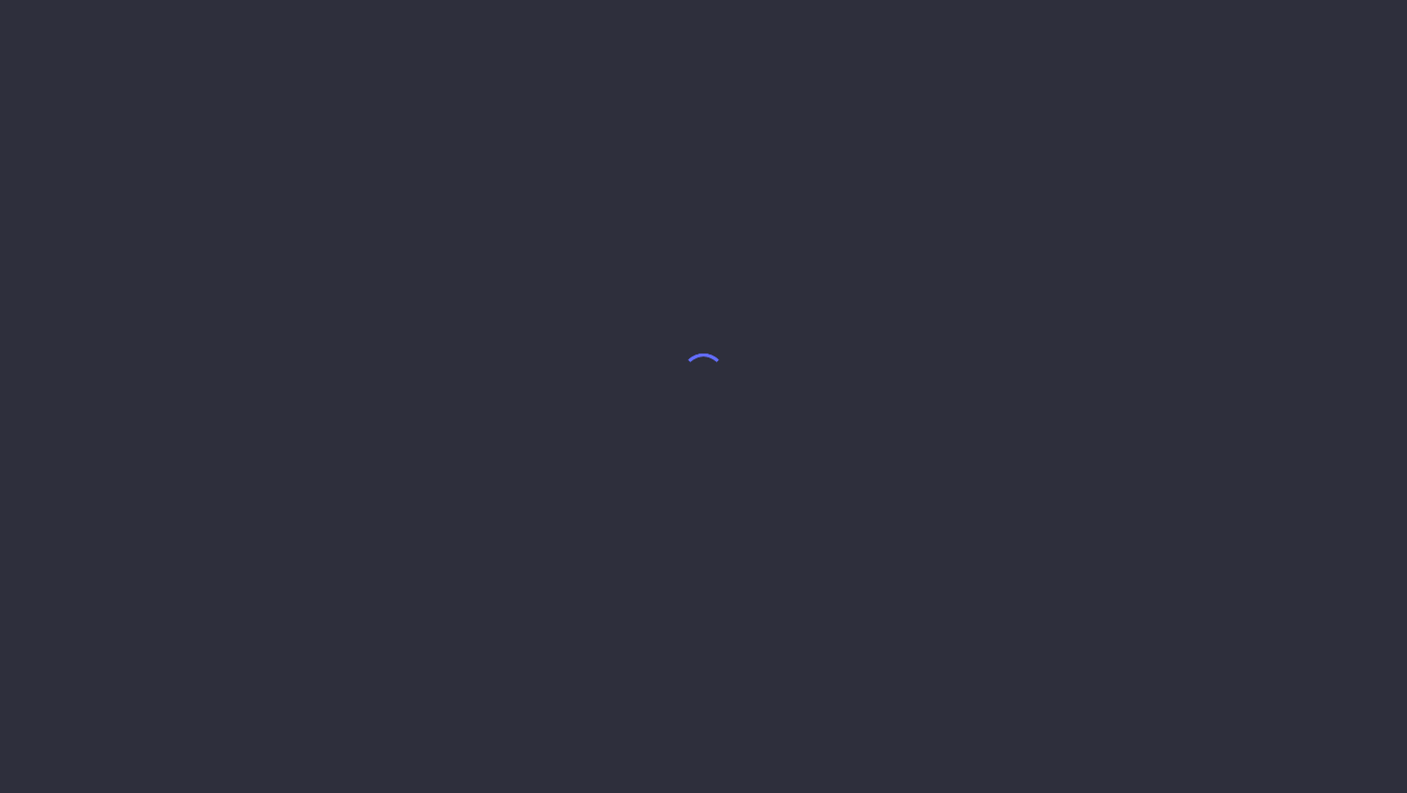
select select "7"
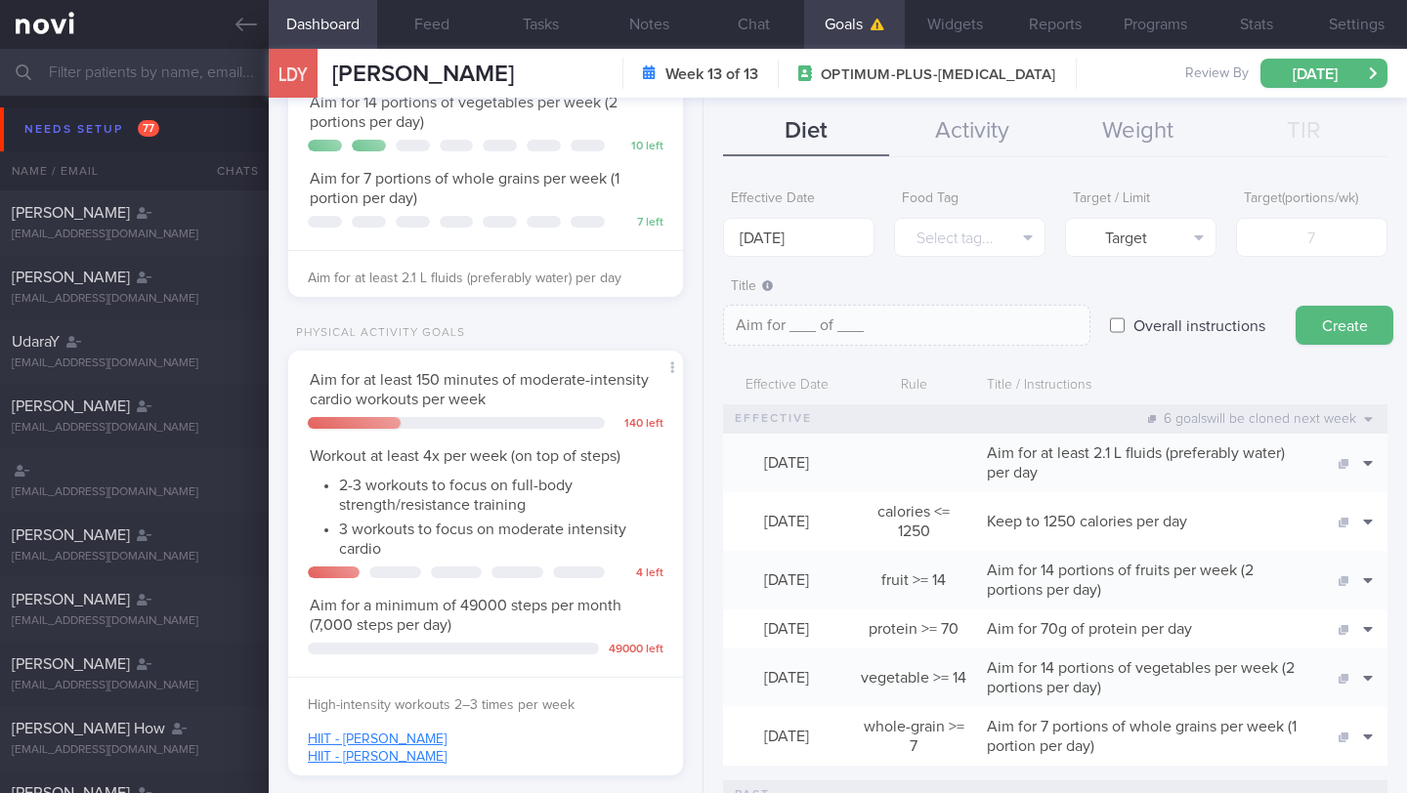
scroll to position [404, 0]
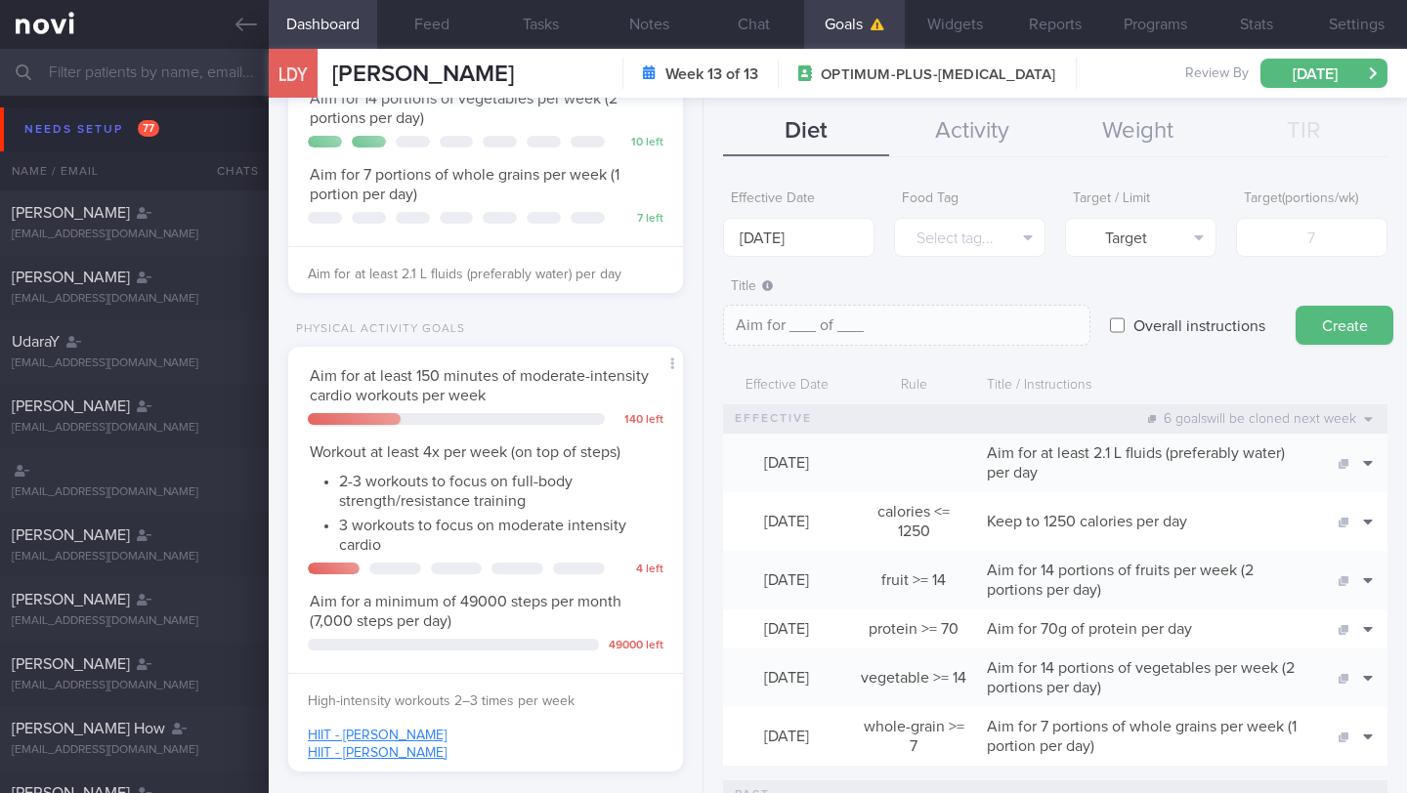
click at [492, 492] on li "2-3 workouts to focus on full-body strength/resistance training" at bounding box center [500, 489] width 322 height 44
click at [951, 146] on button "Activity" at bounding box center [972, 131] width 166 height 49
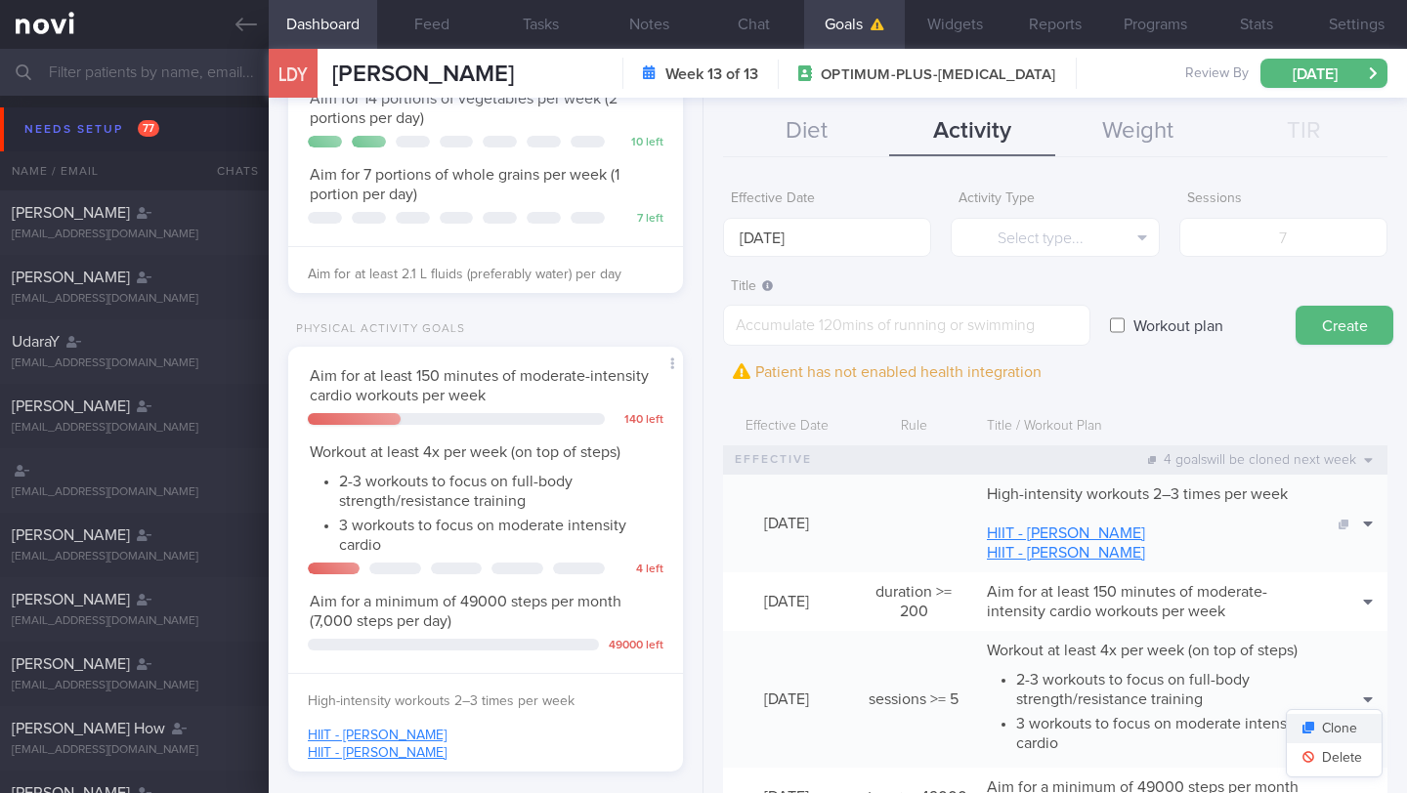
click at [1335, 727] on button "Clone" at bounding box center [1333, 728] width 95 height 29
type input "5"
type textarea "Workout at least 4x per week (on top of steps) - 2-3 workouts to focus on full-…"
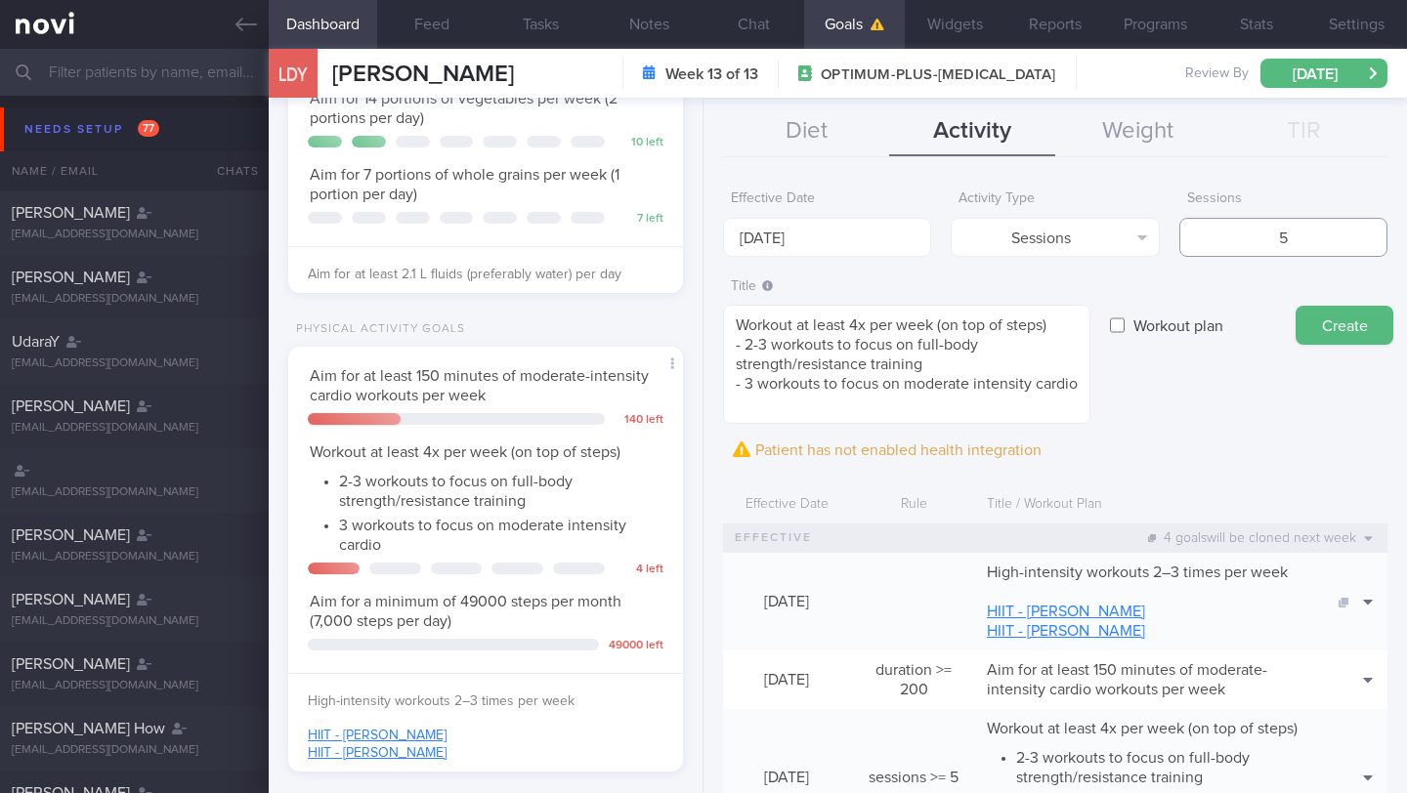
drag, startPoint x: 1242, startPoint y: 238, endPoint x: 1320, endPoint y: 224, distance: 78.5
click at [1320, 224] on input "5" at bounding box center [1283, 237] width 208 height 39
click at [1316, 246] on input "5" at bounding box center [1283, 237] width 208 height 39
type input "5"
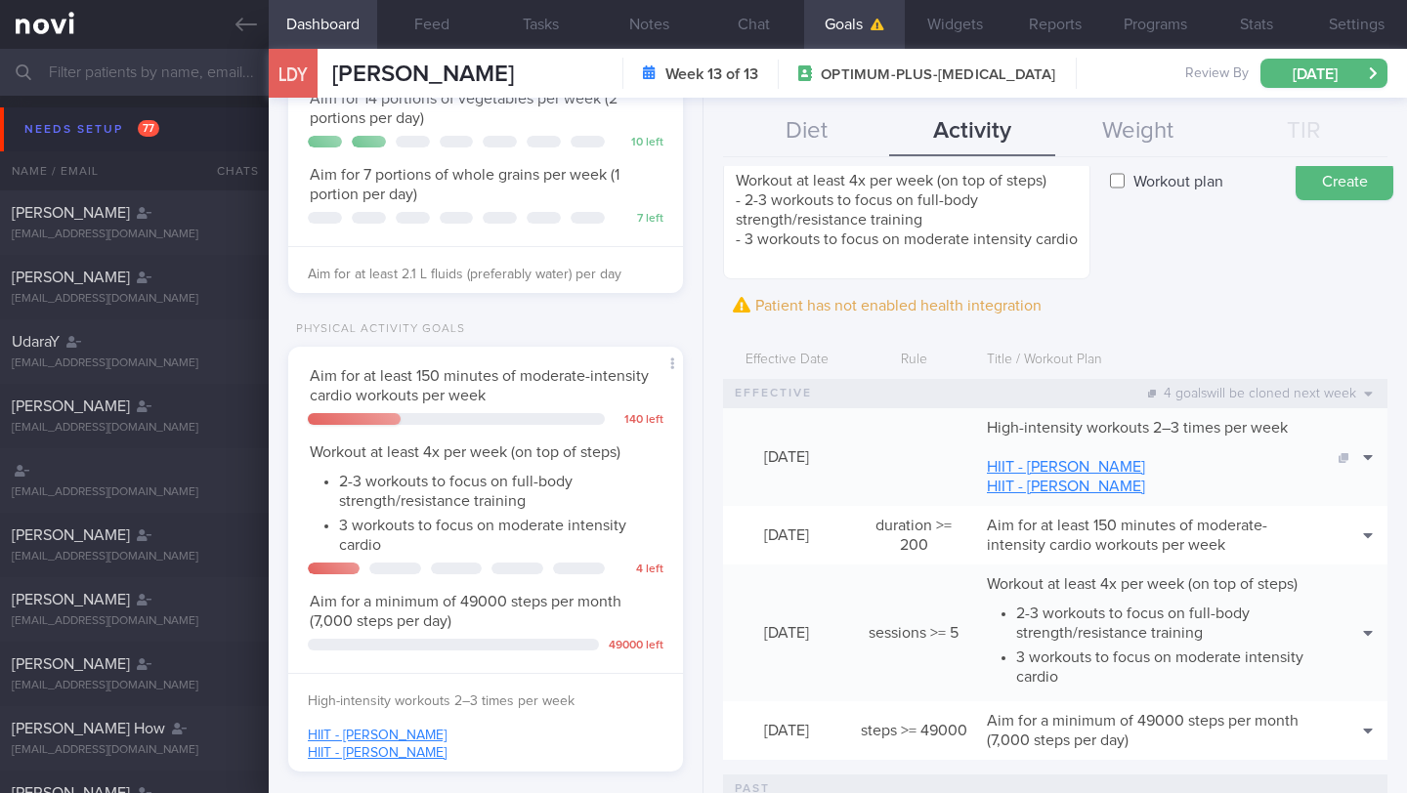
scroll to position [254, 0]
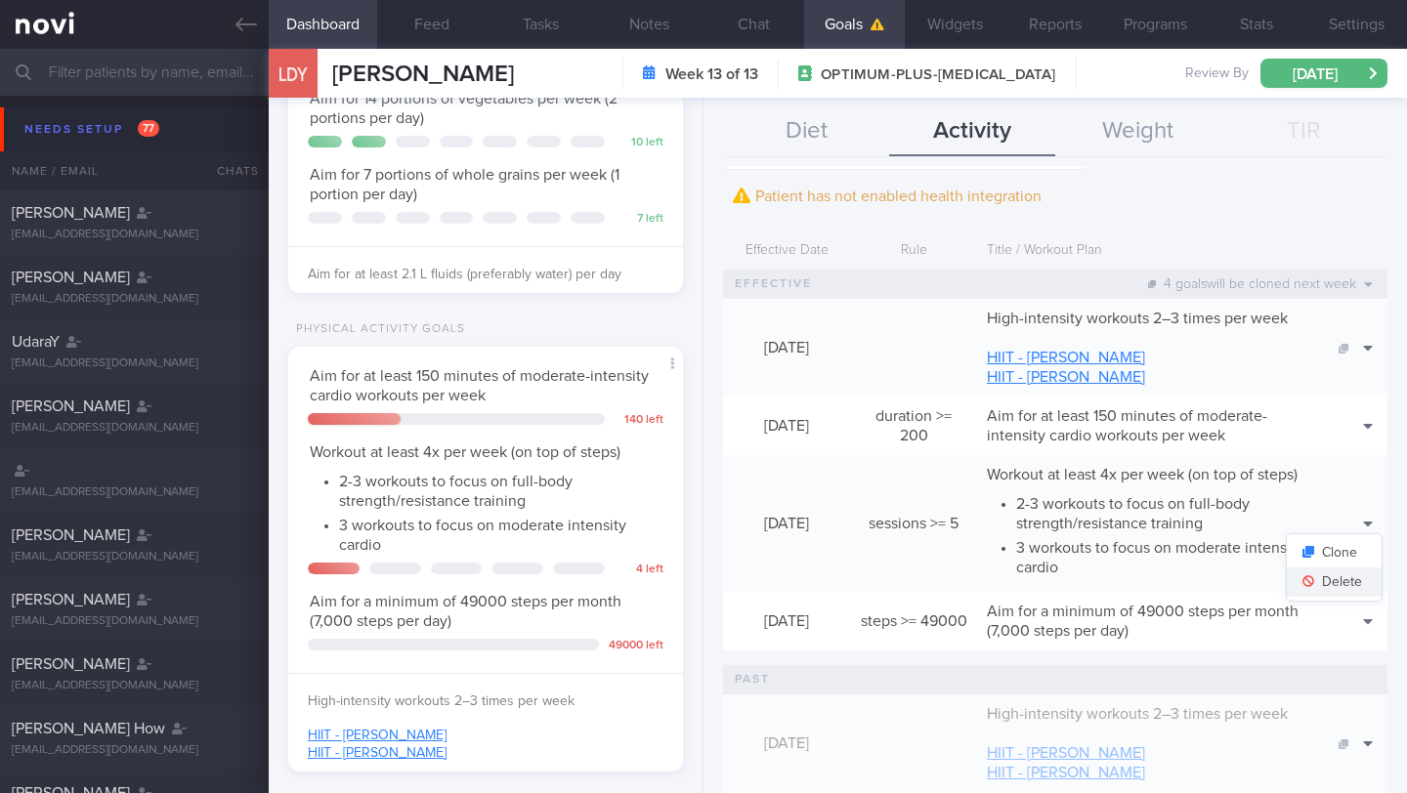
click at [1327, 589] on button "Delete" at bounding box center [1333, 582] width 95 height 29
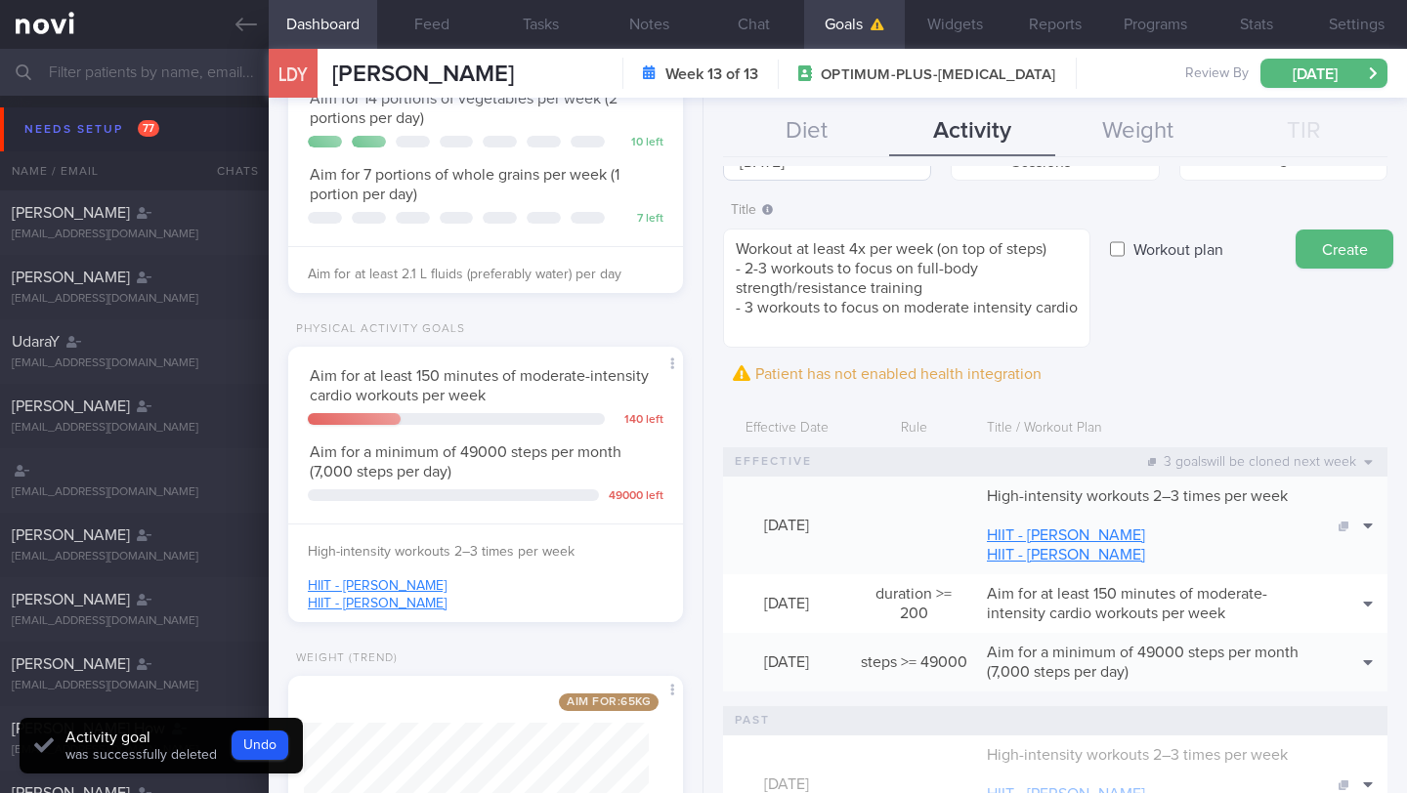
scroll to position [0, 0]
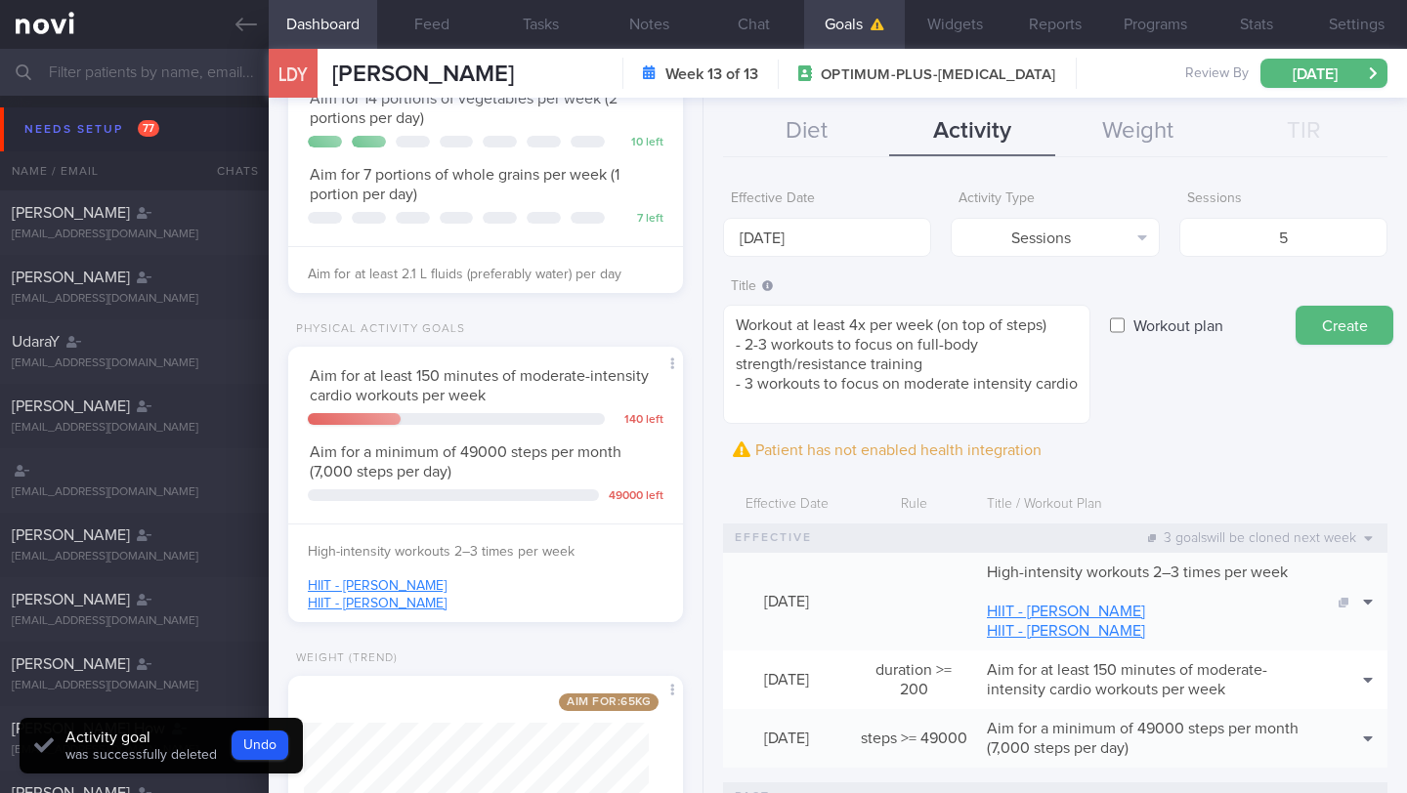
click at [798, 241] on input "[DATE]" at bounding box center [827, 237] width 208 height 39
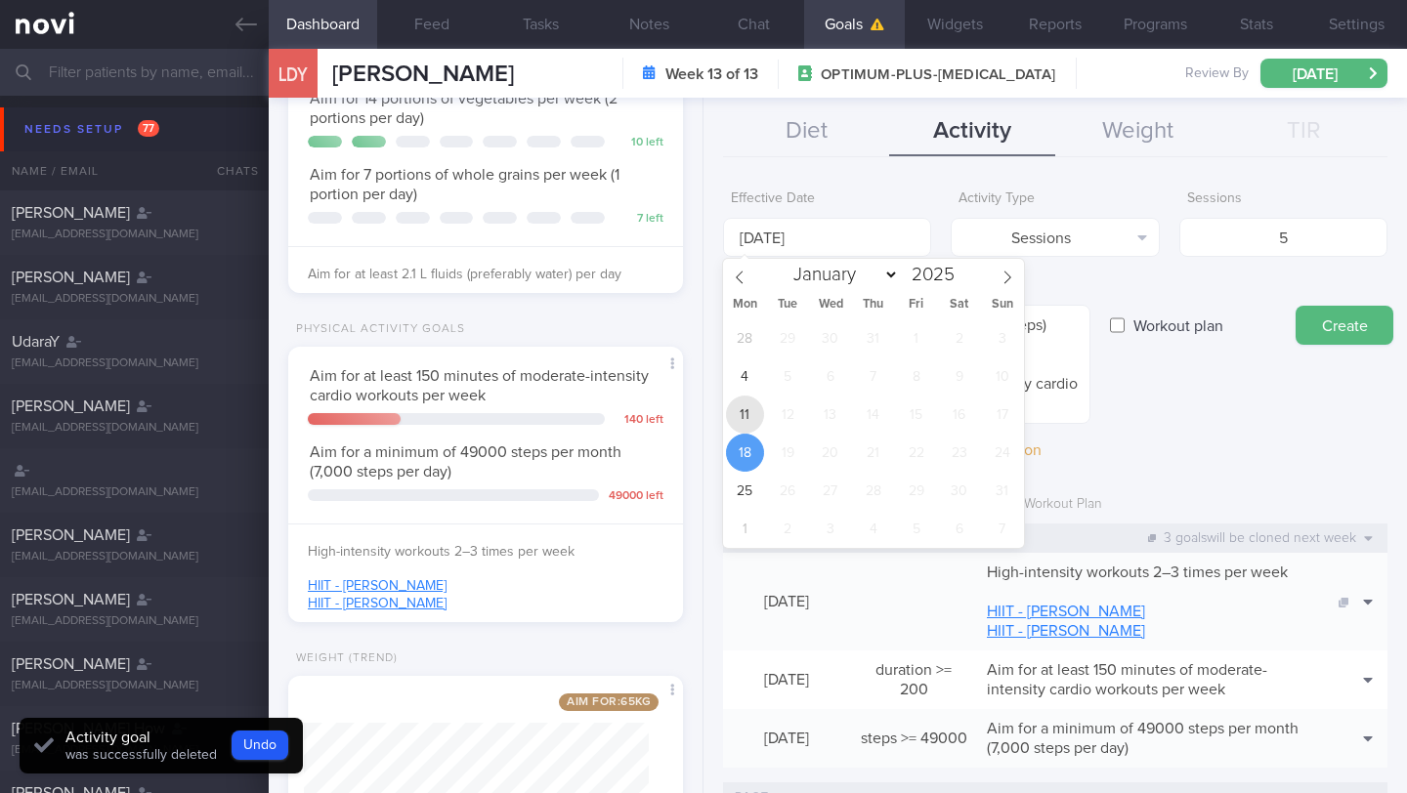
click at [740, 413] on span "11" at bounding box center [745, 415] width 38 height 38
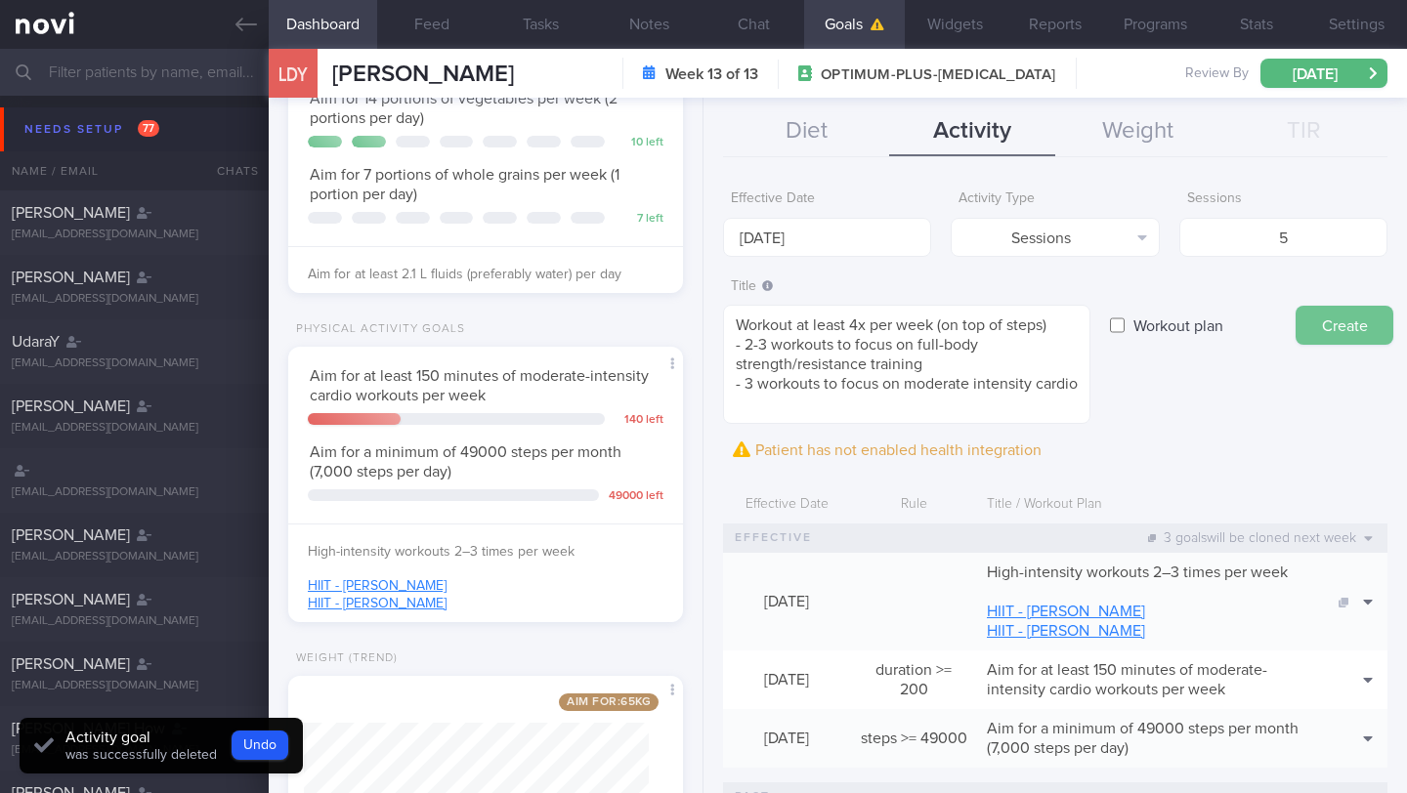
click at [1334, 321] on button "Create" at bounding box center [1344, 325] width 98 height 39
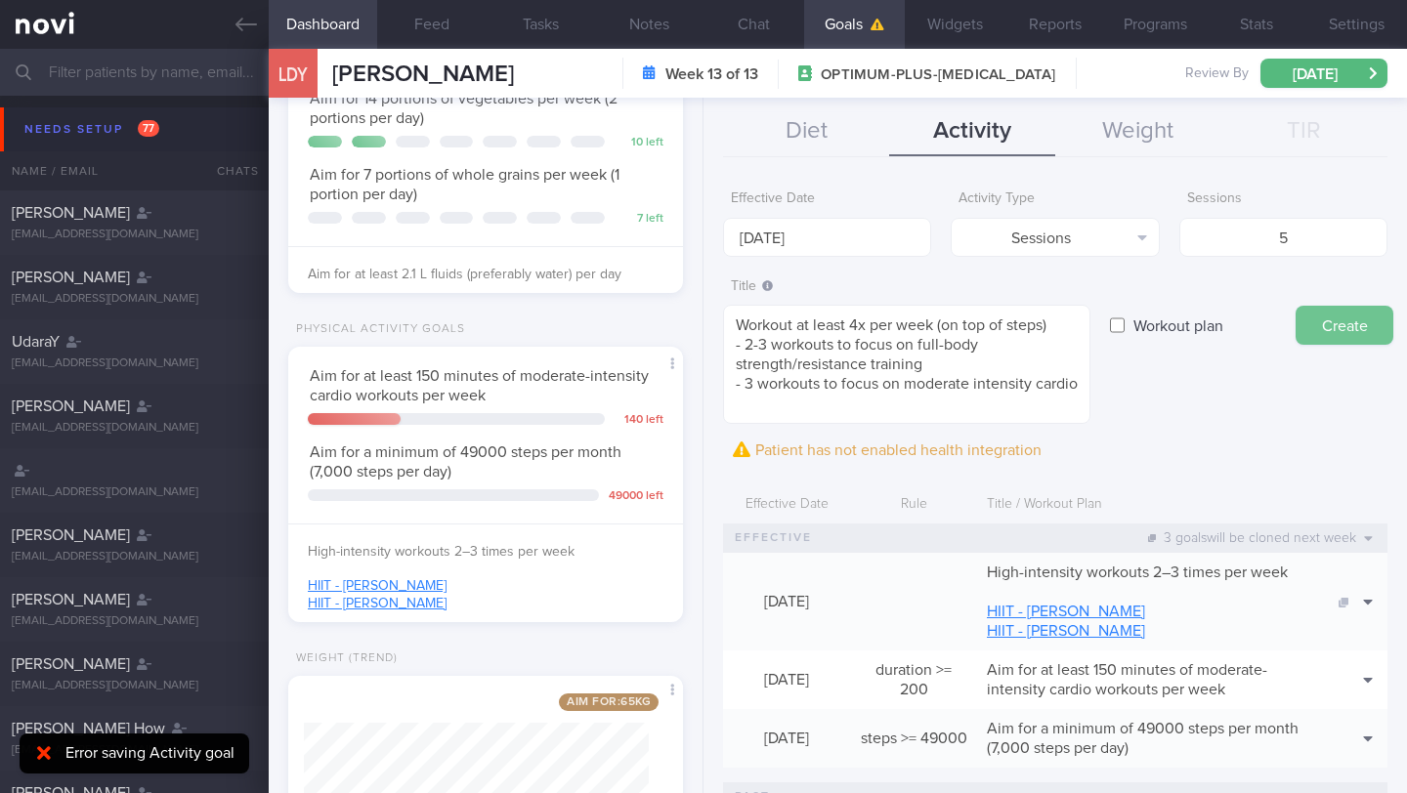
click at [1350, 331] on button "Create" at bounding box center [1344, 325] width 98 height 39
click at [873, 228] on input "[DATE]" at bounding box center [827, 237] width 208 height 39
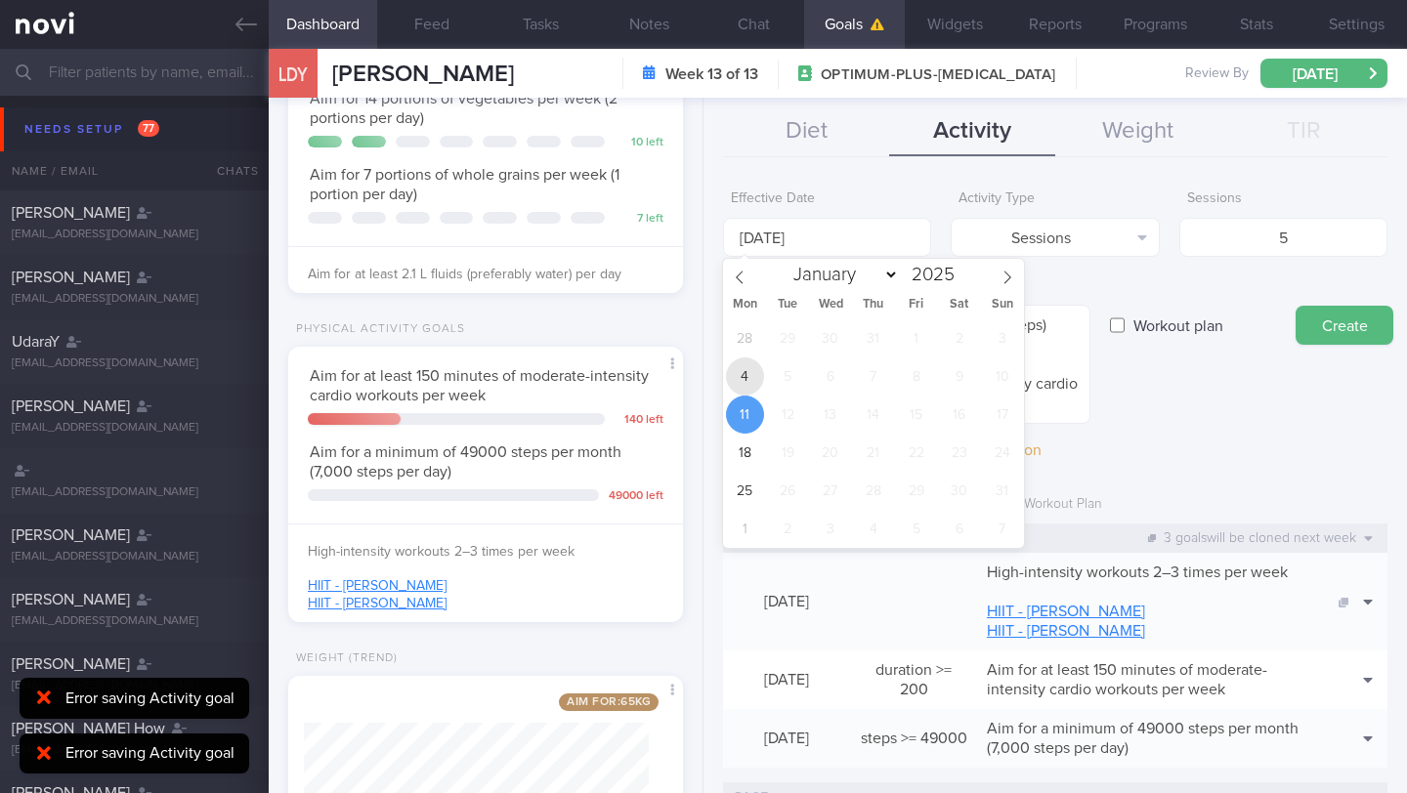
click at [736, 381] on span "4" at bounding box center [745, 377] width 38 height 38
type input "[DATE]"
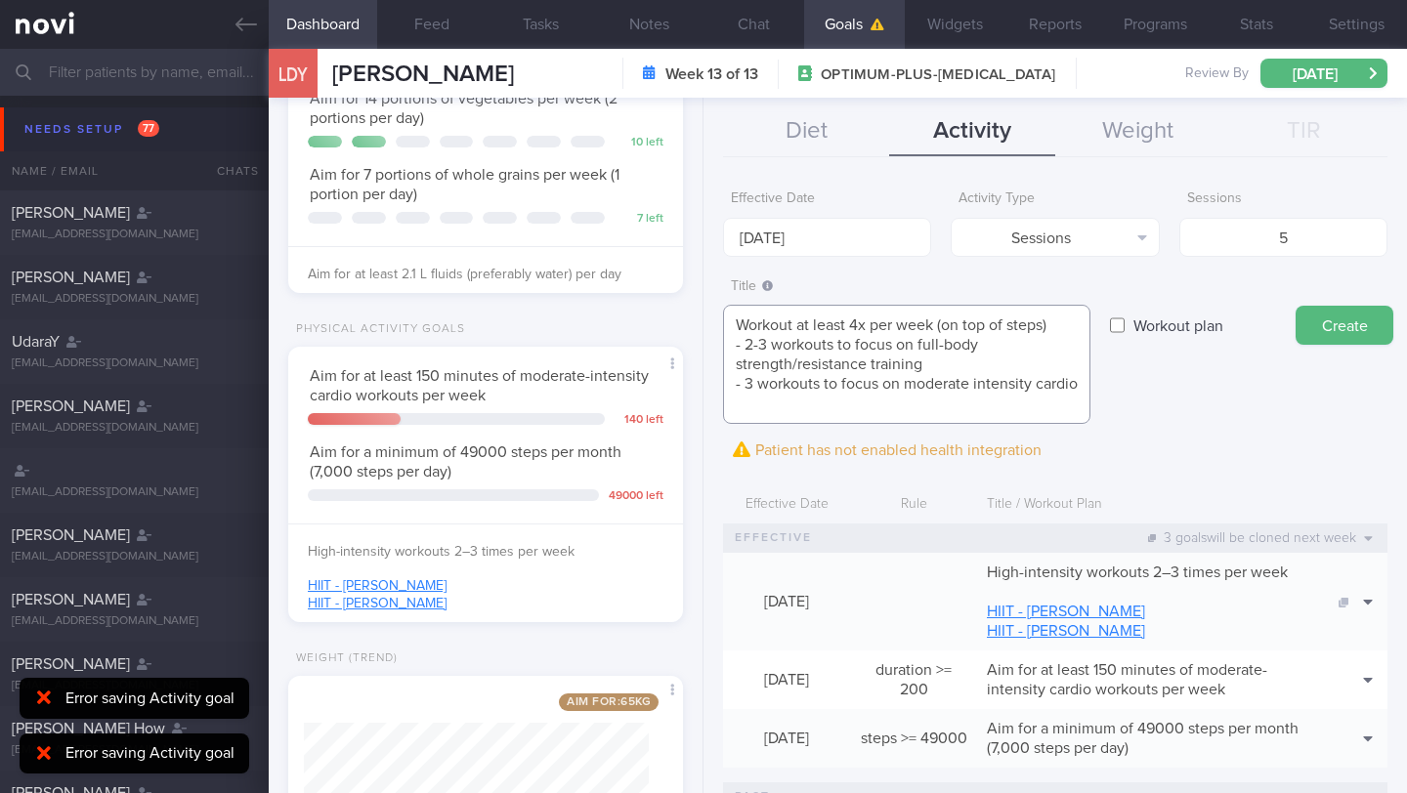
drag, startPoint x: 805, startPoint y: 409, endPoint x: 790, endPoint y: 400, distance: 17.1
click at [790, 400] on textarea "Workout at least 4x per week (on top of steps) - 2-3 workouts to focus on full-…" at bounding box center [906, 364] width 367 height 119
click at [862, 331] on textarea "Workout at least 4x per week (on top of steps) - 2-3 workouts to focus on full-…" at bounding box center [906, 364] width 367 height 119
type textarea "Workout at least 5x per week (on top of steps) - 2-3 workouts to focus on full-…"
click at [822, 233] on input "[DATE]" at bounding box center [827, 237] width 208 height 39
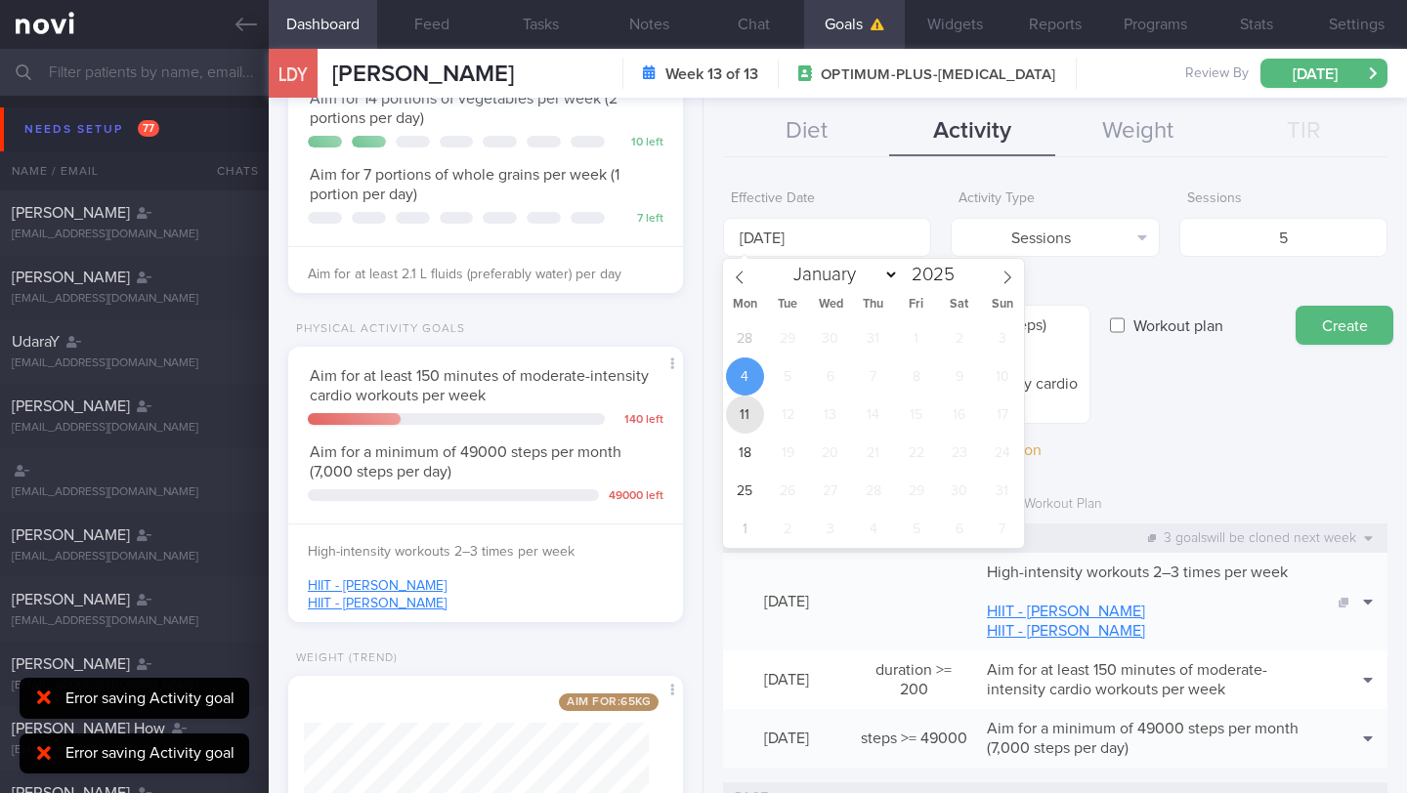
click at [737, 407] on span "11" at bounding box center [745, 415] width 38 height 38
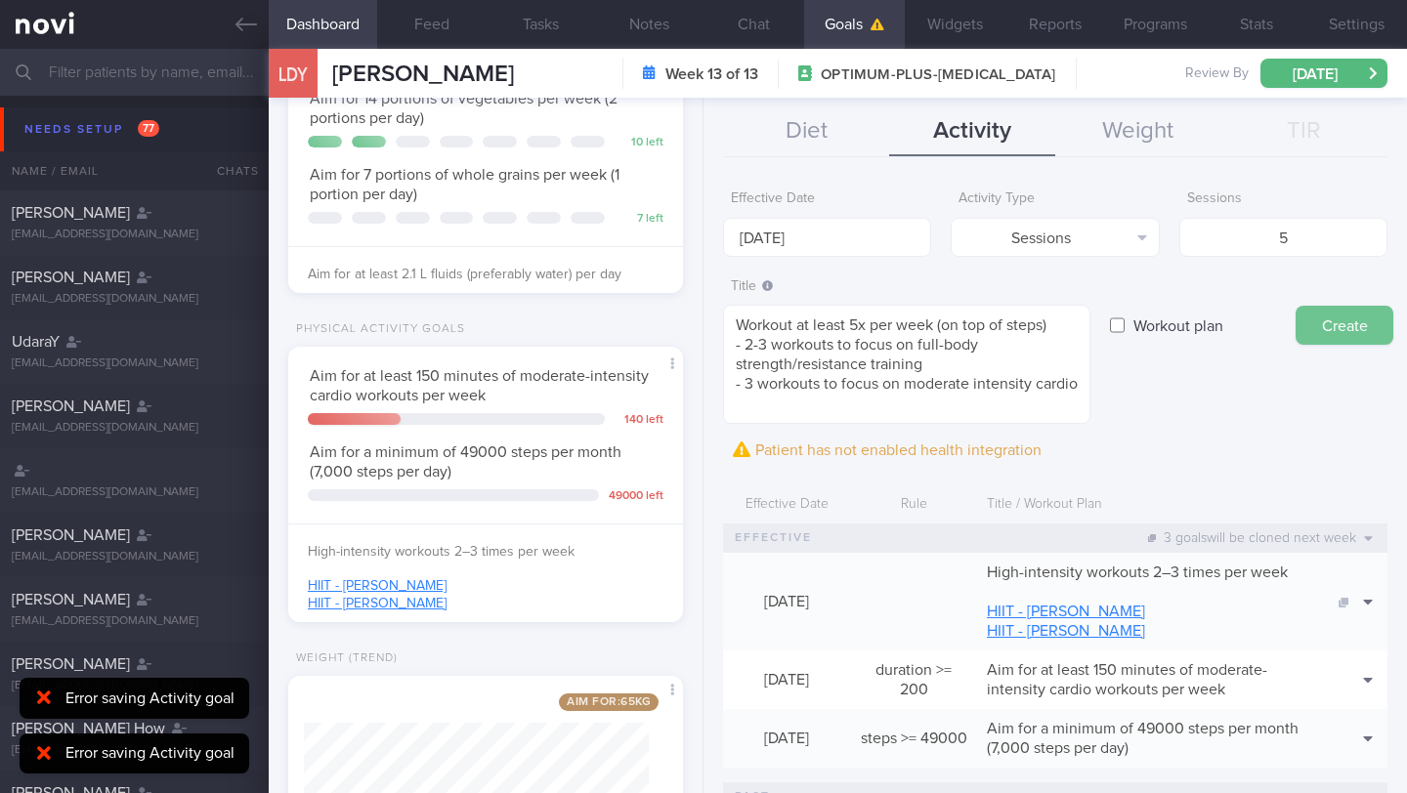
click at [1330, 325] on button "Create" at bounding box center [1344, 325] width 98 height 39
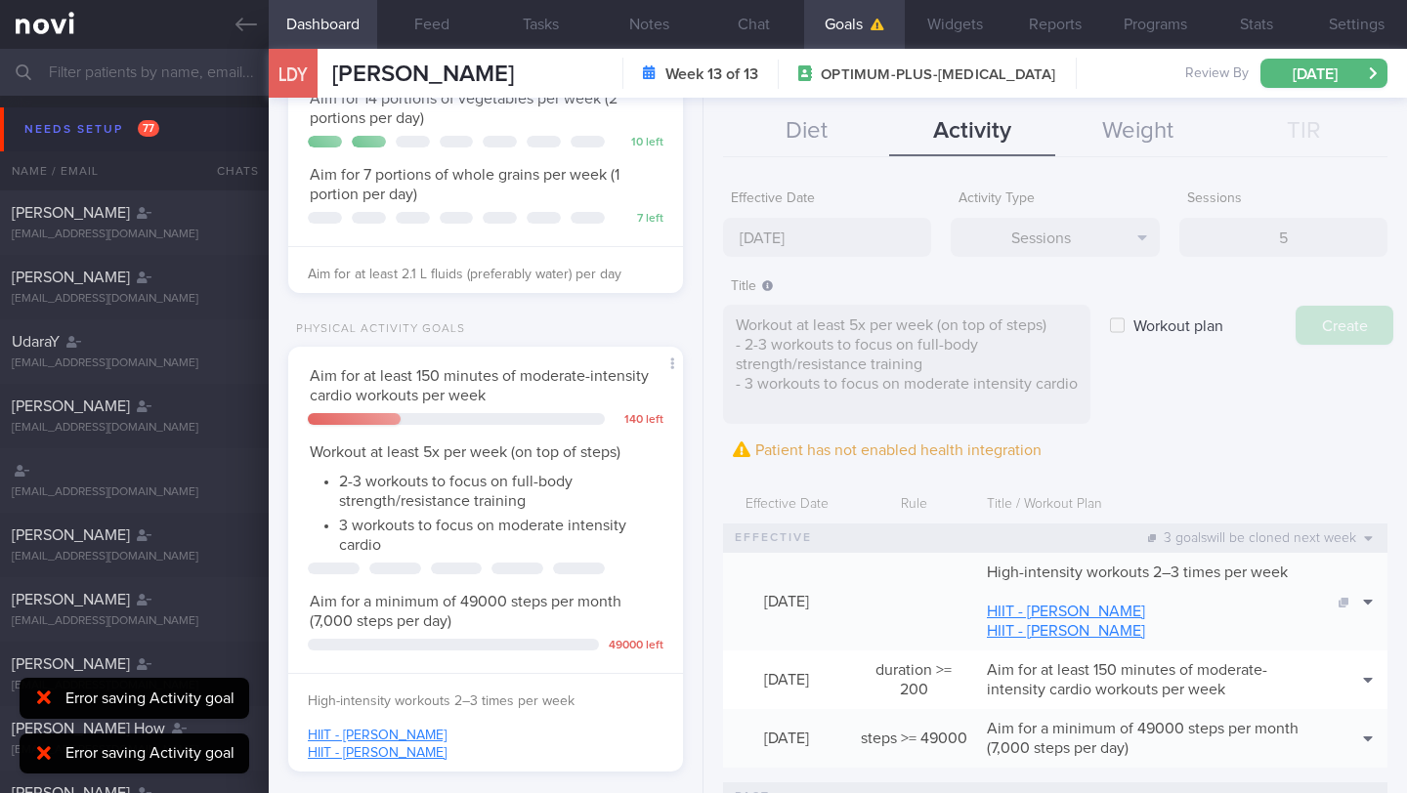
type input "[DATE]"
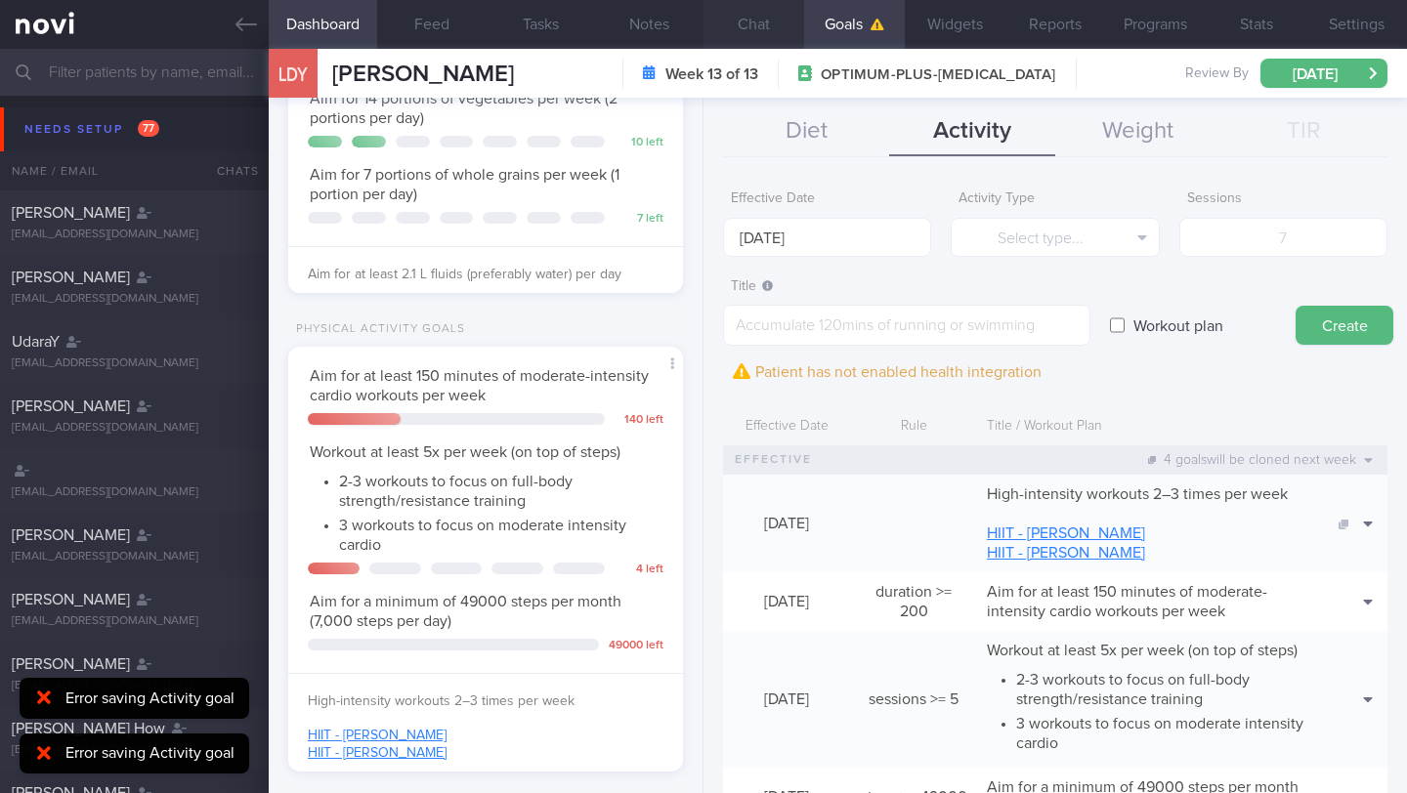
click at [730, 35] on button "Chat" at bounding box center [753, 24] width 101 height 49
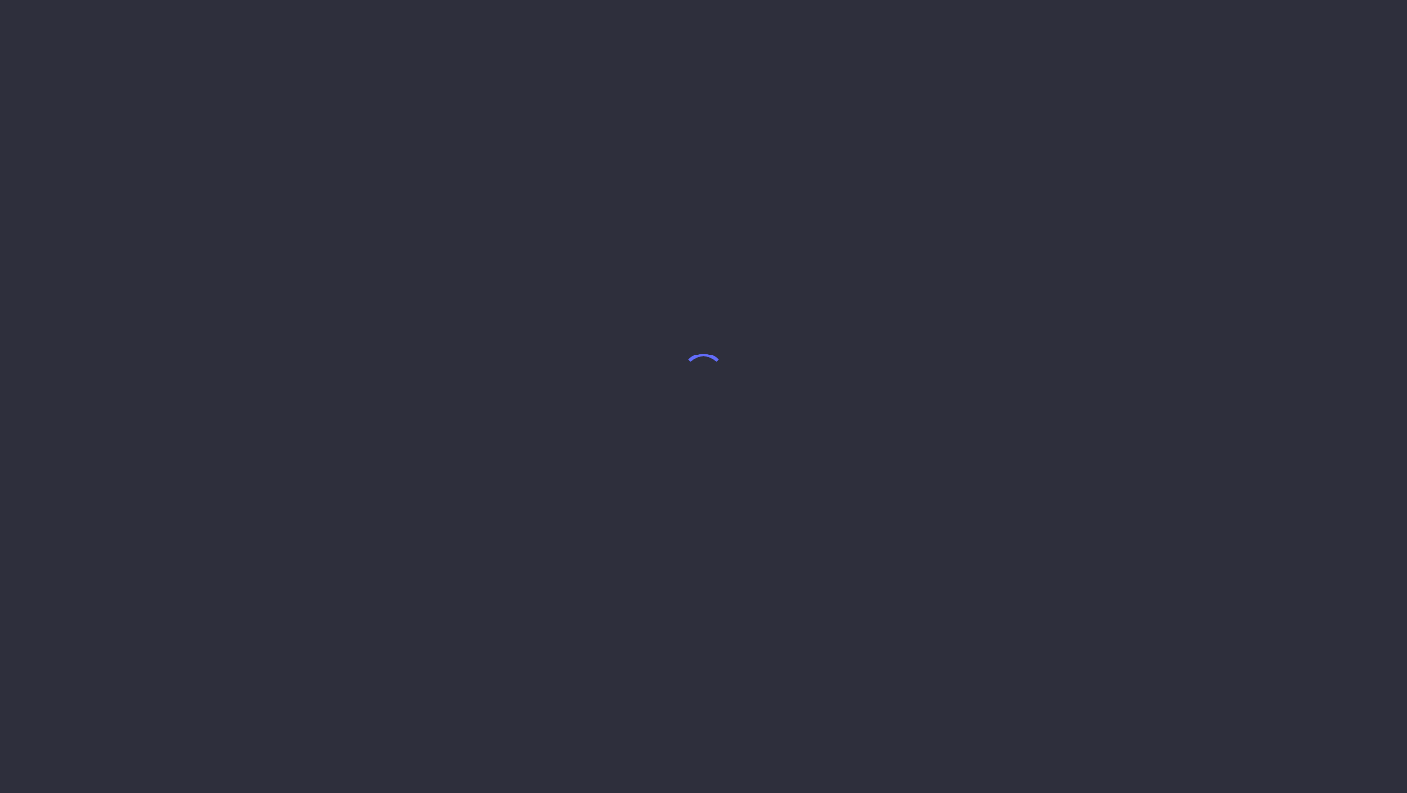
select select "7"
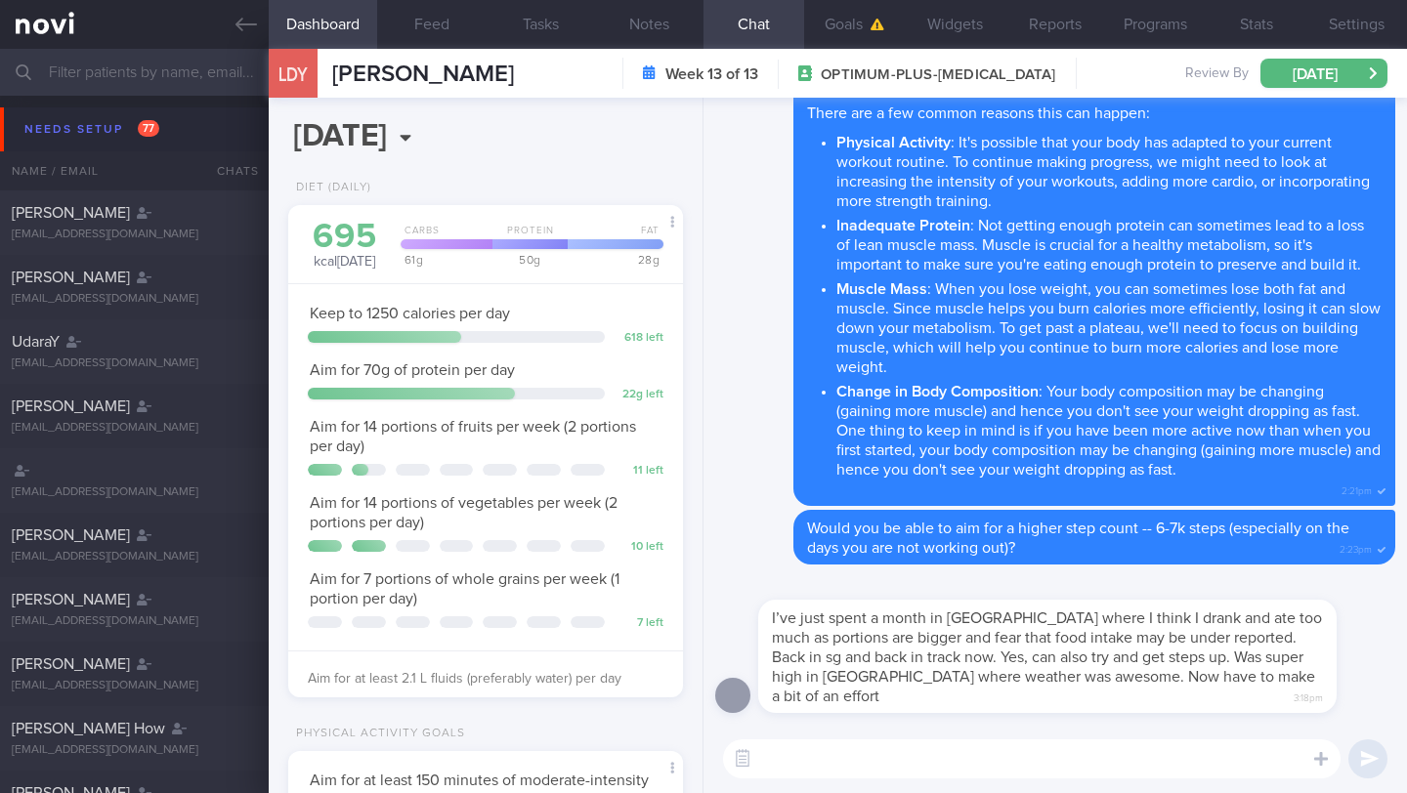
scroll to position [200, 345]
click at [891, 765] on textarea at bounding box center [1031, 758] width 617 height 39
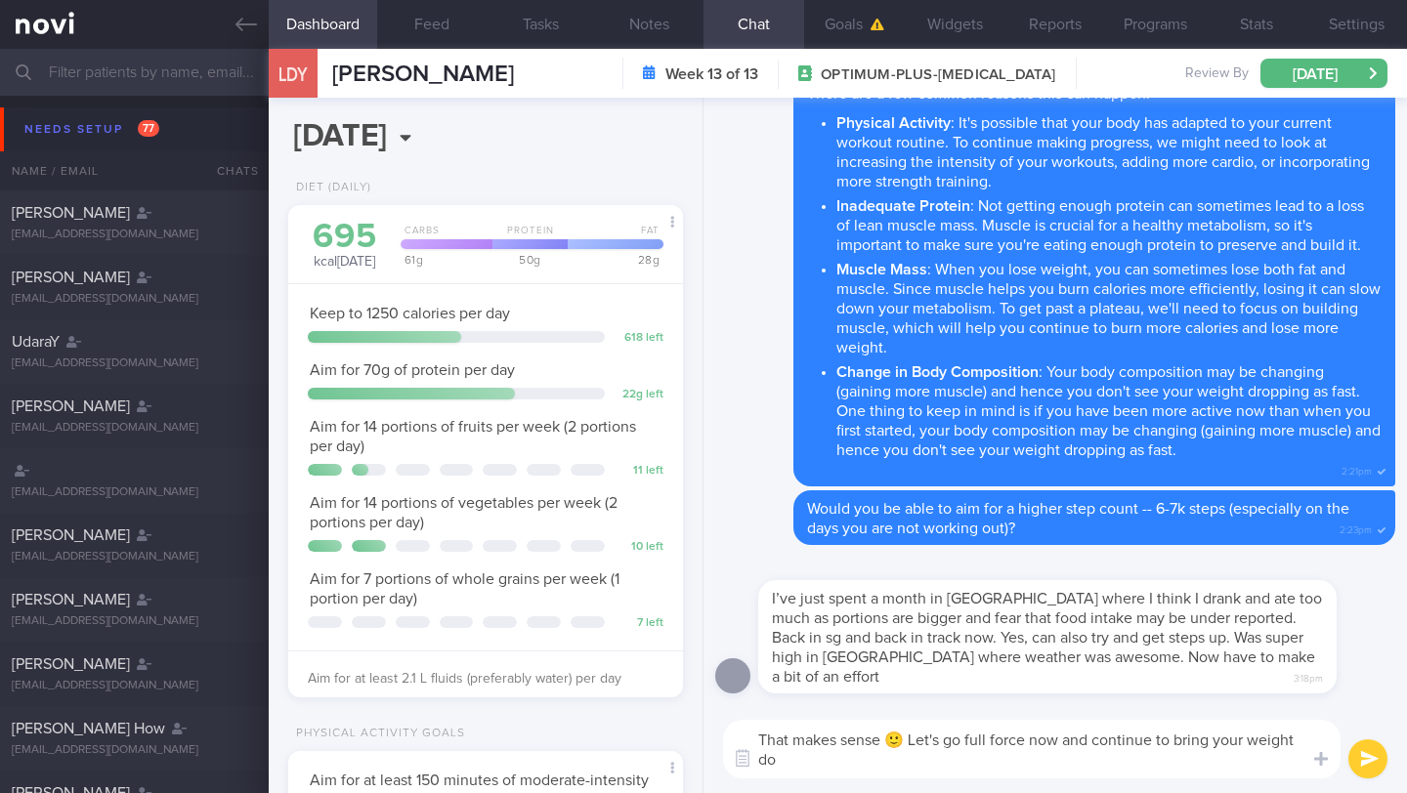
scroll to position [0, 0]
click at [661, 19] on button "Notes" at bounding box center [649, 24] width 108 height 49
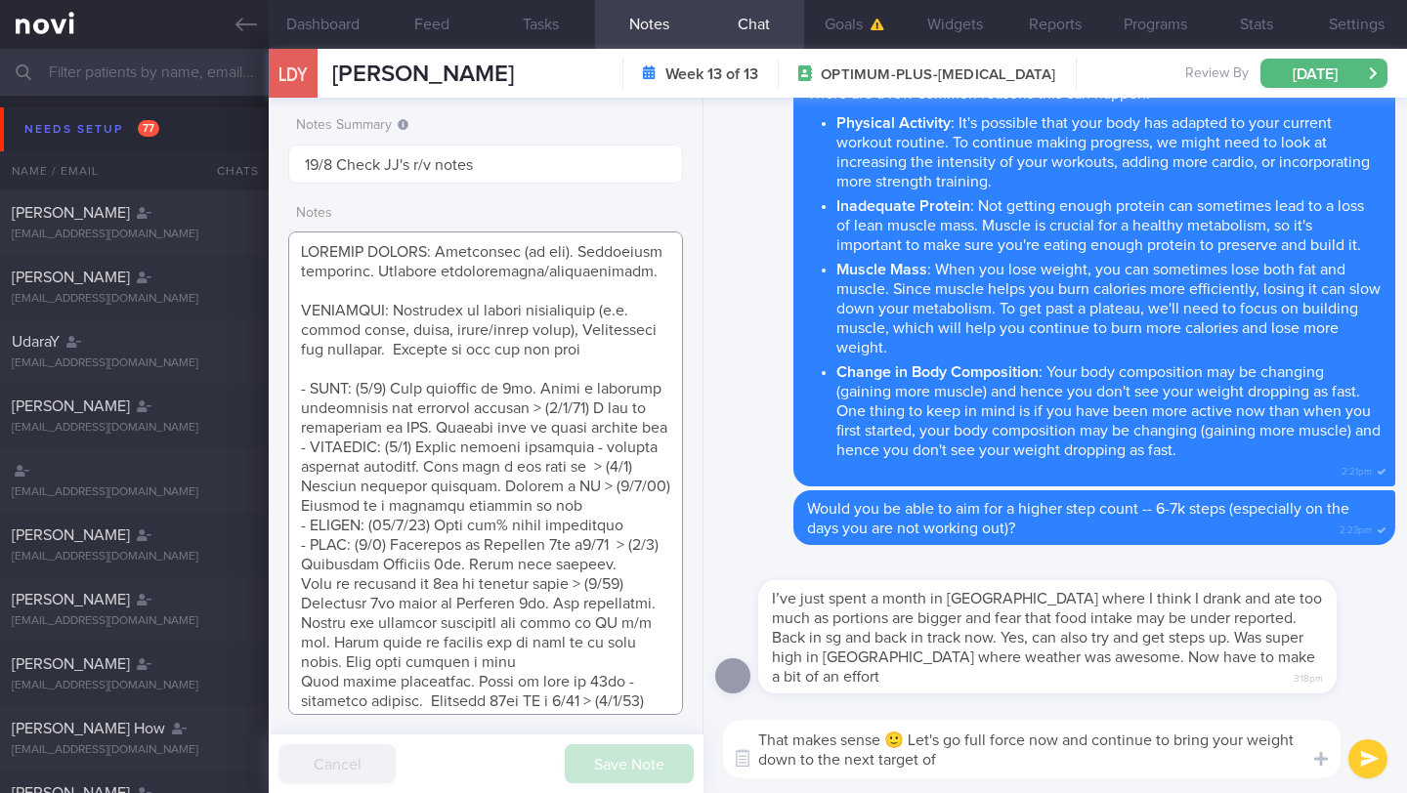
click at [681, 302] on textarea at bounding box center [485, 474] width 395 height 484
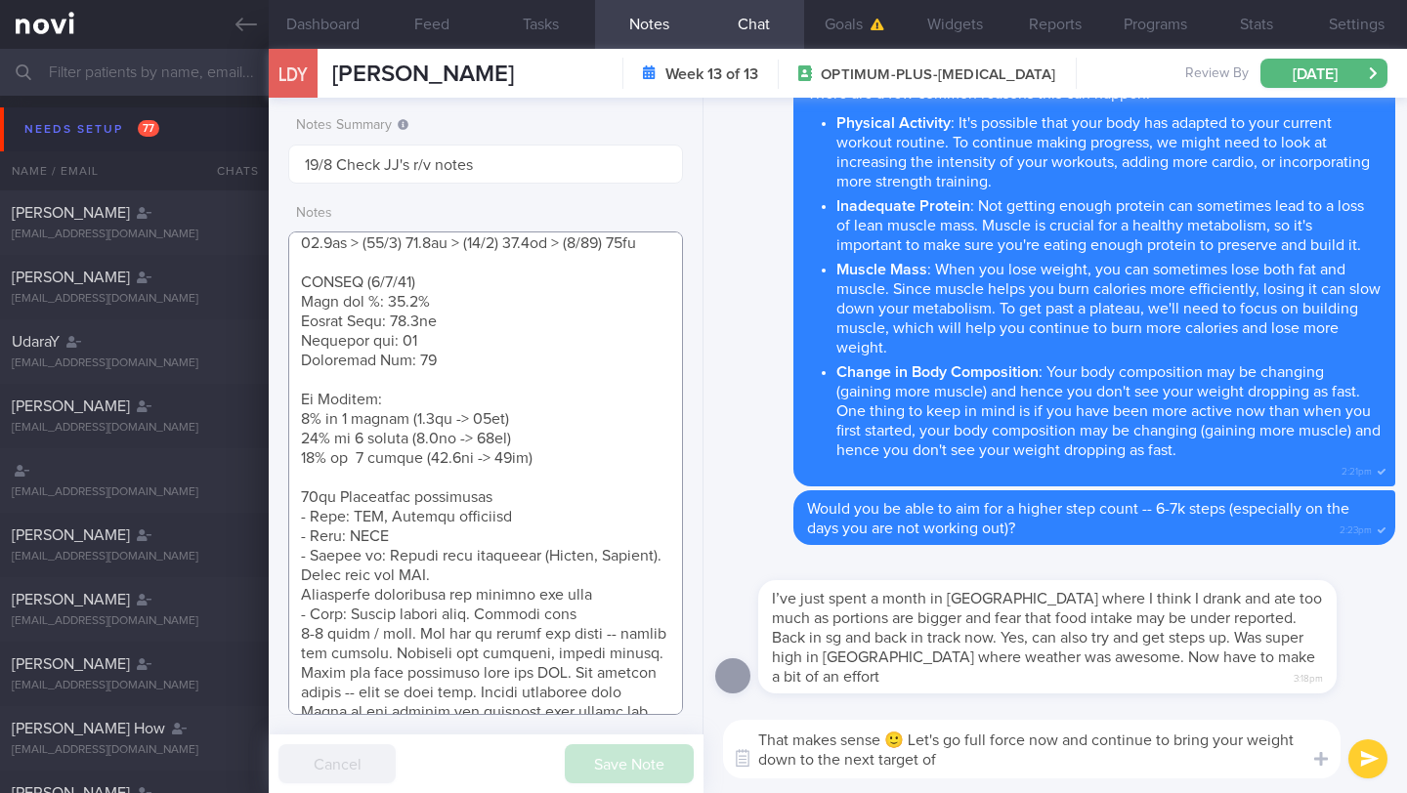
scroll to position [736, 0]
click at [835, 42] on button "Goals" at bounding box center [854, 24] width 101 height 49
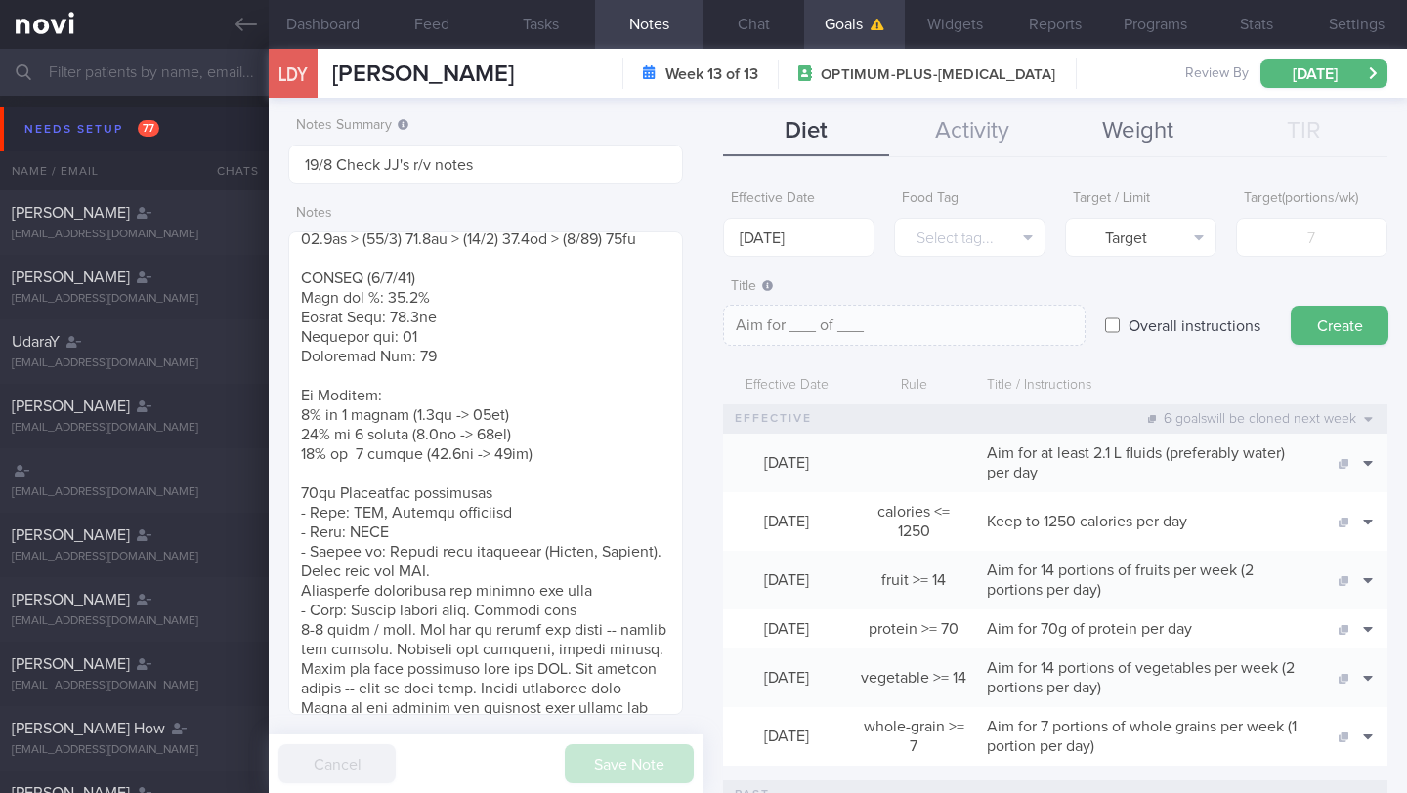
click at [1116, 149] on button "Weight" at bounding box center [1138, 131] width 166 height 49
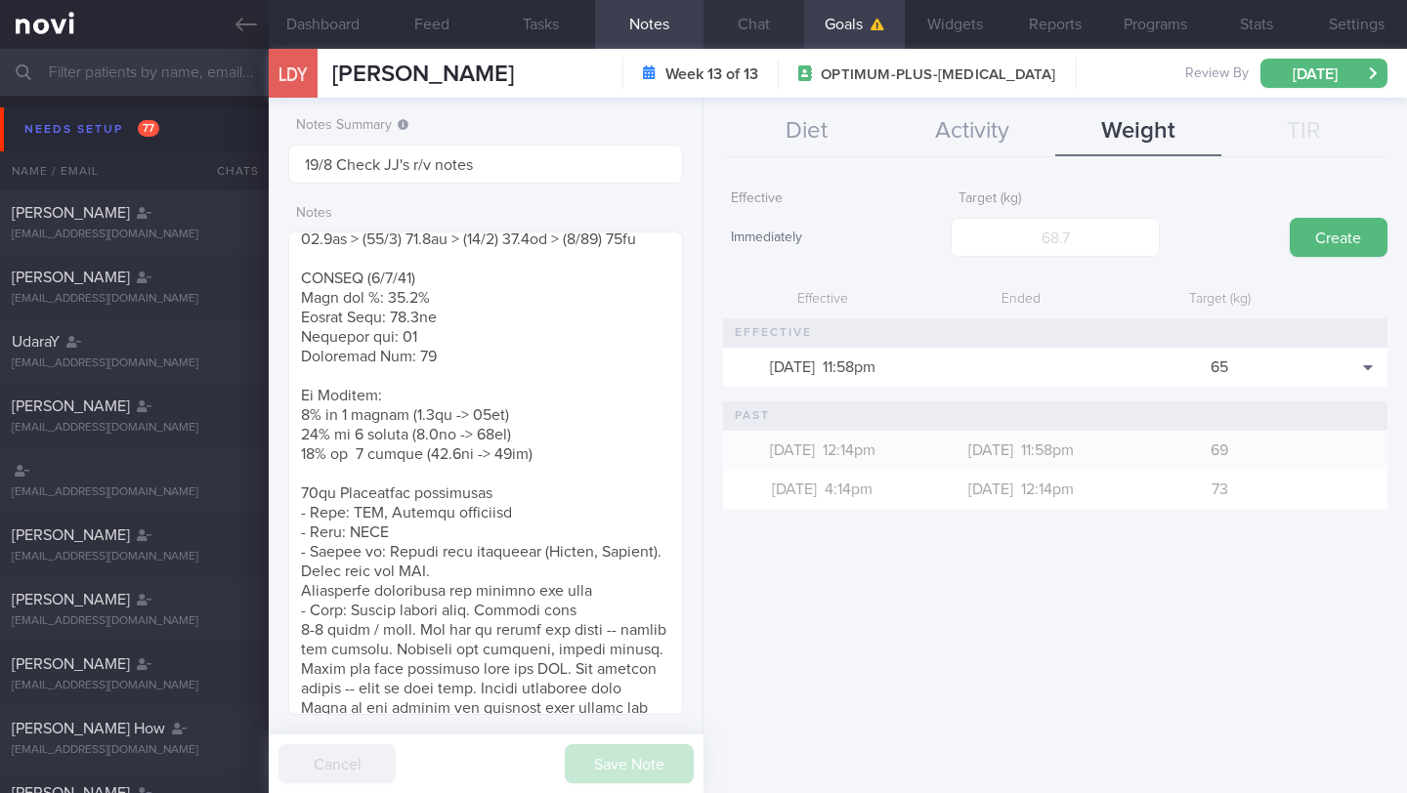
click at [747, 27] on button "Chat" at bounding box center [753, 24] width 101 height 49
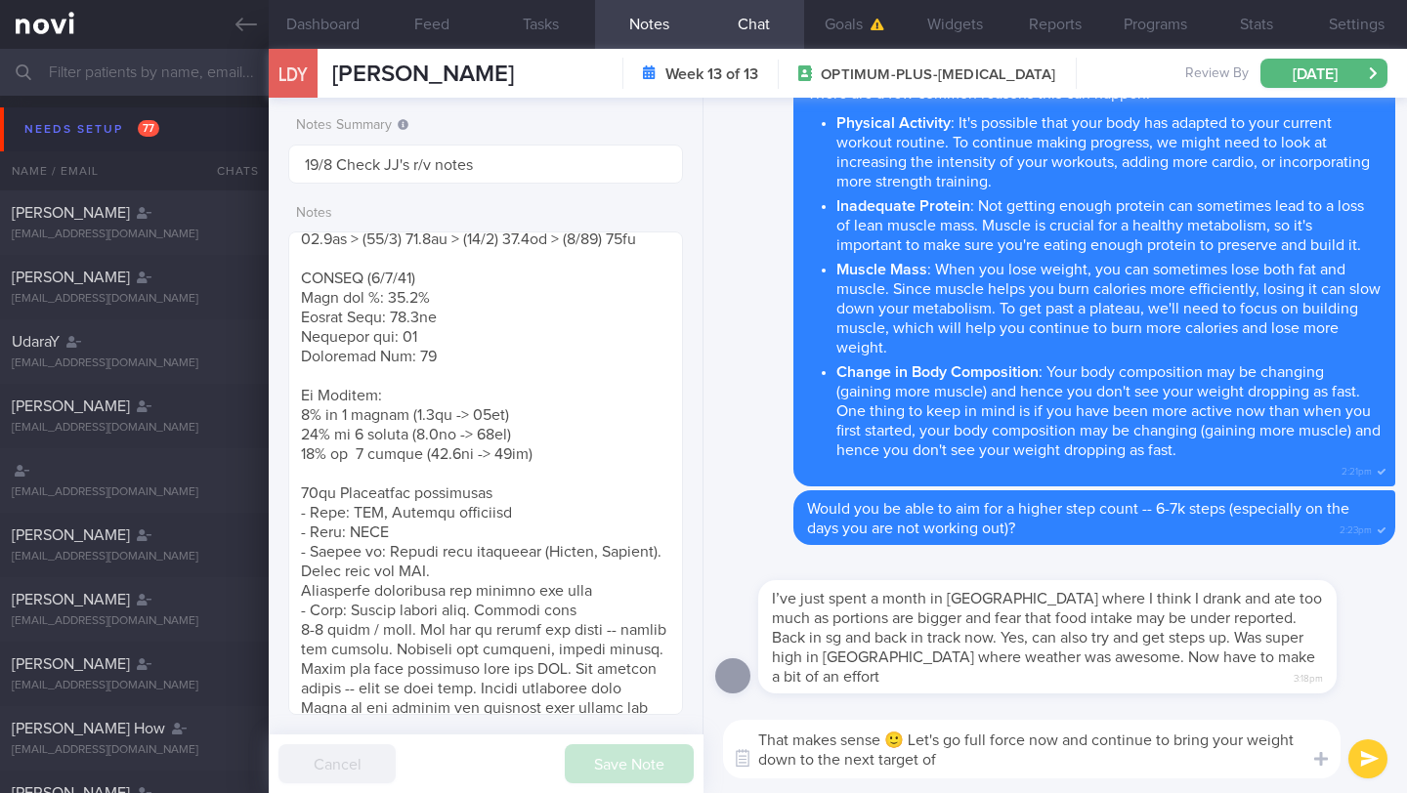
click at [947, 764] on textarea "That makes sense 🙂 Let's go full force now and continue to bring your weight do…" at bounding box center [1031, 749] width 617 height 59
click at [905, 742] on textarea "That makes sense 🙂 Let's go full force now and continue to bring your weight do…" at bounding box center [1031, 749] width 617 height 59
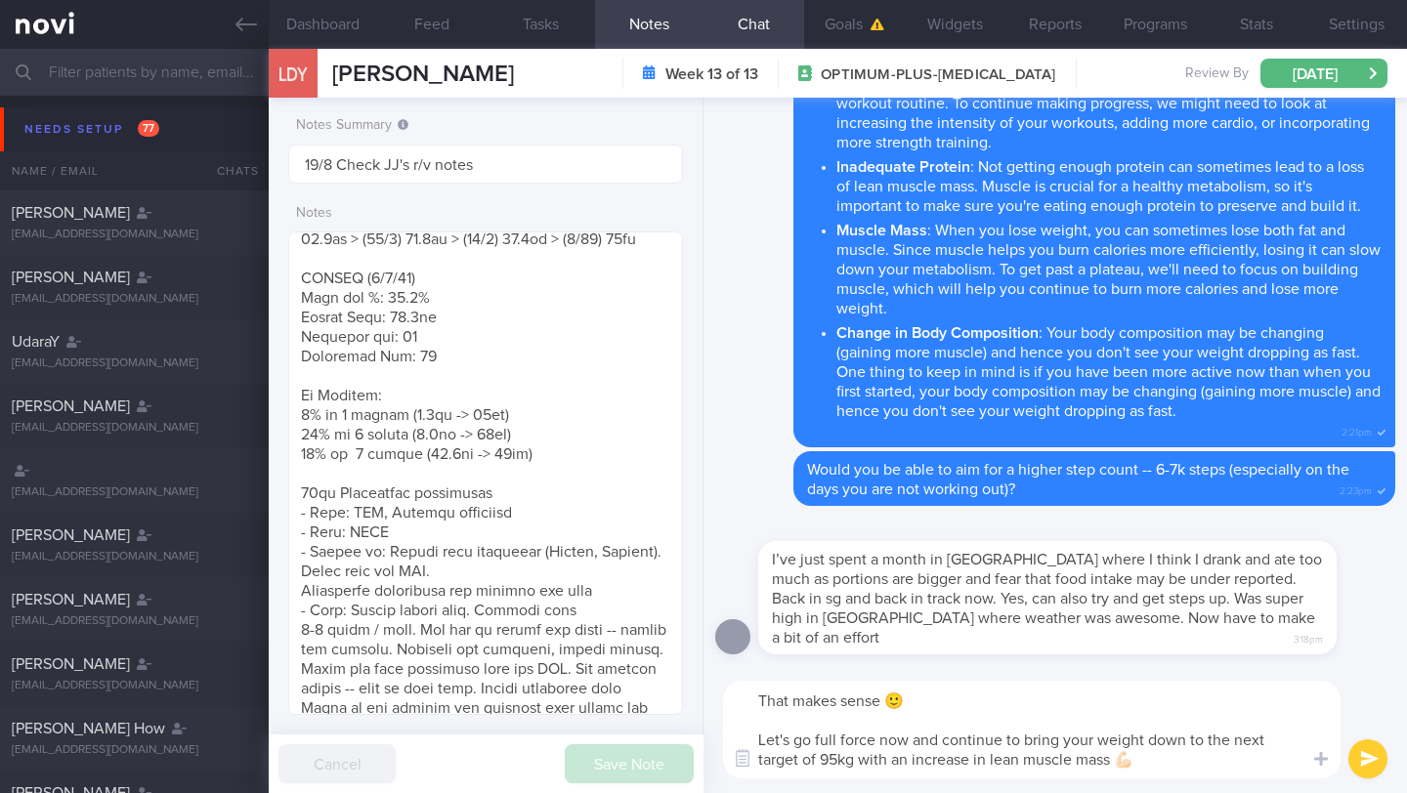
type textarea "That makes sense 🙂 Let's go full force now and continue to bring your weight do…"
click at [1356, 750] on button "submit" at bounding box center [1367, 758] width 39 height 39
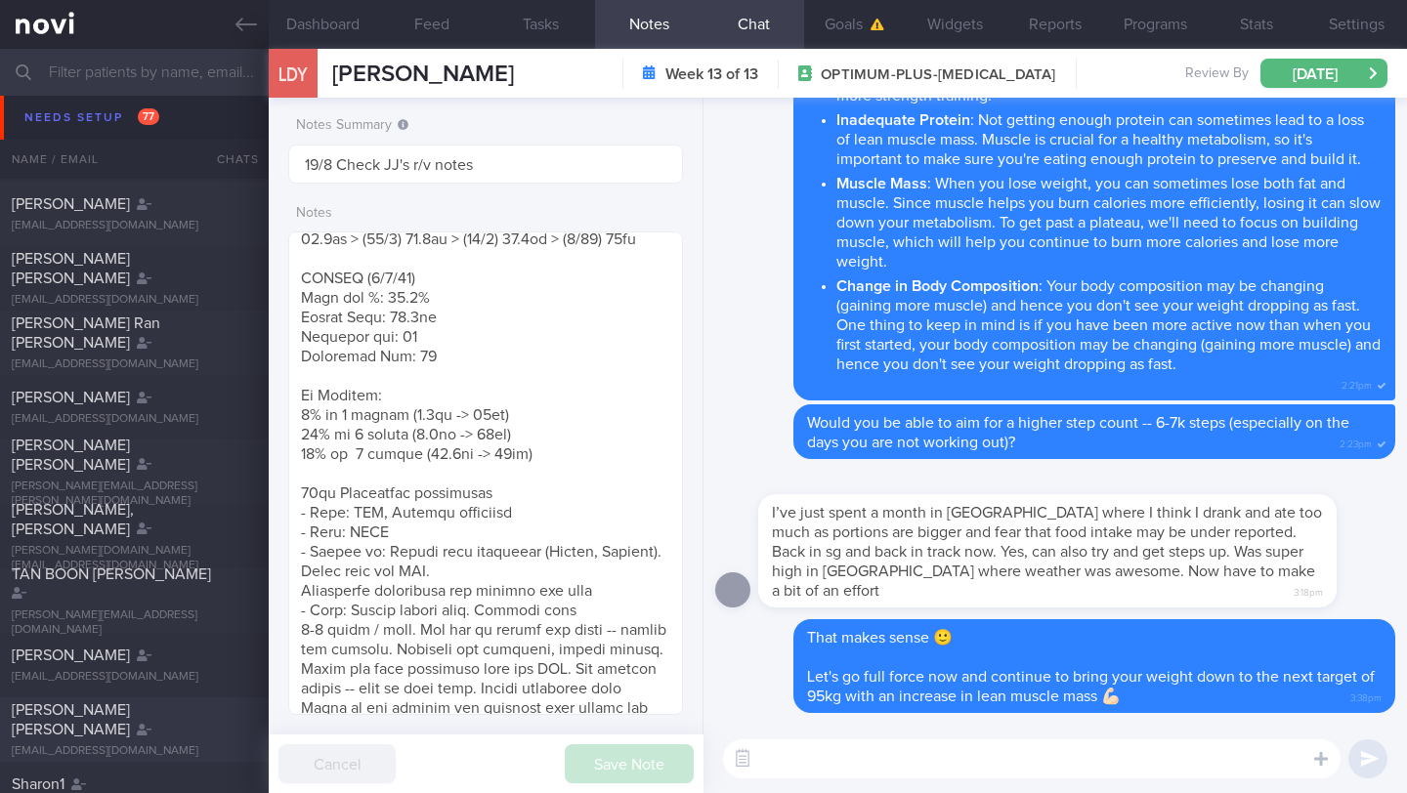
scroll to position [1621, 0]
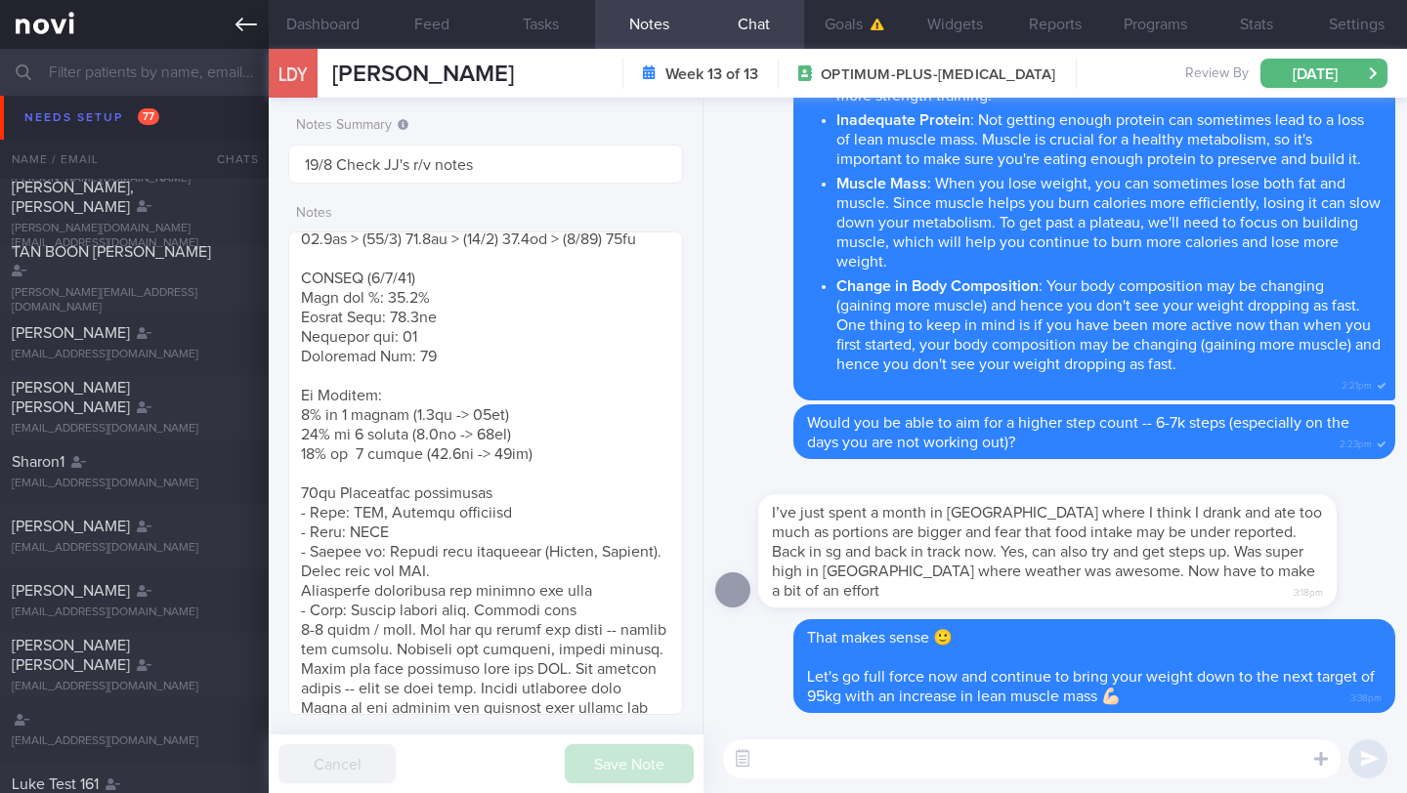
click at [236, 37] on link at bounding box center [134, 24] width 269 height 49
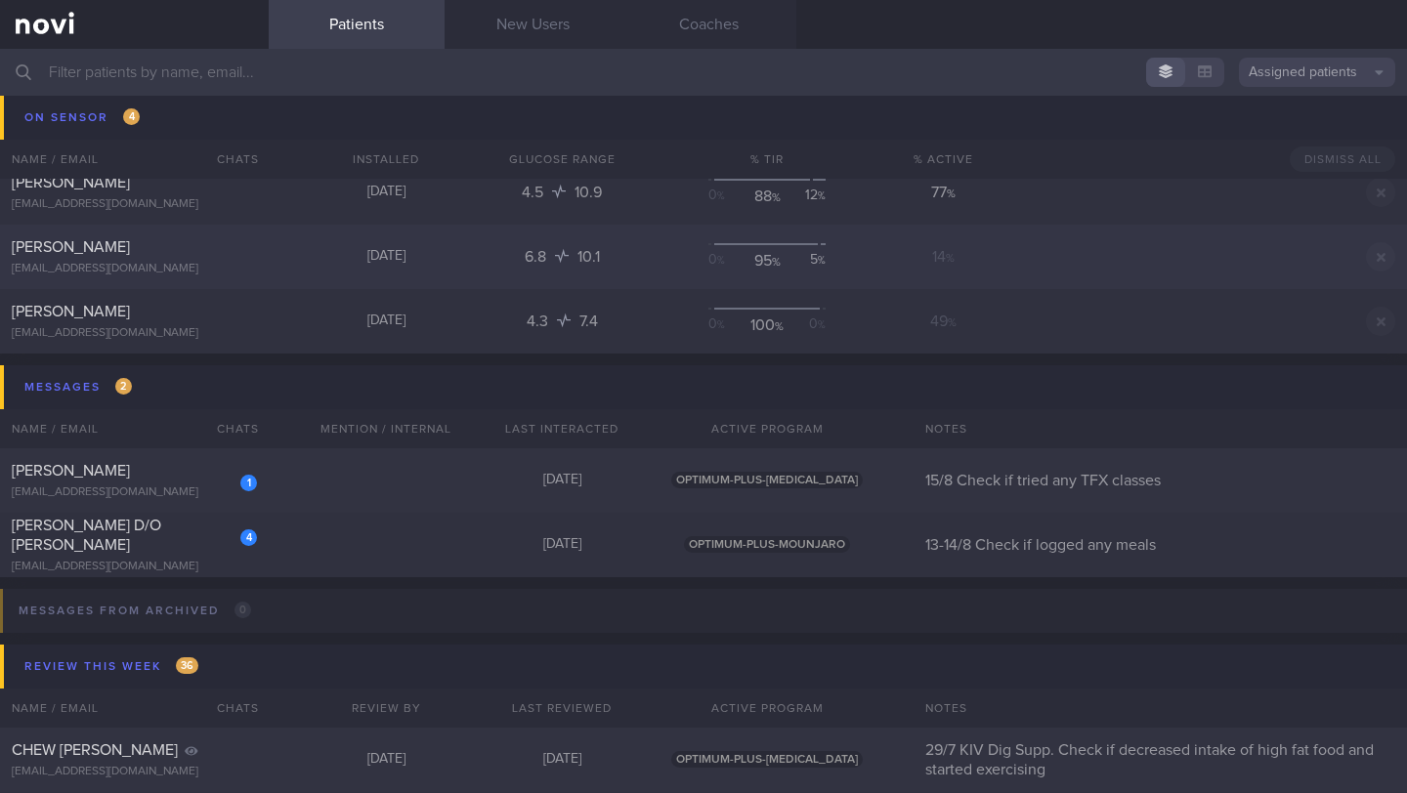
scroll to position [9457, 0]
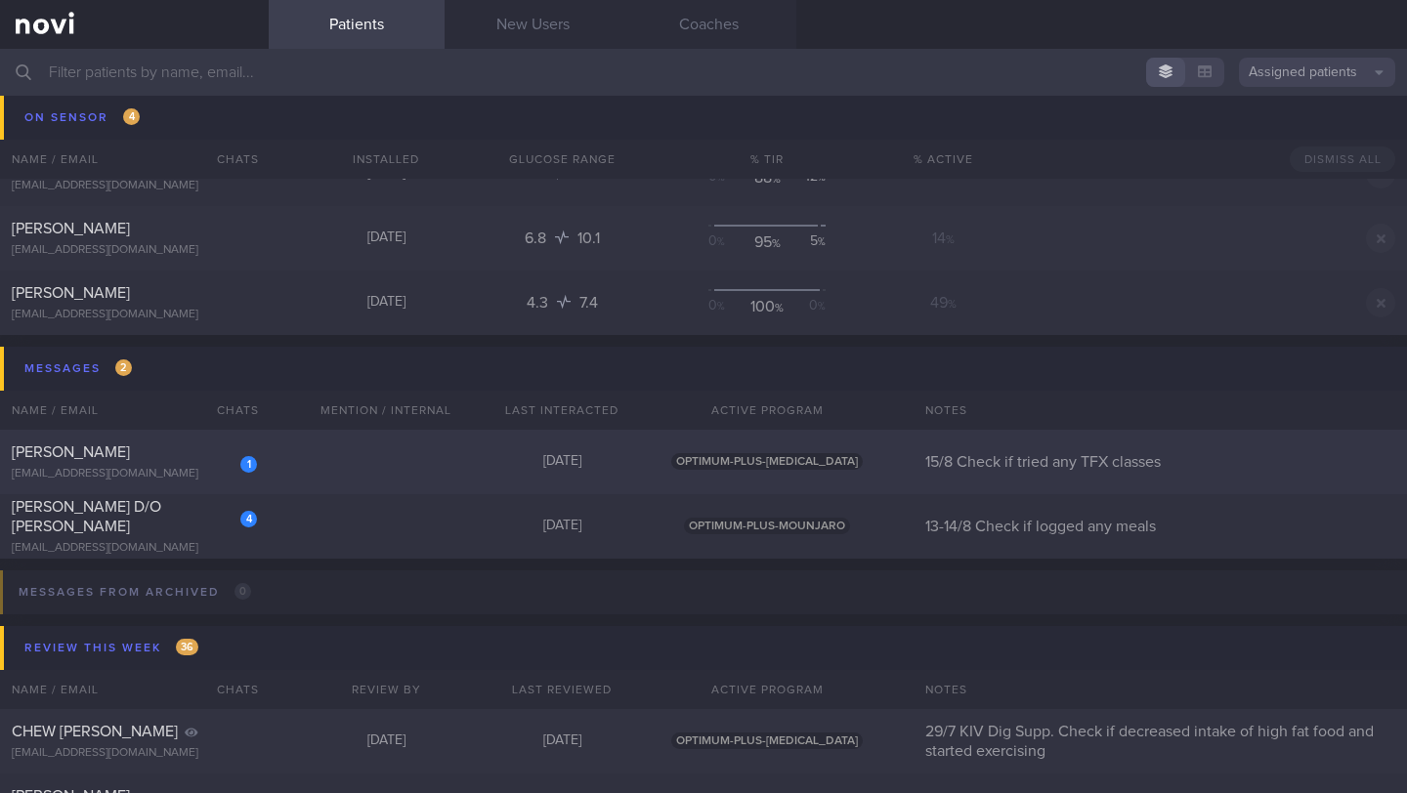
click at [191, 463] on div "1 Melody Byrd melbyrdrocks@gmail.com" at bounding box center [134, 461] width 269 height 39
select select "7"
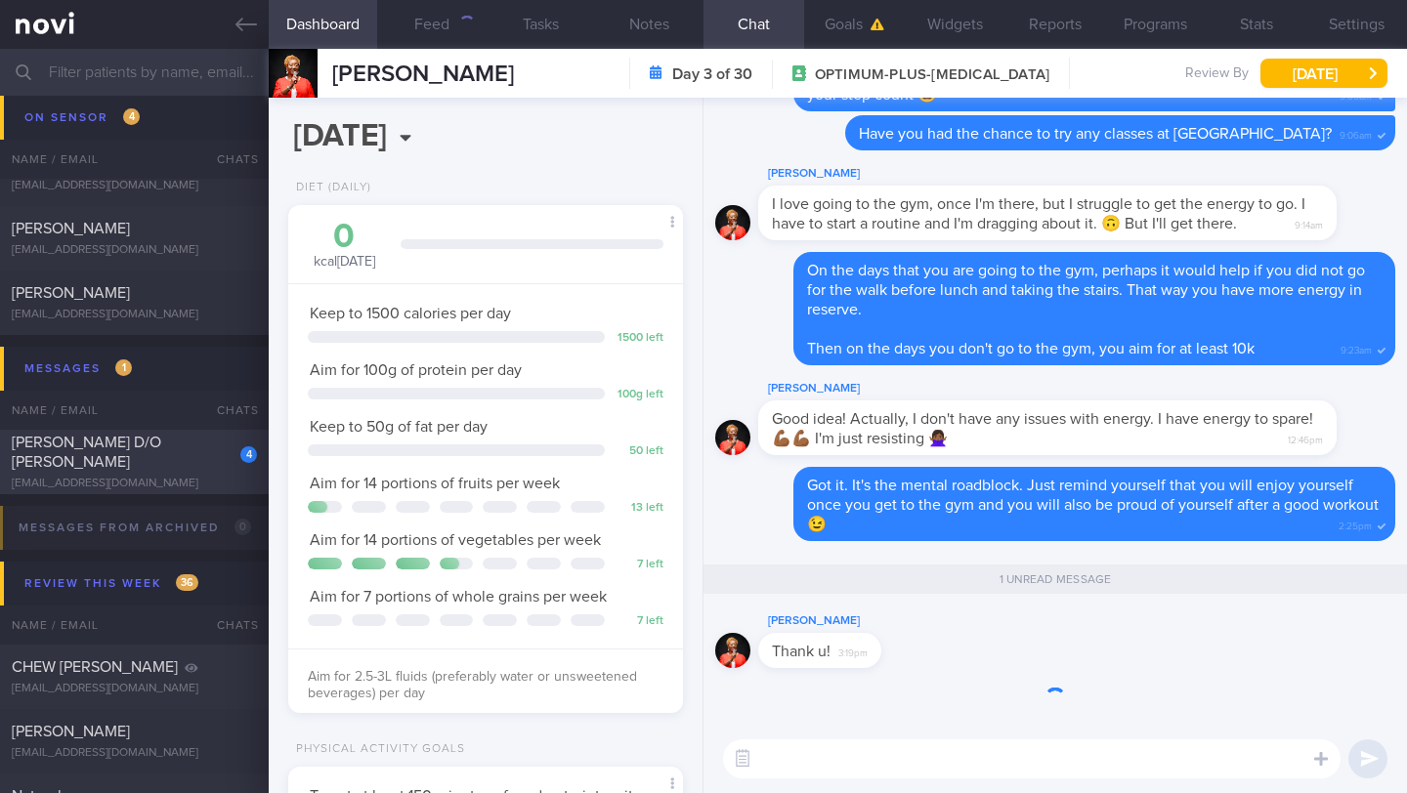
scroll to position [200, 345]
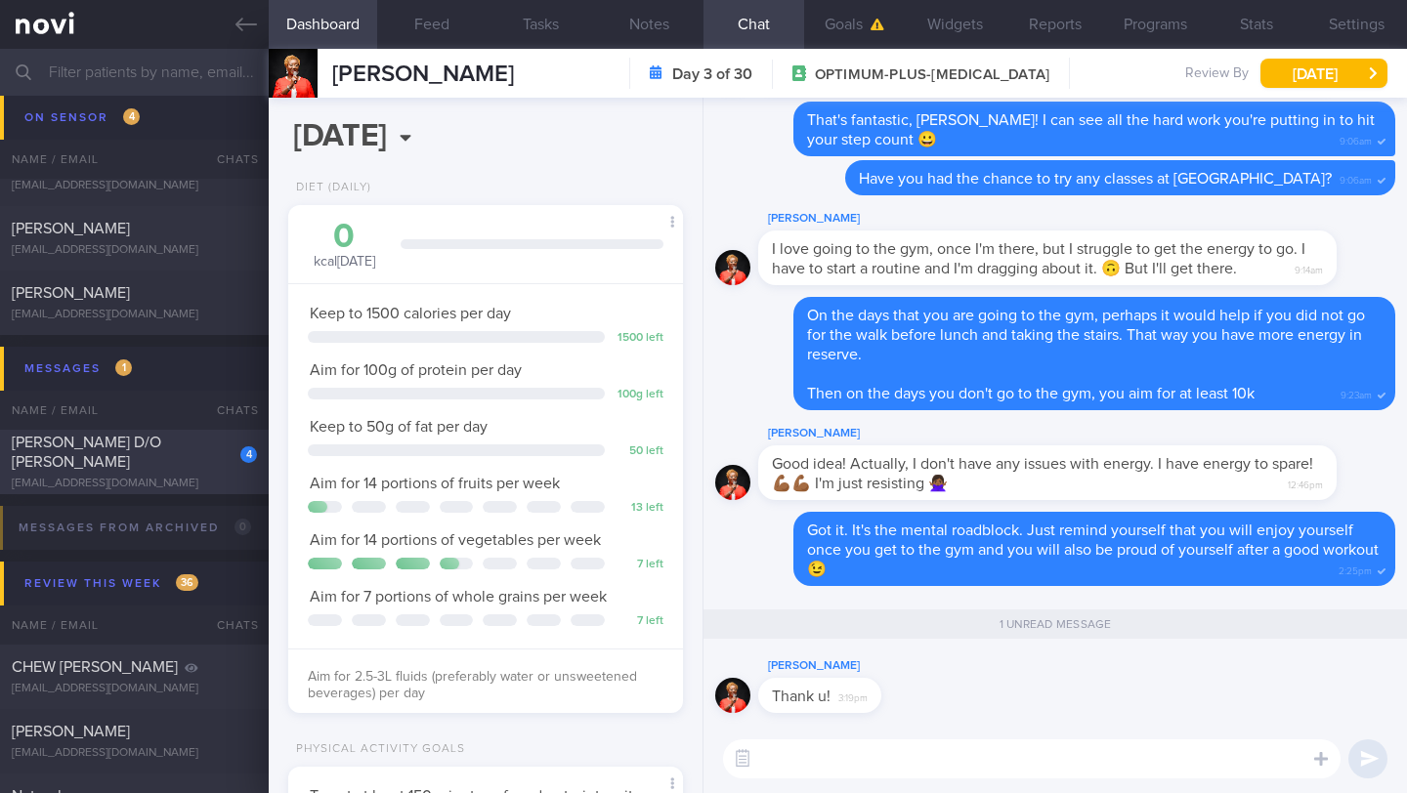
click at [193, 459] on div "[PERSON_NAME] D/O [PERSON_NAME]" at bounding box center [132, 452] width 240 height 39
type input "13-14/8 Check if logged any meals"
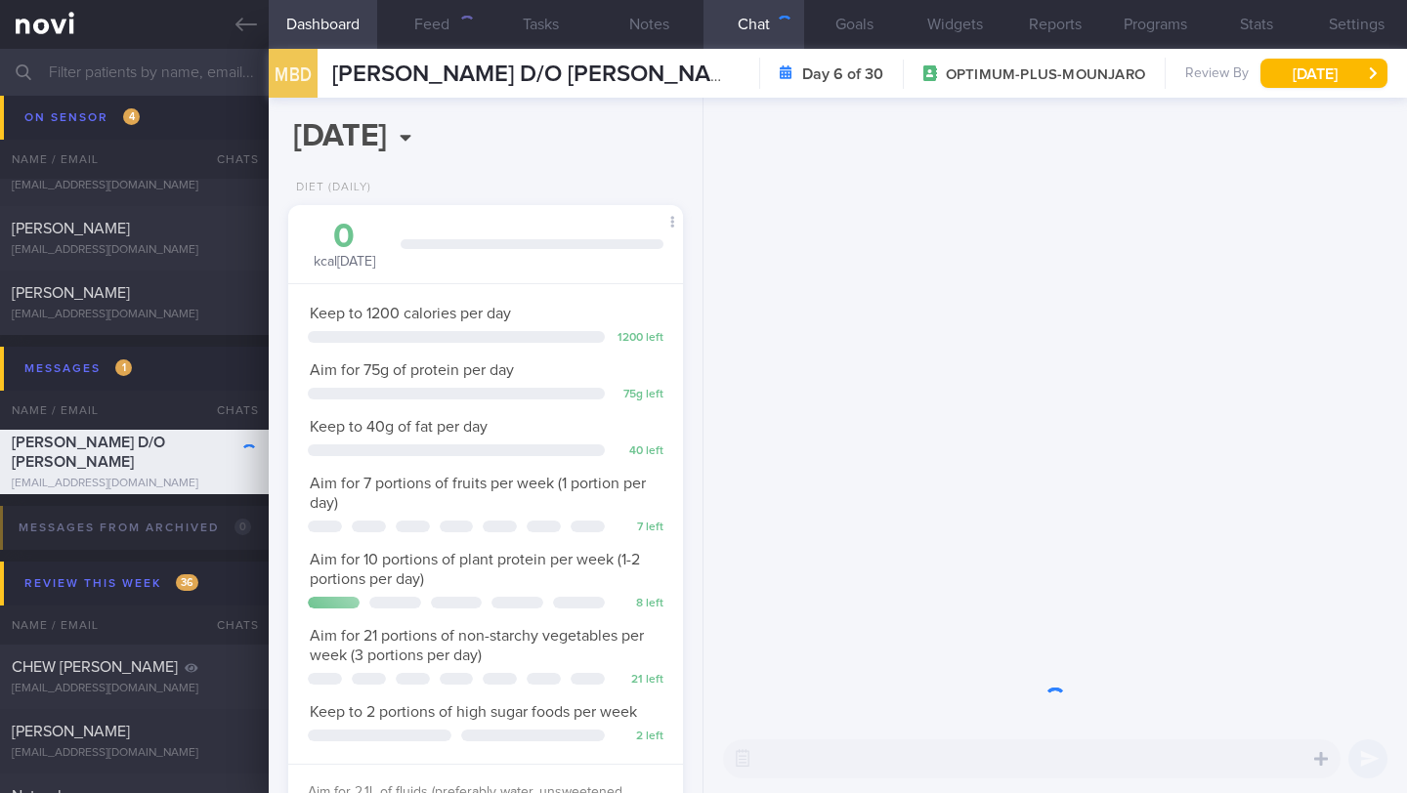
scroll to position [200, 345]
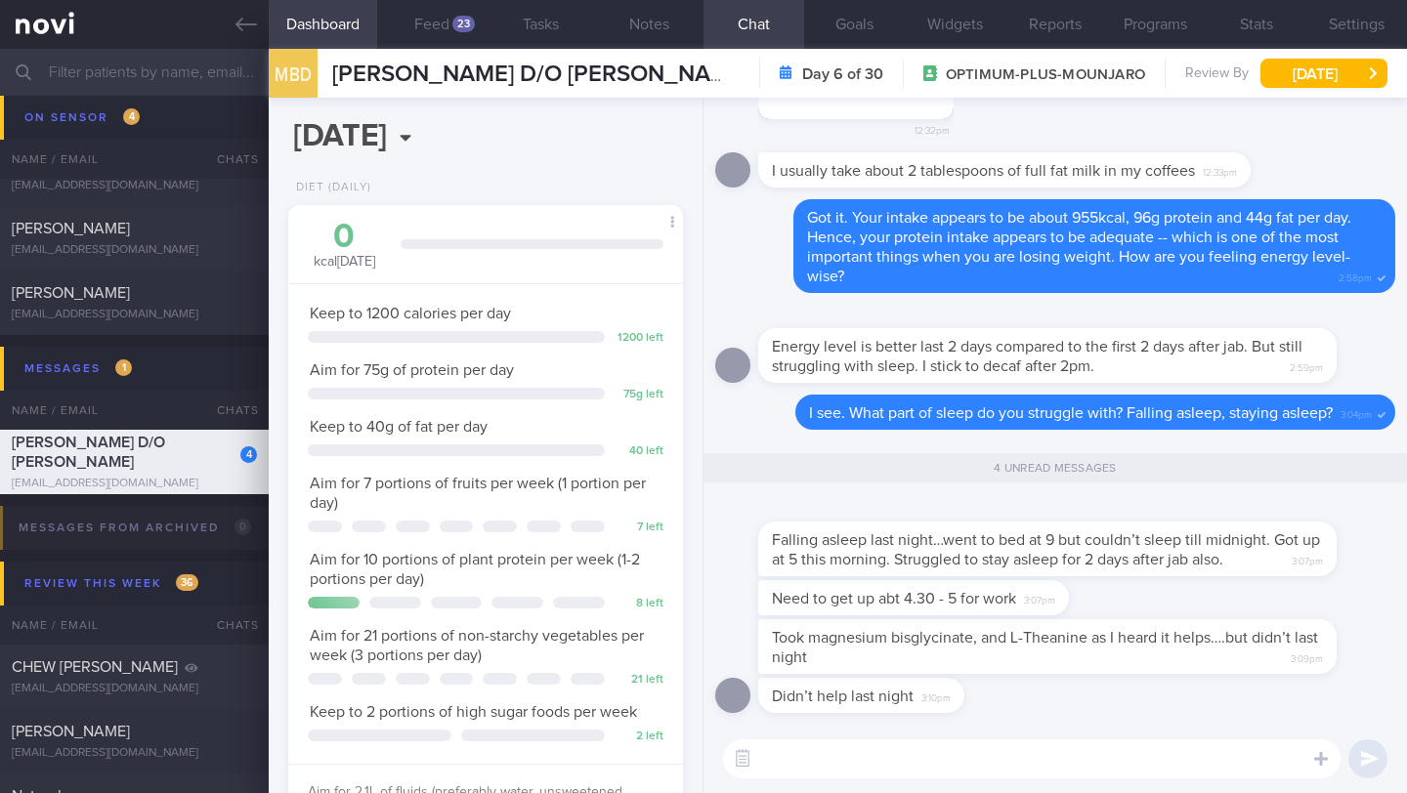
click at [118, 80] on input "text" at bounding box center [703, 72] width 1407 height 47
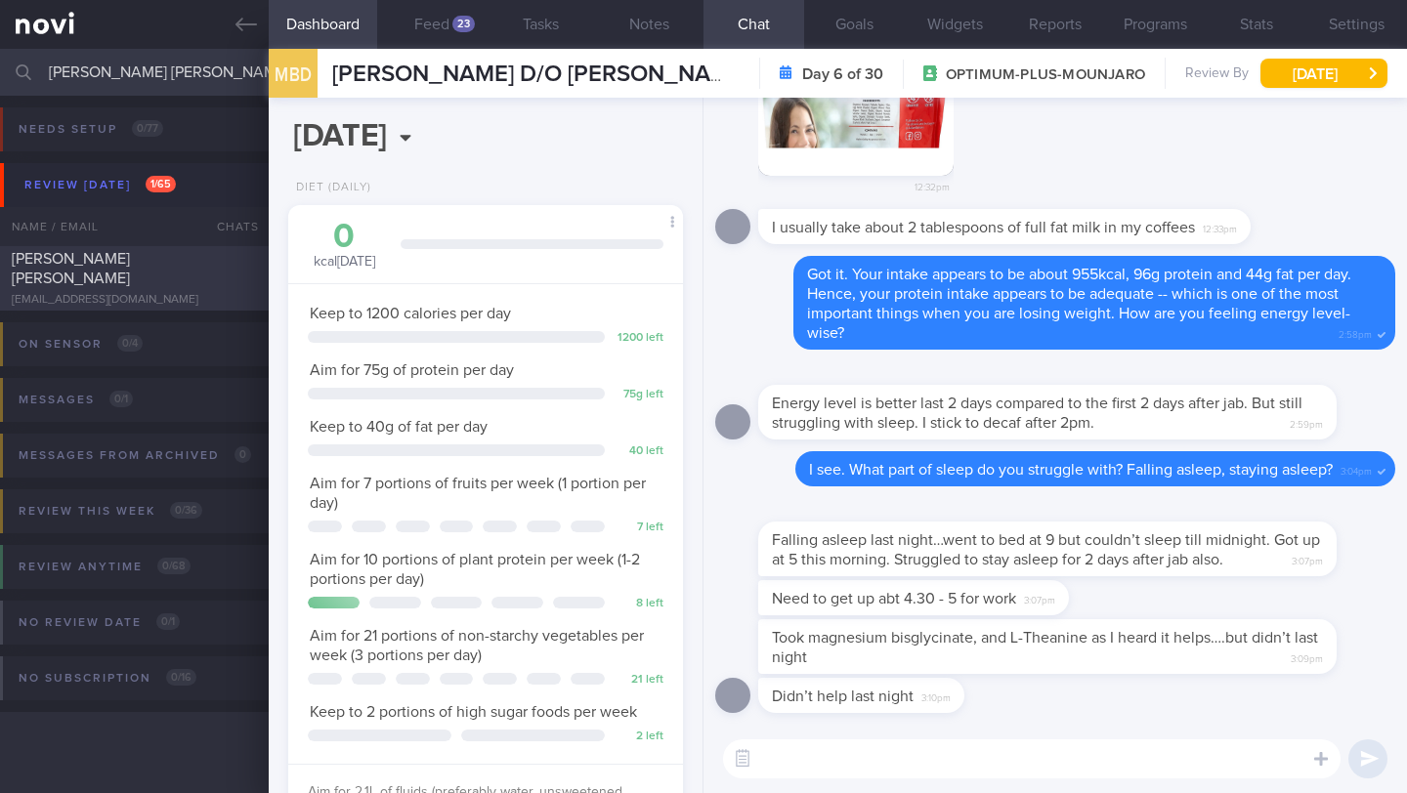
type input "[PERSON_NAME] [PERSON_NAME]"
click at [184, 293] on div "[EMAIL_ADDRESS][DOMAIN_NAME]" at bounding box center [134, 300] width 245 height 15
type input "12/8 Check logs and coach"
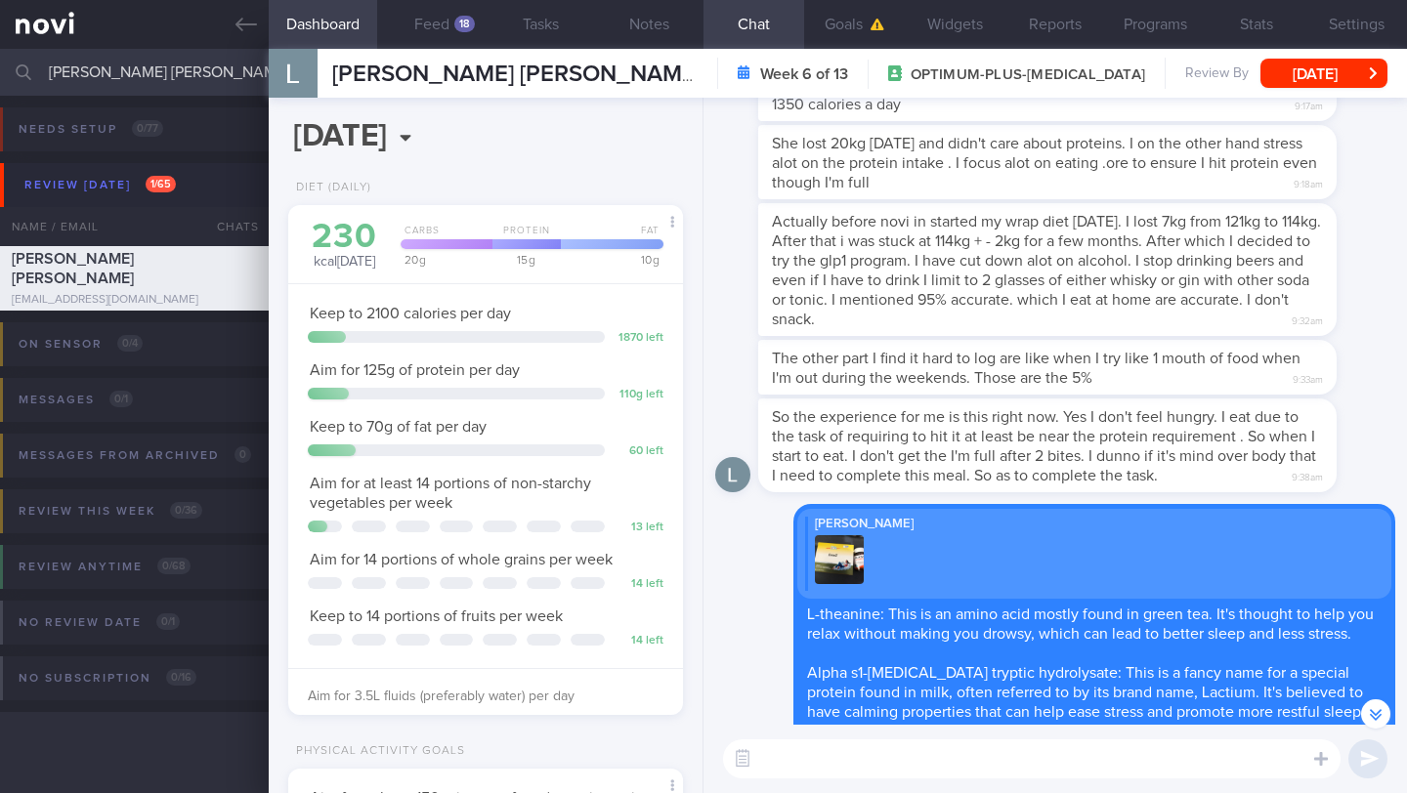
scroll to position [-2886, 0]
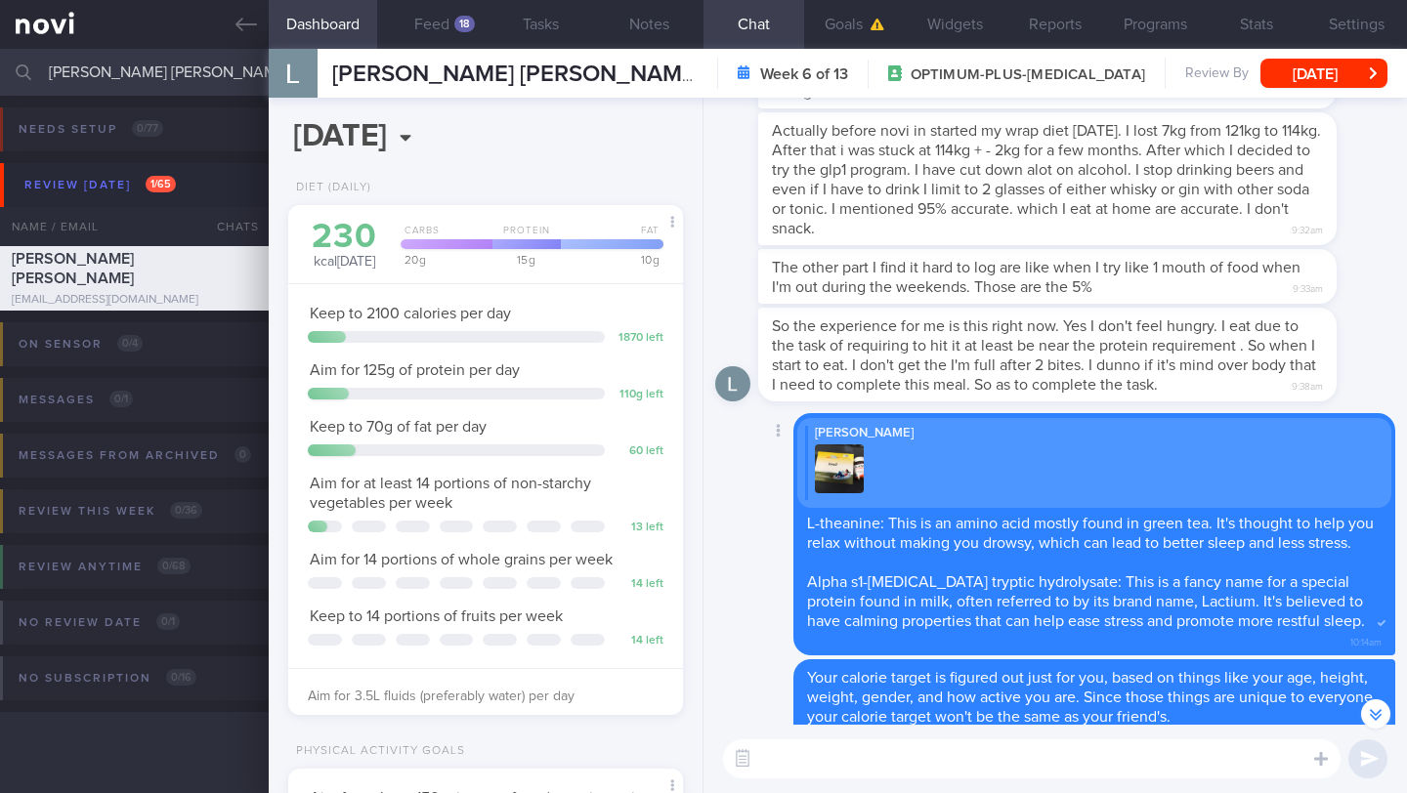
click at [857, 523] on div "Louis Lye L-theanine: This is an amino acid mostly found in green tea. It's tho…" at bounding box center [1094, 534] width 602 height 243
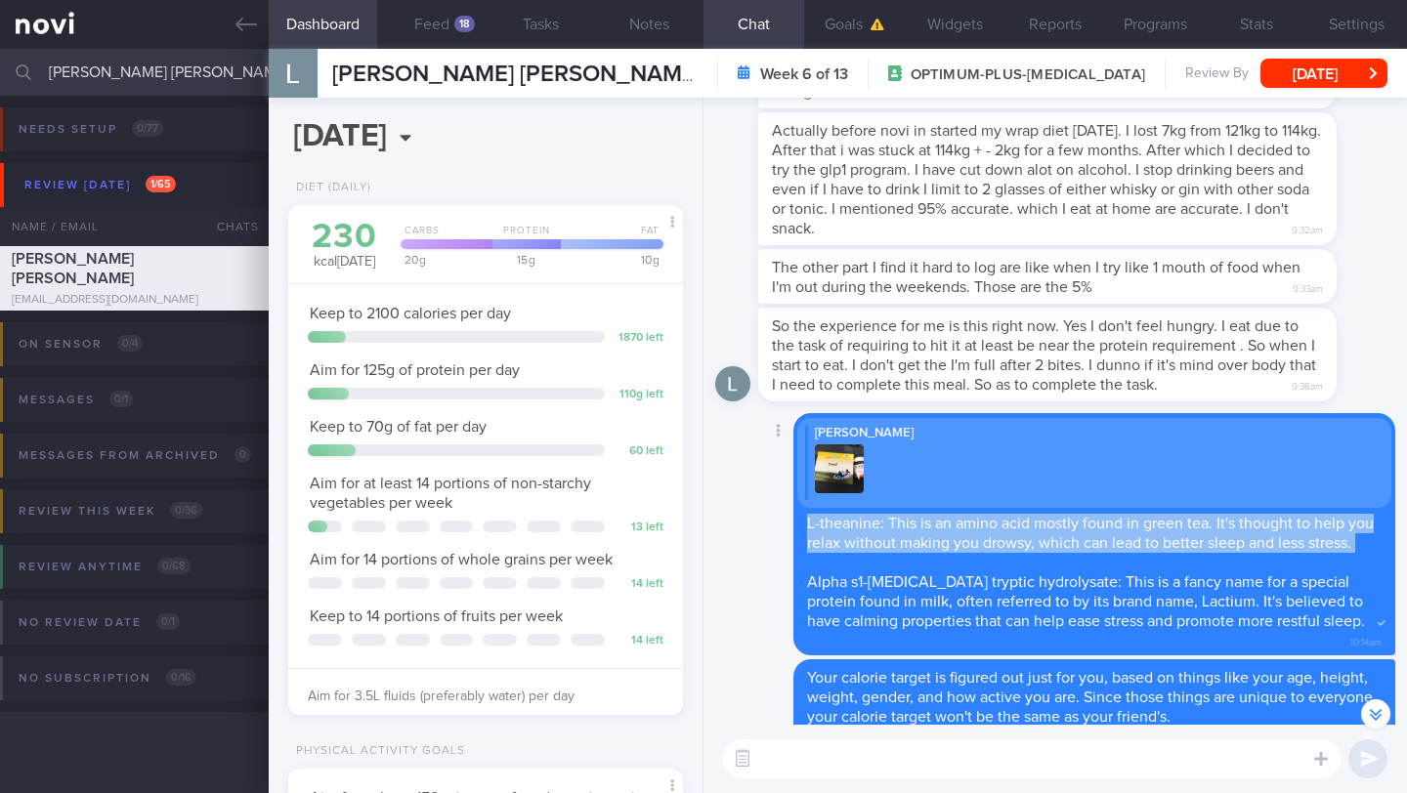
click at [857, 523] on div "Louis Lye L-theanine: This is an amino acid mostly found in green tea. It's tho…" at bounding box center [1094, 534] width 602 height 243
copy span "L-theanine: This is an amino acid mostly found in green tea. It's thought to he…"
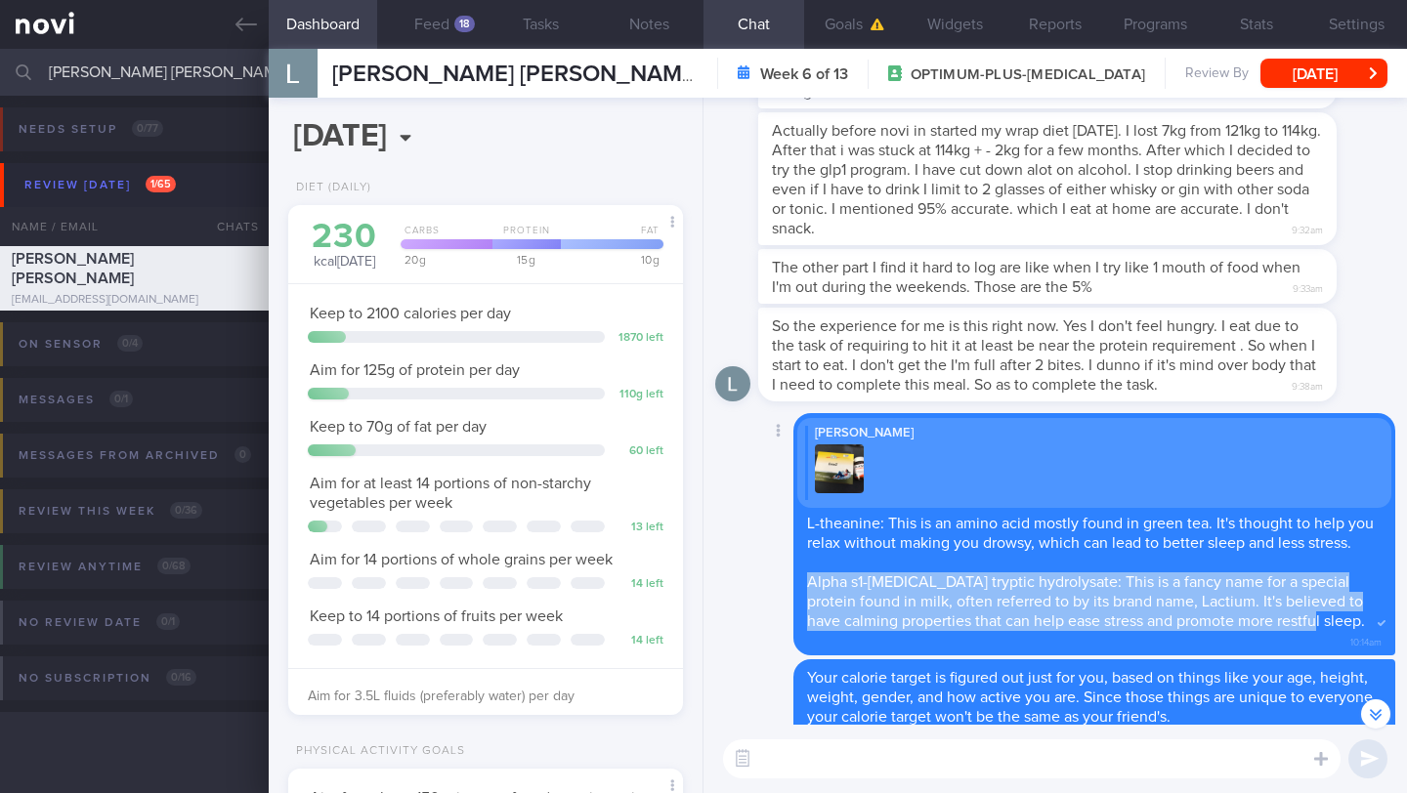
drag, startPoint x: 808, startPoint y: 567, endPoint x: 1327, endPoint y: 611, distance: 521.6
click at [1327, 611] on div "Louis Lye L-theanine: This is an amino acid mostly found in green tea. It's tho…" at bounding box center [1094, 534] width 602 height 243
copy span "Alpha s1-casein tryptic hydrolysate: This is a fancy name for a special protein…"
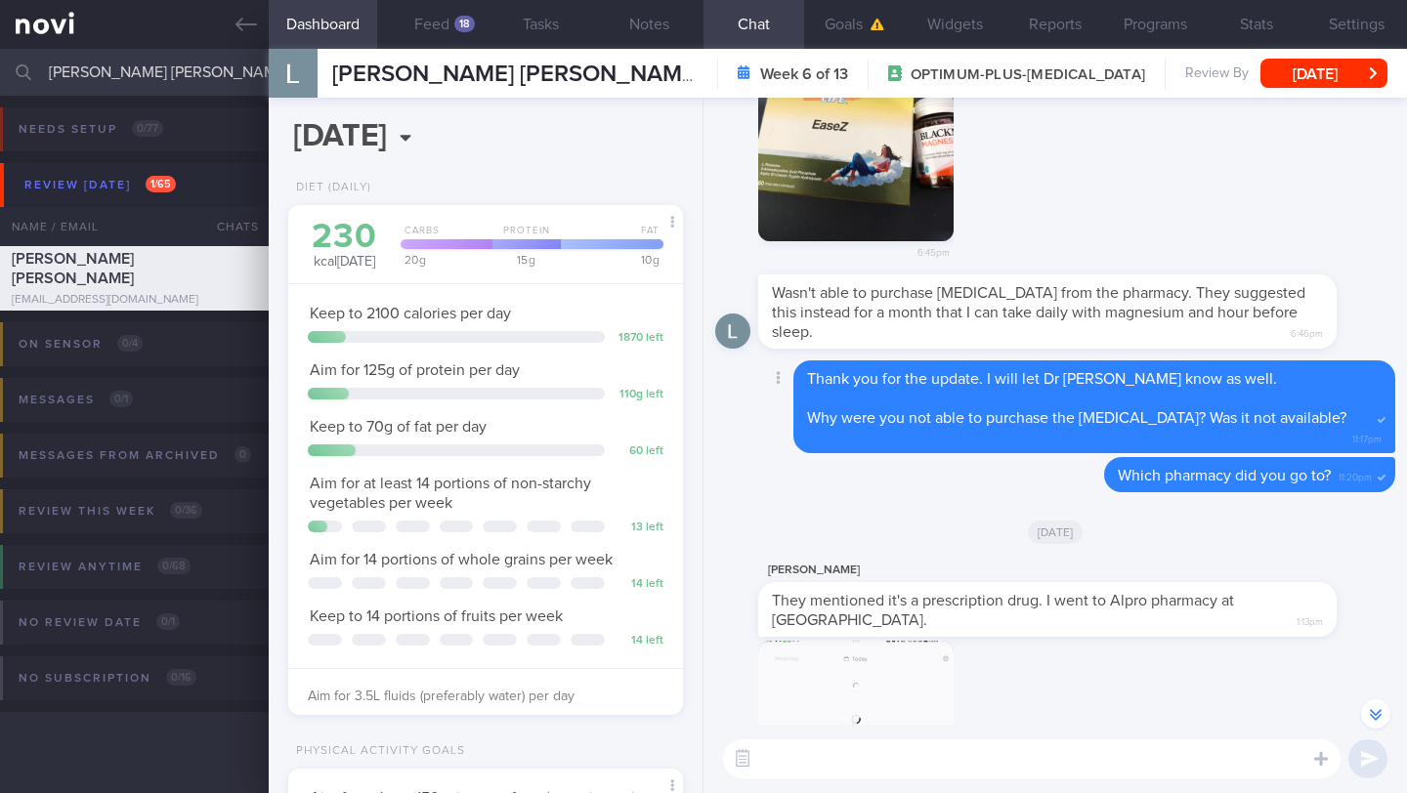
scroll to position [-4715, 0]
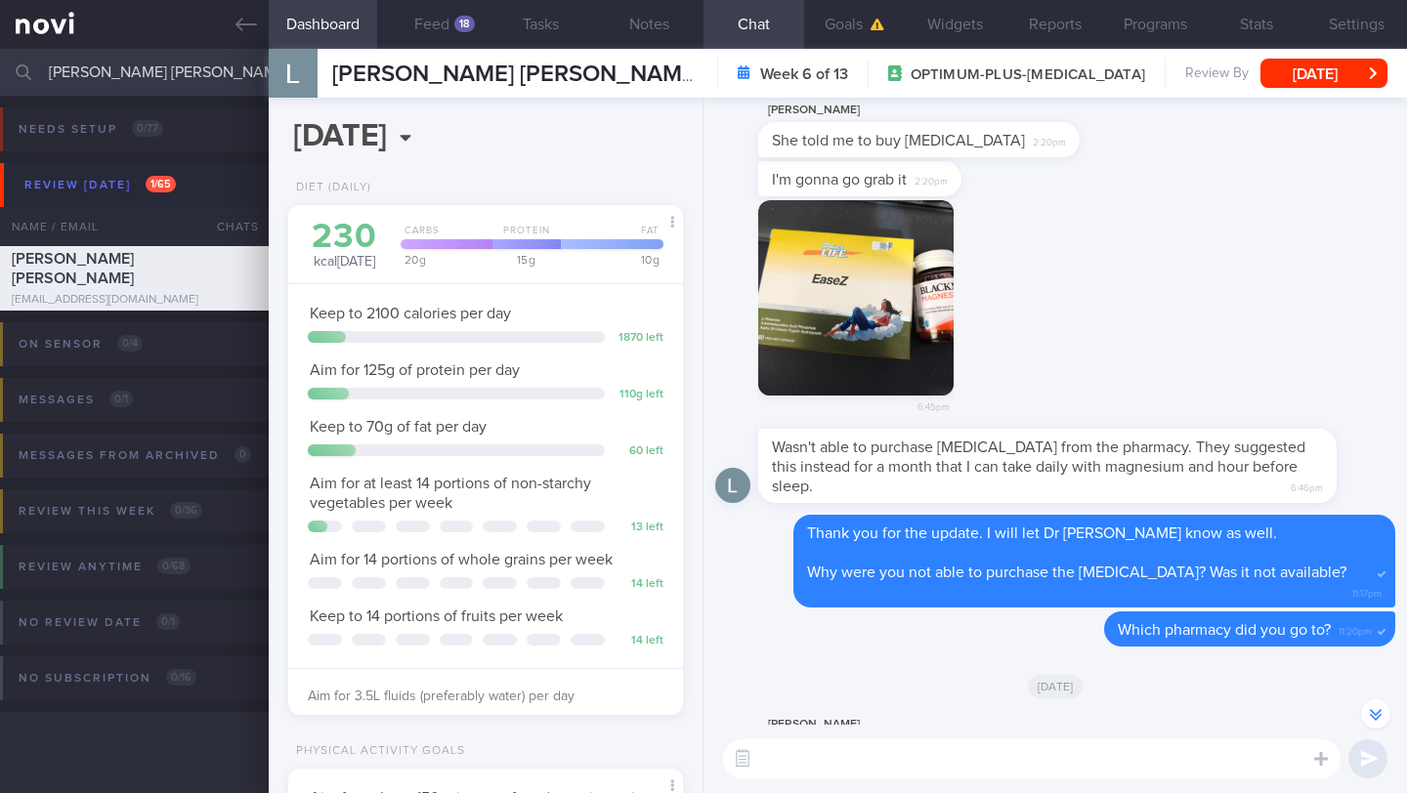
click at [894, 352] on button "button" at bounding box center [855, 297] width 195 height 195
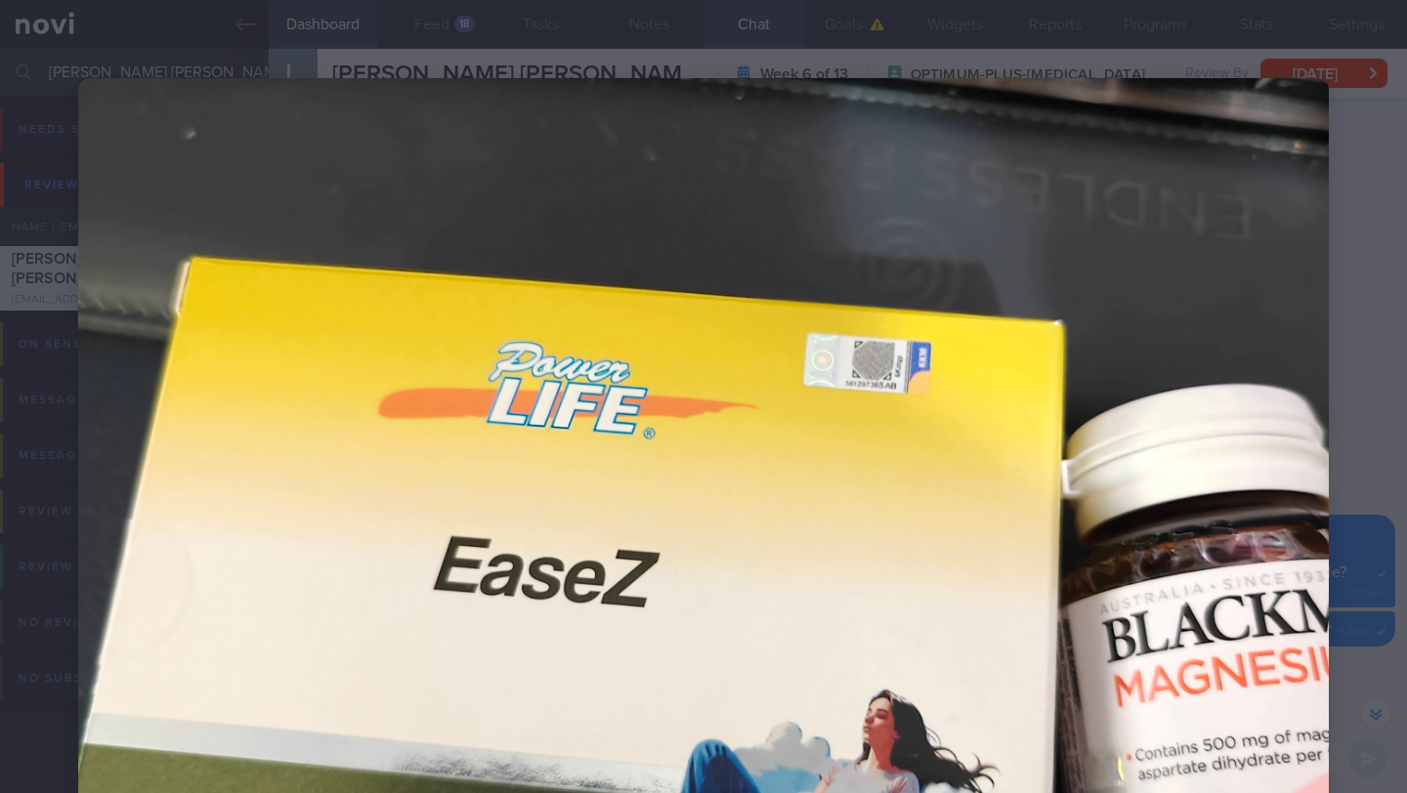
click at [1371, 185] on div at bounding box center [703, 684] width 1407 height 1368
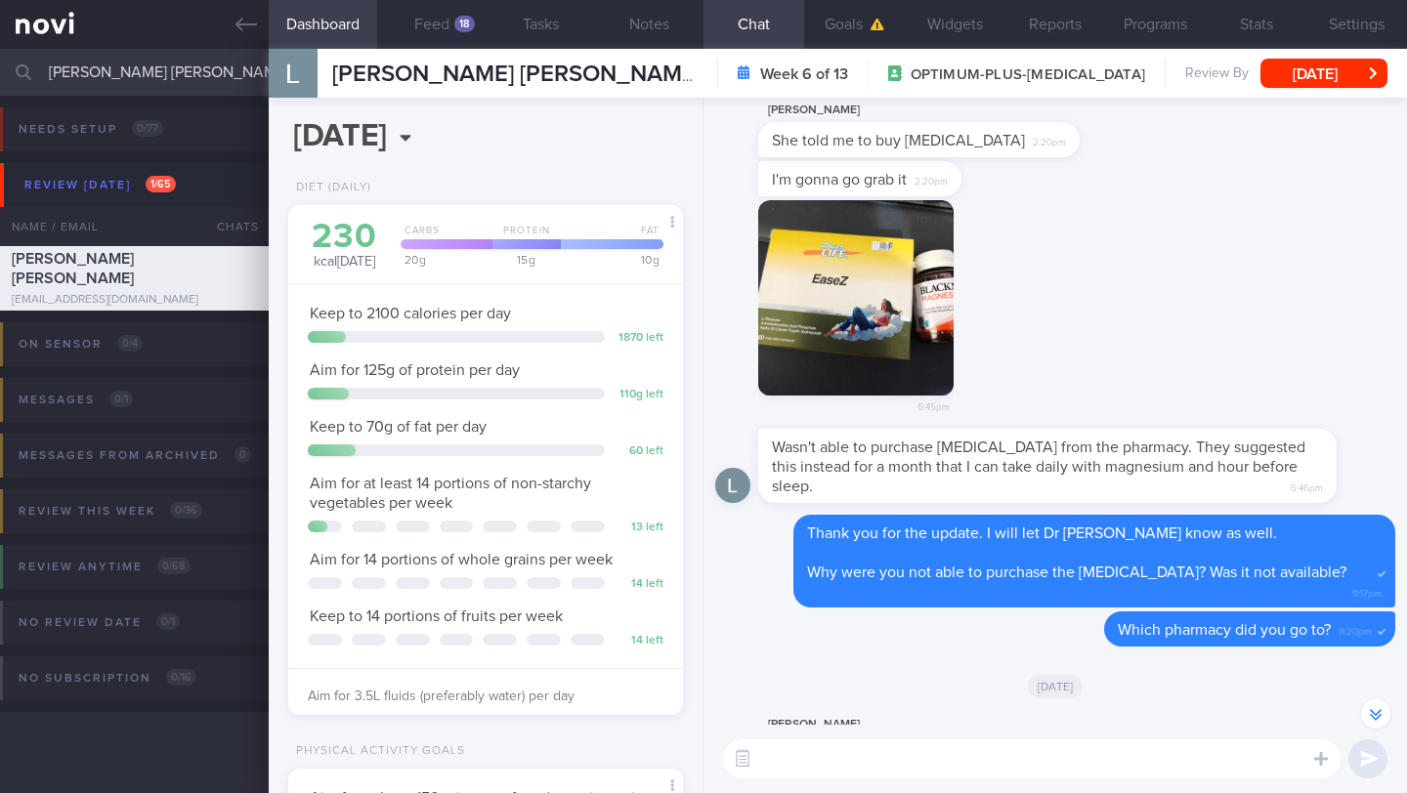
click at [133, 62] on input "[PERSON_NAME] [PERSON_NAME]" at bounding box center [703, 72] width 1407 height 47
click at [133, 63] on input "[PERSON_NAME] [PERSON_NAME]" at bounding box center [703, 72] width 1407 height 47
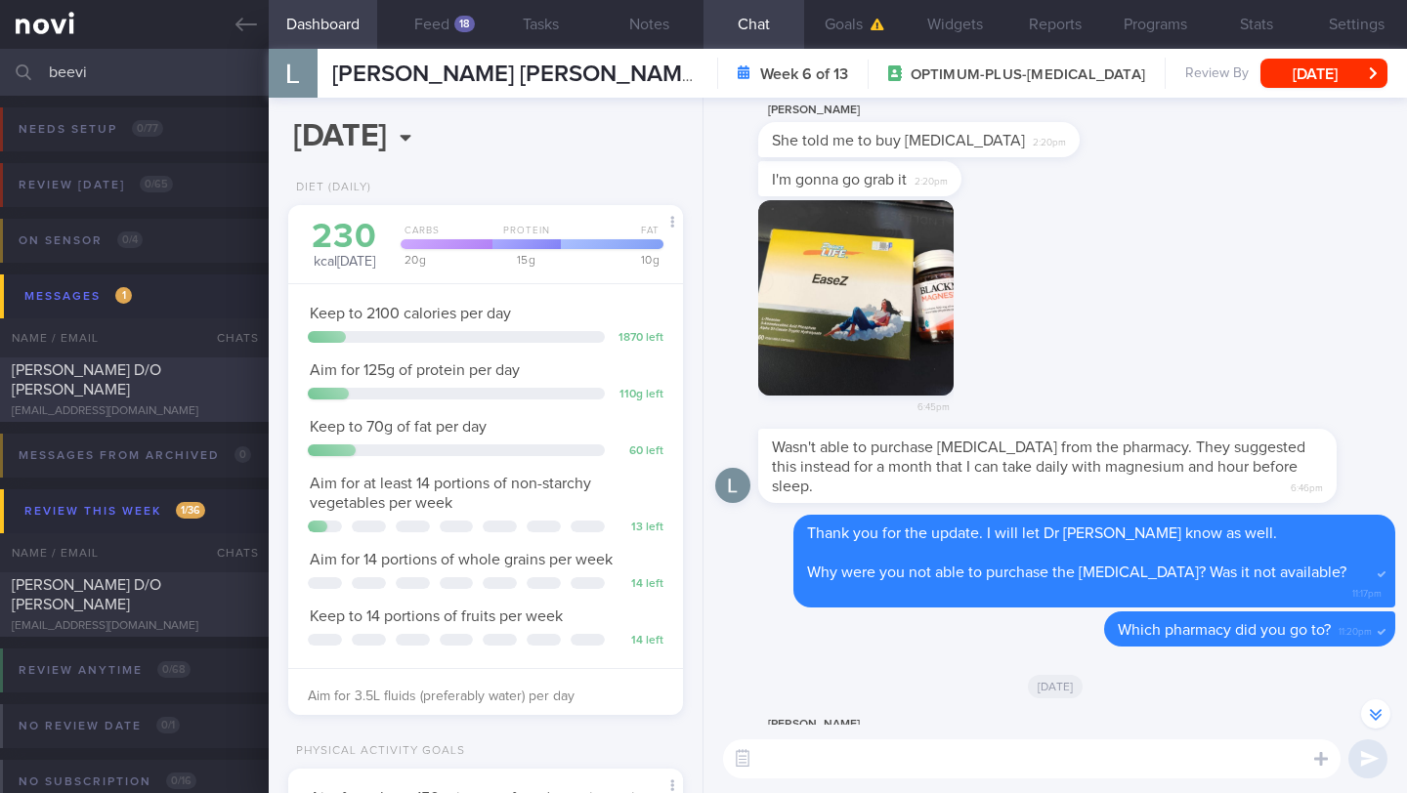
type input "beevi"
click at [189, 389] on div "[PERSON_NAME] D/O [PERSON_NAME]" at bounding box center [132, 379] width 240 height 39
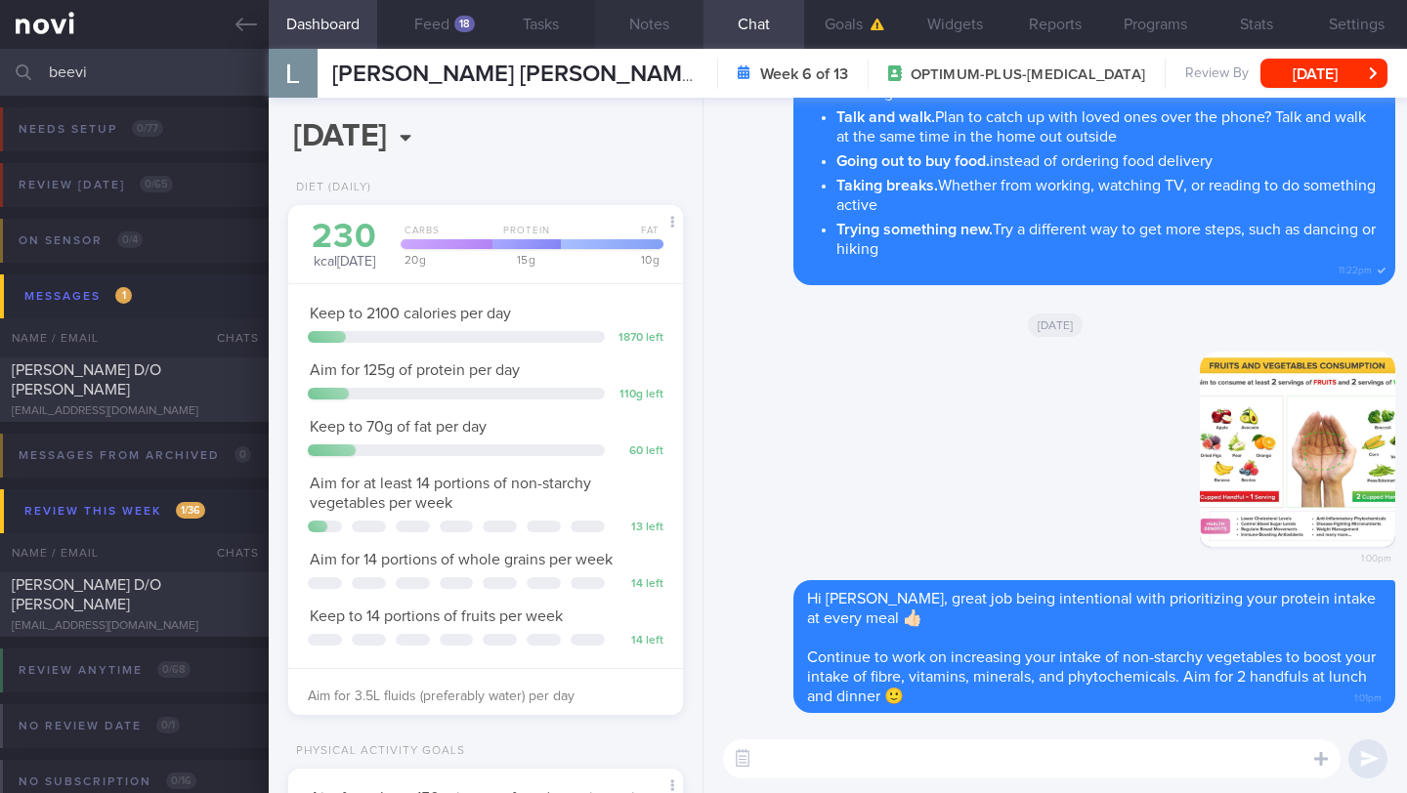
click at [659, 28] on button "Notes" at bounding box center [649, 24] width 108 height 49
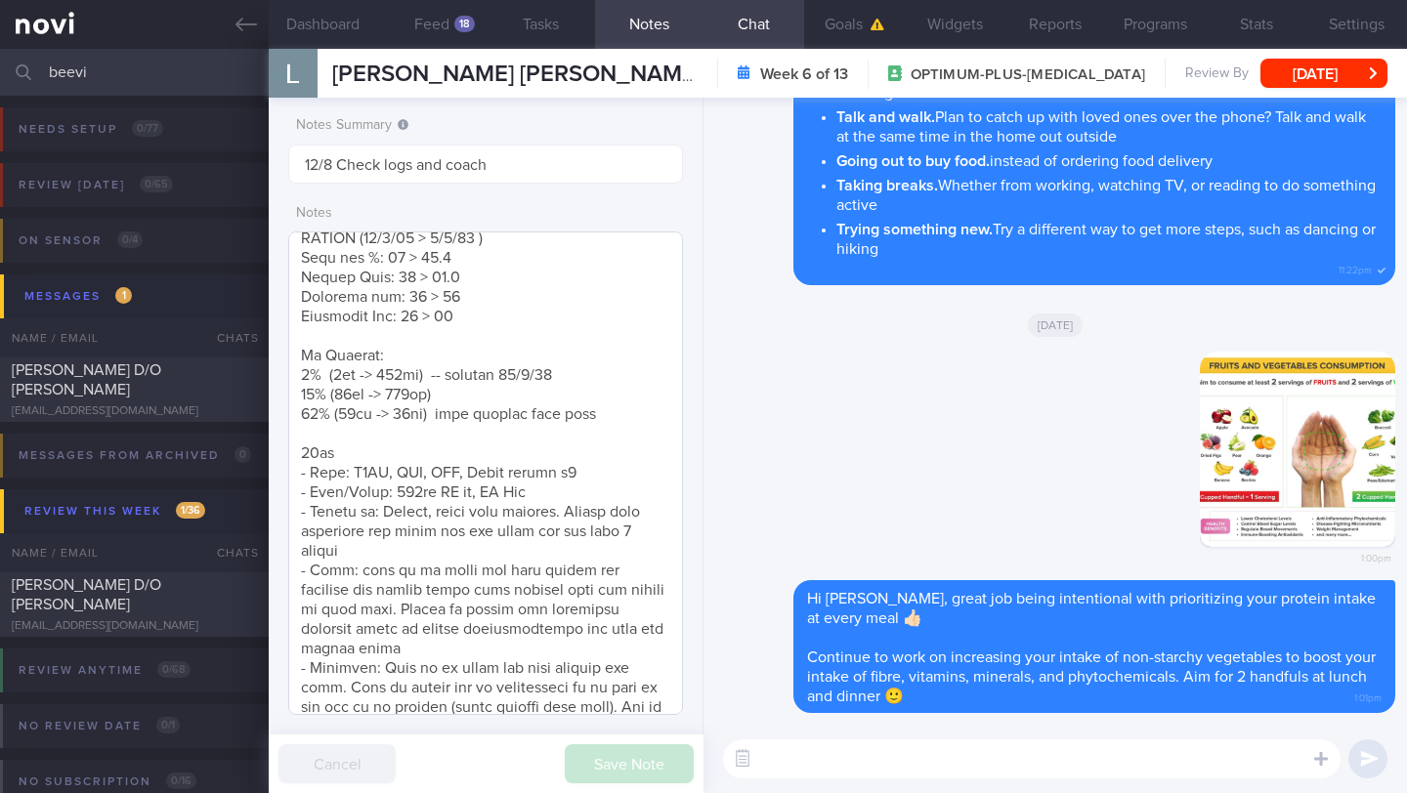
scroll to position [443, 0]
click at [143, 393] on span "[PERSON_NAME] D/O [PERSON_NAME]" at bounding box center [86, 379] width 149 height 35
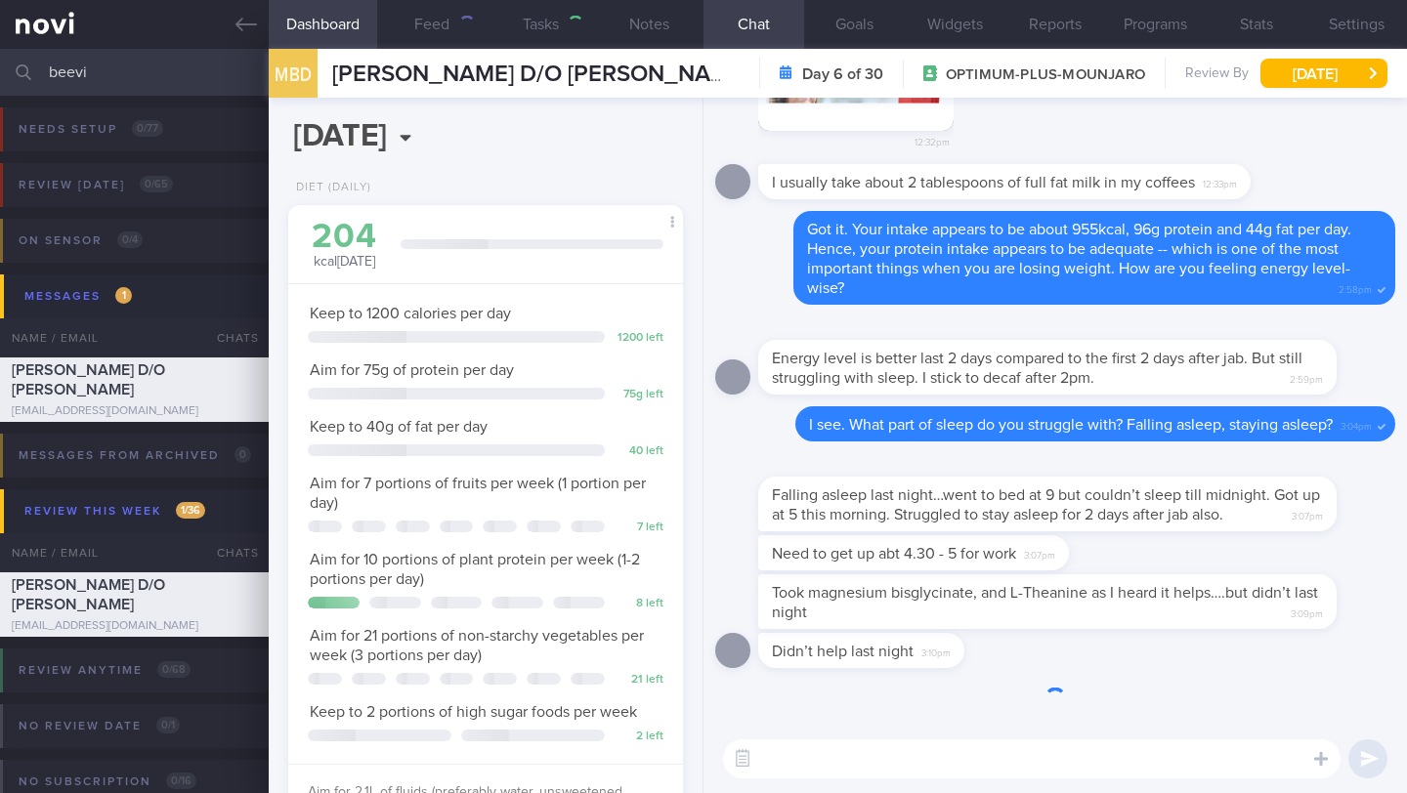
type input "13-14/8 Check if logged any meals"
type textarea "Teacher - DIET: (14/5) Not been logging food - no time. But keeps to calorie an…"
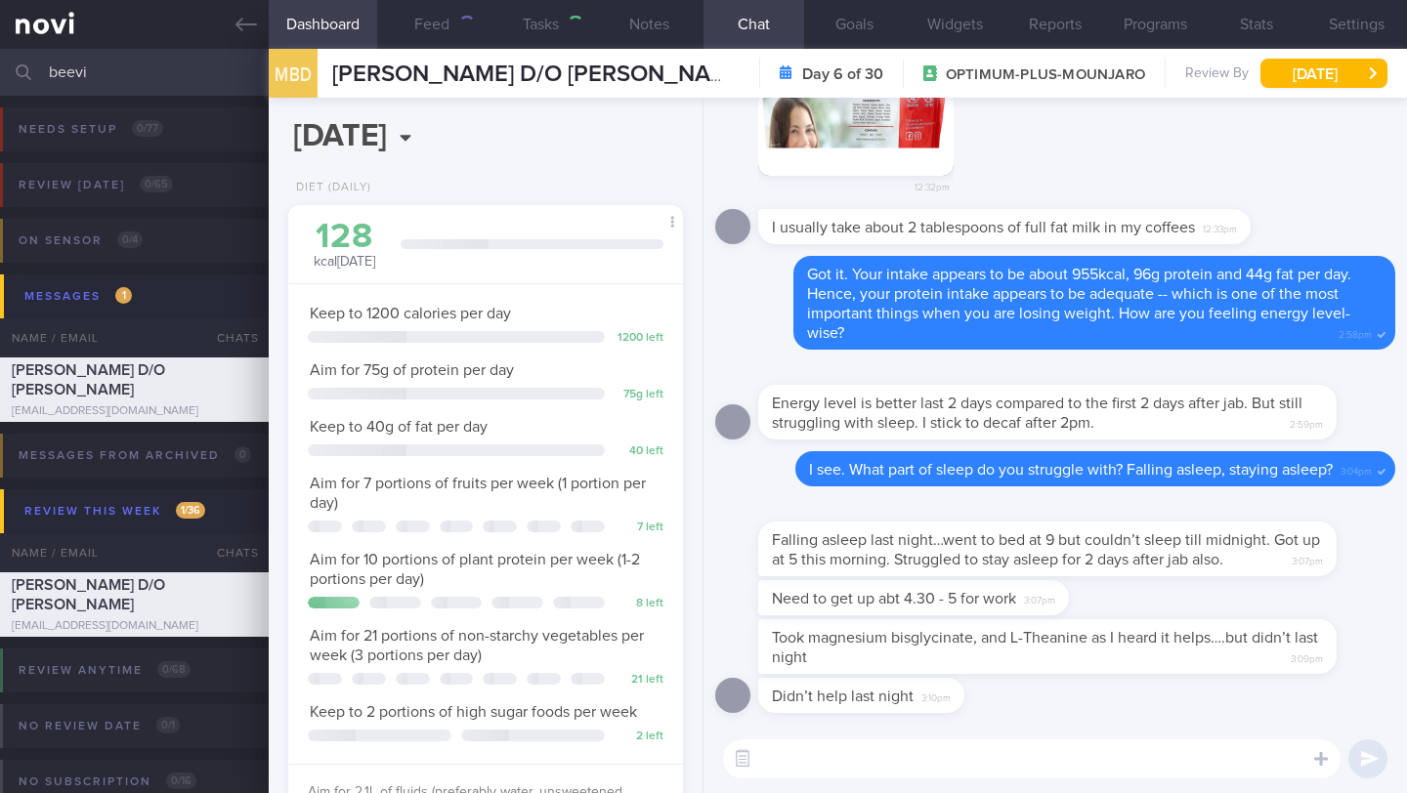
scroll to position [200, 345]
drag, startPoint x: 973, startPoint y: 638, endPoint x: 817, endPoint y: 641, distance: 156.3
click at [817, 641] on span "Took magnesium bisglycinate, and L-Theanine as I heard it helps….but didn’t las…" at bounding box center [1045, 647] width 546 height 35
drag, startPoint x: 811, startPoint y: 642, endPoint x: 972, endPoint y: 638, distance: 161.2
click at [972, 638] on span "Took magnesium bisglycinate, and L-Theanine as I heard it helps….but didn’t las…" at bounding box center [1045, 647] width 546 height 35
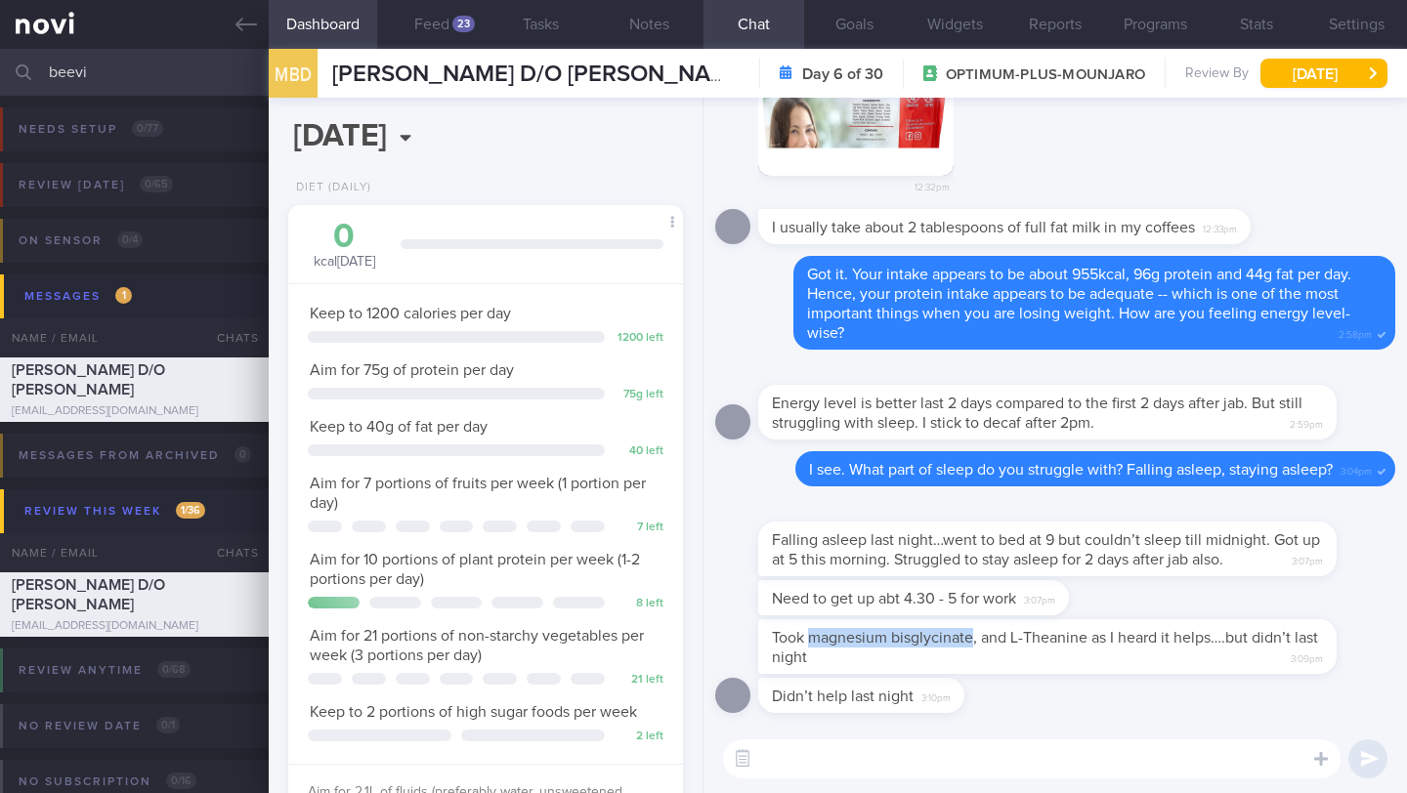
copy span "magnesium bisglycinate"
click at [880, 510] on div at bounding box center [1076, 509] width 637 height 23
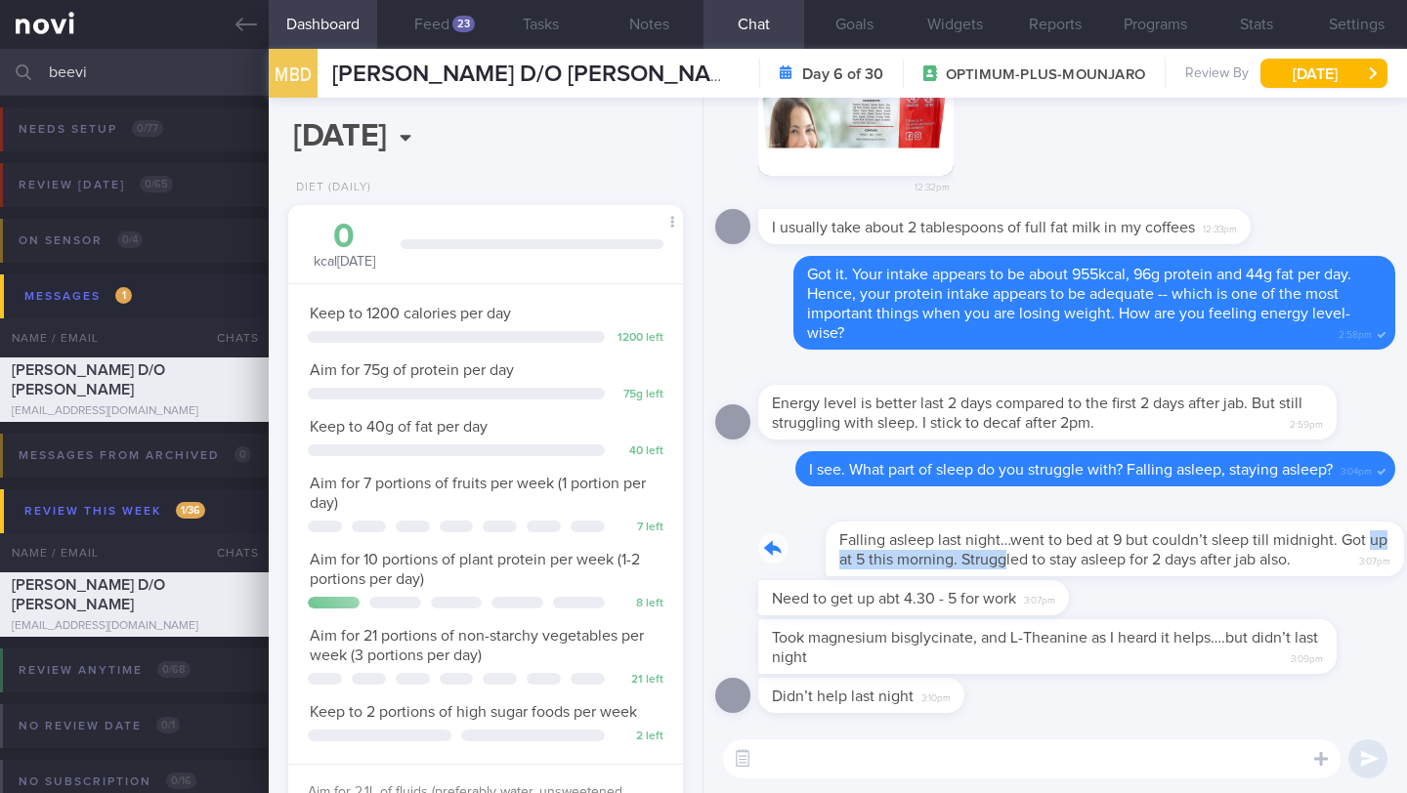
drag, startPoint x: 766, startPoint y: 555, endPoint x: 960, endPoint y: 558, distance: 194.4
click at [960, 558] on div "Falling asleep last night…went to bed at 9 but couldn’t sleep till midnight. Go…" at bounding box center [1076, 537] width 637 height 78
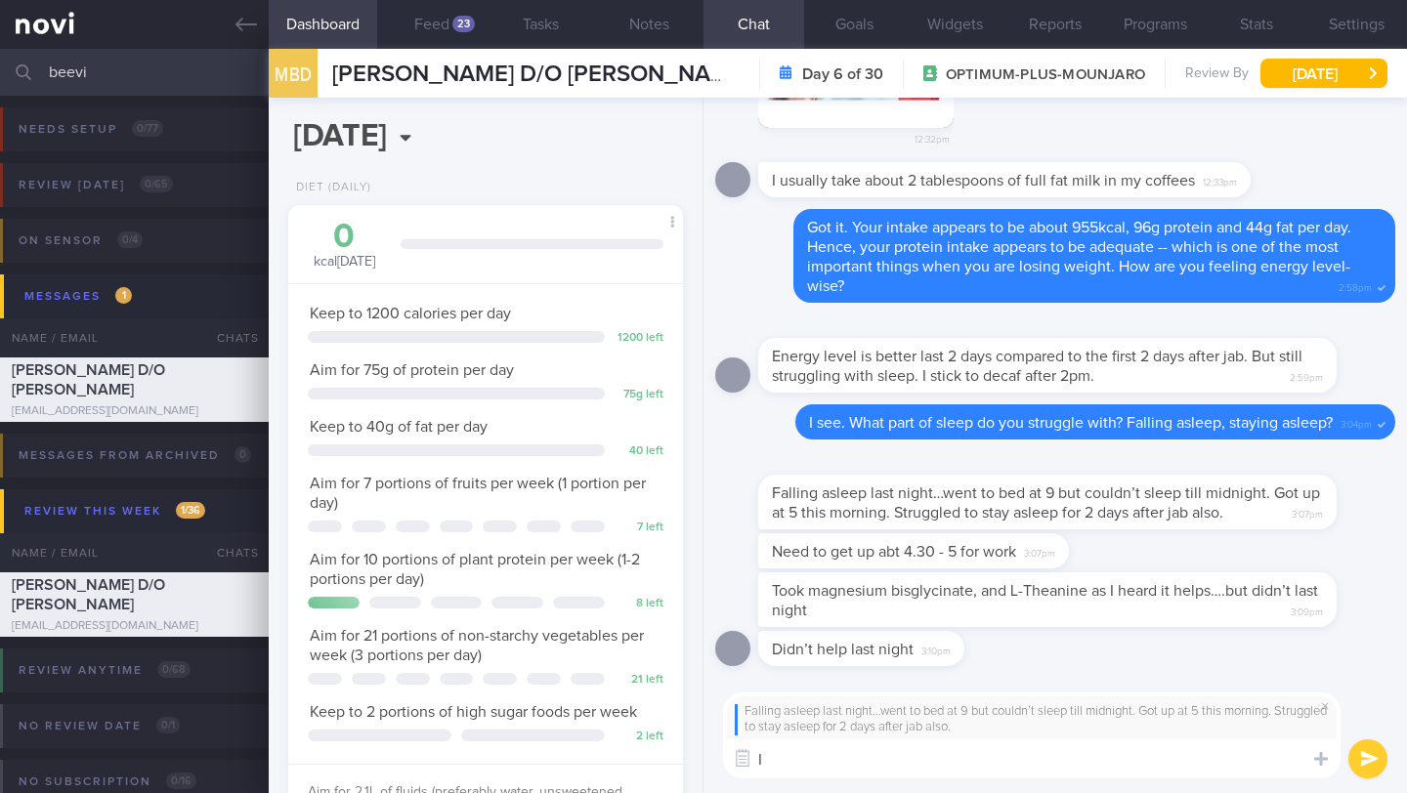
type textarea "I"
paste textarea "There are many reasons why you can find it hard to fall asleep. Here are some t…"
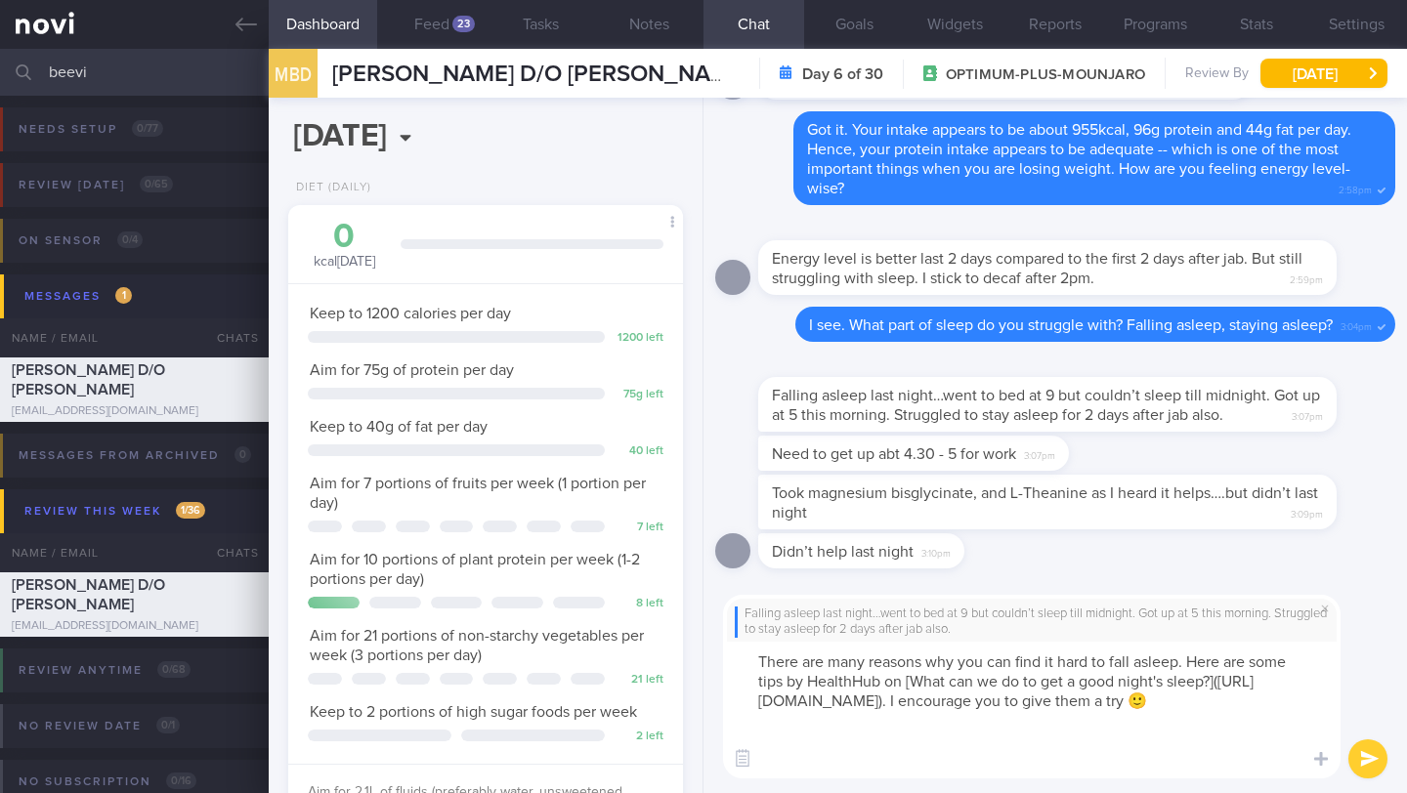
scroll to position [0, 0]
click at [752, 658] on textarea "There are many reasons why you can find it hard to fall asleep. Here are some t…" at bounding box center [1031, 710] width 617 height 137
type textarea "Thank you for sharing. There are many reasons why you can find it hard to fall …"
click at [1036, 744] on textarea "Thank you for sharing. There are many reasons why you can find it hard to fall …" at bounding box center [1031, 710] width 617 height 137
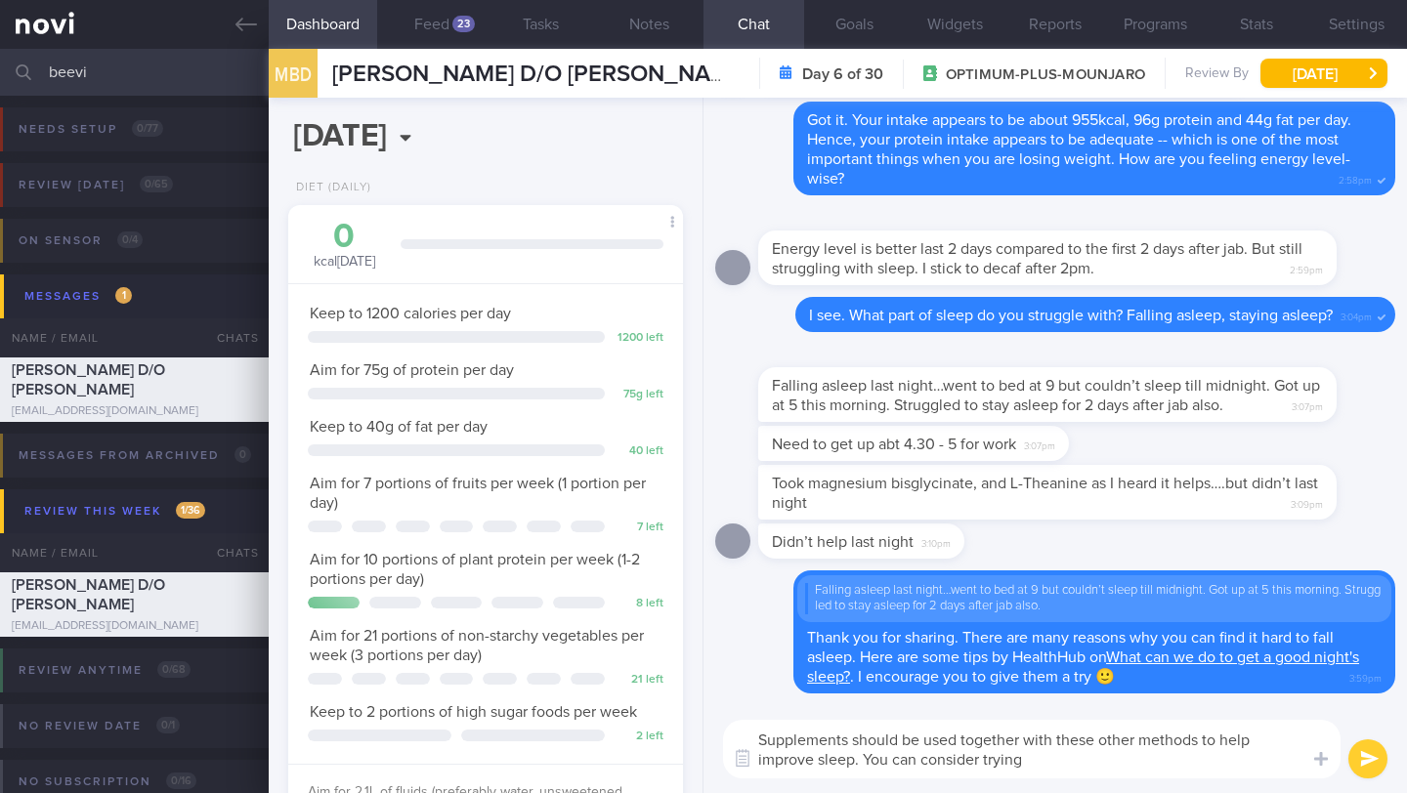
drag, startPoint x: 919, startPoint y: 763, endPoint x: 932, endPoint y: 761, distance: 12.8
click at [920, 763] on textarea "Supplements should be used together with these other methods to help improve sl…" at bounding box center [1031, 749] width 617 height 59
click at [1047, 759] on textarea "Supplements should be used together with these other methods to help improve sl…" at bounding box center [1031, 749] width 617 height 59
paste textarea "Magnesium-L-threonate (MgT) is very effective for improving sleep, especially d…"
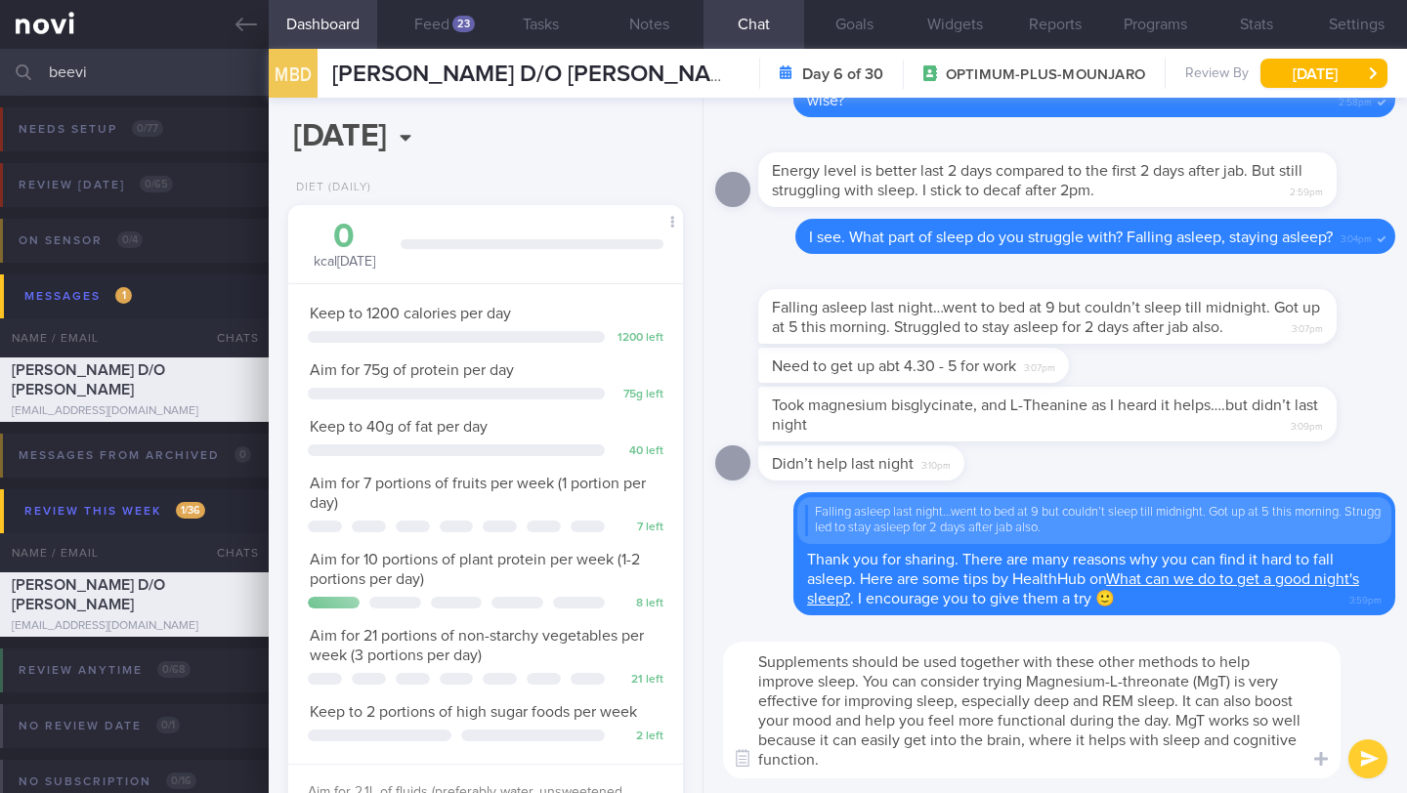
drag, startPoint x: 1238, startPoint y: 681, endPoint x: 1257, endPoint y: 680, distance: 19.6
click at [1257, 680] on textarea "Supplements should be used together with these other methods to help improve sl…" at bounding box center [1031, 710] width 617 height 137
click at [1225, 680] on textarea "Supplements should be used together with these other methods to help improve sl…" at bounding box center [1031, 710] width 617 height 137
drag, startPoint x: 1235, startPoint y: 680, endPoint x: 1275, endPoint y: 679, distance: 40.1
click at [1275, 679] on textarea "Supplements should be used together with these other methods to help improve sl…" at bounding box center [1031, 710] width 617 height 137
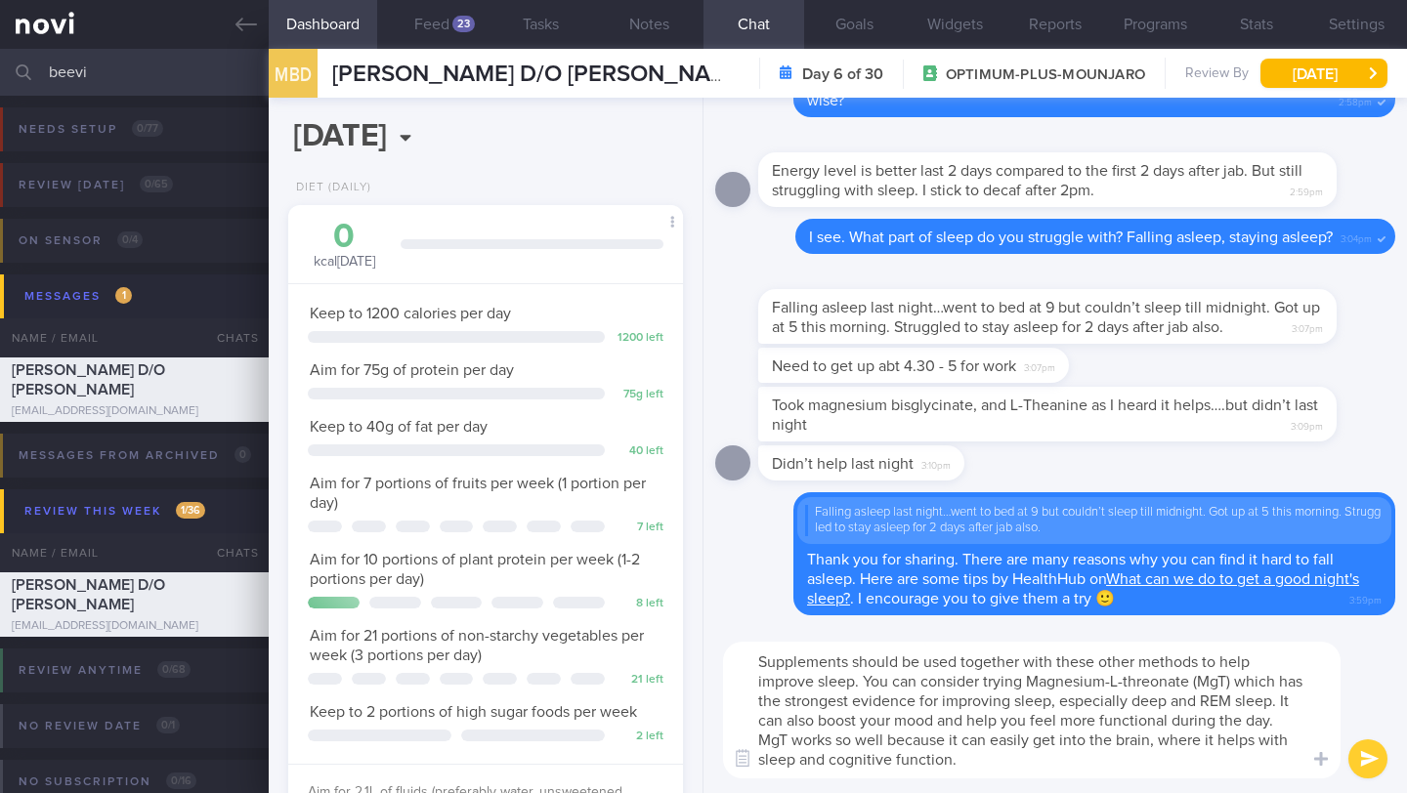
click at [868, 682] on textarea "Supplements should be used together with these other methods to help improve sl…" at bounding box center [1031, 710] width 617 height 137
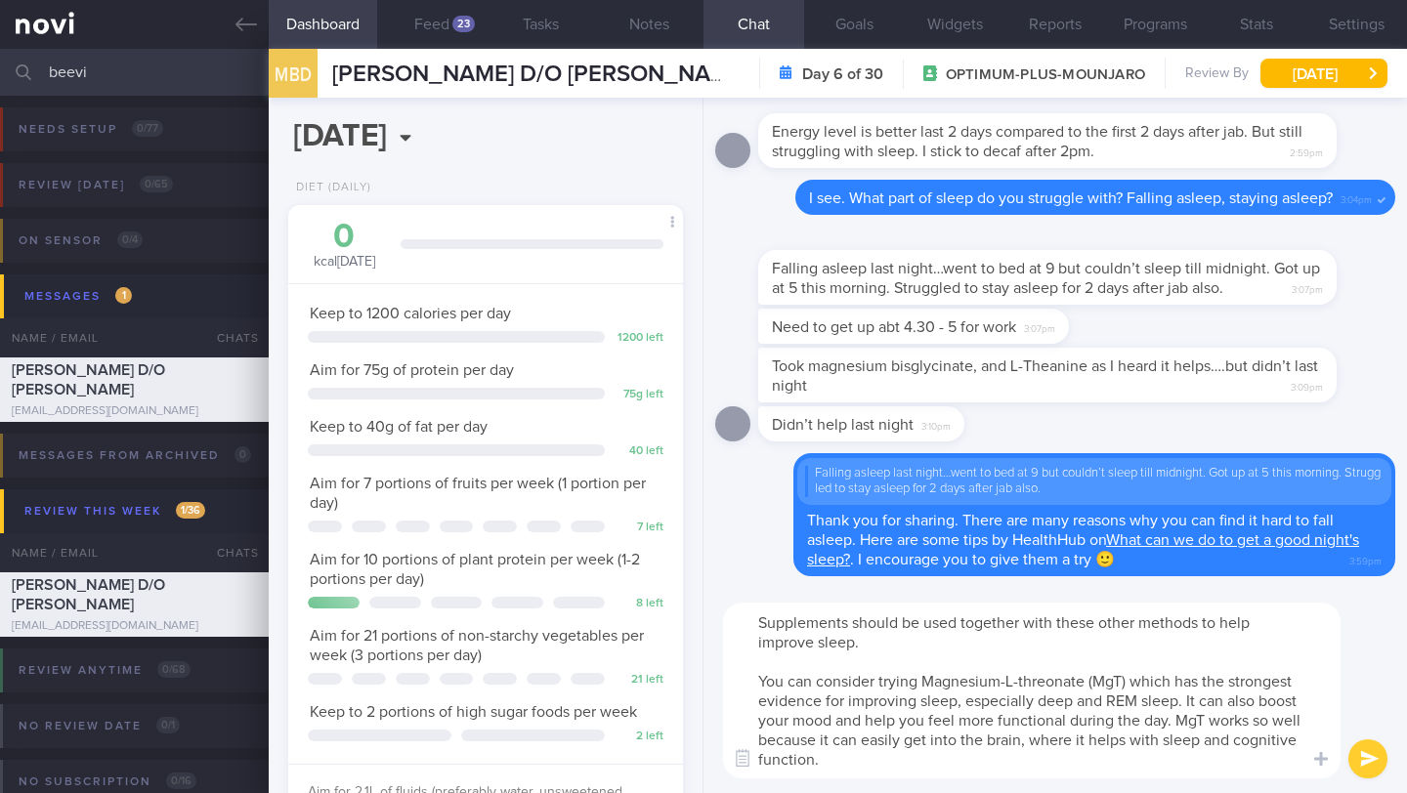
drag, startPoint x: 767, startPoint y: 626, endPoint x: 878, endPoint y: 646, distance: 113.1
click at [878, 646] on textarea "Supplements should be used together with these other methods to help improve sl…" at bounding box center [1031, 691] width 617 height 176
paste textarea "are most effective when used alongside other healthy sleep habits. Think of the…"
drag, startPoint x: 1285, startPoint y: 643, endPoint x: 810, endPoint y: 639, distance: 475.7
click at [810, 639] on textarea "Supplements are most effective when used alongside other healthy sleep habits. …" at bounding box center [1031, 691] width 617 height 176
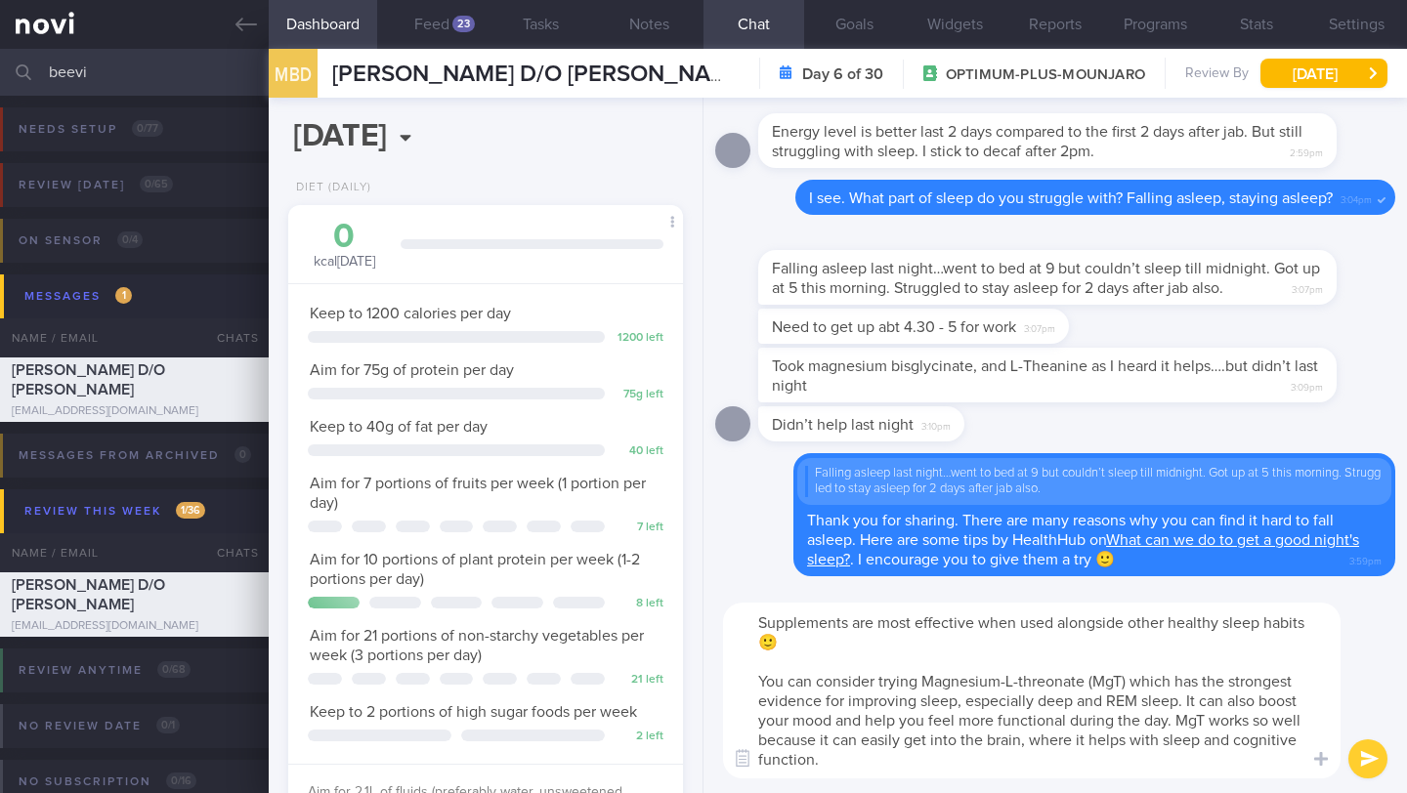
drag, startPoint x: 755, startPoint y: 624, endPoint x: 824, endPoint y: 767, distance: 158.6
click at [824, 767] on textarea "Supplements are most effective when used alongside other healthy sleep habits 🙂…" at bounding box center [1031, 691] width 617 height 176
type textarea "Supplements are most effective when used alongside other healthy sleep habits 🙂…"
click at [1368, 764] on button "submit" at bounding box center [1367, 758] width 39 height 39
